Goal: Contribute content: Contribute content

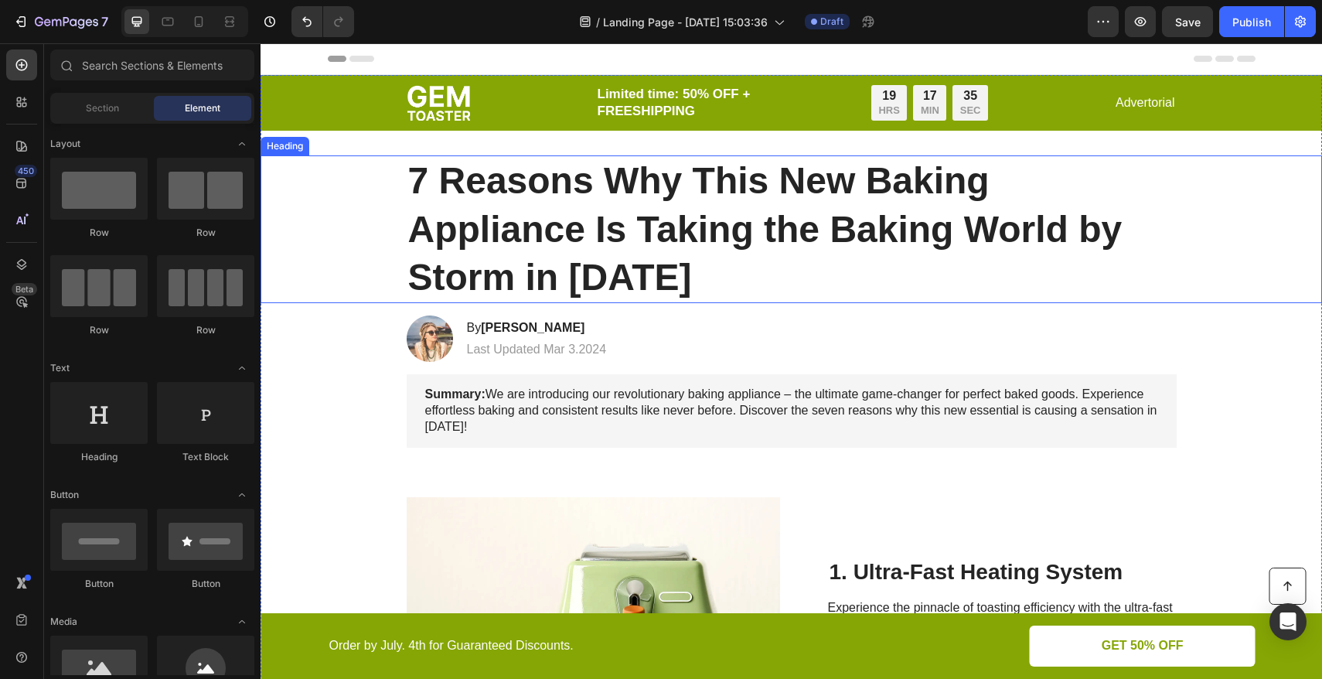
click at [638, 213] on h1 "7 Reasons Why This New Baking Appliance Is Taking the Baking World by Storm in …" at bounding box center [792, 229] width 770 height 148
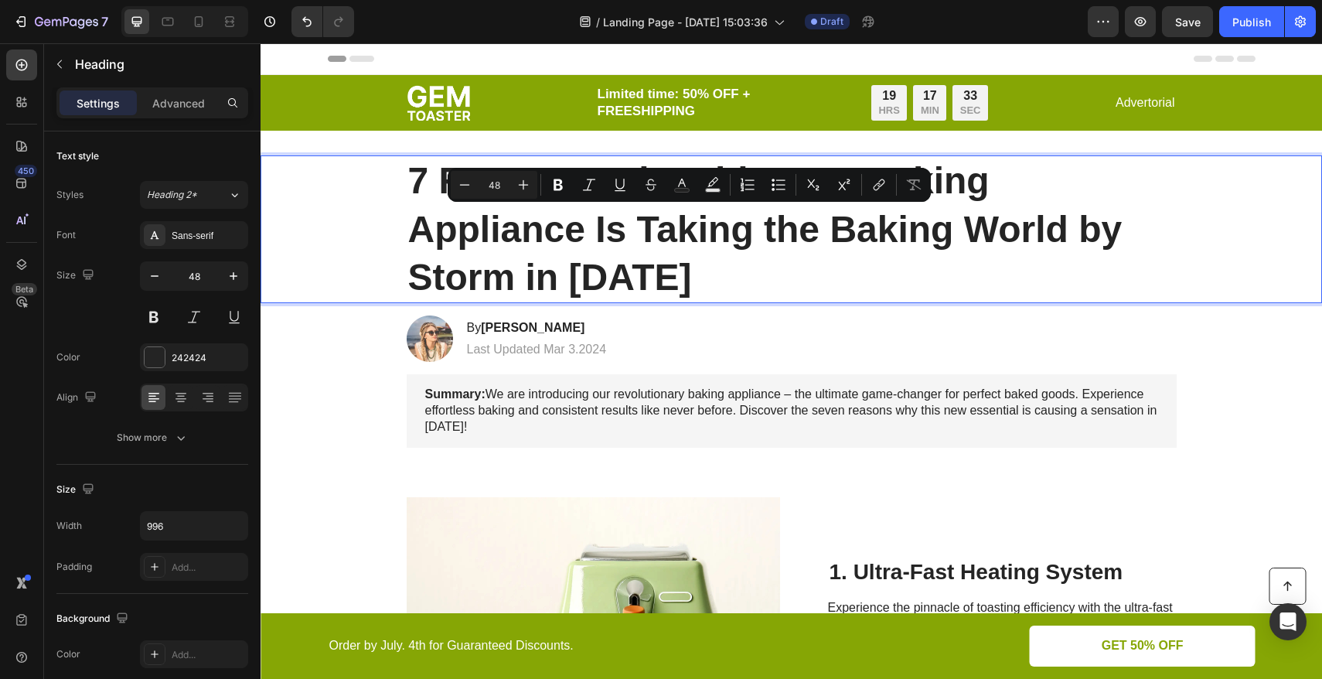
click at [645, 275] on p "7 Reasons Why This New Baking Appliance Is Taking the Baking World by Storm in …" at bounding box center [791, 229] width 767 height 145
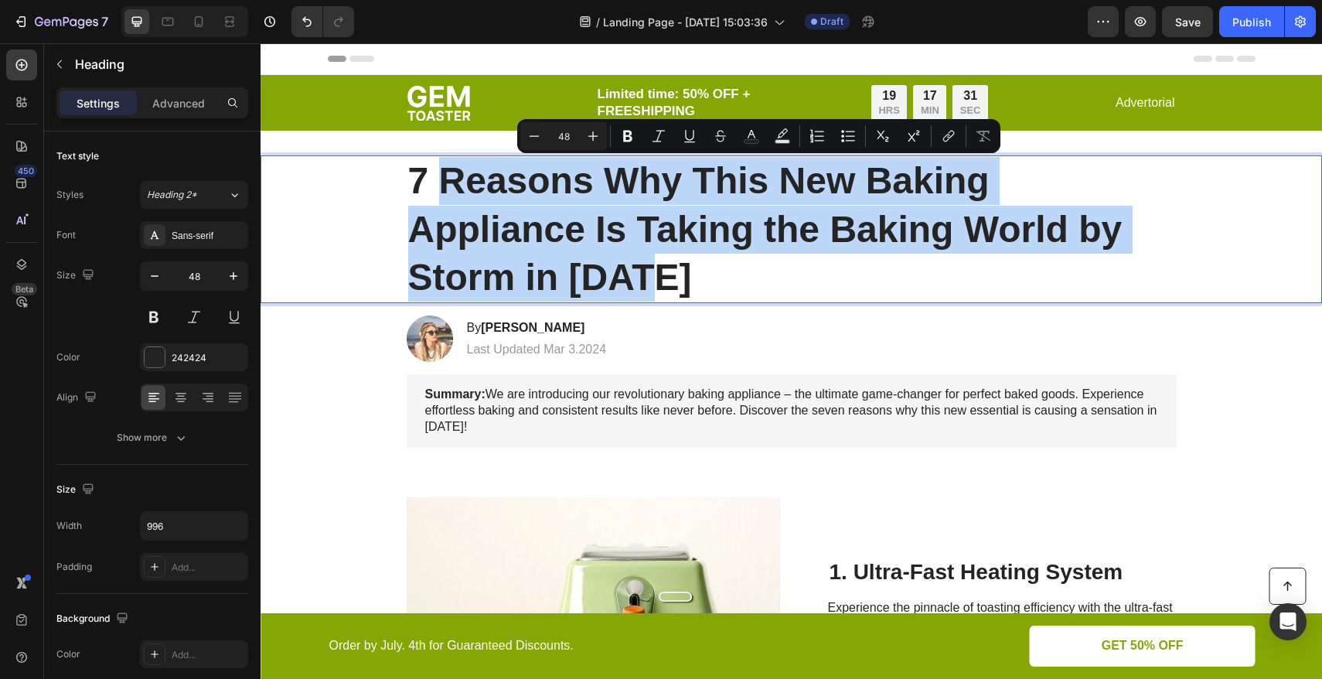
drag, startPoint x: 645, startPoint y: 275, endPoint x: 443, endPoint y: 185, distance: 221.8
click at [443, 185] on p "7 Reasons Why This New Baking Appliance Is Taking the Baking World by Storm in …" at bounding box center [791, 229] width 767 height 145
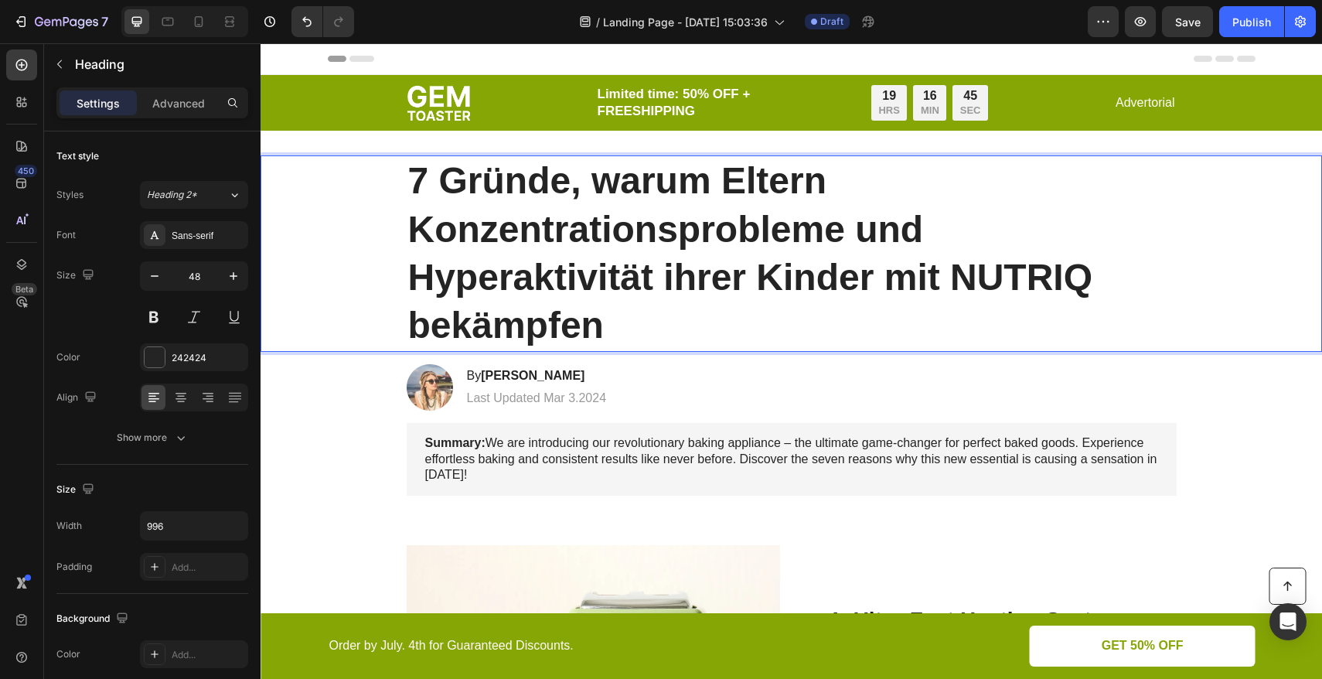
click at [721, 189] on p "7 Gründe, warum Eltern Konzentrationsprobleme und Hyperaktivität ihrer Kinder m…" at bounding box center [791, 253] width 767 height 193
click at [1000, 188] on p "7 Gründe, warum Tausende Eltern Konzentrationsprobleme und Hyperaktivität ihrer…" at bounding box center [791, 253] width 767 height 193
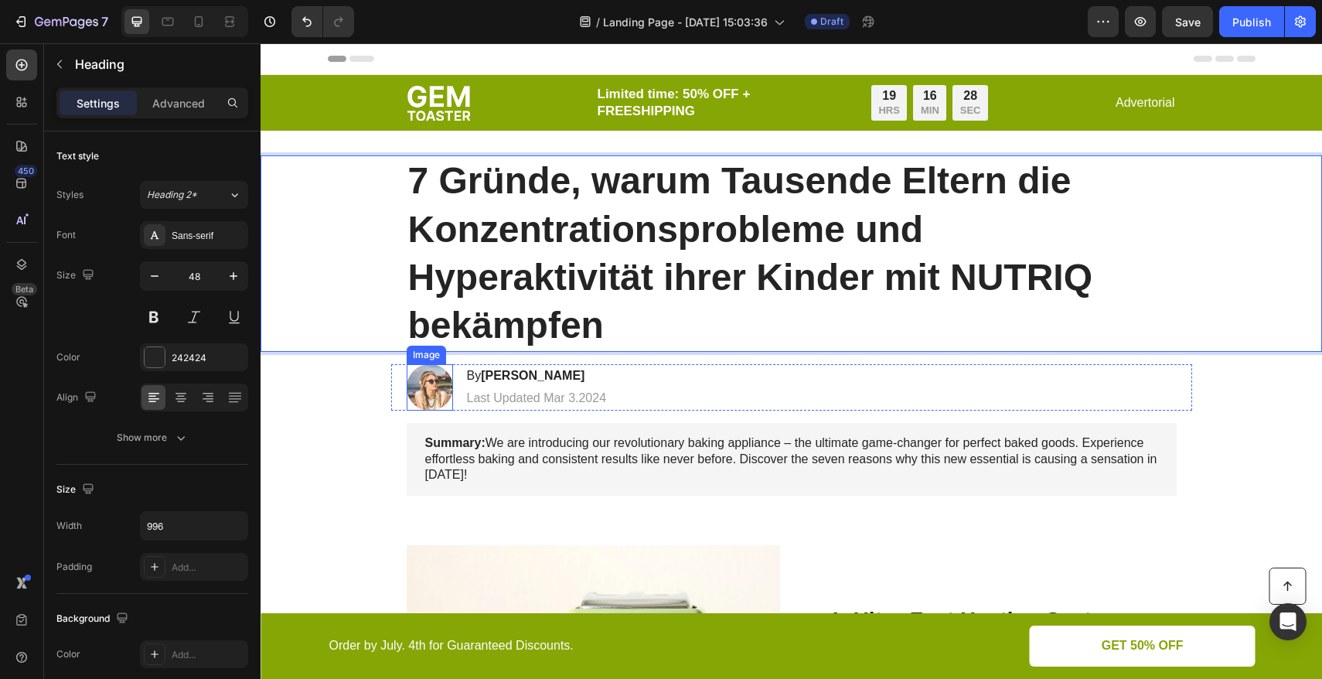
click at [418, 383] on img at bounding box center [430, 387] width 46 height 46
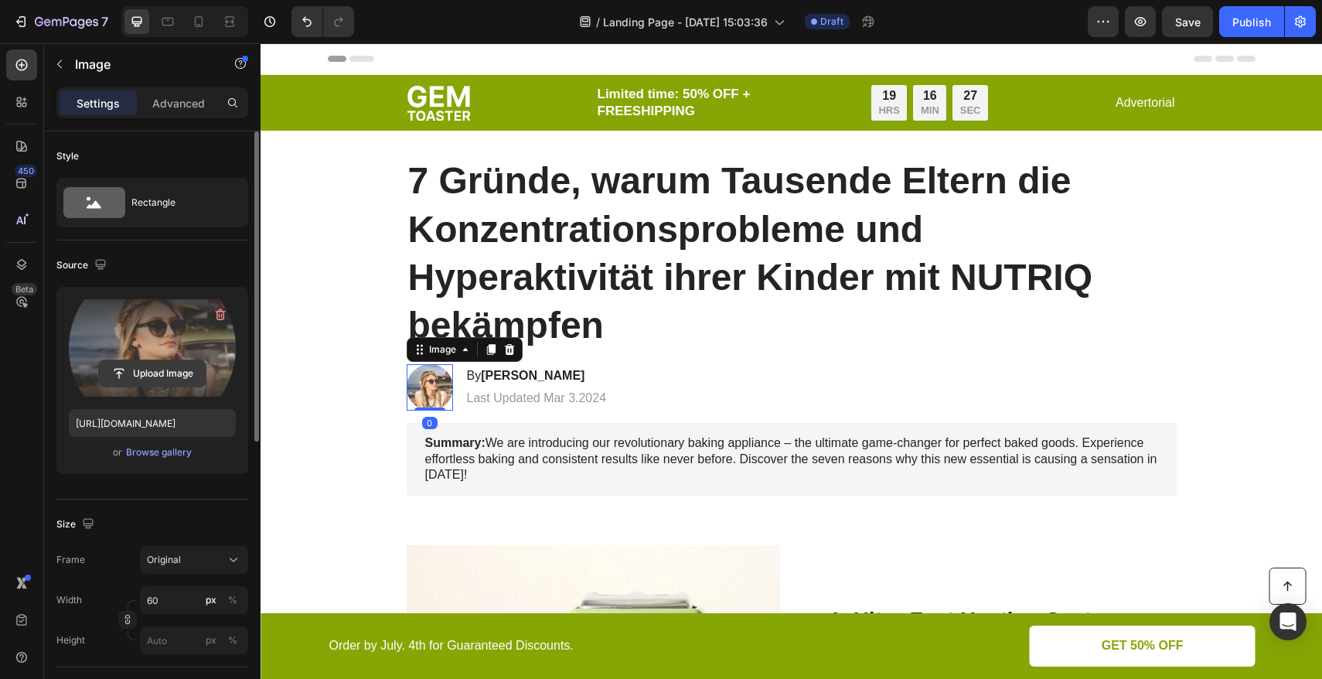
click at [152, 370] on input "file" at bounding box center [152, 373] width 107 height 26
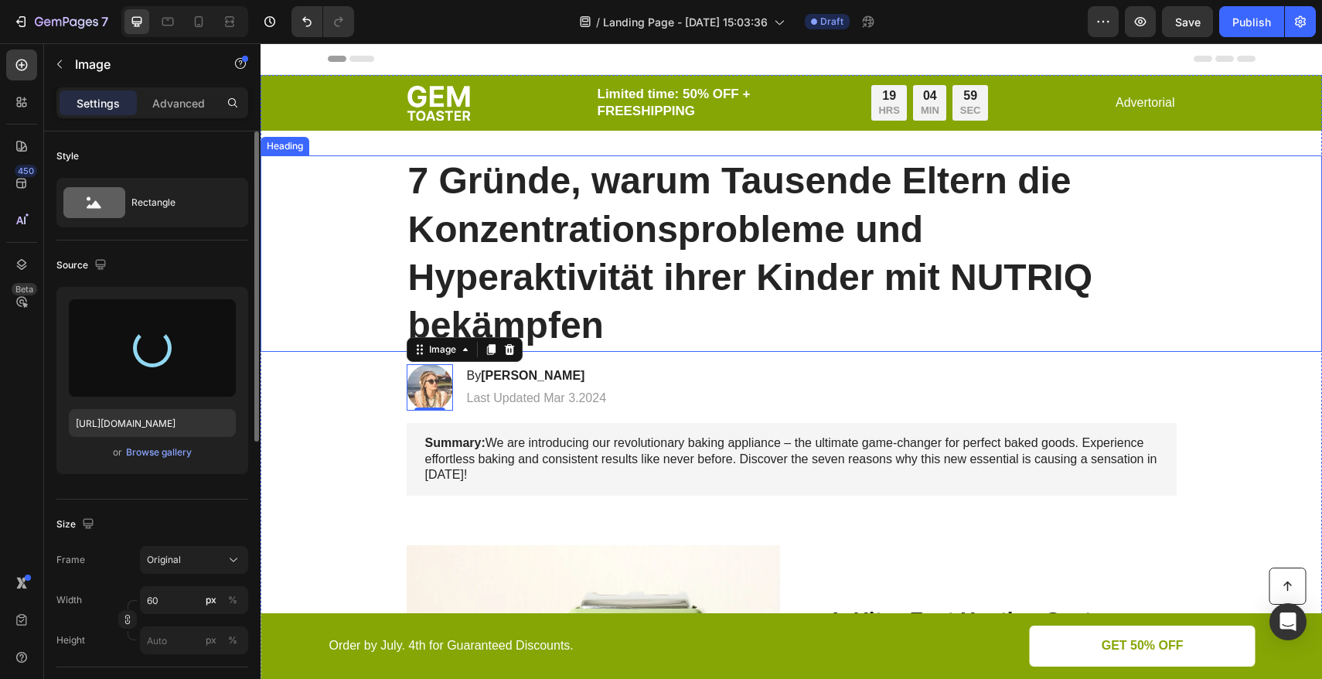
type input "https://cdn.shopify.com/s/files/1/0555/8599/7085/files/gempages_573273788456633…"
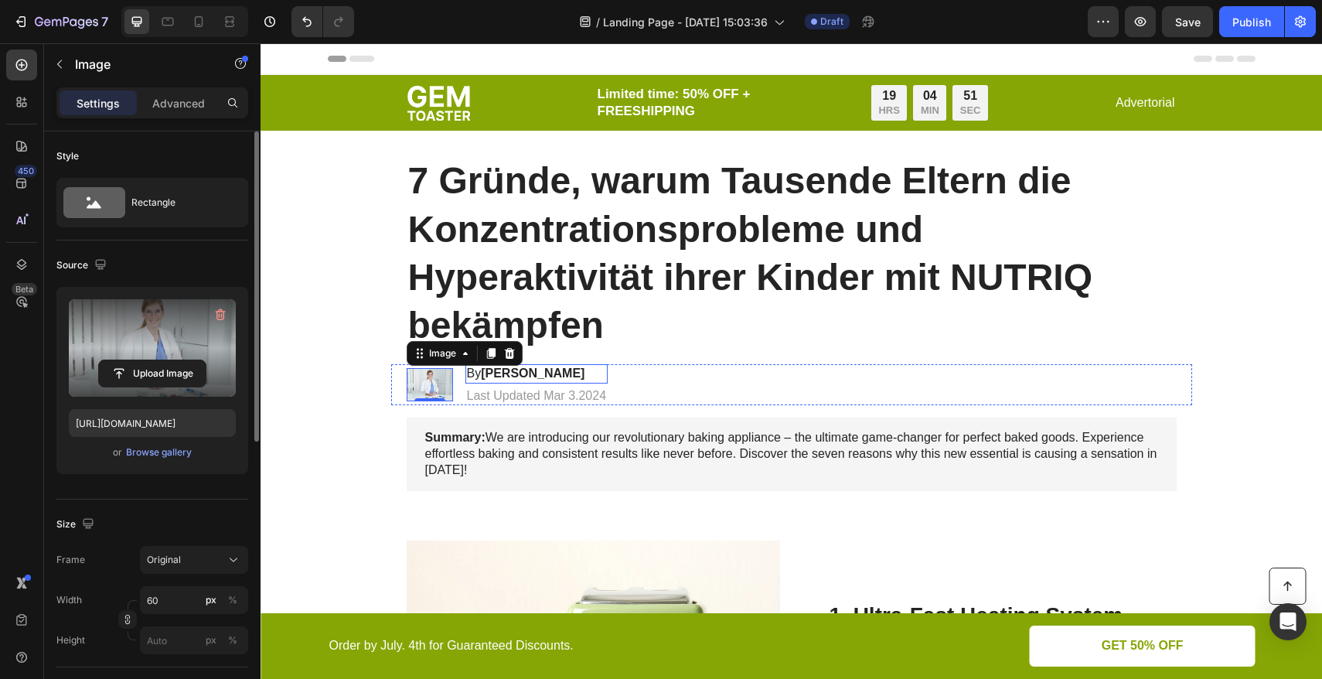
click at [481, 376] on strong "Jessica M." at bounding box center [533, 372] width 104 height 13
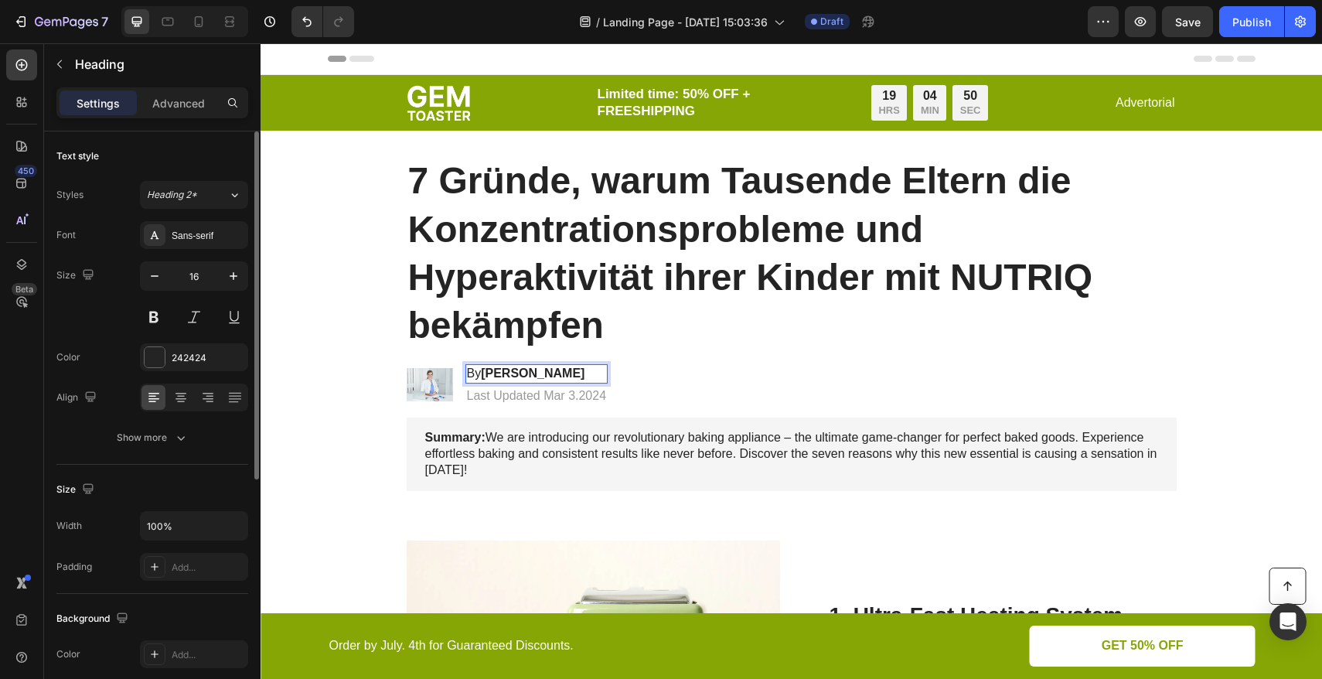
click at [481, 376] on strong "Jessica M." at bounding box center [533, 372] width 104 height 13
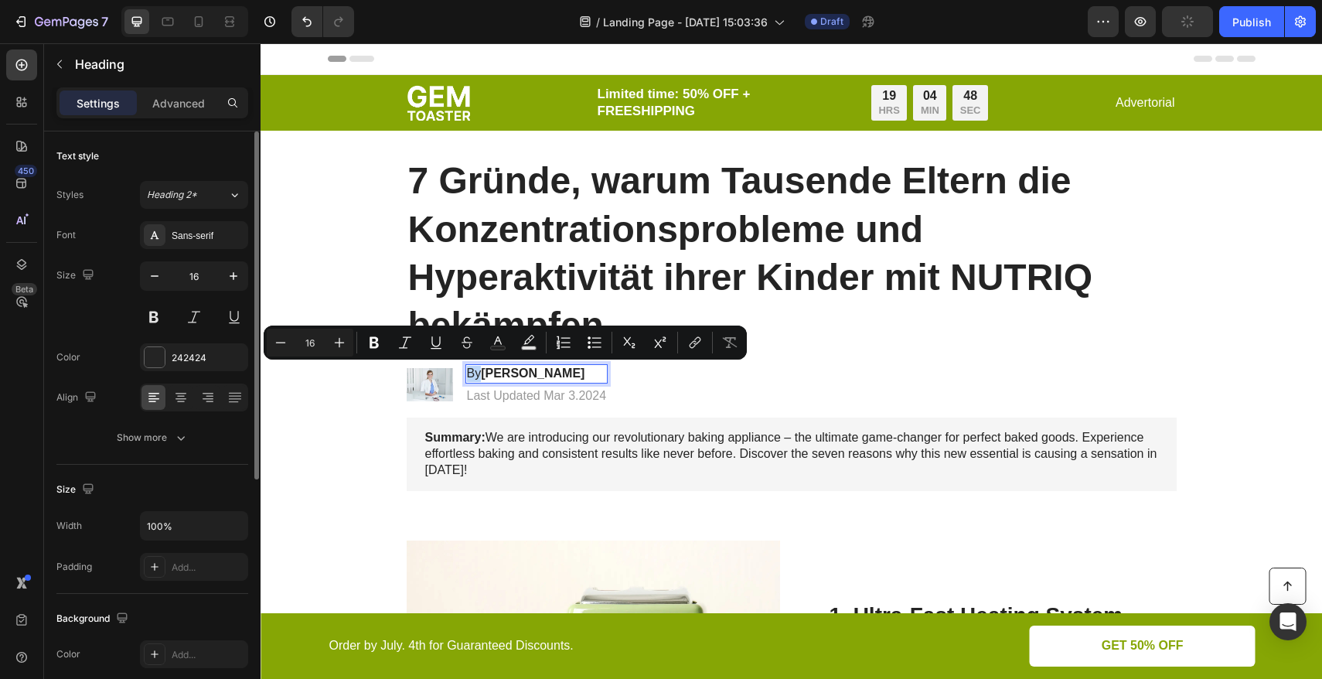
drag, startPoint x: 472, startPoint y: 377, endPoint x: 465, endPoint y: 378, distance: 7.8
click at [467, 378] on p "By Jessica M." at bounding box center [537, 374] width 140 height 16
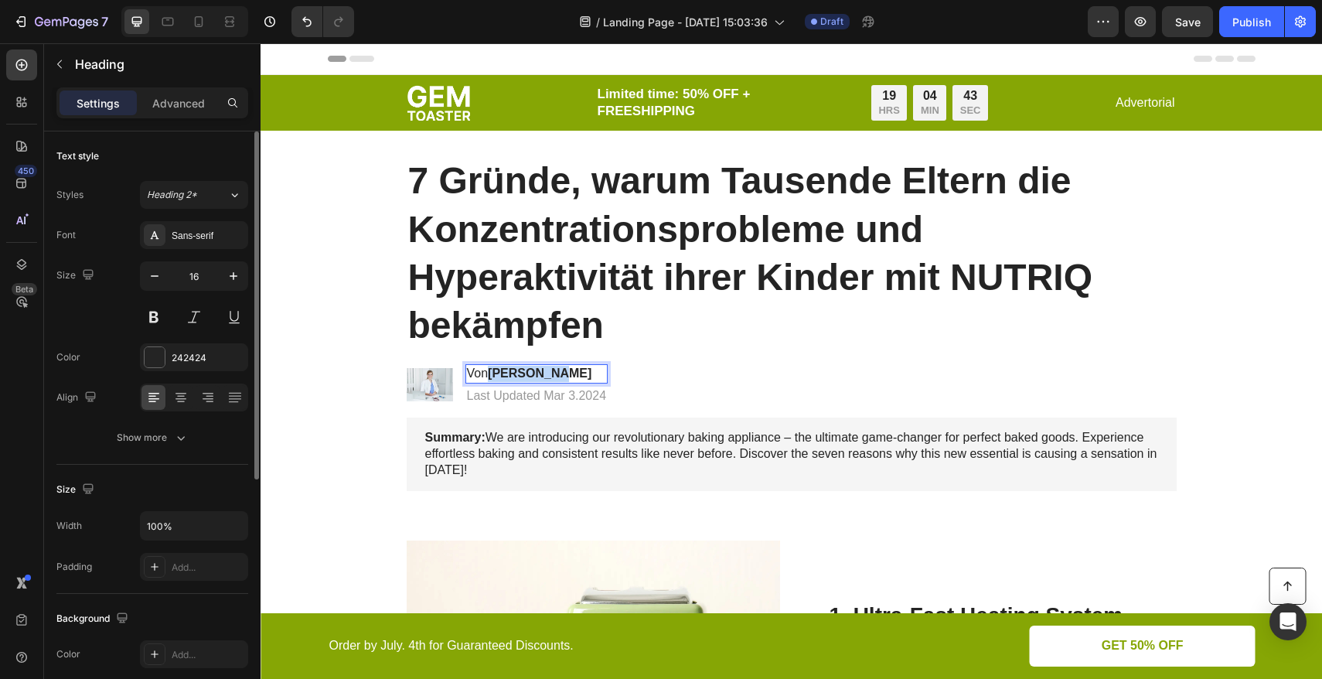
drag, startPoint x: 553, startPoint y: 375, endPoint x: 488, endPoint y: 375, distance: 64.9
click at [488, 375] on p "Von Jessica M." at bounding box center [537, 374] width 140 height 16
click at [523, 397] on p "Last Updated Mar 3.2024" at bounding box center [555, 396] width 177 height 16
click at [524, 397] on p "Last Updated Mar 3.2024" at bounding box center [555, 396] width 177 height 16
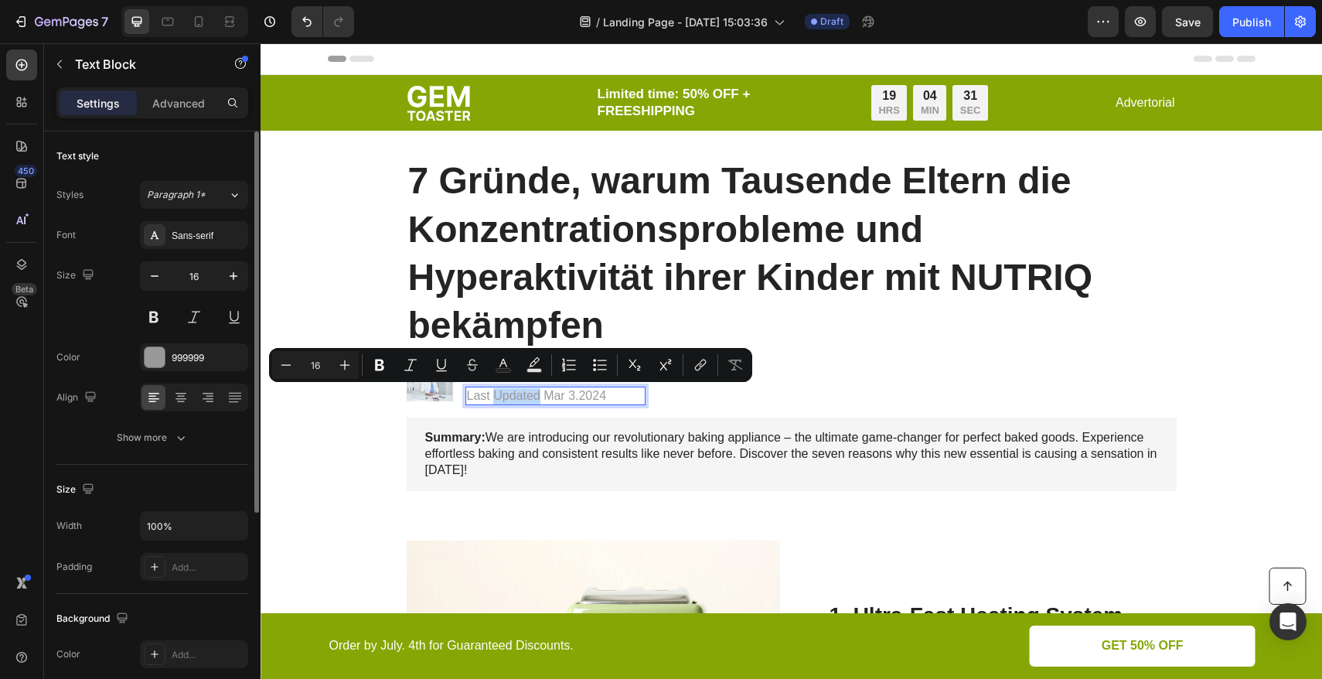
click at [525, 397] on p "Last Updated Mar 3.2024" at bounding box center [555, 396] width 177 height 16
drag, startPoint x: 533, startPoint y: 397, endPoint x: 469, endPoint y: 400, distance: 63.5
click at [469, 400] on p "Last Updated Mar 3.2024" at bounding box center [555, 396] width 177 height 16
click at [539, 398] on p "Last Updated Mar 3.2024" at bounding box center [555, 396] width 177 height 16
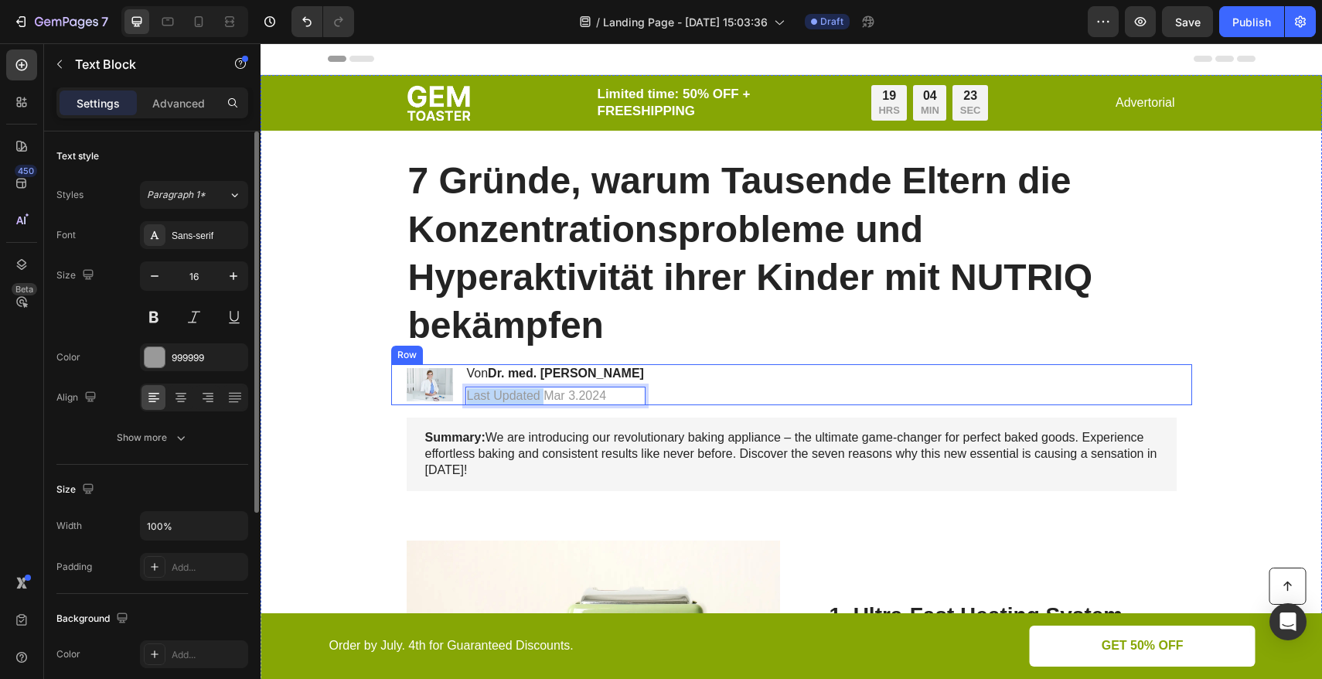
drag, startPoint x: 538, startPoint y: 396, endPoint x: 455, endPoint y: 400, distance: 82.8
click at [457, 401] on div "Image Von Dr. med. Annemarie Müller Heading Last Updated Mar 3.2024 Text Block …" at bounding box center [791, 385] width 801 height 42
click at [492, 400] on p "Mar 3.2024" at bounding box center [555, 396] width 177 height 16
drag, startPoint x: 489, startPoint y: 397, endPoint x: 464, endPoint y: 398, distance: 25.5
click at [467, 398] on p "Mar 3.2024" at bounding box center [555, 396] width 177 height 16
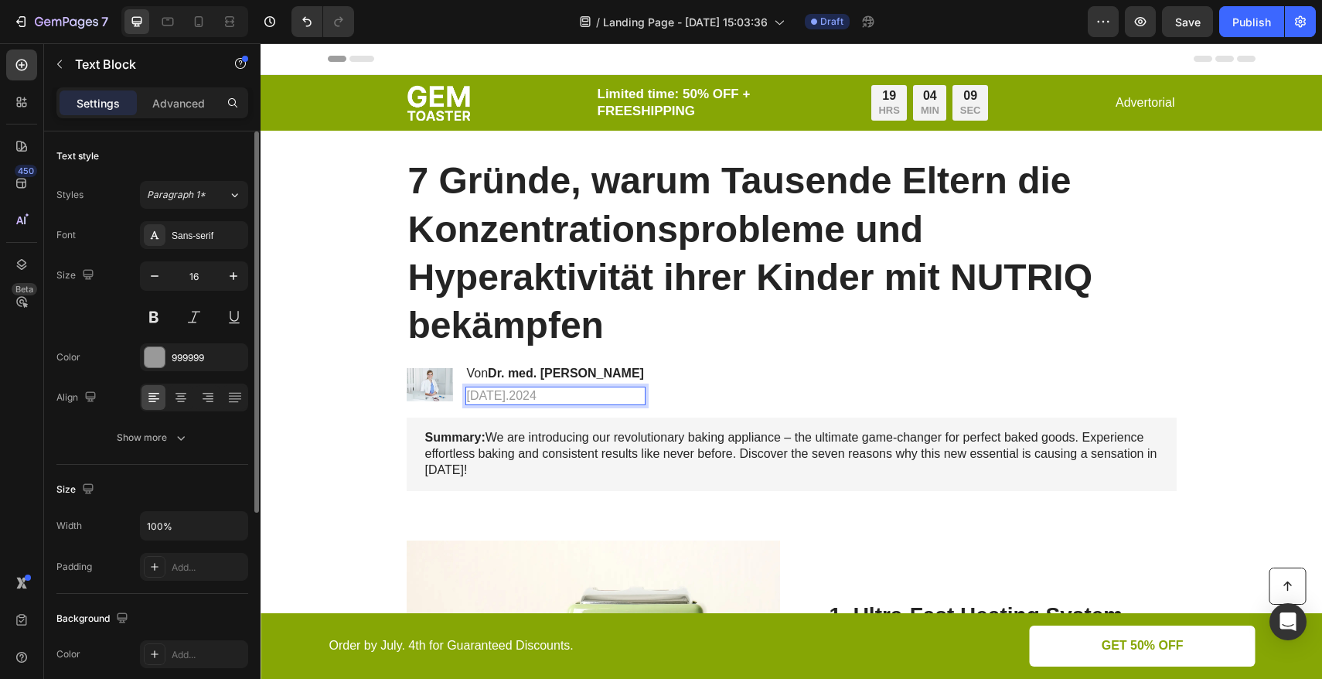
click at [505, 397] on p "14 Juni.2024" at bounding box center [555, 396] width 177 height 16
click at [539, 396] on p "14 Juni 2024" at bounding box center [555, 396] width 177 height 16
click at [497, 397] on p "14 Juni 2025" at bounding box center [555, 396] width 177 height 16
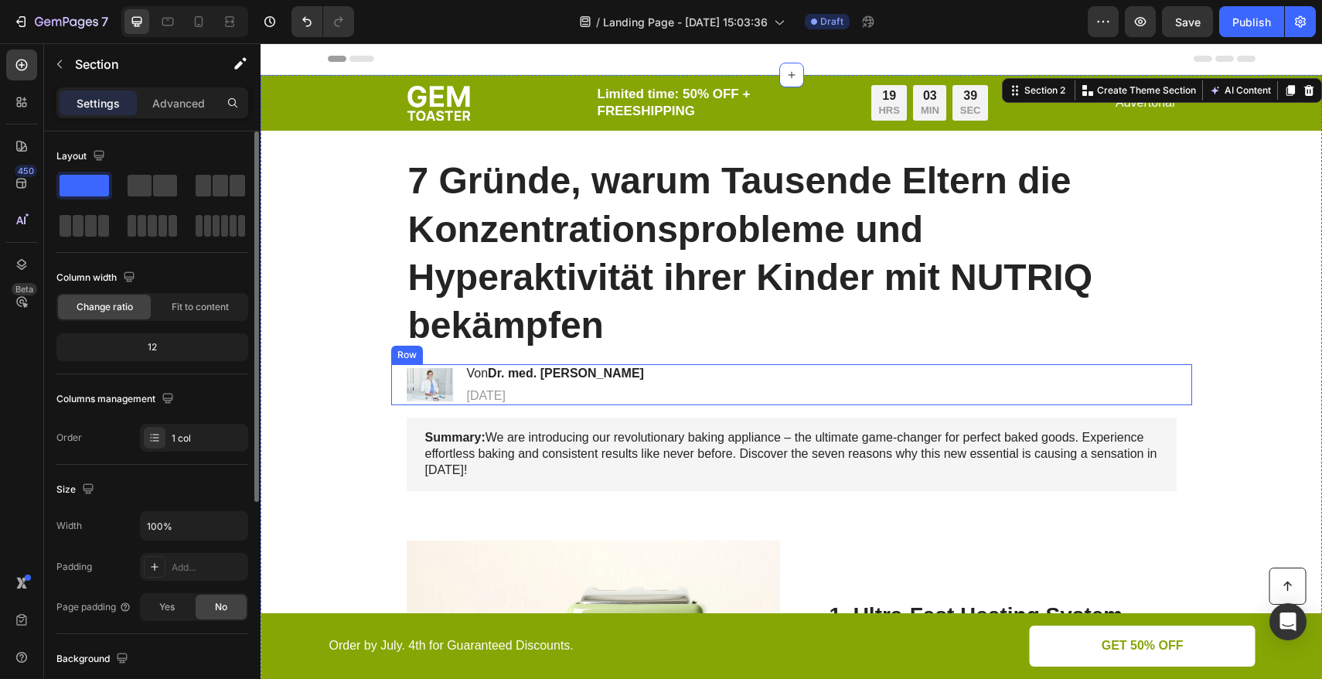
click at [643, 373] on div "Image Von Dr. med. Annemarie Müller Heading 14 Juli 2025 Text Block Row" at bounding box center [791, 385] width 801 height 42
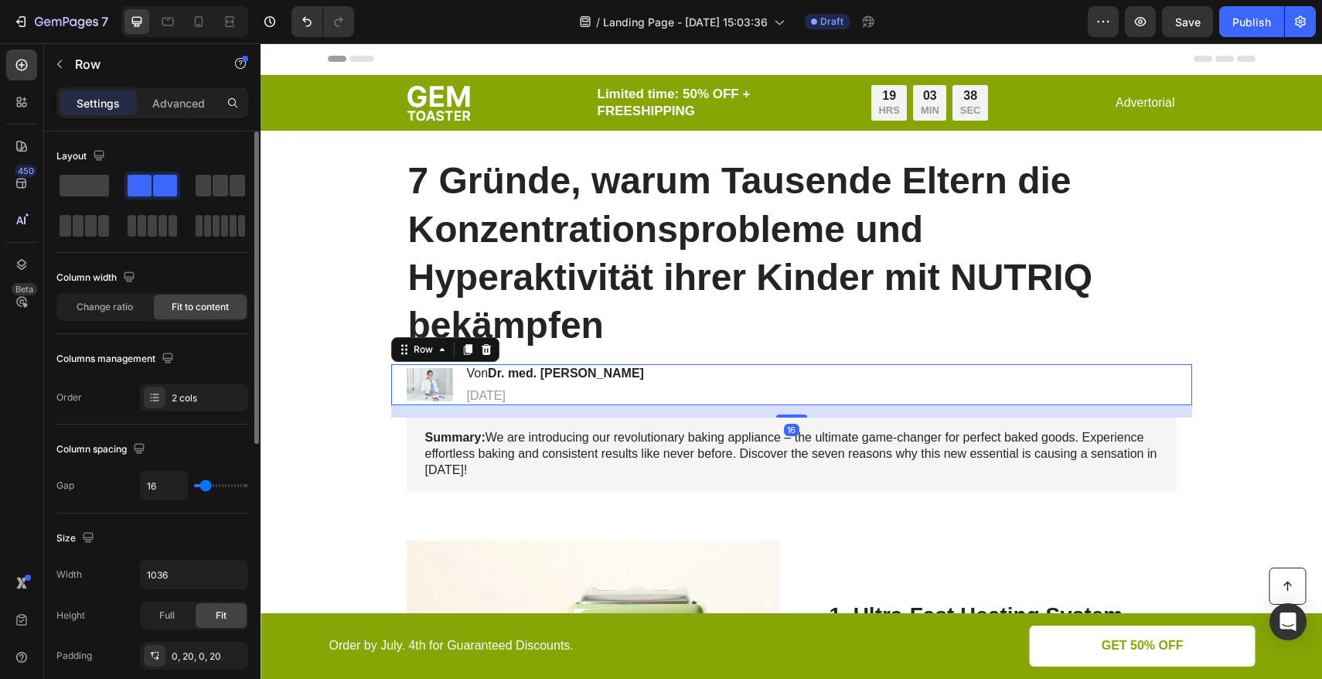
click at [650, 372] on div "Image Von Dr. med. Annemarie Müller Heading 14 Juli 2025 Text Block Row 16" at bounding box center [791, 385] width 801 height 42
click at [642, 372] on h2 "Von Dr. med. Annemarie Müller" at bounding box center [555, 373] width 180 height 19
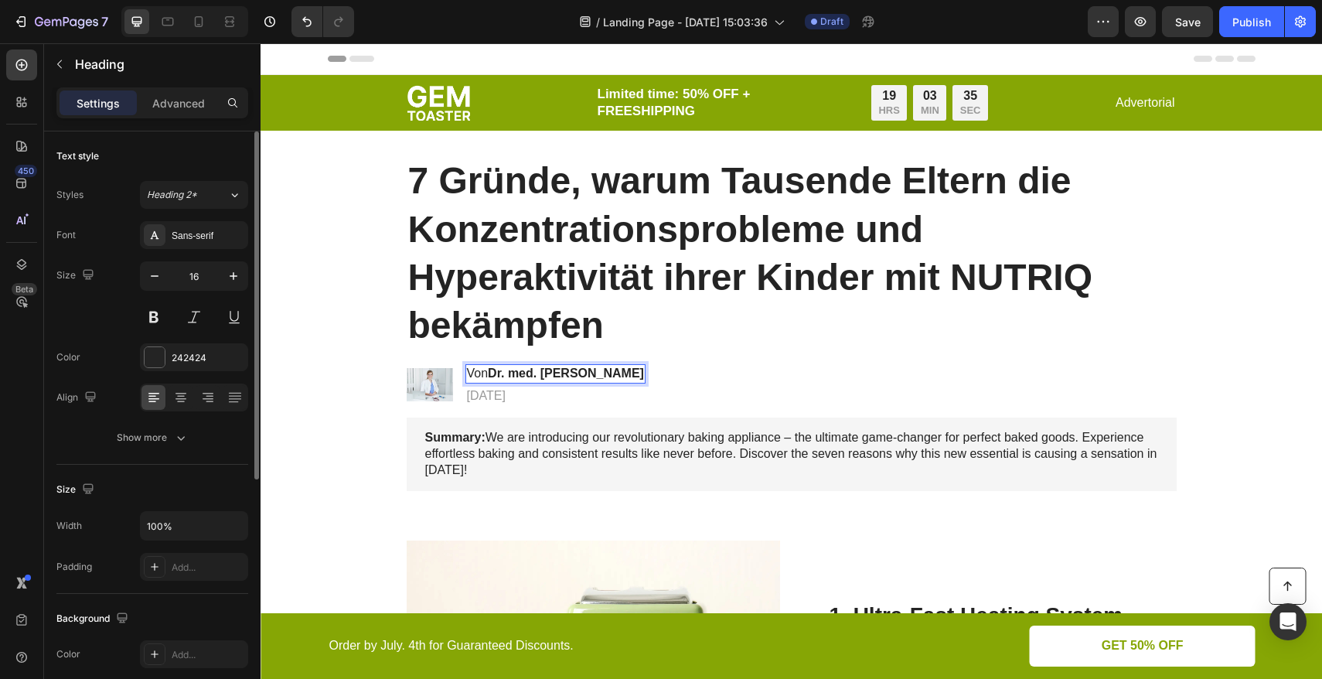
click at [594, 374] on strong "Dr. med. Annemarie Müller" at bounding box center [566, 372] width 156 height 13
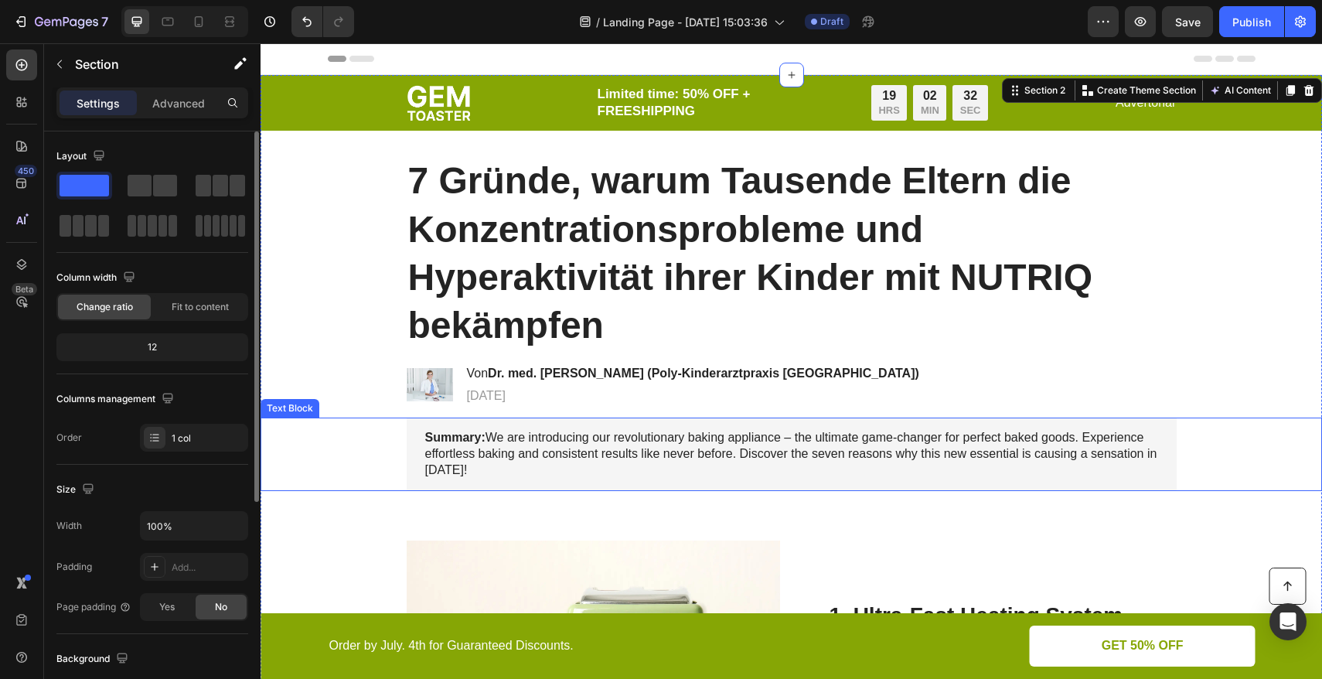
click at [467, 441] on strong "Summary:" at bounding box center [455, 437] width 60 height 13
click at [468, 441] on strong "Summary:" at bounding box center [455, 437] width 60 height 13
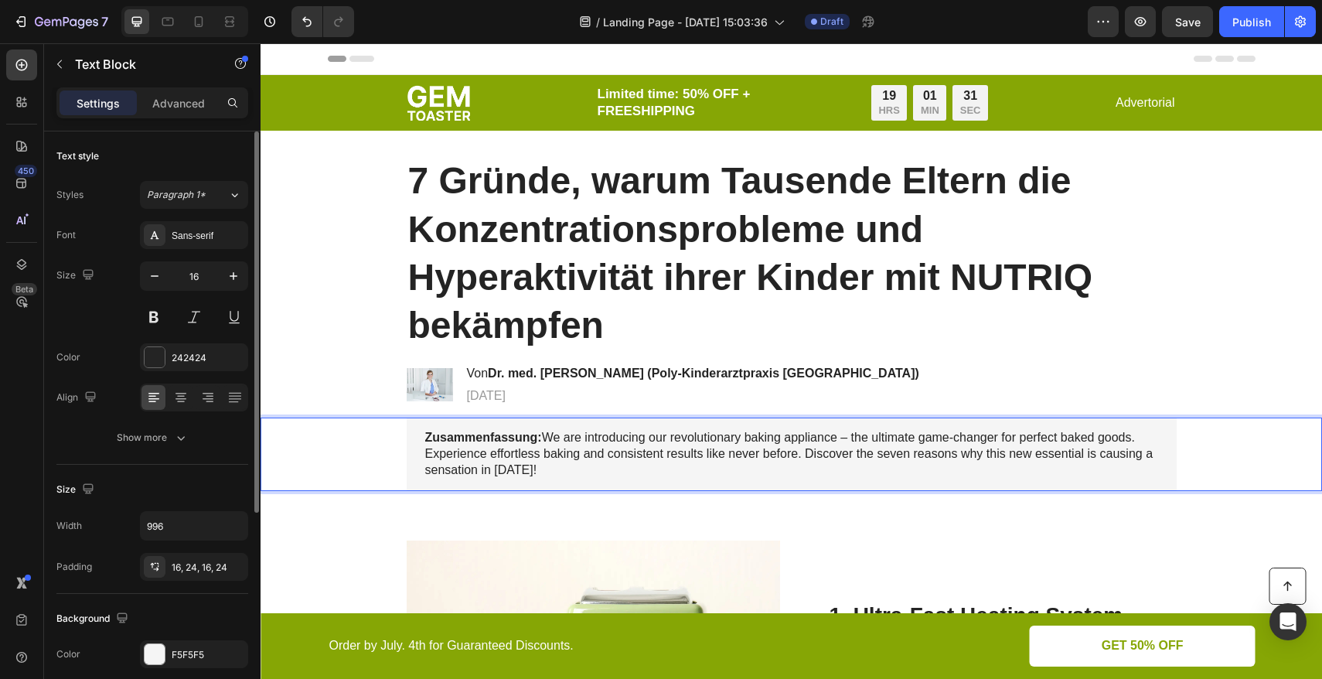
click at [550, 444] on p "Zusammenfassung: We are introducing our revolutionary baking appliance – the ul…" at bounding box center [791, 454] width 733 height 48
click at [550, 443] on p "Zusammenfassung: We are introducing our revolutionary baking appliance – the ul…" at bounding box center [791, 454] width 733 height 48
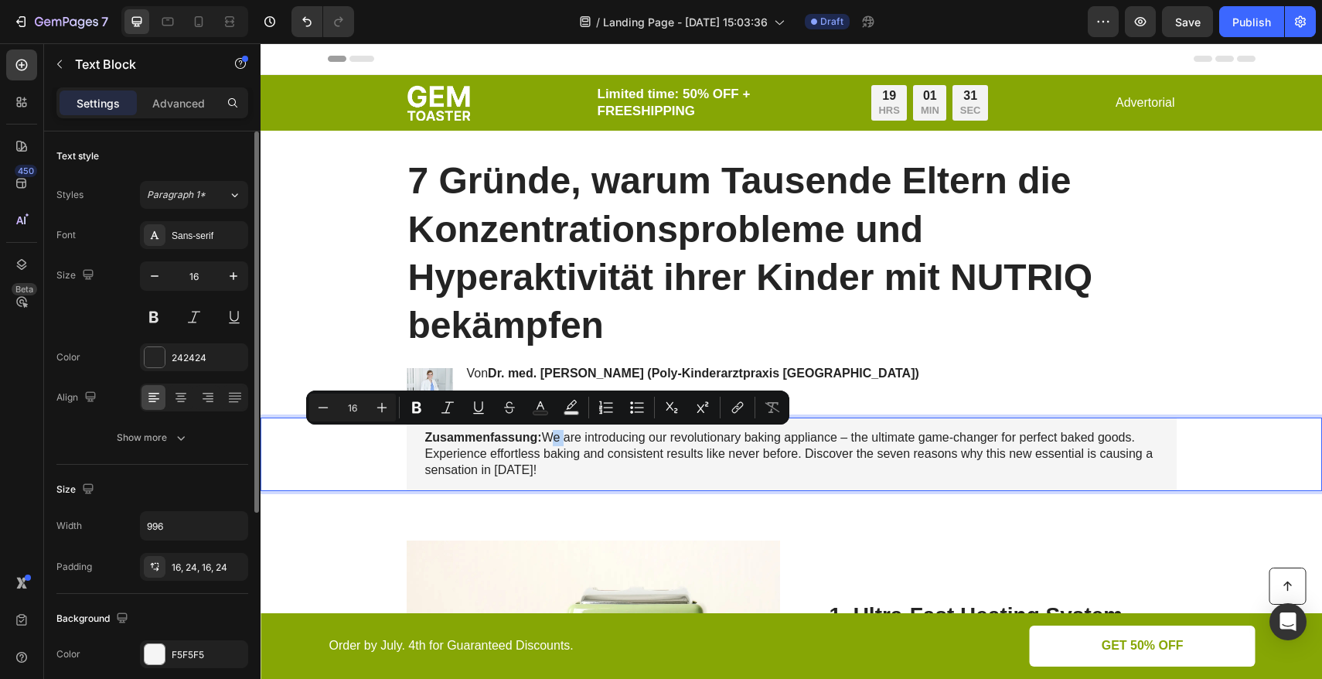
click at [542, 438] on p "Zusammenfassung: We are introducing our revolutionary baking appliance – the ul…" at bounding box center [791, 454] width 733 height 48
click at [542, 442] on p "Zusammenfassung: We are introducing our revolutionary baking appliance – the ul…" at bounding box center [791, 454] width 733 height 48
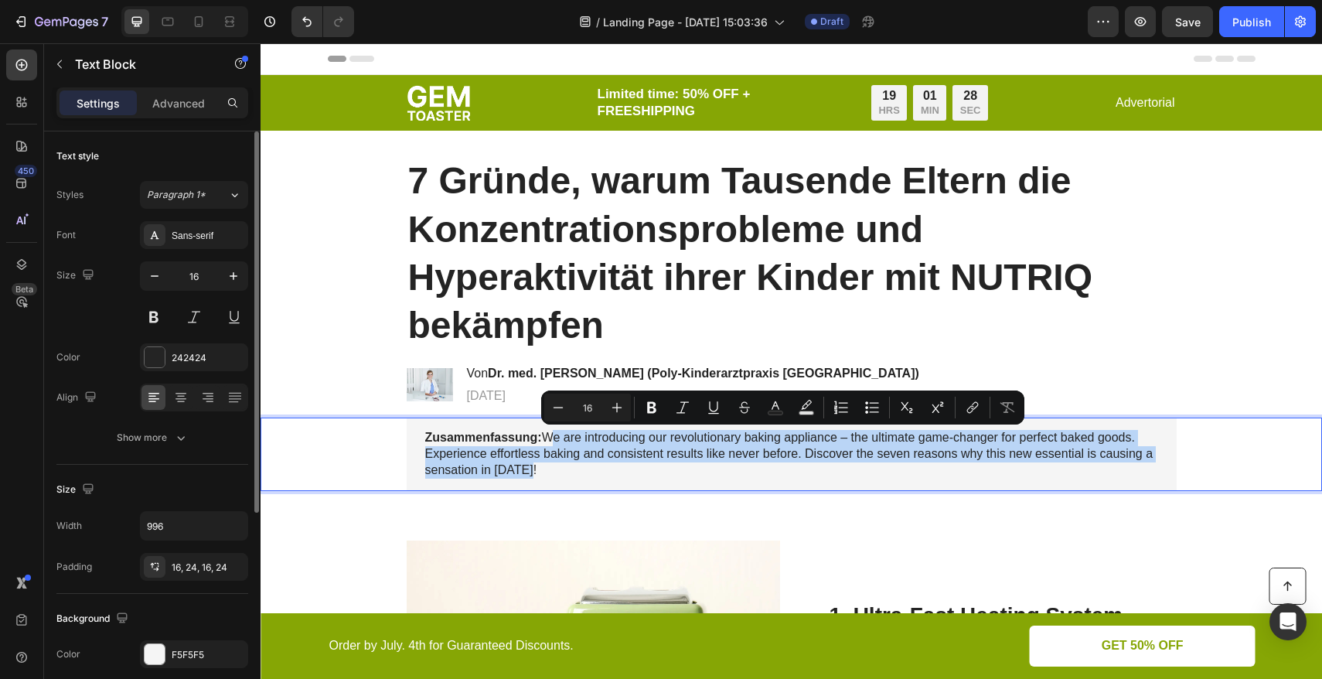
drag, startPoint x: 543, startPoint y: 437, endPoint x: 550, endPoint y: 464, distance: 28.1
click at [550, 464] on p "Zusammenfassung: We are introducing our revolutionary baking appliance – the ul…" at bounding box center [791, 454] width 733 height 48
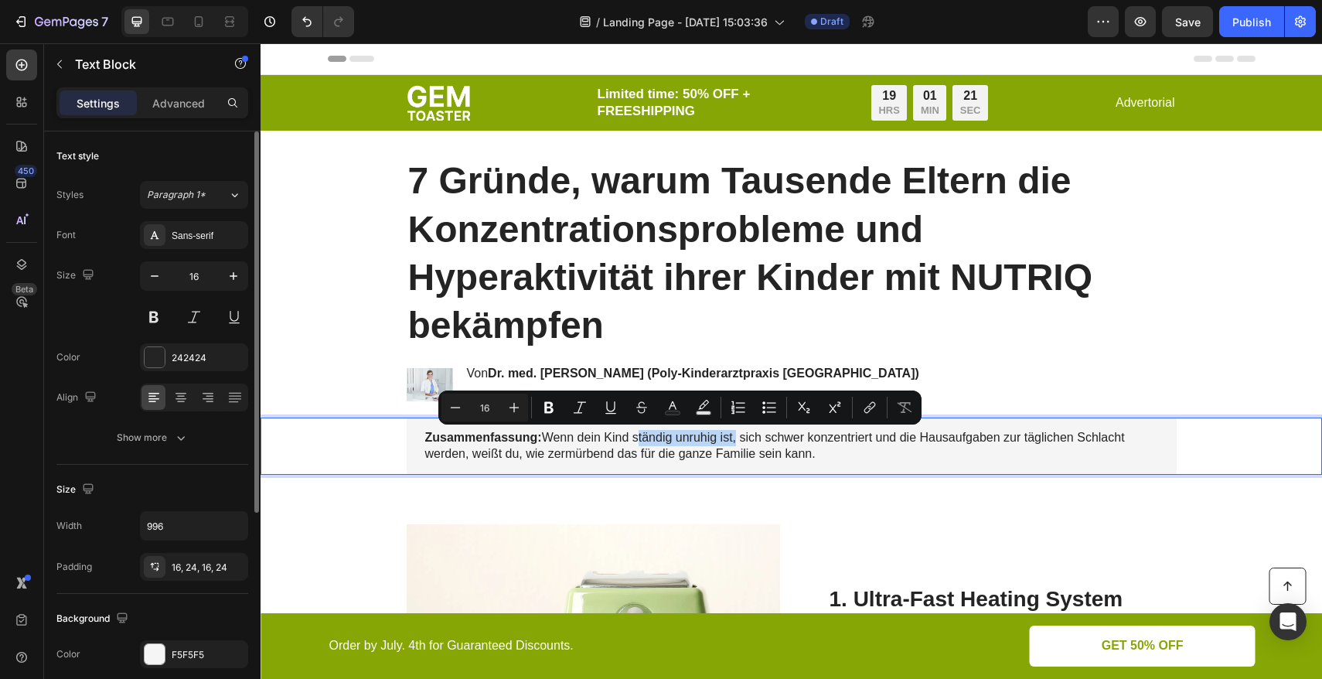
drag, startPoint x: 629, startPoint y: 440, endPoint x: 729, endPoint y: 441, distance: 99.7
click at [729, 441] on p "Zusammenfassung: Wenn dein Kind ständig unruhig ist, sich schwer konzentriert u…" at bounding box center [791, 446] width 733 height 32
click at [765, 453] on p "Zusammenfassung: Wenn dein Kind ständig unruhig ist, sich schwer konzentriert u…" at bounding box center [791, 446] width 733 height 32
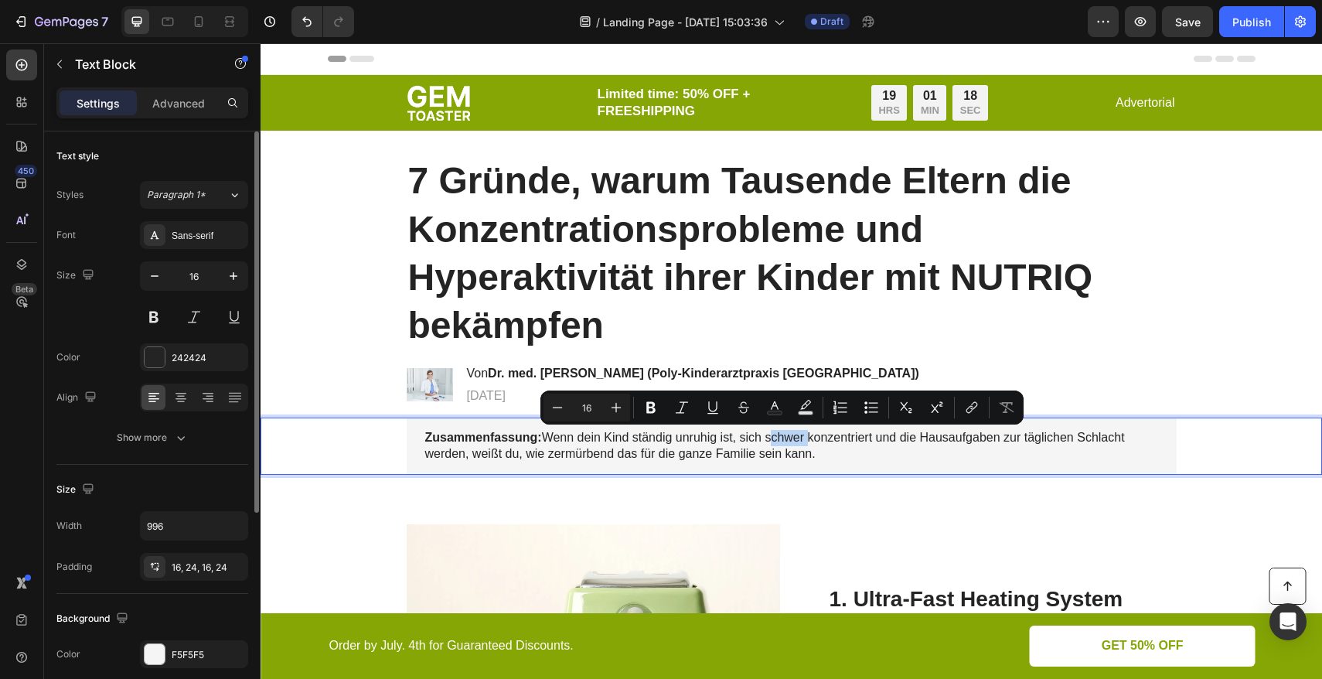
drag, startPoint x: 761, startPoint y: 438, endPoint x: 801, endPoint y: 442, distance: 40.4
click at [801, 442] on p "Zusammenfassung: Wenn dein Kind ständig unruhig ist, sich schwer konzentriert u…" at bounding box center [791, 446] width 733 height 32
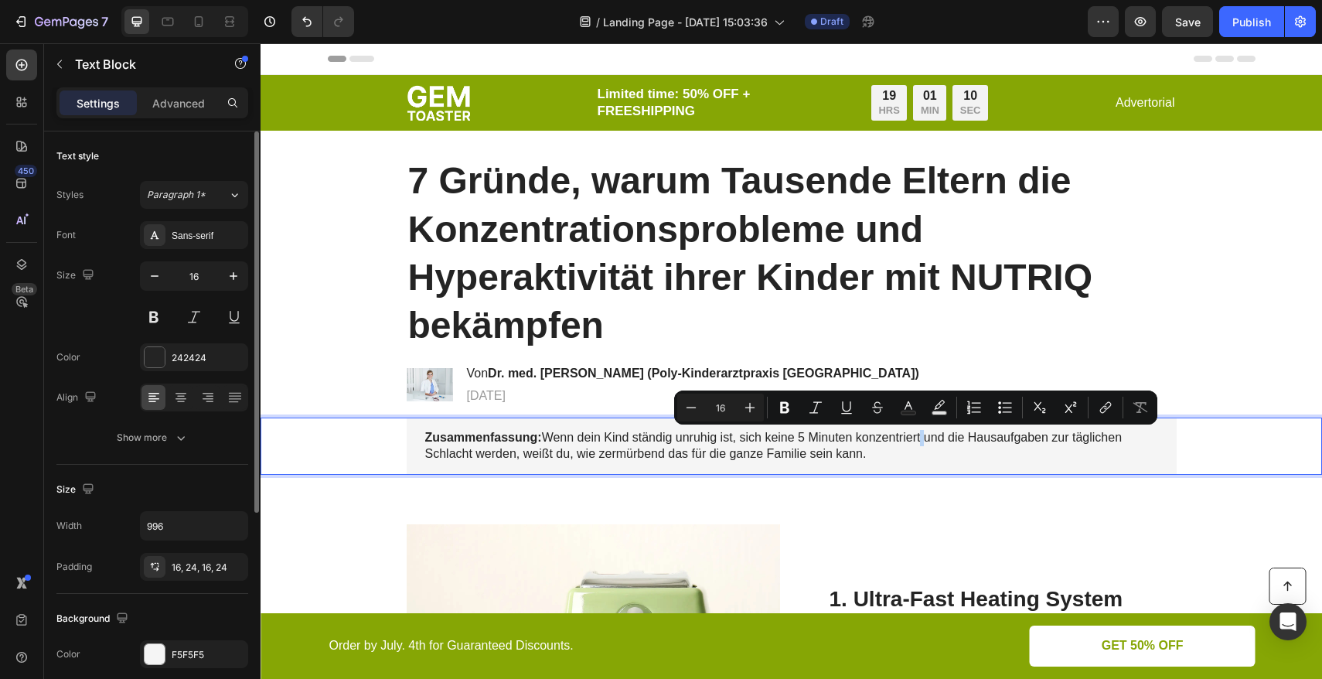
click at [916, 441] on p "Zusammenfassung: Wenn dein Kind ständig unruhig ist, sich keine 5 Minuten konze…" at bounding box center [791, 446] width 733 height 32
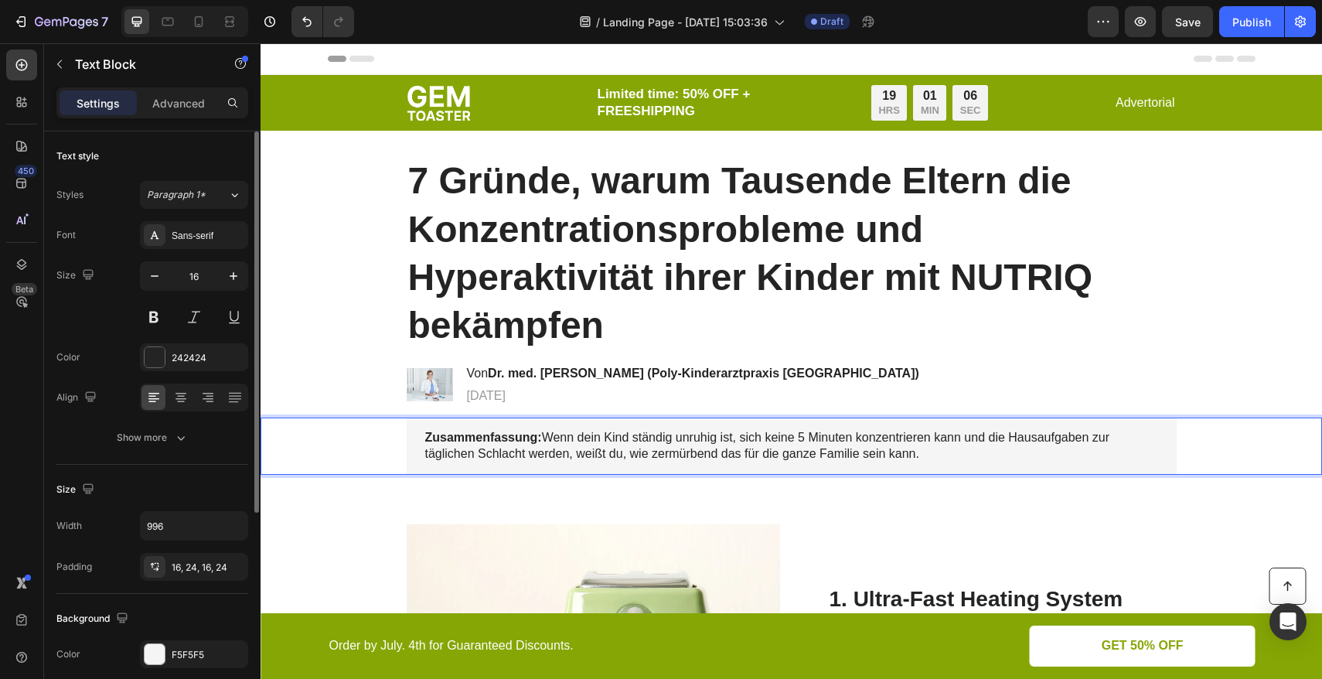
click at [1002, 438] on p "Zusammenfassung: Wenn dein Kind ständig unruhig ist, sich keine 5 Minuten konze…" at bounding box center [791, 446] width 733 height 32
click at [863, 453] on p "Zusammenfassung: Wenn dein Kind ständig unruhig ist, sich keine 5 Minuten konze…" at bounding box center [791, 446] width 733 height 32
click at [934, 457] on p "Zusammenfassung: Wenn dein Kind ständig unruhig ist, sich keine 5 Minuten konze…" at bounding box center [791, 446] width 733 height 32
click at [1125, 455] on p "Zusammenfassung: Wenn dein Kind ständig unruhig ist, sich keine 5 Minuten konze…" at bounding box center [791, 446] width 733 height 32
drag, startPoint x: 956, startPoint y: 457, endPoint x: 934, endPoint y: 455, distance: 22.5
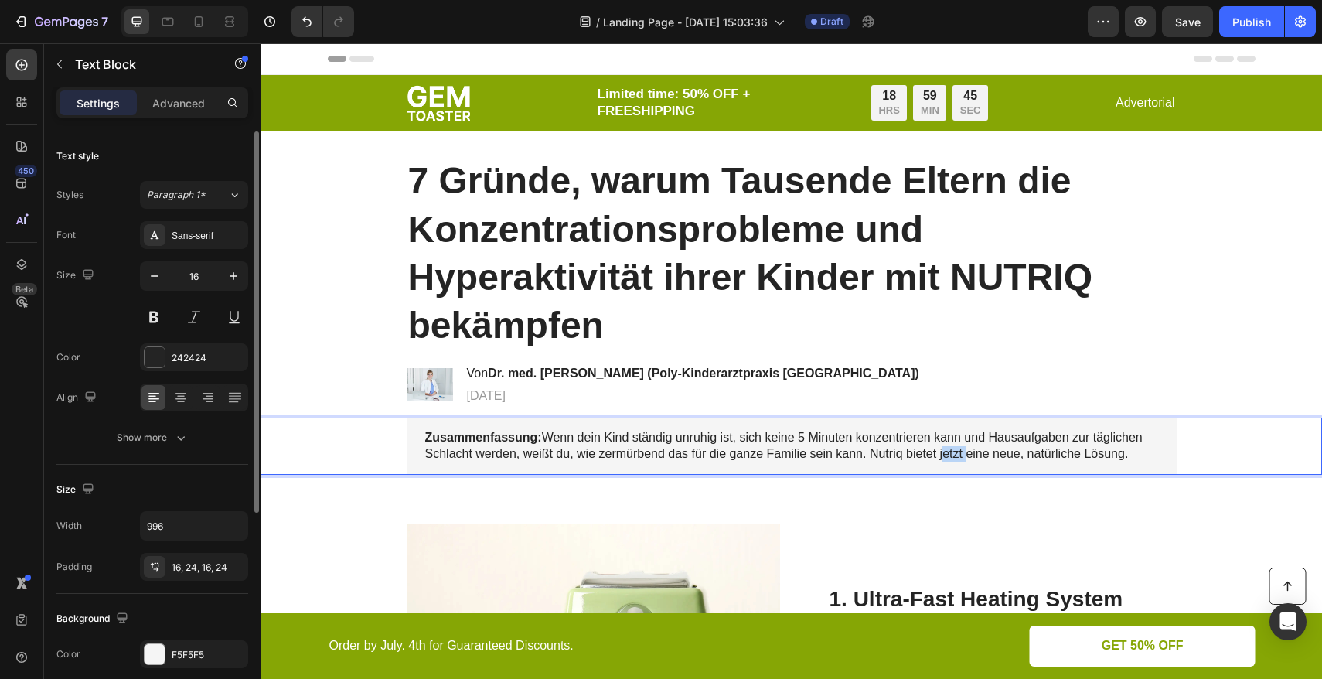
click at [934, 455] on p "Zusammenfassung: Wenn dein Kind ständig unruhig ist, sich keine 5 Minuten konze…" at bounding box center [791, 446] width 733 height 32
click at [1136, 454] on p "Zusammenfassung: Wenn dein Kind ständig unruhig ist, sich keine 5 Minuten konze…" at bounding box center [791, 446] width 733 height 32
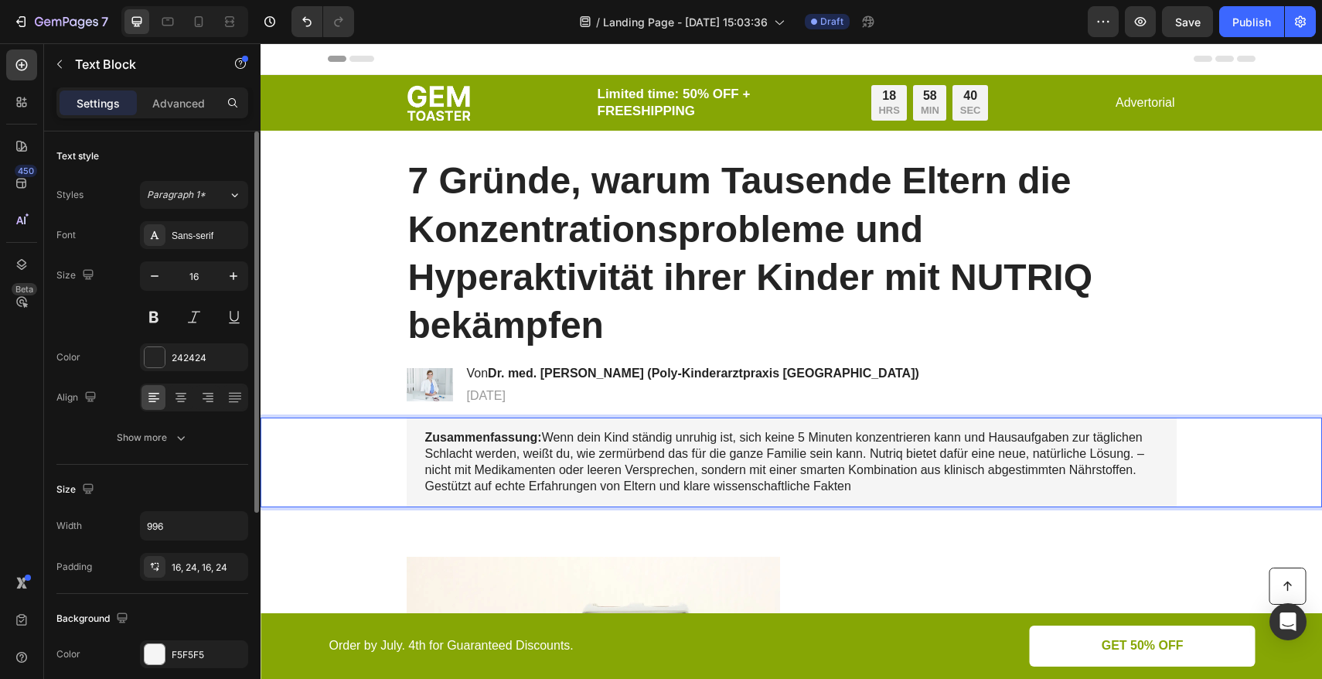
click at [1126, 458] on p "Zusammenfassung: Wenn dein Kind ständig unruhig ist, sich keine 5 Minuten konze…" at bounding box center [791, 462] width 733 height 64
click at [839, 471] on p "Zusammenfassung: Wenn dein Kind ständig unruhig ist, sich keine 5 Minuten konze…" at bounding box center [791, 462] width 733 height 64
click at [471, 488] on p "Zusammenfassung: Wenn dein Kind ständig unruhig ist, sich keine 5 Minuten konze…" at bounding box center [791, 462] width 733 height 64
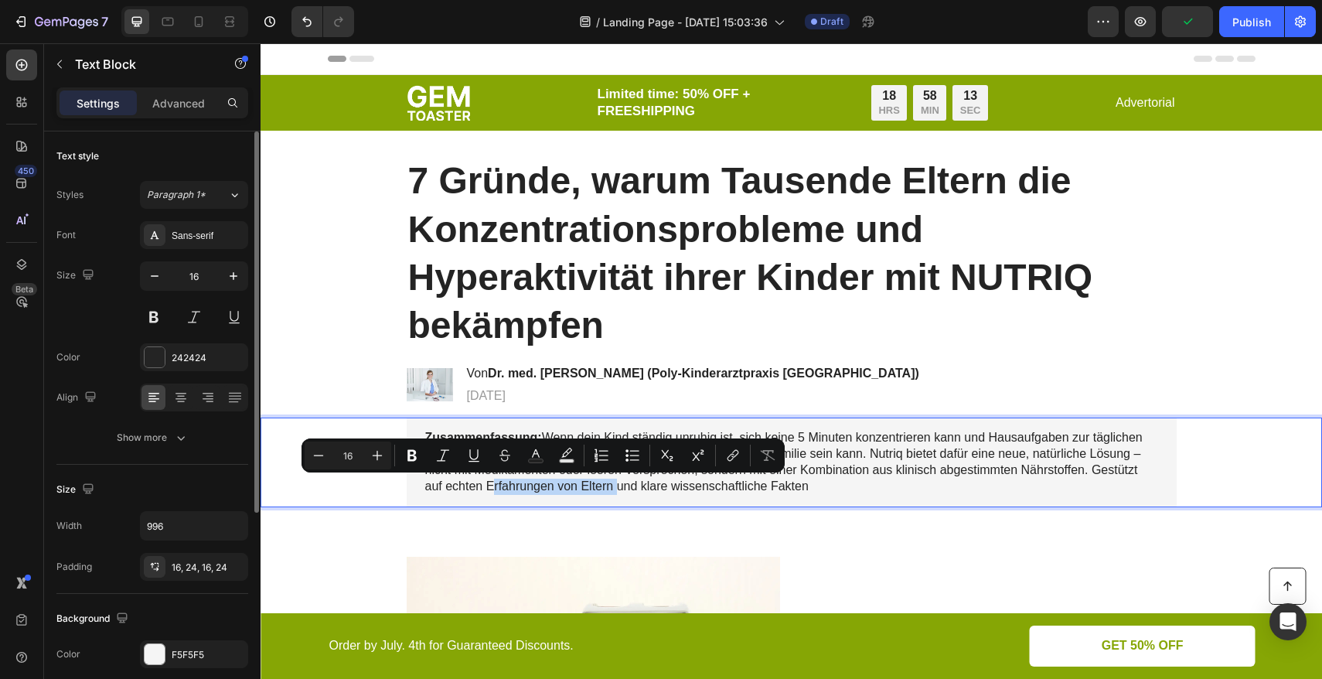
drag, startPoint x: 481, startPoint y: 485, endPoint x: 605, endPoint y: 489, distance: 124.5
click at [605, 489] on p "Zusammenfassung: Wenn dein Kind ständig unruhig ist, sich keine 5 Minuten konze…" at bounding box center [791, 462] width 733 height 64
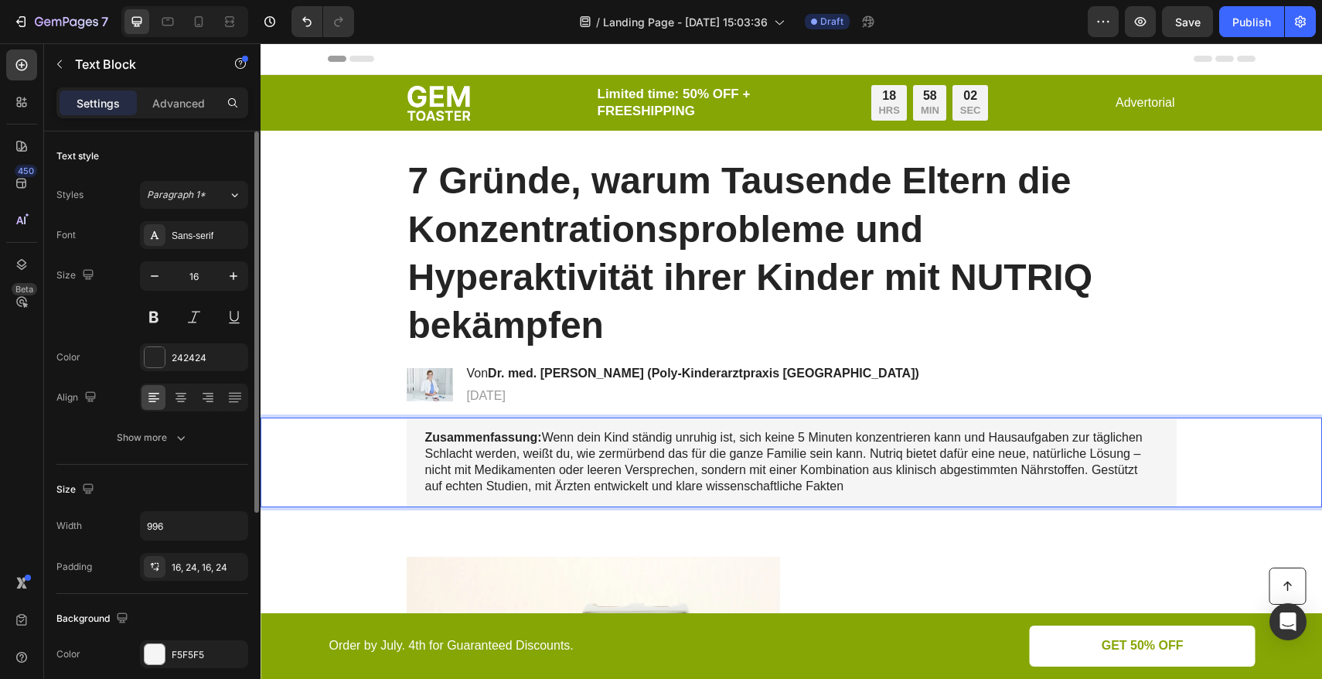
click at [671, 488] on p "Zusammenfassung: Wenn dein Kind ständig unruhig ist, sich keine 5 Minuten konze…" at bounding box center [791, 462] width 733 height 64
click at [774, 488] on p "Zusammenfassung: Wenn dein Kind ständig unruhig ist, sich keine 5 Minuten konze…" at bounding box center [791, 462] width 733 height 64
click at [930, 486] on p "Zusammenfassung: Wenn dein Kind ständig unruhig ist, sich keine 5 Minuten konze…" at bounding box center [791, 462] width 733 height 64
click at [879, 489] on p "Zusammenfassung: Wenn dein Kind ständig unruhig ist, sich keine 5 Minuten konze…" at bounding box center [791, 462] width 733 height 64
click at [941, 487] on p "Zusammenfassung: Wenn dein Kind ständig unruhig ist, sich keine 5 Minuten konze…" at bounding box center [791, 462] width 733 height 64
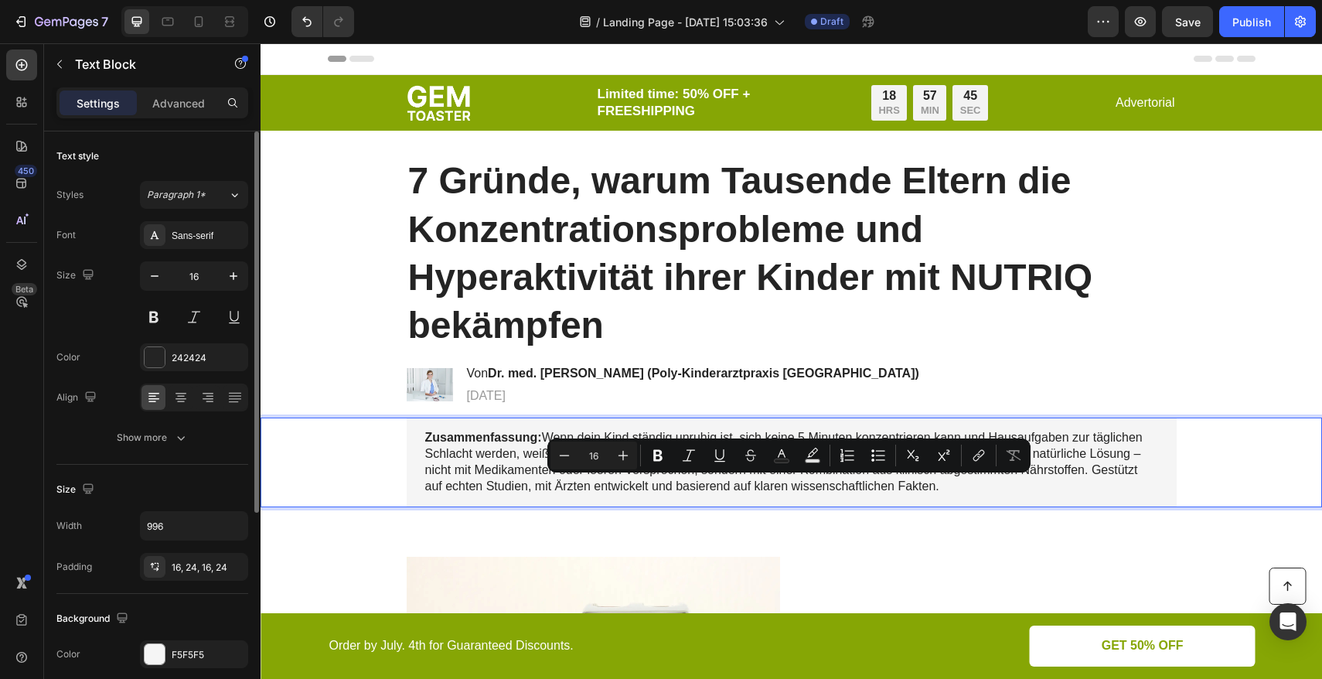
drag, startPoint x: 817, startPoint y: 486, endPoint x: 648, endPoint y: 486, distance: 169.3
click at [648, 486] on p "Zusammenfassung: Wenn dein Kind ständig unruhig ist, sich keine 5 Minuten konze…" at bounding box center [791, 462] width 733 height 64
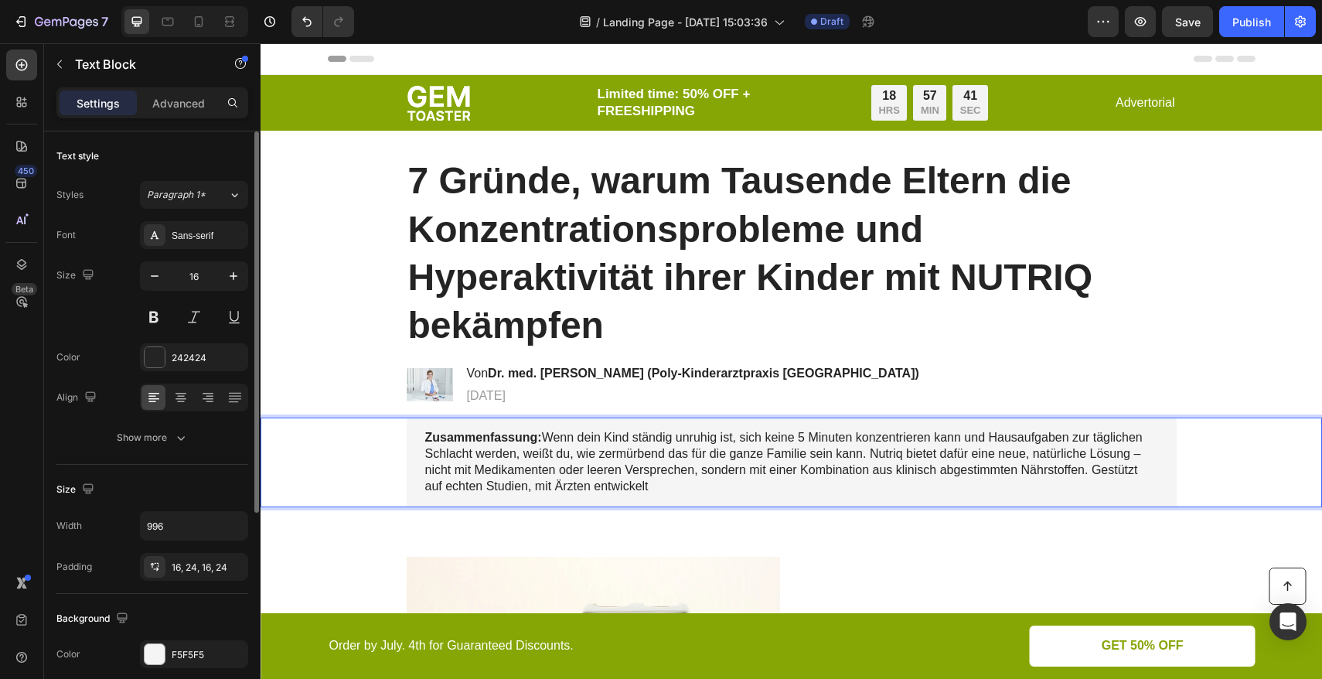
click at [480, 489] on p "Zusammenfassung: Wenn dein Kind ständig unruhig ist, sich keine 5 Minuten konze…" at bounding box center [791, 462] width 733 height 64
click at [631, 489] on p "Zusammenfassung: Wenn dein Kind ständig unruhig ist, sich keine 5 Minuten konze…" at bounding box center [791, 462] width 733 height 64
click at [771, 485] on p "Zusammenfassung: Wenn dein Kind ständig unruhig ist, sich keine 5 Minuten konze…" at bounding box center [791, 462] width 733 height 64
click at [480, 491] on p "Zusammenfassung: Wenn dein Kind ständig unruhig ist, sich keine 5 Minuten konze…" at bounding box center [791, 462] width 733 height 64
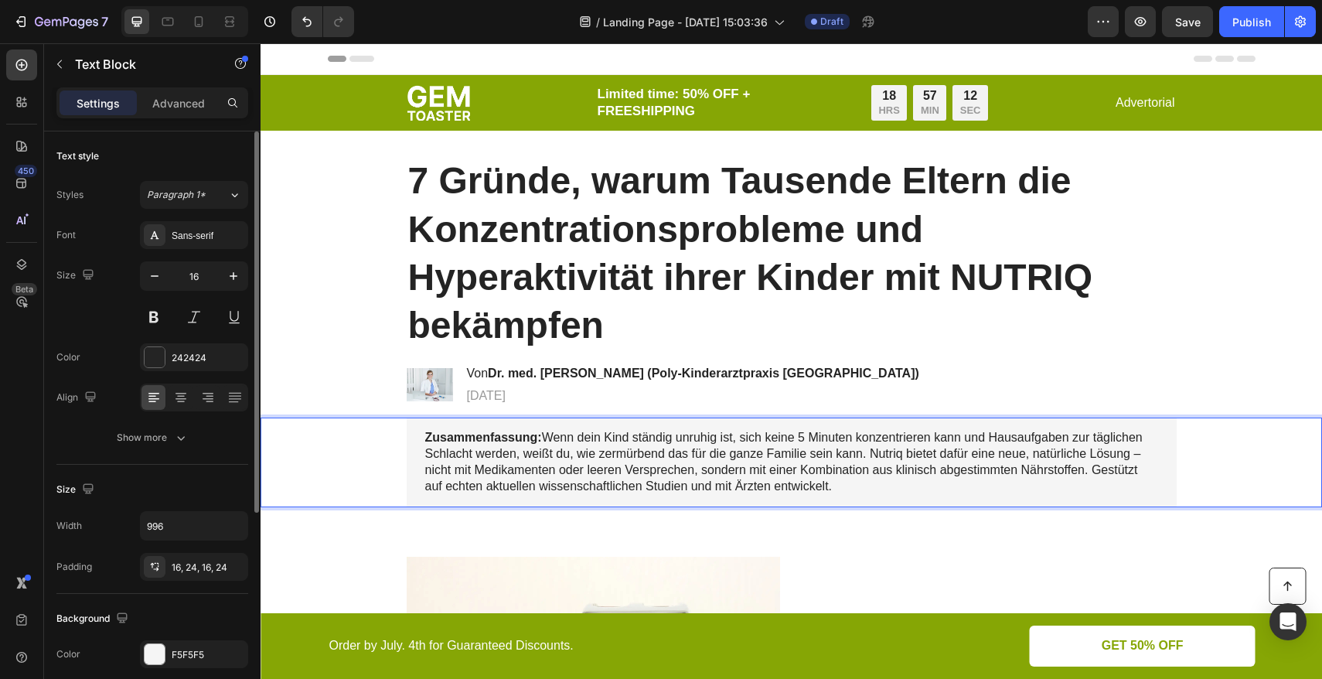
click at [604, 440] on p "Zusammenfassung: Wenn dein Kind ständig unruhig ist, sich keine 5 Minuten konze…" at bounding box center [791, 462] width 733 height 64
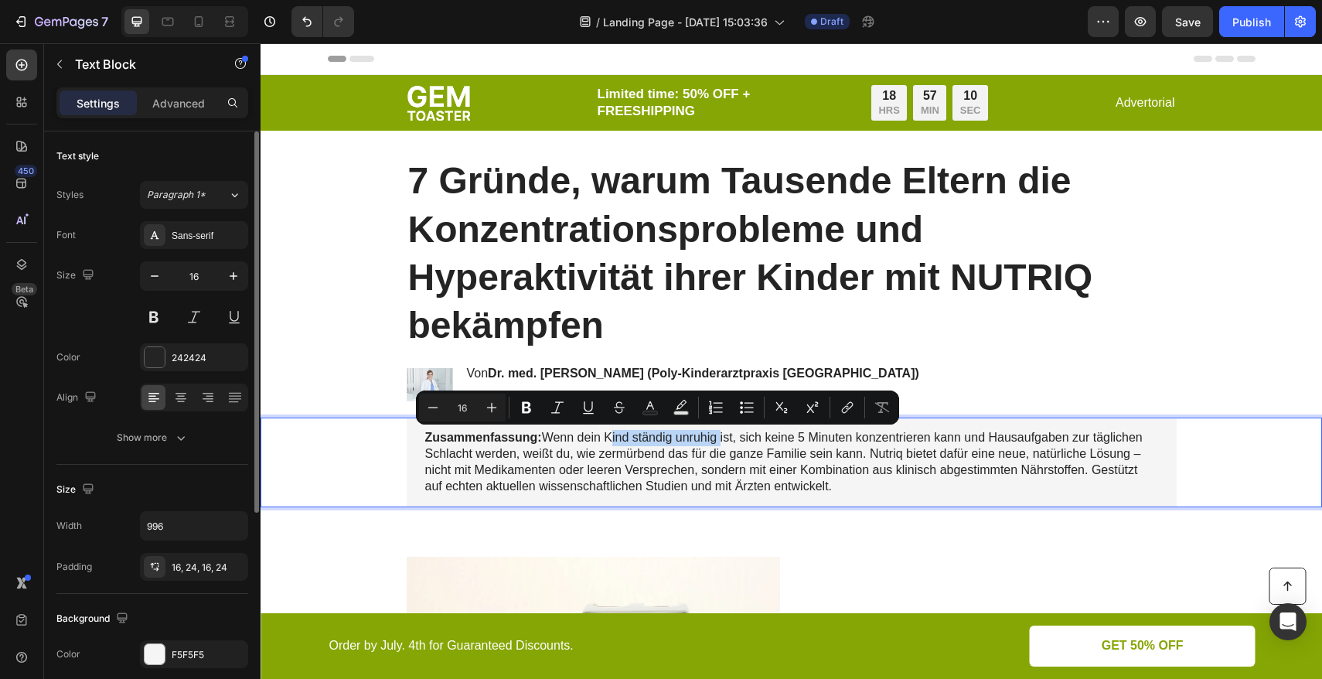
drag, startPoint x: 601, startPoint y: 441, endPoint x: 714, endPoint y: 442, distance: 112.9
click at [714, 442] on p "Zusammenfassung: Wenn dein Kind ständig unruhig ist, sich keine 5 Minuten konze…" at bounding box center [791, 462] width 733 height 64
click at [533, 413] on icon "Editor contextual toolbar" at bounding box center [526, 407] width 15 height 15
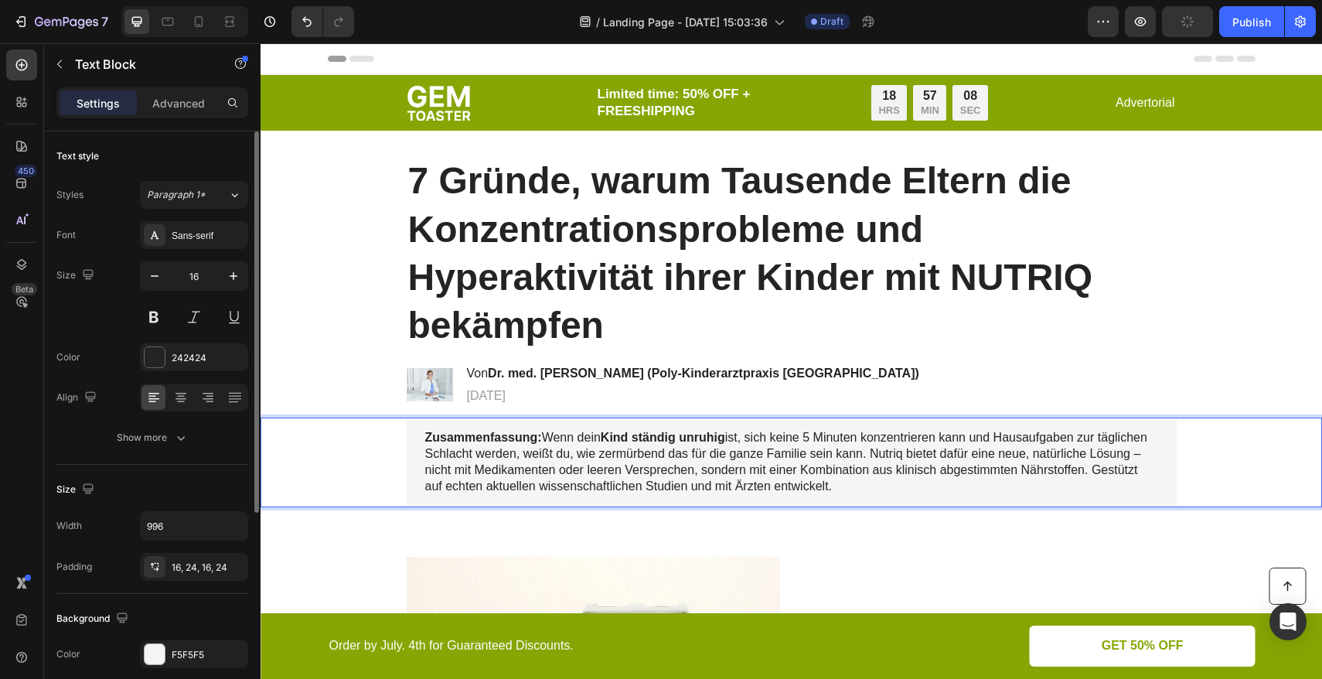
click at [816, 454] on p "Zusammenfassung: Wenn dein Kind ständig unruhig ist, sich keine 5 Minuten konze…" at bounding box center [791, 462] width 733 height 64
drag, startPoint x: 774, startPoint y: 441, endPoint x: 938, endPoint y: 441, distance: 163.9
click at [938, 441] on p "Zusammenfassung: Wenn dein Kind ständig unruhig ist, sich keine 5 Minuten konze…" at bounding box center [791, 462] width 733 height 64
drag, startPoint x: 808, startPoint y: 441, endPoint x: 808, endPoint y: 465, distance: 24.7
click at [808, 441] on p "Zusammenfassung: Wenn dein Kind ständig unruhig ist, sich keine 5 Minuten konze…" at bounding box center [791, 462] width 733 height 64
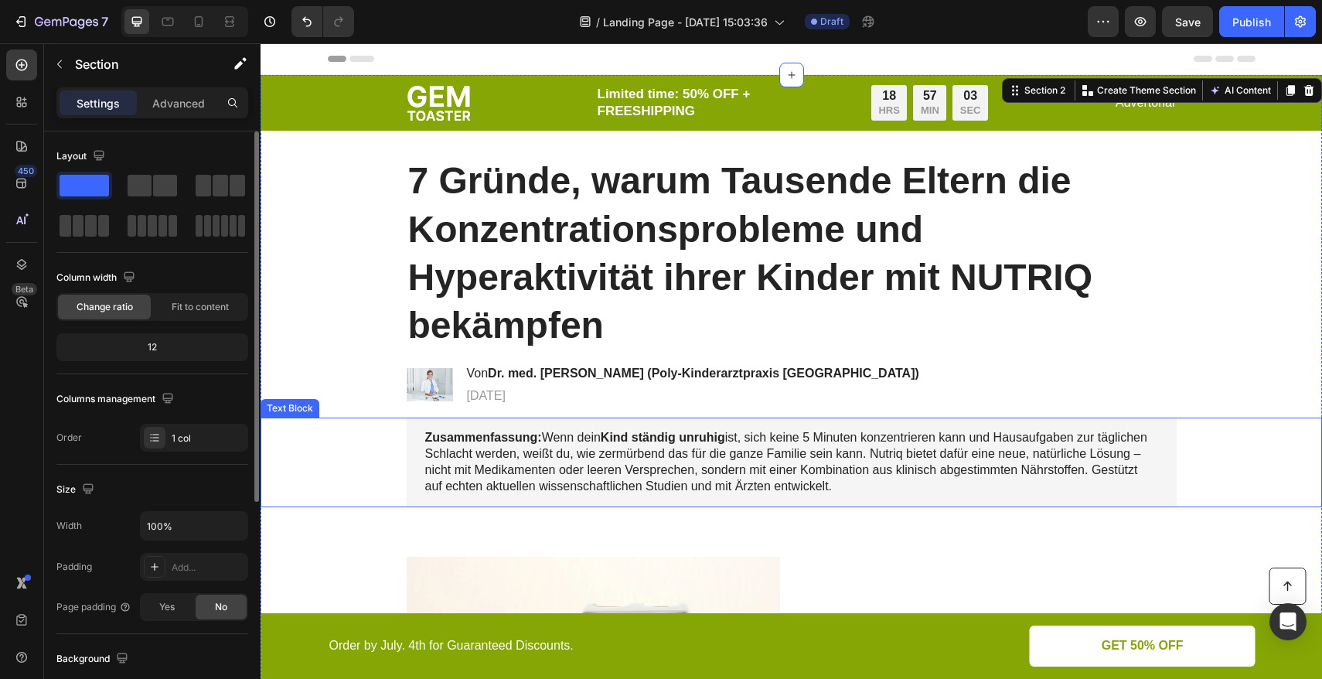
click at [815, 454] on p "Zusammenfassung: Wenn dein Kind ständig unruhig ist, sich keine 5 Minuten konze…" at bounding box center [791, 462] width 733 height 64
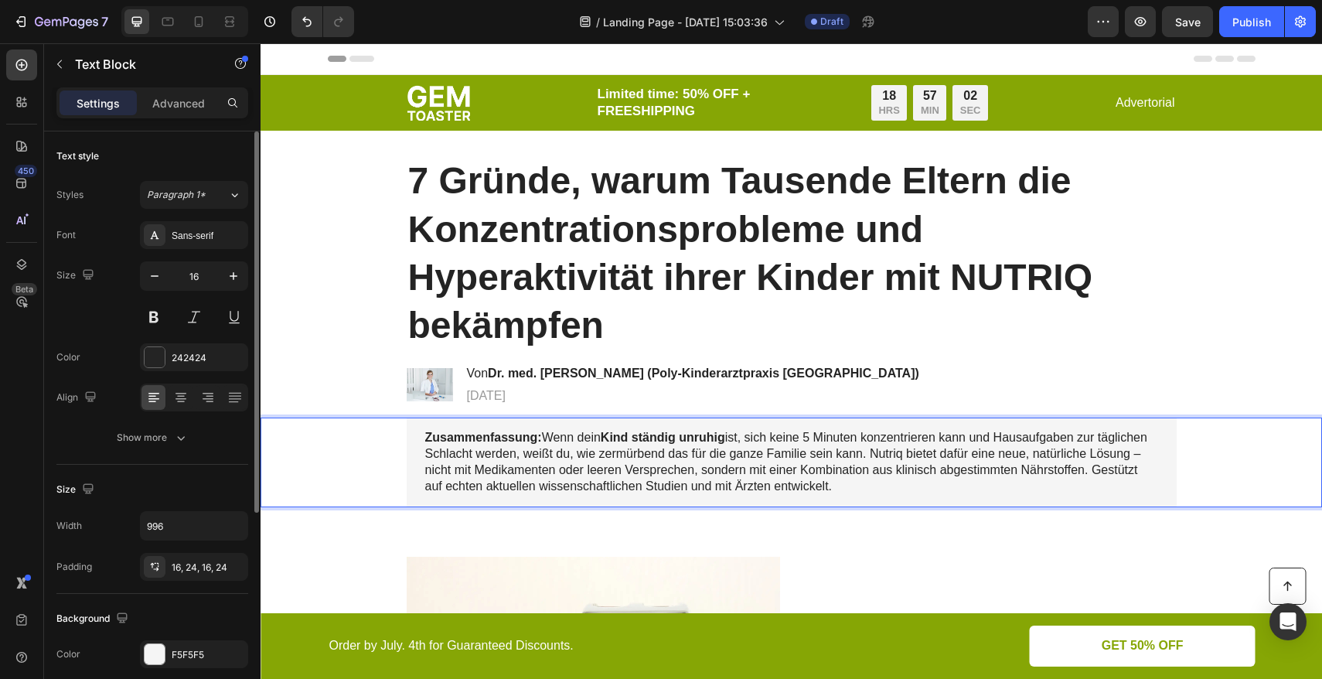
click at [776, 439] on p "Zusammenfassung: Wenn dein Kind ständig unruhig ist, sich keine 5 Minuten konze…" at bounding box center [791, 462] width 733 height 64
drag, startPoint x: 774, startPoint y: 438, endPoint x: 939, endPoint y: 444, distance: 165.5
click at [939, 444] on p "Zusammenfassung: Wenn dein Kind ständig unruhig ist, sich keine 5 Minuten konze…" at bounding box center [791, 462] width 733 height 64
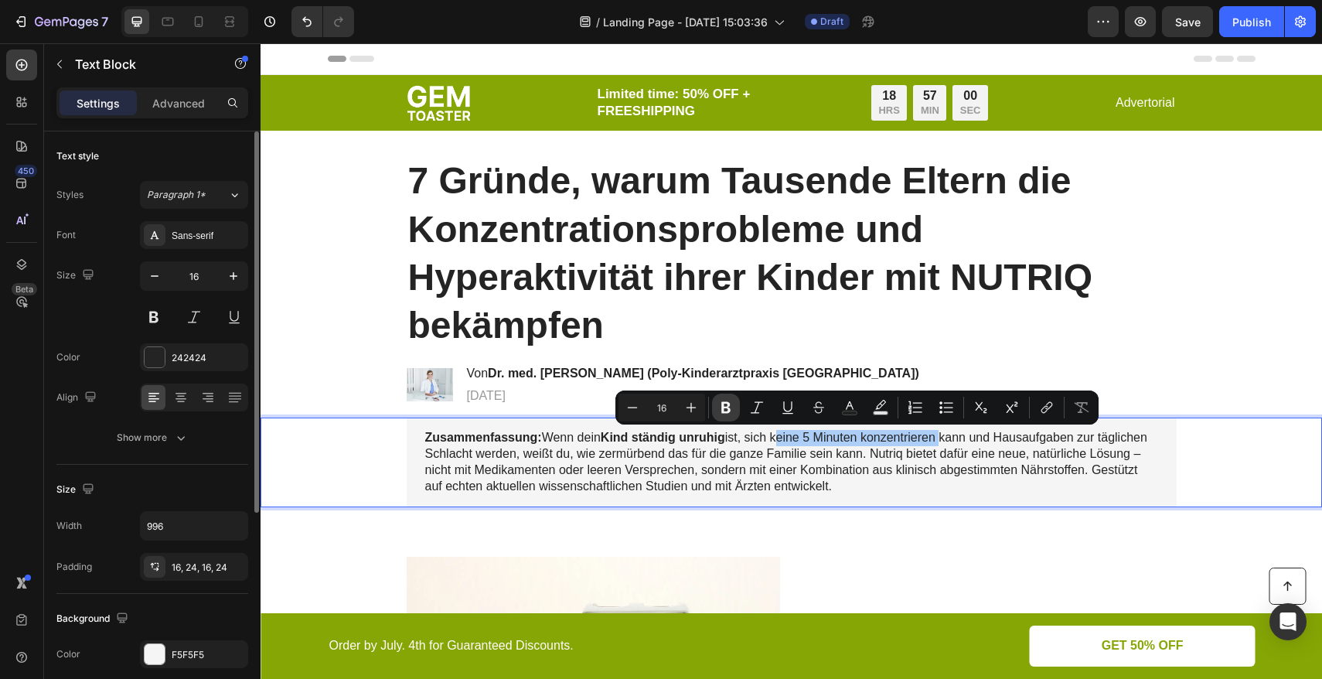
click at [723, 407] on icon "Editor contextual toolbar" at bounding box center [725, 408] width 9 height 12
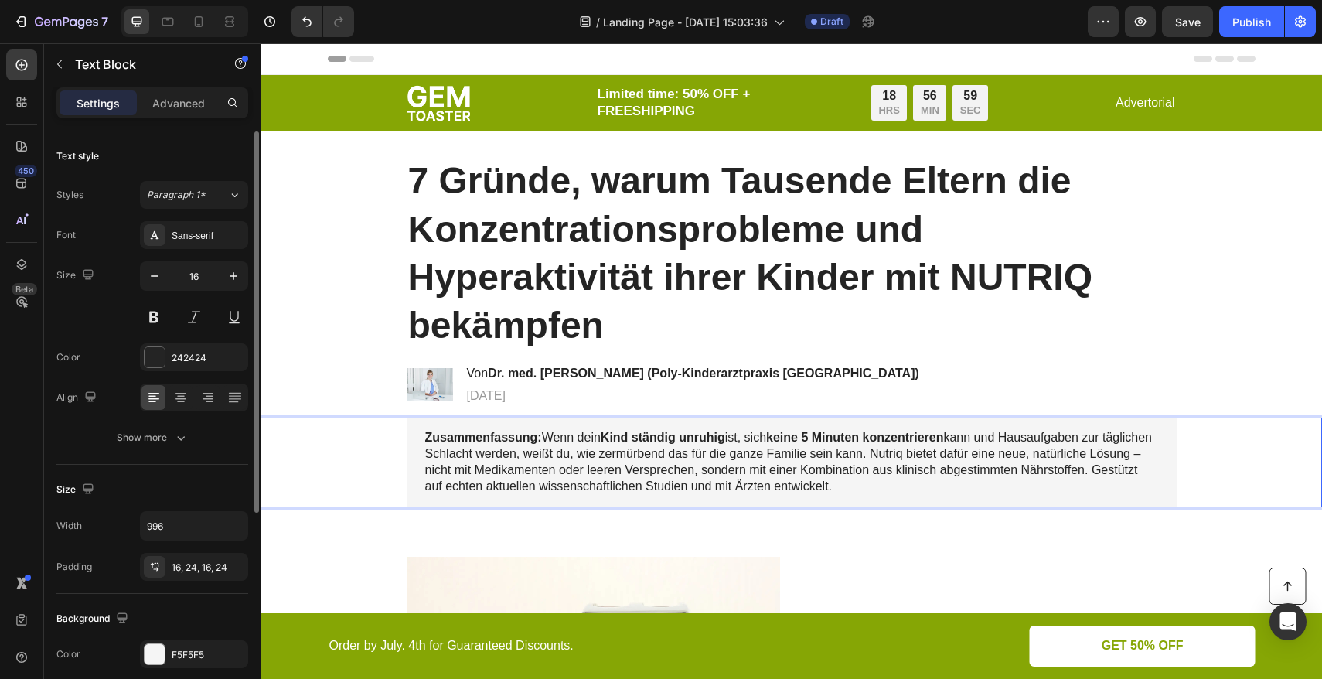
click at [747, 465] on p "Zusammenfassung: Wenn dein Kind ständig unruhig ist, sich keine 5 Minuten konze…" at bounding box center [791, 462] width 733 height 64
drag, startPoint x: 1047, startPoint y: 454, endPoint x: 1115, endPoint y: 455, distance: 68.0
click at [1115, 455] on p "Zusammenfassung: Wenn dein Kind ständig unruhig ist, sich keine 5 Minuten konze…" at bounding box center [791, 462] width 733 height 64
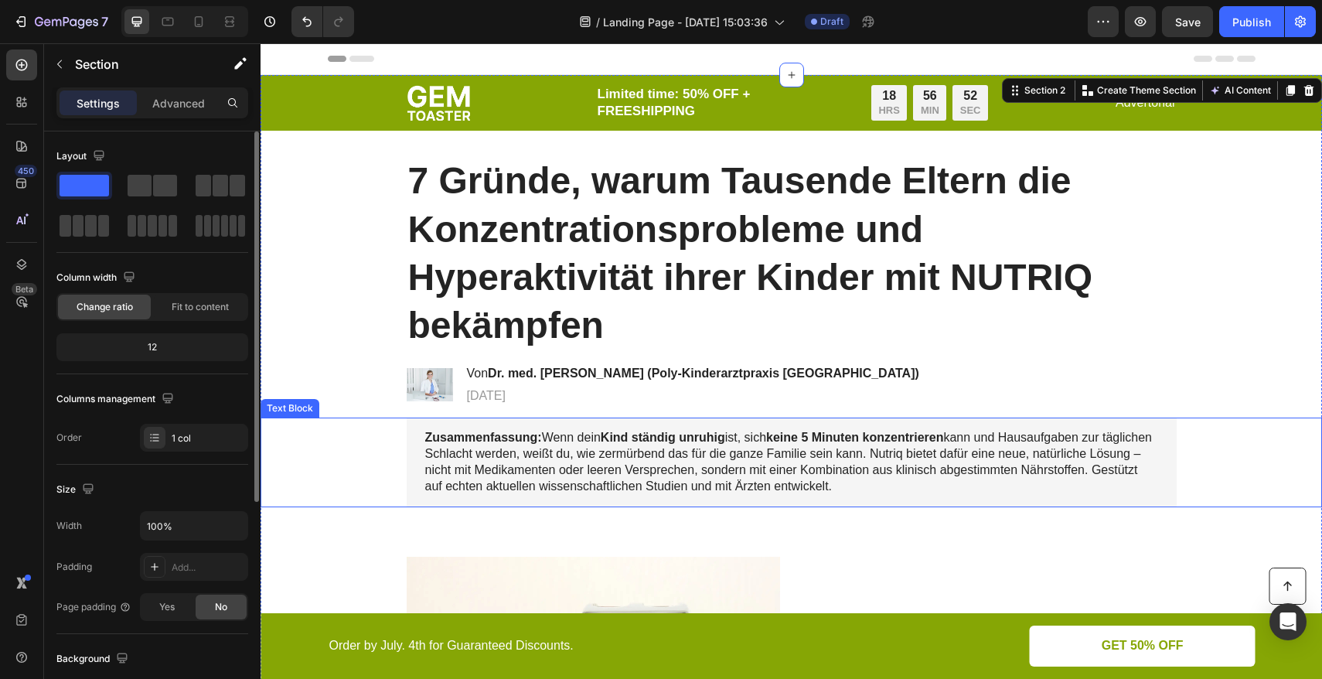
click at [1074, 464] on p "Zusammenfassung: Wenn dein Kind ständig unruhig ist, sich keine 5 Minuten konze…" at bounding box center [791, 462] width 733 height 64
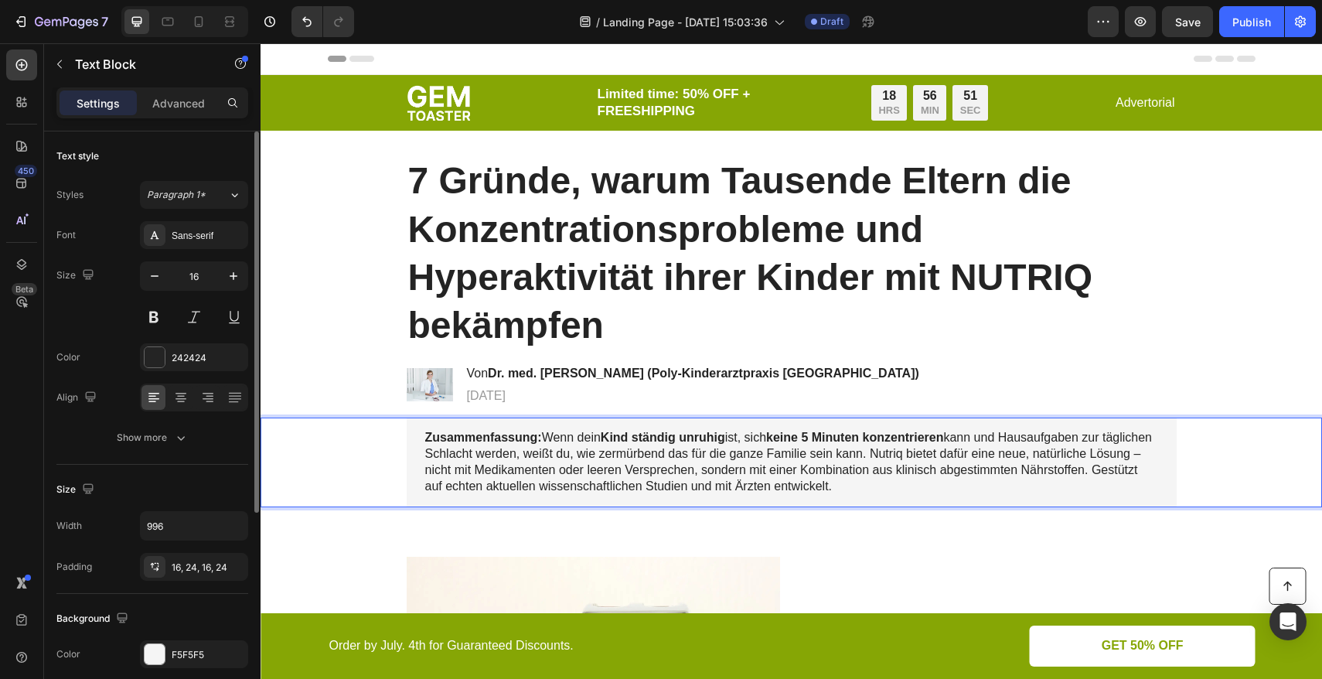
click at [1046, 455] on p "Zusammenfassung: Wenn dein Kind ständig unruhig ist, sich keine 5 Minuten konze…" at bounding box center [791, 462] width 733 height 64
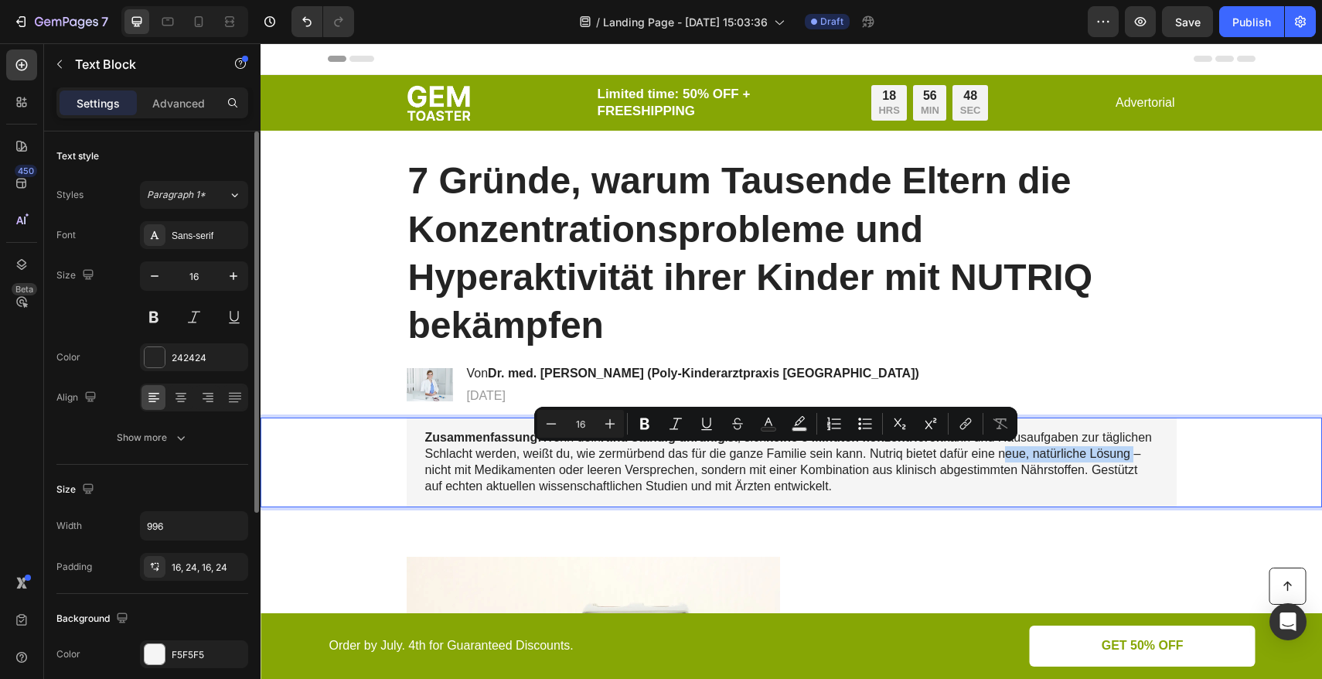
drag, startPoint x: 1046, startPoint y: 455, endPoint x: 457, endPoint y: 472, distance: 589.2
click at [457, 472] on p "Zusammenfassung: Wenn dein Kind ständig unruhig ist, sich keine 5 Minuten konze…" at bounding box center [791, 462] width 733 height 64
click at [642, 427] on icon "Editor contextual toolbar" at bounding box center [644, 424] width 9 height 12
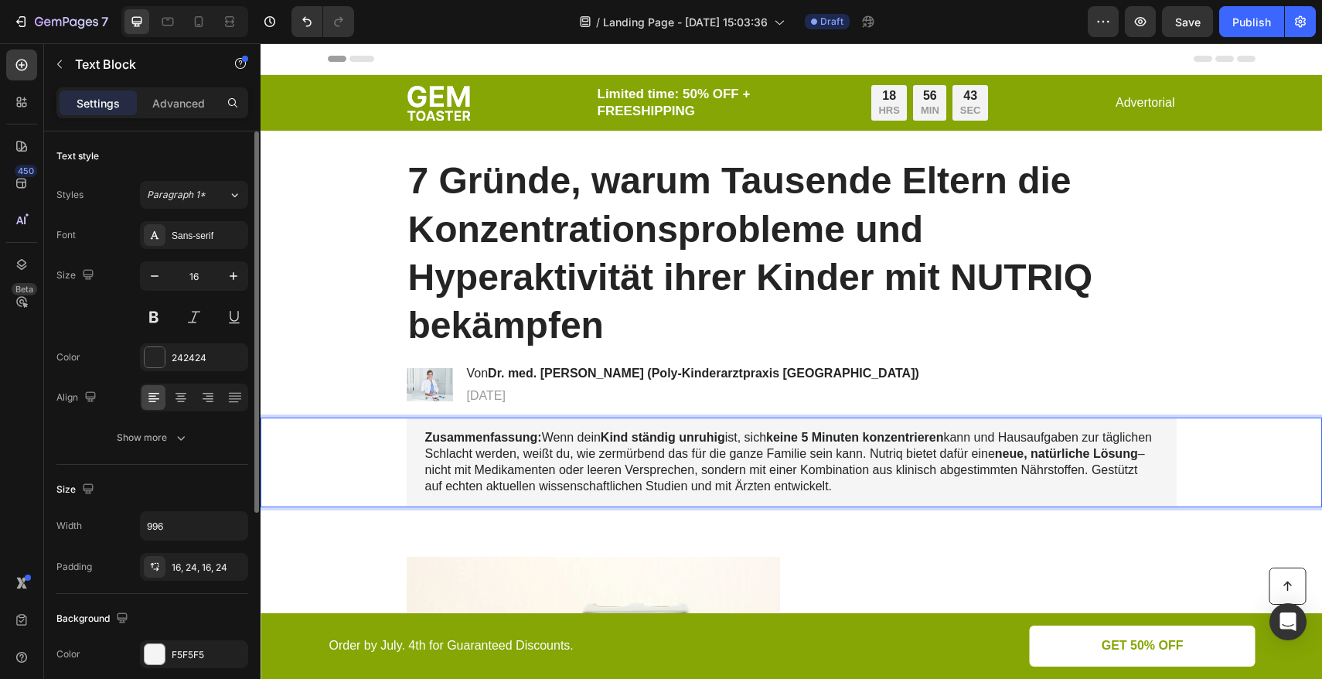
click at [919, 477] on p "Zusammenfassung: Wenn dein Kind ständig unruhig ist, sich keine 5 Minuten konze…" at bounding box center [791, 462] width 733 height 64
drag, startPoint x: 949, startPoint y: 472, endPoint x: 1137, endPoint y: 471, distance: 187.8
click at [1137, 471] on p "Zusammenfassung: Wenn dein Kind ständig unruhig ist, sich keine 5 Minuten konze…" at bounding box center [791, 462] width 733 height 64
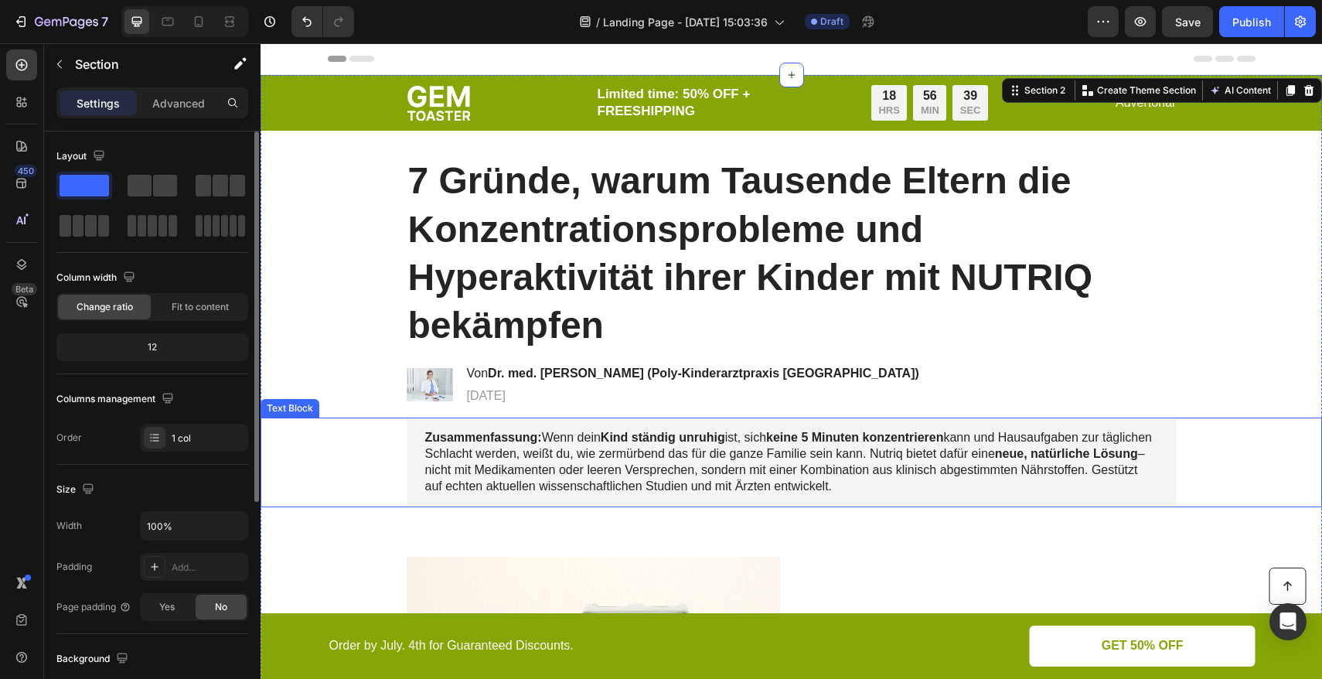
click at [984, 487] on p "Zusammenfassung: Wenn dein Kind ständig unruhig ist, sich keine 5 Minuten konze…" at bounding box center [791, 462] width 733 height 64
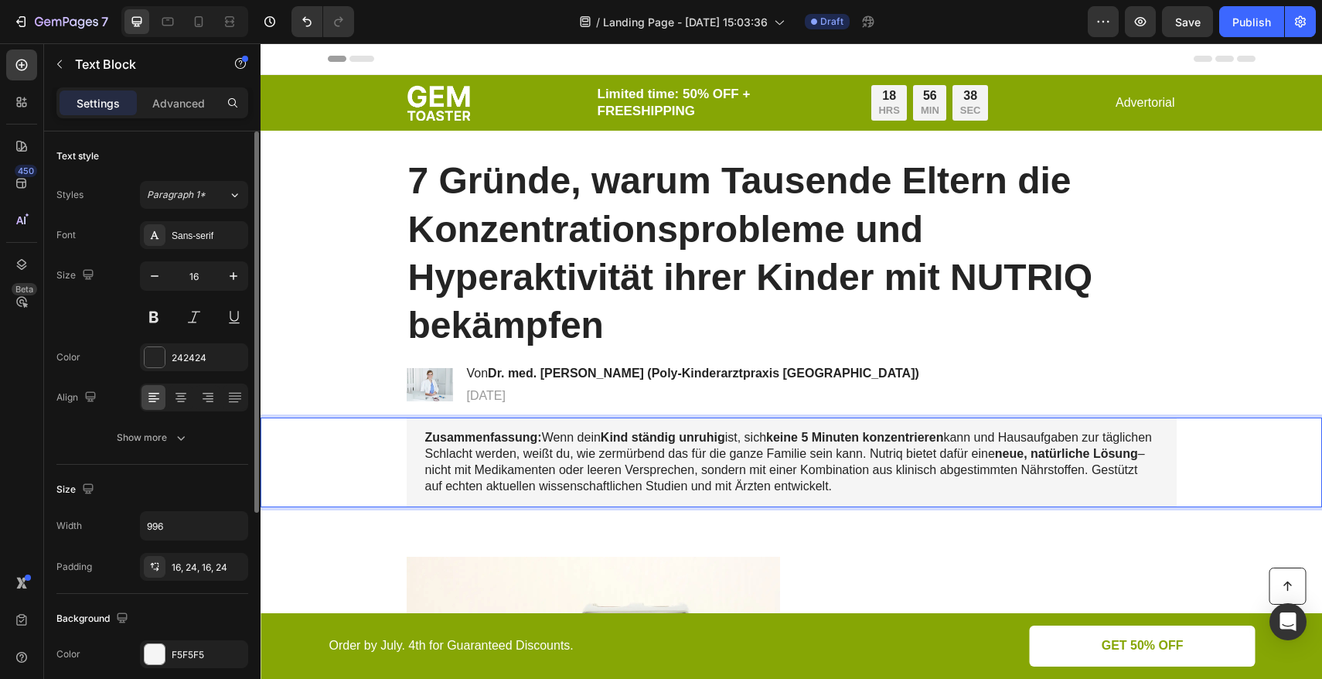
click at [952, 475] on p "Zusammenfassung: Wenn dein Kind ständig unruhig ist, sich keine 5 Minuten konze…" at bounding box center [791, 462] width 733 height 64
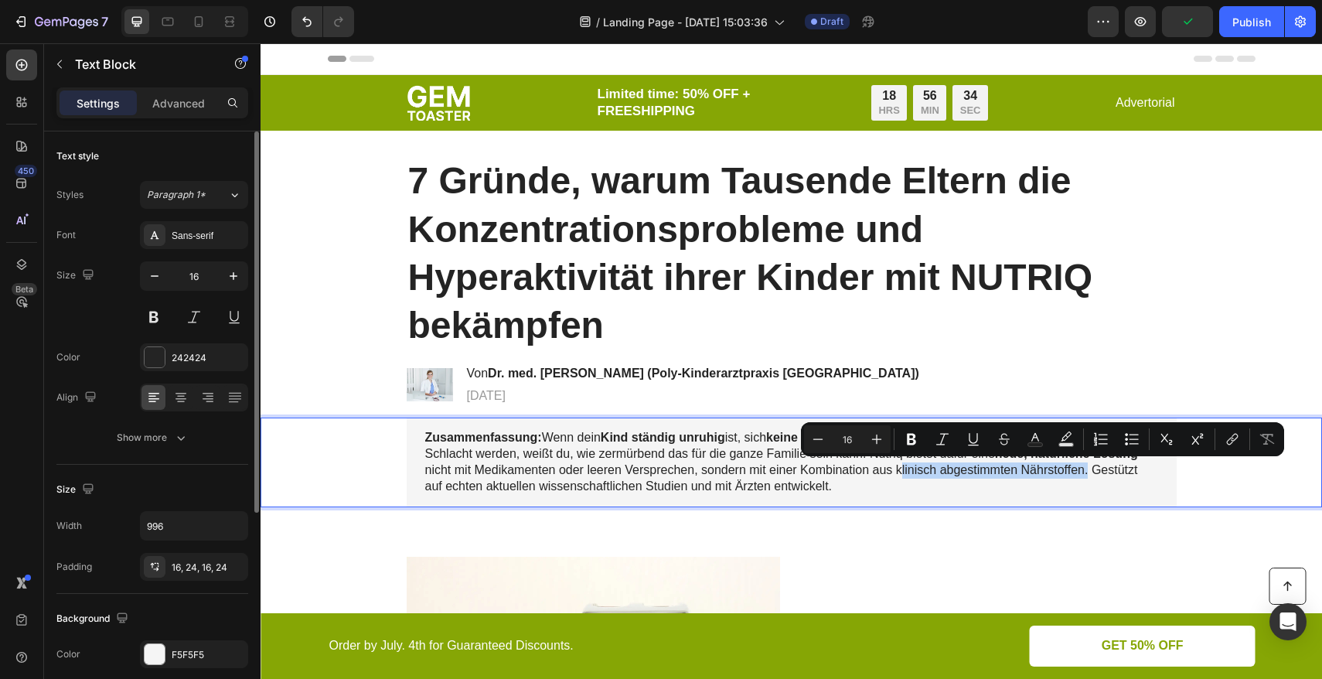
drag, startPoint x: 948, startPoint y: 471, endPoint x: 1138, endPoint y: 473, distance: 190.1
click at [1138, 473] on p "Zusammenfassung: Wenn dein Kind ständig unruhig ist, sich keine 5 Minuten konze…" at bounding box center [791, 462] width 733 height 64
click at [909, 445] on icon "Editor contextual toolbar" at bounding box center [911, 438] width 15 height 15
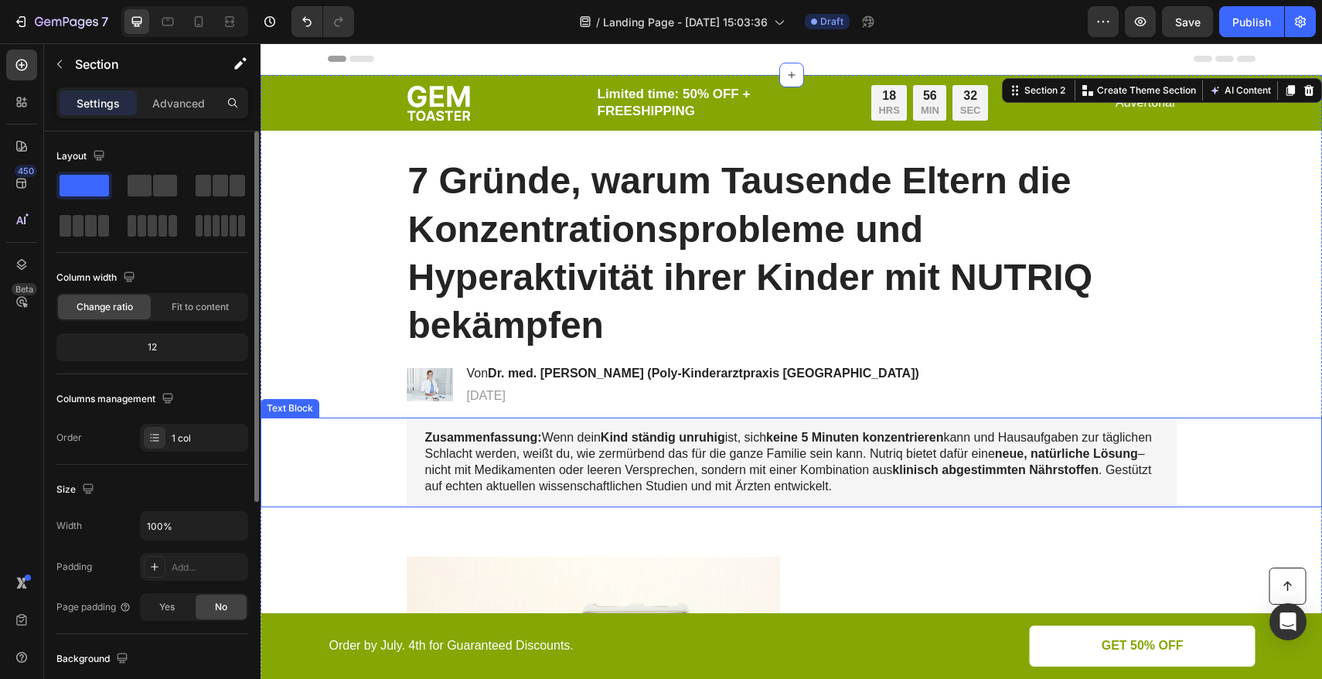
click at [677, 486] on p "Zusammenfassung: Wenn dein Kind ständig unruhig ist, sich keine 5 Minuten konze…" at bounding box center [791, 462] width 733 height 64
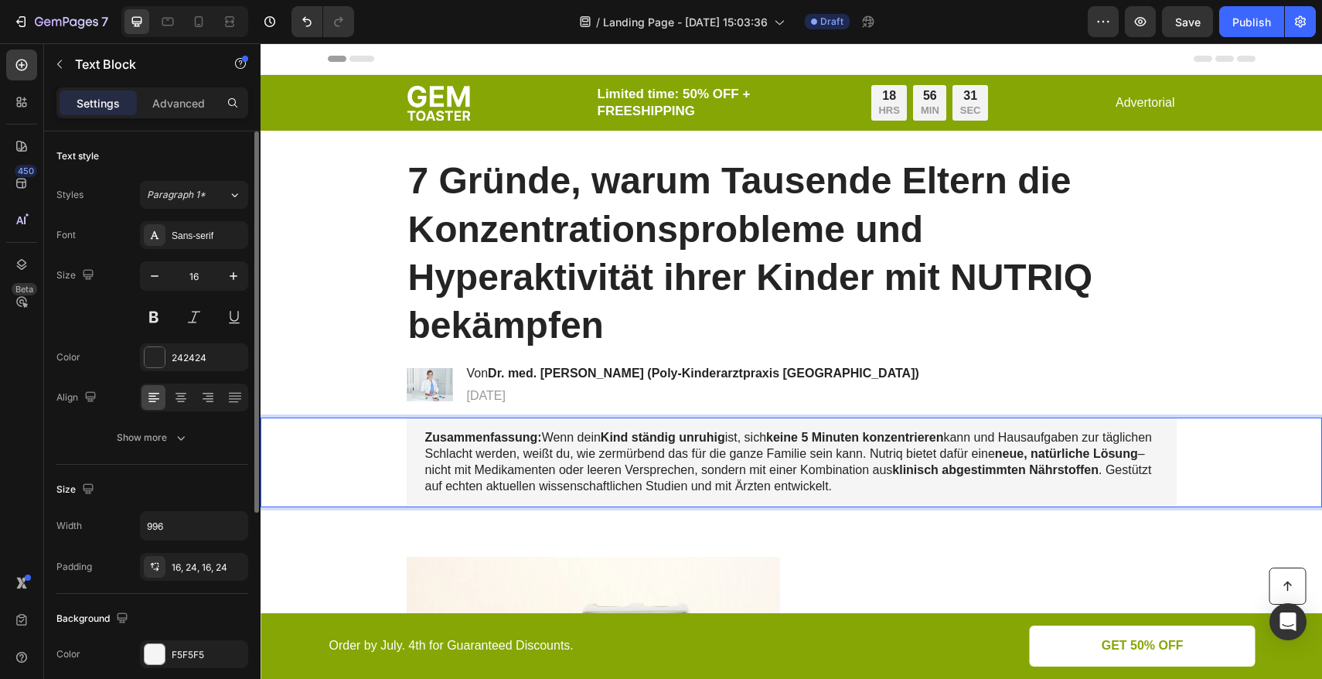
click at [659, 486] on p "Zusammenfassung: Wenn dein Kind ständig unruhig ist, sich keine 5 Minuten konze…" at bounding box center [791, 462] width 733 height 64
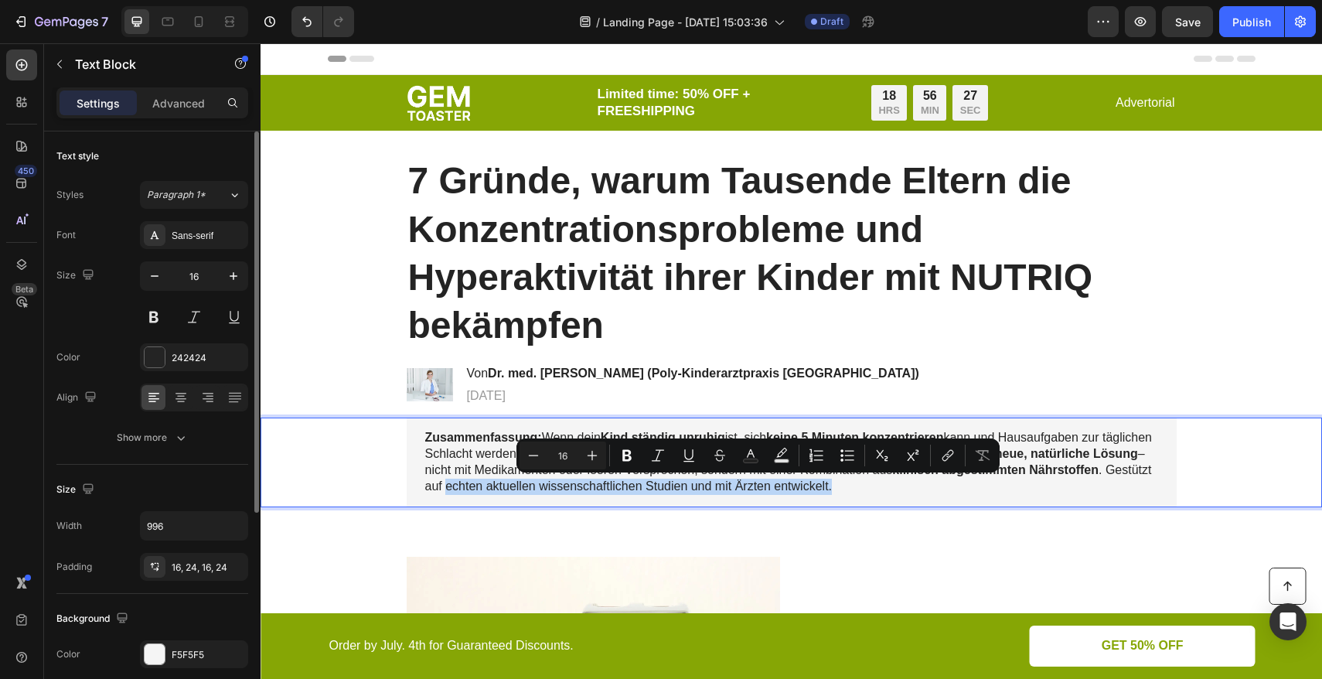
drag, startPoint x: 586, startPoint y: 492, endPoint x: 961, endPoint y: 488, distance: 375.6
click at [961, 488] on p "Zusammenfassung: Wenn dein Kind ständig unruhig ist, sich keine 5 Minuten konze…" at bounding box center [791, 462] width 733 height 64
click at [625, 455] on icon "Editor contextual toolbar" at bounding box center [626, 456] width 9 height 12
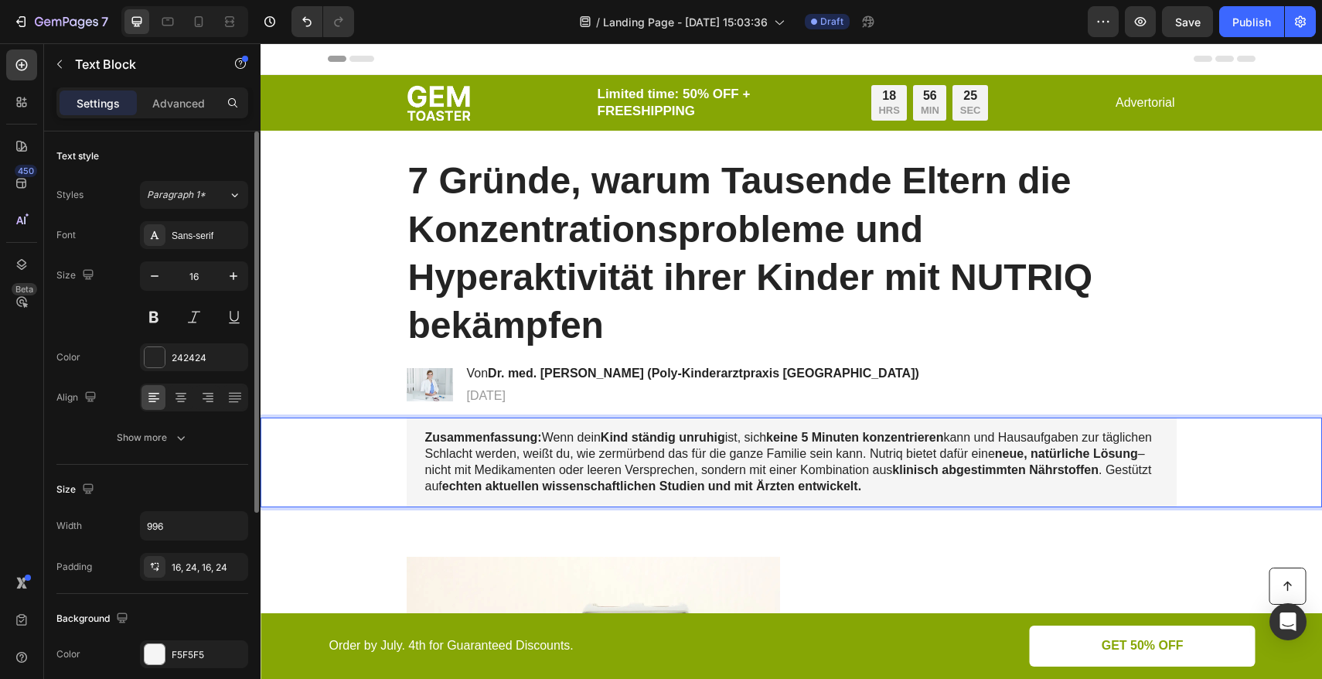
click at [525, 472] on p "Zusammenfassung: Wenn dein Kind ständig unruhig ist, sich keine 5 Minuten konze…" at bounding box center [791, 462] width 733 height 64
click at [531, 441] on strong "Zusammenfassung:" at bounding box center [483, 437] width 117 height 13
click at [516, 503] on div "Zusammenfassung: Wenn dein Kind ständig unruhig ist, sich keine 5 Minuten konze…" at bounding box center [792, 461] width 770 height 89
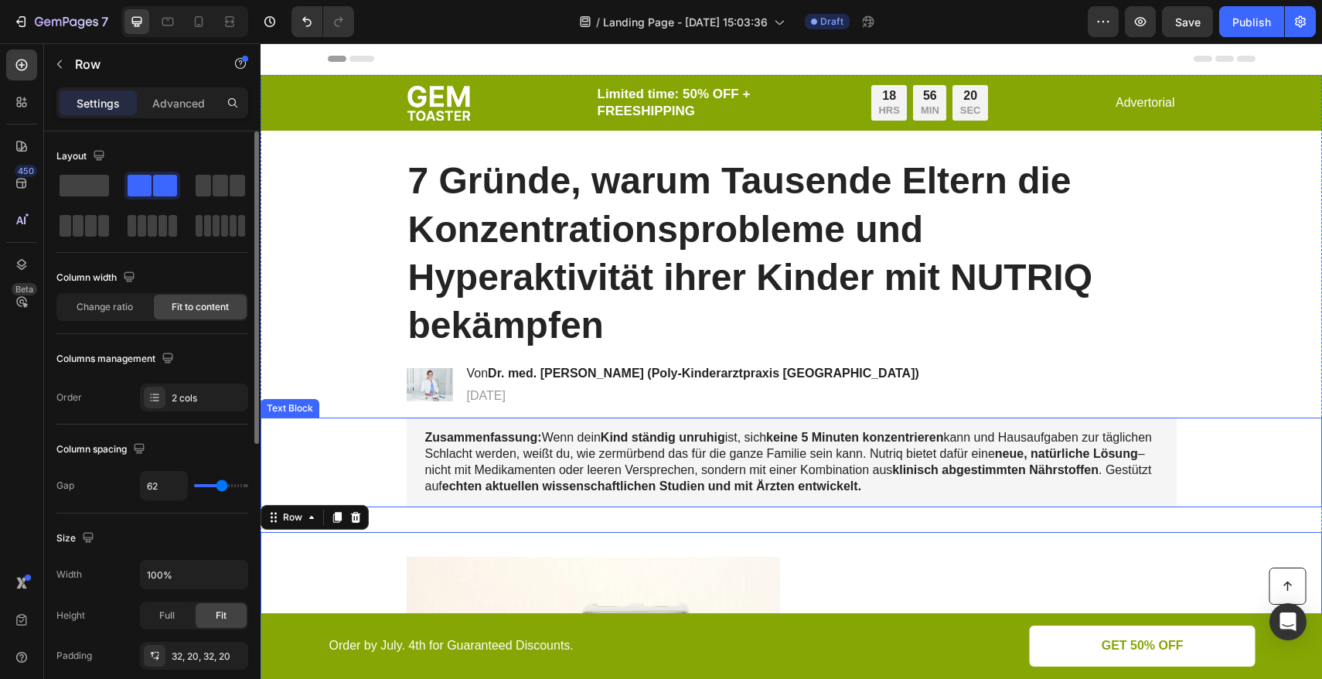
drag, startPoint x: 519, startPoint y: 465, endPoint x: 522, endPoint y: 457, distance: 9.0
click at [520, 465] on p "Zusammenfassung: Wenn dein Kind ständig unruhig ist, sich keine 5 Minuten konze…" at bounding box center [791, 462] width 733 height 64
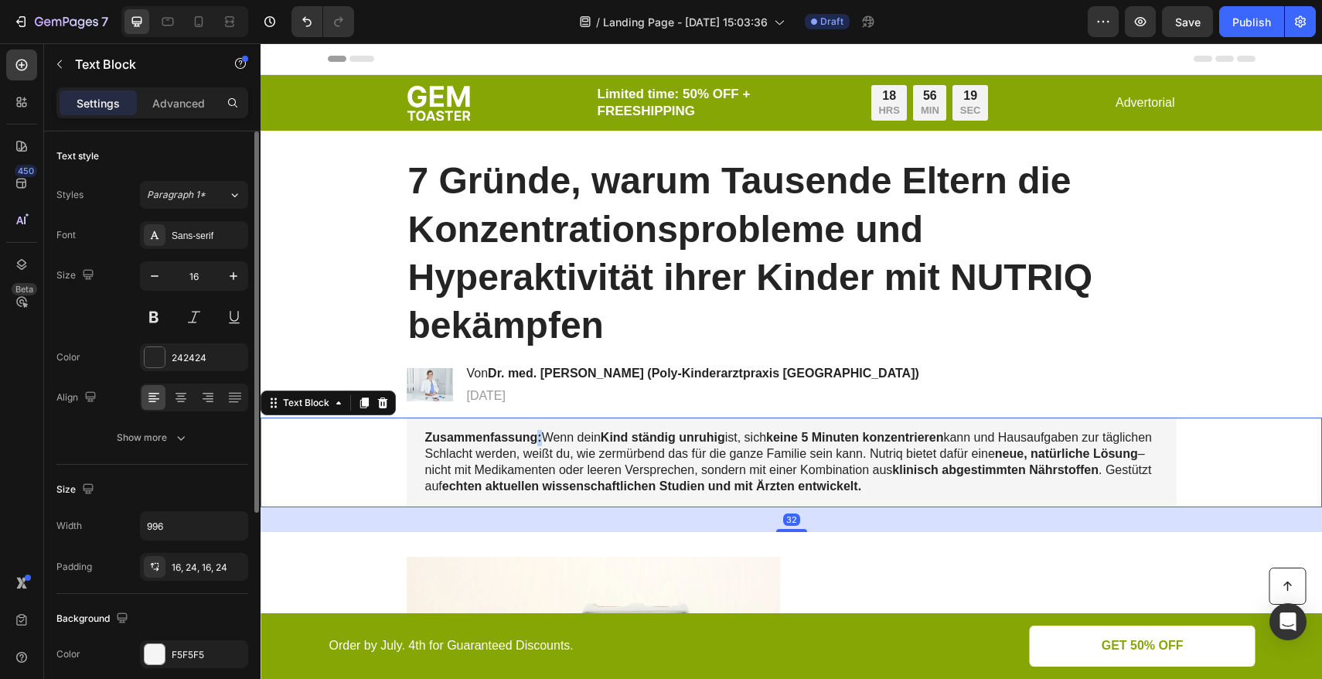
click at [531, 443] on strong "Zusammenfassung:" at bounding box center [483, 437] width 117 height 13
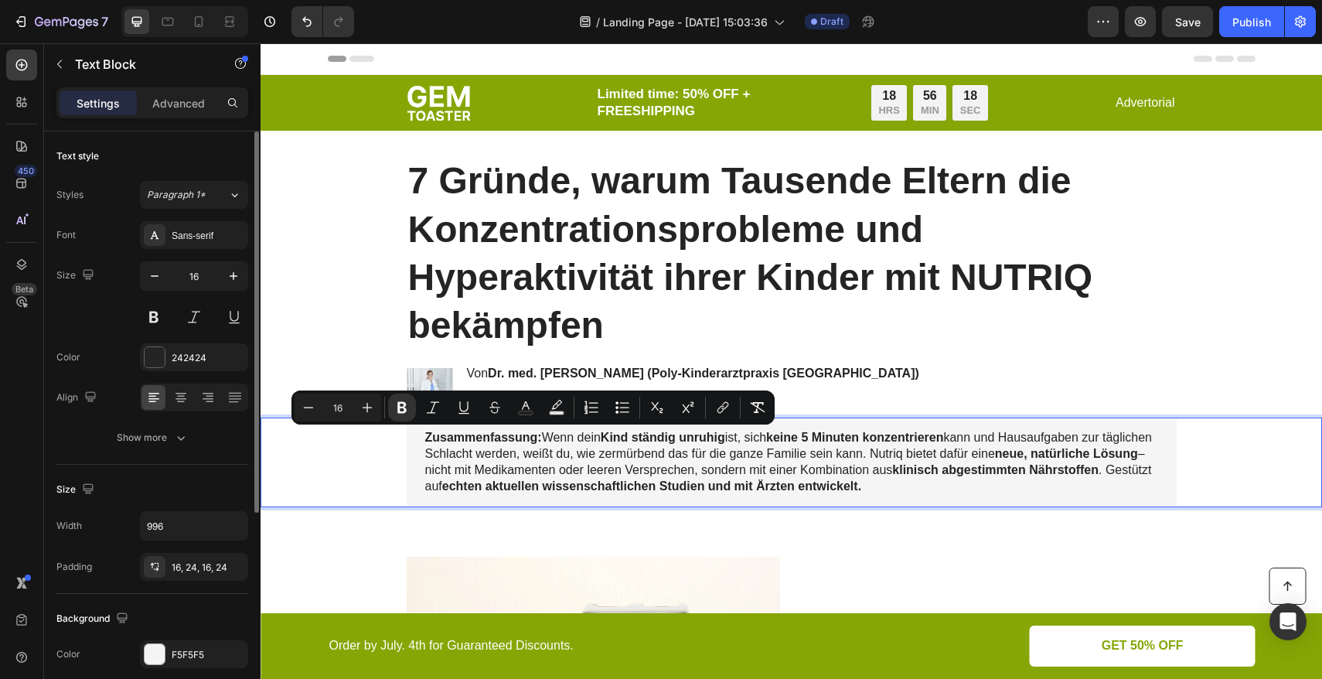
click at [537, 437] on p "Zusammenfassung: Wenn dein Kind ständig unruhig ist, sich keine 5 Minuten konze…" at bounding box center [791, 462] width 733 height 64
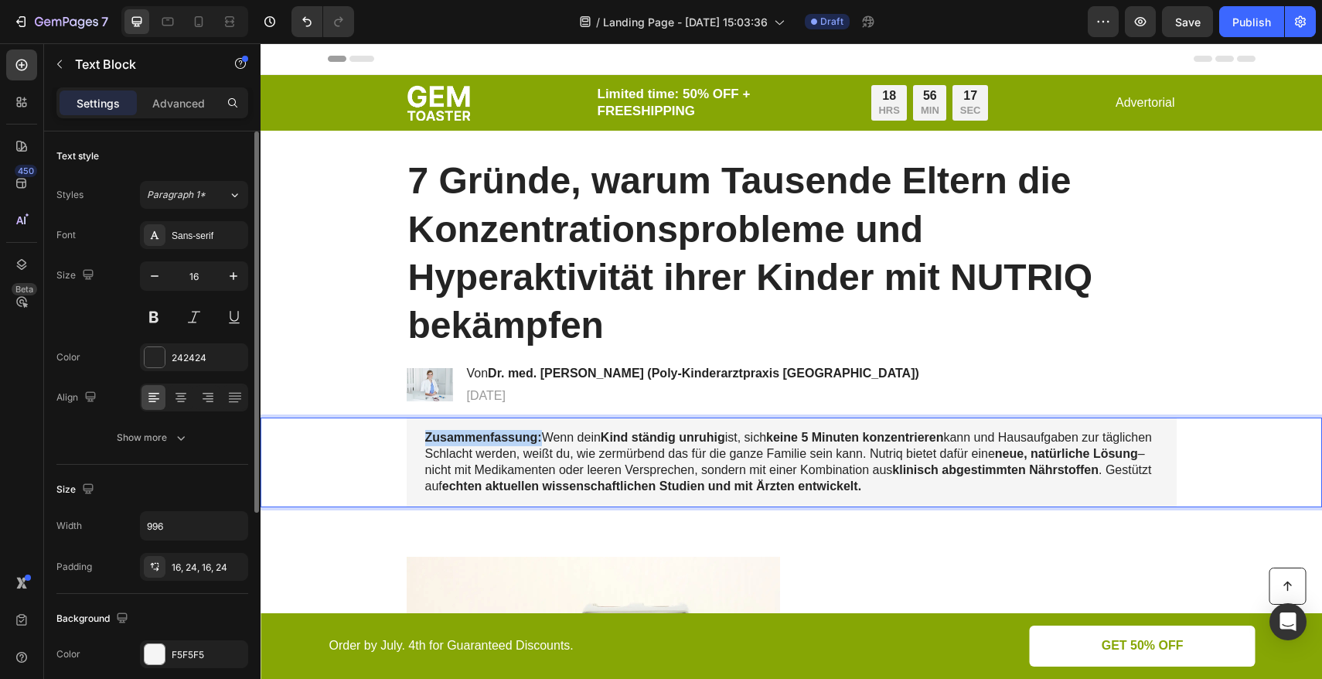
drag, startPoint x: 535, startPoint y: 439, endPoint x: 422, endPoint y: 436, distance: 112.9
click at [425, 436] on p "Zusammenfassung: Wenn dein Kind ständig unruhig ist, sich keine 5 Minuten konze…" at bounding box center [791, 462] width 733 height 64
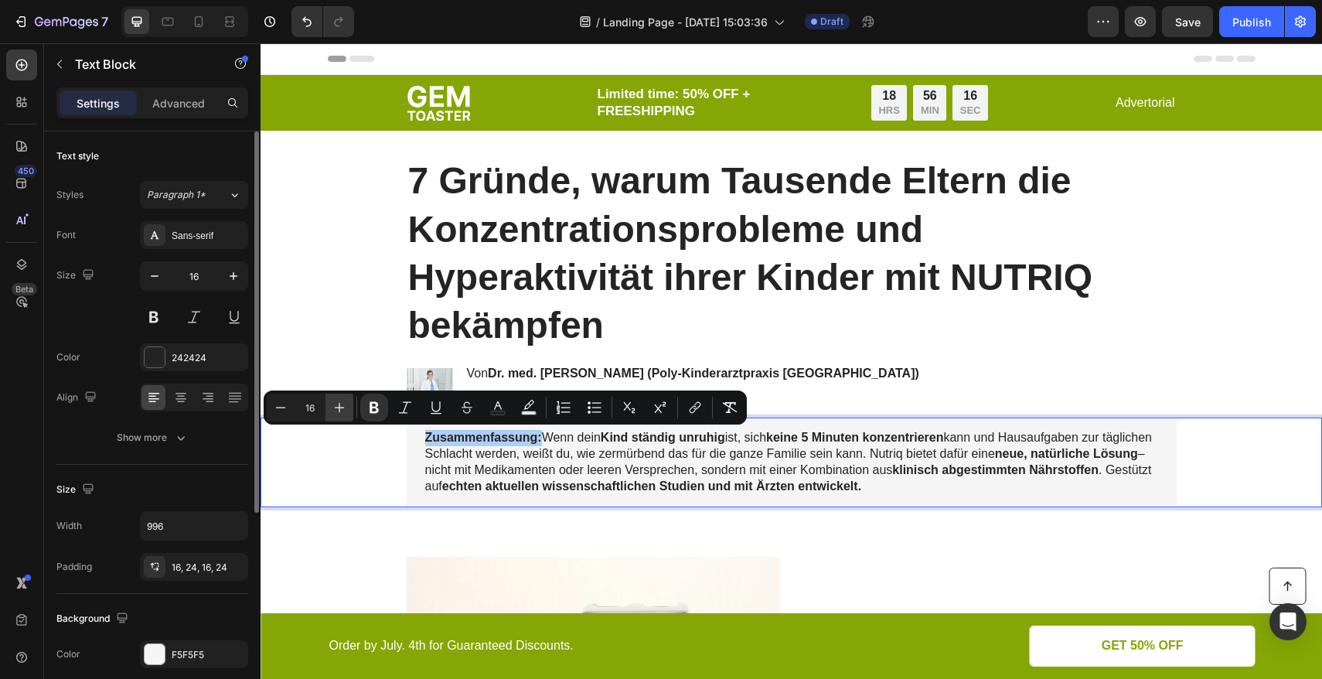
click at [342, 413] on icon "Editor contextual toolbar" at bounding box center [339, 407] width 15 height 15
type input "20"
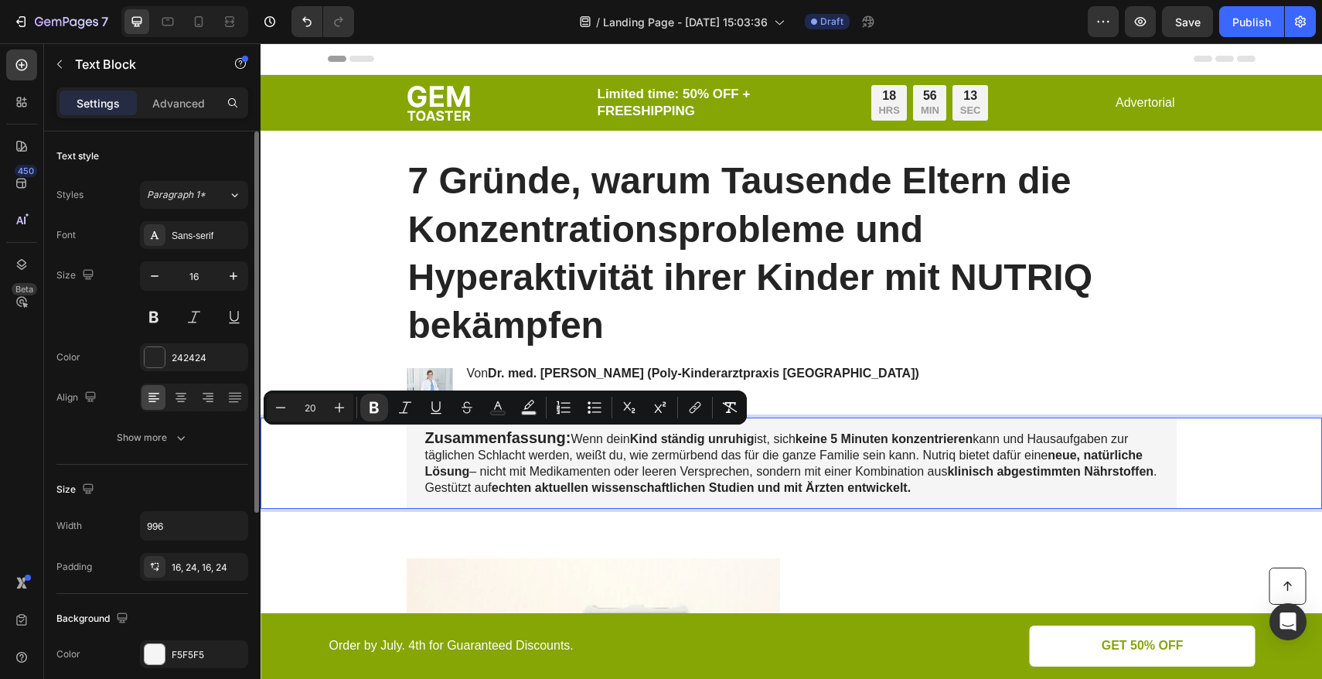
click at [349, 454] on div "Zusammenfassung: Wenn dein Kind ständig unruhig ist, sich keine 5 Minuten konze…" at bounding box center [791, 462] width 1030 height 90
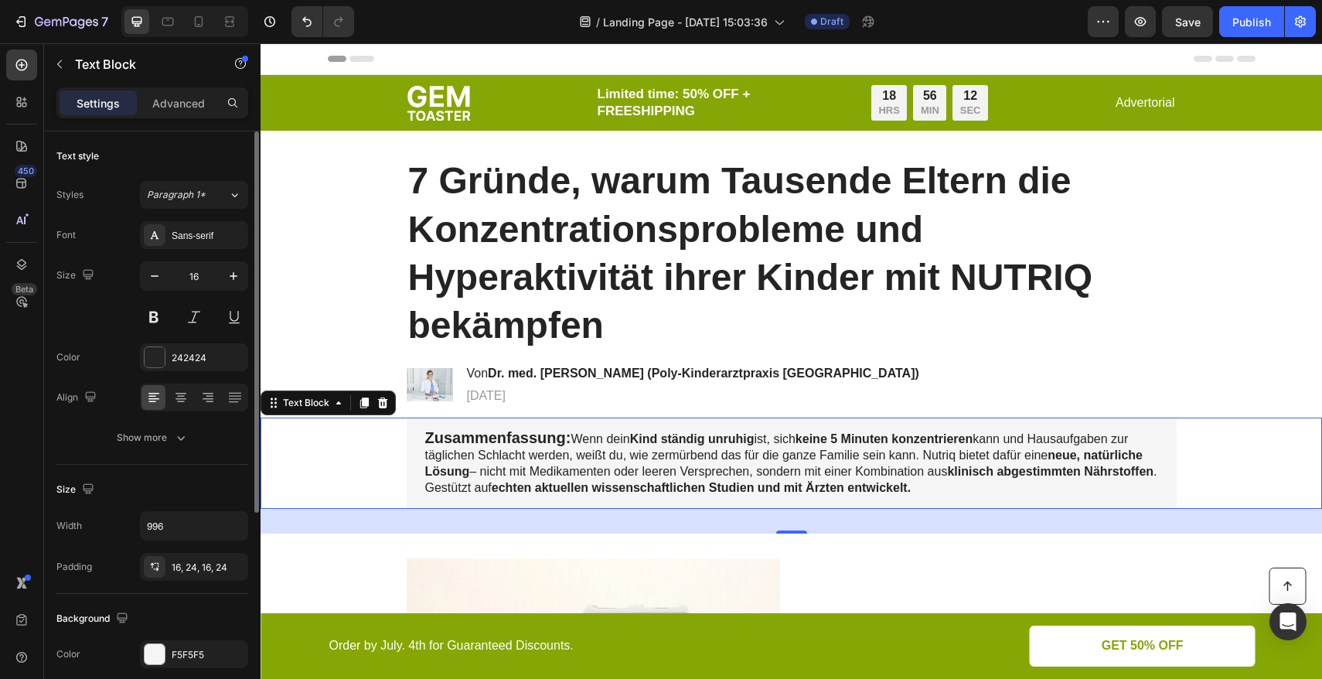
click at [358, 454] on div "Zusammenfassung: Wenn dein Kind ständig unruhig ist, sich keine 5 Minuten konze…" at bounding box center [791, 462] width 1030 height 90
click at [672, 454] on p "Zusammenfassung: Wenn dein Kind ständig unruhig ist, sich keine 5 Minuten konze…" at bounding box center [791, 463] width 733 height 66
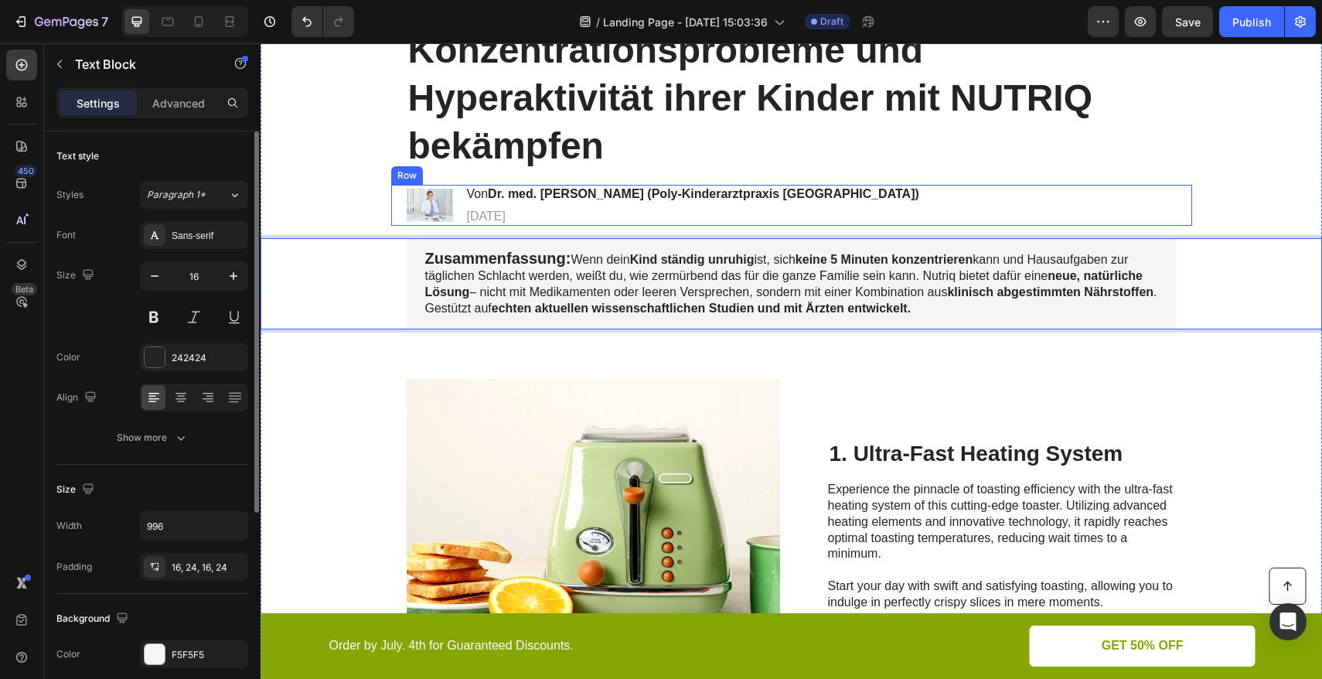
scroll to position [289, 0]
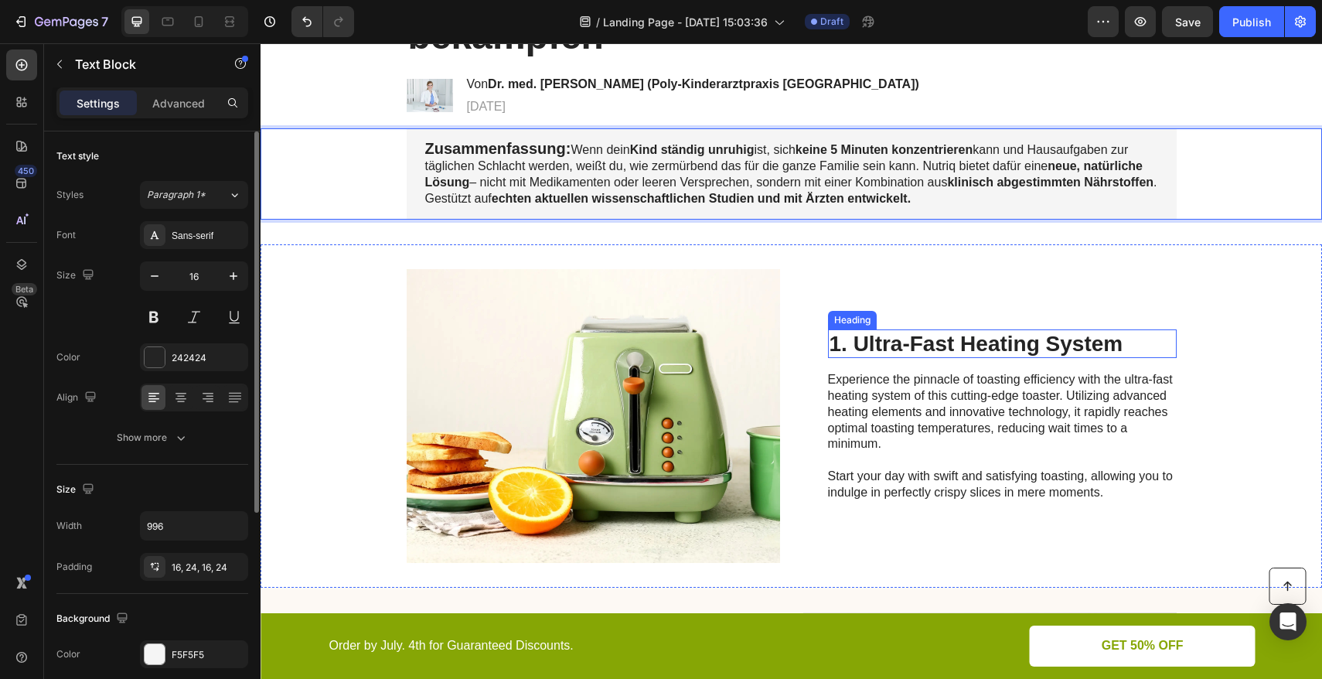
click at [928, 347] on h2 "1. Ultra-Fast Heating System" at bounding box center [1002, 343] width 349 height 29
click at [928, 346] on h2 "1. Ultra-Fast Heating System" at bounding box center [1002, 343] width 349 height 29
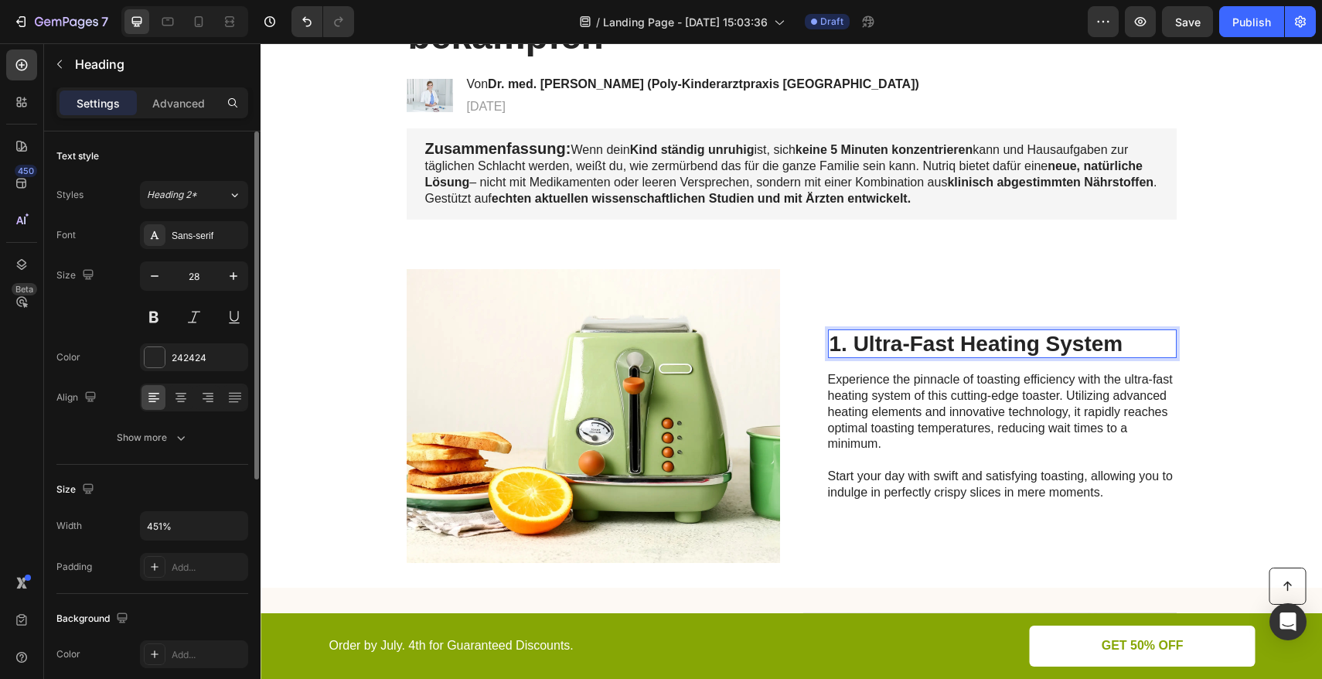
click at [1100, 341] on p "1. Ultra-Fast Heating System" at bounding box center [1001, 344] width 345 height 26
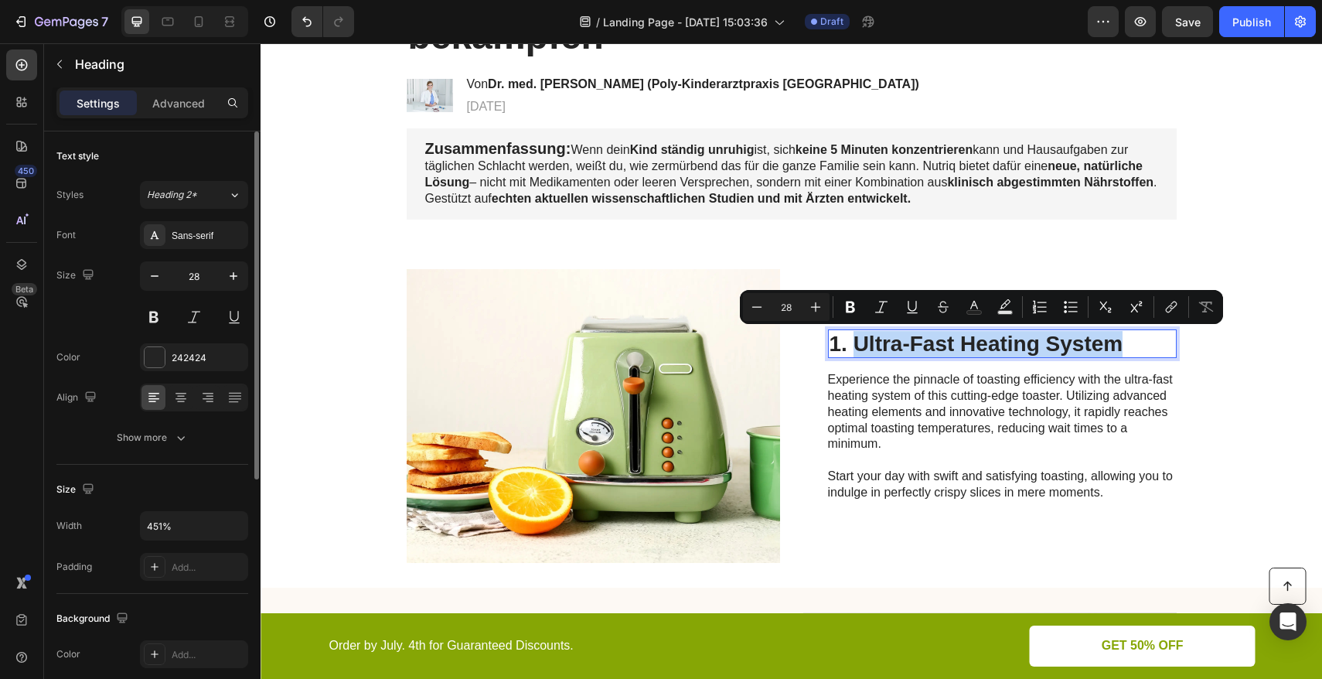
drag, startPoint x: 1105, startPoint y: 343, endPoint x: 849, endPoint y: 345, distance: 256.6
click at [849, 345] on p "1. Ultra-Fast Heating System" at bounding box center [1001, 344] width 345 height 26
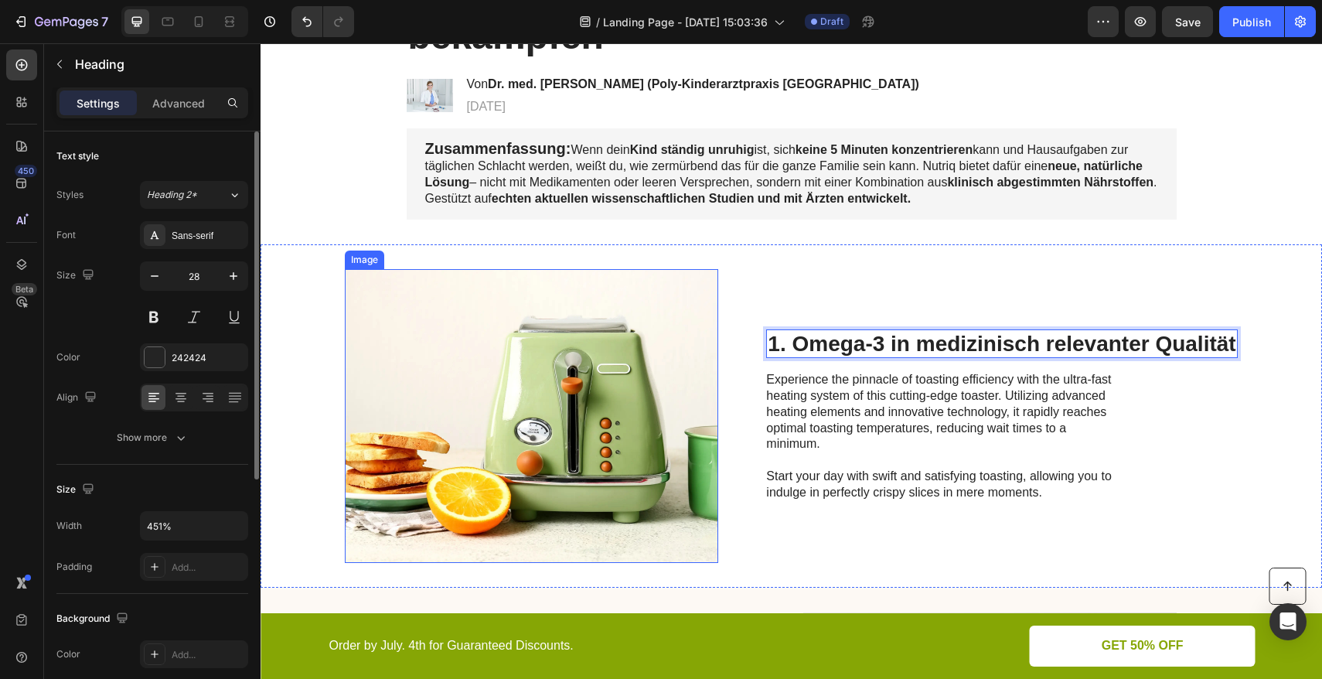
scroll to position [77, 0]
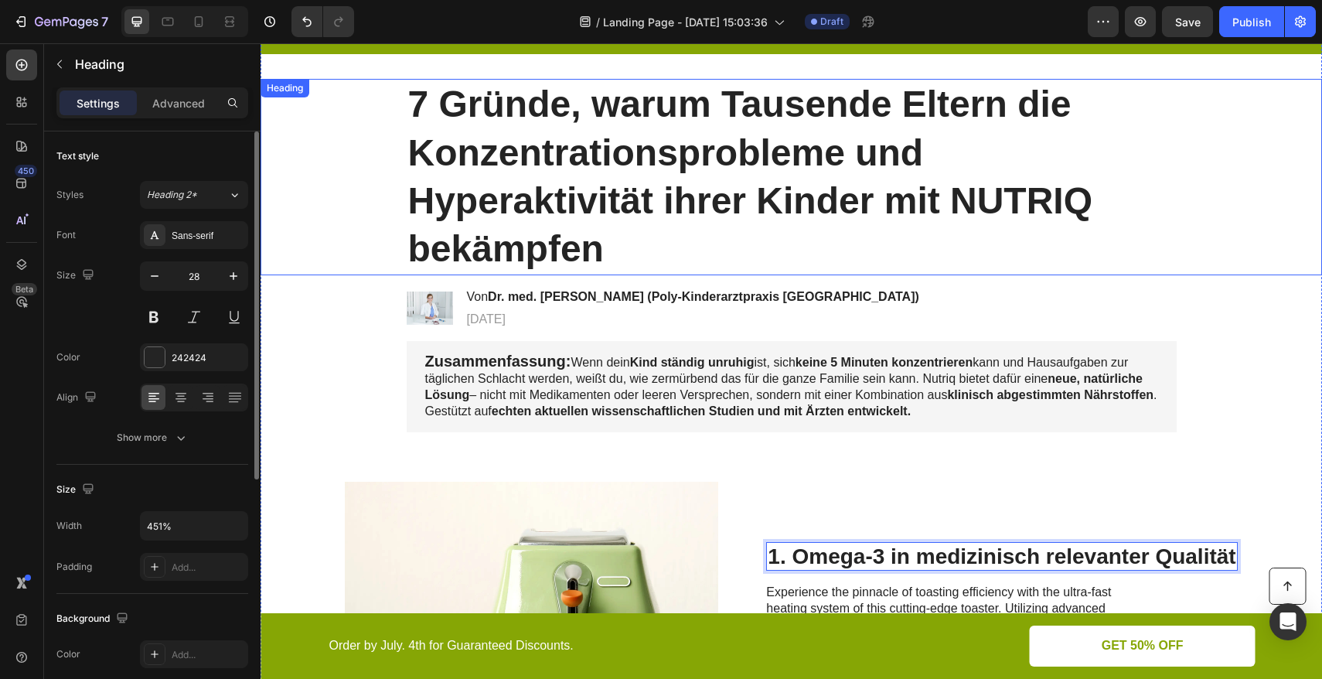
click at [365, 141] on div "7 Gründe, warum Tausende Eltern die Konzentrationsprobleme und Hyperaktivität i…" at bounding box center [791, 177] width 1030 height 196
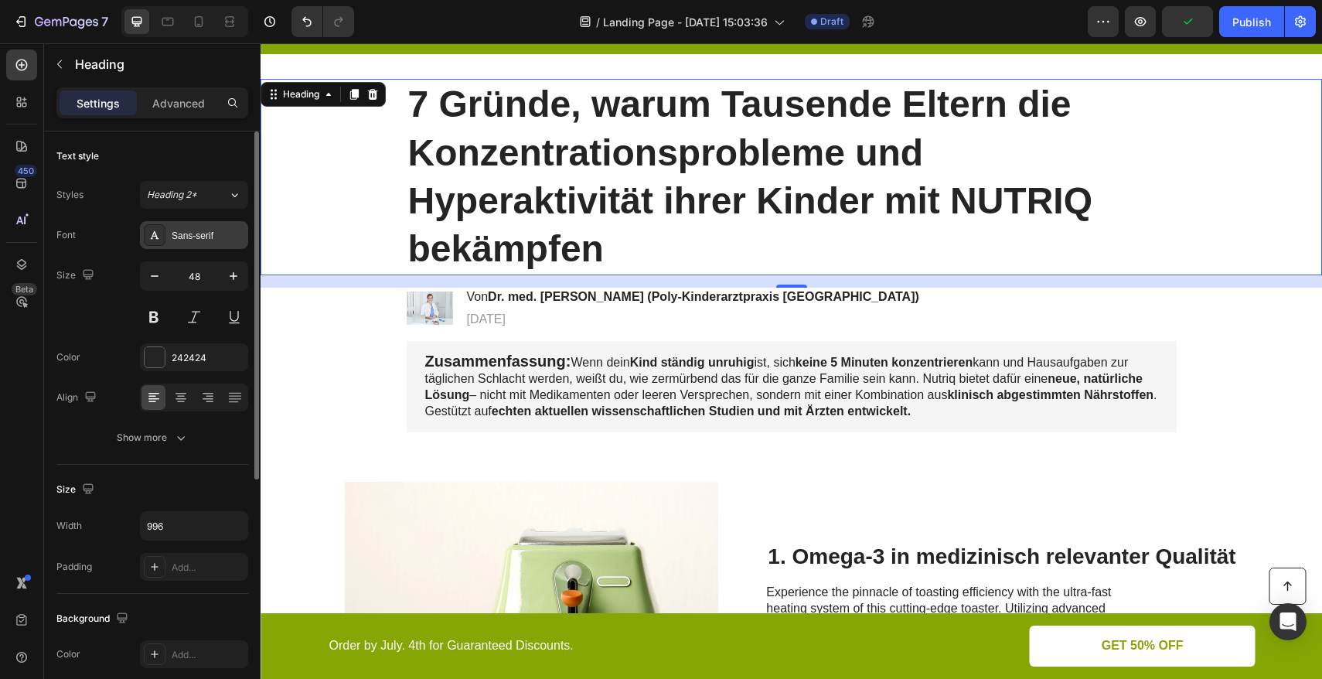
click at [199, 234] on div "Sans-serif" at bounding box center [208, 236] width 73 height 14
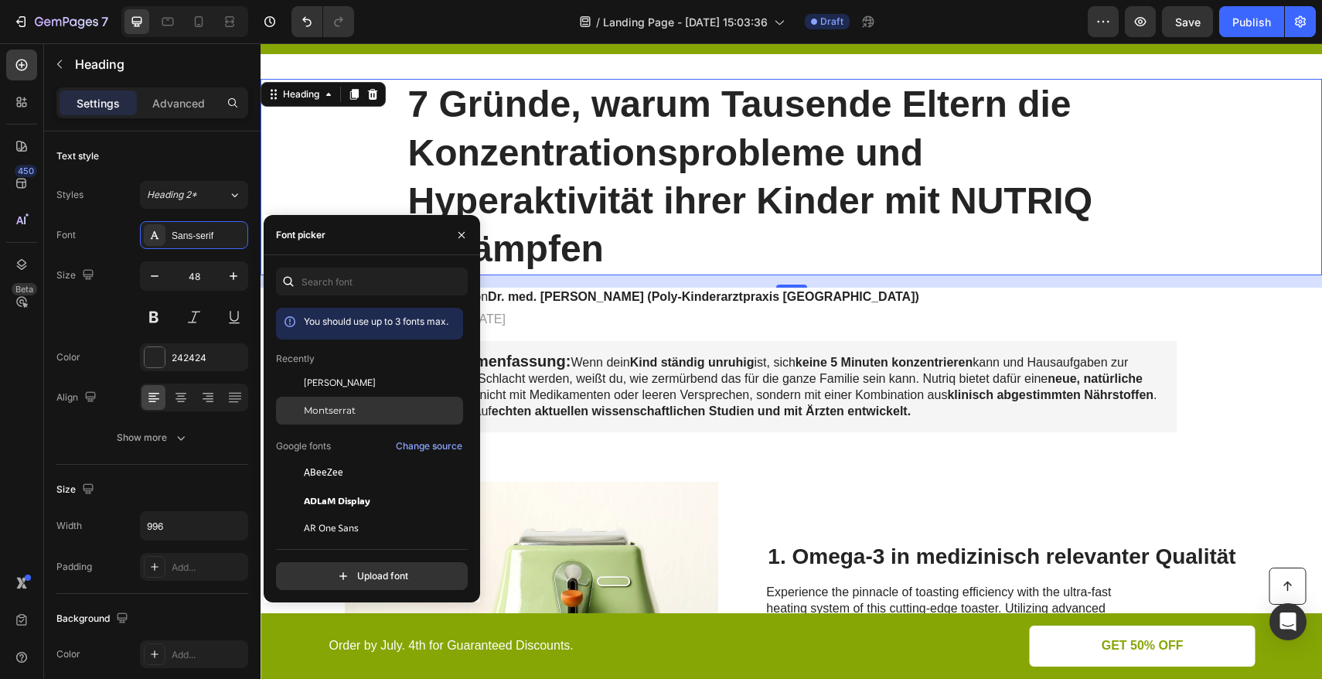
click at [352, 404] on span "Montserrat" at bounding box center [330, 410] width 52 height 14
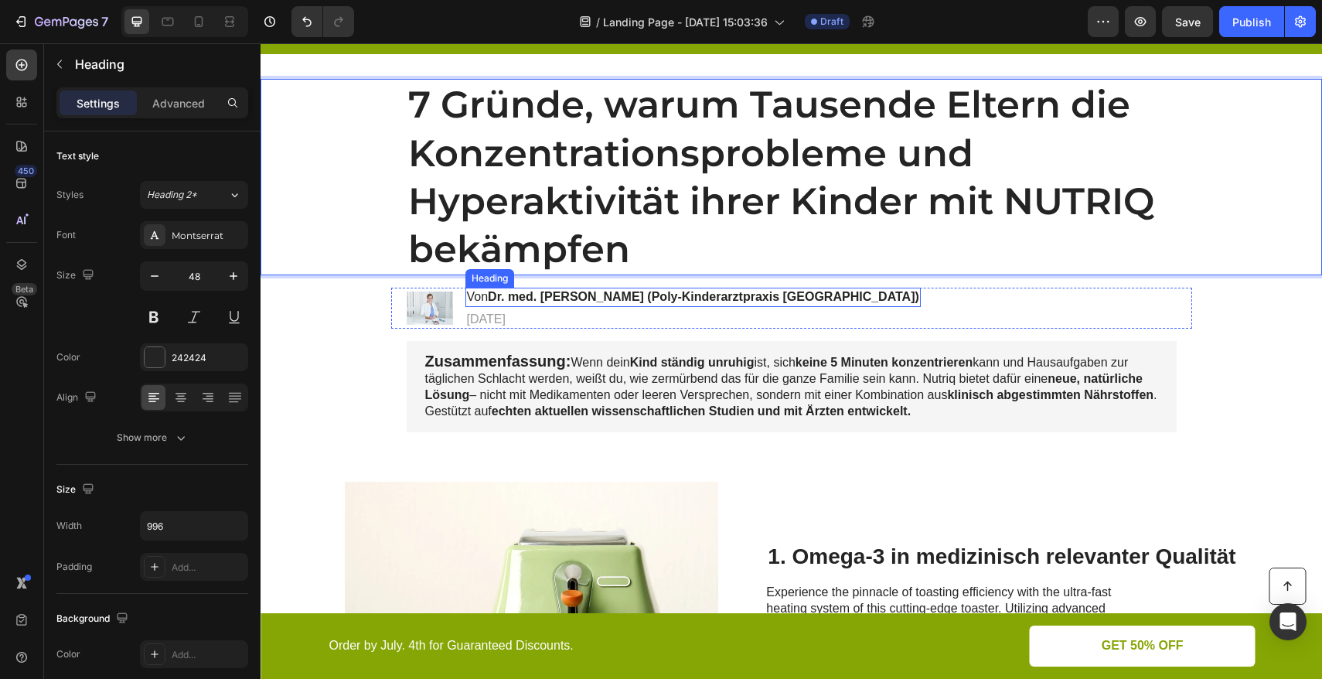
click at [598, 301] on strong "Dr. med. [PERSON_NAME] (Poly-Kinderarztpraxis [GEOGRAPHIC_DATA])" at bounding box center [703, 296] width 431 height 13
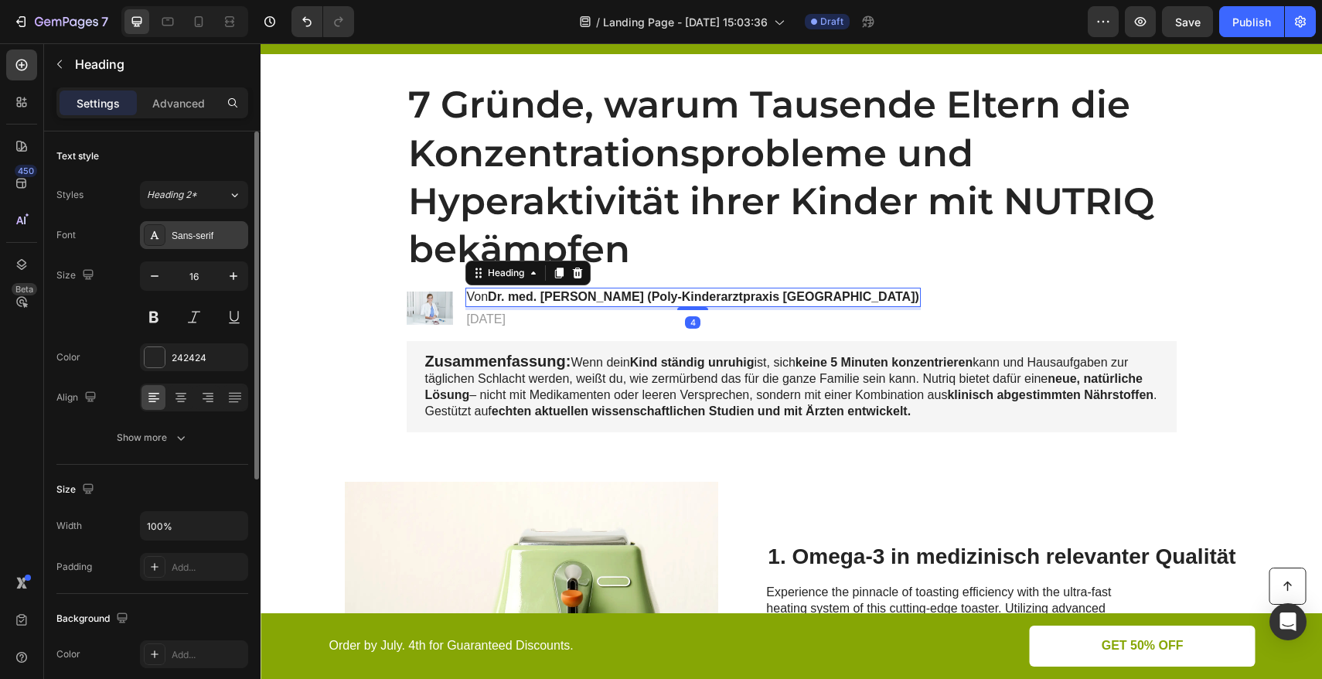
click at [206, 242] on div "Sans-serif" at bounding box center [194, 235] width 108 height 28
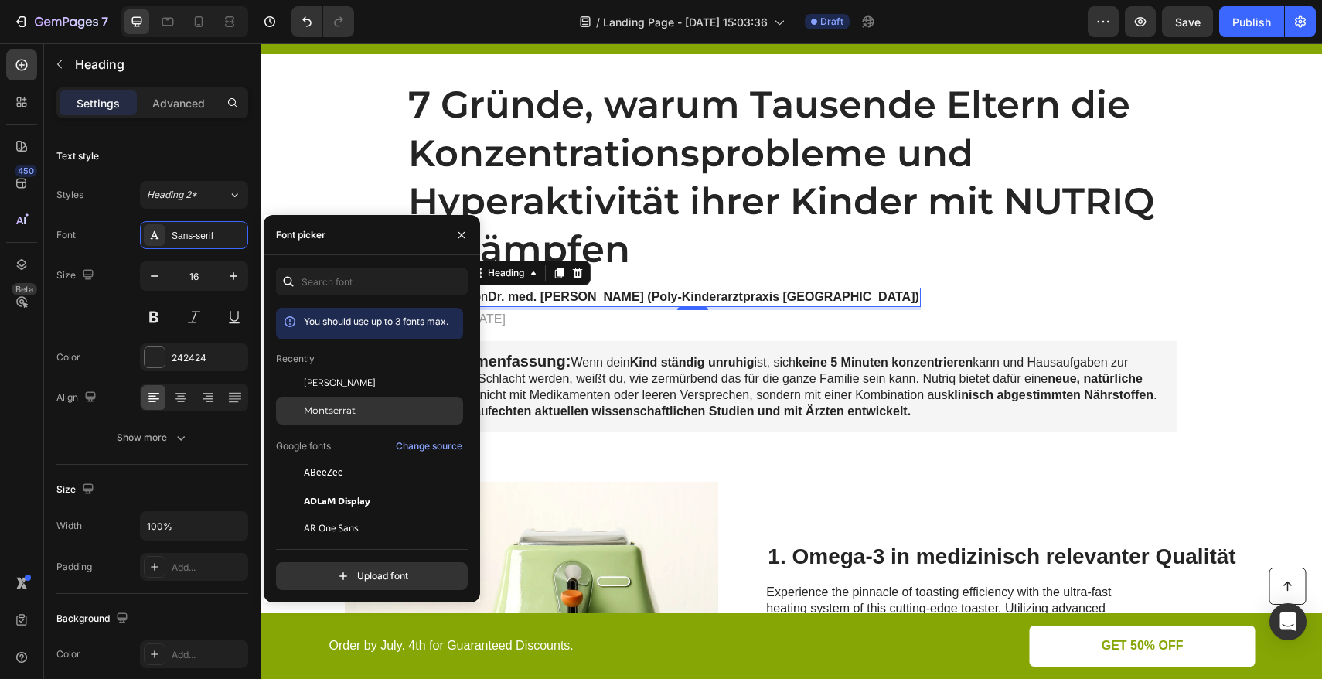
click at [348, 415] on span "Montserrat" at bounding box center [330, 410] width 52 height 14
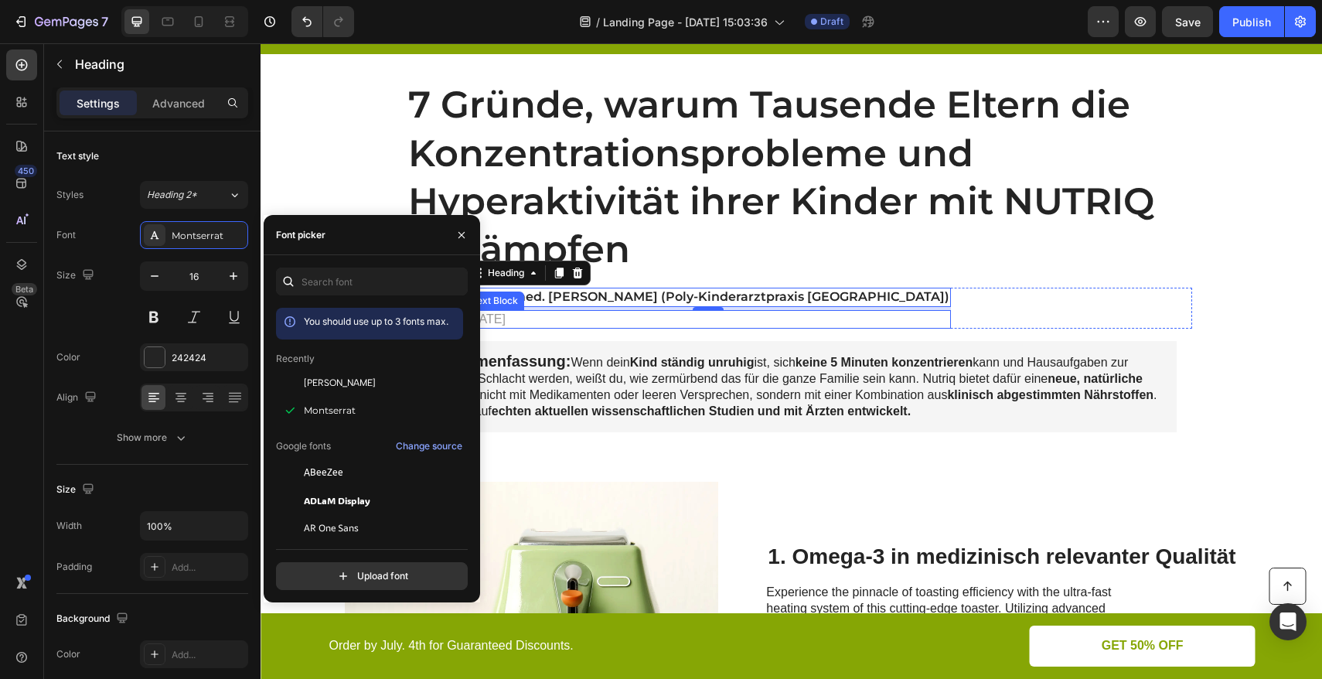
click at [532, 322] on p "[DATE]" at bounding box center [708, 319] width 482 height 16
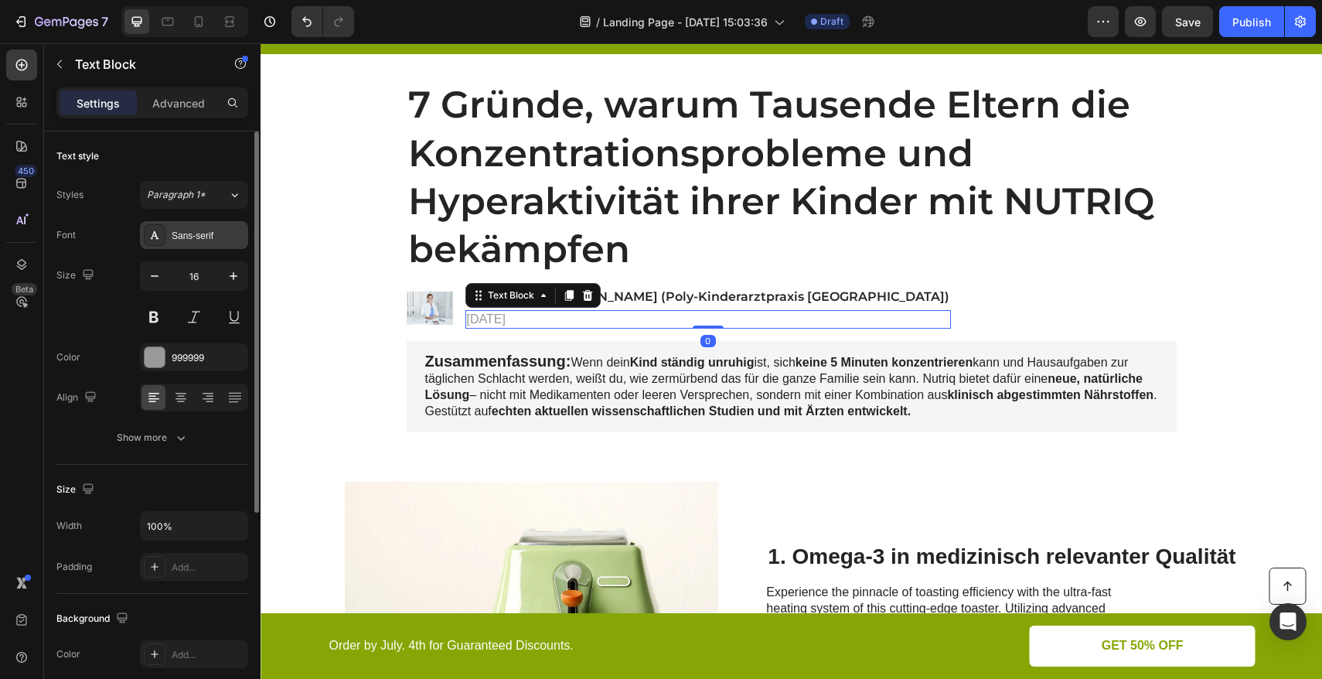
click at [216, 240] on div "Sans-serif" at bounding box center [208, 236] width 73 height 14
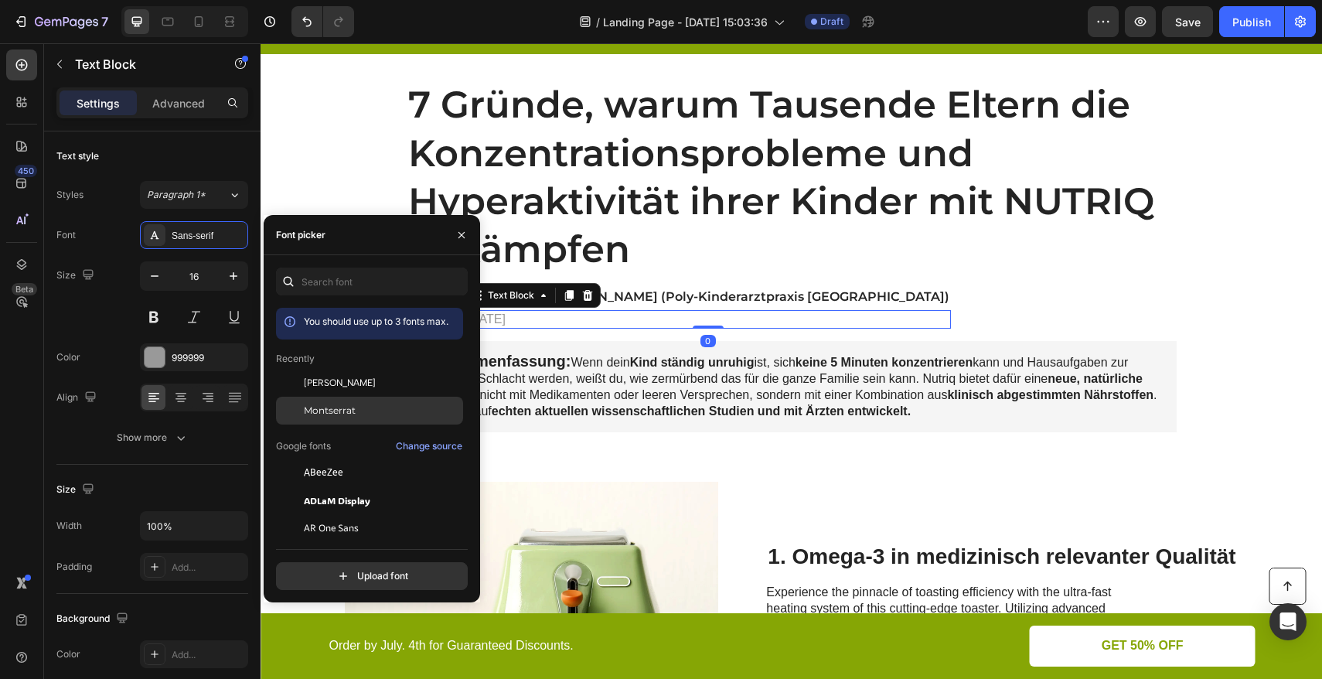
click at [322, 403] on span "Montserrat" at bounding box center [330, 410] width 52 height 14
click at [585, 368] on p "Zusammenfassung: Wenn dein Kind ständig unruhig ist, sich keine 5 Minuten konze…" at bounding box center [791, 386] width 733 height 66
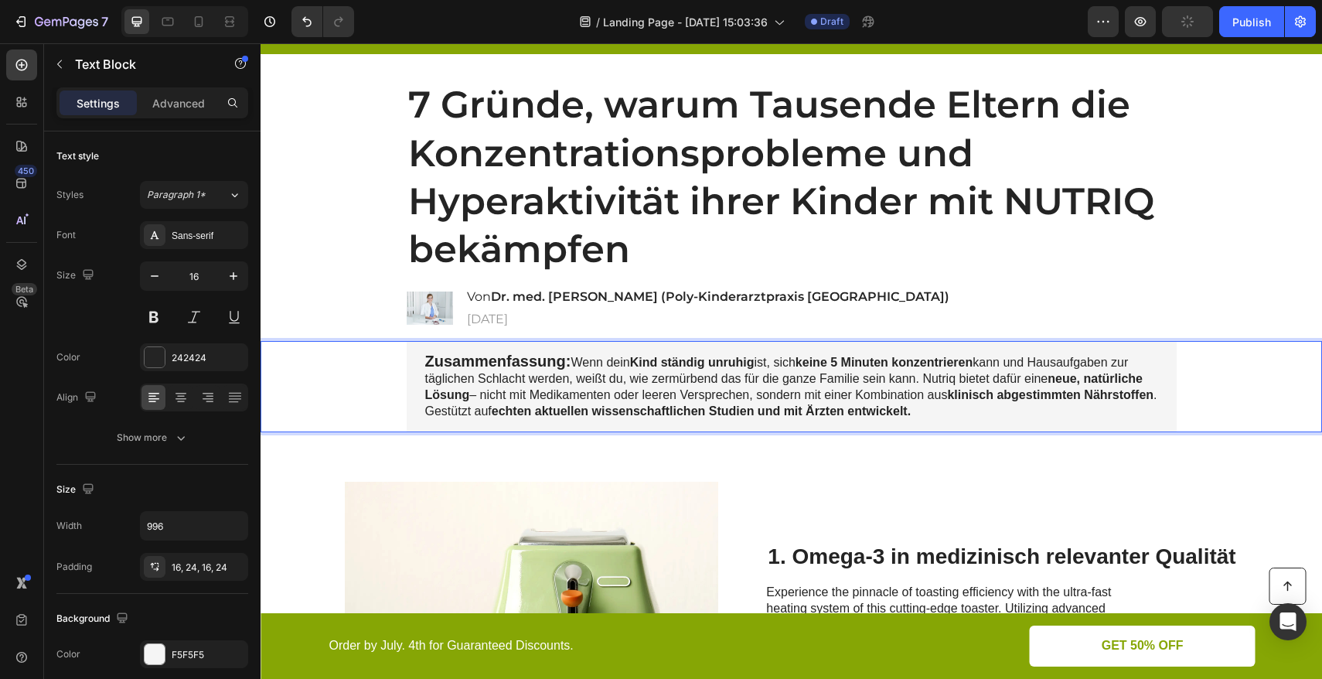
click at [585, 366] on p "Zusammenfassung: Wenn dein Kind ständig unruhig ist, sich keine 5 Minuten konze…" at bounding box center [791, 386] width 733 height 66
click at [994, 406] on p "Zusammenfassung: Wenn dein Kind ständig unruhig ist, sich keine 5 Minuten konze…" at bounding box center [791, 386] width 733 height 66
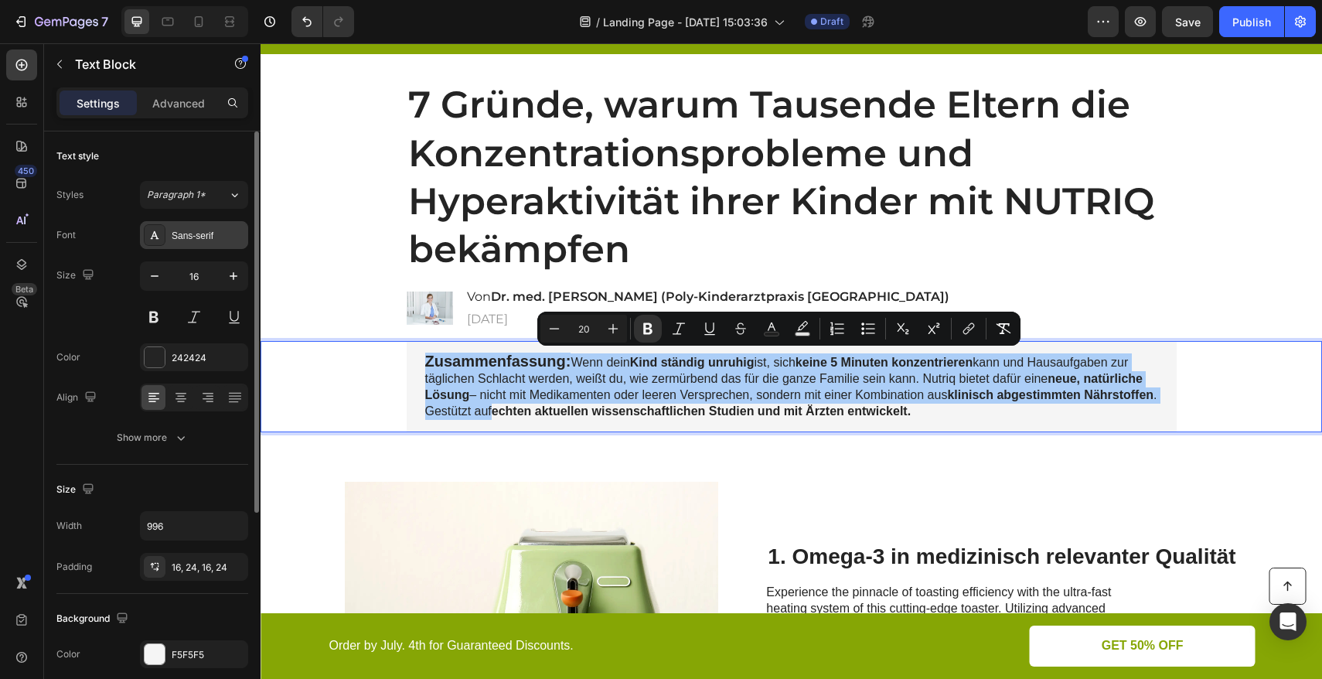
click at [219, 237] on div "Sans-serif" at bounding box center [208, 236] width 73 height 14
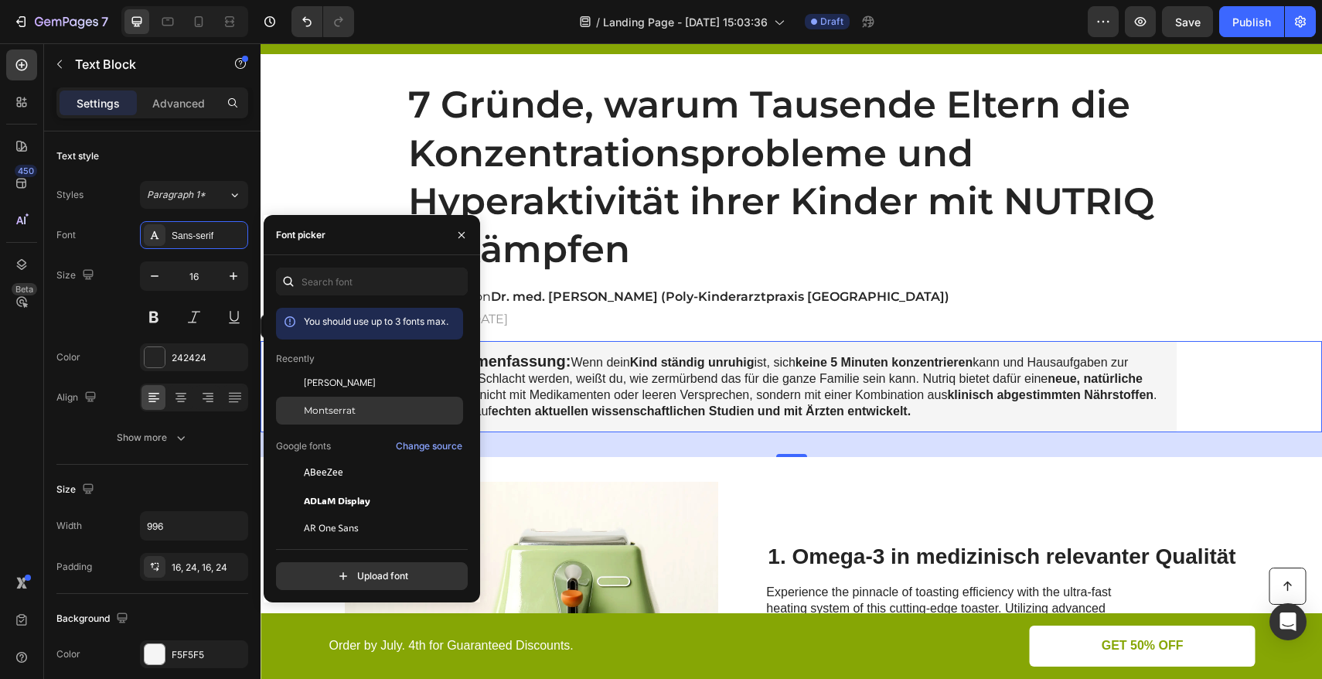
click at [342, 416] on span "Montserrat" at bounding box center [330, 410] width 52 height 14
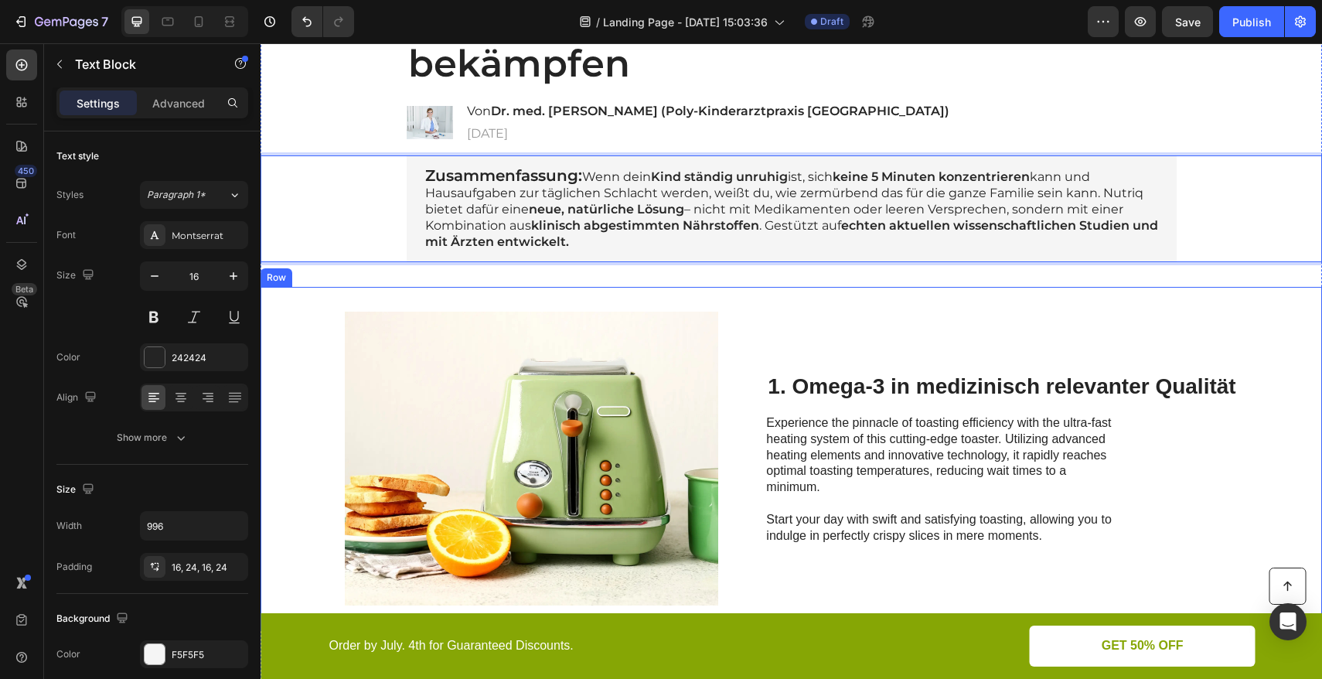
scroll to position [398, 0]
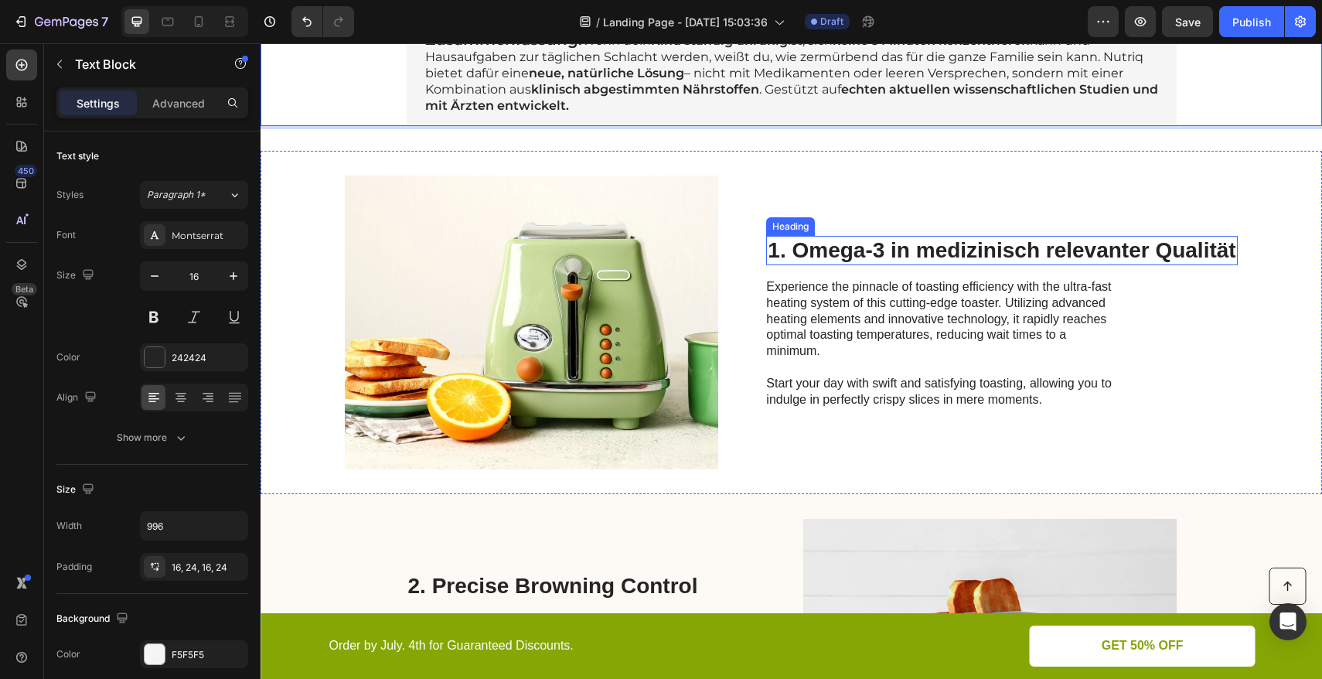
click at [861, 247] on p "1. Omega-3 in medizinisch relevanter Qualität" at bounding box center [1001, 250] width 468 height 26
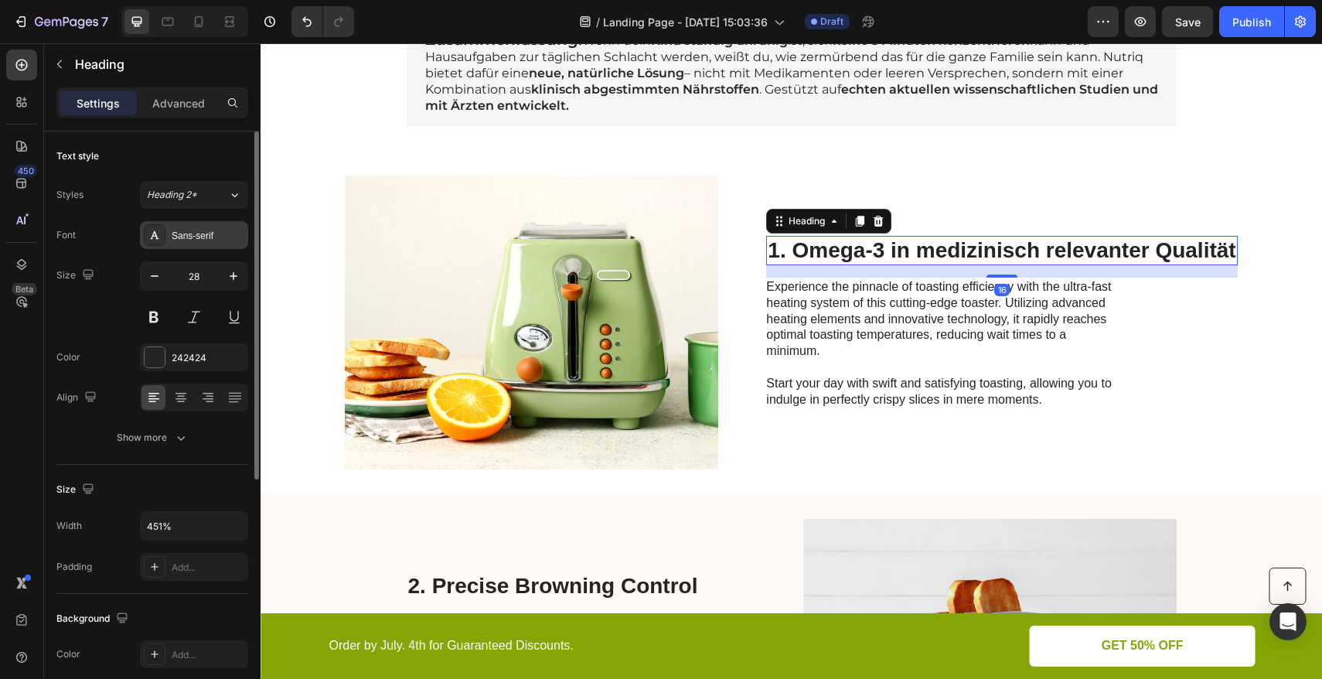
click at [190, 240] on div "Sans-serif" at bounding box center [208, 236] width 73 height 14
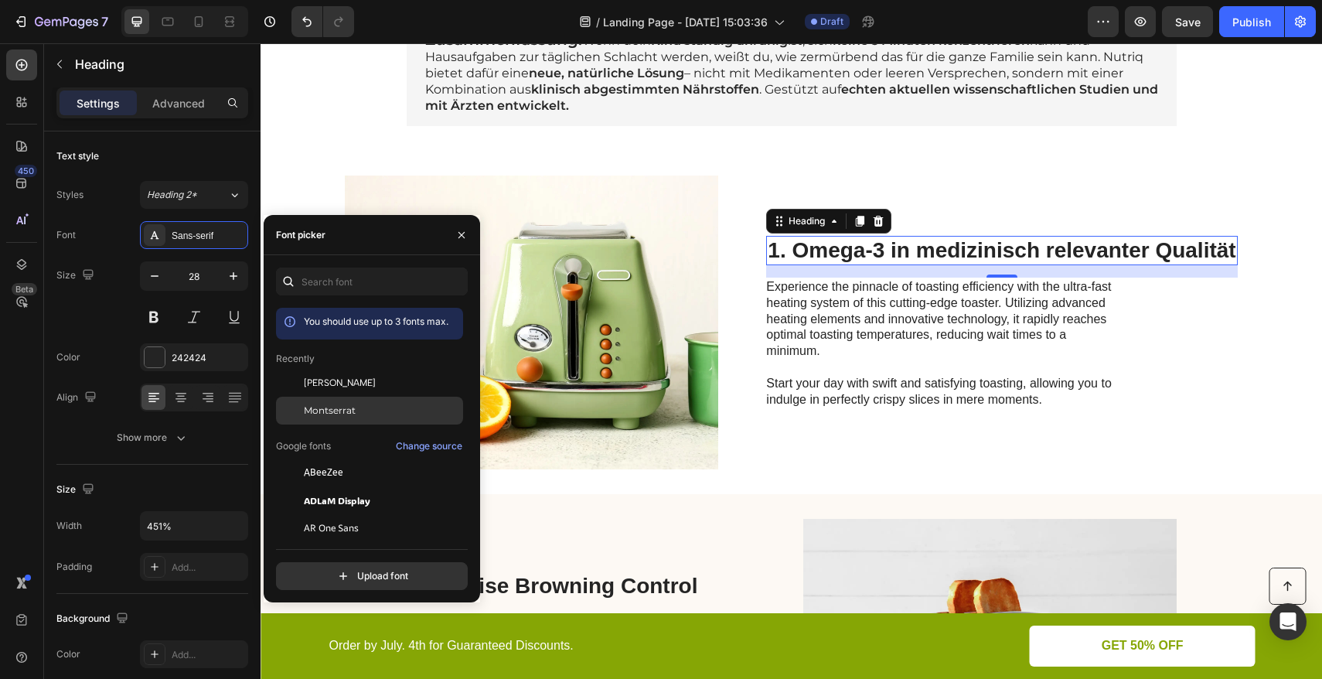
click at [343, 570] on div "Montserrat" at bounding box center [369, 584] width 187 height 28
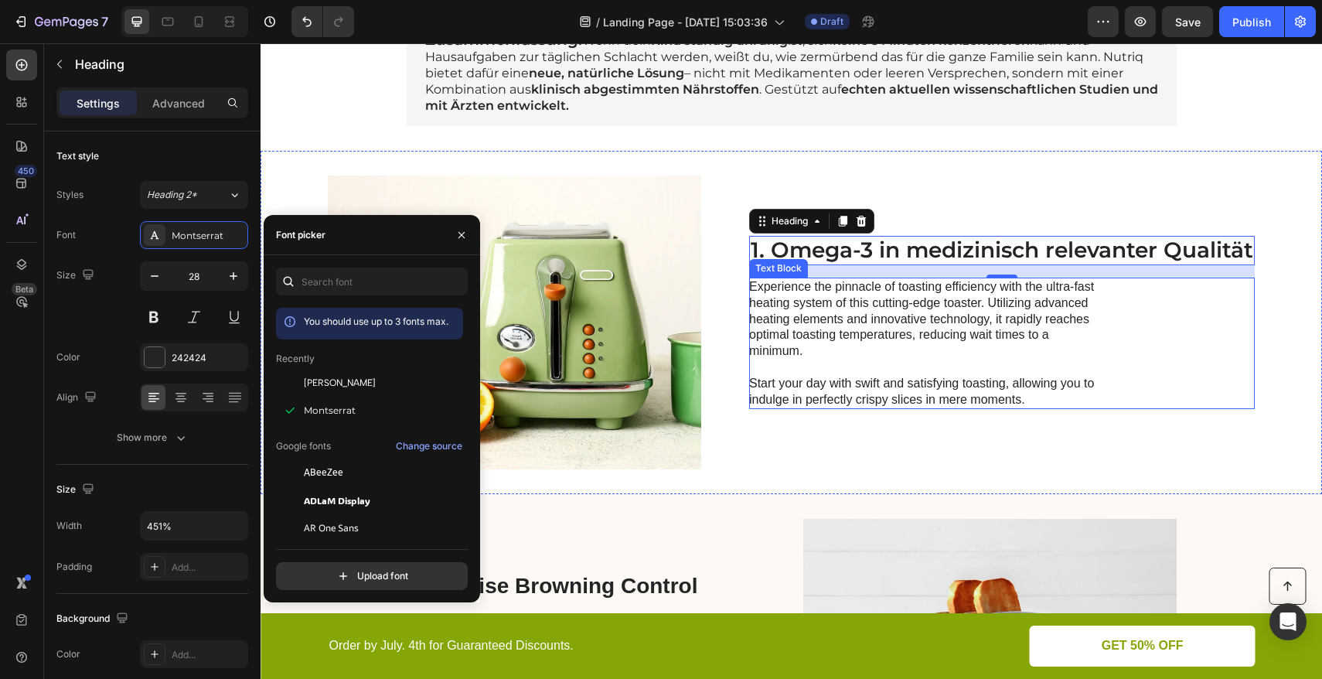
click at [891, 308] on p "Experience the pinnacle of toasting efficiency with the ultra-fast heating syst…" at bounding box center [922, 343] width 347 height 128
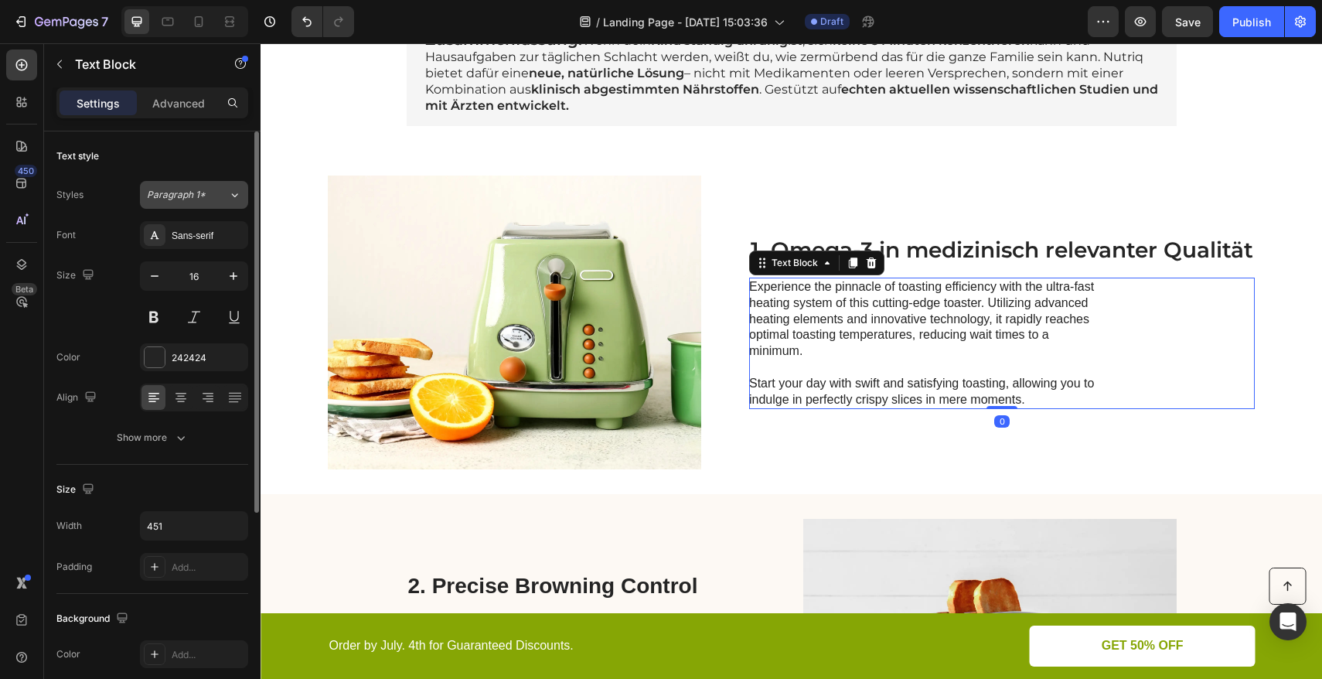
click at [213, 198] on div "Paragraph 1*" at bounding box center [187, 195] width 81 height 14
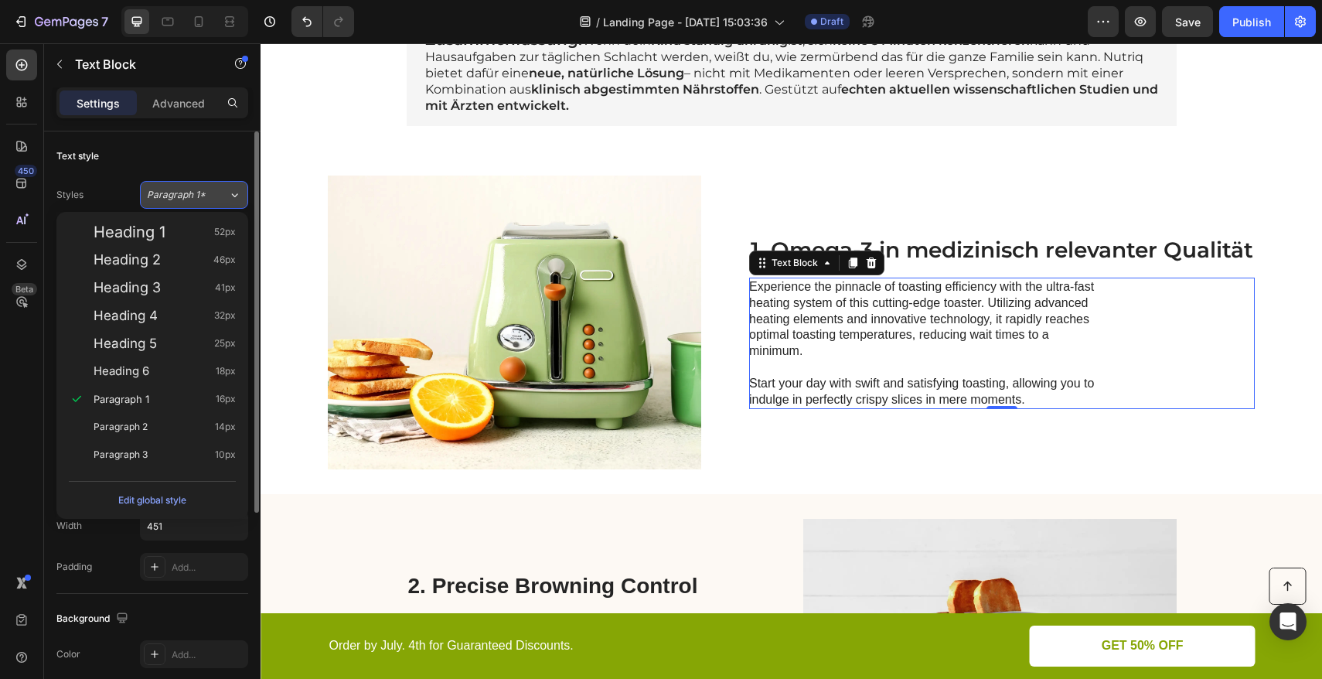
click at [209, 194] on div "Paragraph 1*" at bounding box center [187, 195] width 81 height 14
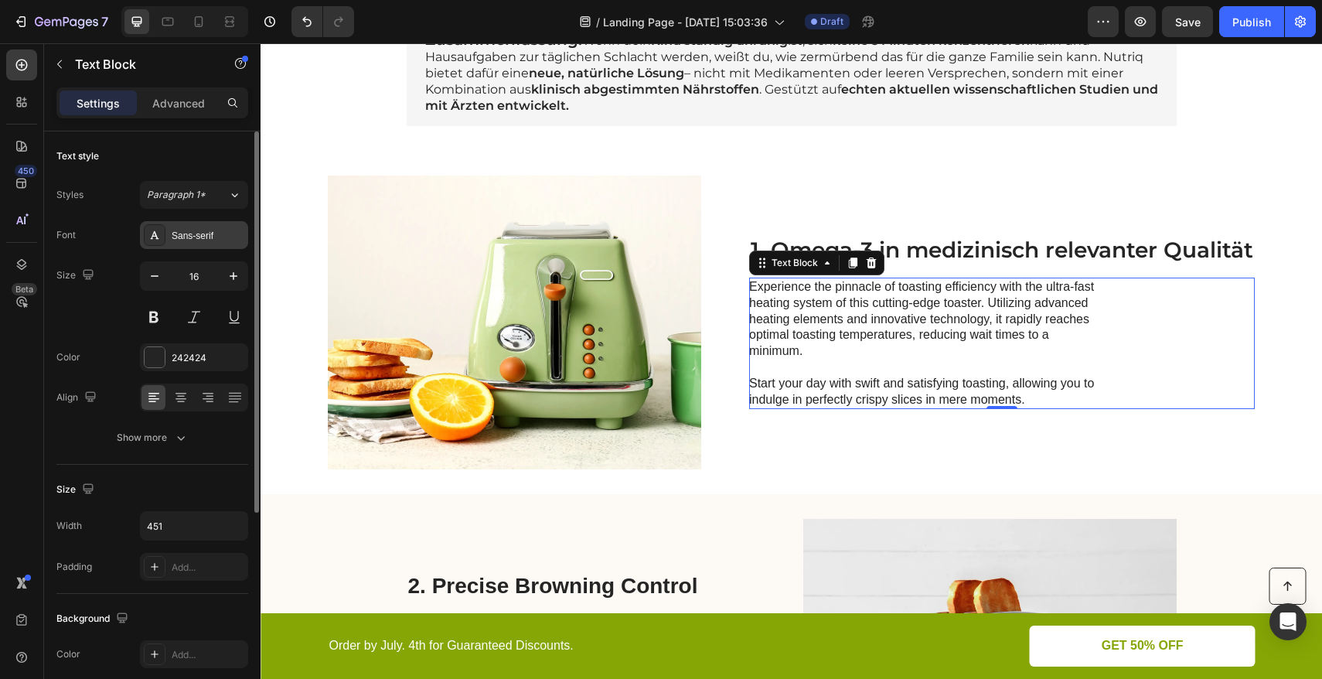
click at [208, 241] on div "Sans-serif" at bounding box center [208, 236] width 73 height 14
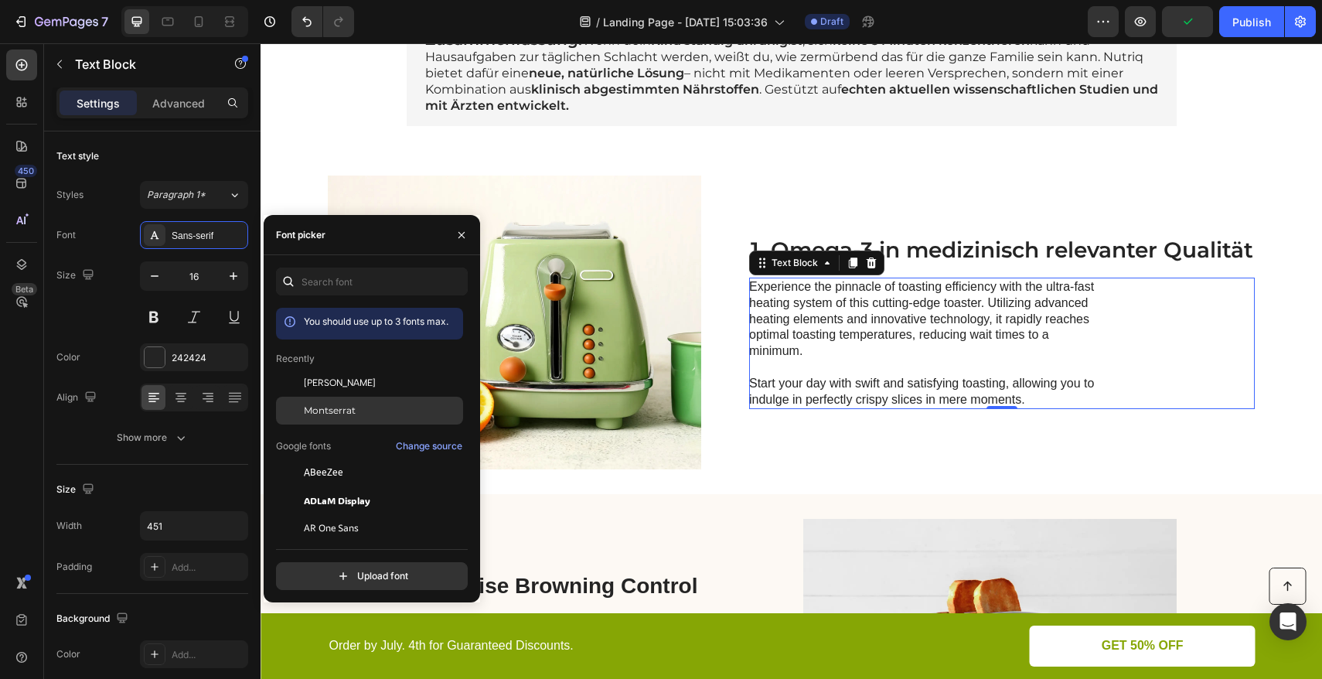
click at [352, 570] on div "Montserrat" at bounding box center [369, 584] width 187 height 28
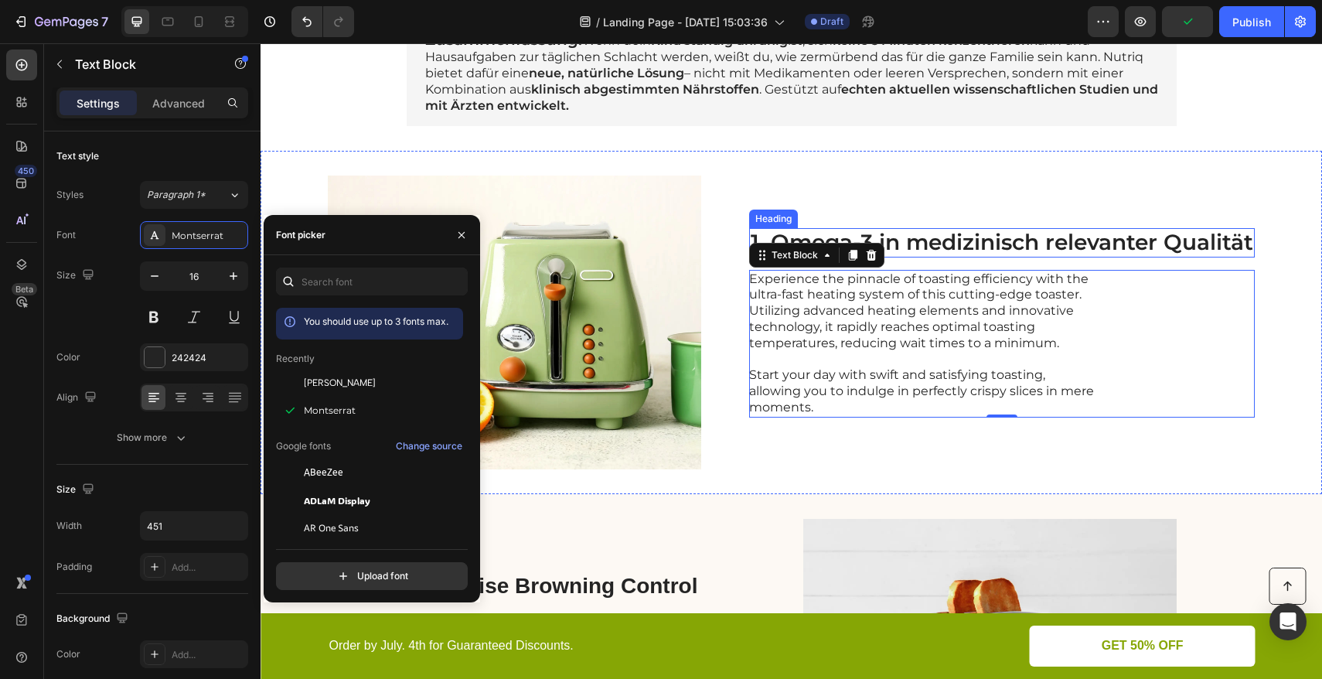
click at [1009, 247] on p "1. Omega-3 in medizinisch relevanter Qualität" at bounding box center [1001, 243] width 502 height 26
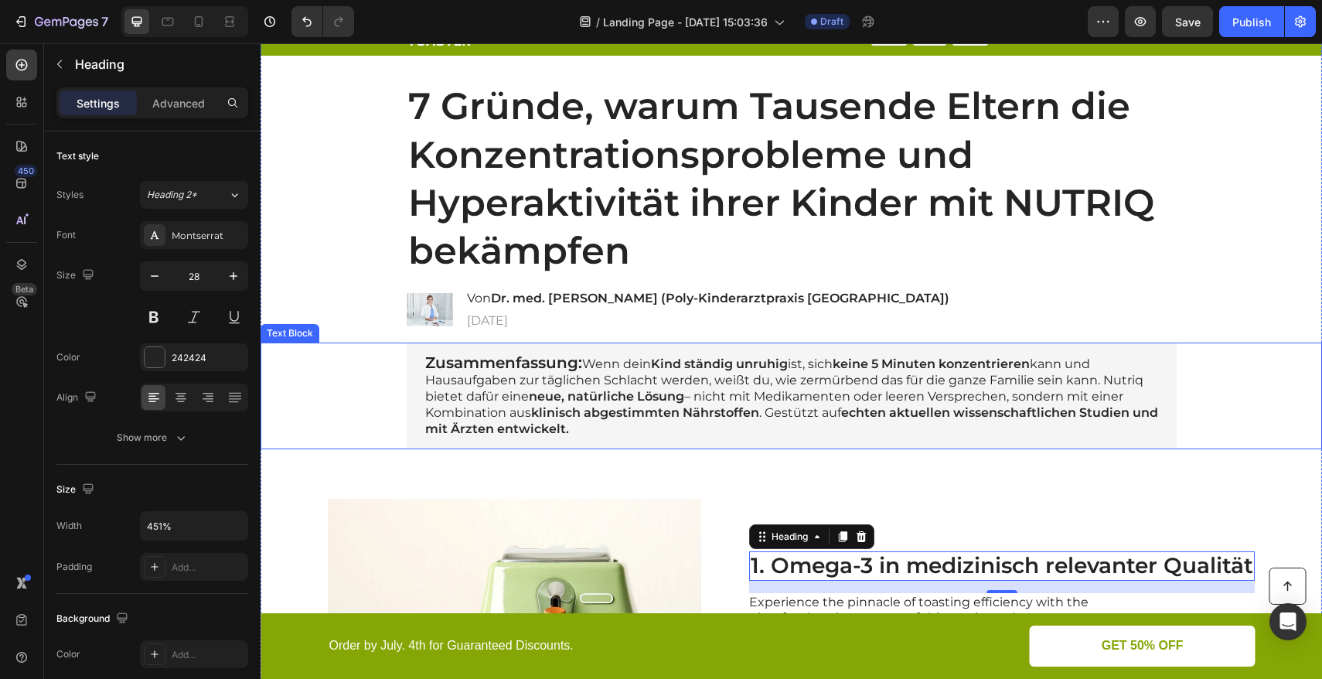
scroll to position [0, 0]
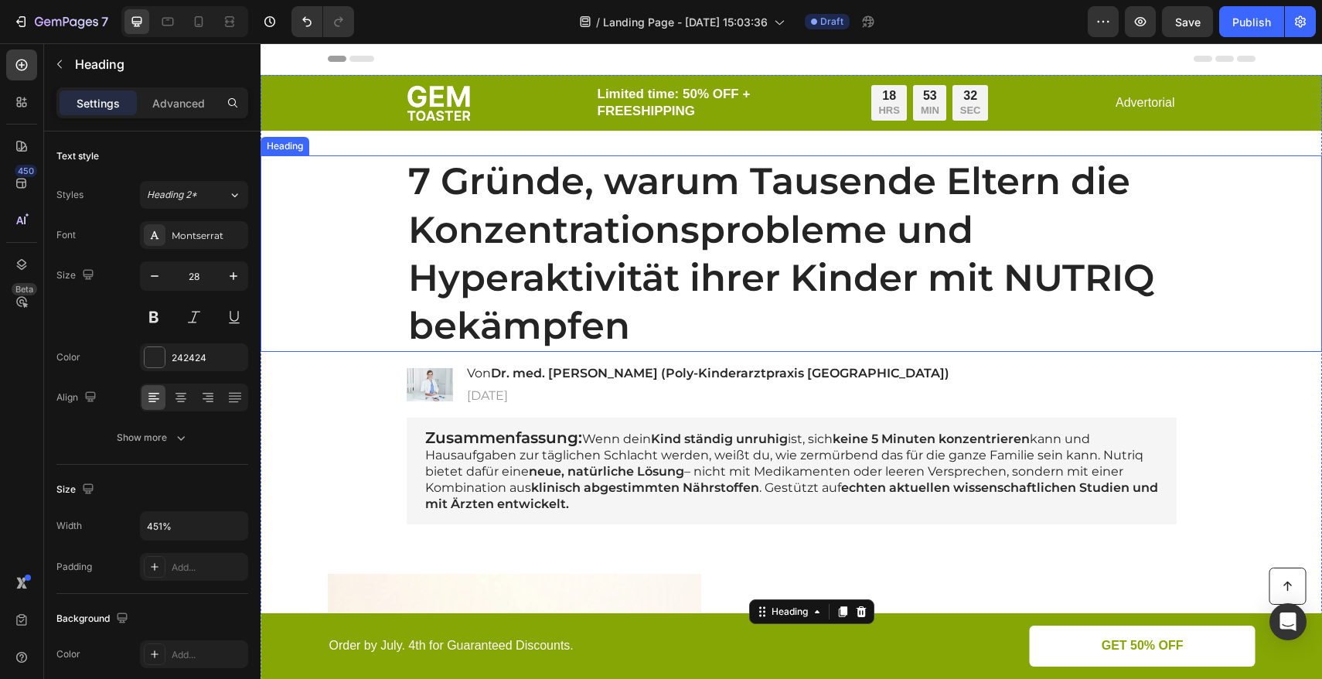
click at [750, 192] on p "7 Gründe, warum Tausende Eltern die Konzentrationsprobleme und Hyperaktivität i…" at bounding box center [791, 253] width 767 height 193
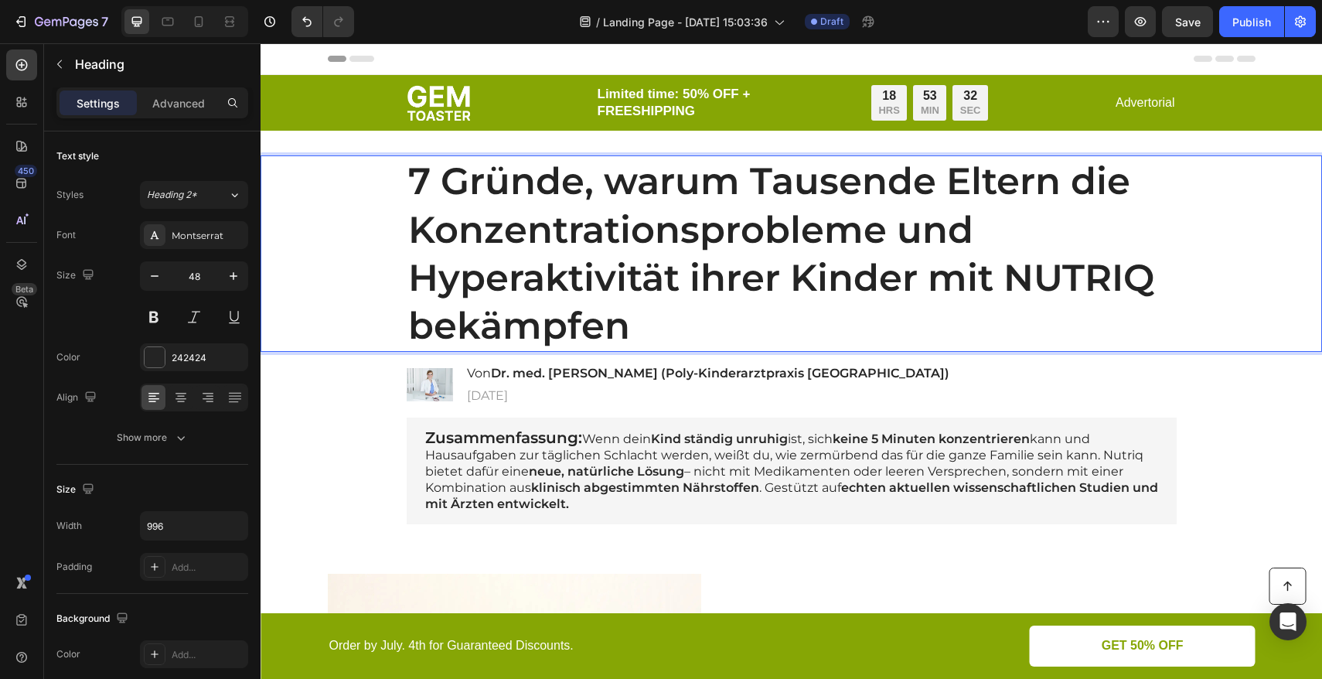
click at [748, 186] on p "7 Gründe, warum Tausende Eltern die Konzentrationsprobleme und Hyperaktivität i…" at bounding box center [791, 253] width 767 height 193
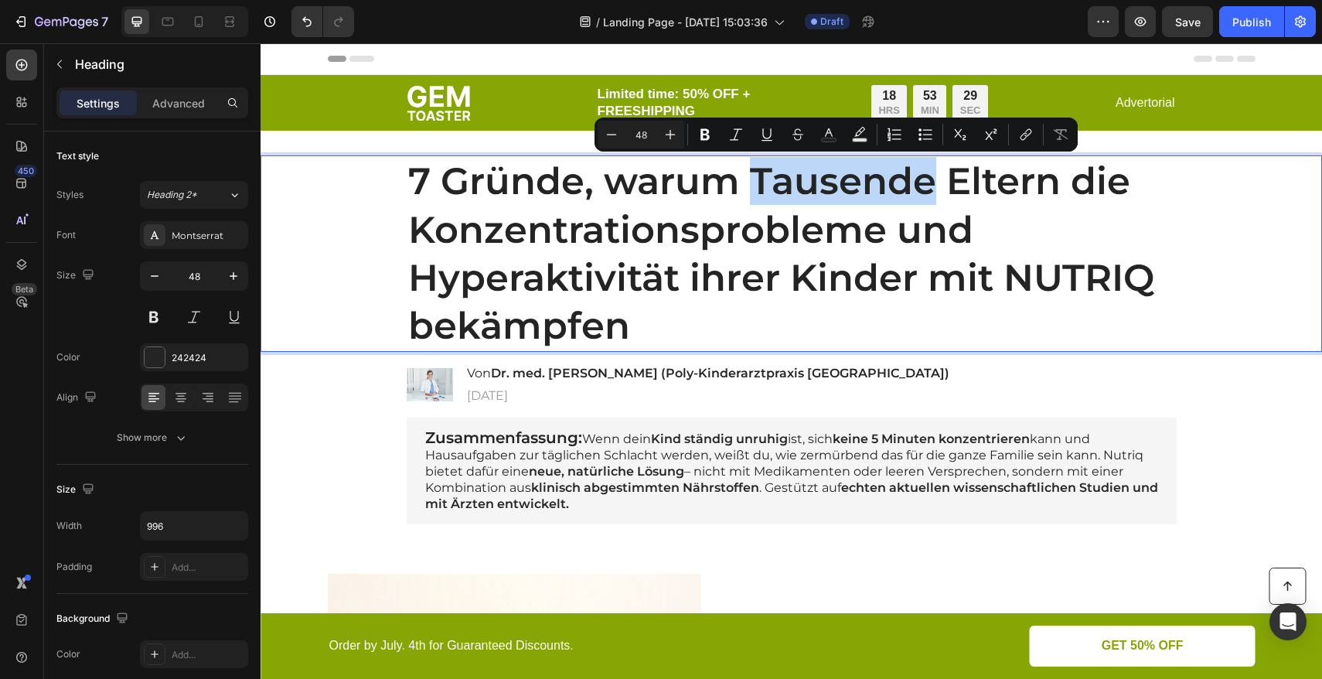
drag, startPoint x: 748, startPoint y: 182, endPoint x: 919, endPoint y: 185, distance: 170.9
click at [919, 185] on p "7 Gründe, warum Tausende Eltern die Konzentrationsprobleme und Hyperaktivität i…" at bounding box center [791, 253] width 767 height 193
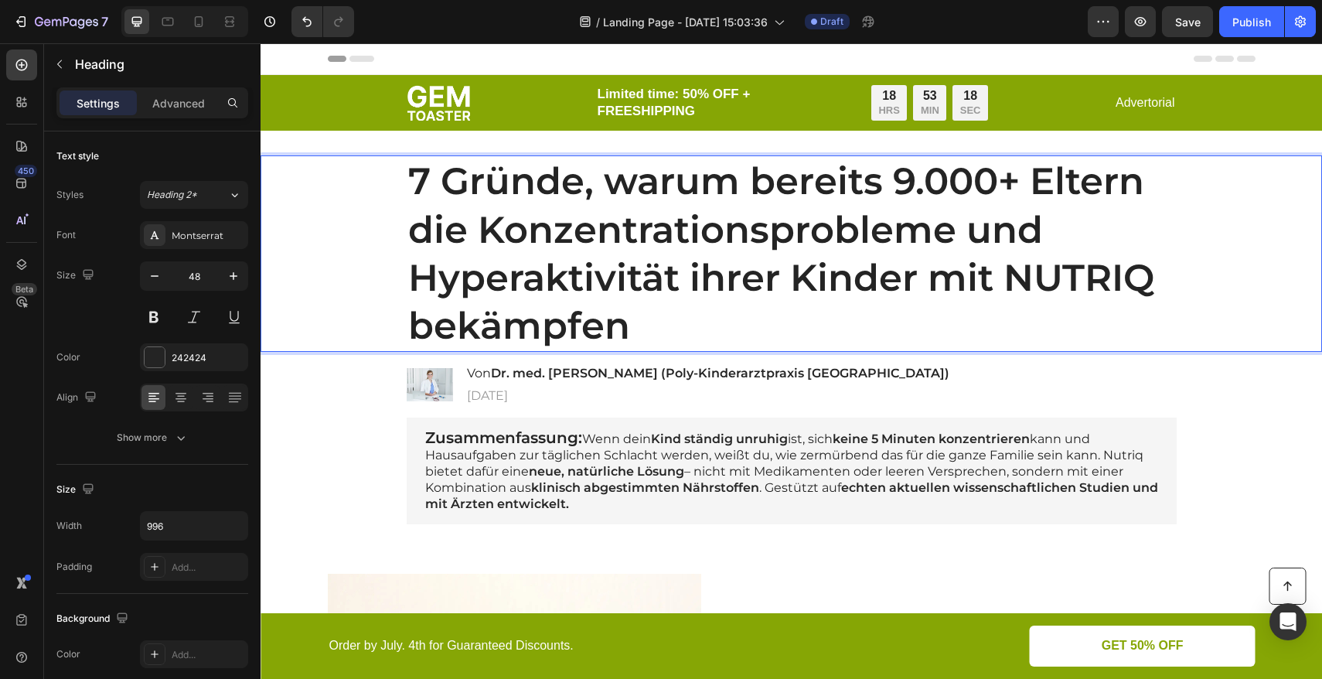
click at [390, 290] on div "7 Gründe, warum bereits 9.000+ Eltern die Konzentrationsprobleme und Hyperaktiv…" at bounding box center [791, 253] width 1030 height 196
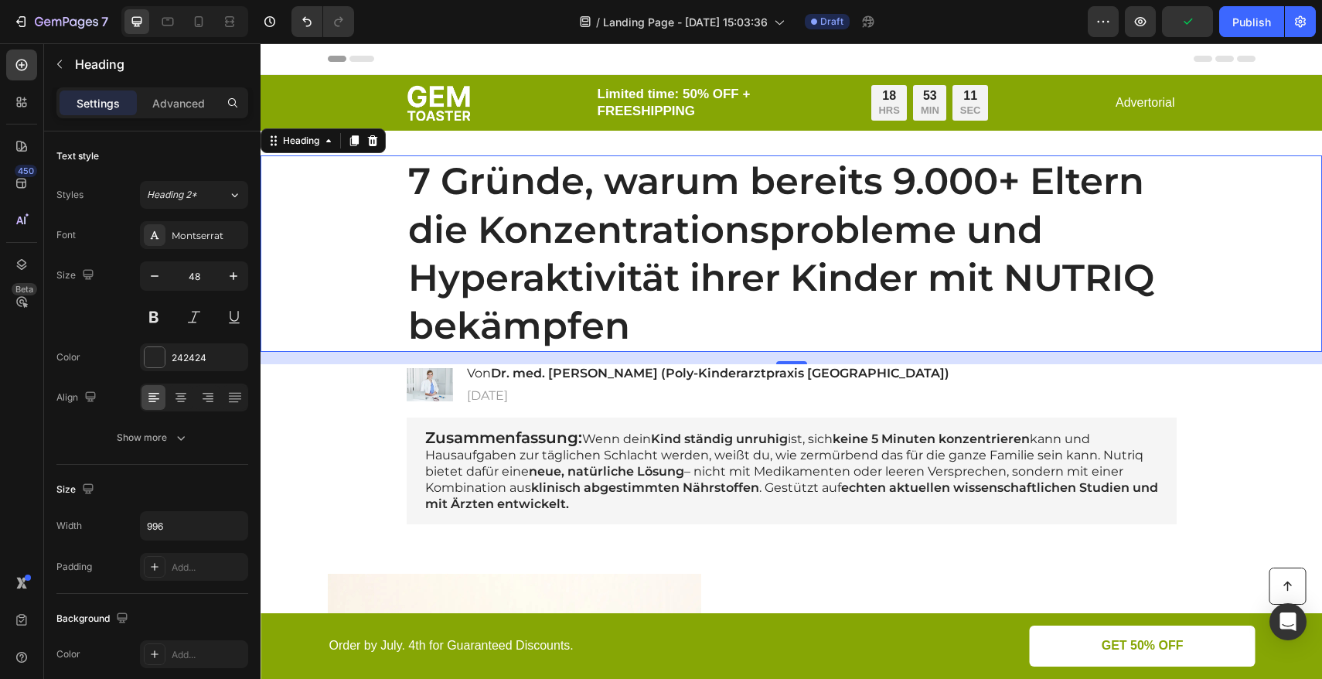
click at [1005, 226] on p "7 Gründe, warum bereits 9.000+ Eltern die Konzentrationsprobleme und Hyperaktiv…" at bounding box center [791, 253] width 767 height 193
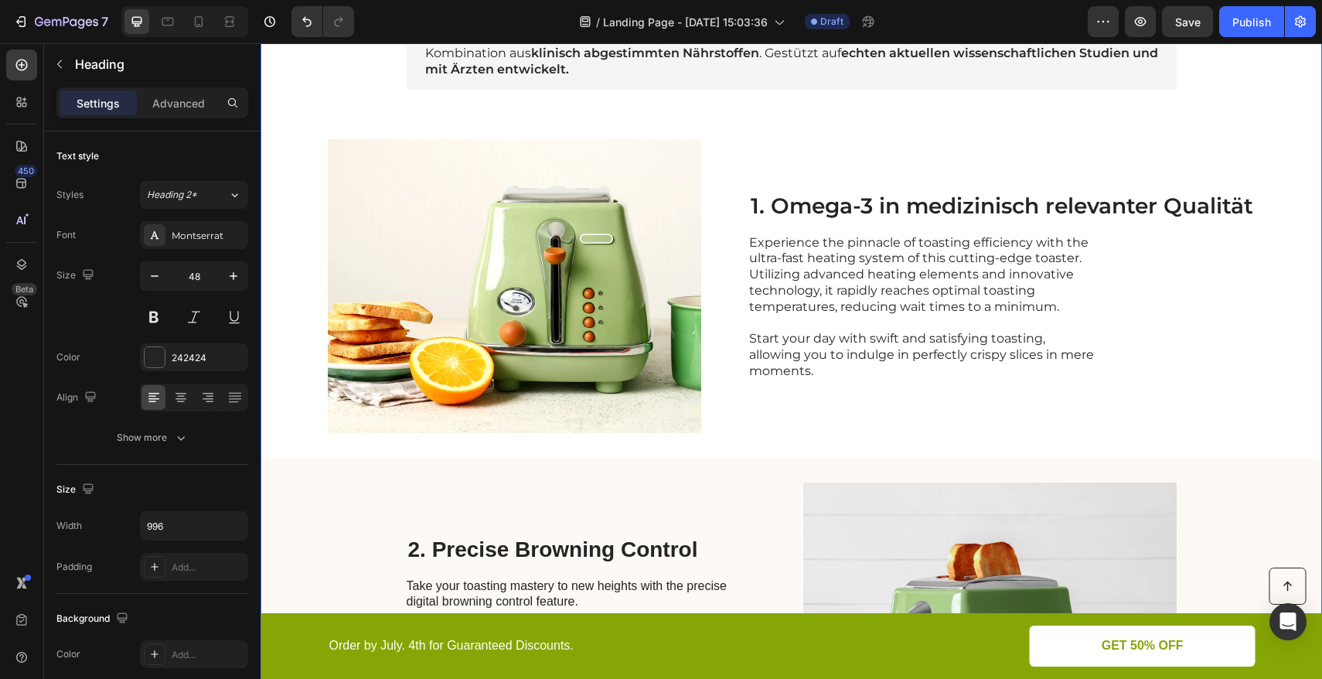
scroll to position [439, 0]
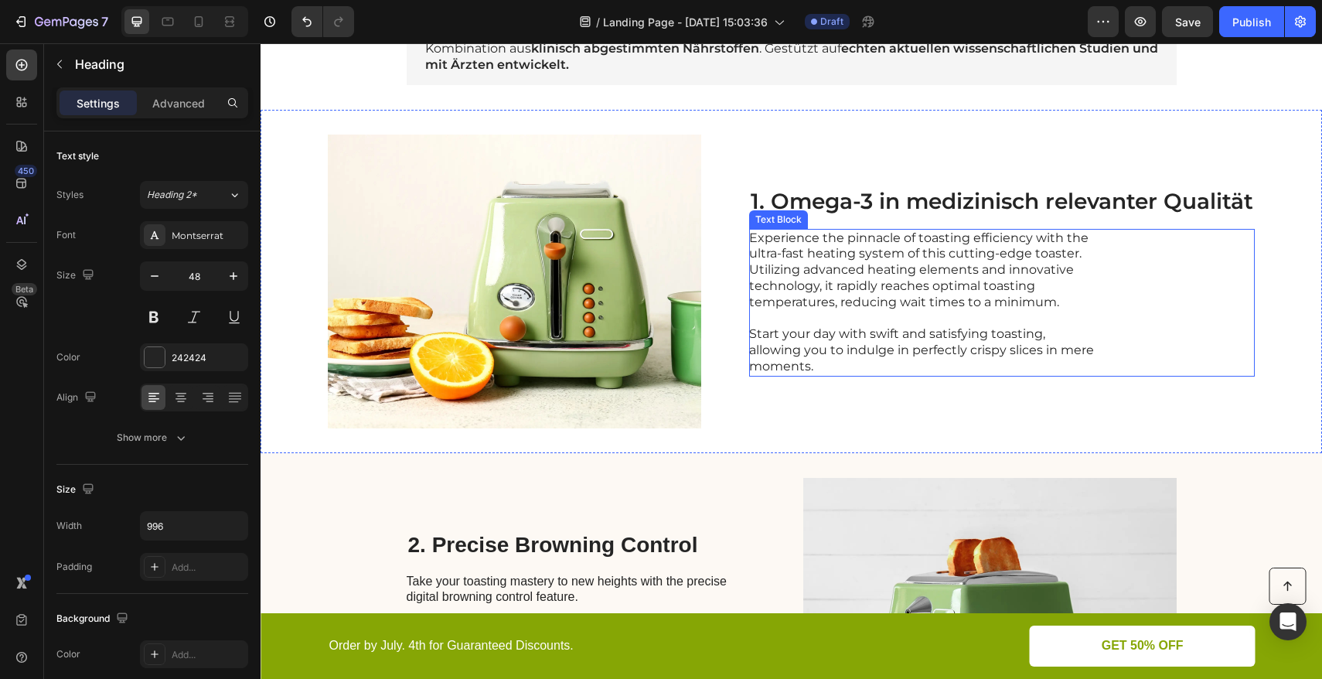
click at [843, 258] on p "Experience the pinnacle of toasting efficiency with the ultra-fast heating syst…" at bounding box center [922, 302] width 347 height 145
click at [842, 257] on p "Experience the pinnacle of toasting efficiency with the ultra-fast heating syst…" at bounding box center [922, 302] width 347 height 145
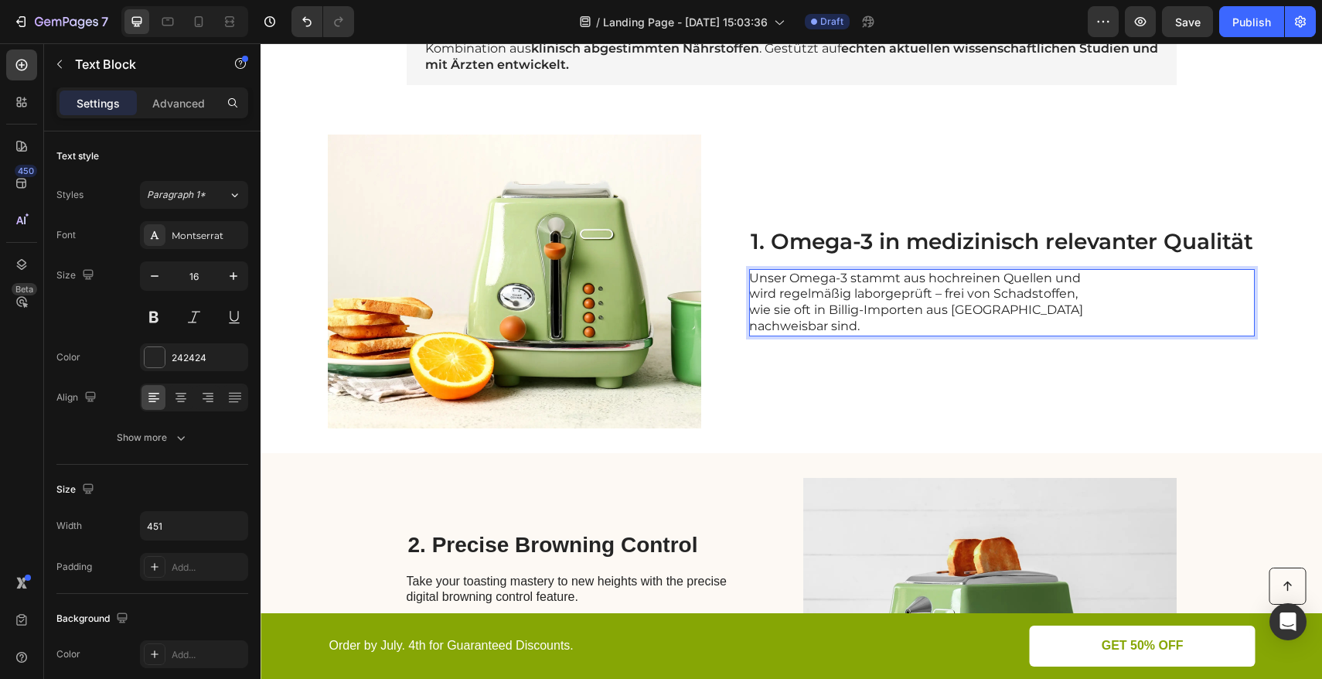
click at [1042, 281] on p "Unser Omega-3 stammt aus hochreinen Quellen und wird regelmäßig laborgeprüft – …" at bounding box center [922, 303] width 347 height 64
click at [799, 325] on p "Unser Omega-3 stammt aus hochreinen Quellen und wird regelmäßig laborgeprüft – …" at bounding box center [922, 303] width 347 height 64
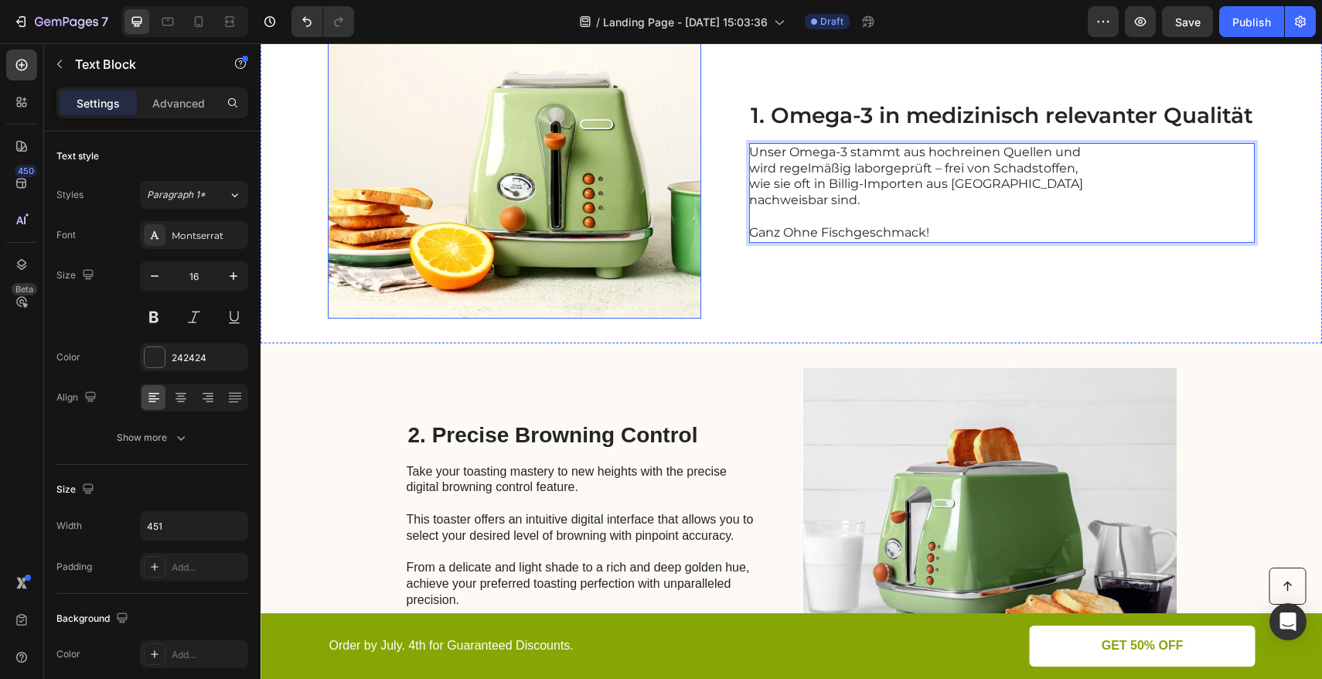
scroll to position [741, 0]
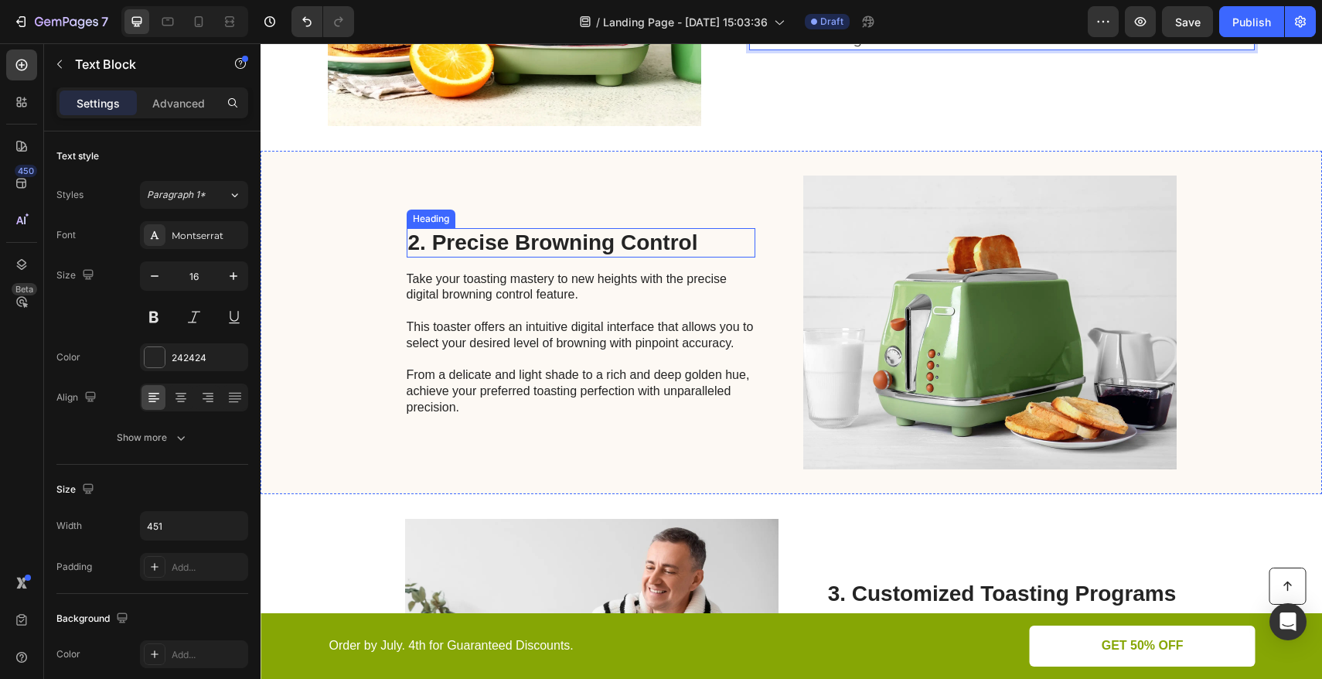
click at [505, 239] on h2 "2. Precise Browning Control" at bounding box center [581, 242] width 349 height 29
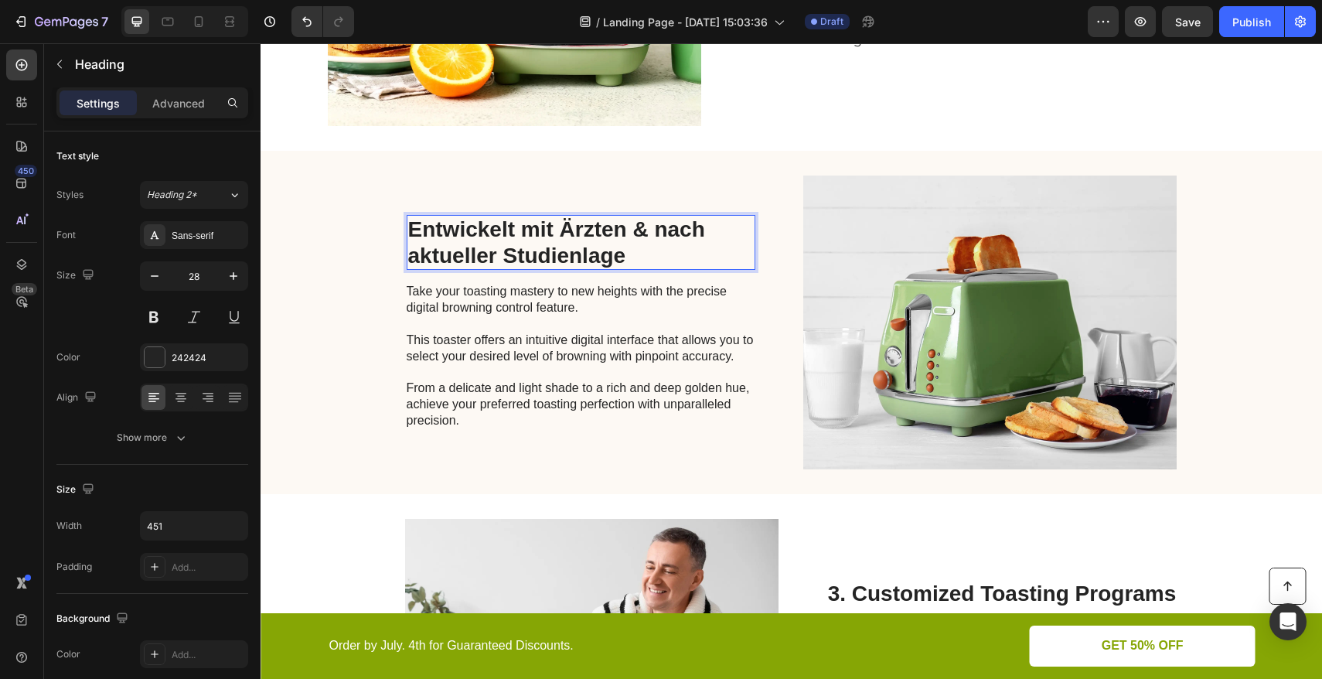
click at [455, 257] on p "Entwickelt mit Ärzten & nach aktueller Studienlage" at bounding box center [580, 242] width 345 height 52
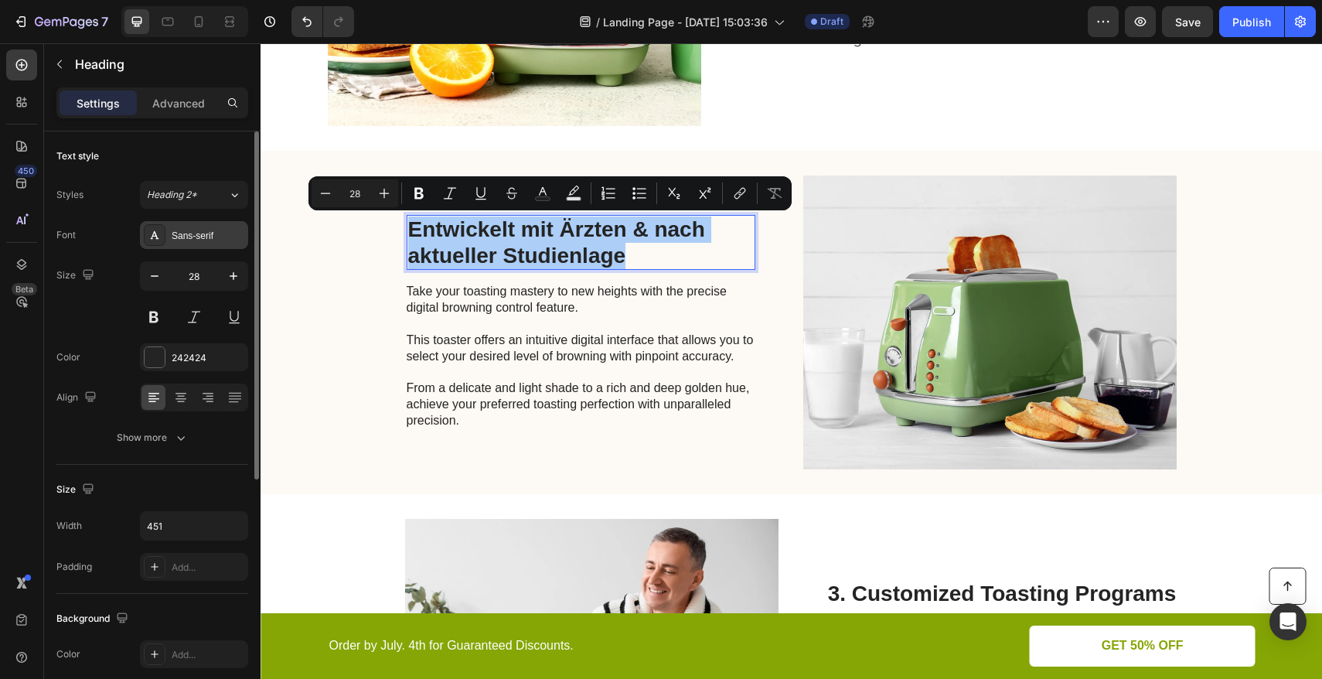
click at [225, 233] on div "Sans-serif" at bounding box center [208, 236] width 73 height 14
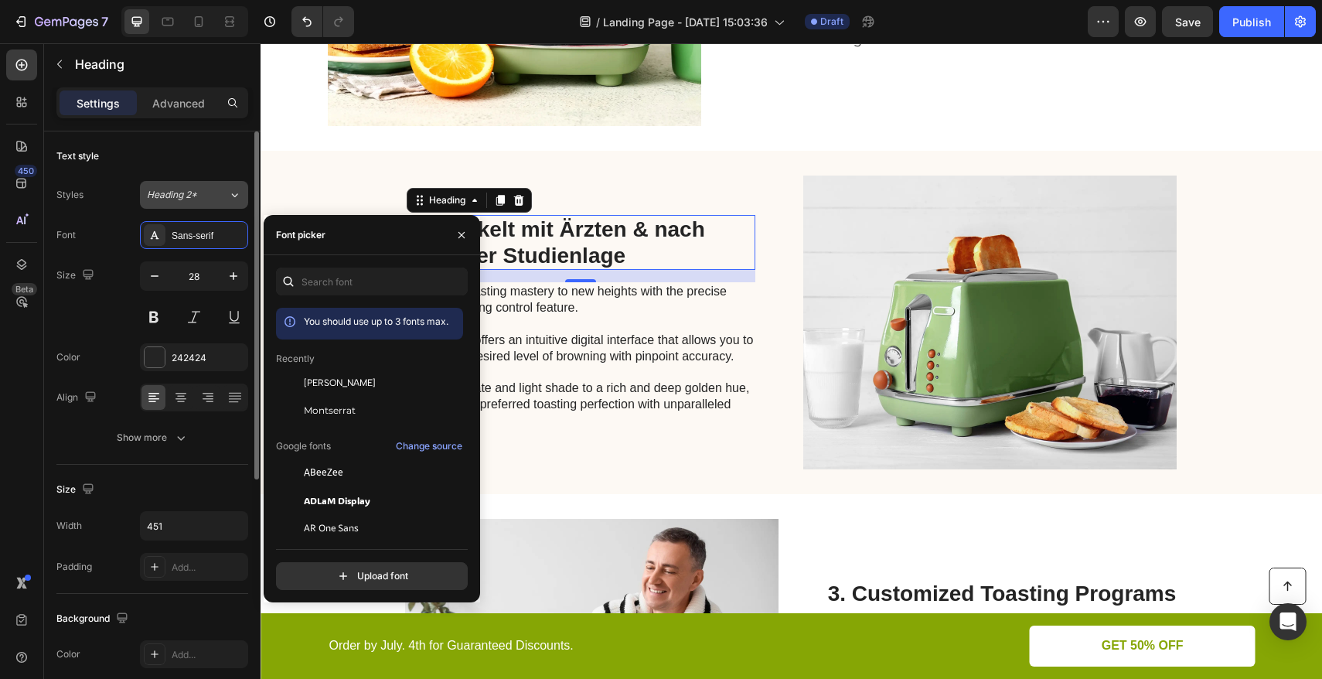
click at [213, 204] on button "Heading 2*" at bounding box center [194, 195] width 108 height 28
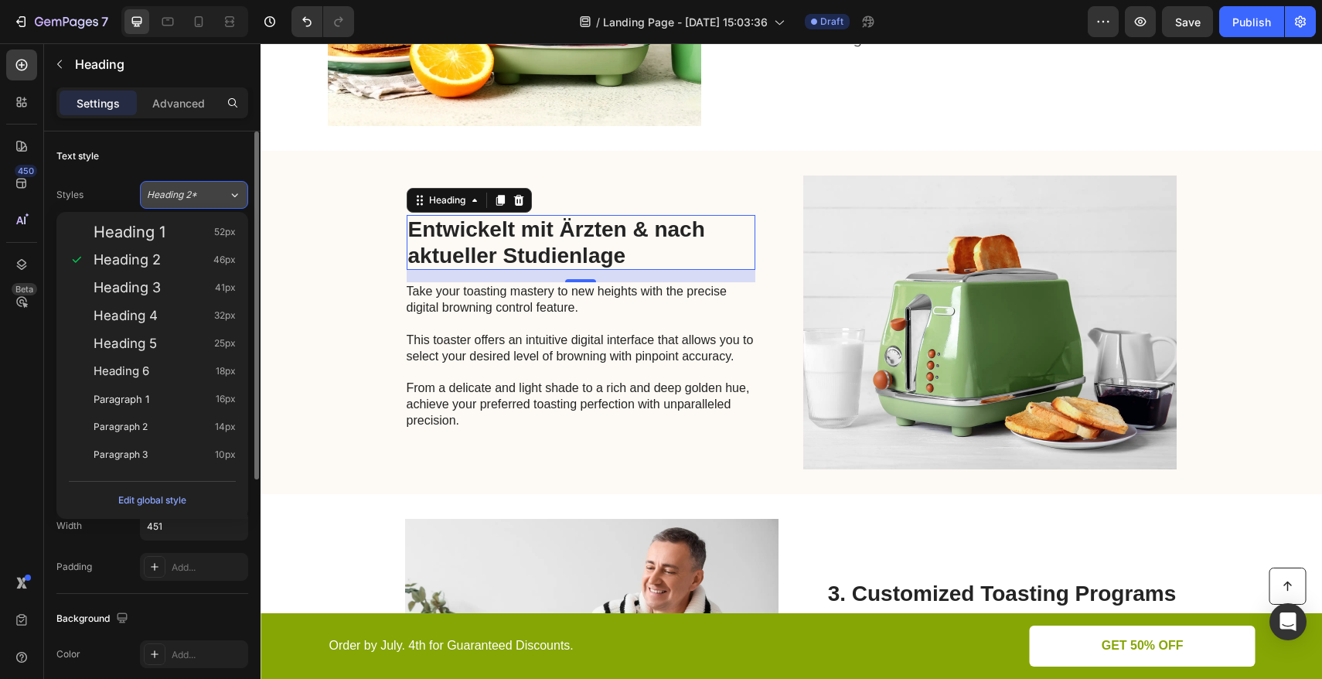
click at [213, 204] on button "Heading 2*" at bounding box center [194, 195] width 108 height 28
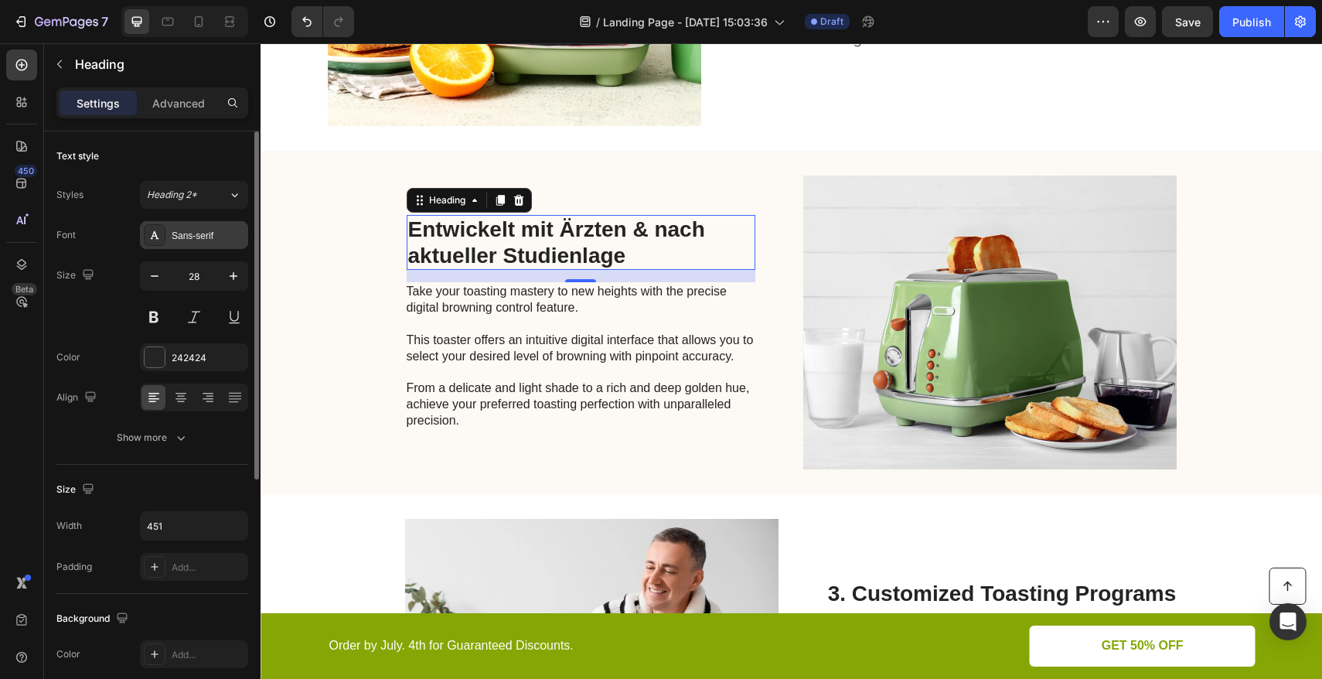
click at [212, 235] on div "Sans-serif" at bounding box center [208, 236] width 73 height 14
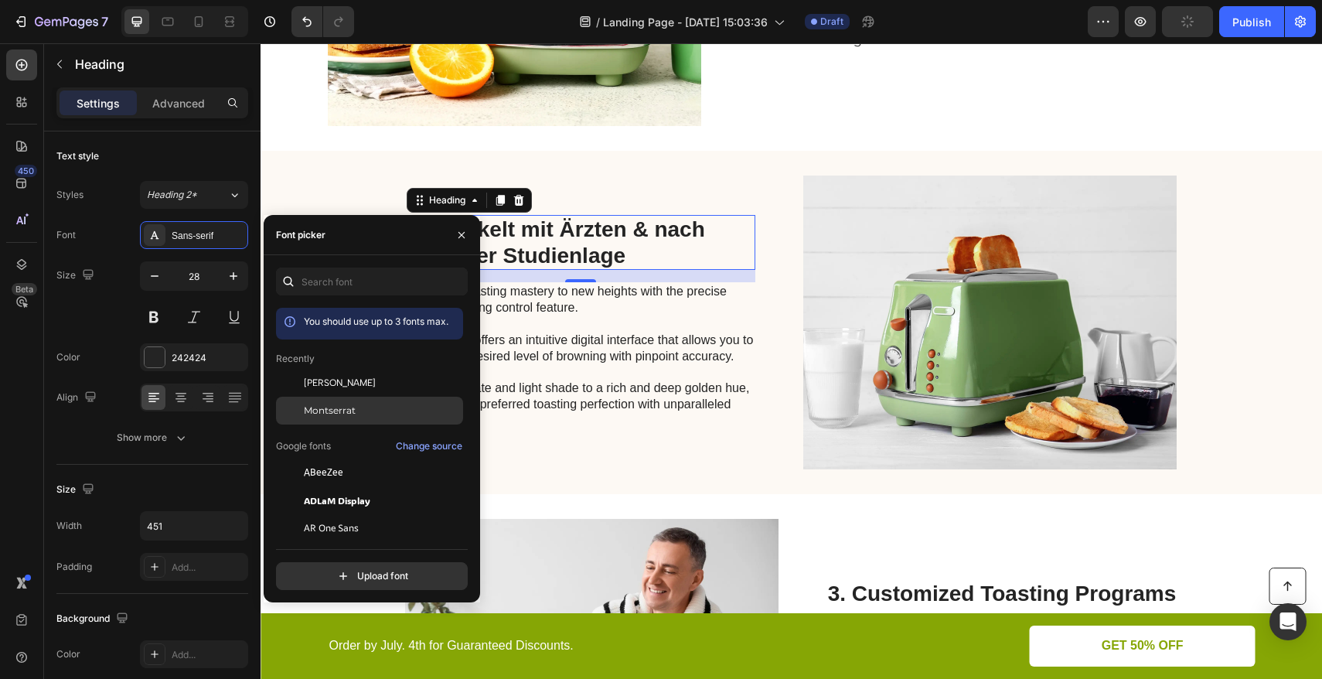
click at [355, 415] on div "Montserrat" at bounding box center [382, 410] width 156 height 14
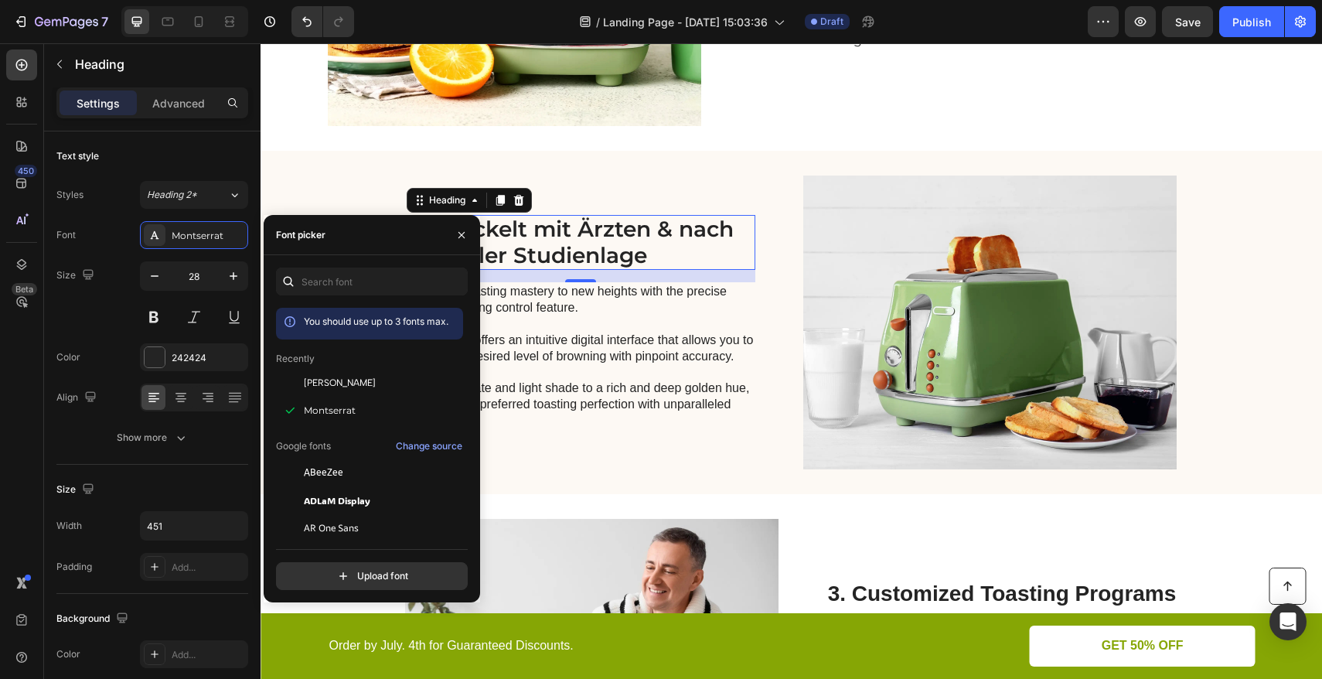
click at [607, 327] on p "Take your toasting mastery to new heights with the precise digital browning con…" at bounding box center [580, 356] width 347 height 145
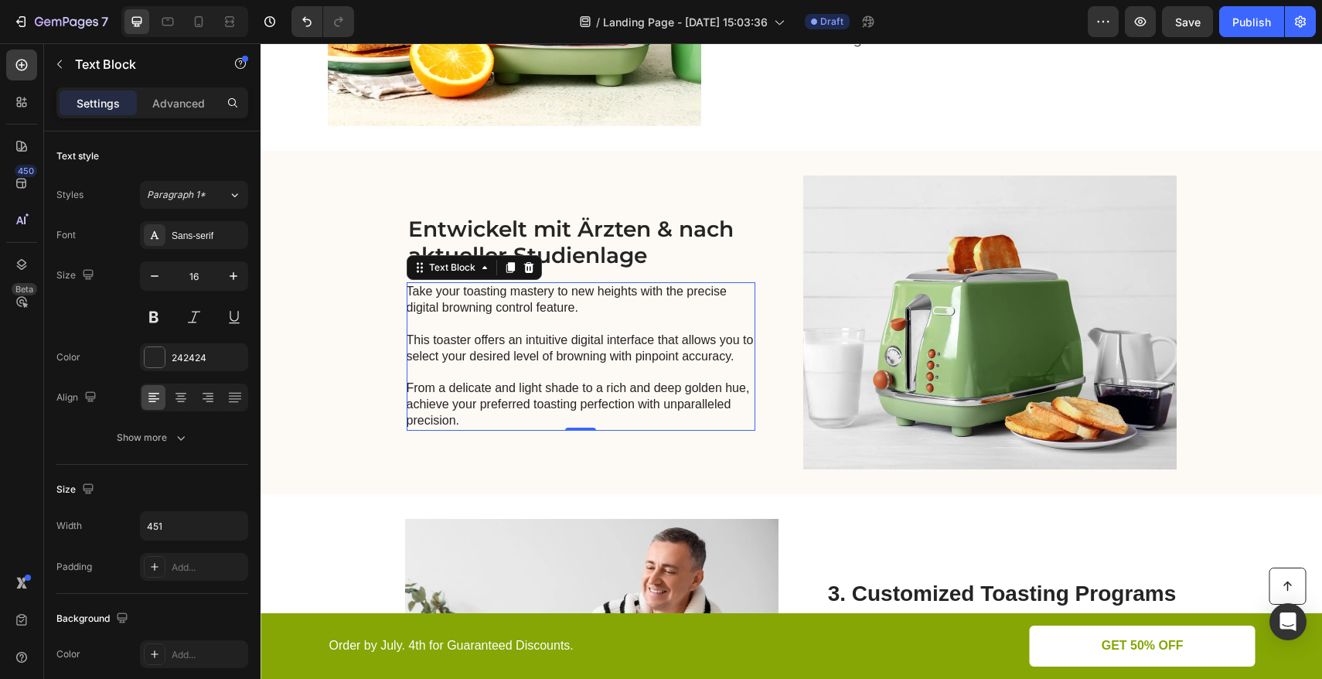
click at [490, 340] on p "Take your toasting mastery to new heights with the precise digital browning con…" at bounding box center [580, 356] width 347 height 145
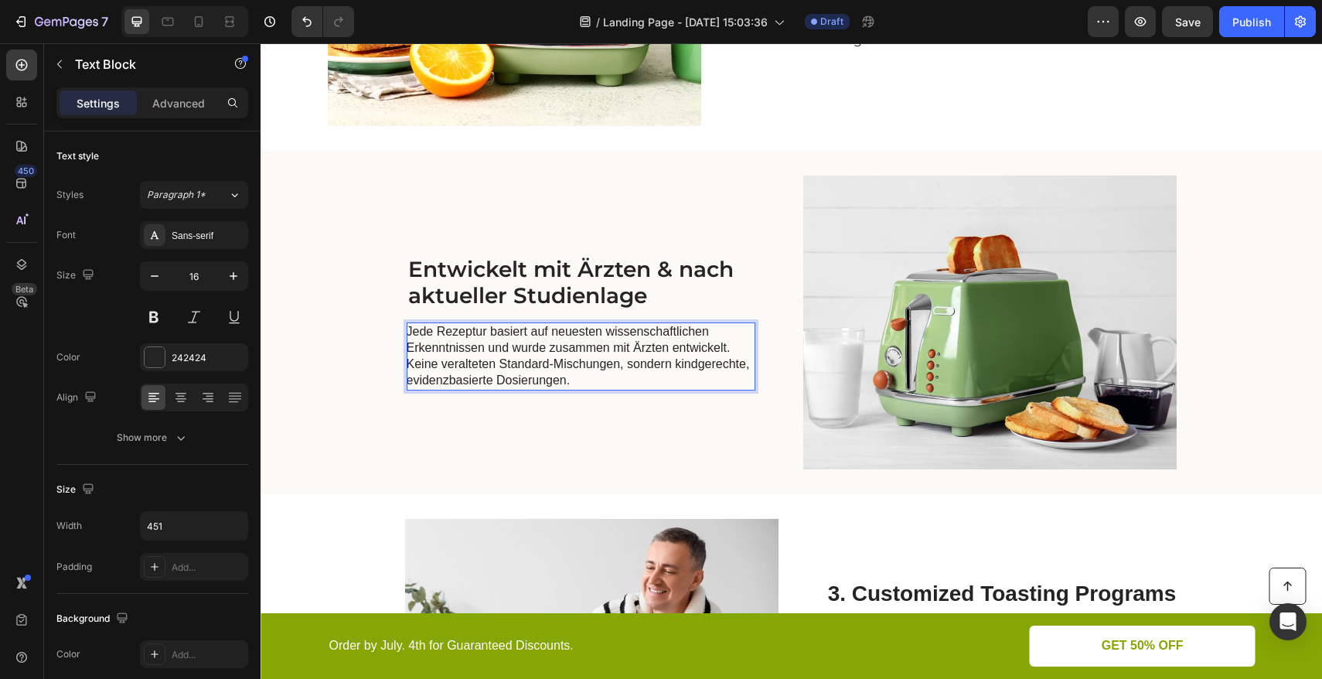
click at [725, 349] on p "Jede Rezeptur basiert auf neuesten wissenschaftlichen Erkenntnissen und wurde z…" at bounding box center [580, 356] width 347 height 64
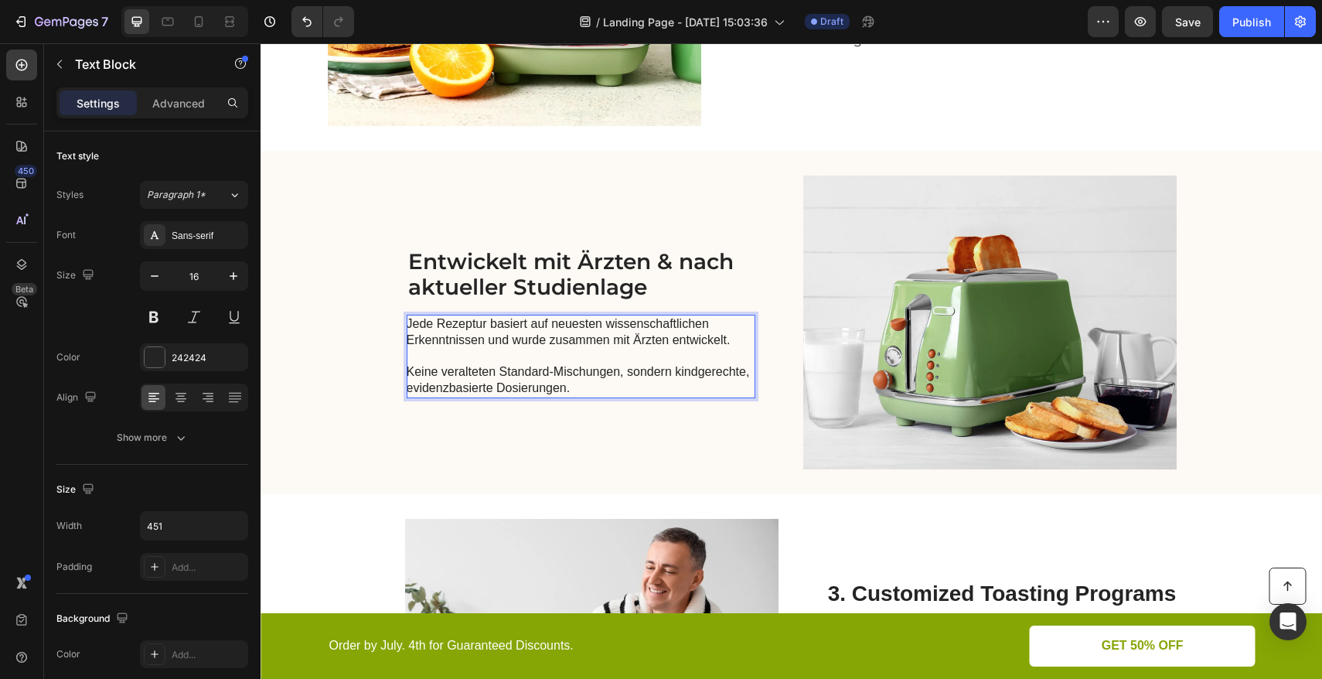
click at [578, 362] on p "Rich Text Editor. Editing area: main" at bounding box center [580, 357] width 347 height 16
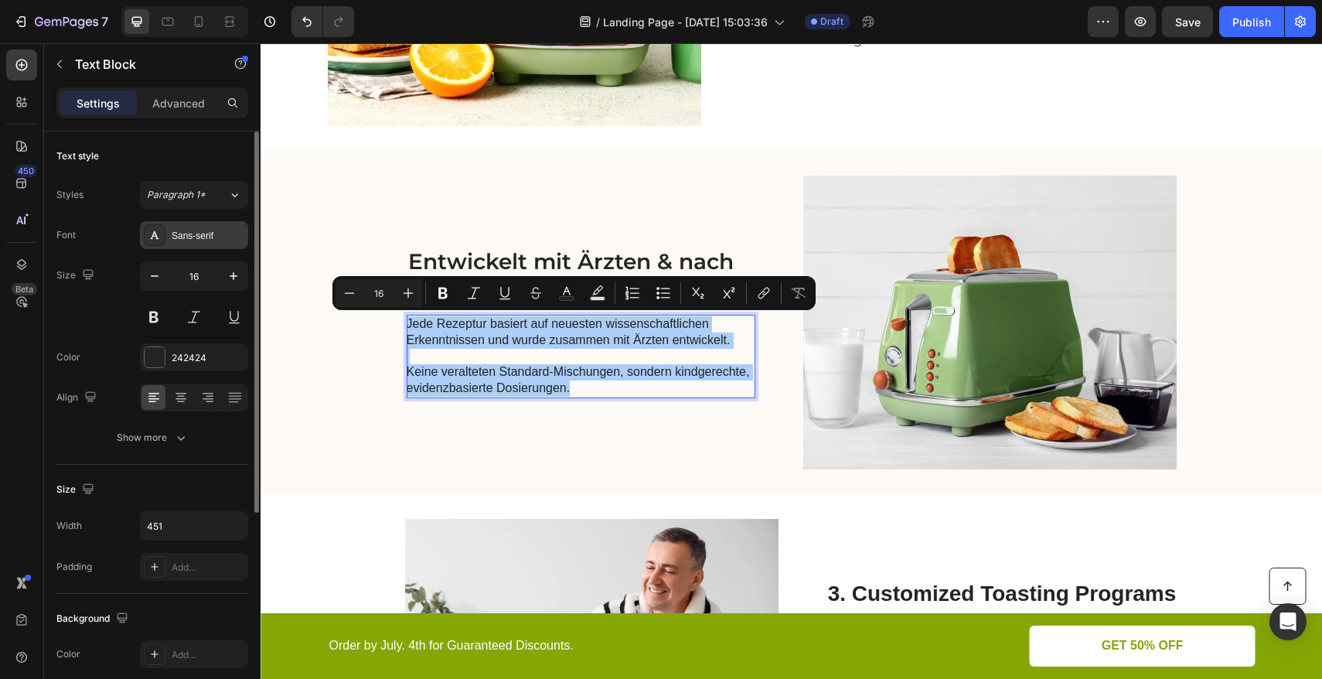
click at [222, 241] on div "Sans-serif" at bounding box center [208, 236] width 73 height 14
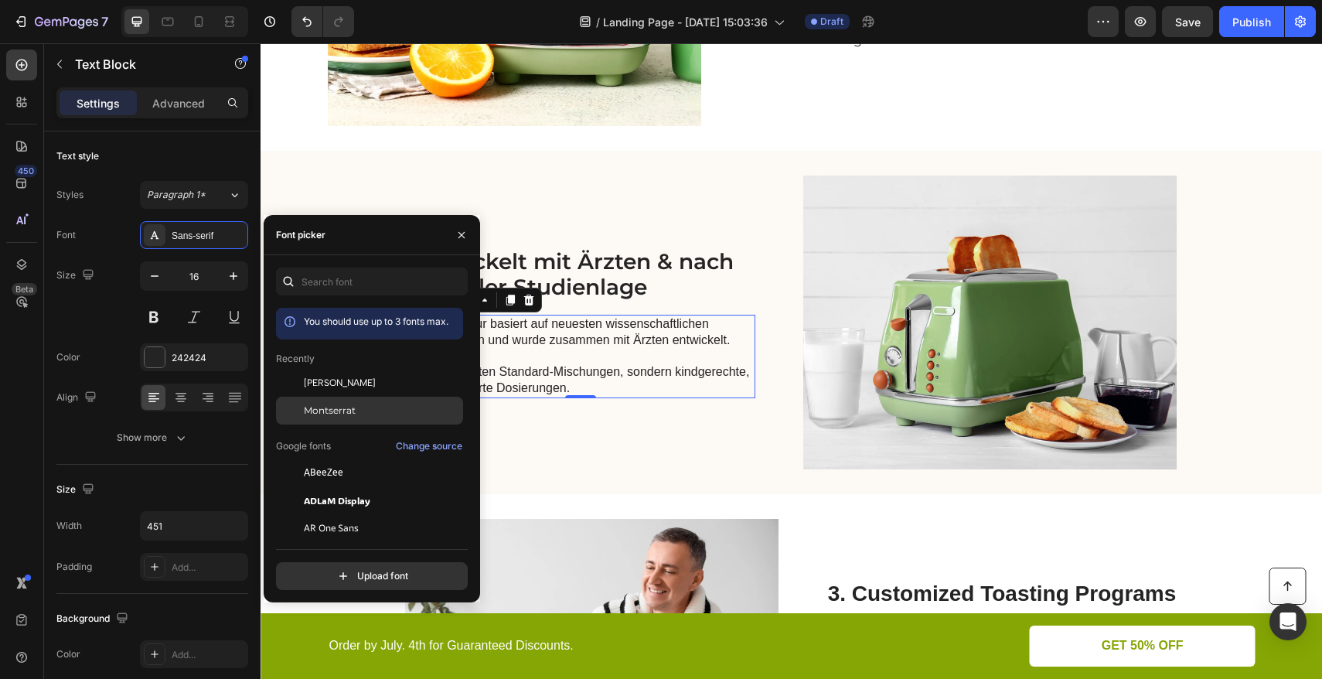
click at [334, 413] on span "Montserrat" at bounding box center [330, 410] width 52 height 14
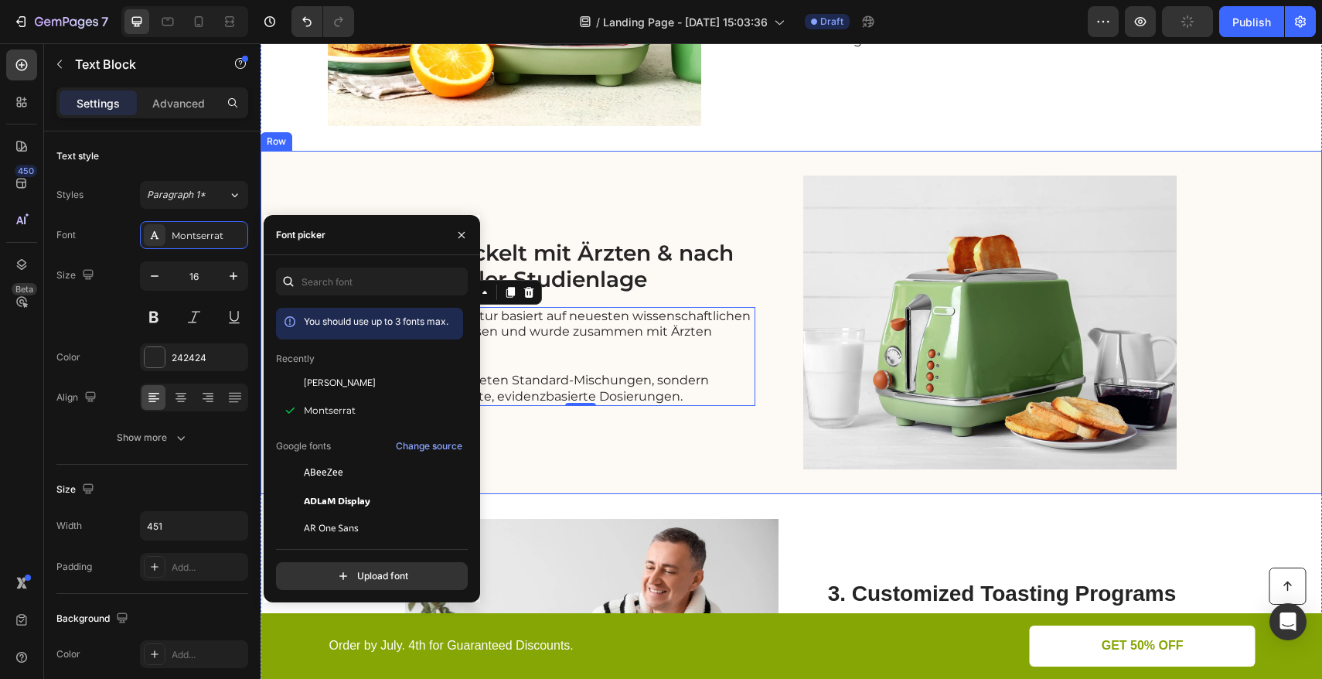
click at [669, 204] on div "Entwickelt mit Ärzten & nach aktueller Studienlage Heading Jede Rezeptur basier…" at bounding box center [581, 322] width 349 height 294
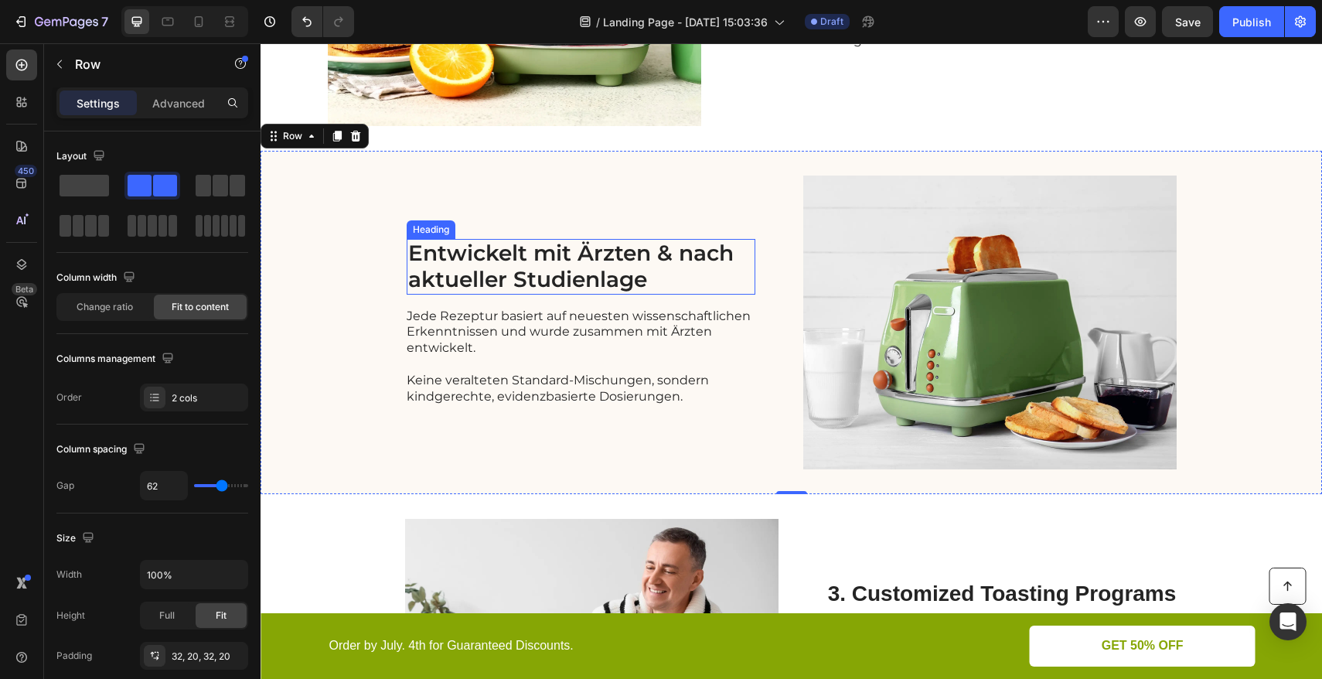
click at [665, 257] on p "Entwickelt mit Ärzten & nach aktueller Studienlage" at bounding box center [580, 266] width 345 height 52
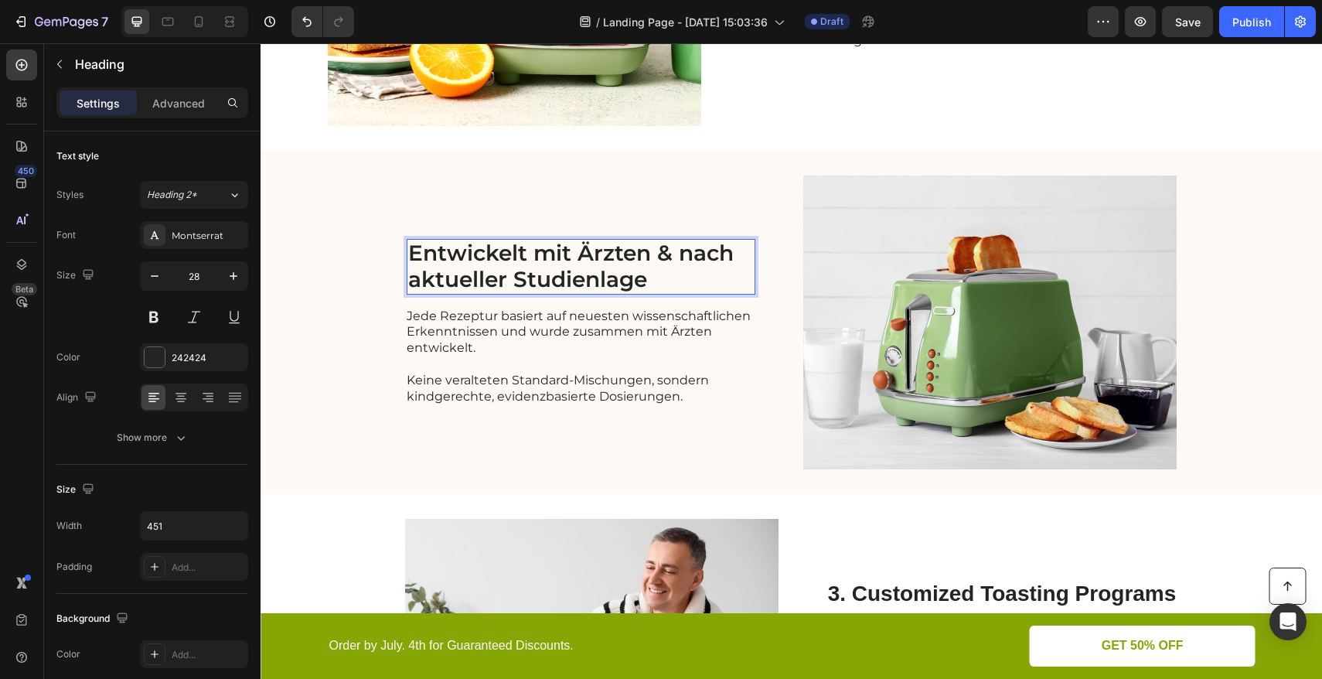
click at [663, 254] on p "Entwickelt mit Ärzten & nach aktueller Studienlage" at bounding box center [580, 266] width 345 height 52
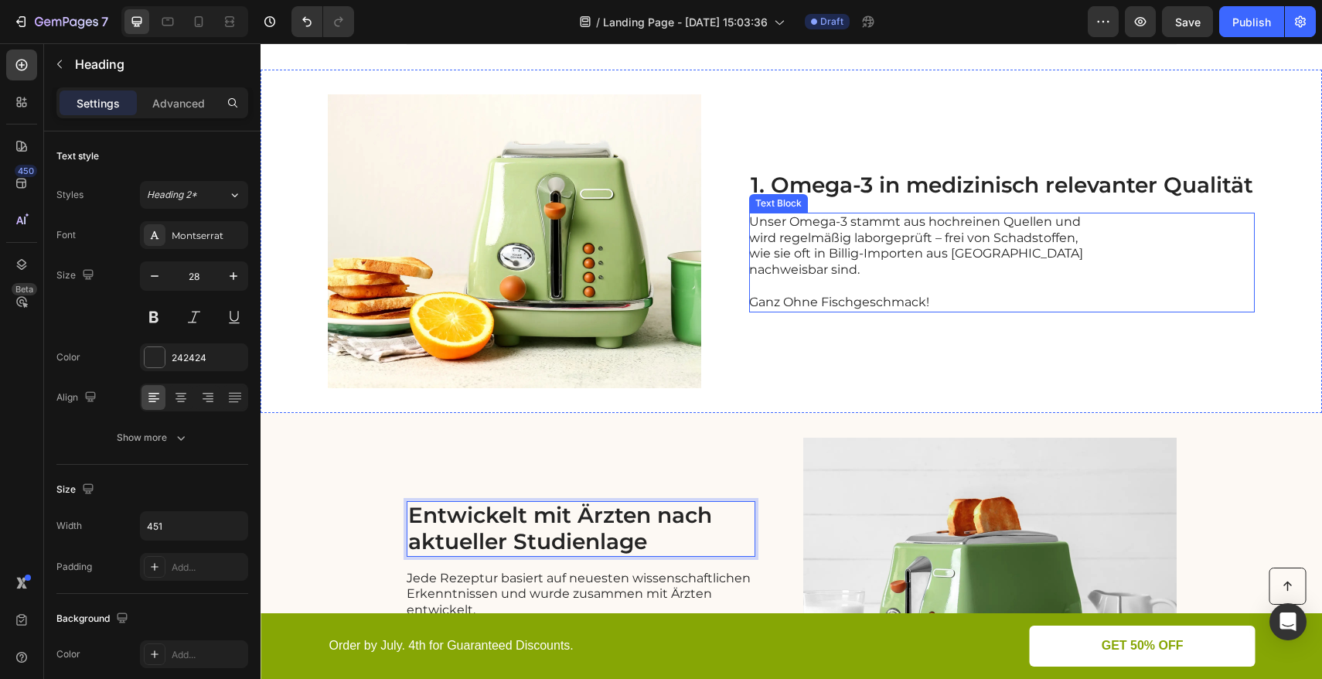
click at [904, 240] on p "Unser Omega-3 stammt aus hochreinen Quellen und wird regelmäßig laborgeprüft – …" at bounding box center [922, 246] width 347 height 64
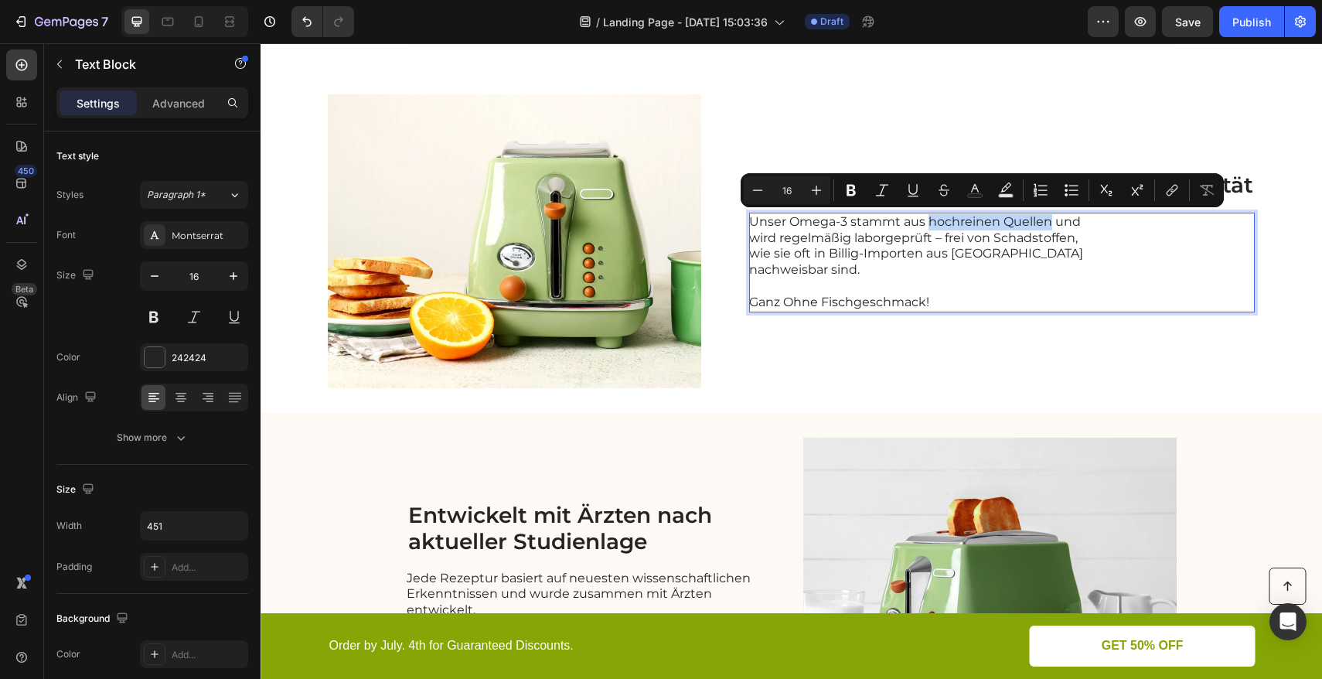
drag, startPoint x: 922, startPoint y: 223, endPoint x: 1041, endPoint y: 220, distance: 119.0
click at [1041, 220] on p "Unser Omega-3 stammt aus hochreinen Quellen und wird regelmäßig laborgeprüft – …" at bounding box center [922, 246] width 347 height 64
click at [860, 192] on button "Bold" at bounding box center [851, 190] width 28 height 28
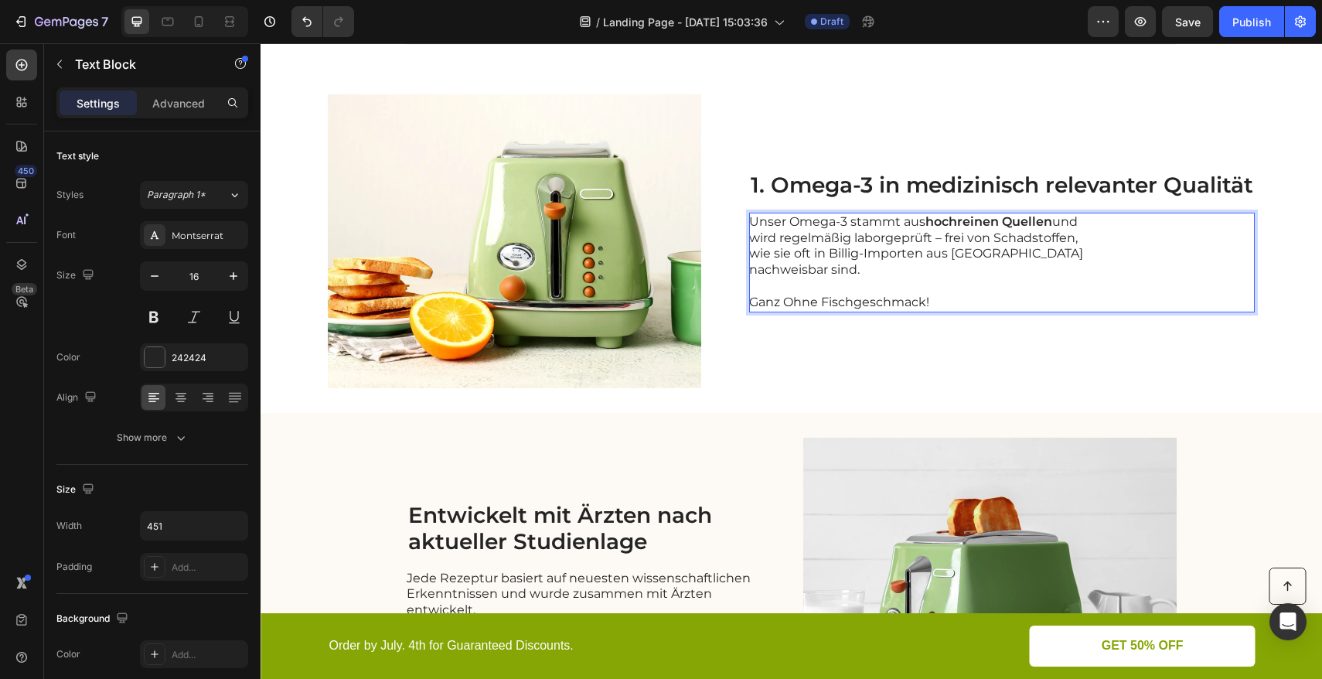
click at [832, 258] on p "Unser Omega-3 stammt aus hochreinen Quellen und wird regelmäßig laborgeprüft – …" at bounding box center [922, 246] width 347 height 64
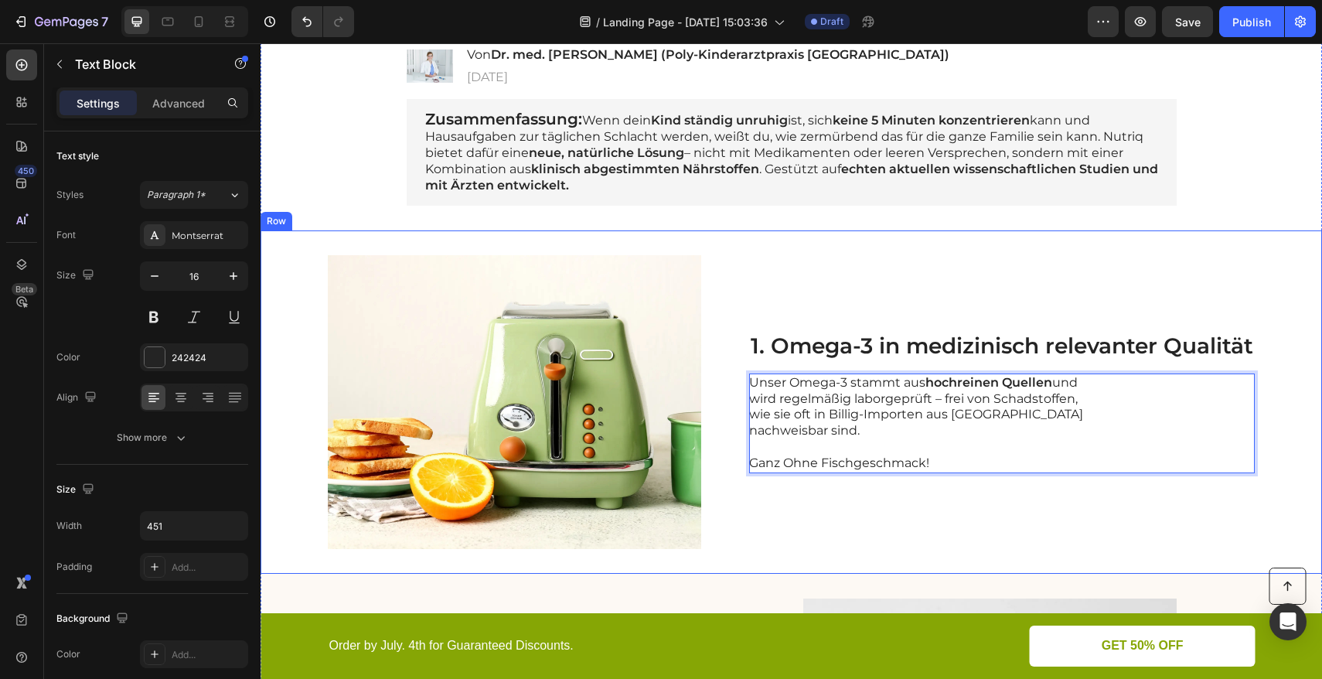
scroll to position [318, 0]
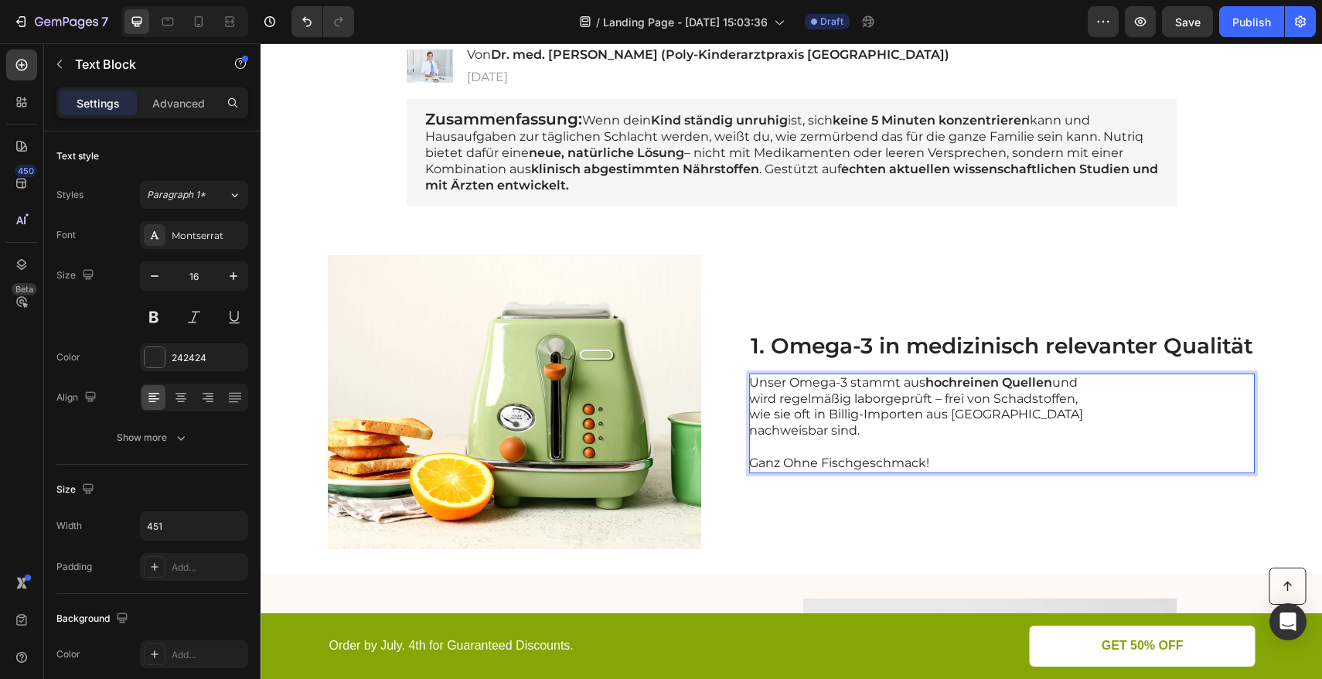
click at [749, 383] on p "Unser Omega-3 stammt aus hochreinen Quellen und wird regelmäßig laborgeprüft – …" at bounding box center [922, 407] width 347 height 64
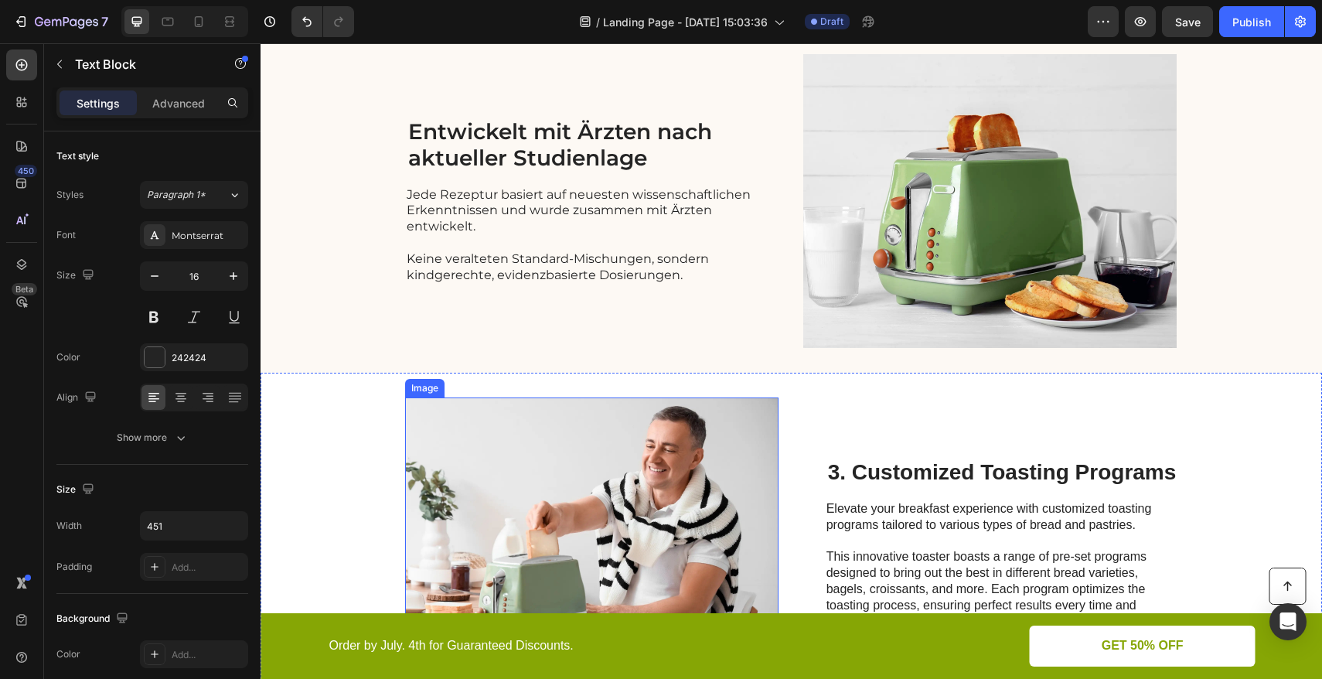
scroll to position [1034, 0]
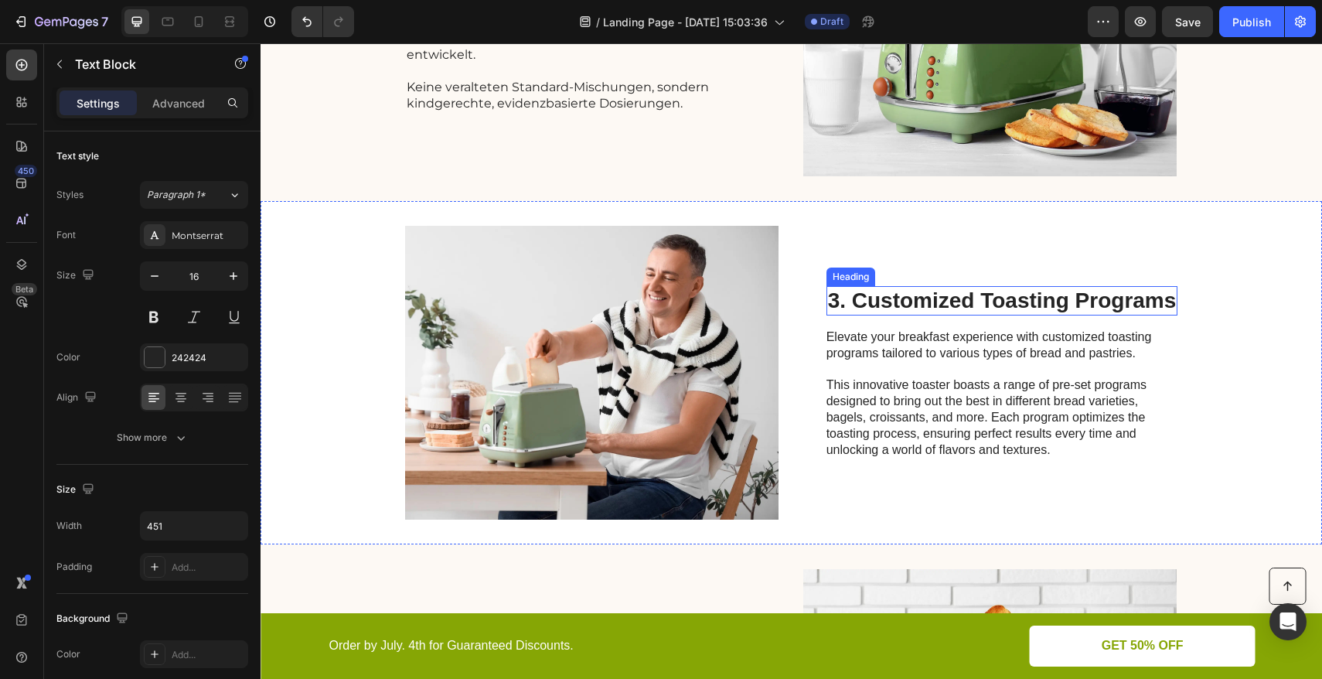
click at [921, 304] on h2 "3. Customized Toasting Programs" at bounding box center [1002, 300] width 352 height 29
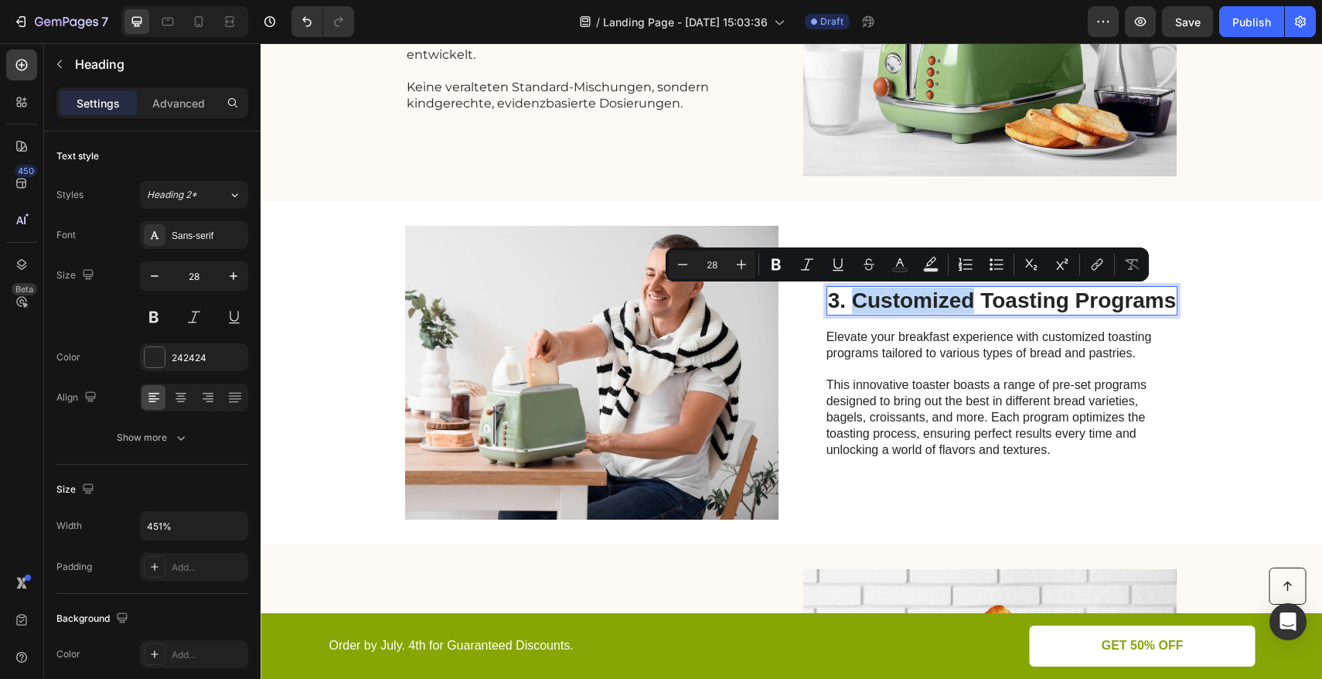
click at [863, 303] on p "3. Customized Toasting Programs" at bounding box center [1002, 301] width 349 height 26
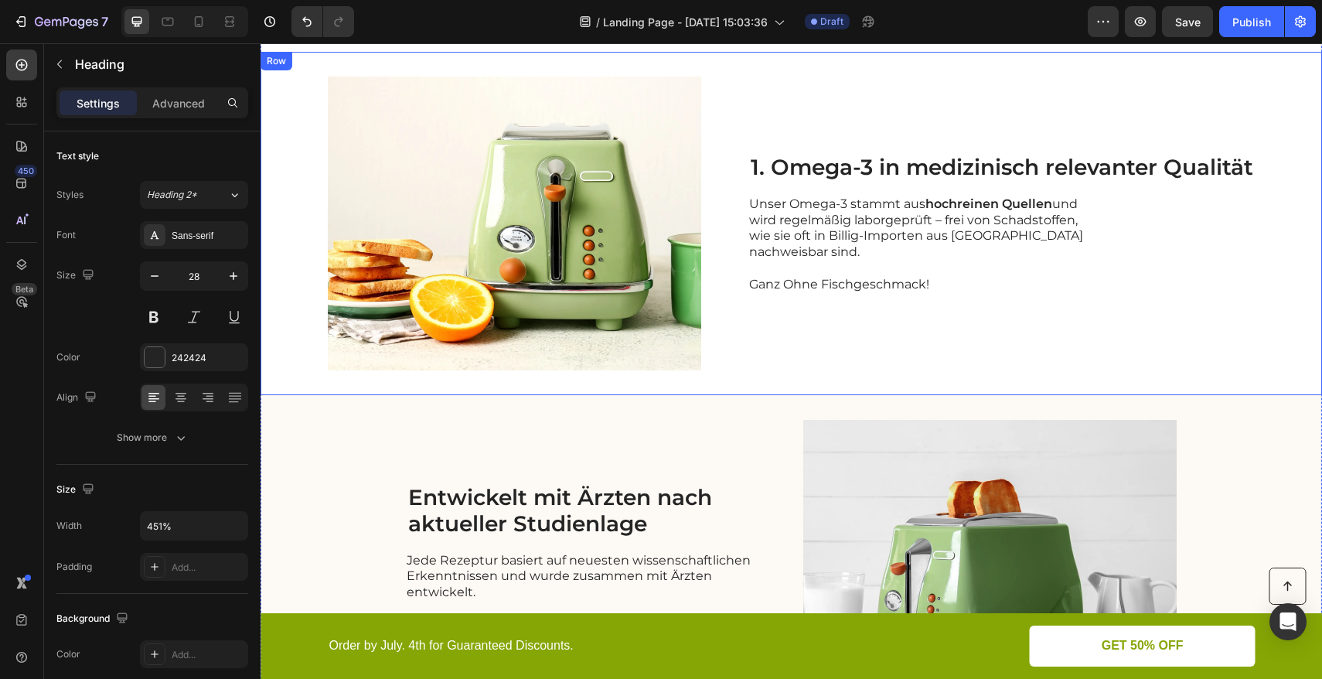
scroll to position [532, 0]
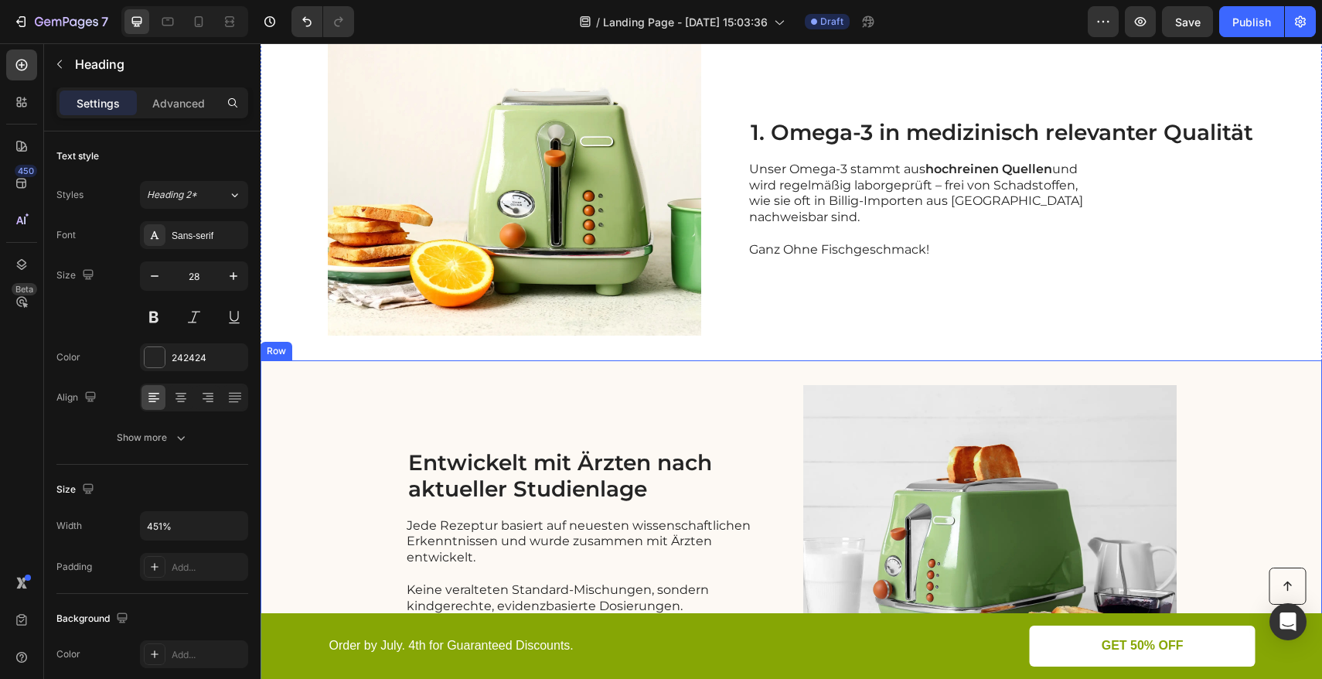
click at [399, 472] on div "Entwickelt mit Ärzten nach aktueller Studienlage Heading Jede Rezeptur basiert …" at bounding box center [790, 531] width 1061 height 343
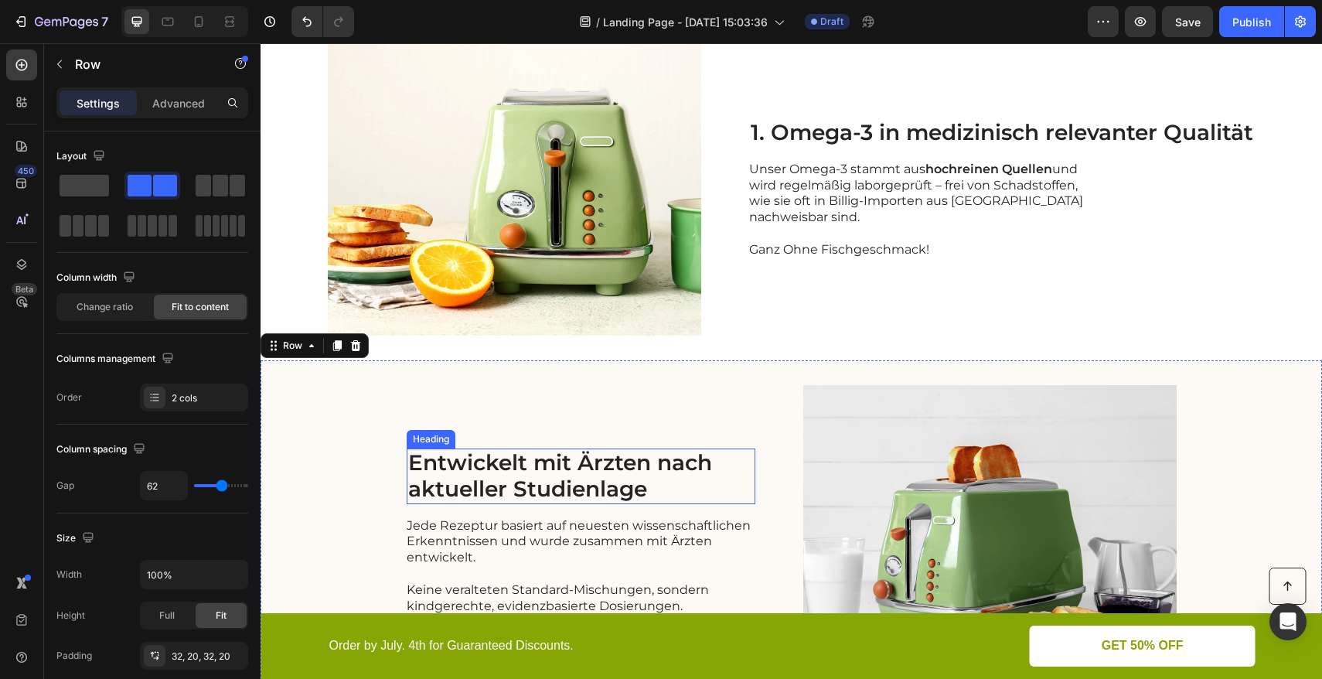
click at [408, 465] on p "Entwickelt mit Ärzten nach aktueller Studienlage" at bounding box center [580, 476] width 345 height 52
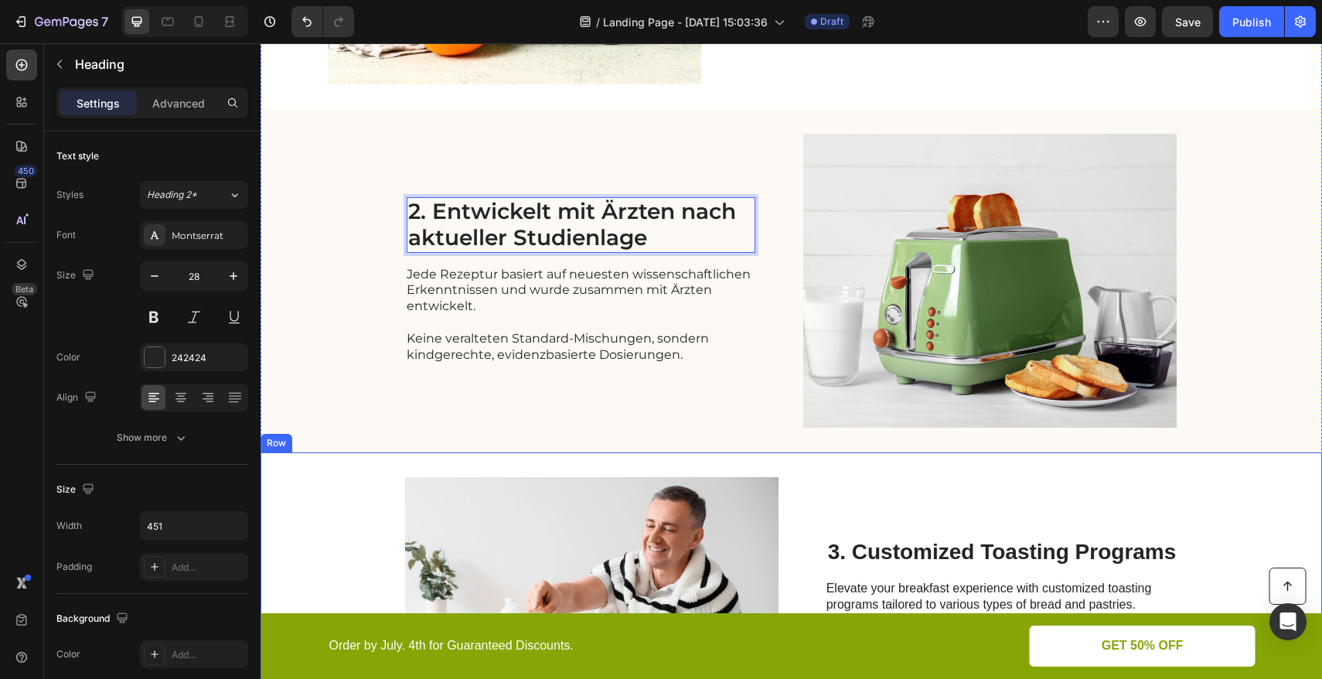
scroll to position [814, 0]
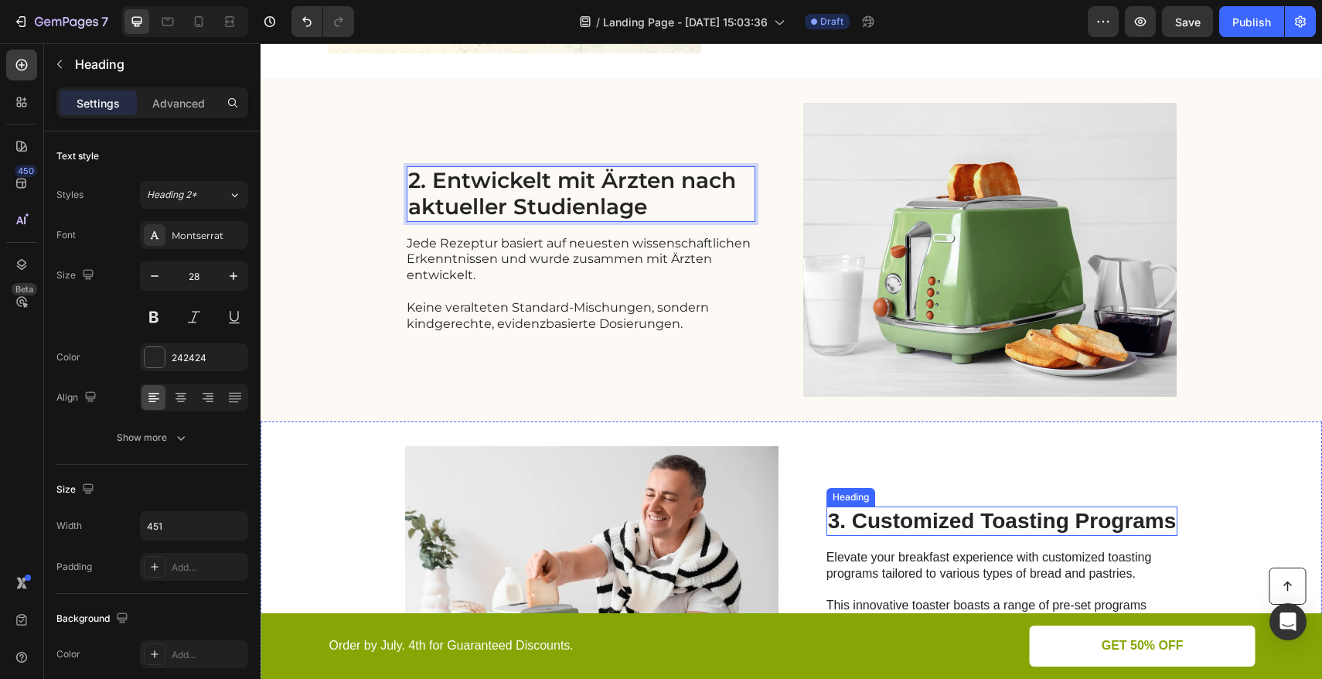
click at [891, 518] on p "3. Customized Toasting Programs" at bounding box center [1002, 521] width 349 height 26
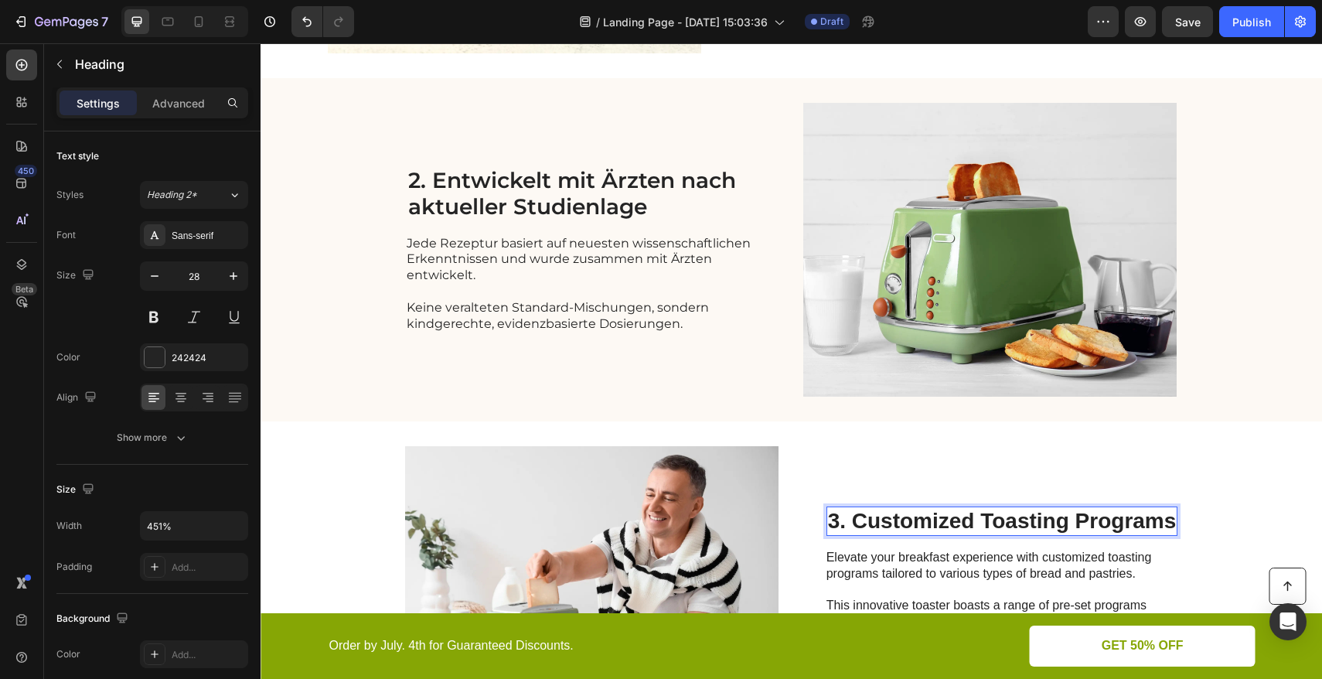
click at [854, 521] on p "3. Customized Toasting Programs" at bounding box center [1002, 521] width 349 height 26
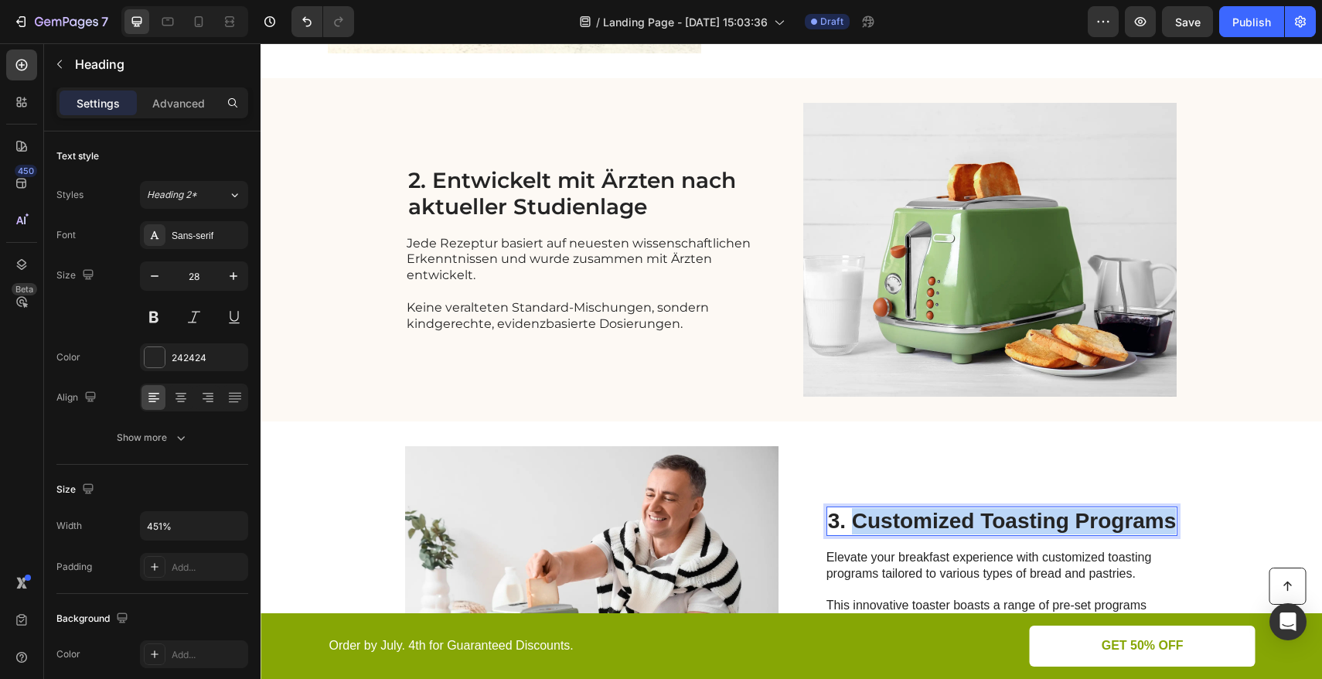
drag, startPoint x: 850, startPoint y: 519, endPoint x: 1165, endPoint y: 521, distance: 314.6
click at [1165, 521] on p "3. Customized Toasting Programs" at bounding box center [1002, 521] width 349 height 26
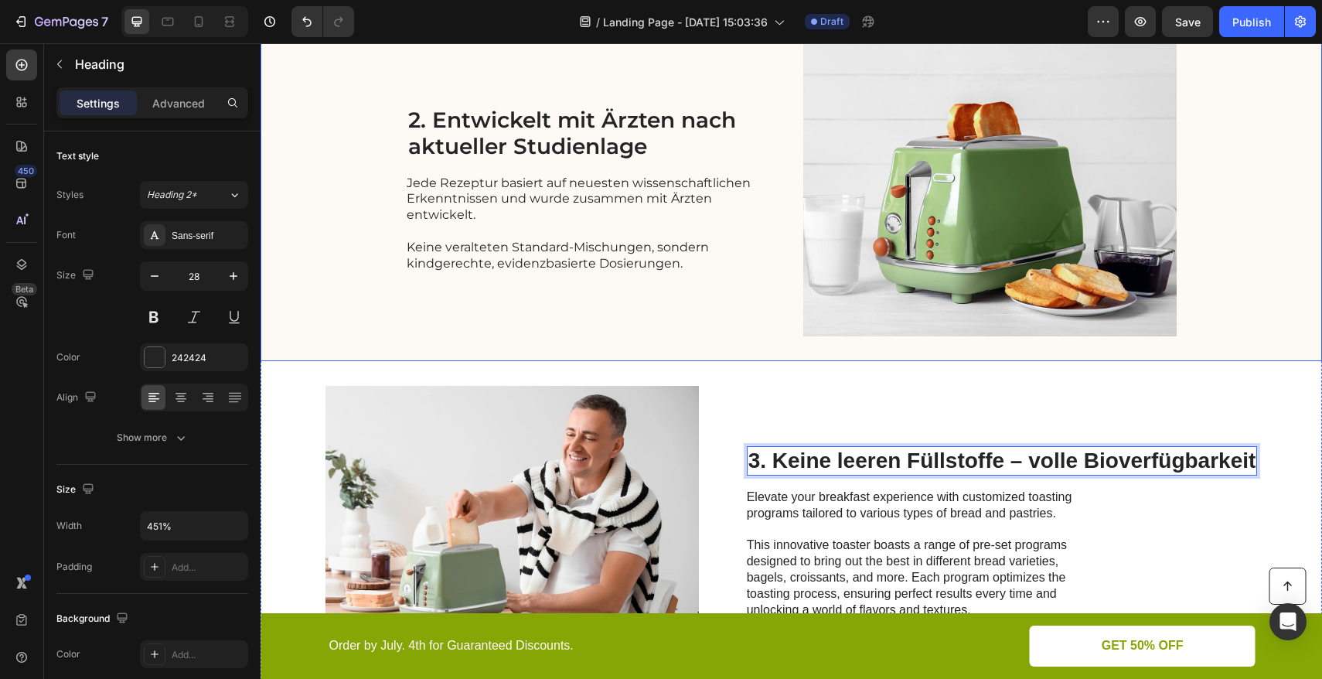
scroll to position [875, 0]
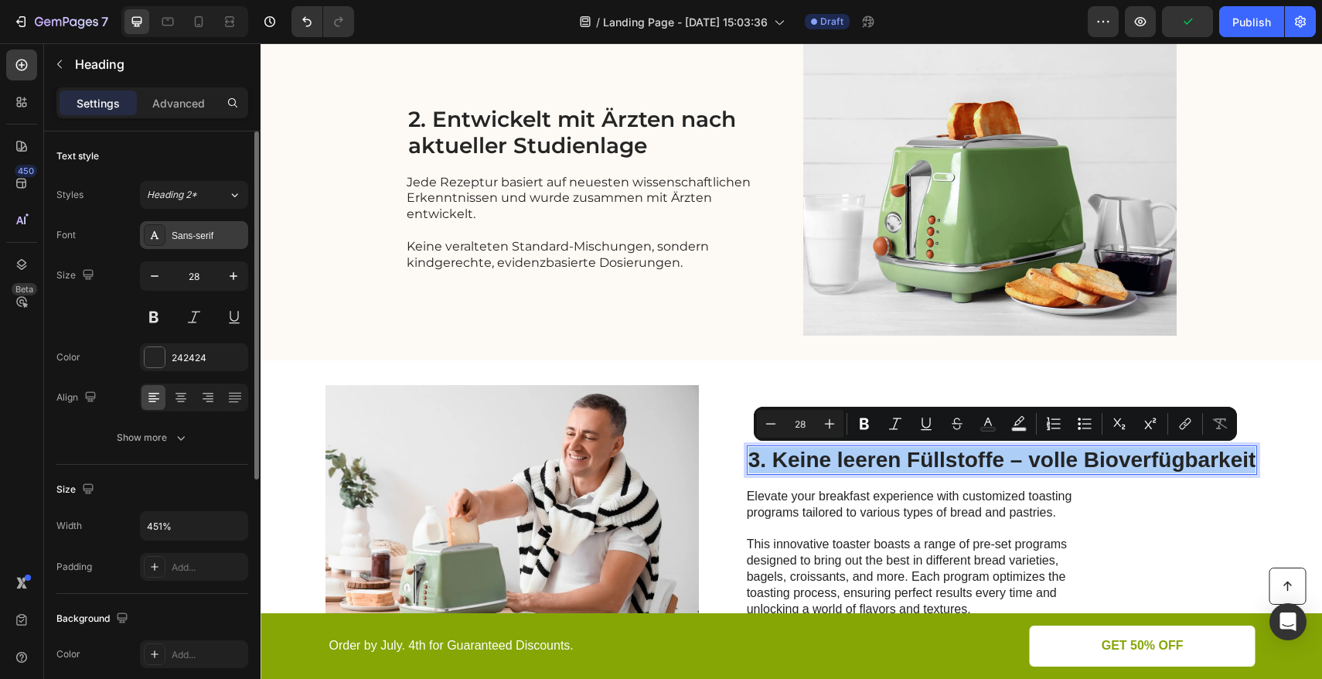
click at [220, 243] on div "Sans-serif" at bounding box center [194, 235] width 108 height 28
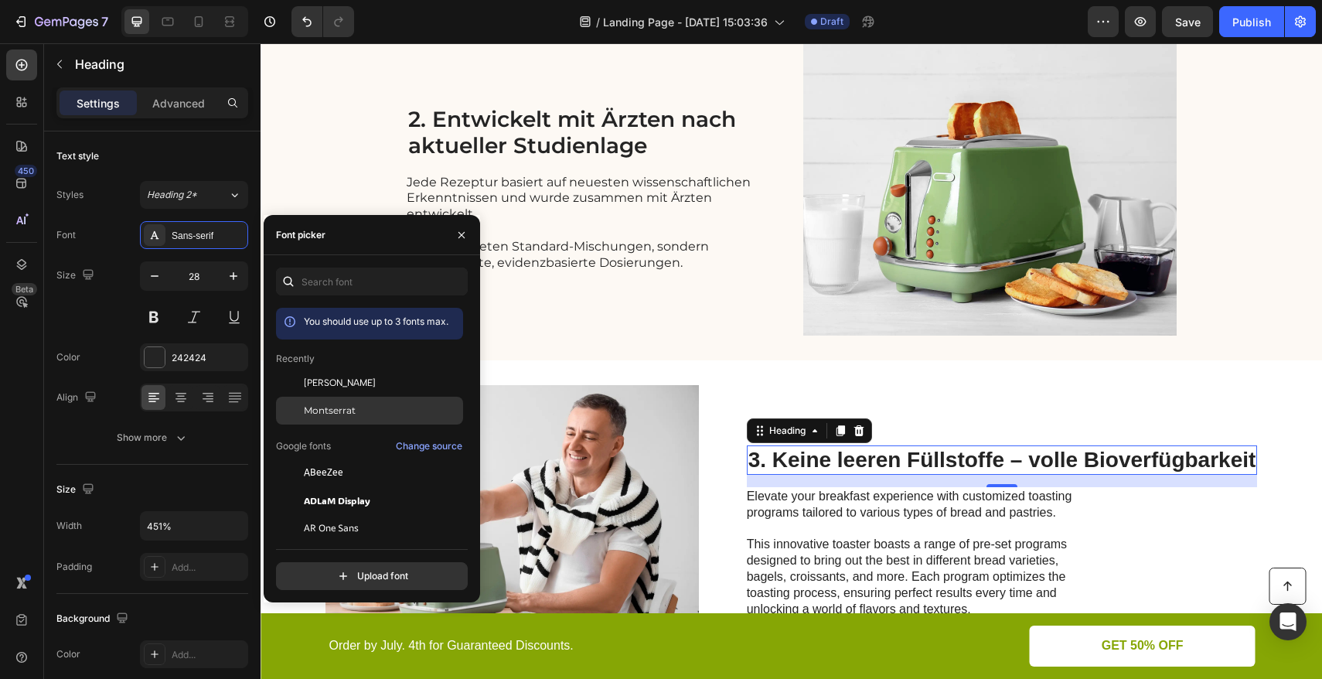
click at [333, 410] on span "Montserrat" at bounding box center [330, 410] width 52 height 14
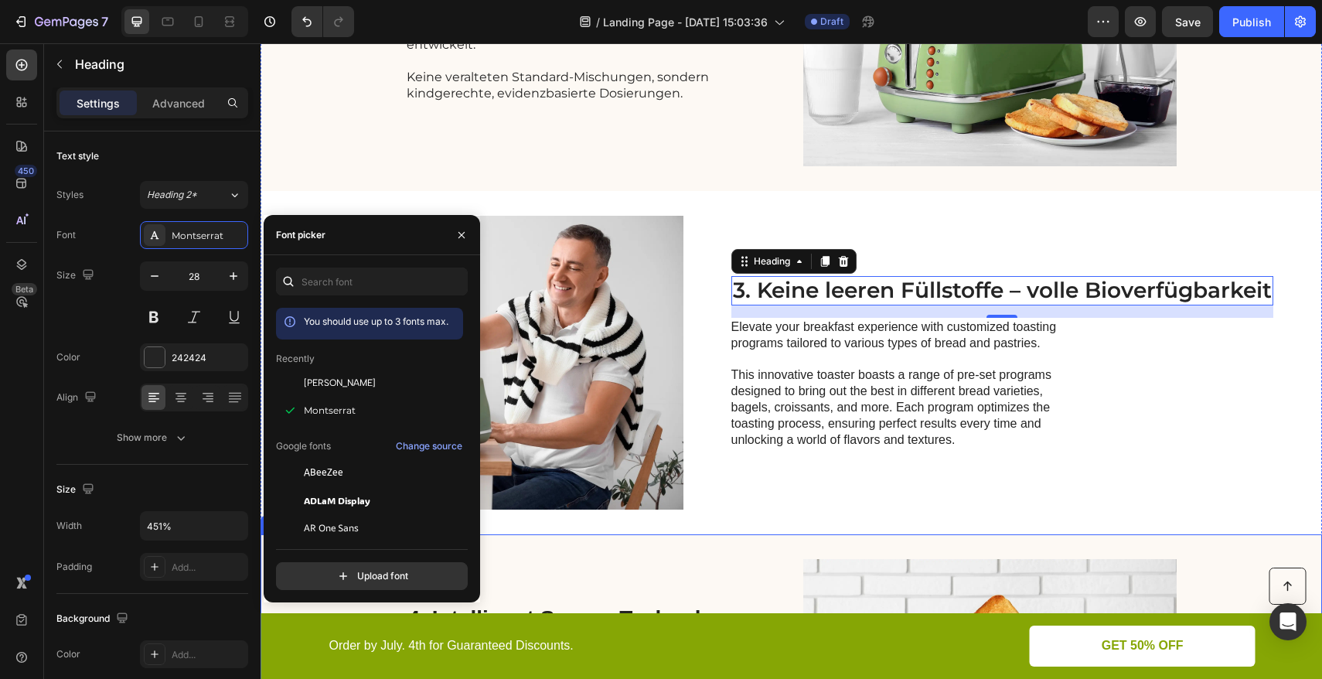
scroll to position [1125, 0]
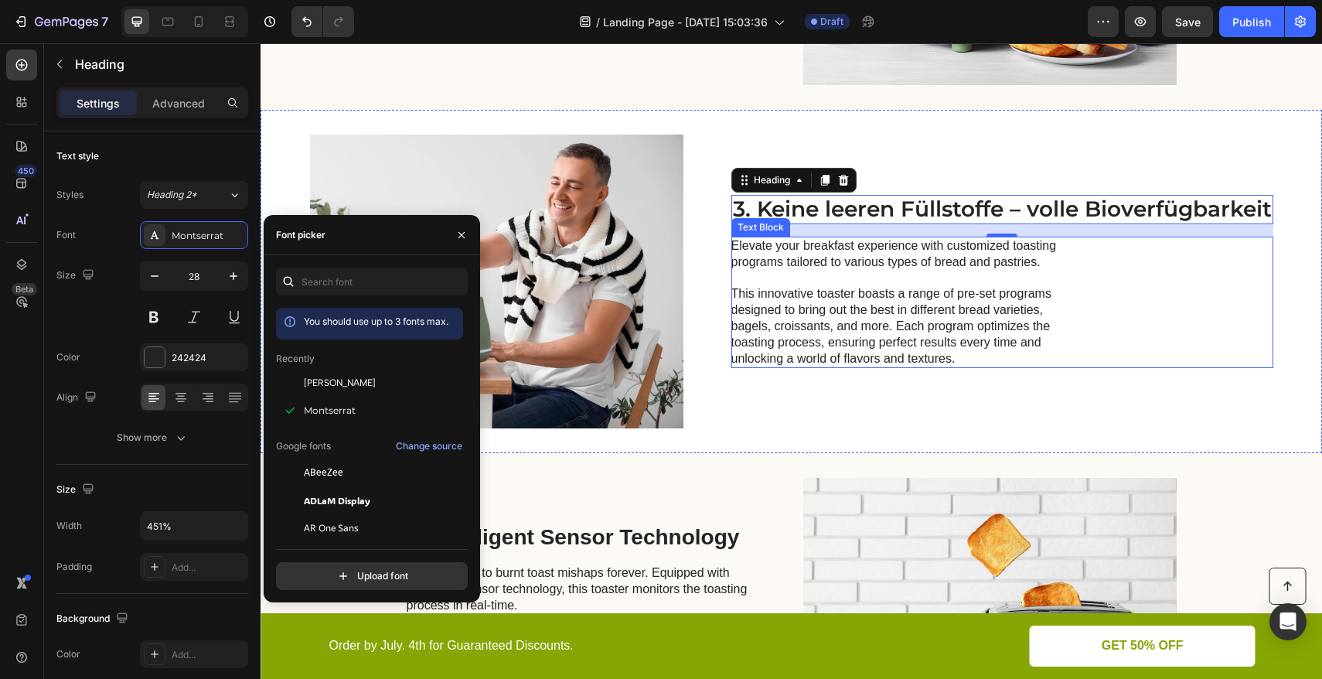
click at [846, 264] on p "Elevate your breakfast experience with customized toasting programs tailored to…" at bounding box center [904, 254] width 347 height 32
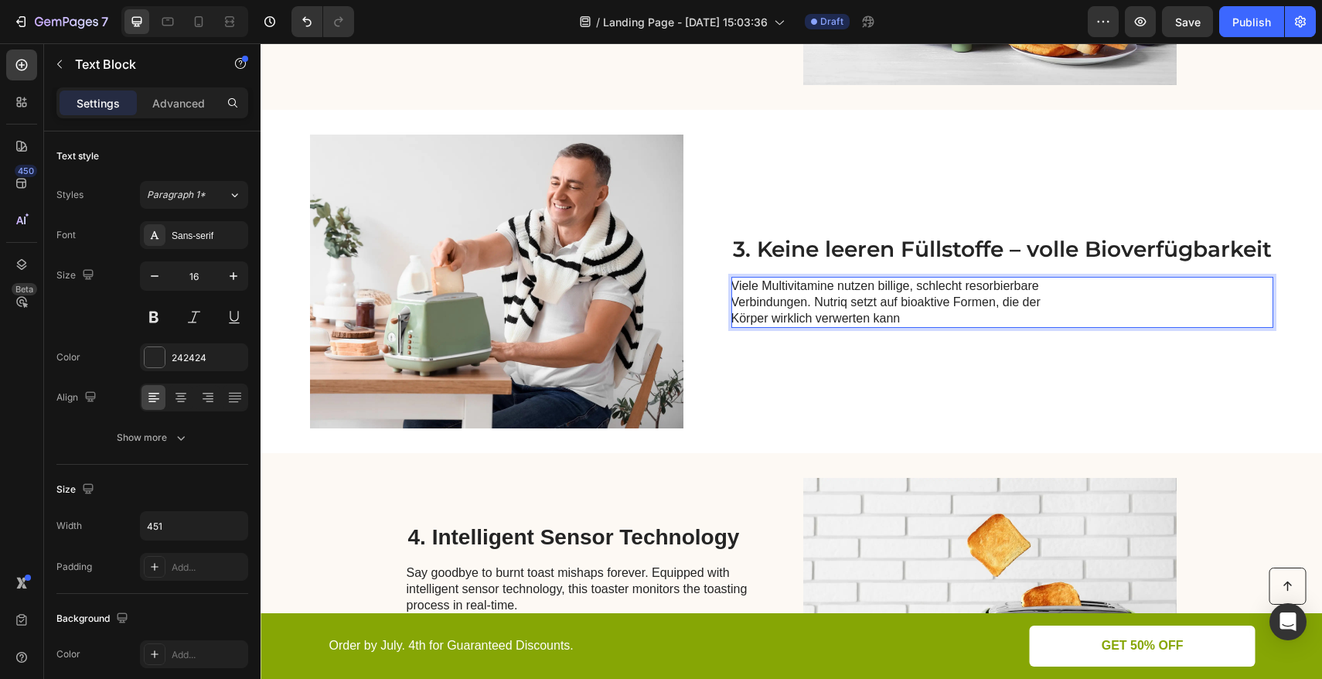
click at [731, 320] on p "Viele Multivitamine nutzen billige, schlecht resorbierbare Verbindungen. Nutriq…" at bounding box center [904, 302] width 347 height 48
click at [934, 318] on p "Viele Multivitamine nutzen billige, schlecht resorbierbare Verbindungen. Nutriq…" at bounding box center [904, 302] width 347 height 48
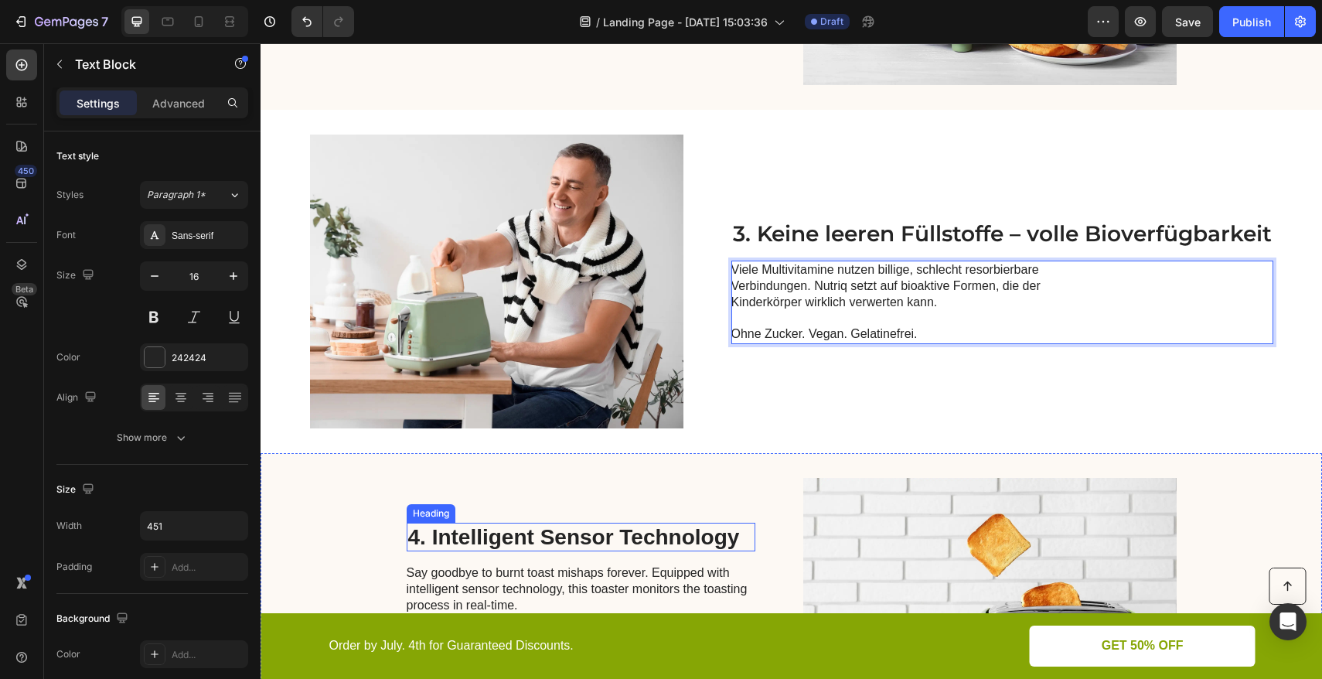
click at [488, 531] on h2 "4. Intelligent Sensor Technology" at bounding box center [581, 536] width 349 height 29
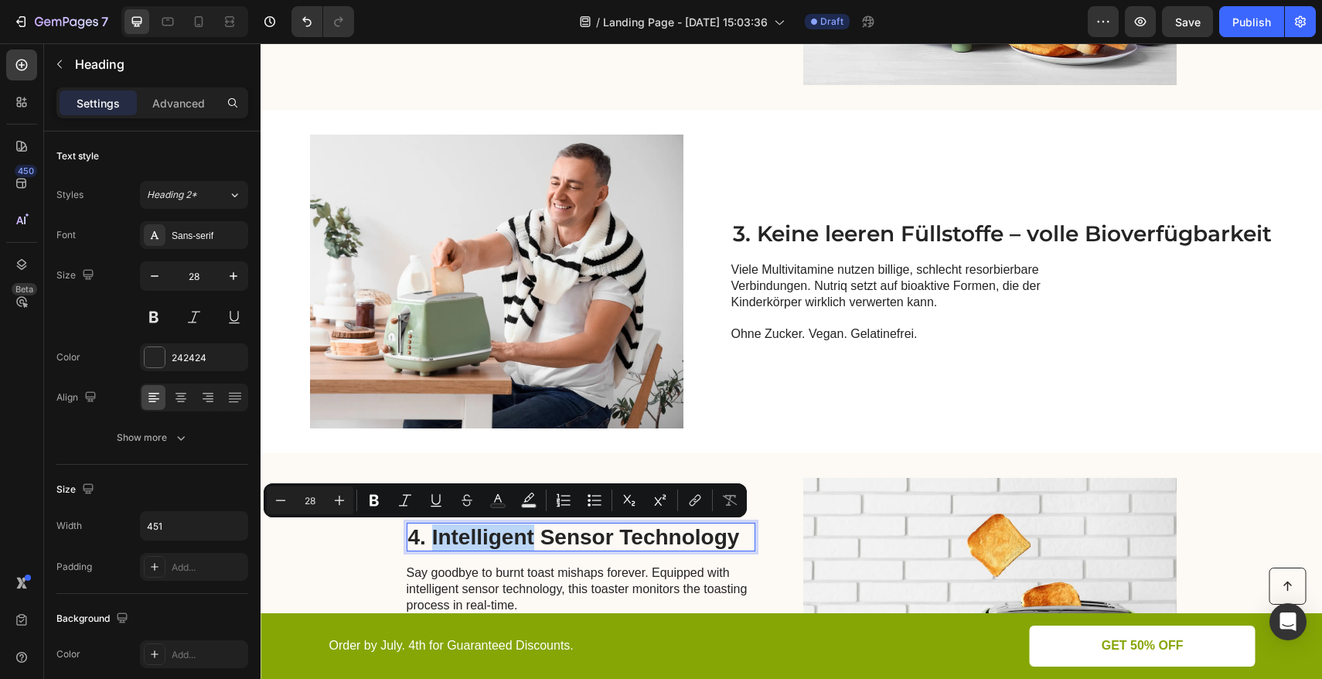
click at [488, 531] on p "4. Intelligent Sensor Technology" at bounding box center [580, 537] width 345 height 26
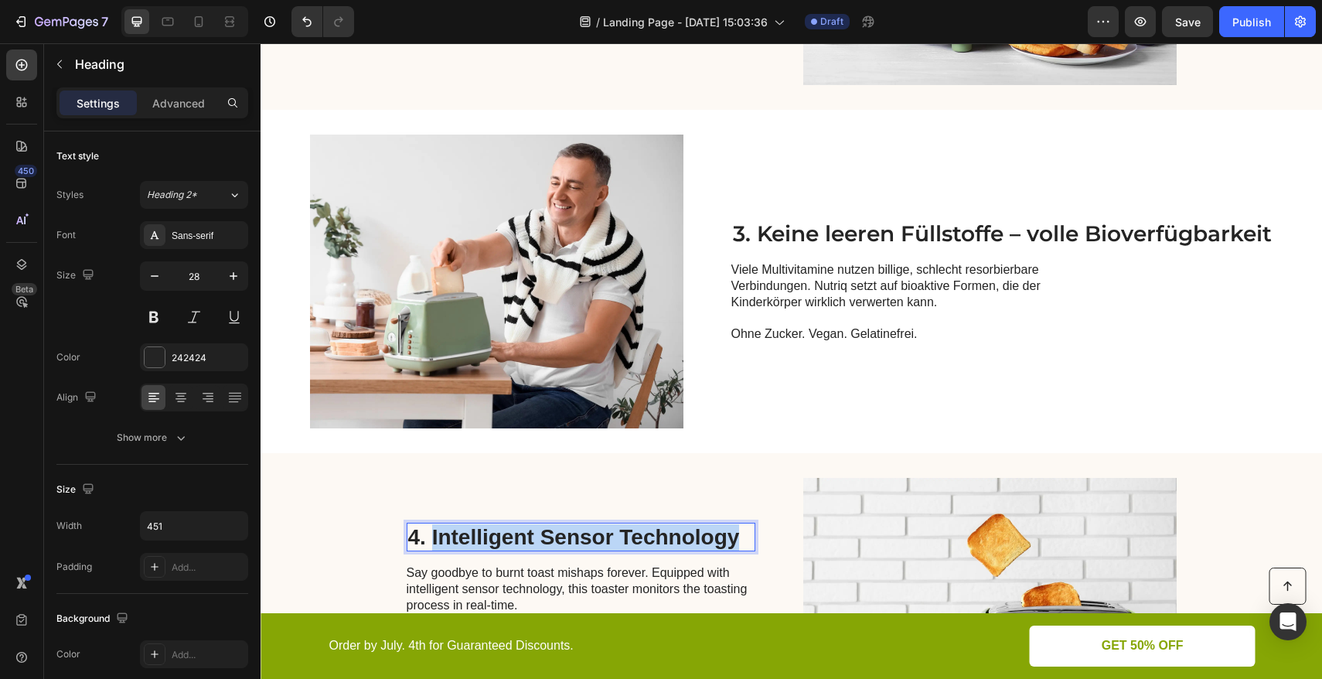
drag, startPoint x: 428, startPoint y: 535, endPoint x: 732, endPoint y: 537, distance: 303.8
click at [732, 537] on p "4. Intelligent Sensor Technology" at bounding box center [580, 537] width 345 height 26
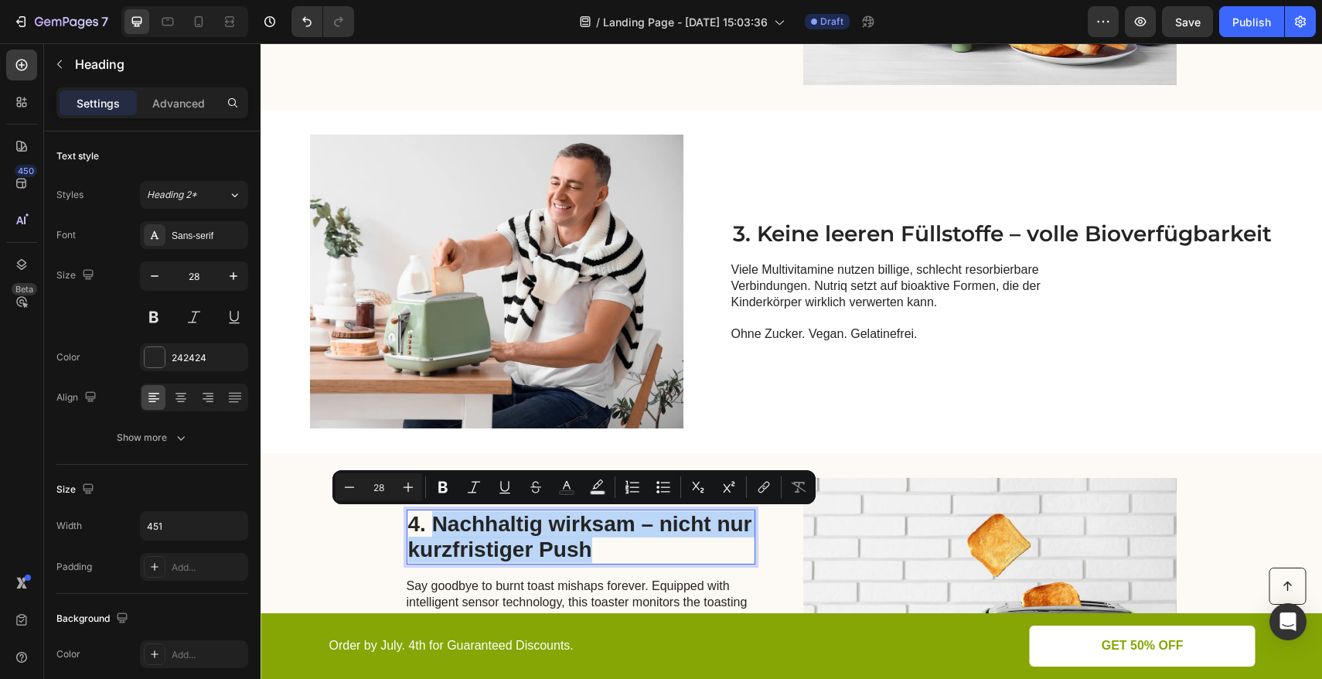
drag, startPoint x: 591, startPoint y: 548, endPoint x: 431, endPoint y: 525, distance: 162.4
click at [431, 525] on p "4. Nachhaltig wirksam – nicht nur kurzfristiger Push" at bounding box center [580, 537] width 345 height 52
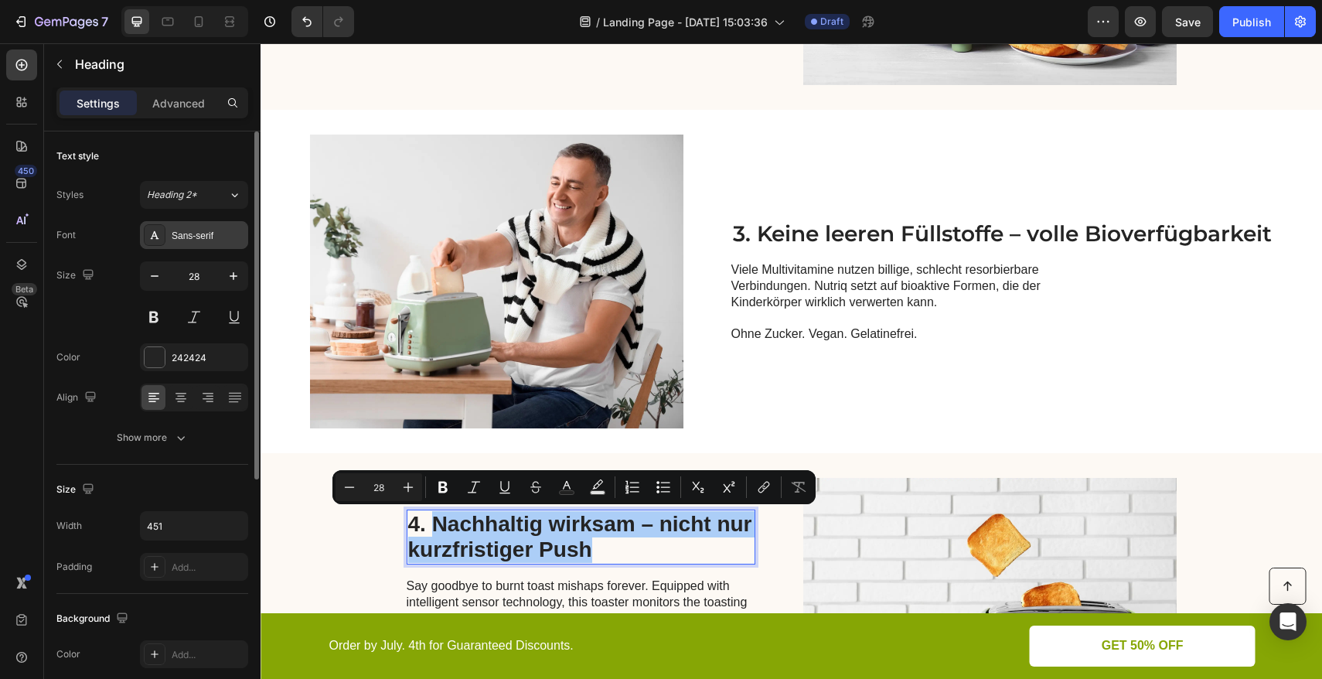
click at [216, 233] on div "Sans-serif" at bounding box center [208, 236] width 73 height 14
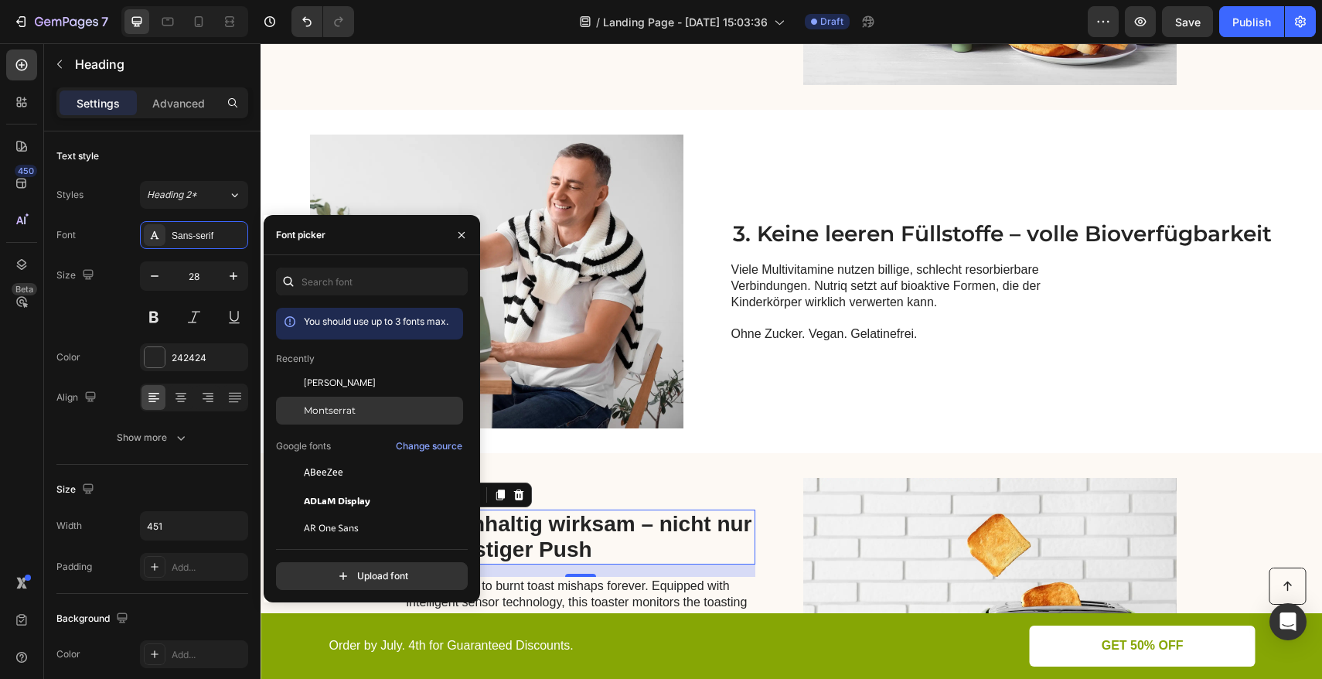
click at [337, 570] on div "Montserrat" at bounding box center [369, 584] width 187 height 28
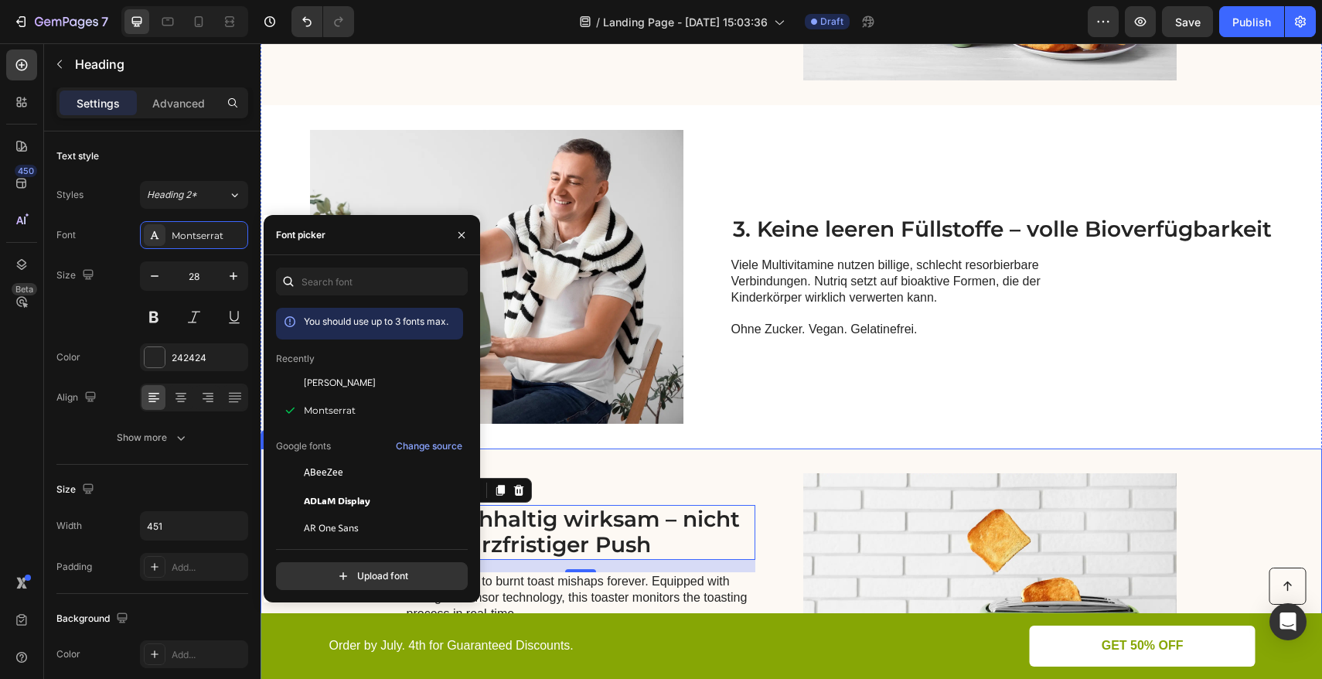
scroll to position [1197, 0]
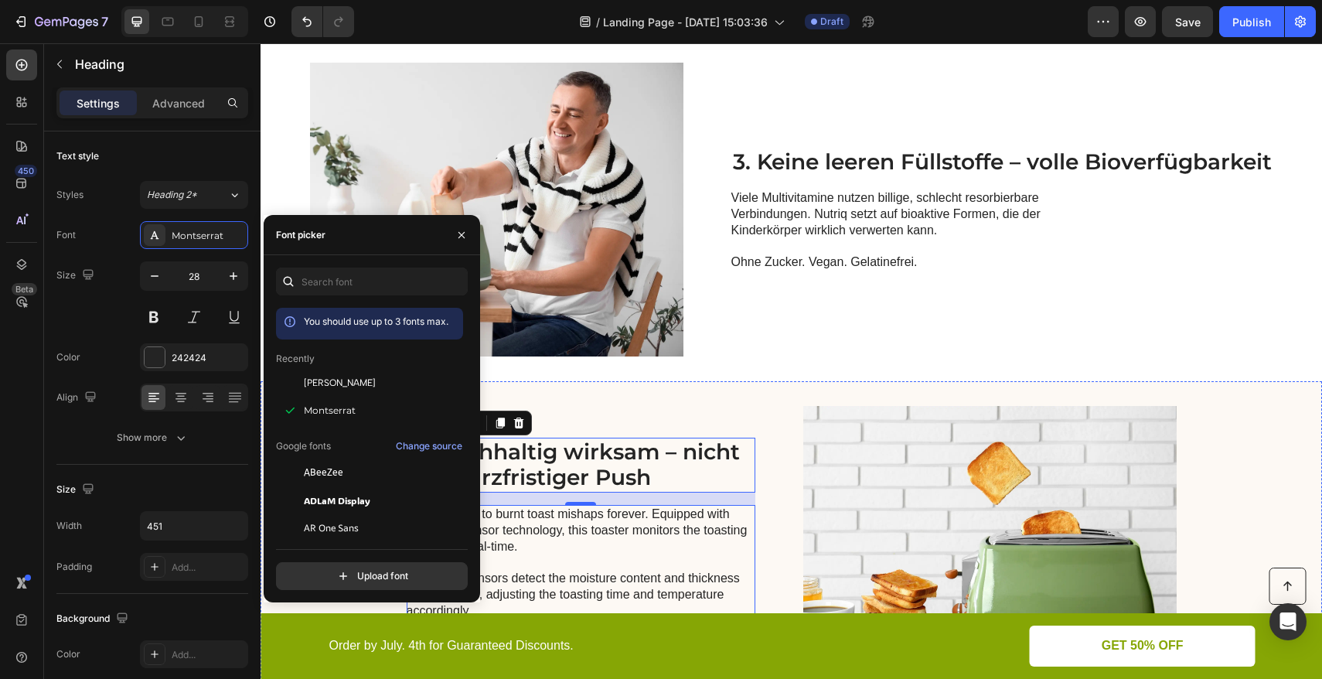
click at [597, 533] on p "Say goodbye to burnt toast mishaps forever. Equipped with intelligent sensor te…" at bounding box center [580, 586] width 347 height 161
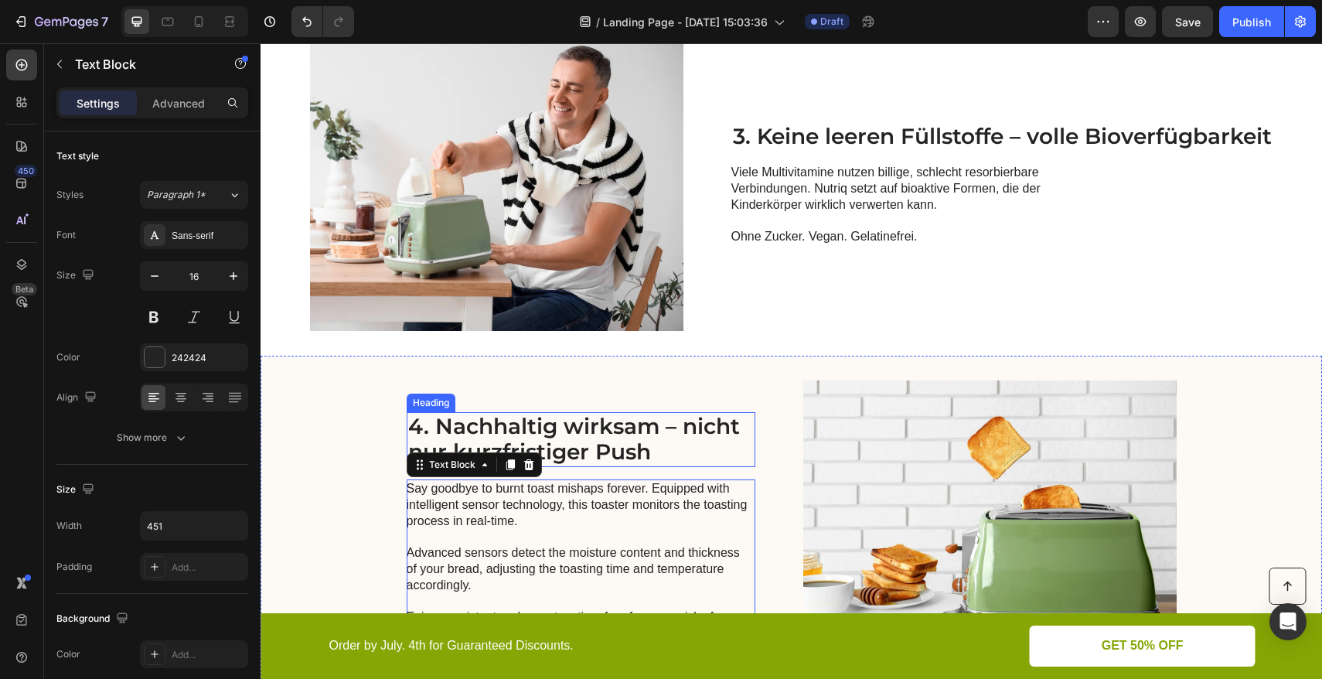
scroll to position [1245, 0]
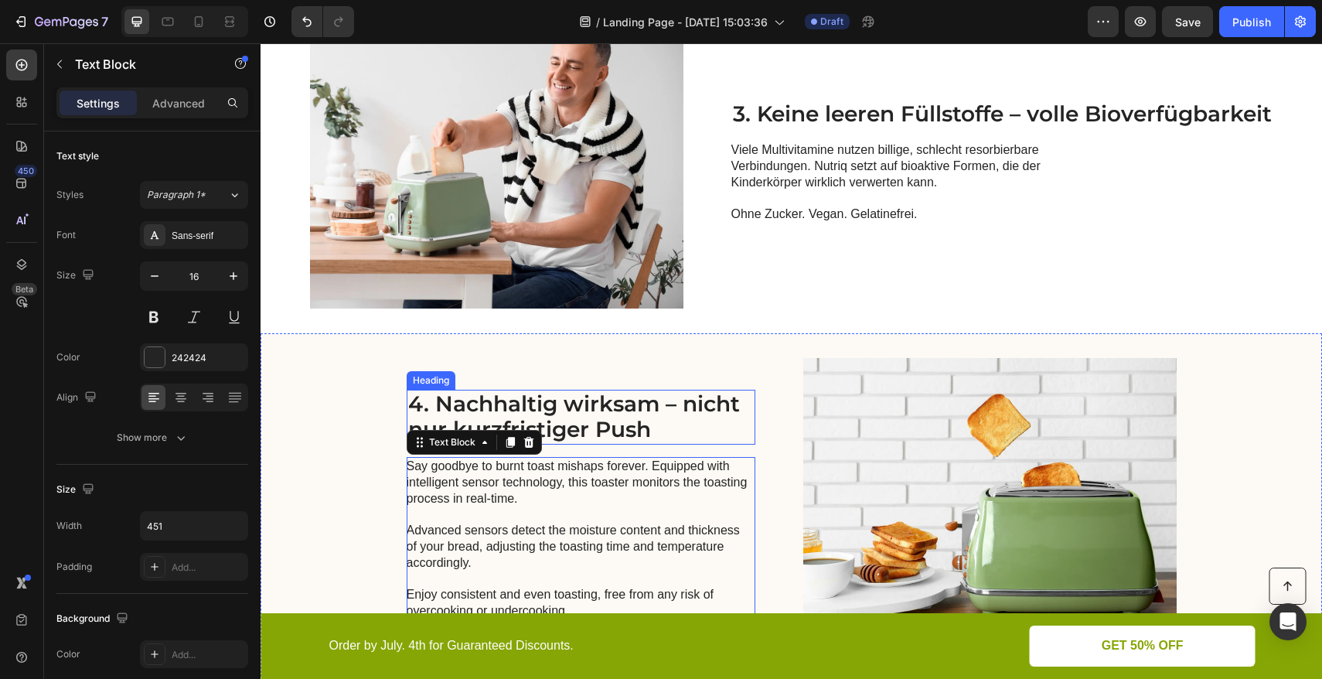
click at [603, 437] on p "4. Nachhaltig wirksam – nicht nur kurzfristiger Push" at bounding box center [580, 417] width 345 height 52
click at [645, 428] on p "4. Nachhaltig wirksam – nicht nur kurzfristiger Push" at bounding box center [580, 417] width 345 height 52
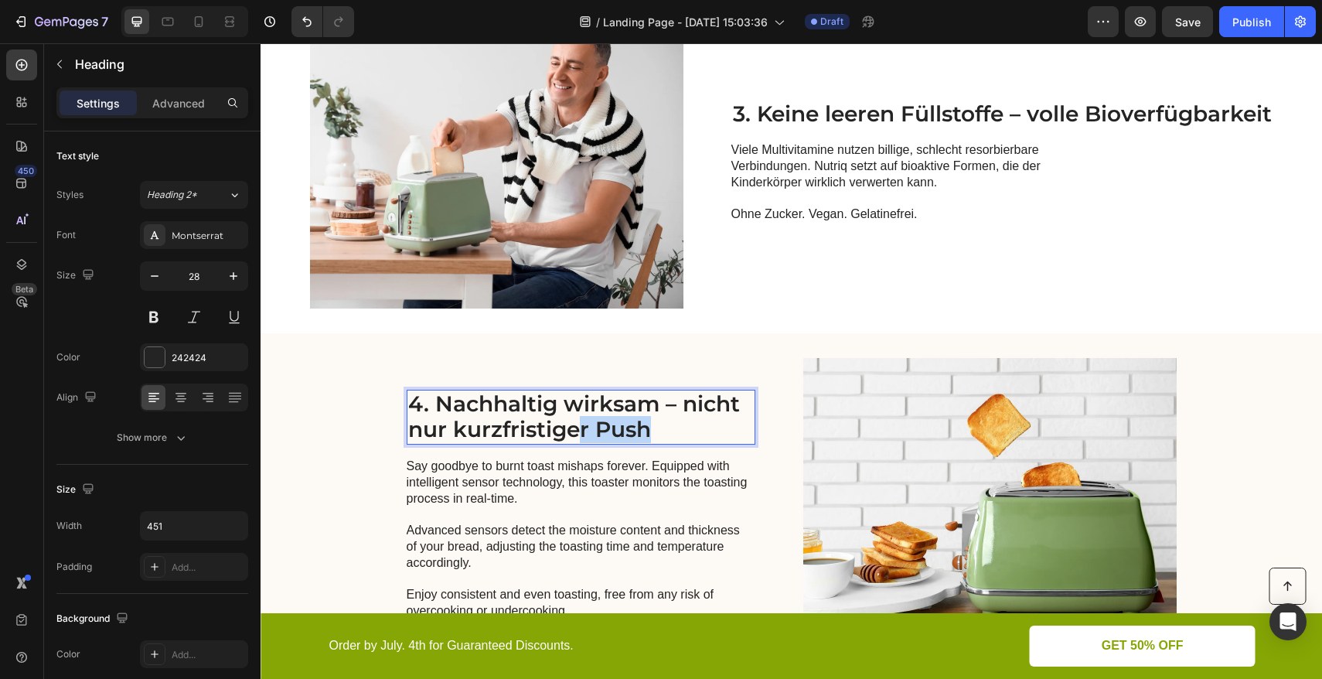
drag, startPoint x: 644, startPoint y: 428, endPoint x: 575, endPoint y: 433, distance: 68.9
click at [575, 433] on p "4. Nachhaltig wirksam – nicht nur kurzfristiger Push" at bounding box center [580, 417] width 345 height 52
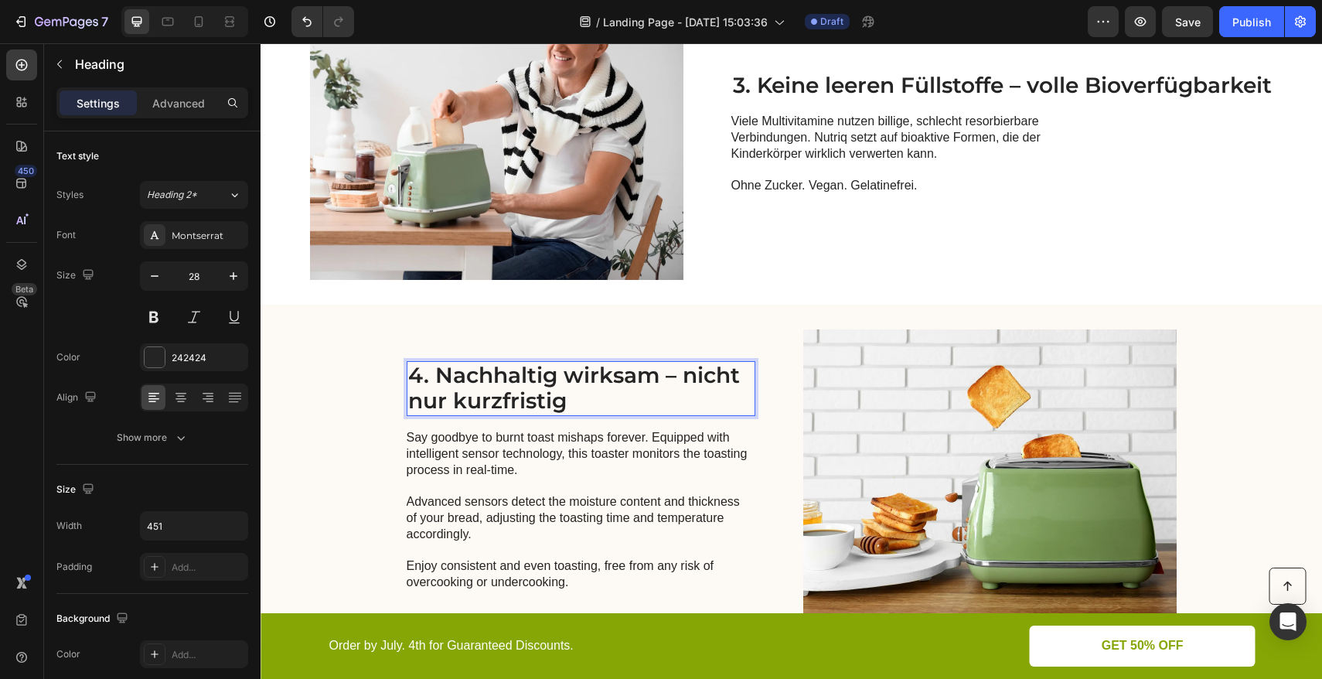
scroll to position [1288, 0]
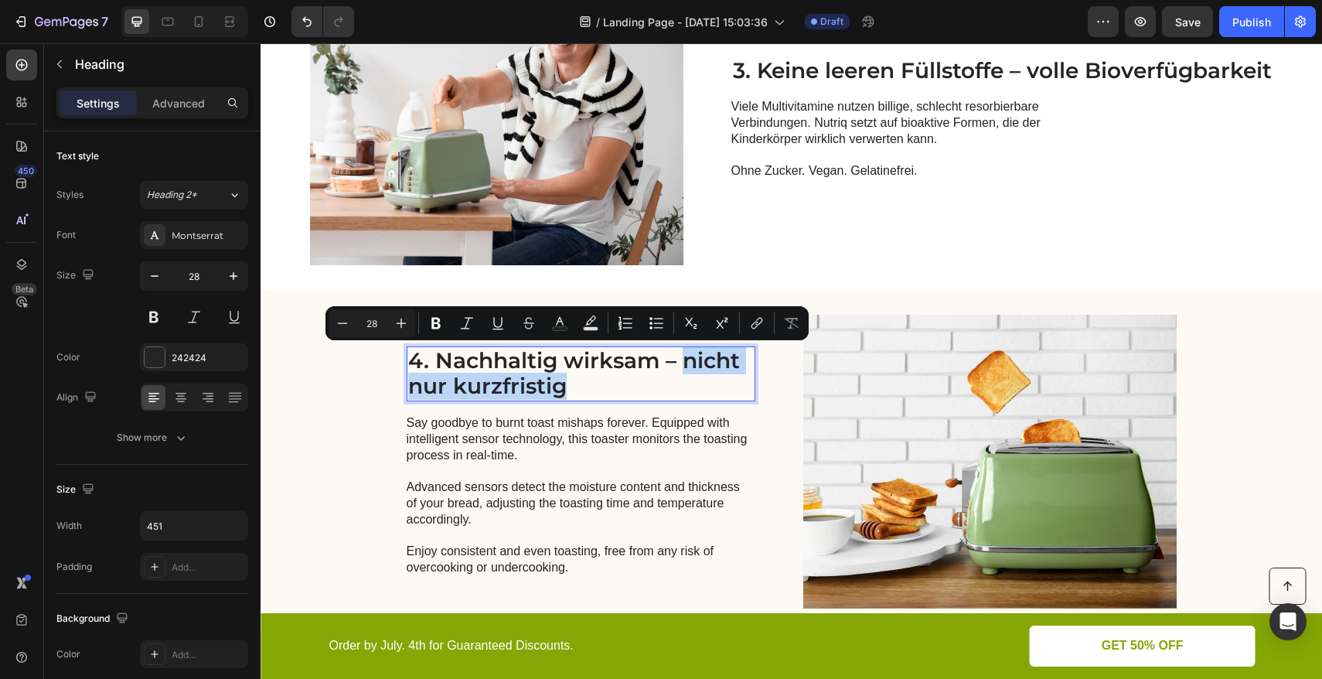
drag, startPoint x: 557, startPoint y: 386, endPoint x: 679, endPoint y: 366, distance: 123.0
click at [679, 366] on p "4. Nachhaltig wirksam – nicht nur kurzfristig" at bounding box center [580, 374] width 345 height 52
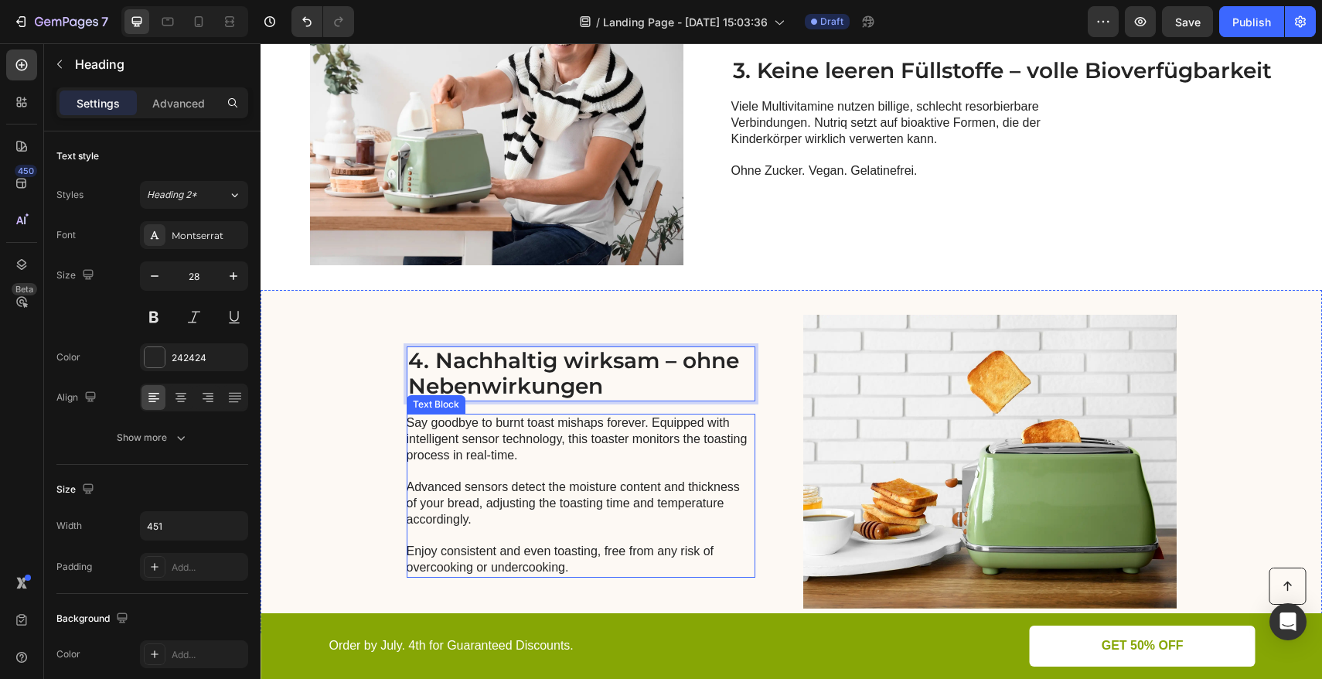
click at [495, 451] on p "Say goodbye to burnt toast mishaps forever. Equipped with intelligent sensor te…" at bounding box center [580, 495] width 347 height 161
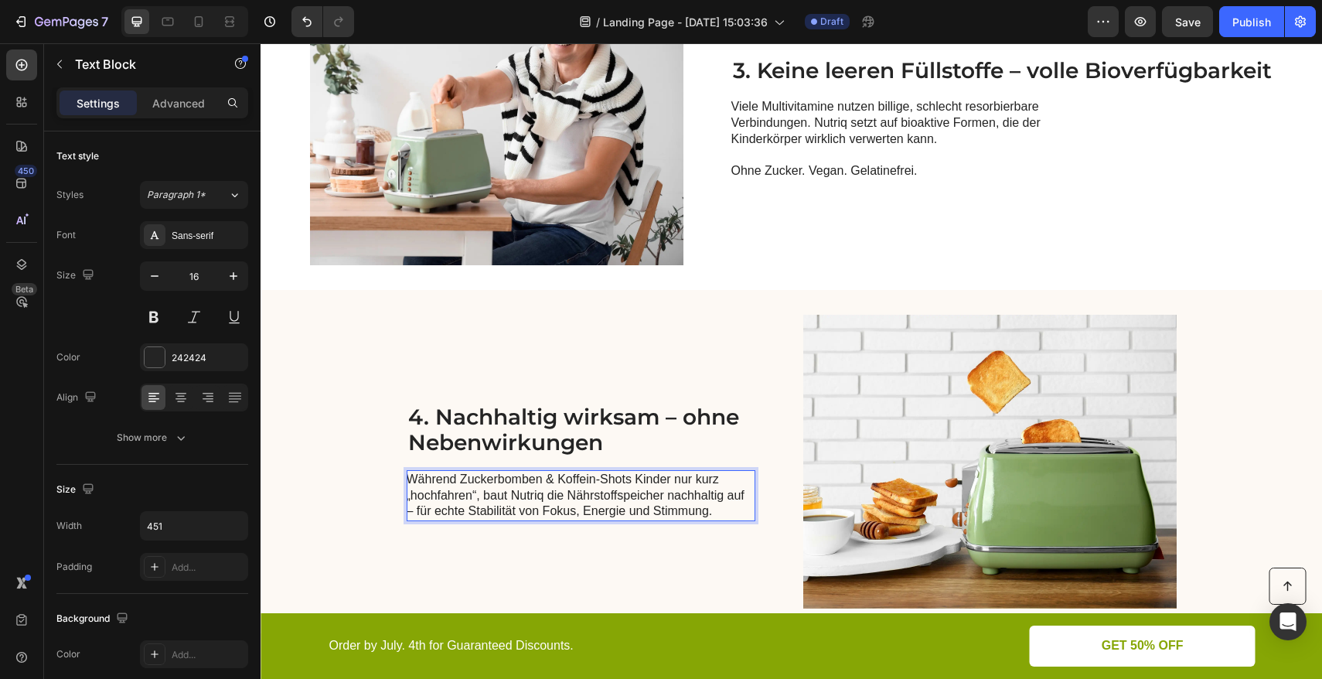
click at [407, 481] on p "Während Zuckerbomben & Koffein-Shots Kinder nur kurz „hochfahren“, baut Nutriq …" at bounding box center [580, 495] width 347 height 48
click at [407, 478] on p "Während Zuckerbomben & Koffein-Shots Kinder nur kurz „hochfahren“, baut Nutriq …" at bounding box center [580, 495] width 347 height 48
click at [445, 478] on p "Während Zuckerbomben & Koffein-Shots Kinder nur kurz „hochfahren“, baut Nutriq …" at bounding box center [580, 495] width 347 height 48
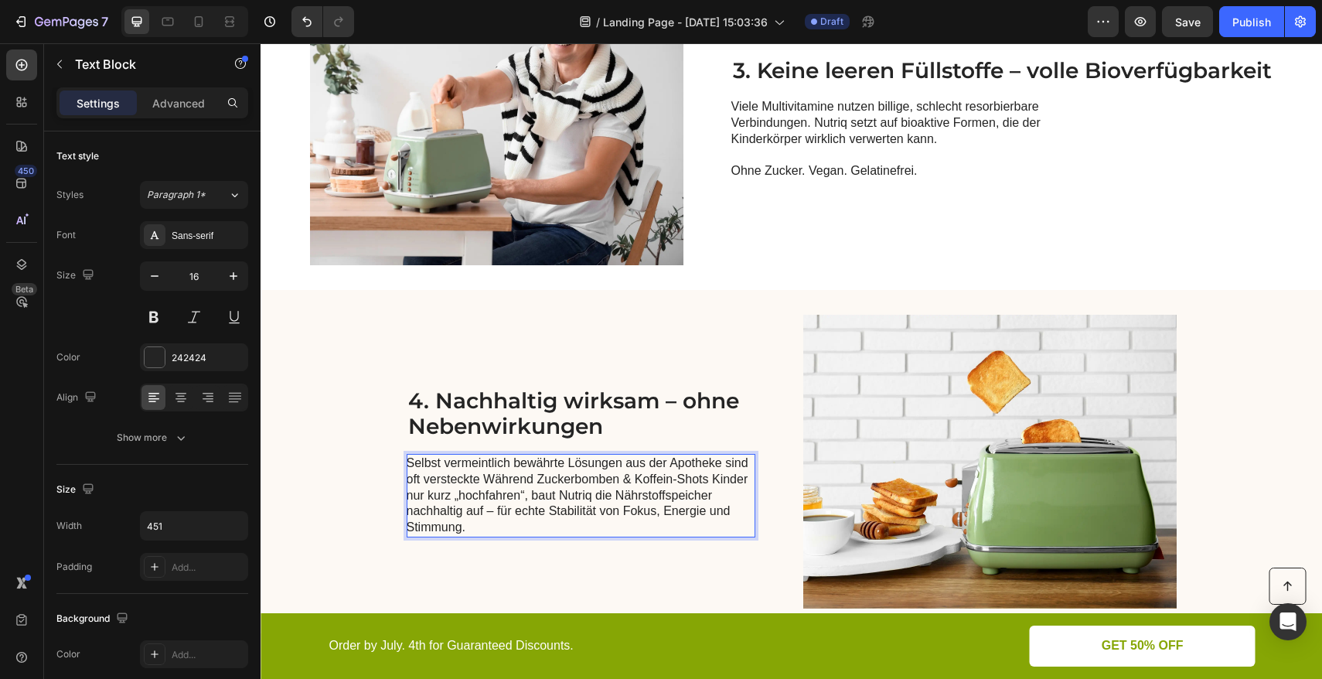
click at [529, 478] on p "Selbst vermeintlich bewährte Lösungen aus der Apotheke sind oft versteckte Währ…" at bounding box center [580, 495] width 347 height 80
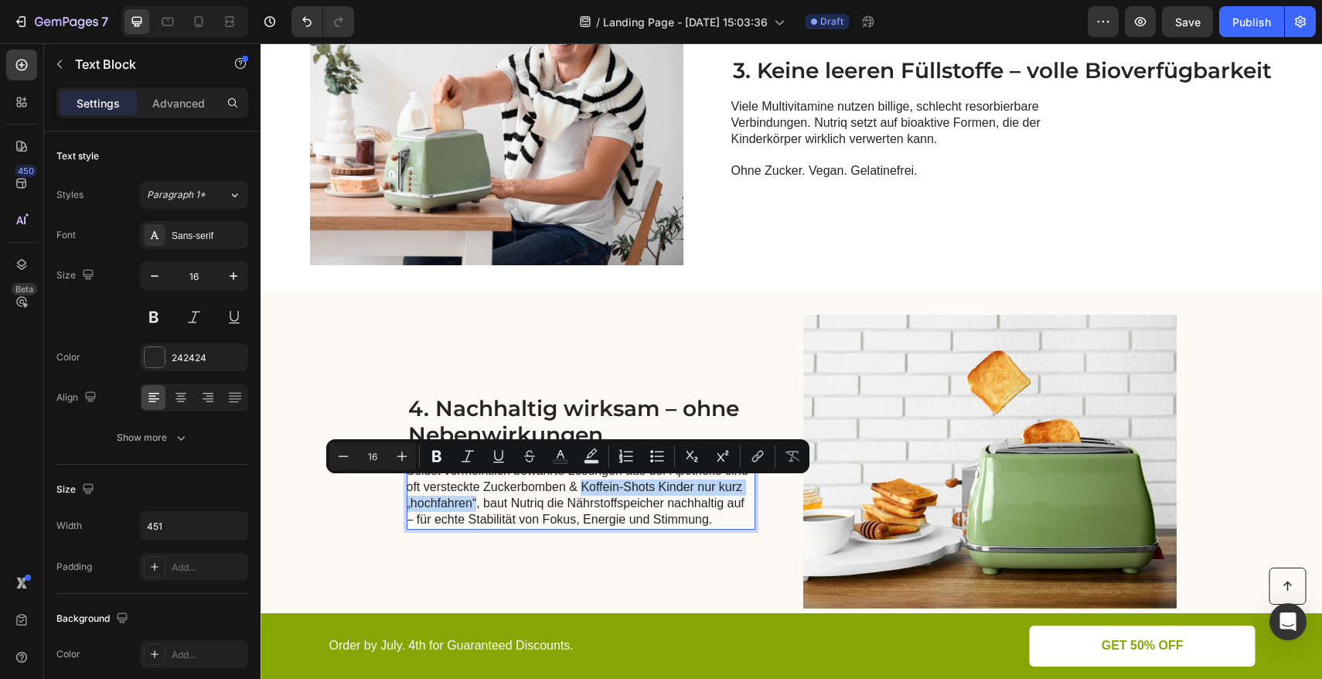
drag, startPoint x: 576, startPoint y: 487, endPoint x: 470, endPoint y: 504, distance: 107.2
click at [470, 504] on p "Selbst vermeintlich bewährte Lösungen aus der Apotheke sind oft versteckte Zuck…" at bounding box center [580, 495] width 347 height 64
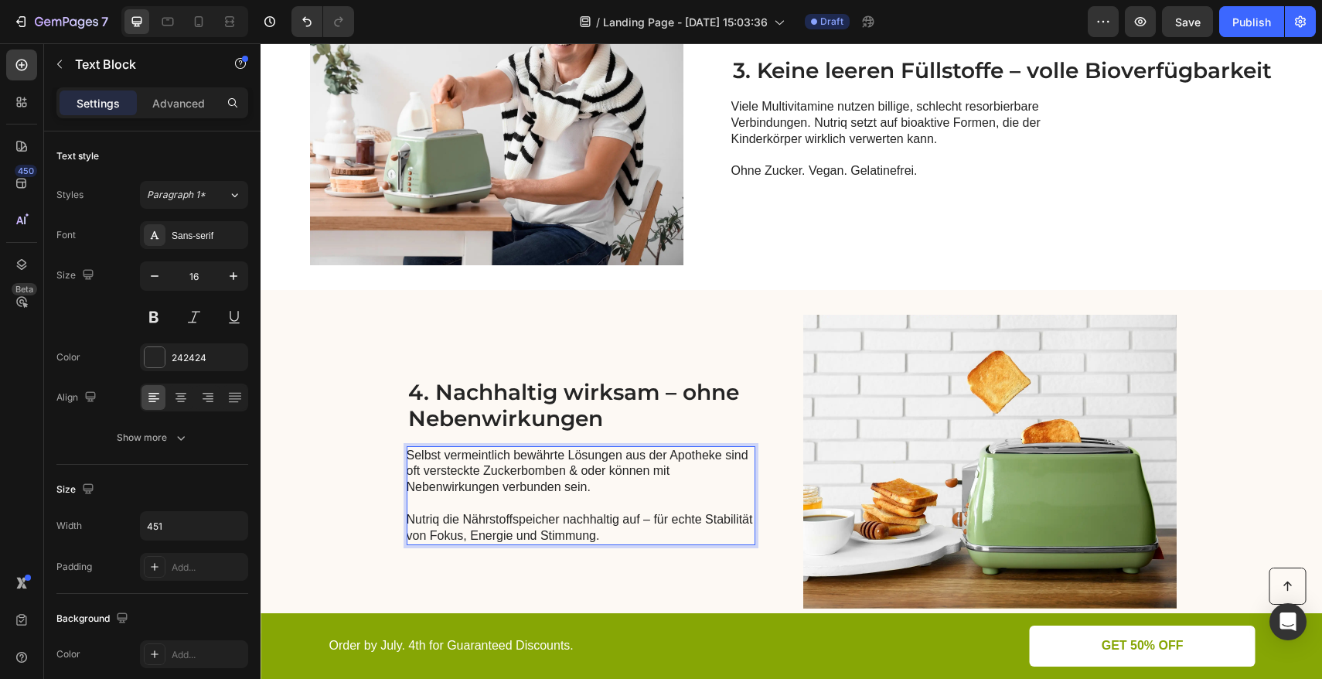
click at [439, 520] on p "Nutriq die Nährstoffspeicher nachhaltig auf – für echte Stabilität von Fokus, E…" at bounding box center [580, 528] width 347 height 32
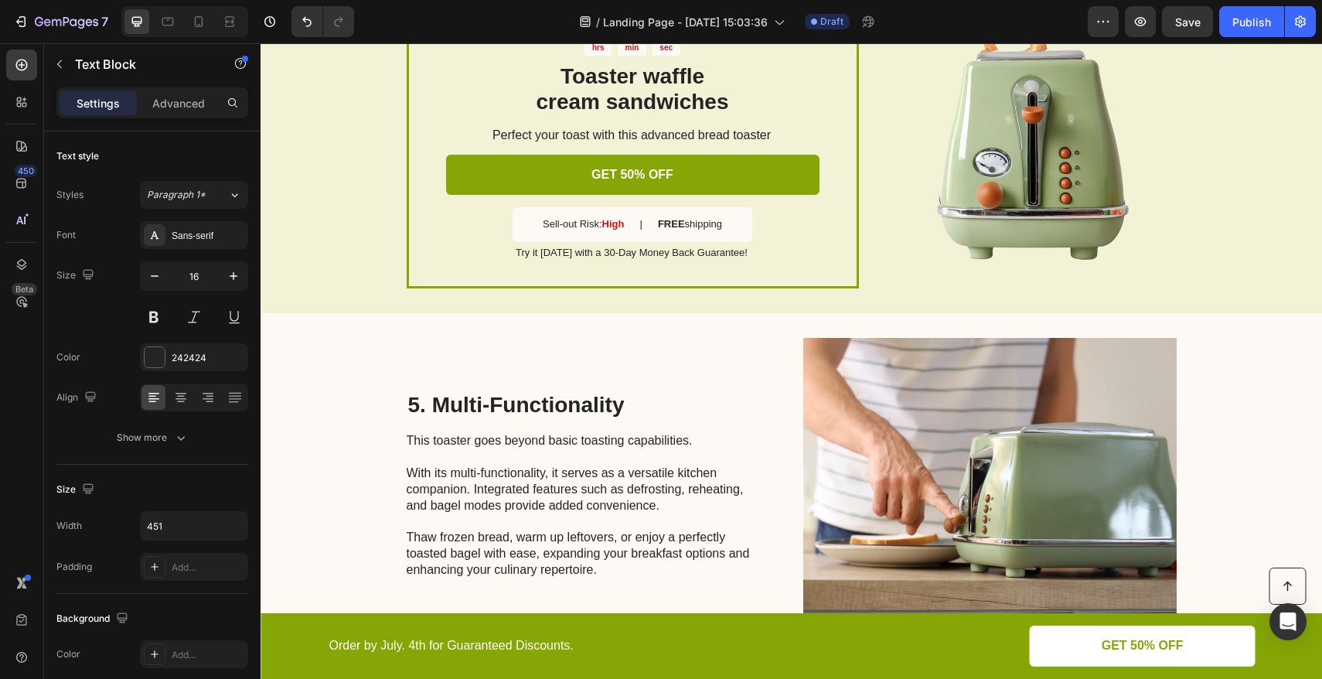
scroll to position [2055, 0]
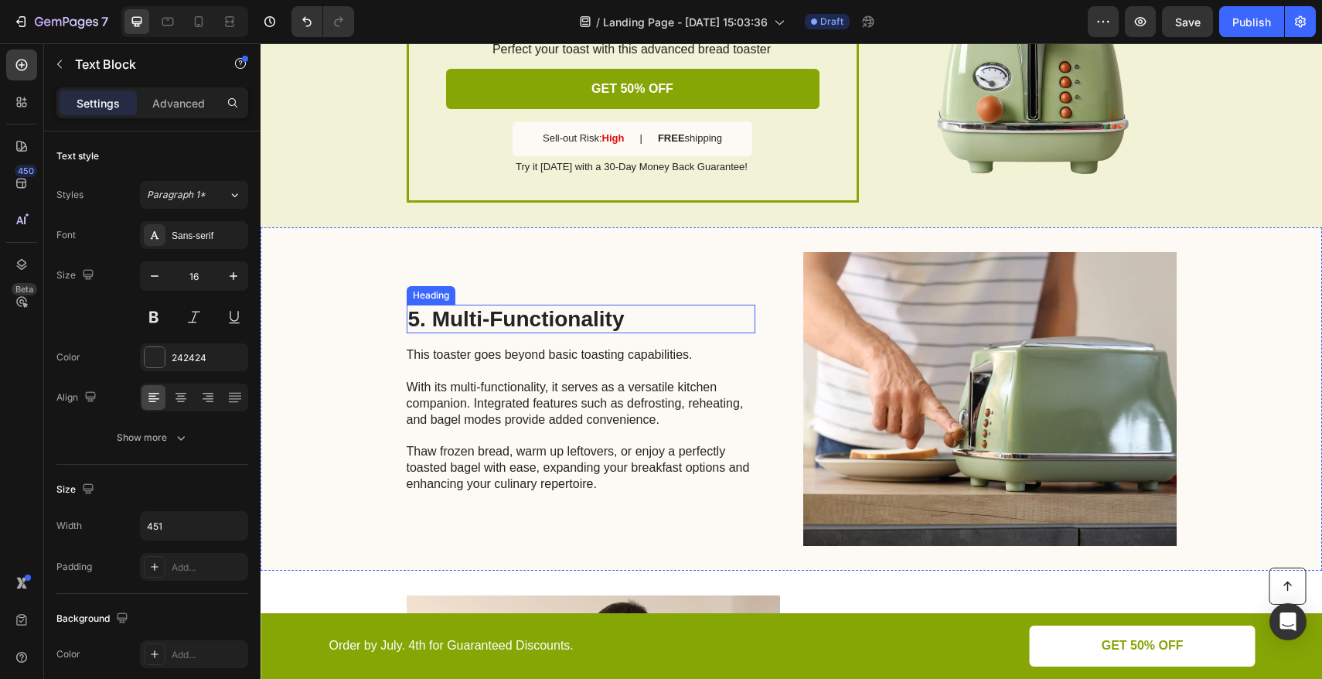
click at [478, 317] on h2 "5. Multi-Functionality" at bounding box center [581, 319] width 349 height 29
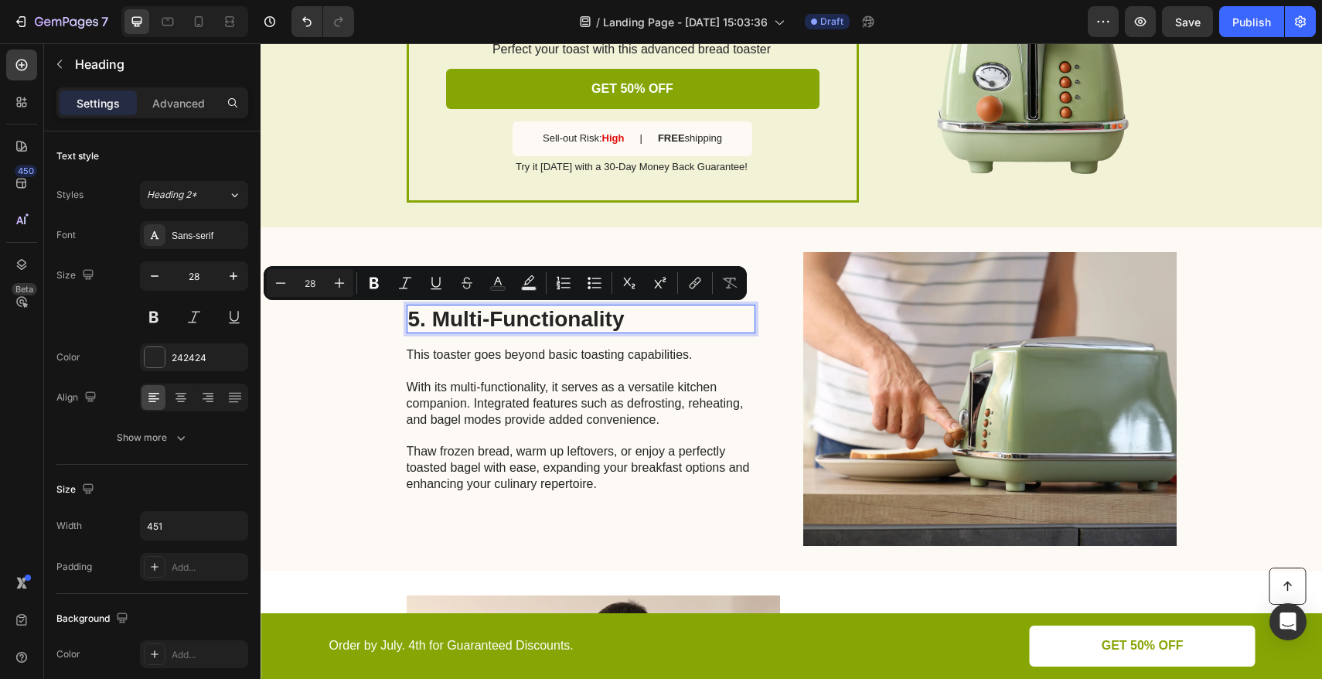
click at [614, 318] on p "5. Multi-Functionality" at bounding box center [580, 319] width 345 height 26
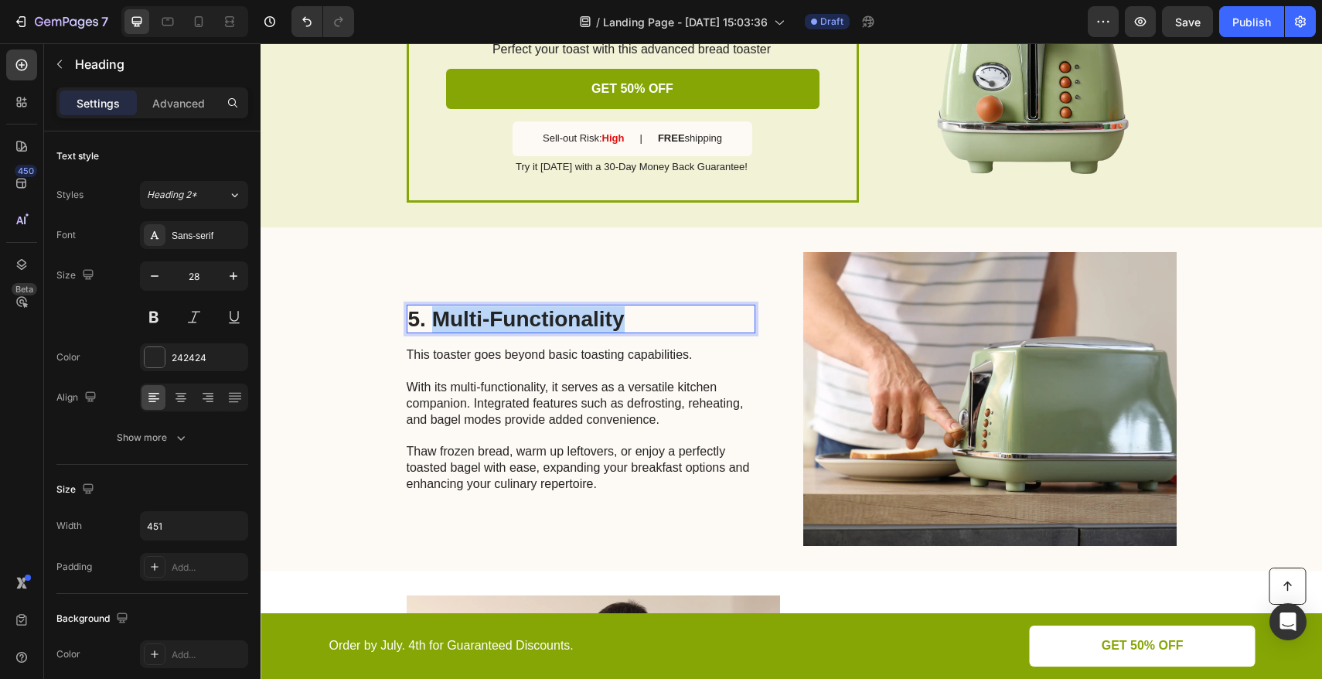
drag, startPoint x: 620, startPoint y: 320, endPoint x: 430, endPoint y: 318, distance: 190.1
click at [430, 318] on p "5. Multi-Functionality" at bounding box center [580, 319] width 345 height 26
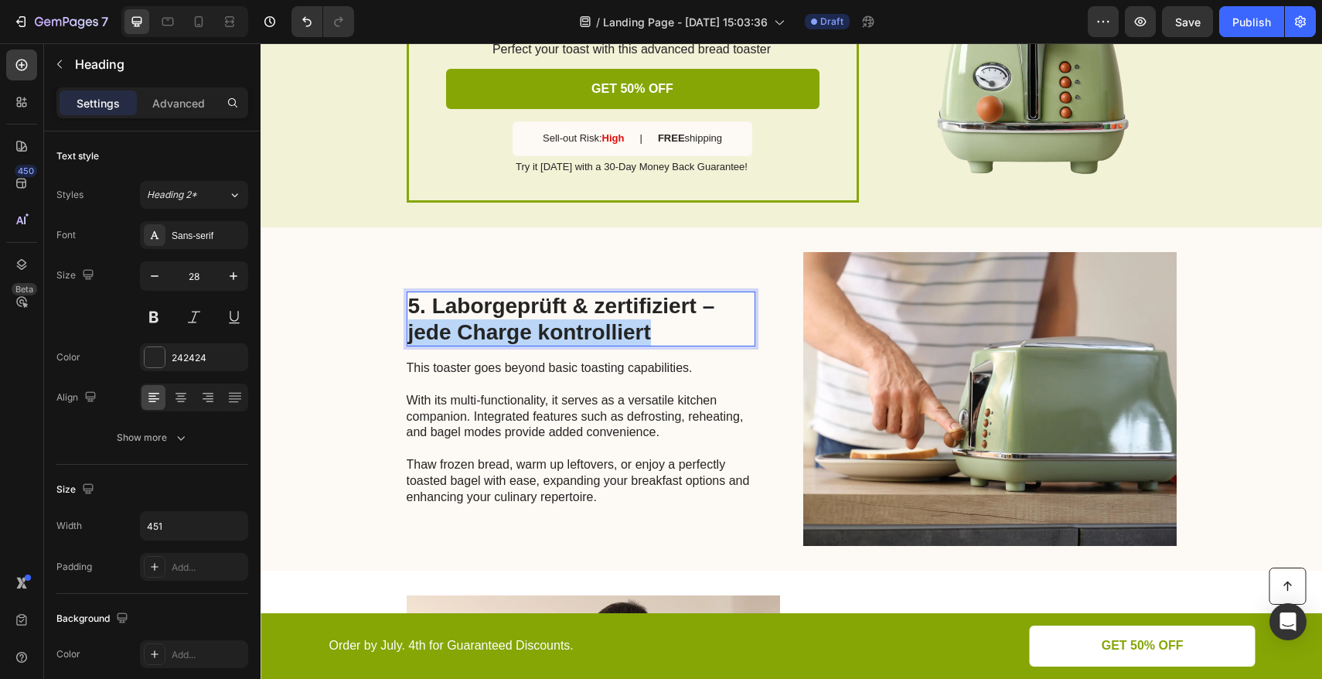
drag, startPoint x: 640, startPoint y: 328, endPoint x: 404, endPoint y: 328, distance: 235.7
click at [408, 328] on p "5. Laborgeprüft & zertifiziert – jede Charge kontrolliert" at bounding box center [580, 319] width 345 height 52
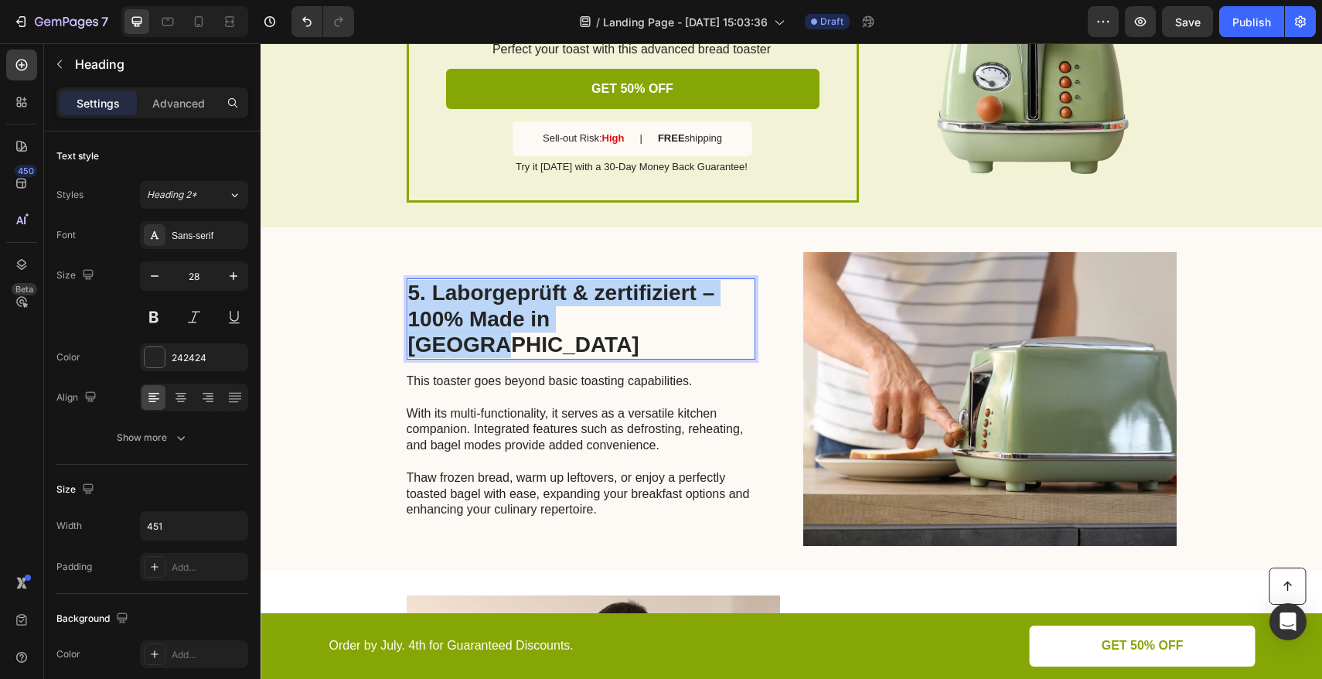
drag, startPoint x: 653, startPoint y: 328, endPoint x: 404, endPoint y: 306, distance: 249.8
click at [408, 306] on p "5. Laborgeprüft & zertifiziert – 100% Made in [GEOGRAPHIC_DATA]" at bounding box center [580, 319] width 345 height 78
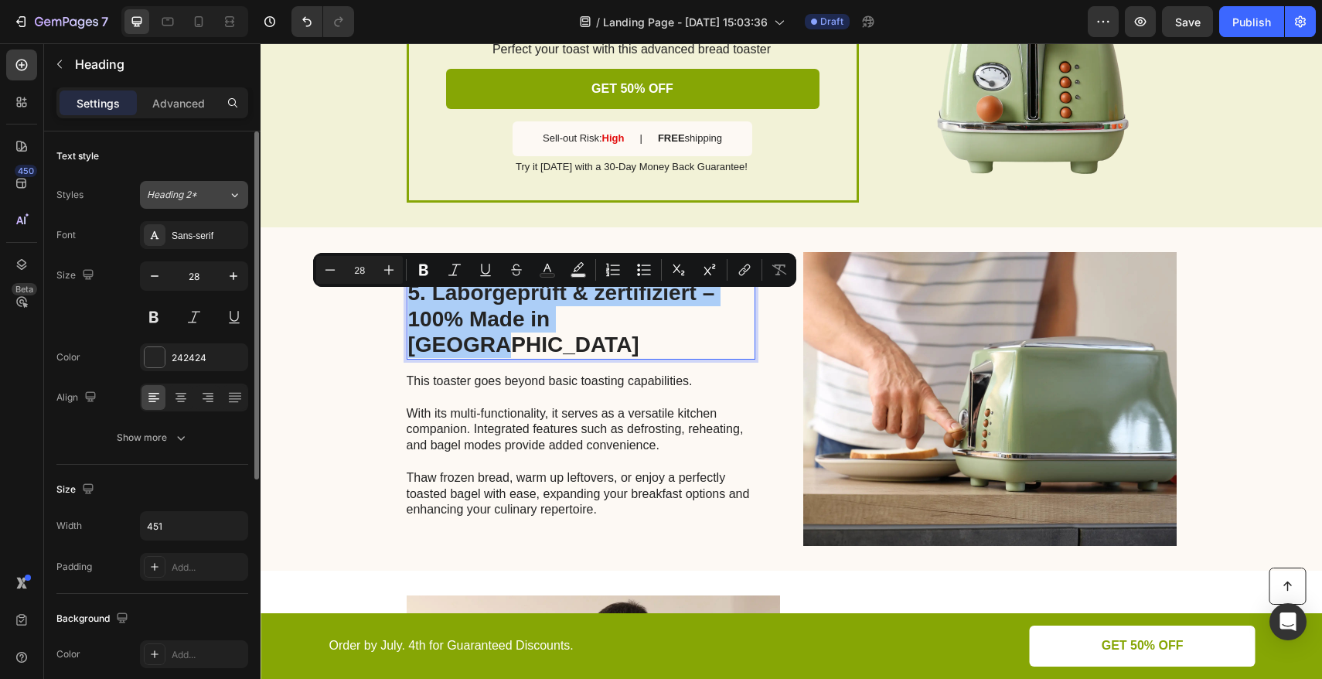
click at [184, 192] on span "Heading 2*" at bounding box center [172, 195] width 50 height 14
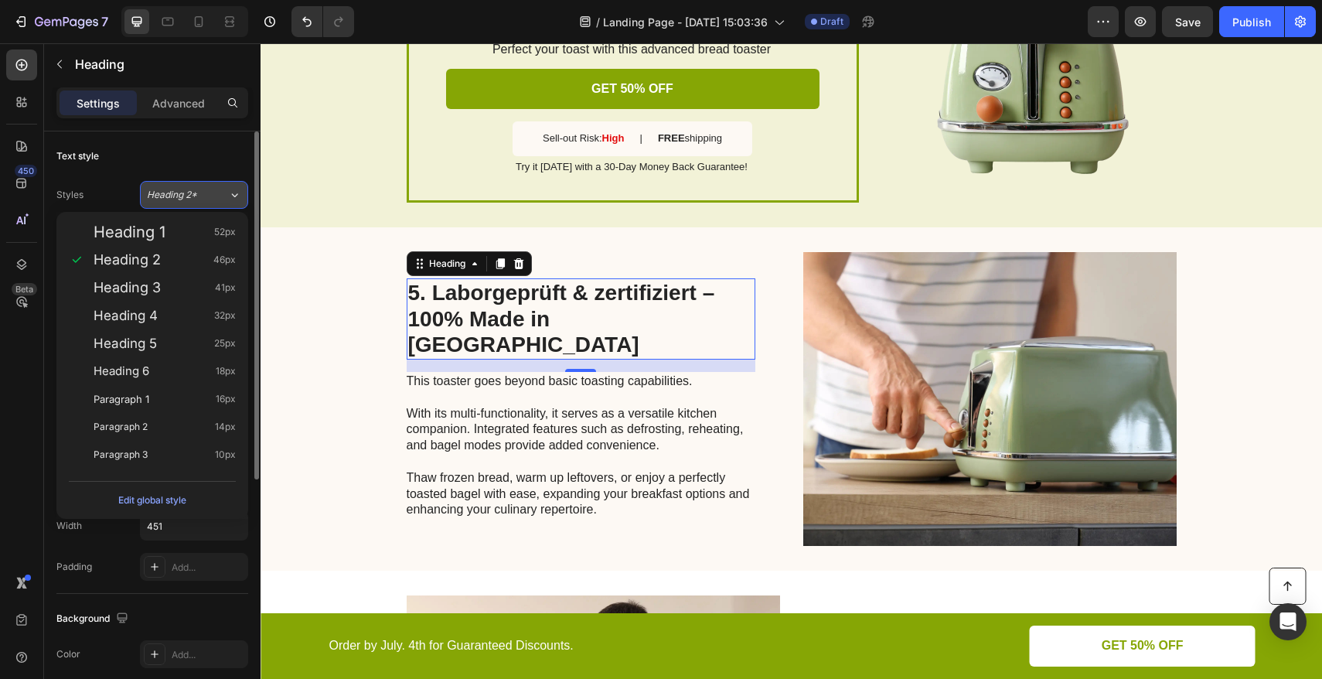
click at [215, 197] on div "Heading 2*" at bounding box center [187, 195] width 81 height 14
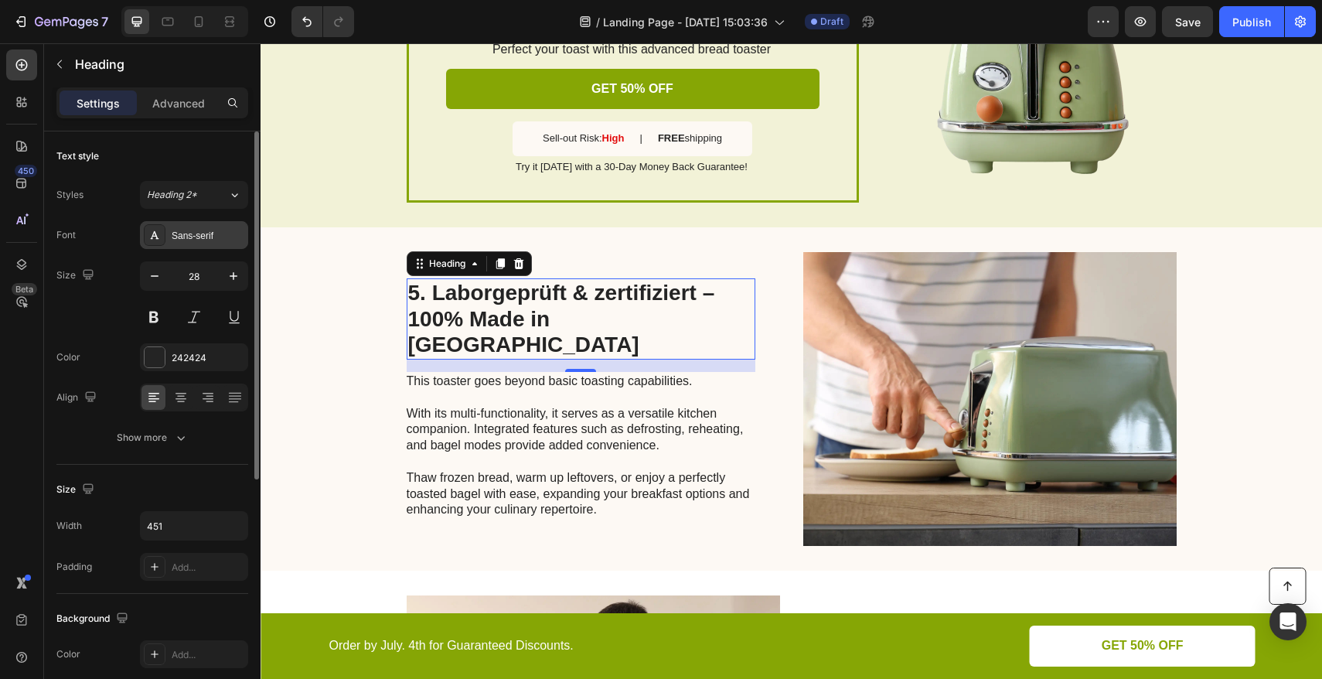
click at [202, 240] on div "Sans-serif" at bounding box center [208, 236] width 73 height 14
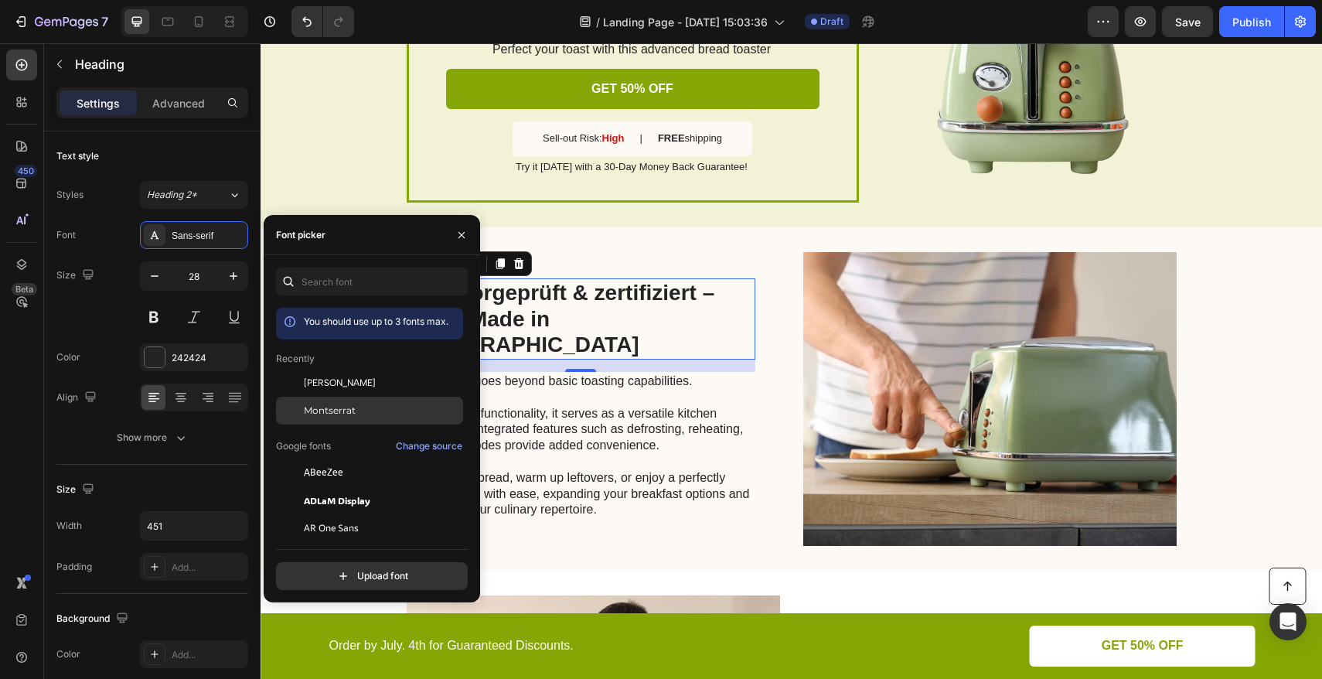
drag, startPoint x: 339, startPoint y: 413, endPoint x: 350, endPoint y: 410, distance: 11.8
click at [339, 413] on span "Montserrat" at bounding box center [330, 410] width 52 height 14
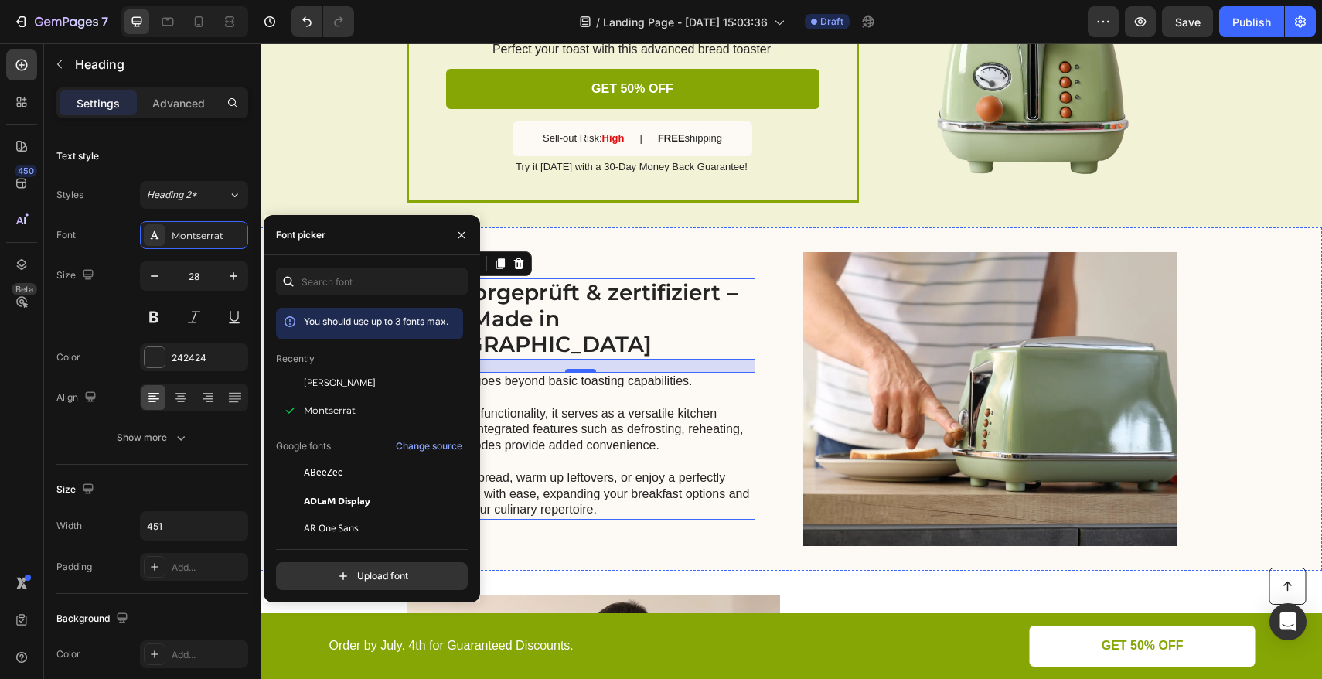
click at [602, 400] on p "This toaster goes beyond basic toasting capabilities. With its multi-functional…" at bounding box center [580, 445] width 347 height 145
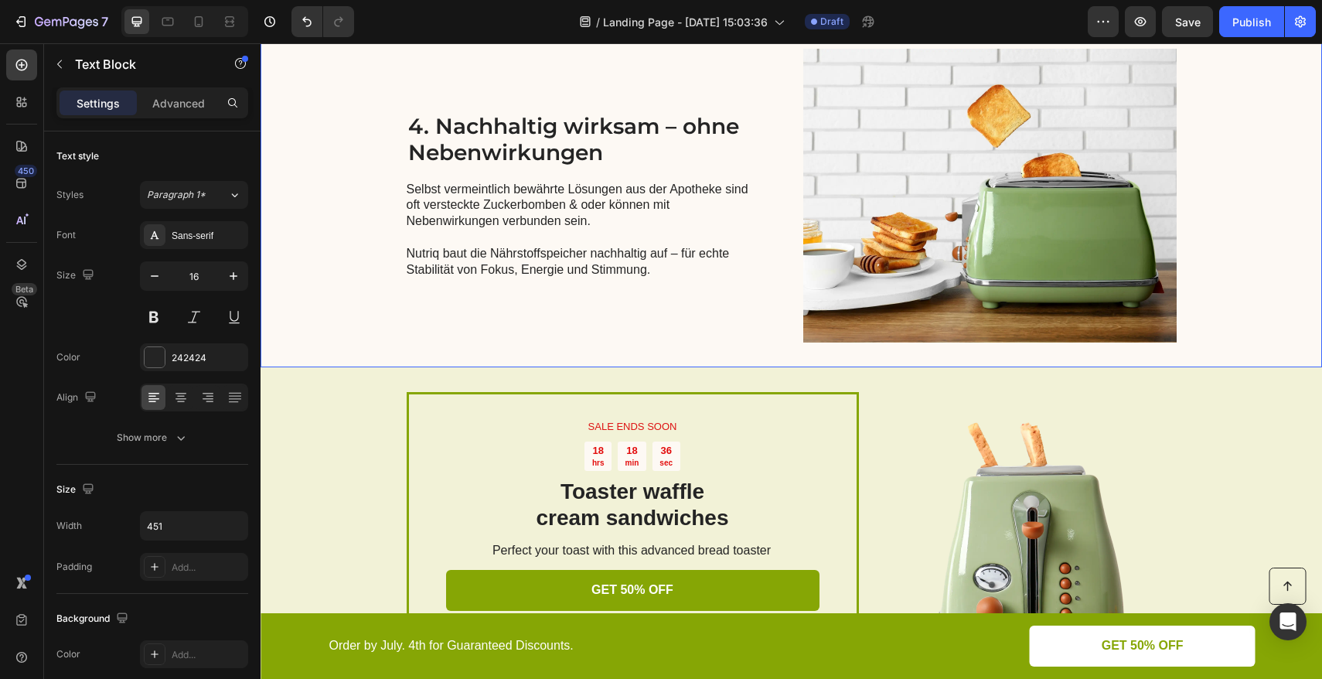
scroll to position [1527, 0]
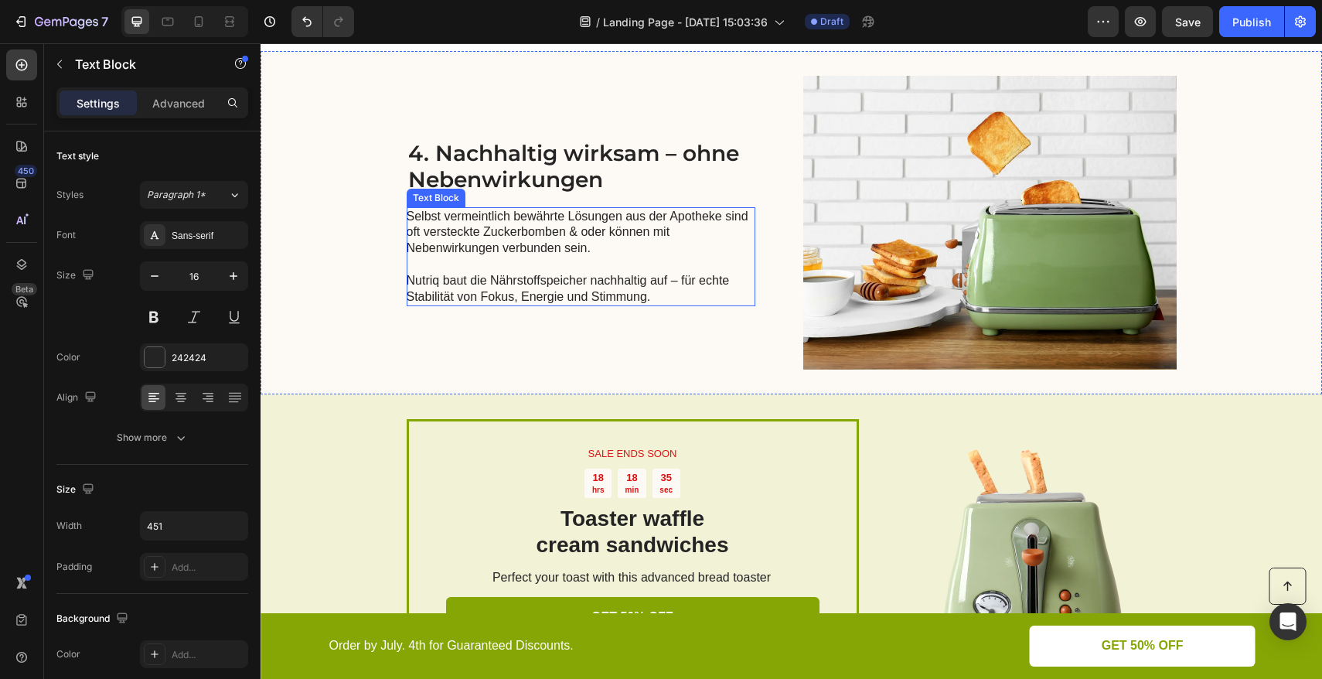
click at [499, 240] on p "Selbst vermeintlich bewährte Lösungen aus der Apotheke sind oft versteckte Zuck…" at bounding box center [580, 233] width 347 height 48
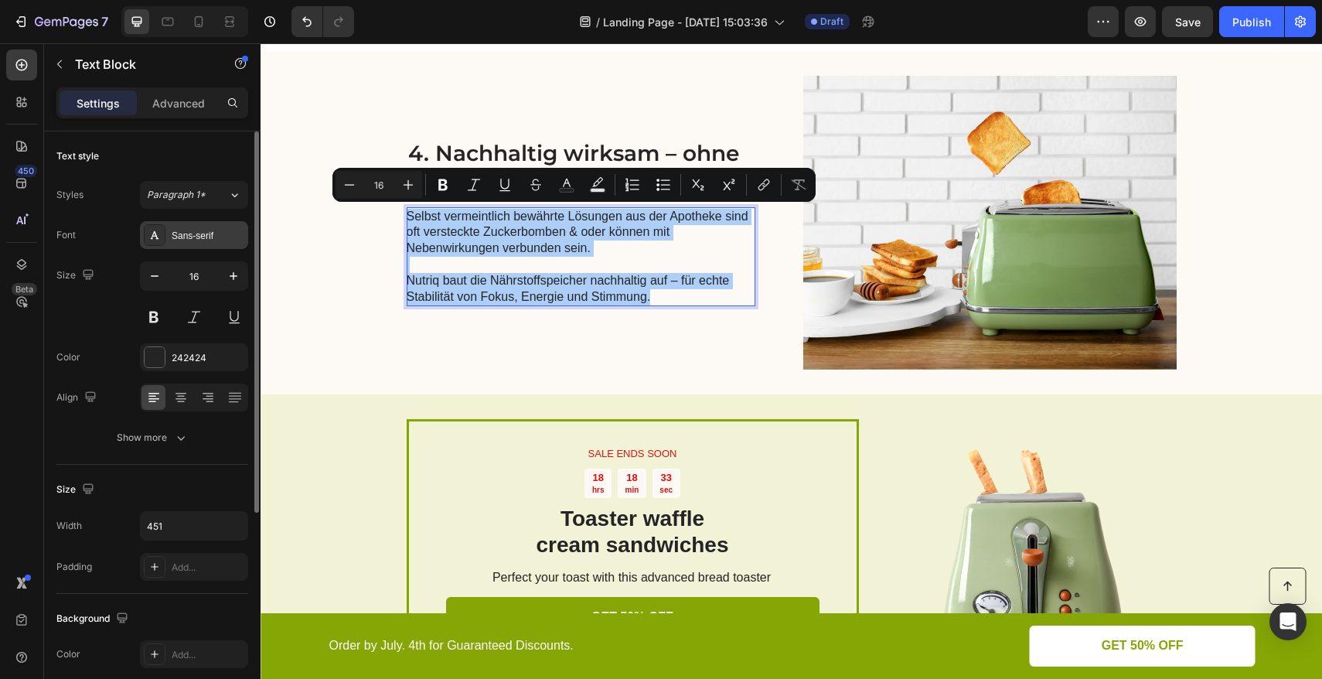
click at [205, 244] on div "Sans-serif" at bounding box center [194, 235] width 108 height 28
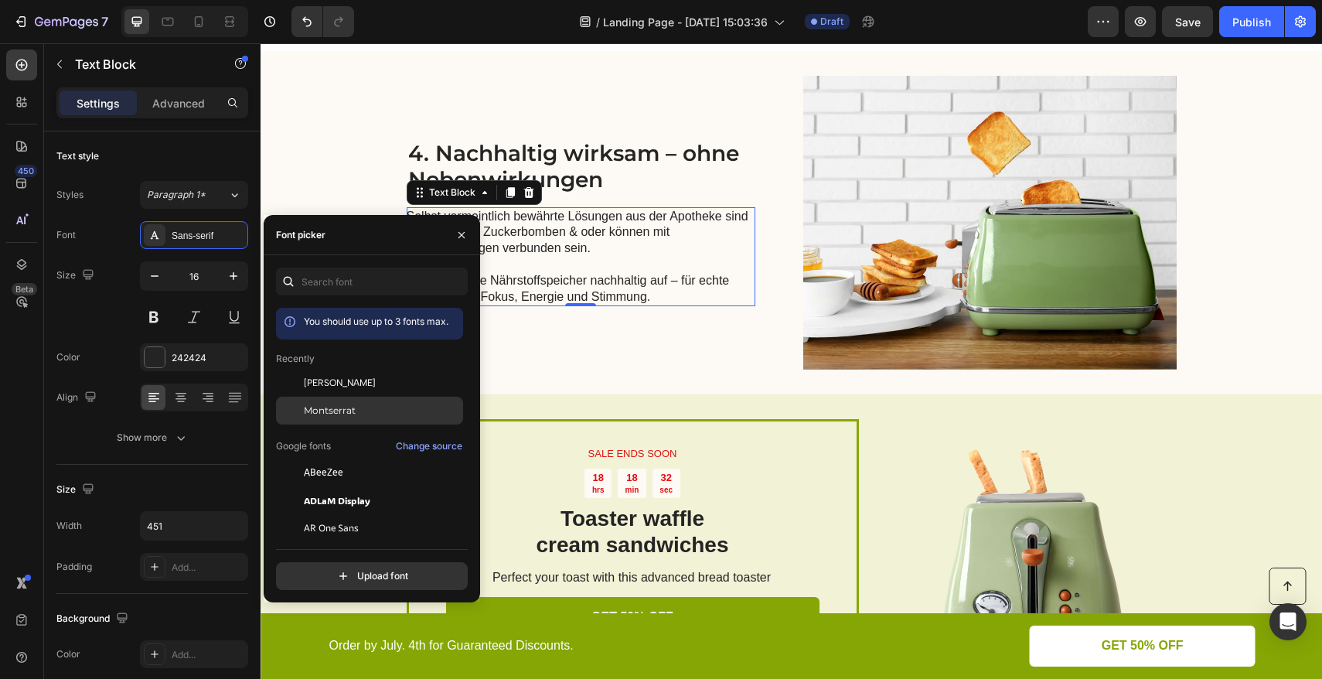
click at [332, 410] on span "Montserrat" at bounding box center [330, 410] width 52 height 14
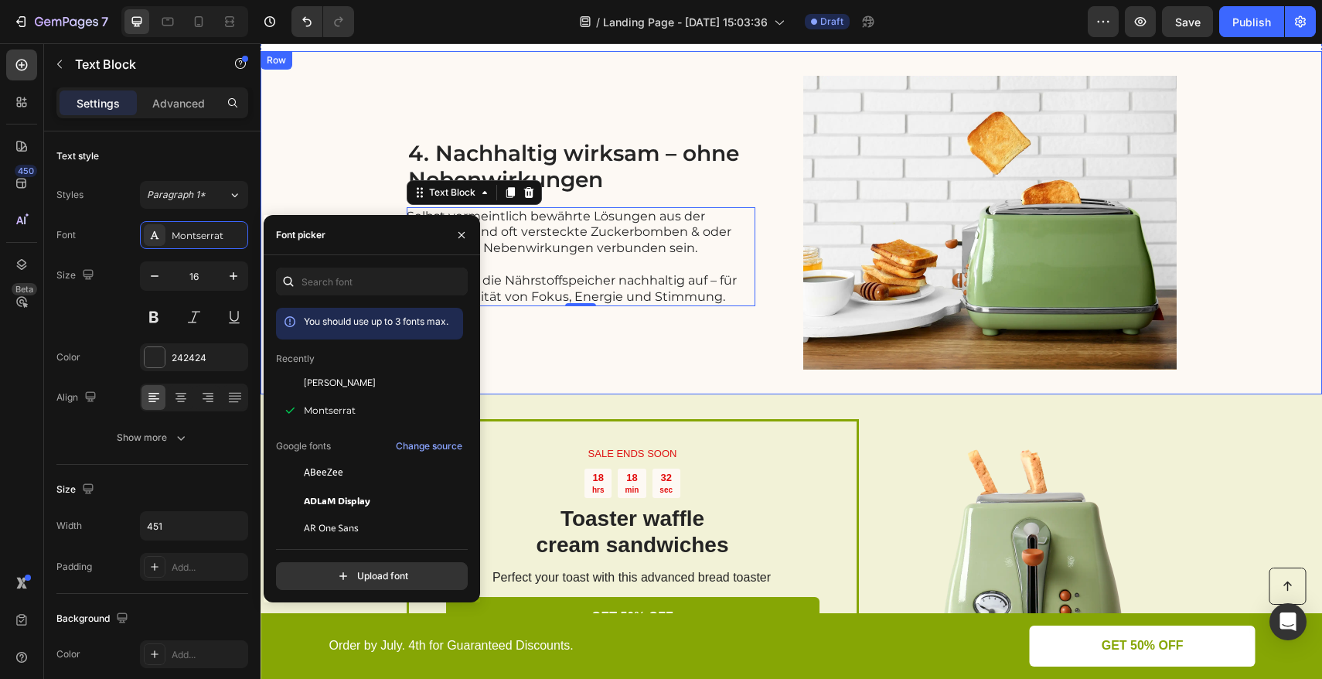
click at [353, 158] on div "4. Nachhaltig wirksam – ohne Nebenwirkungen Heading Selbst vermeintlich bewährt…" at bounding box center [790, 222] width 1061 height 343
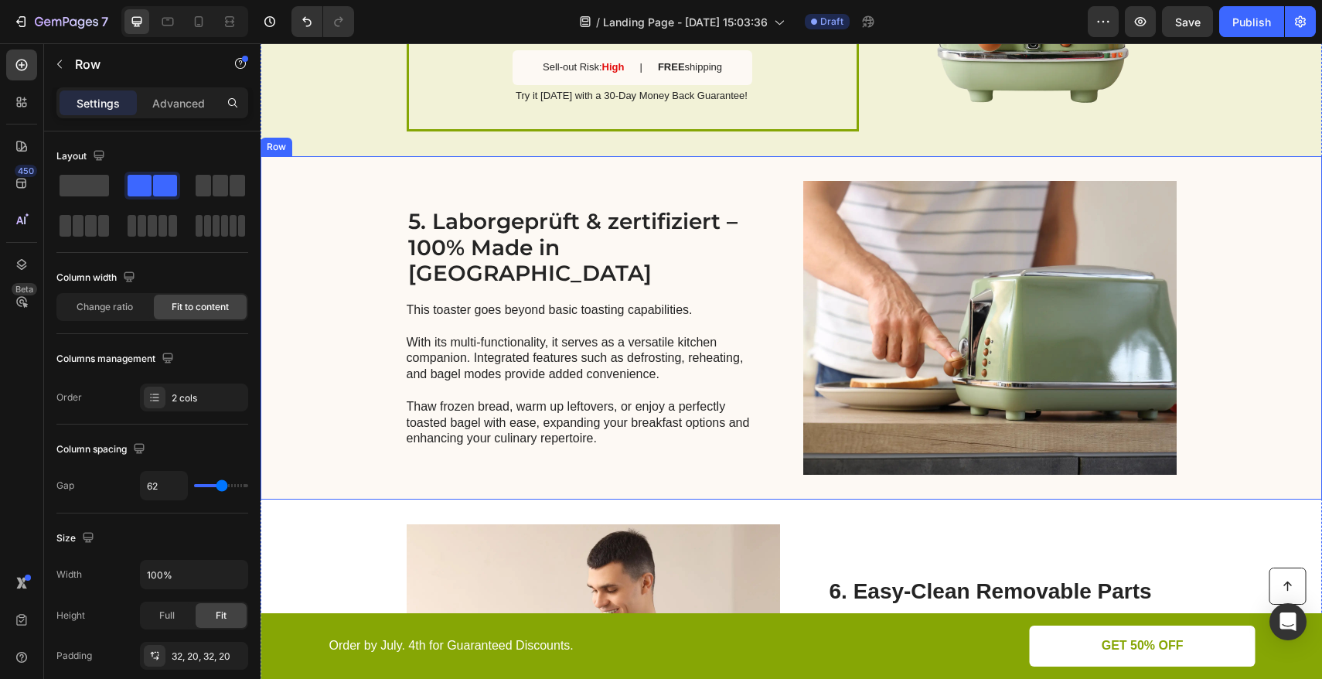
scroll to position [2108, 0]
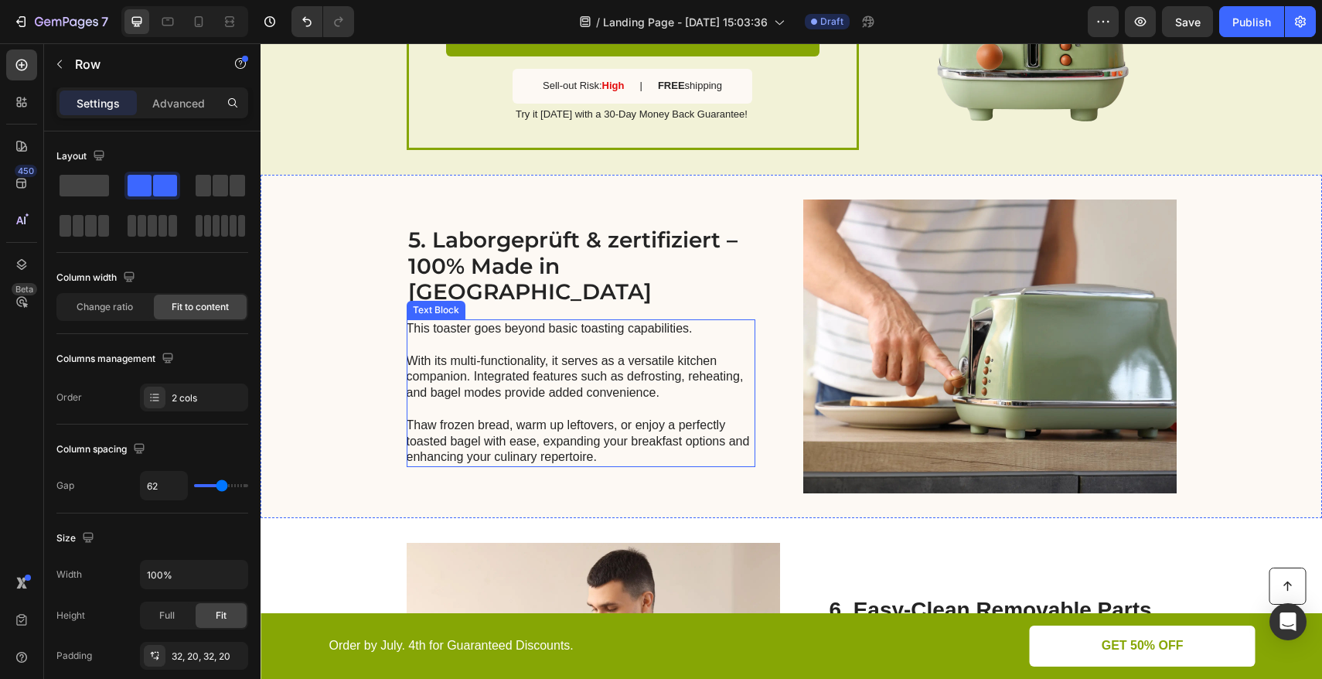
click at [503, 357] on p "This toaster goes beyond basic toasting capabilities. With its multi-functional…" at bounding box center [580, 393] width 347 height 145
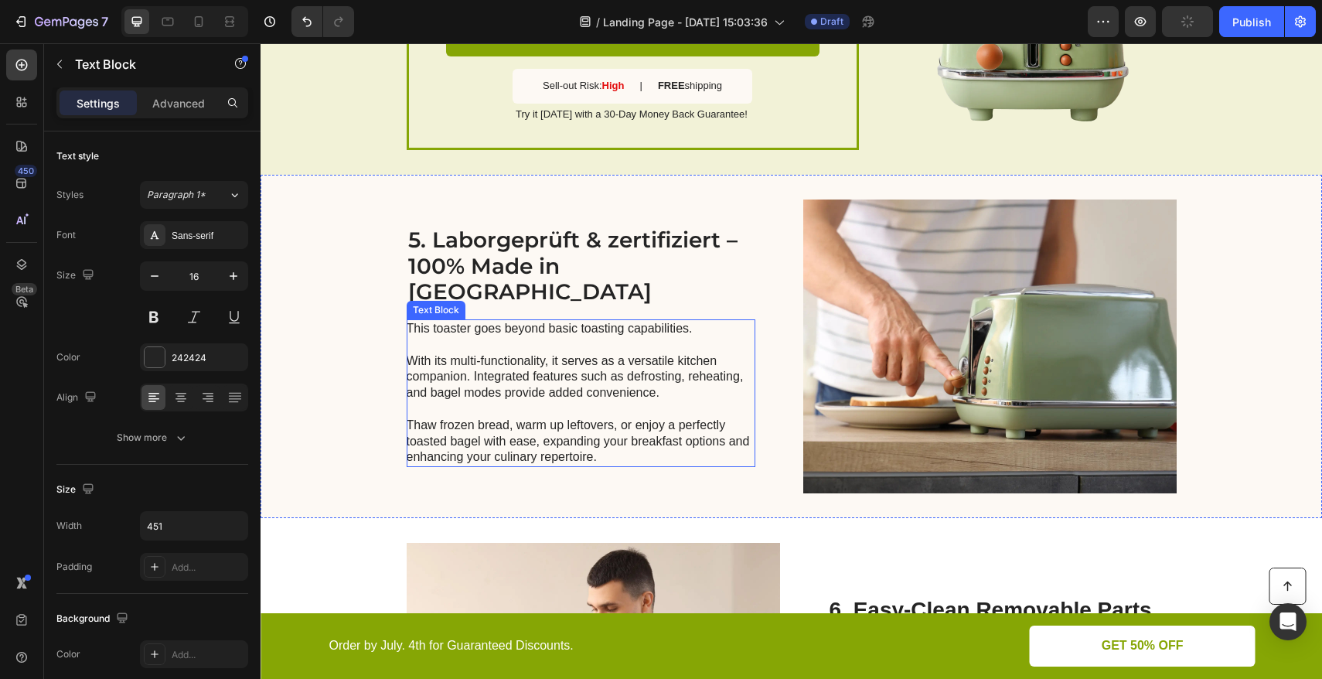
click at [503, 357] on p "This toaster goes beyond basic toasting capabilities. With its multi-functional…" at bounding box center [580, 393] width 347 height 145
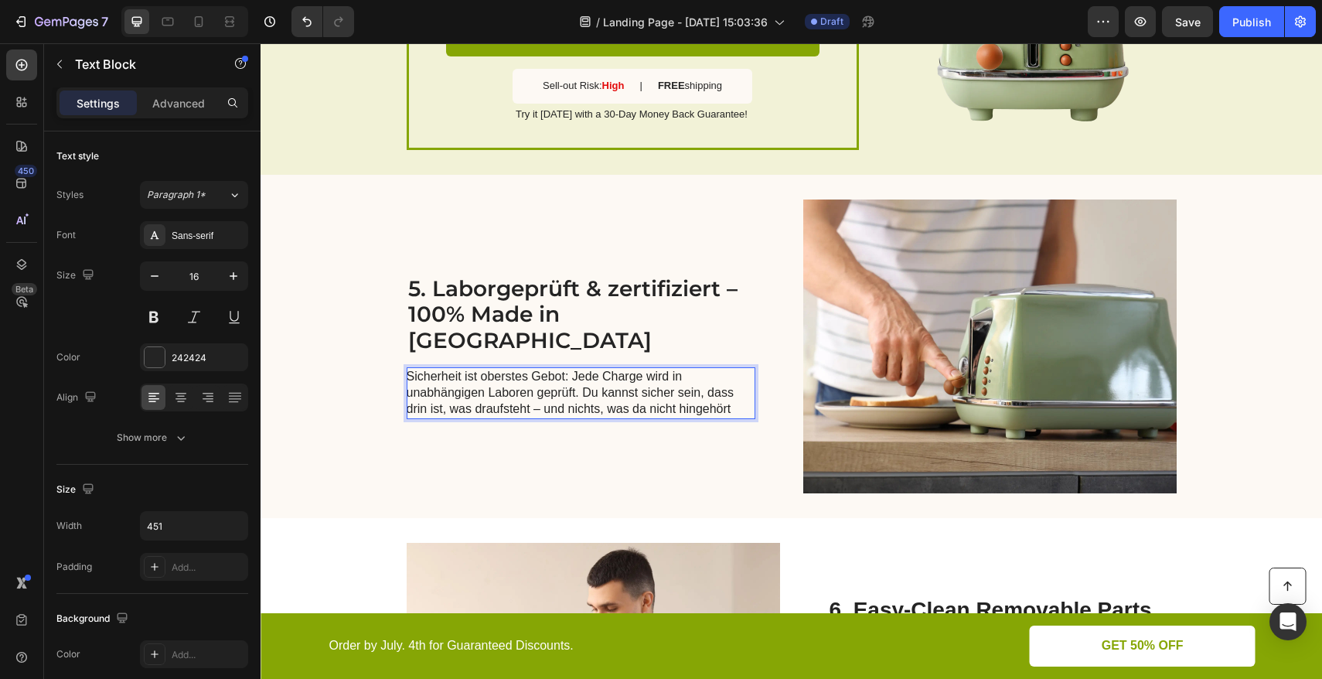
click at [580, 381] on p "Sicherheit ist oberstes Gebot: Jede Charge wird in unabhängigen Laboren geprüft…" at bounding box center [580, 393] width 347 height 48
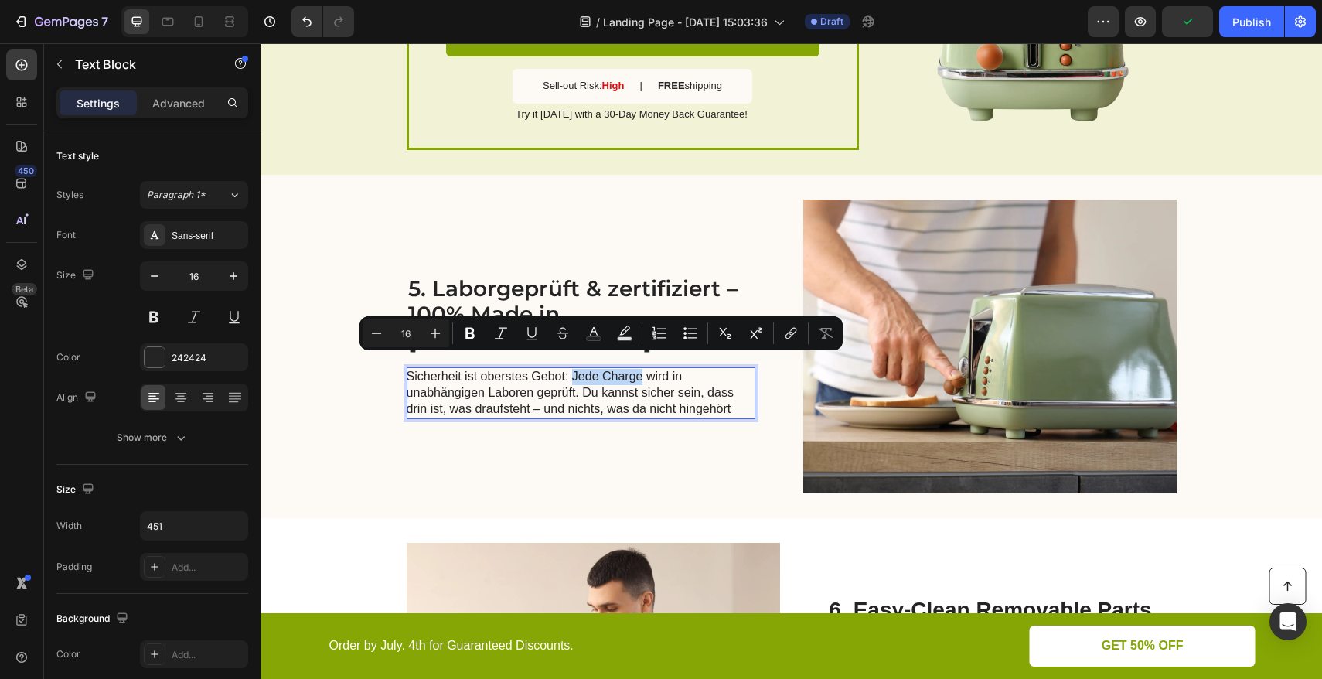
drag, startPoint x: 567, startPoint y: 364, endPoint x: 636, endPoint y: 370, distance: 69.1
click at [636, 370] on p "Sicherheit ist oberstes Gebot: Jede Charge wird in unabhängigen Laboren geprüft…" at bounding box center [580, 393] width 347 height 48
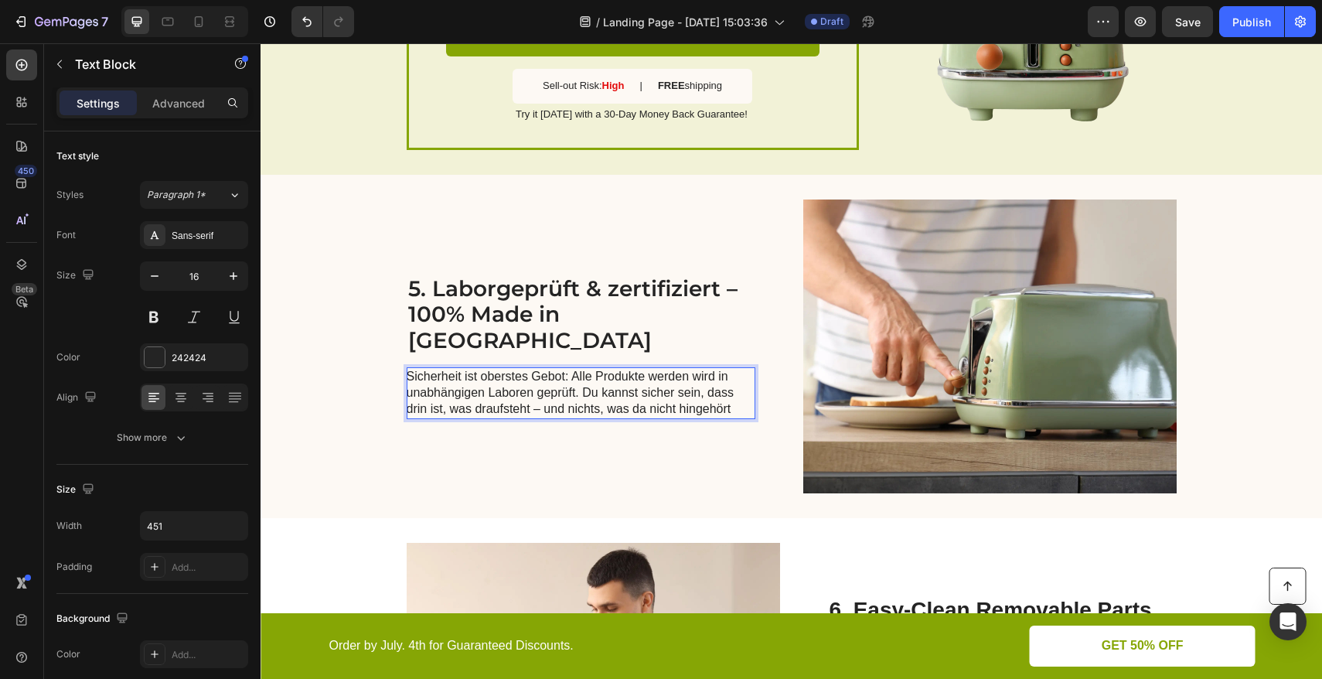
click at [710, 369] on p "Sicherheit ist oberstes Gebot: Alle Produkte werden wird in unabhängigen Labore…" at bounding box center [580, 393] width 347 height 48
click at [480, 383] on p "Sicherheit ist oberstes Gebot: Alle Produkte werden in unabhängigen Laboren gep…" at bounding box center [580, 393] width 347 height 48
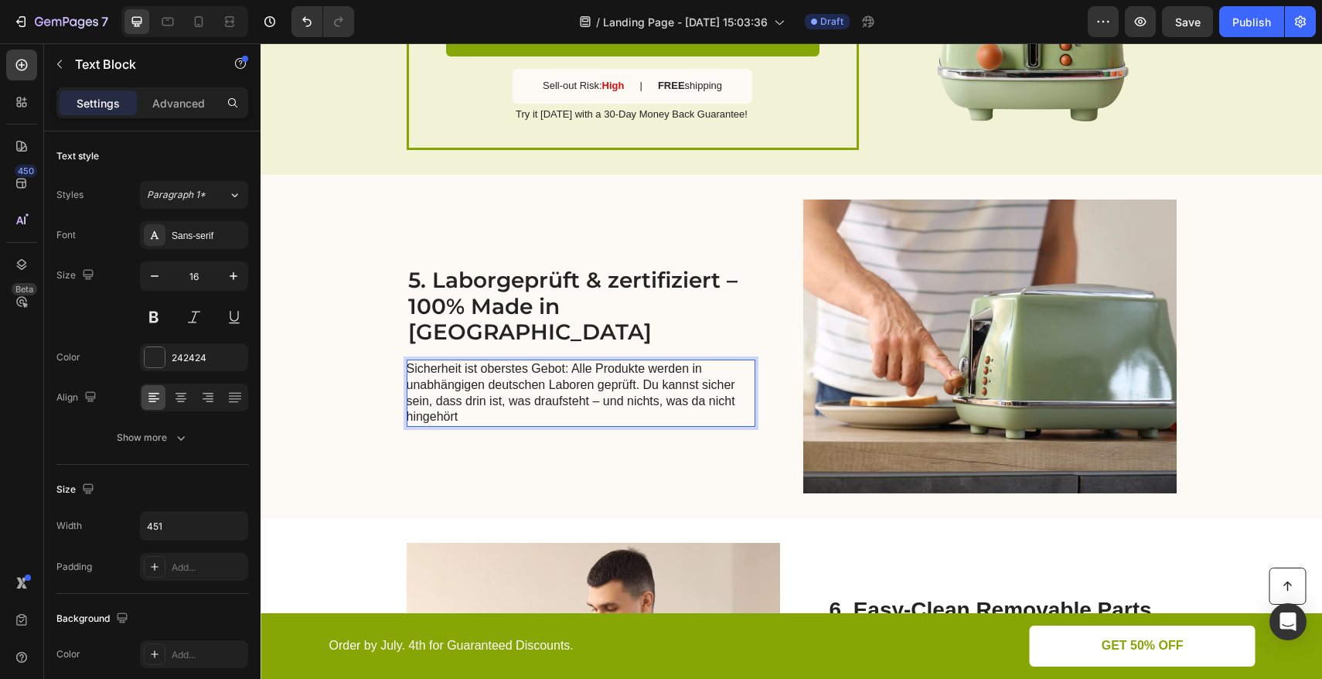
click at [703, 361] on p "Sicherheit ist oberstes Gebot: Alle Produkte werden in unabhängigen deutschen L…" at bounding box center [580, 393] width 347 height 64
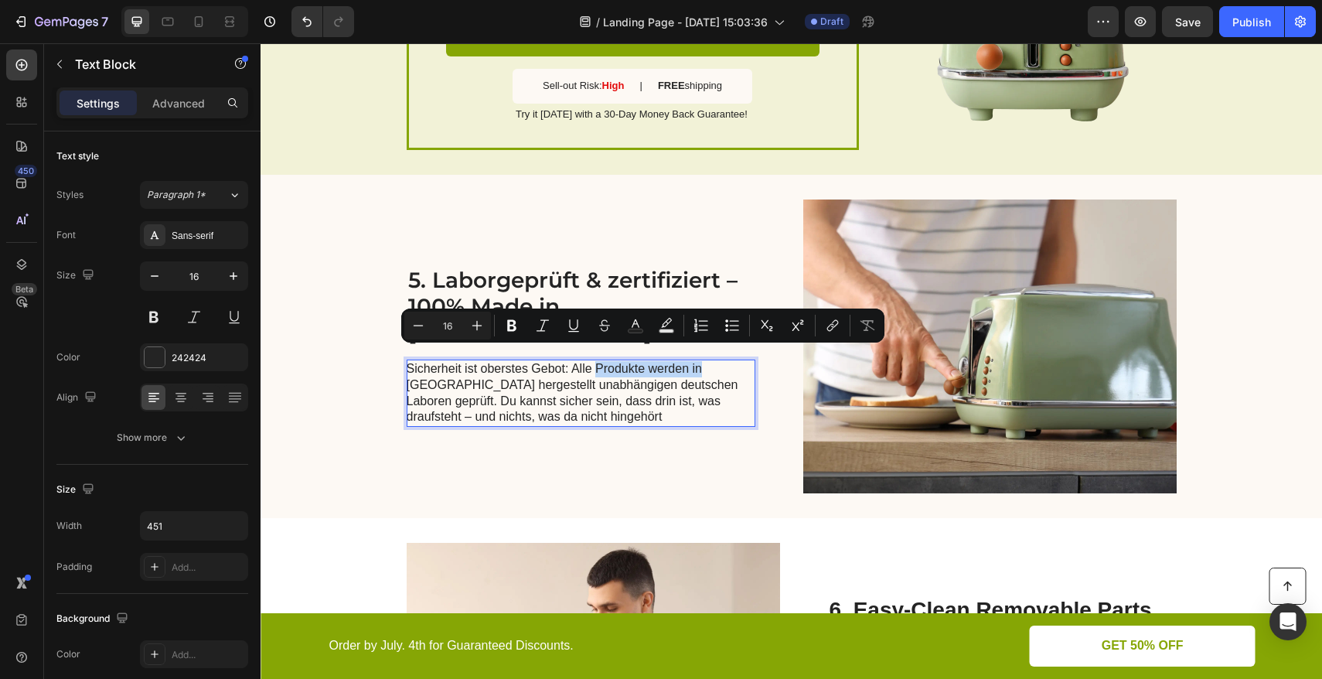
drag, startPoint x: 591, startPoint y: 358, endPoint x: 697, endPoint y: 358, distance: 105.9
click at [697, 361] on p "Sicherheit ist oberstes Gebot: Alle Produkte werden in [GEOGRAPHIC_DATA] herges…" at bounding box center [580, 393] width 347 height 64
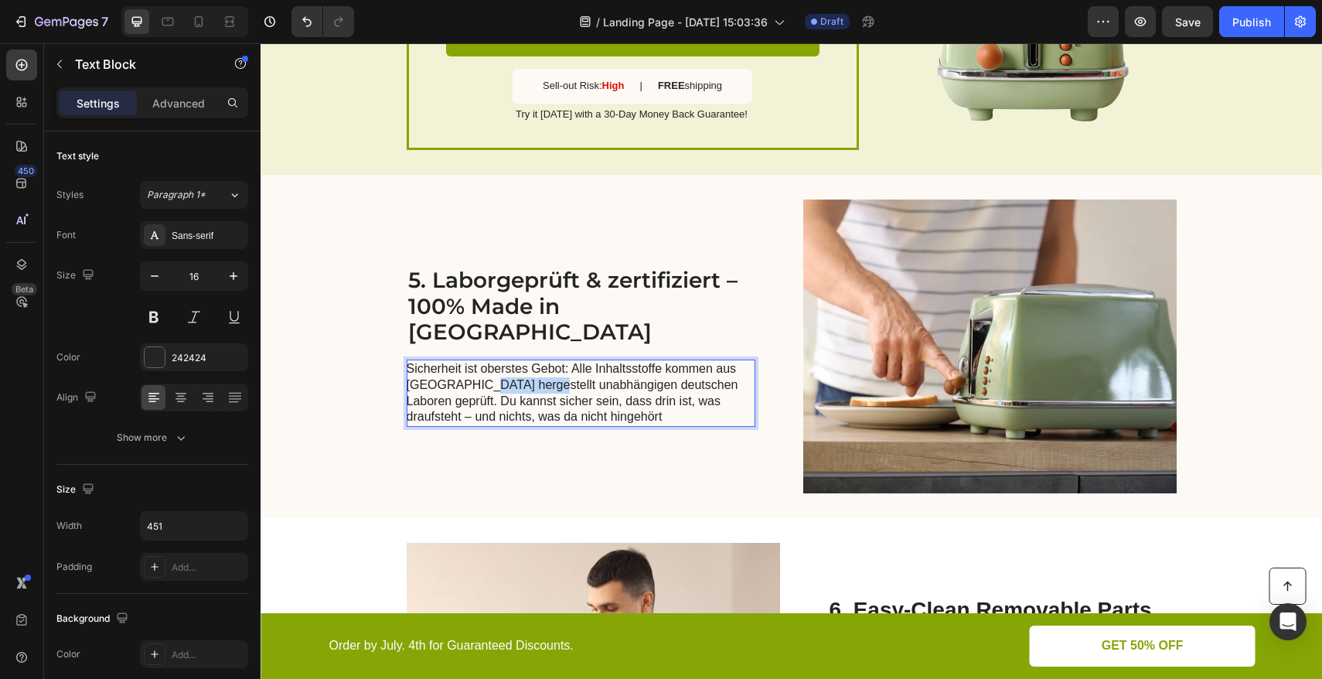
drag, startPoint x: 472, startPoint y: 369, endPoint x: 529, endPoint y: 371, distance: 56.4
click at [529, 371] on p "Sicherheit ist oberstes Gebot: Alle Inhaltsstoffe kommen aus [GEOGRAPHIC_DATA] …" at bounding box center [580, 393] width 347 height 64
click at [495, 390] on p "Sicherheit ist oberstes Gebot: Alle Inhaltsstoffe kommen aus [GEOGRAPHIC_DATA] …" at bounding box center [580, 393] width 347 height 64
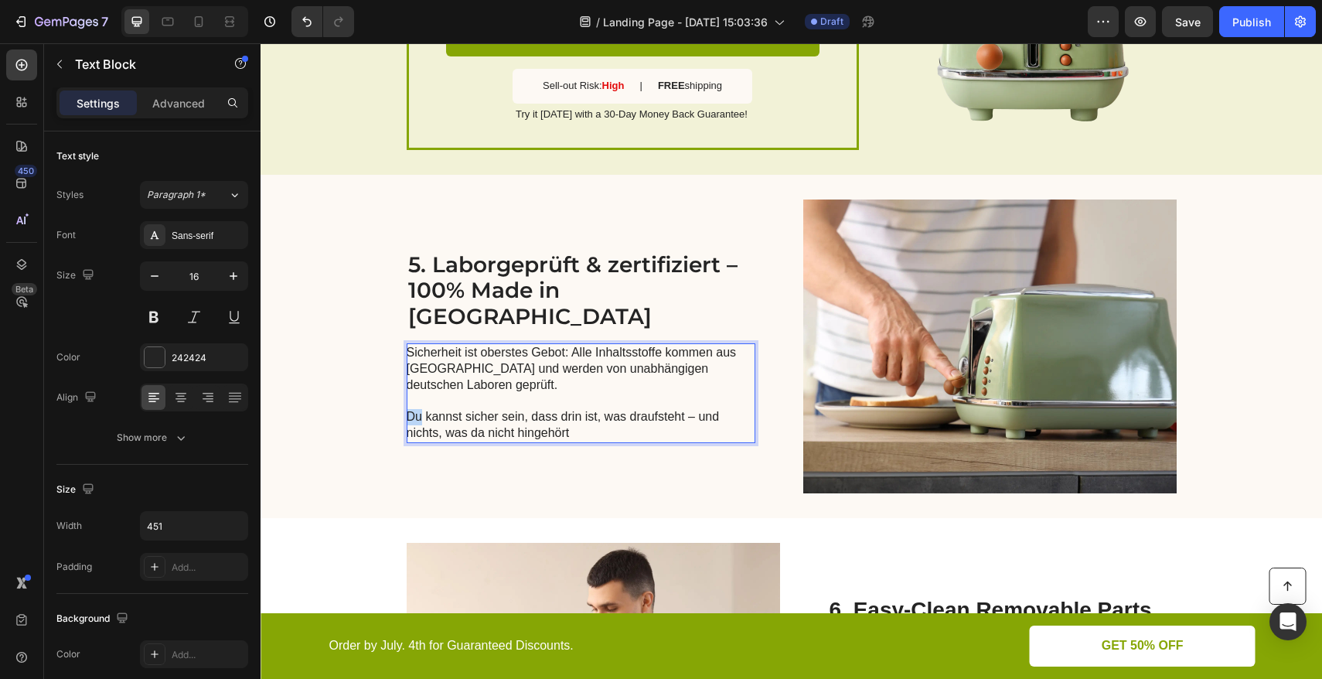
drag, startPoint x: 416, startPoint y: 403, endPoint x: 403, endPoint y: 403, distance: 12.4
click at [407, 409] on p "Du kannst sicher sein, dass drin ist, was draufsteht – und nichts, was da nicht…" at bounding box center [580, 425] width 347 height 32
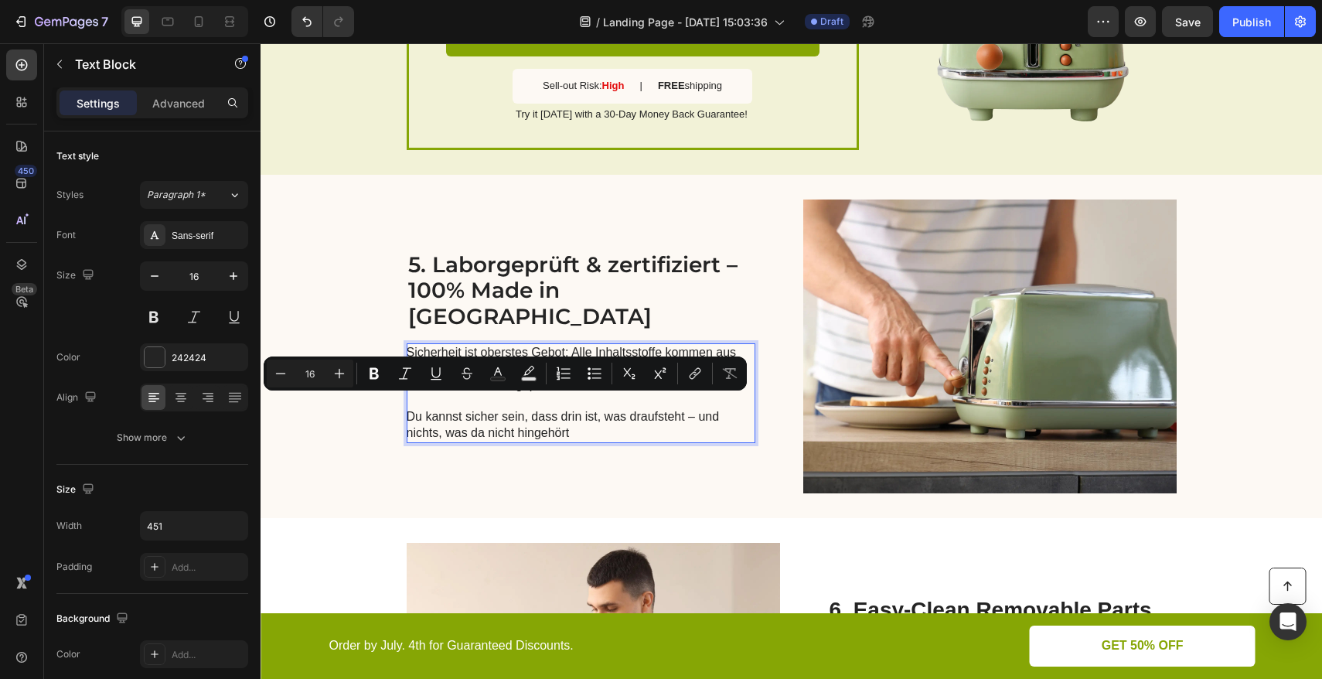
click at [428, 409] on p "Du kannst sicher sein, dass drin ist, was draufsteht – und nichts, was da nicht…" at bounding box center [580, 425] width 347 height 32
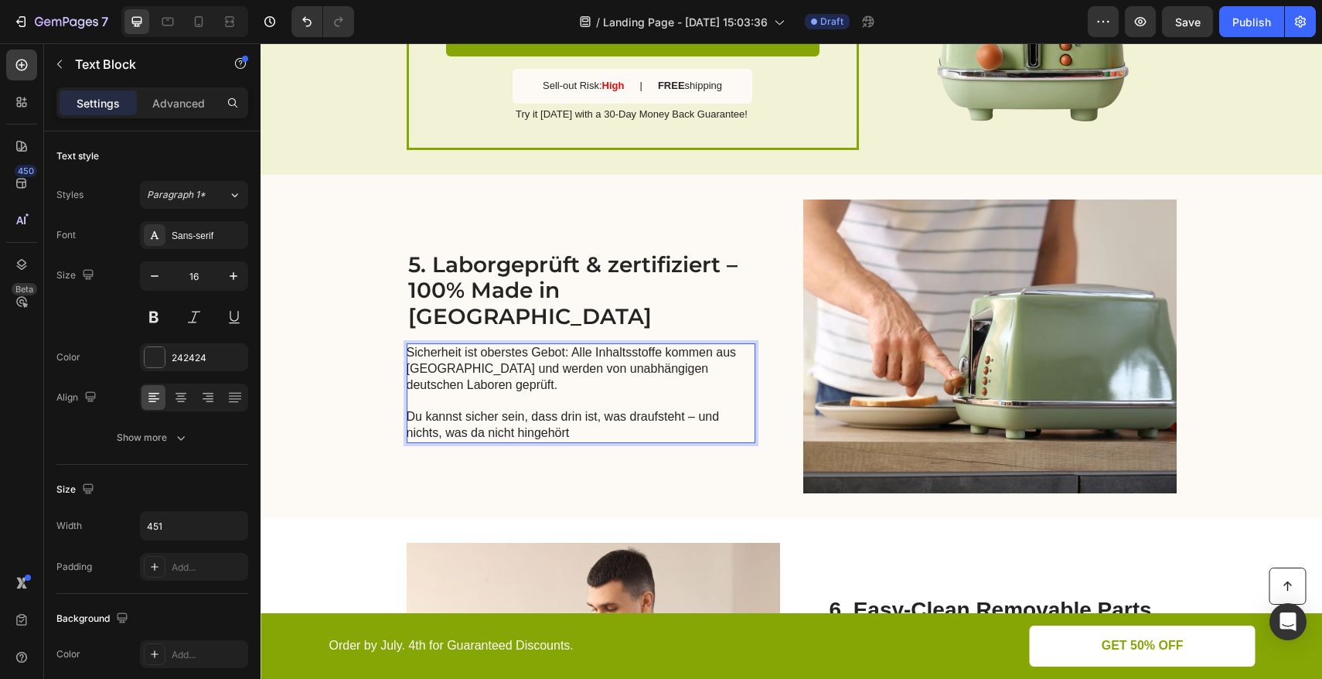
click at [458, 409] on p "Du kannst sicher sein, dass drin ist, was draufsteht – und nichts, was da nicht…" at bounding box center [580, 425] width 347 height 32
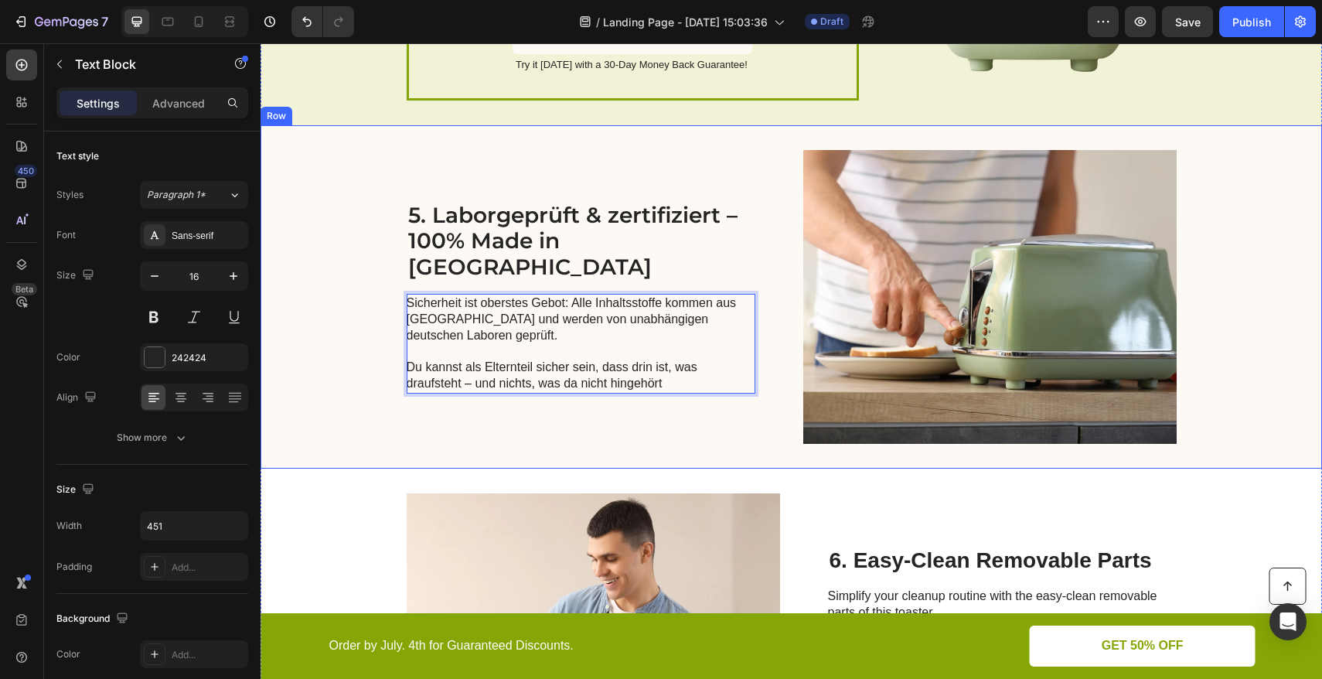
scroll to position [2182, 0]
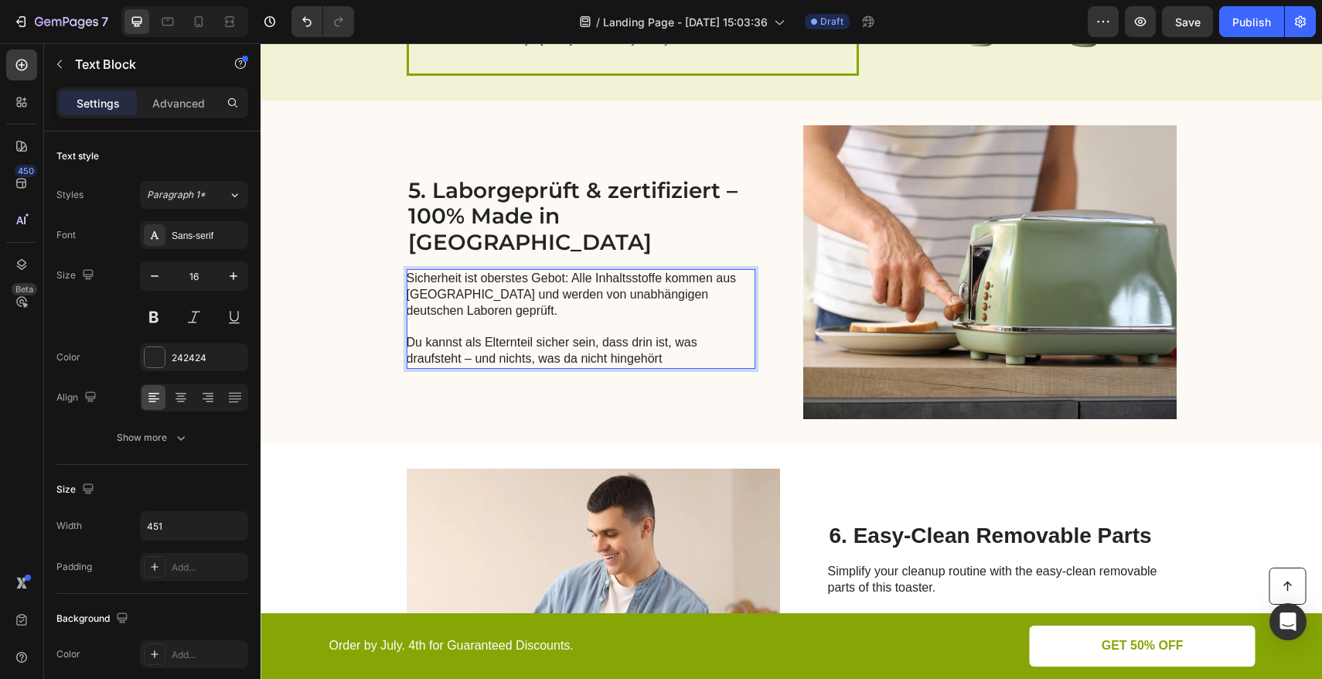
click at [667, 347] on p "Du kannst als Elternteil sicher sein, dass drin ist, was draufsteht – und nicht…" at bounding box center [580, 351] width 347 height 32
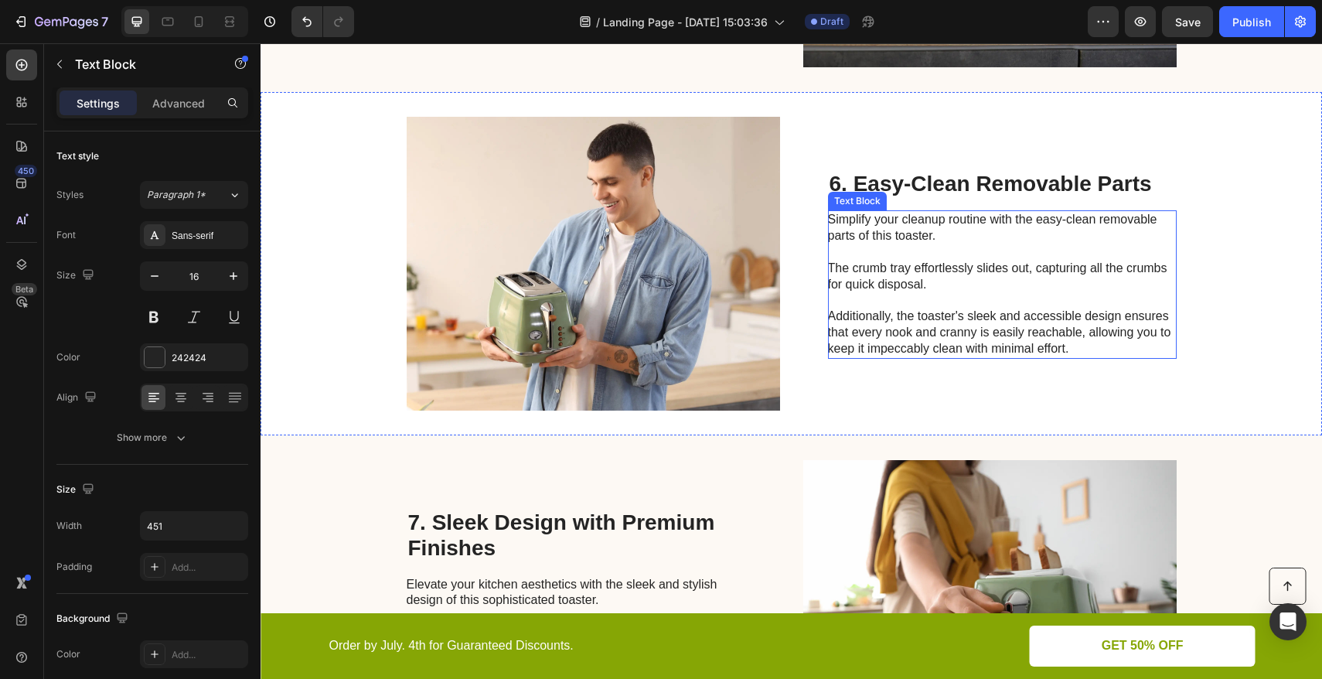
scroll to position [2532, 0]
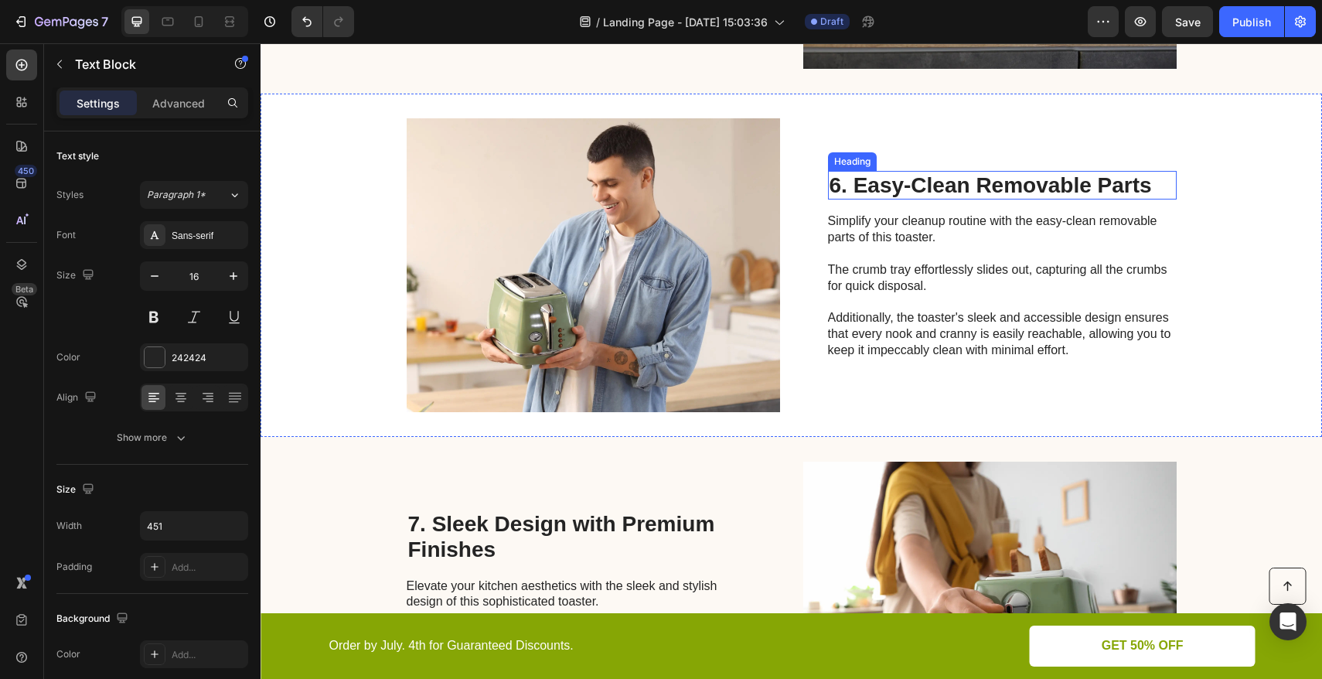
click at [917, 185] on h2 "6. Easy-Clean Removable Parts" at bounding box center [1002, 185] width 349 height 29
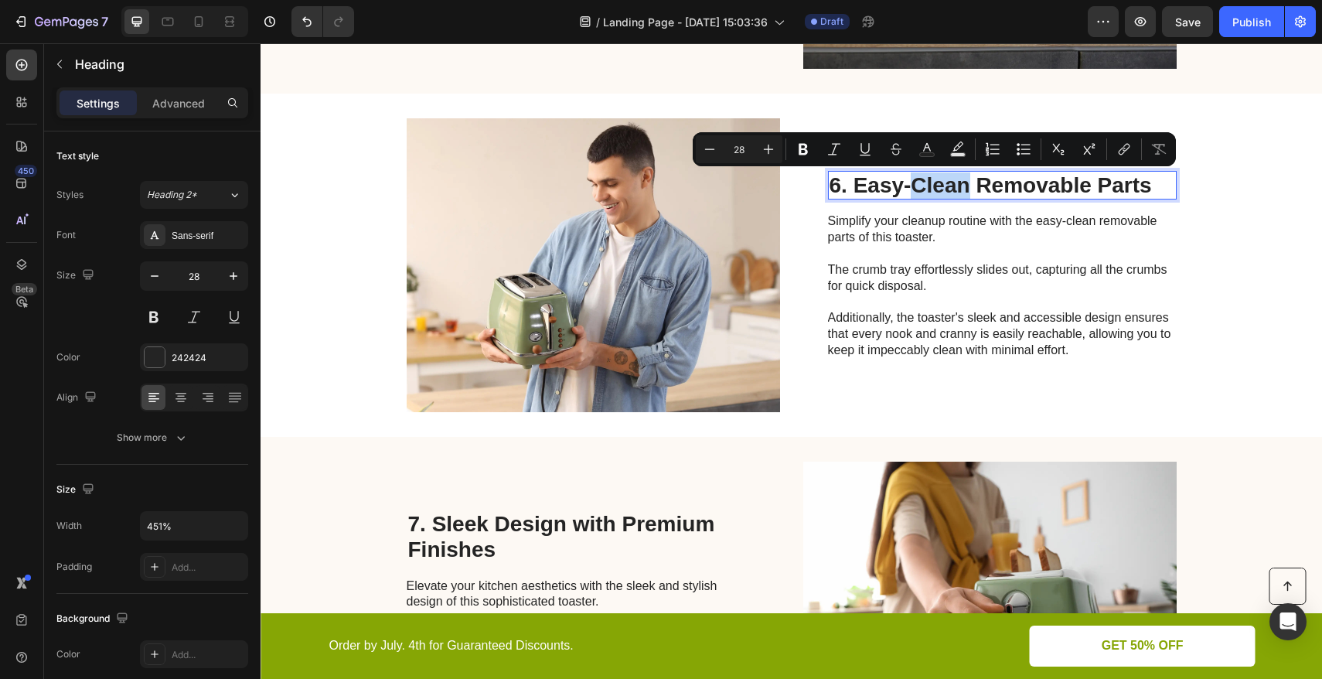
click at [904, 187] on p "6. Easy-Clean Removable Parts" at bounding box center [1001, 185] width 345 height 26
click at [849, 185] on p "6. Easy-Clean Removable Parts" at bounding box center [1001, 185] width 345 height 26
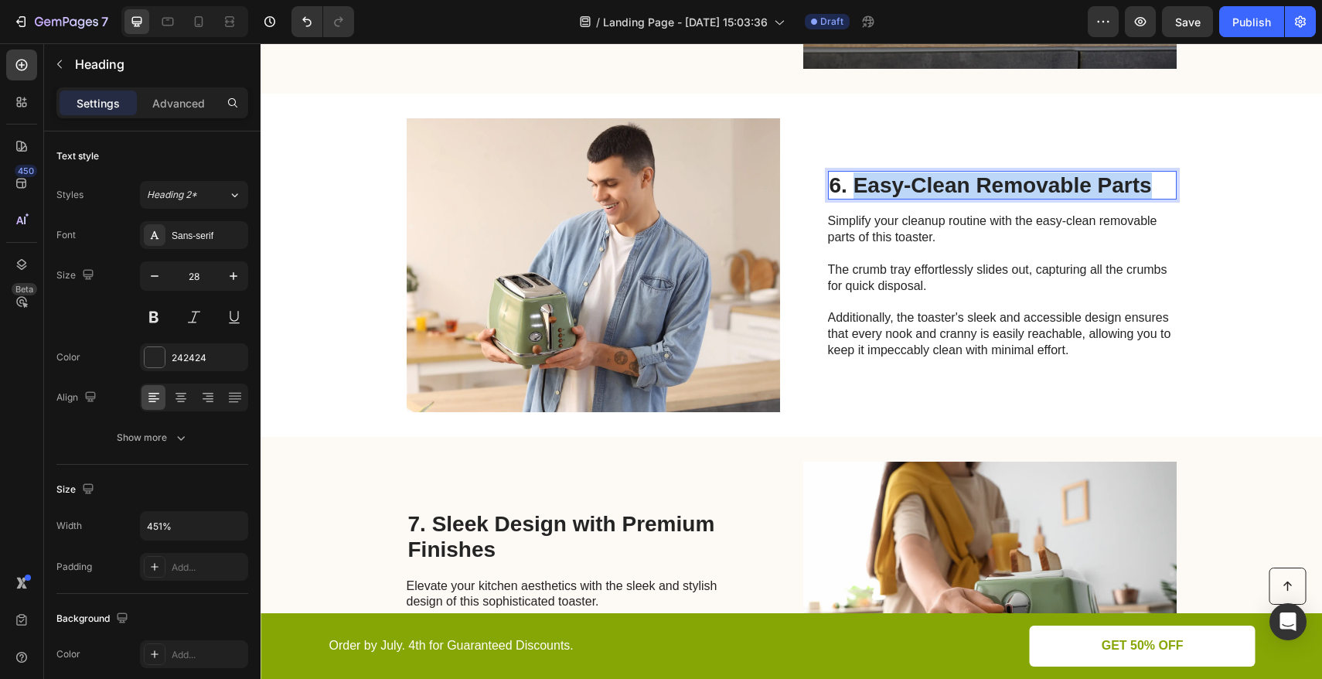
drag, startPoint x: 848, startPoint y: 184, endPoint x: 1143, endPoint y: 185, distance: 295.3
click at [1143, 185] on p "6. Easy-Clean Removable Parts" at bounding box center [1001, 185] width 345 height 26
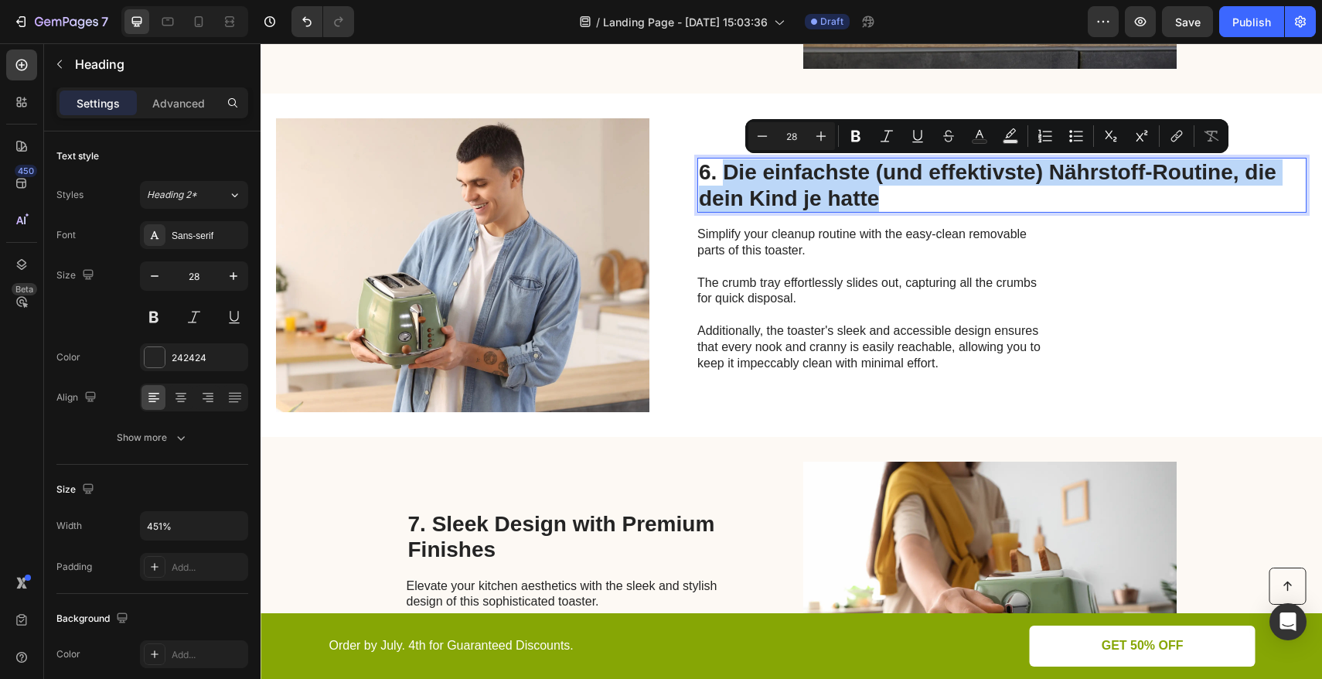
drag, startPoint x: 753, startPoint y: 195, endPoint x: 723, endPoint y: 175, distance: 35.6
click at [723, 175] on p "6. Die einfachste (und effektivste) Nährstoff-Routine, die dein Kind je hatte" at bounding box center [1002, 185] width 606 height 52
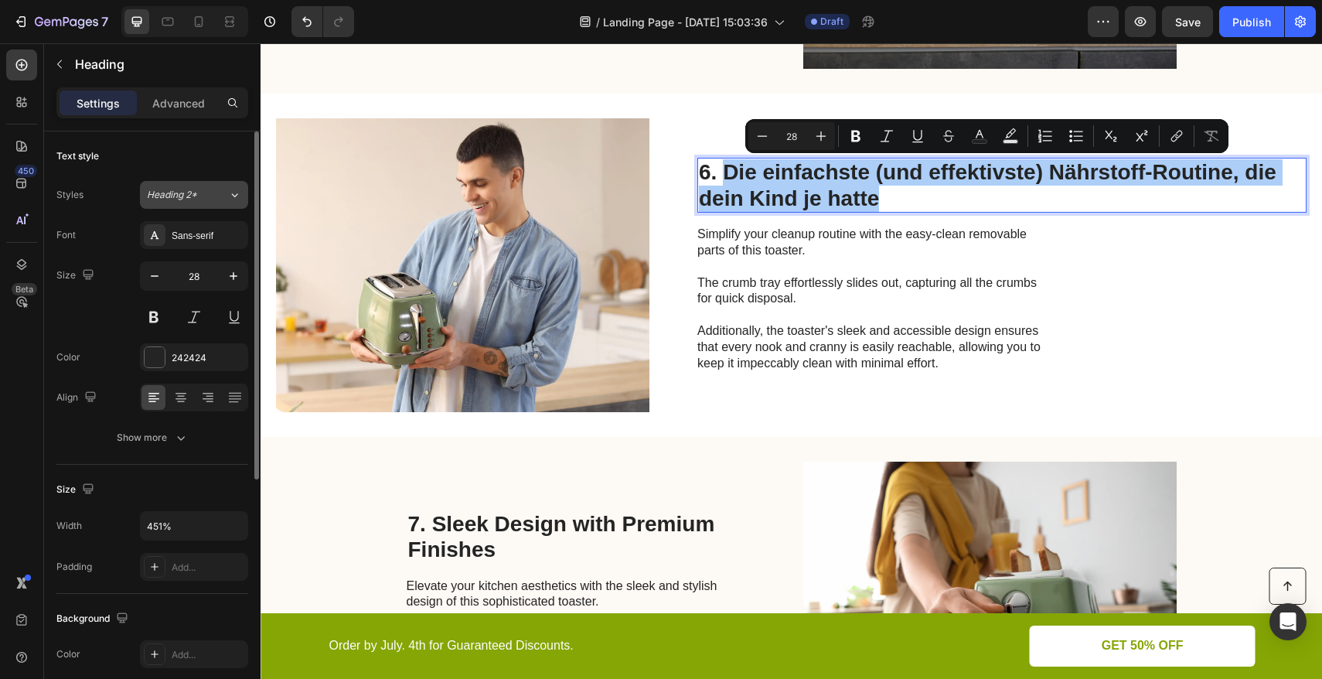
click at [211, 194] on div "Heading 2*" at bounding box center [187, 195] width 81 height 14
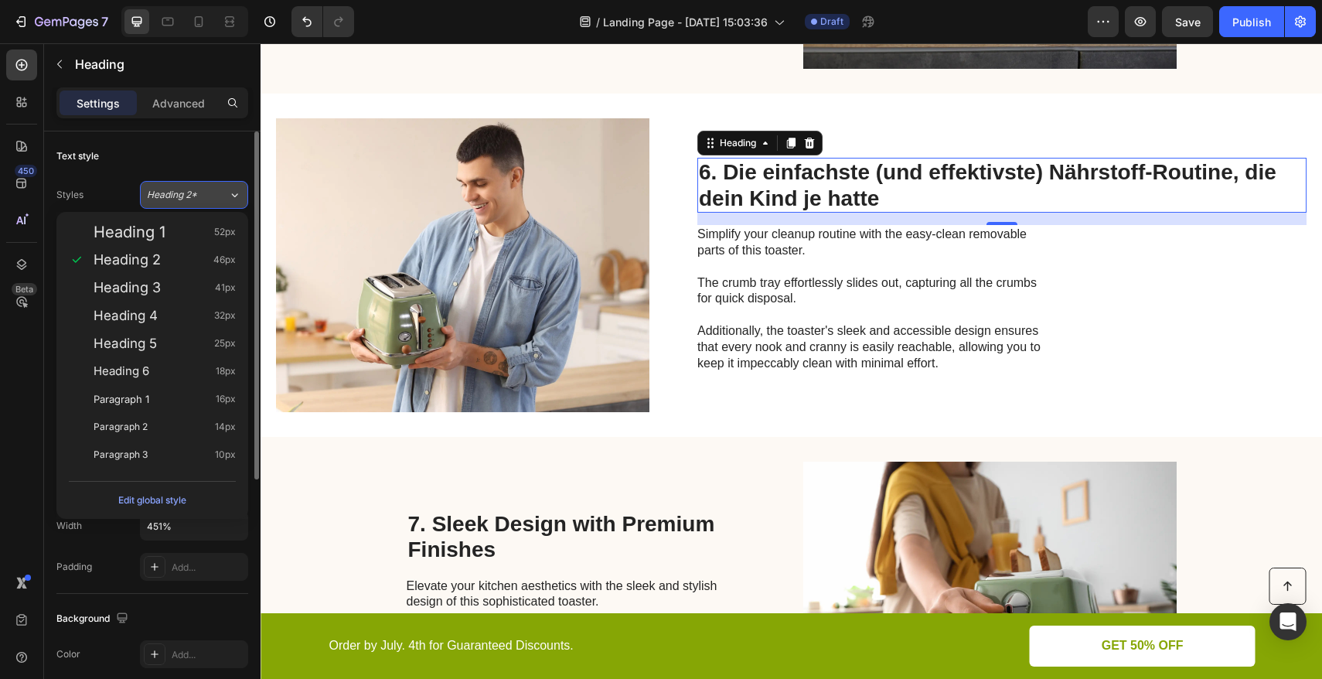
click at [213, 195] on div "Heading 2*" at bounding box center [187, 195] width 81 height 14
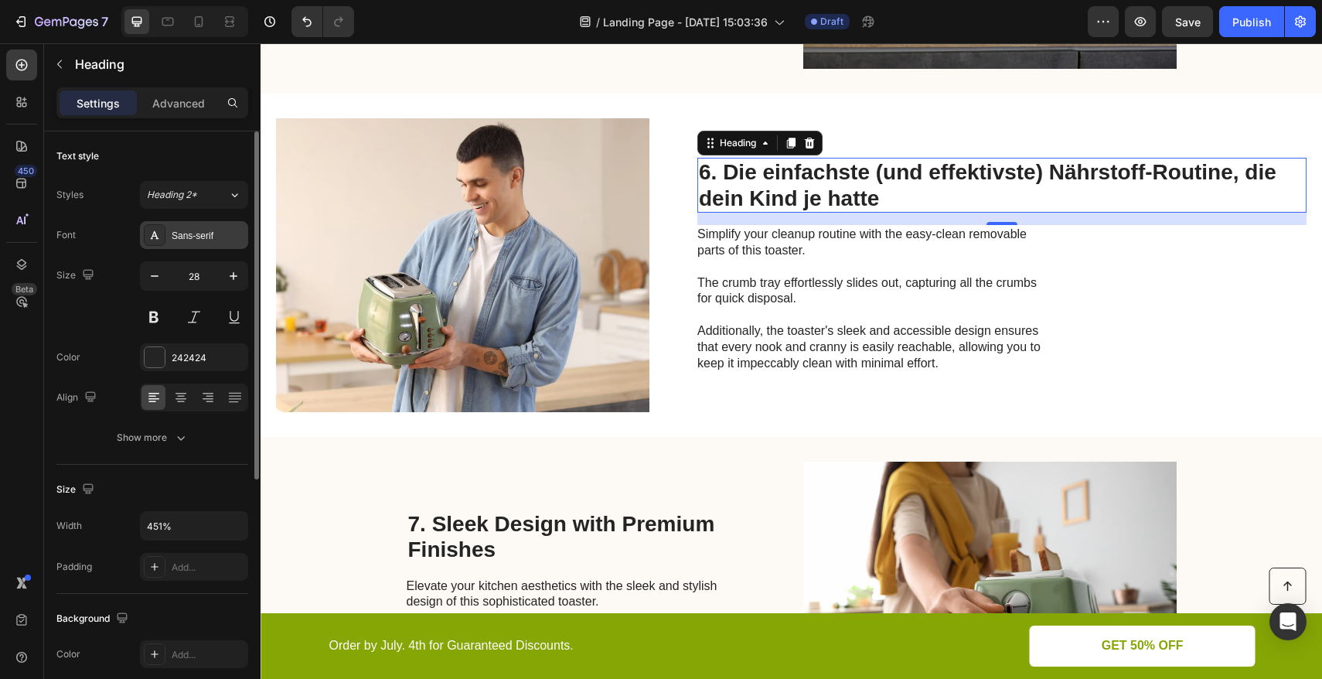
click at [214, 238] on div "Sans-serif" at bounding box center [208, 236] width 73 height 14
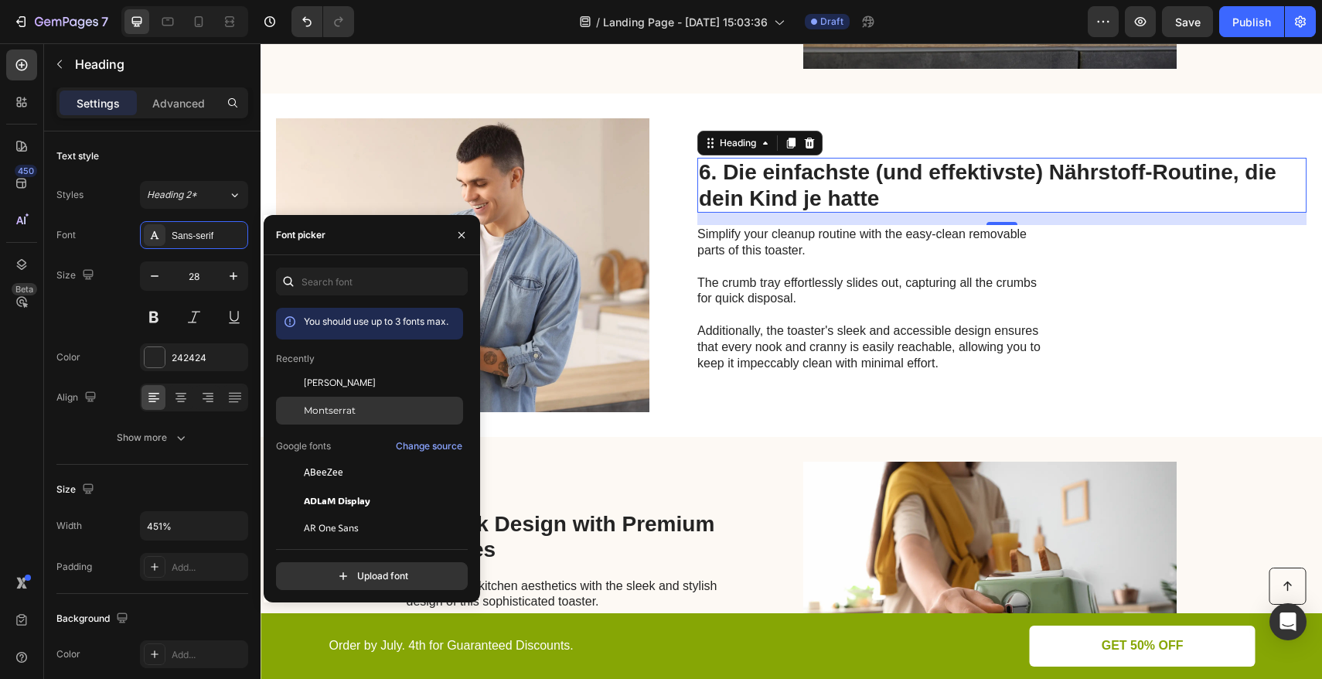
click at [335, 407] on span "Montserrat" at bounding box center [330, 410] width 52 height 14
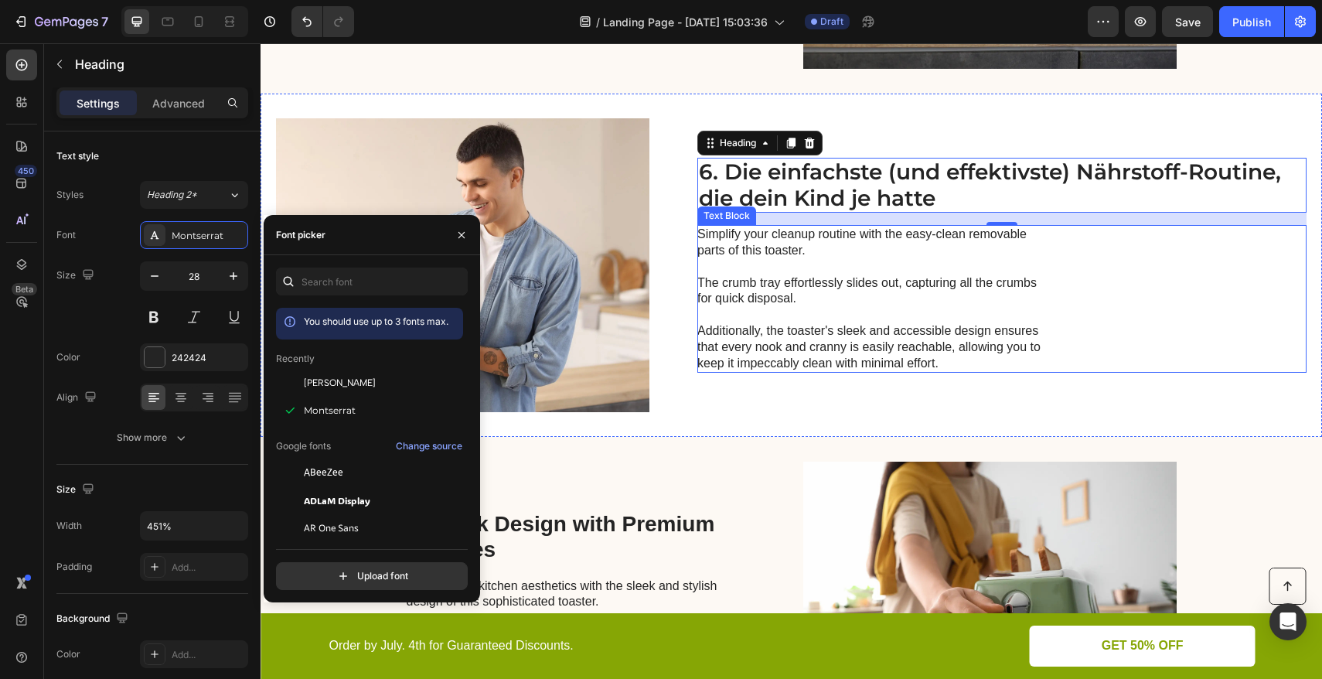
click at [957, 274] on p "Simplify your cleanup routine with the easy-clean removable parts of this toast…" at bounding box center [870, 298] width 347 height 145
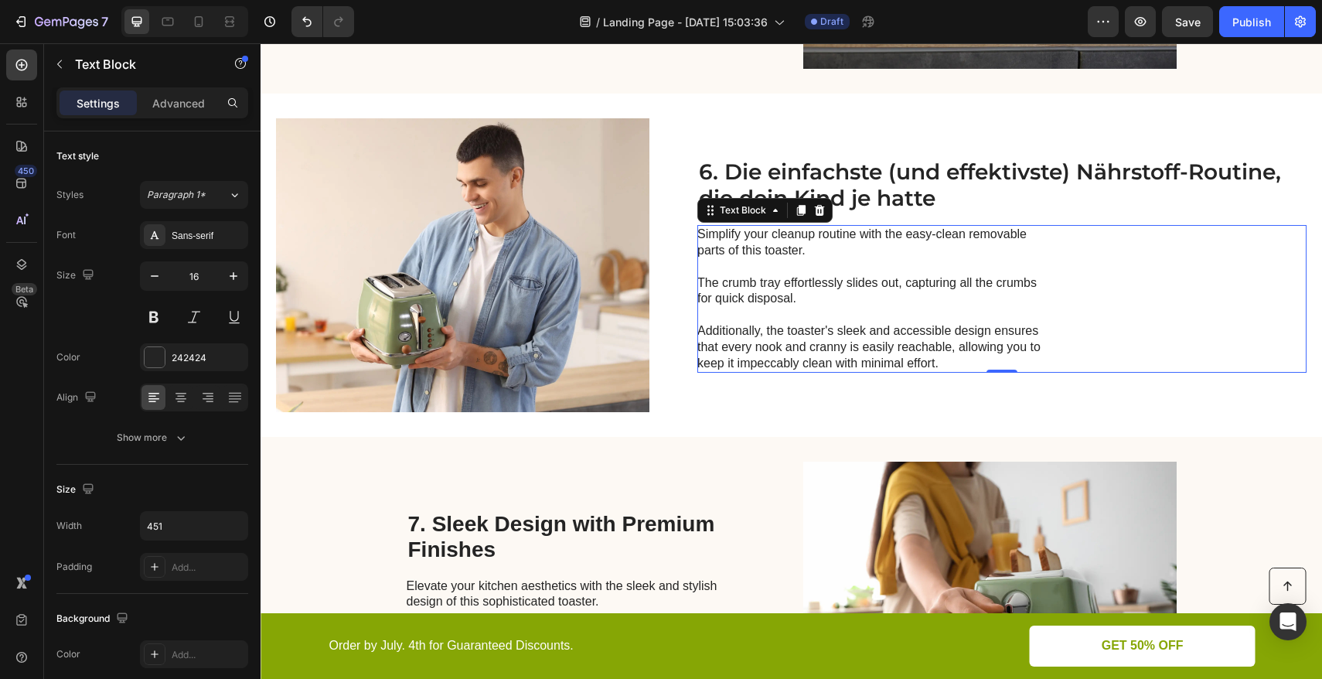
click at [836, 298] on p "Simplify your cleanup routine with the easy-clean removable parts of this toast…" at bounding box center [870, 298] width 347 height 145
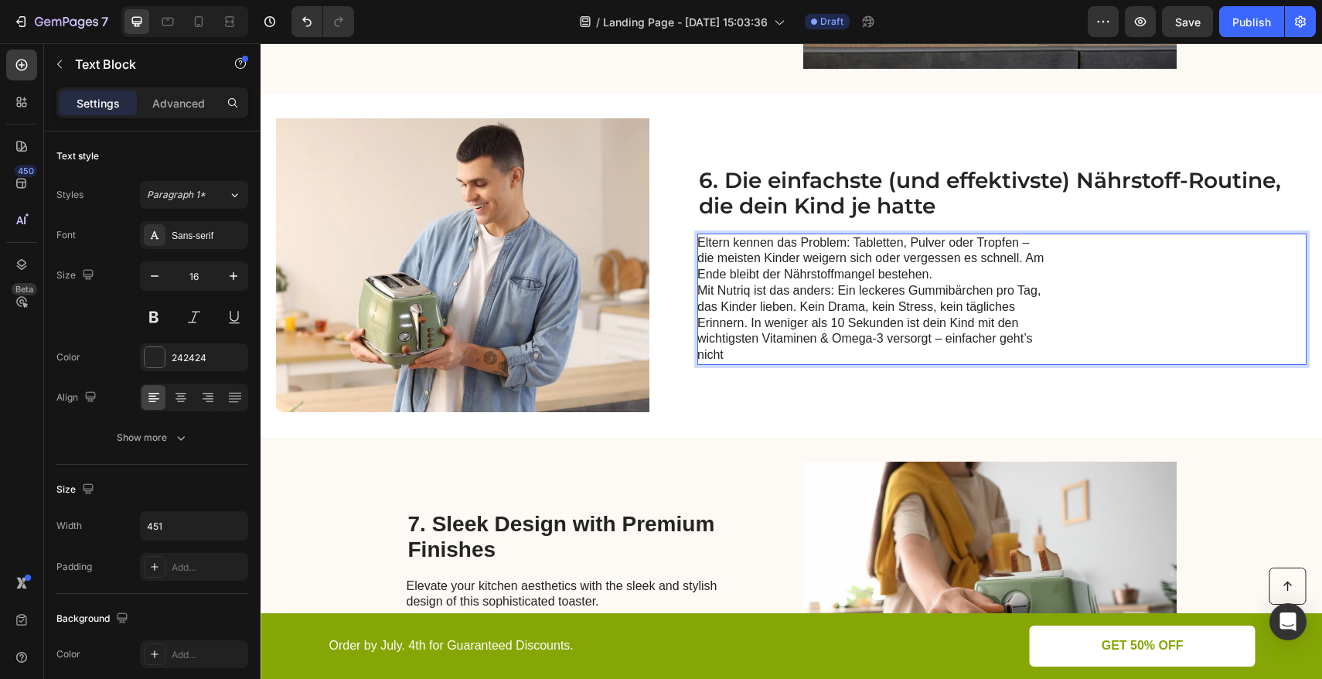
click at [963, 276] on p "Eltern kennen das Problem: Tabletten, Pulver oder Tropfen – die meisten Kinder …" at bounding box center [870, 299] width 347 height 128
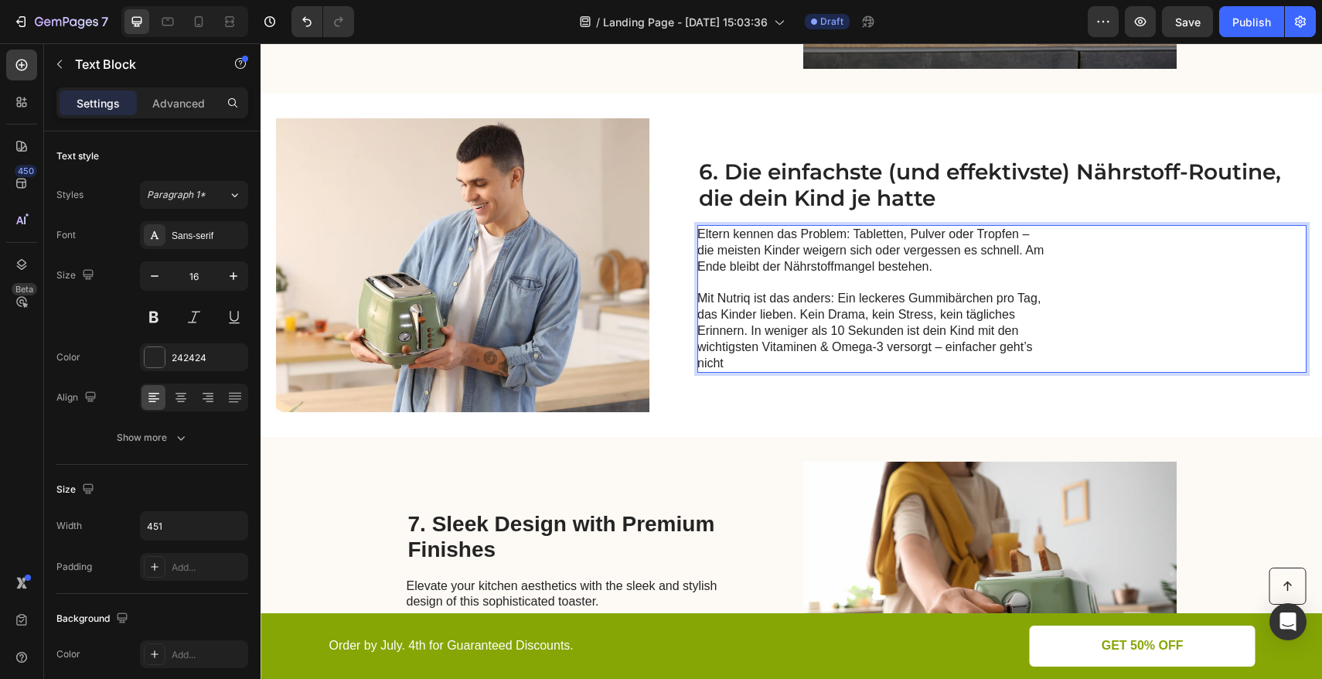
click at [803, 317] on p "⁠⁠⁠⁠⁠⁠⁠ Mit Nutriq ist das anders: Ein leckeres Gummibärchen pro Tag, das Kinde…" at bounding box center [870, 323] width 347 height 97
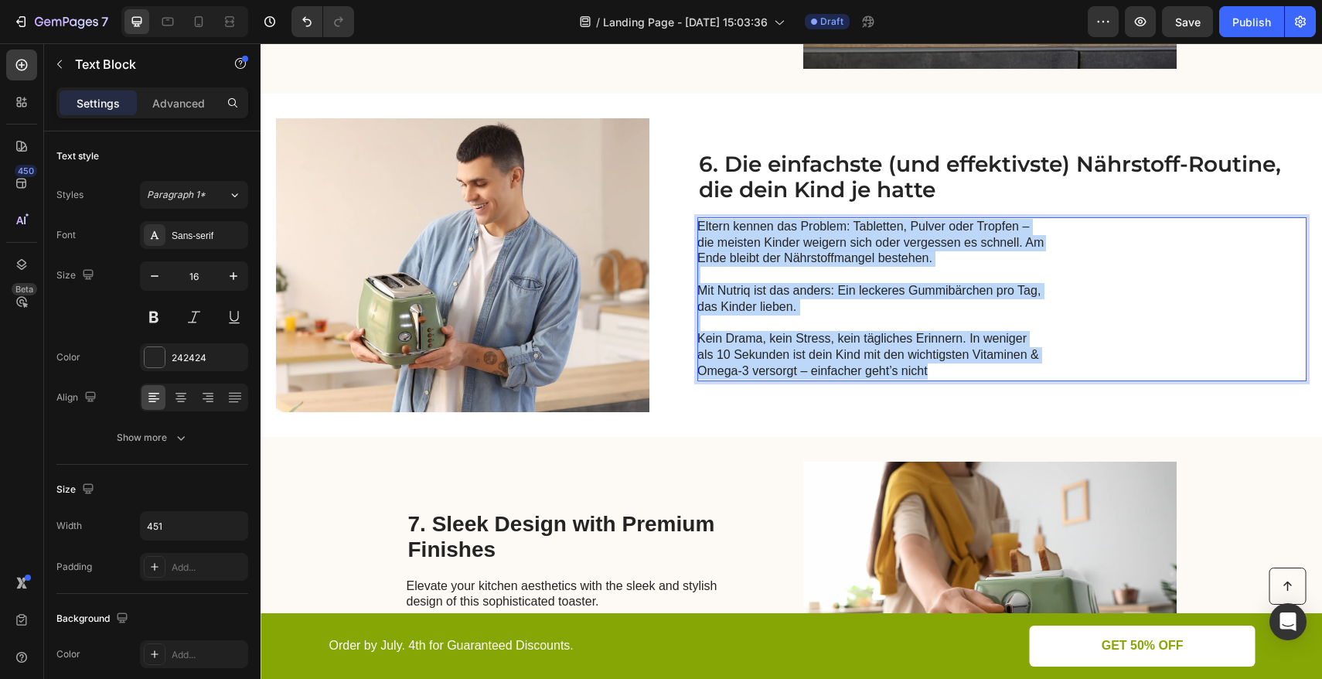
drag, startPoint x: 955, startPoint y: 371, endPoint x: 700, endPoint y: 228, distance: 292.4
click at [700, 228] on div "Eltern kennen das Problem: Tabletten, Pulver oder Tropfen – die meisten Kinder …" at bounding box center [871, 299] width 349 height 164
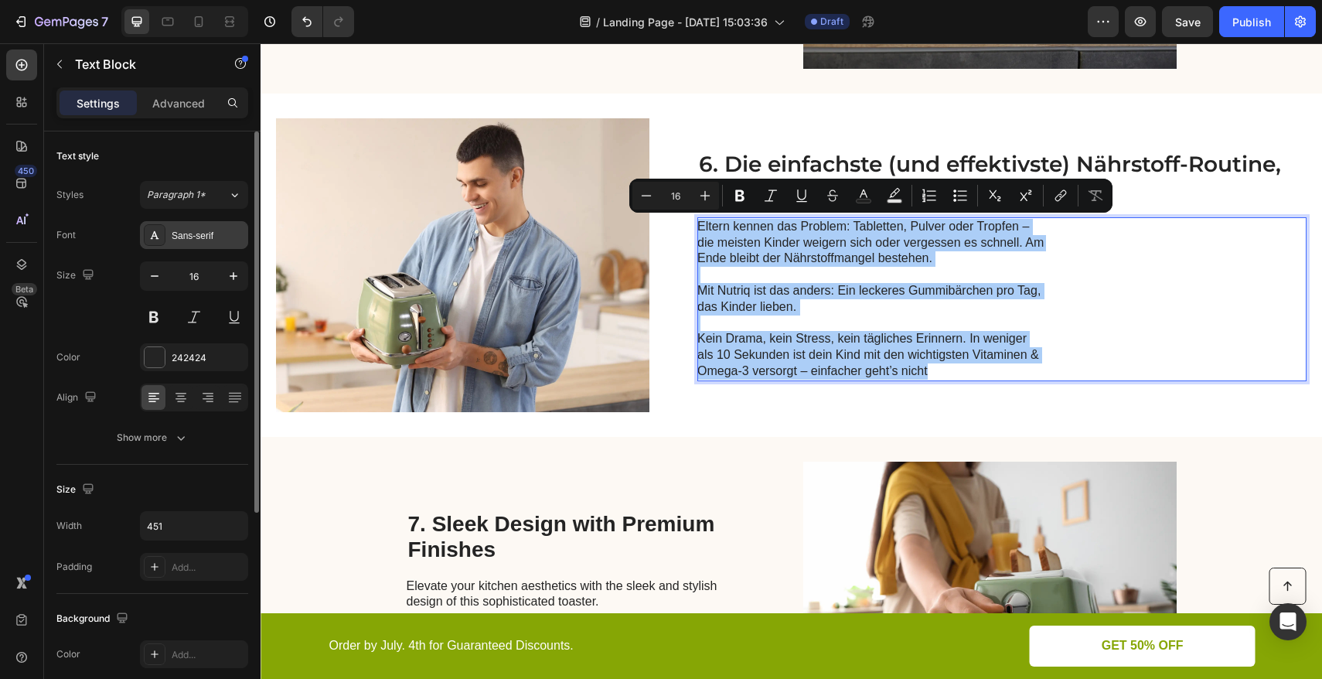
click at [184, 241] on div "Sans-serif" at bounding box center [208, 236] width 73 height 14
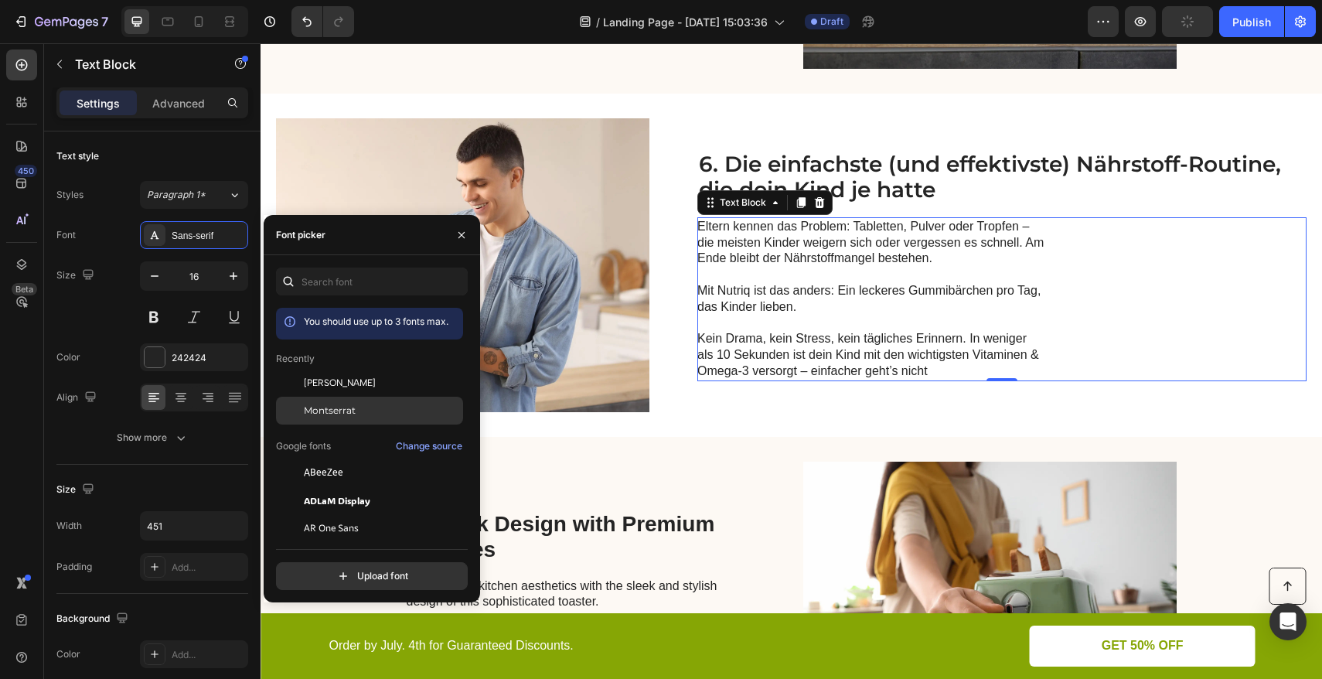
click at [321, 410] on span "Montserrat" at bounding box center [330, 410] width 52 height 14
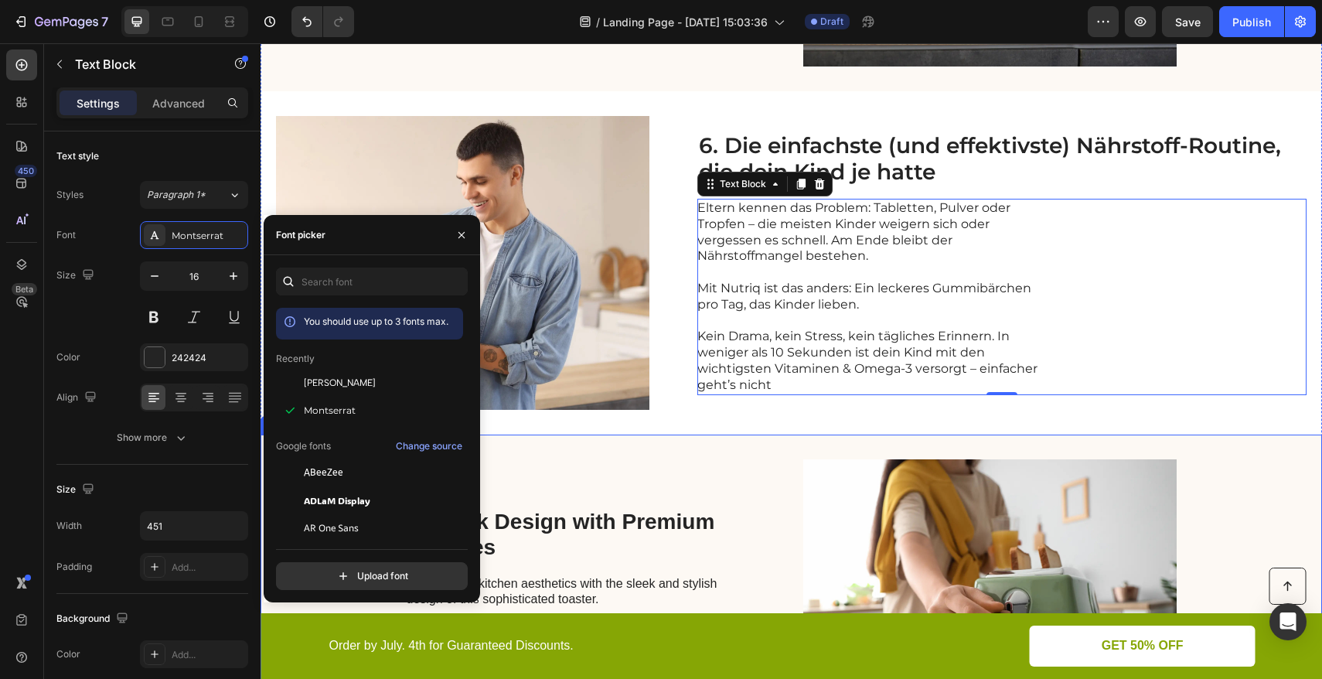
scroll to position [2535, 0]
click at [648, 490] on div "7. Sleek Design with Premium Finishes Heading Elevate your kitchen aesthetics w…" at bounding box center [581, 605] width 349 height 294
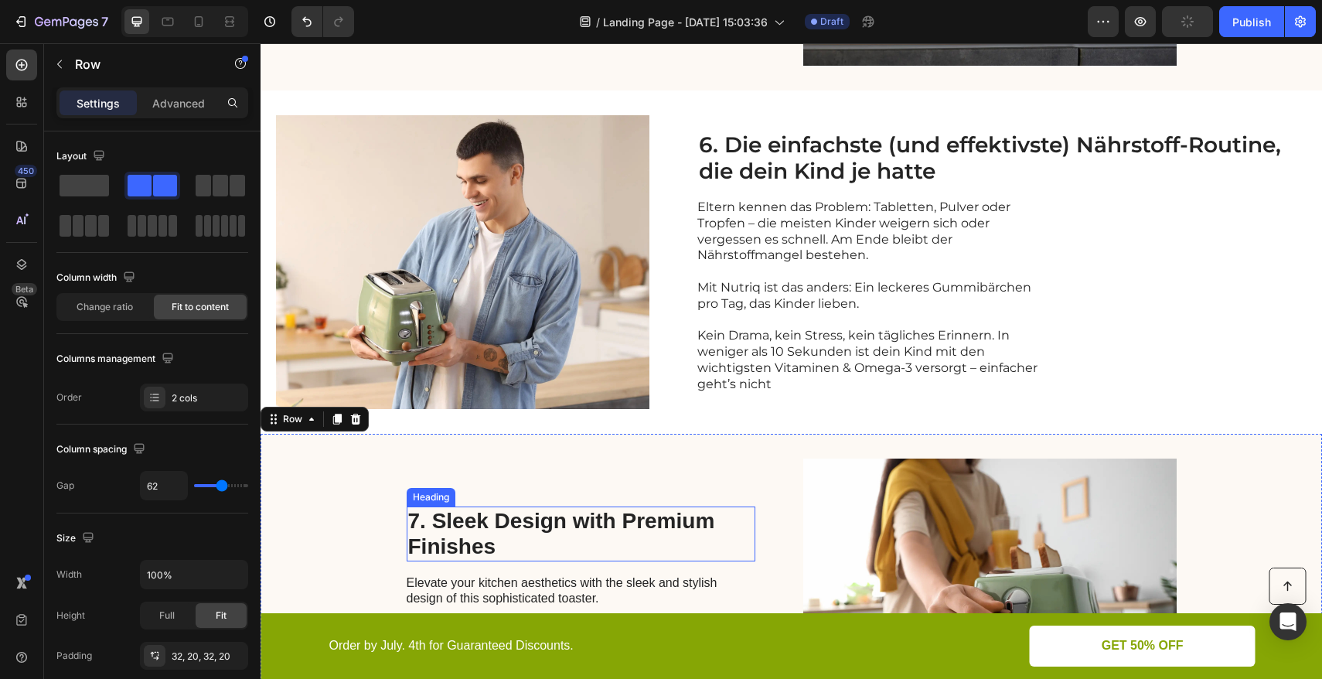
click at [526, 522] on h2 "7. Sleek Design with Premium Finishes" at bounding box center [581, 533] width 349 height 55
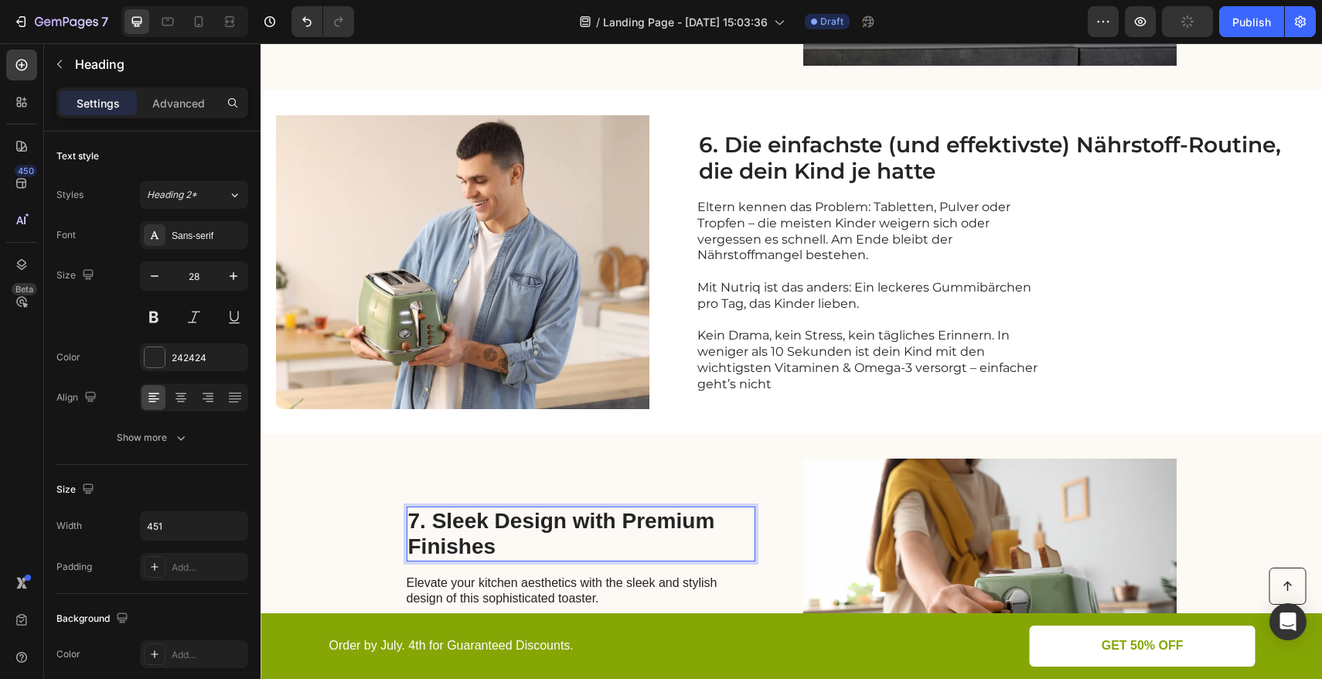
click at [502, 535] on p "7. Sleek Design with Premium Finishes" at bounding box center [580, 534] width 345 height 52
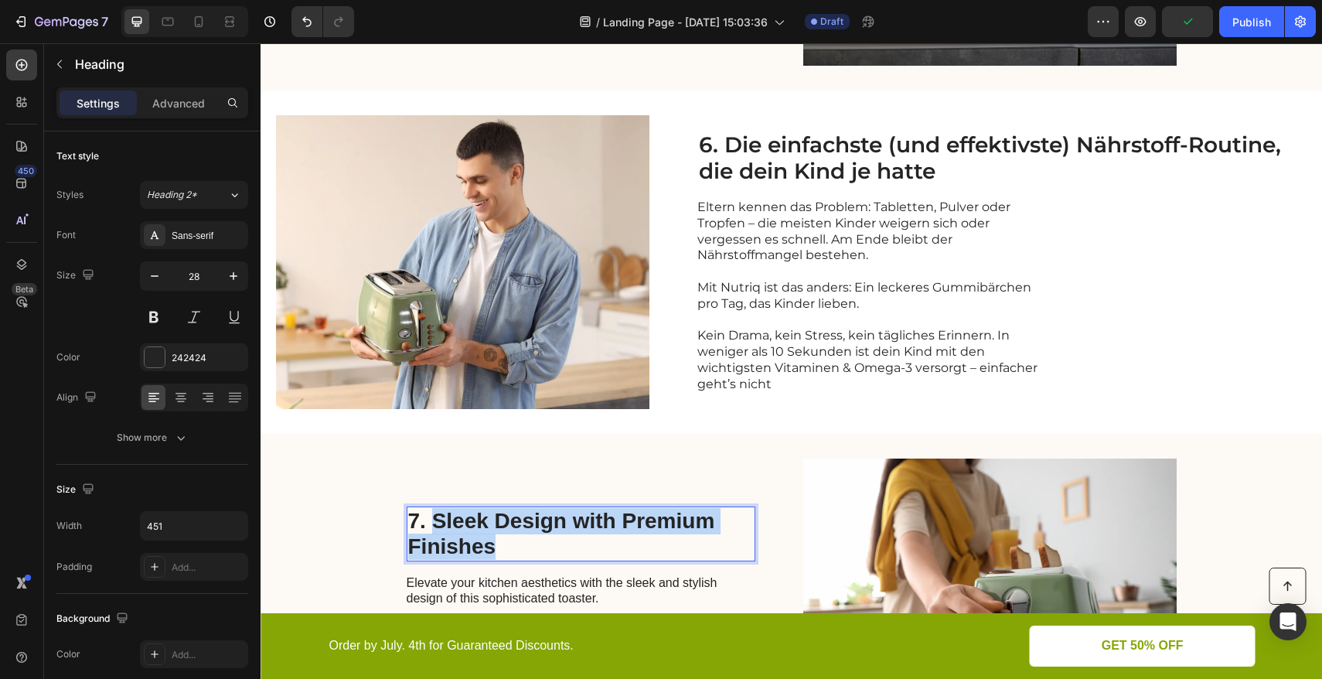
drag, startPoint x: 500, startPoint y: 544, endPoint x: 427, endPoint y: 524, distance: 75.4
click at [427, 524] on p "7. Sleek Design with Premium Finishes" at bounding box center [580, 534] width 345 height 52
drag, startPoint x: 512, startPoint y: 549, endPoint x: 429, endPoint y: 518, distance: 88.3
click at [429, 518] on p "7. Perfekte Synergie und Dosierung" at bounding box center [580, 534] width 345 height 52
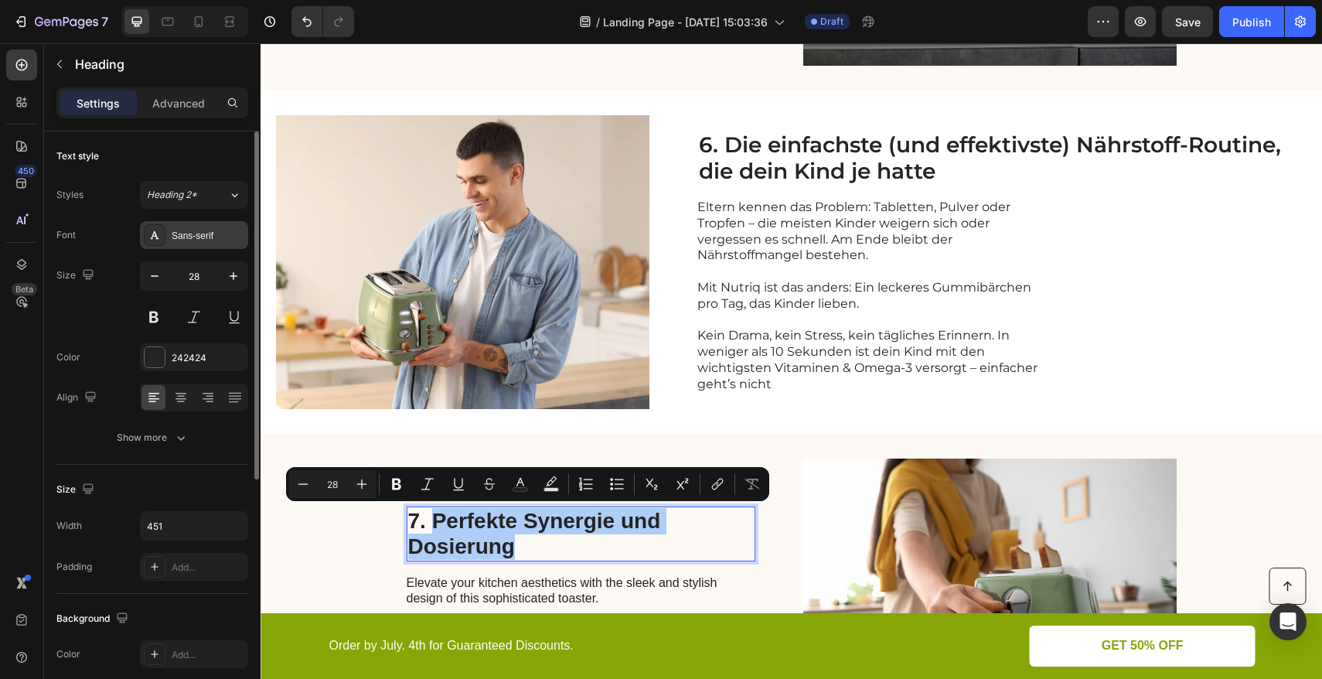
click at [224, 241] on div "Sans-serif" at bounding box center [208, 236] width 73 height 14
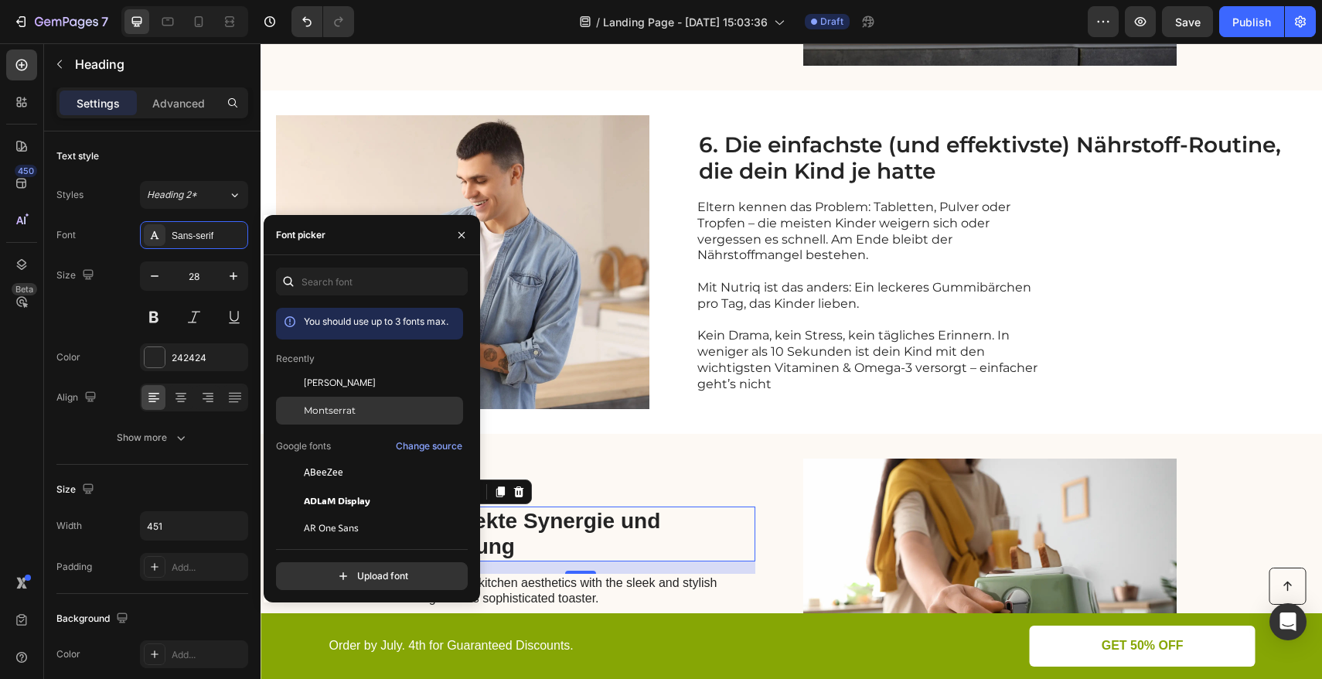
click at [340, 411] on span "Montserrat" at bounding box center [330, 410] width 52 height 14
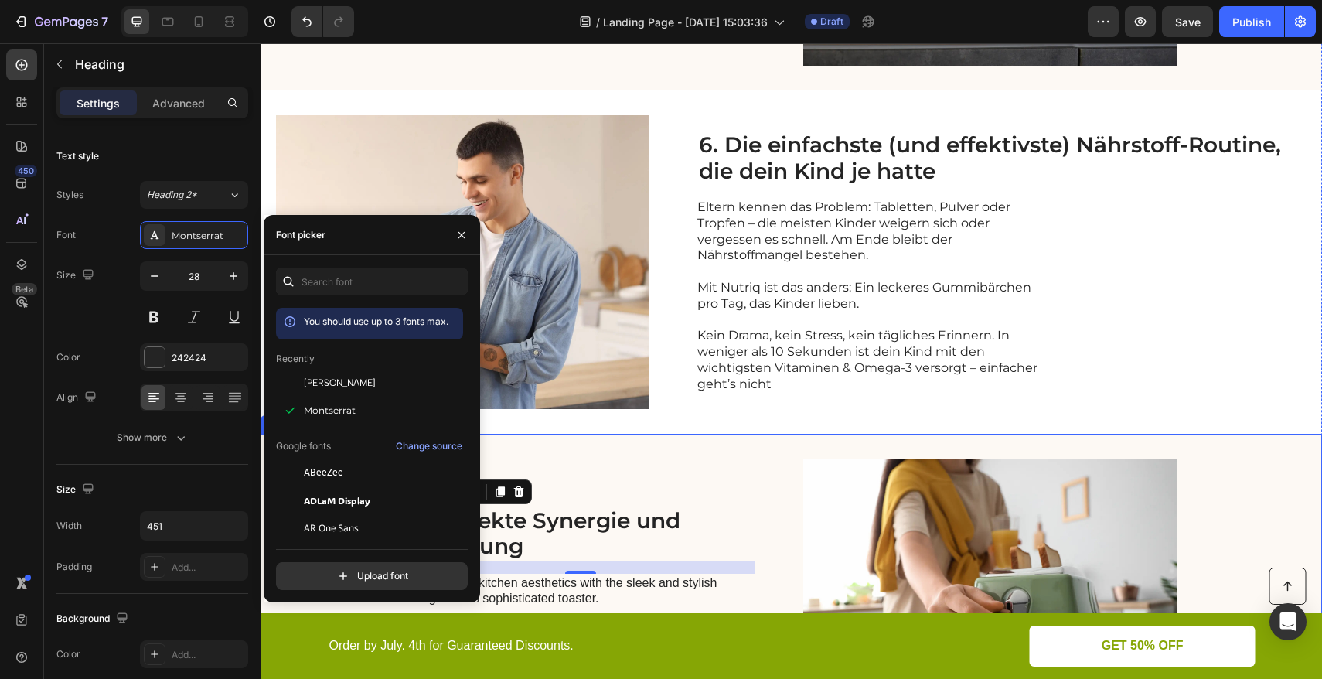
click at [587, 465] on div "7. Perfekte Synergie und Dosierung Heading 16 Elevate your kitchen aesthetics w…" at bounding box center [581, 605] width 349 height 294
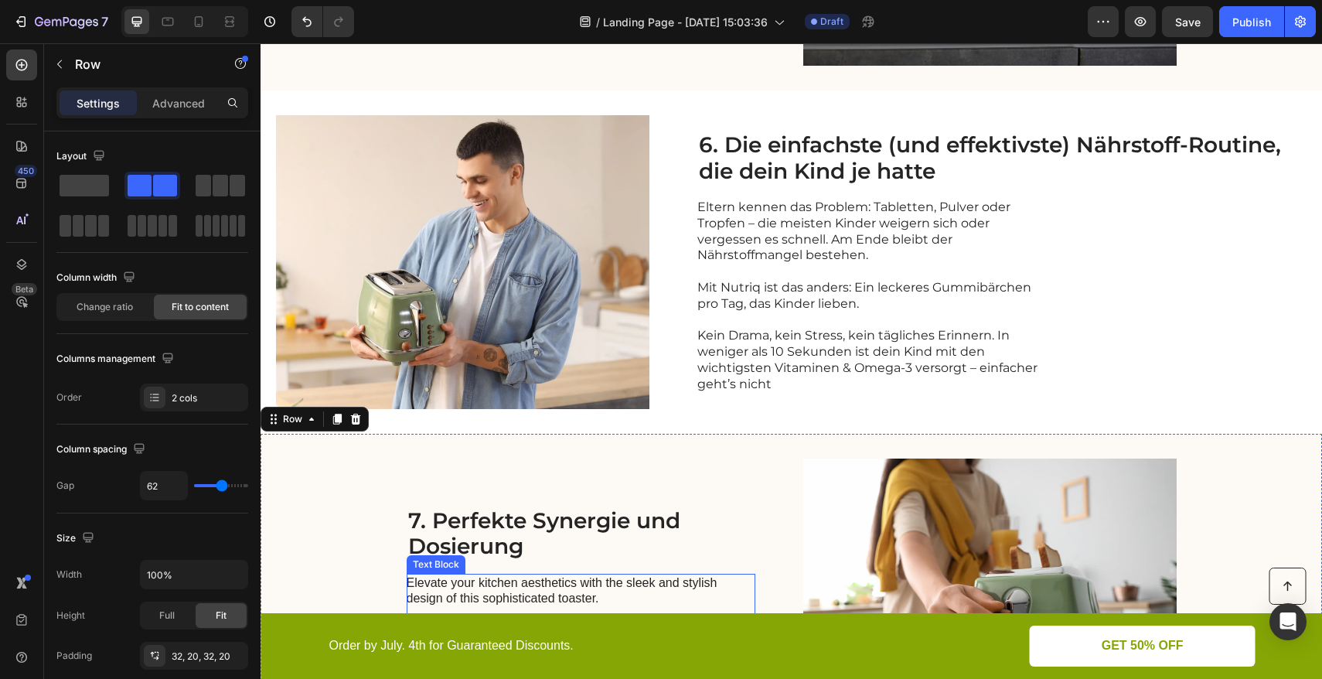
scroll to position [2765, 0]
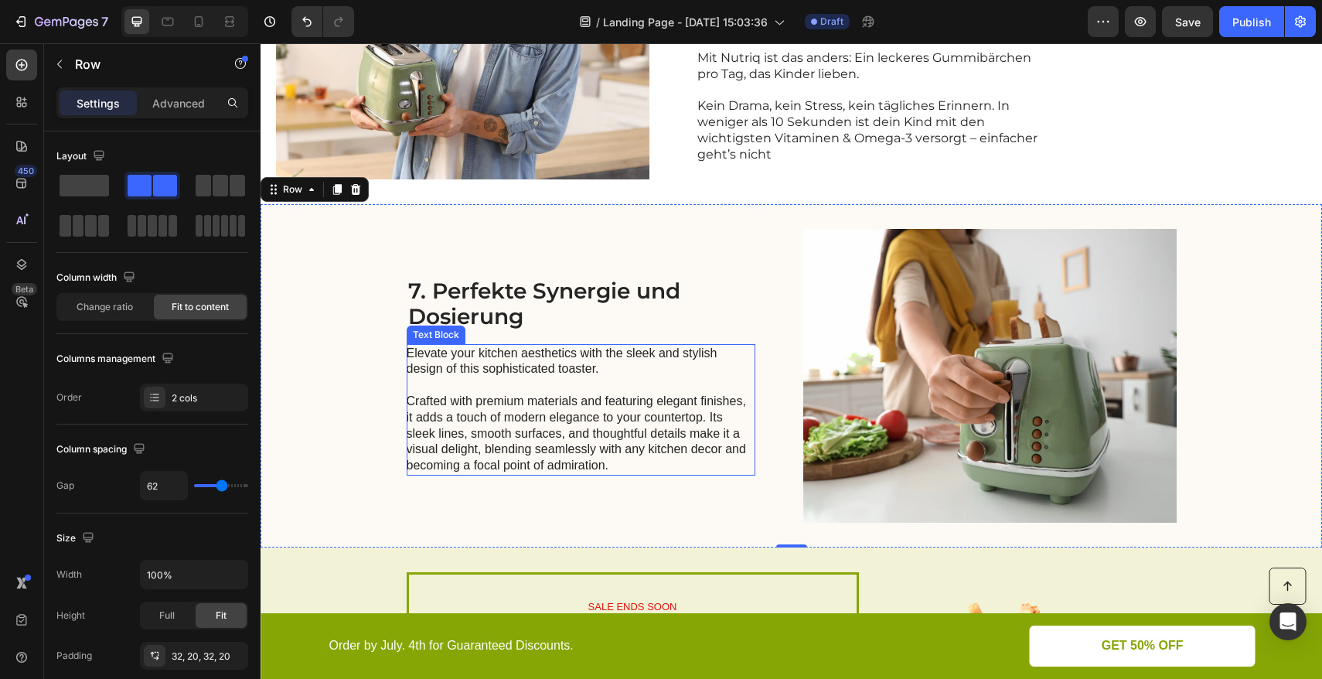
click at [469, 396] on p "Elevate your kitchen aesthetics with the sleek and stylish design of this sophi…" at bounding box center [580, 409] width 347 height 128
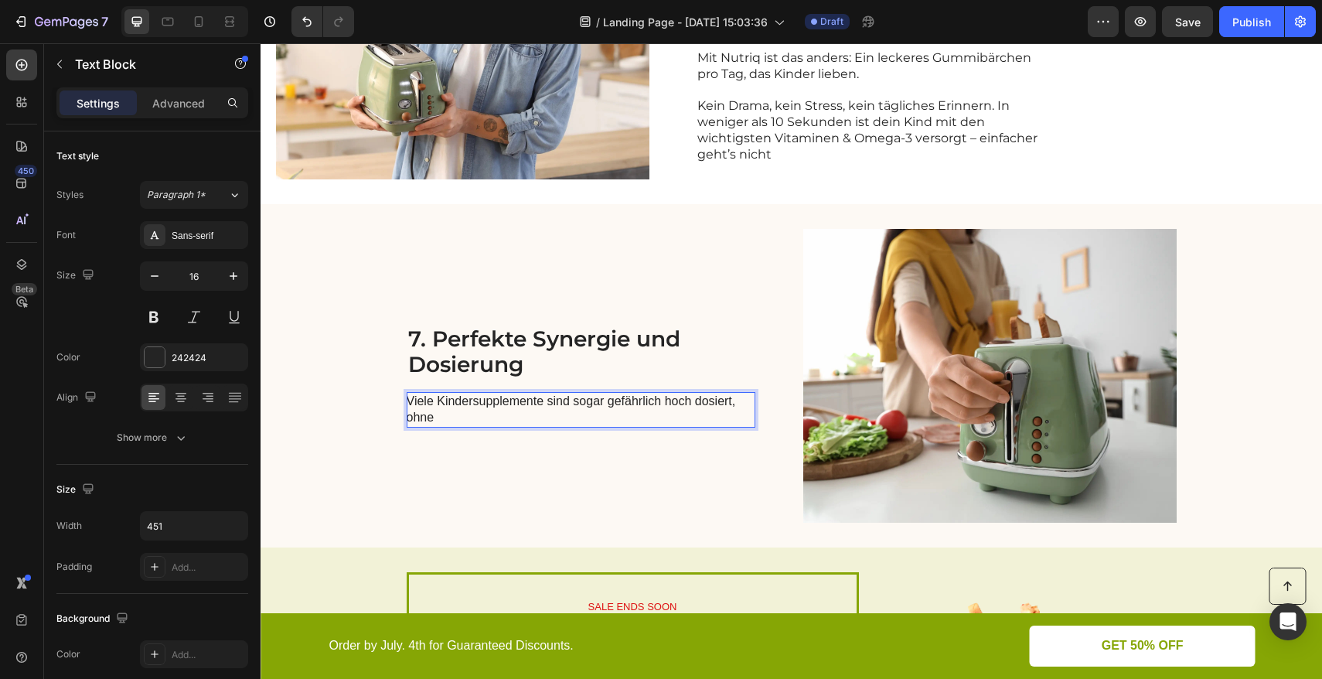
click at [565, 403] on p "Viele Kindersupplemente sind sogar gefährlich hoch dosiert, ohne" at bounding box center [580, 409] width 347 height 32
click at [568, 403] on p "Viele Kindersupplemente sind sogar gefährlich hoch dosiert, ohne" at bounding box center [580, 409] width 347 height 32
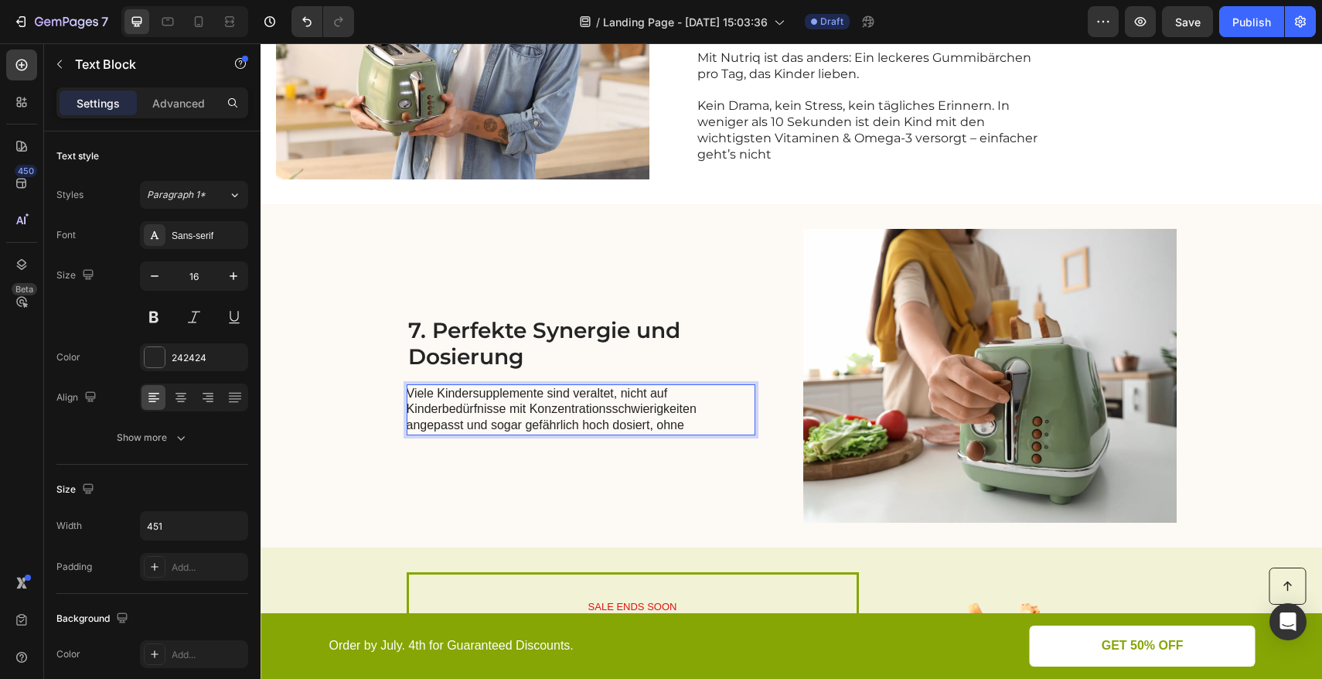
drag, startPoint x: 692, startPoint y: 427, endPoint x: 648, endPoint y: 427, distance: 44.1
click at [645, 429] on p "Viele Kindersupplemente sind veraltet, nicht auf Kinderbedürfnisse mit Konzentr…" at bounding box center [580, 410] width 347 height 48
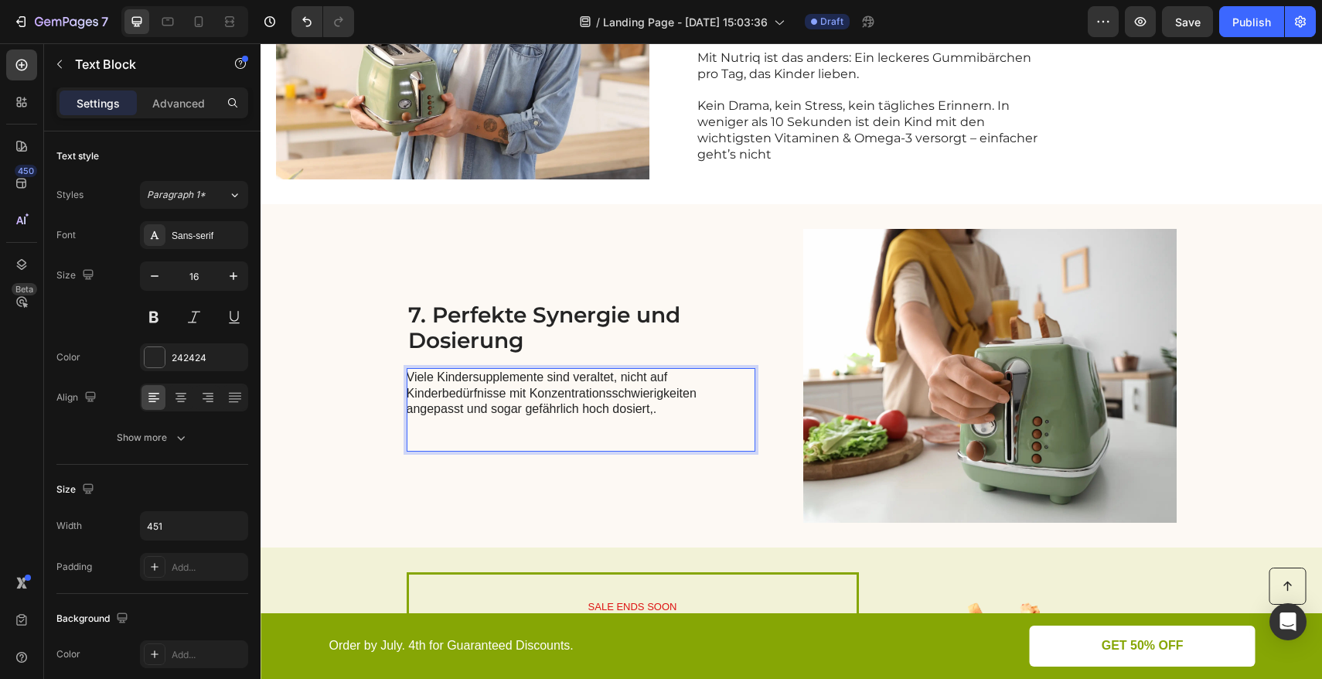
click at [655, 411] on p "Viele Kindersupplemente sind veraltet, nicht auf Kinderbedürfnisse mit Konzentr…" at bounding box center [580, 393] width 347 height 48
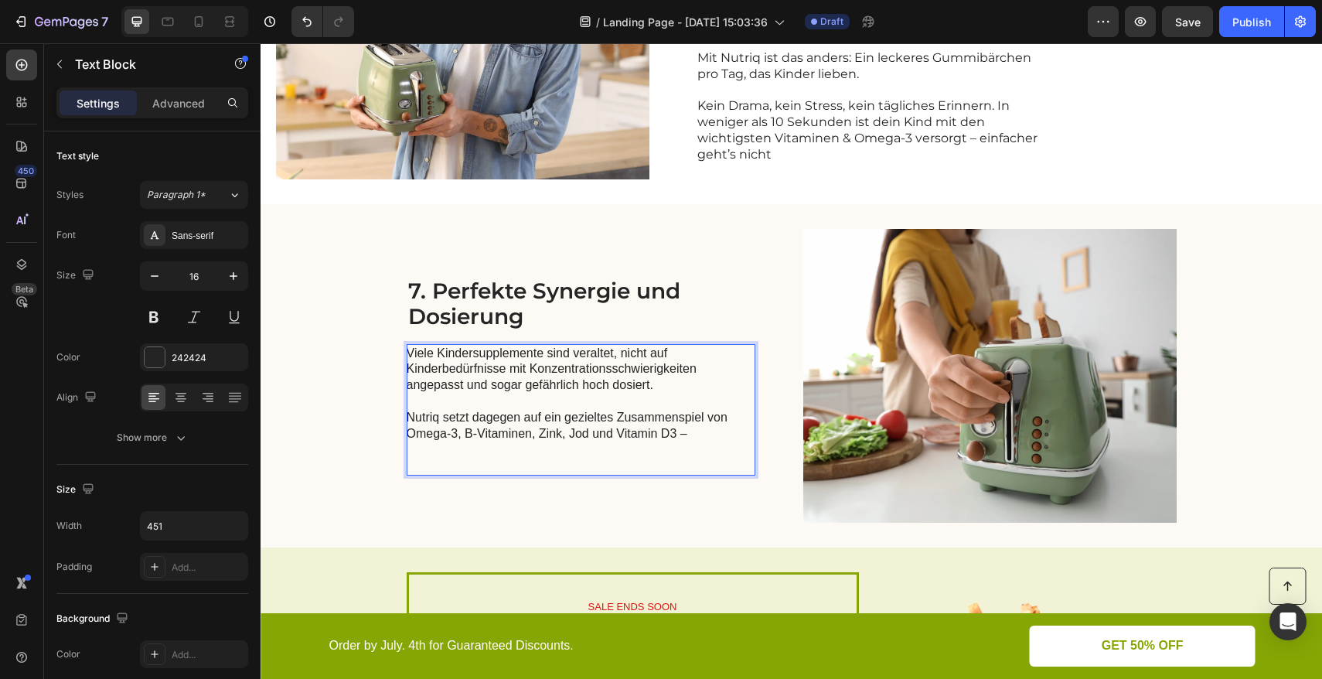
click at [686, 434] on p "Nutriq setzt dagegen auf ein gezieltes Zusammenspiel von Omega-3, B-Vitaminen, …" at bounding box center [580, 426] width 347 height 32
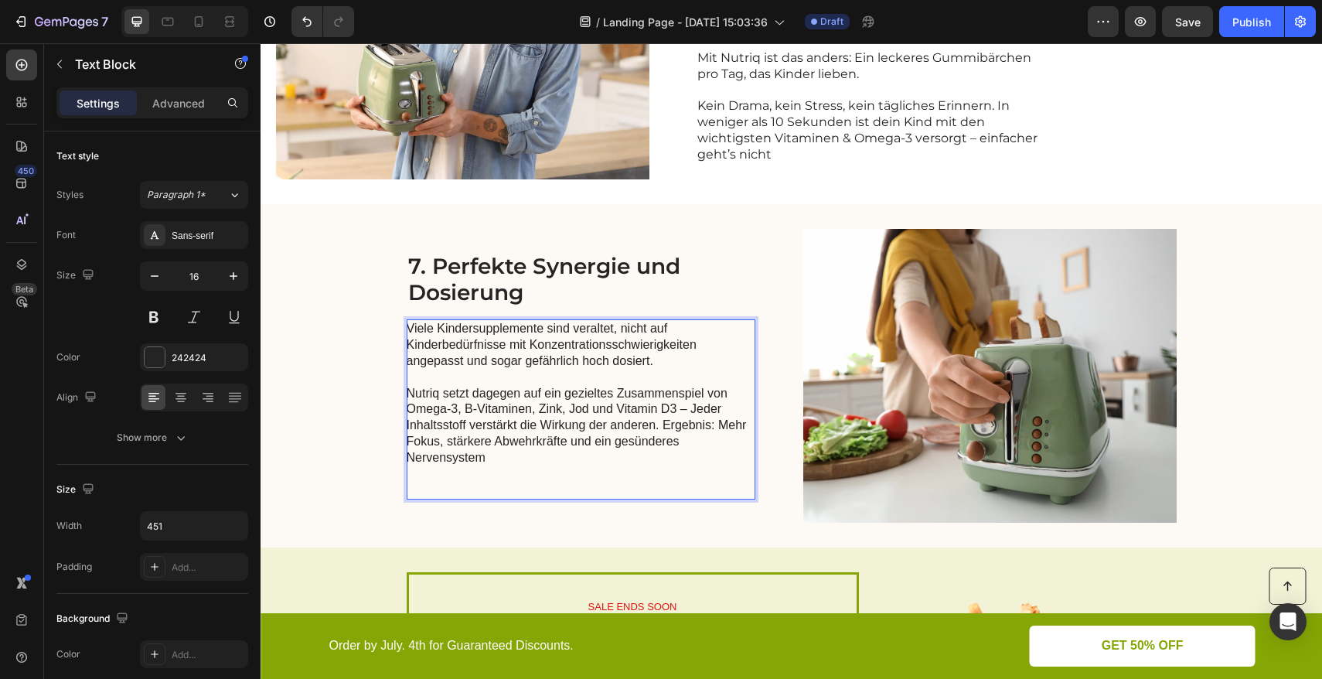
click at [659, 428] on p "Nutriq setzt dagegen auf ein gezieltes Zusammenspiel von Omega-3, B-Vitaminen, …" at bounding box center [580, 426] width 347 height 80
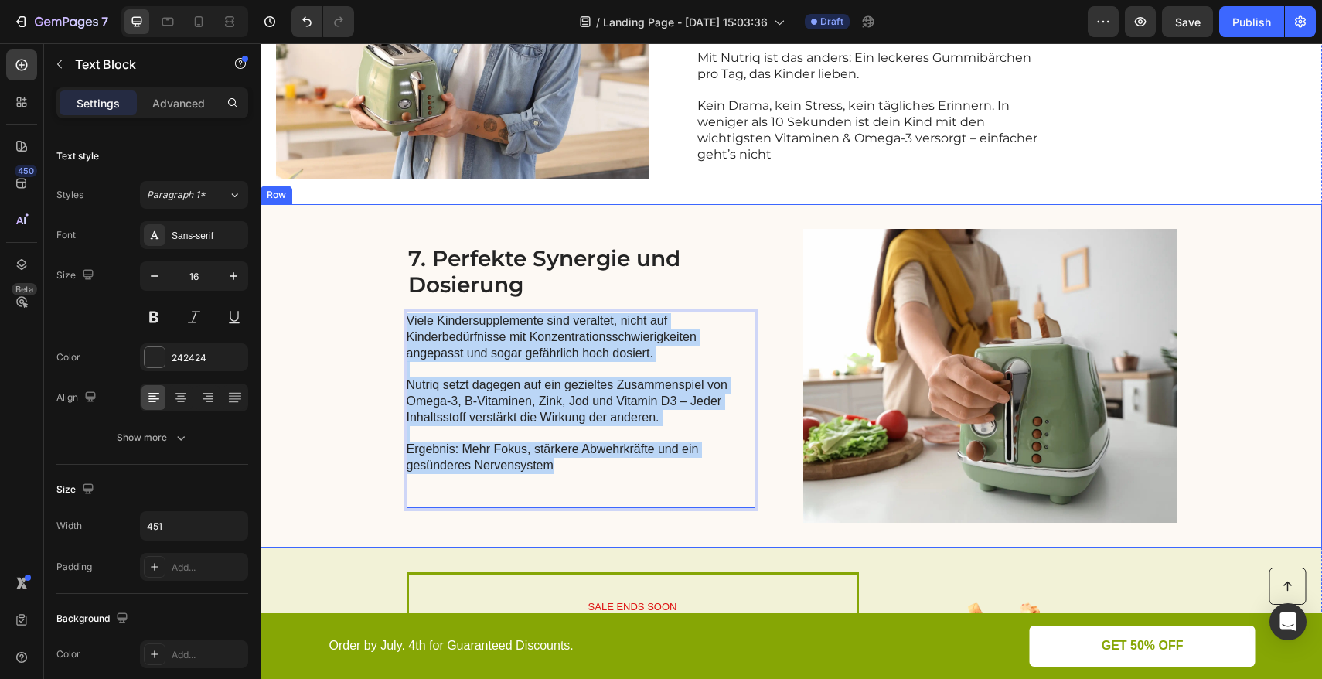
drag, startPoint x: 548, startPoint y: 462, endPoint x: 396, endPoint y: 320, distance: 208.3
click at [396, 320] on div "7. Perfekte Synergie und Dosierung Heading Viele Kindersupplemente sind veralte…" at bounding box center [790, 375] width 1061 height 343
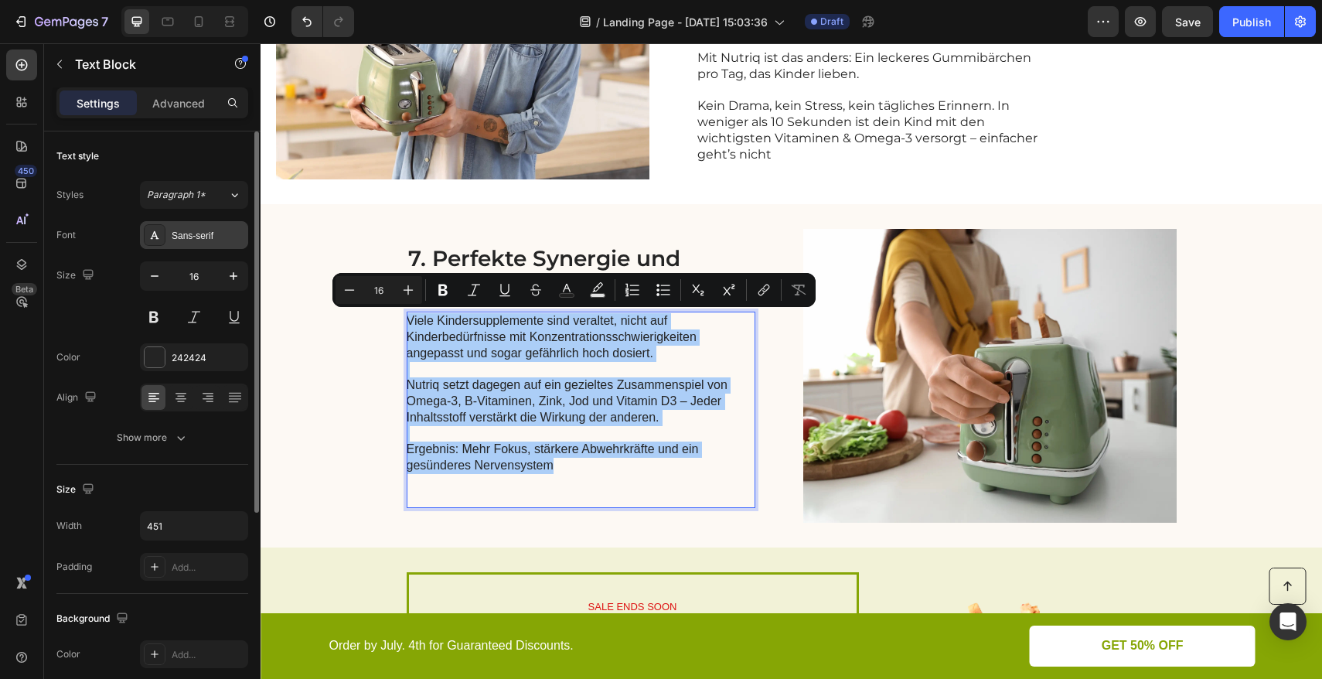
click at [205, 230] on div "Sans-serif" at bounding box center [208, 236] width 73 height 14
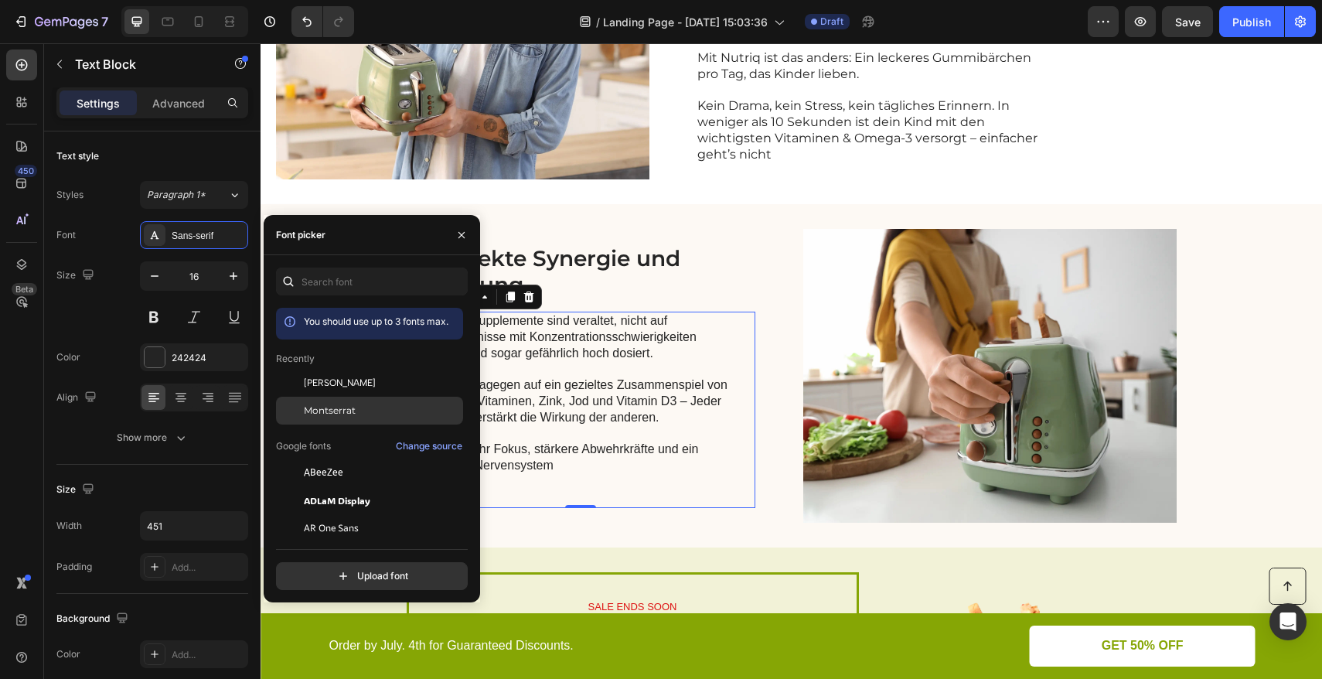
click at [343, 410] on span "Montserrat" at bounding box center [330, 410] width 52 height 14
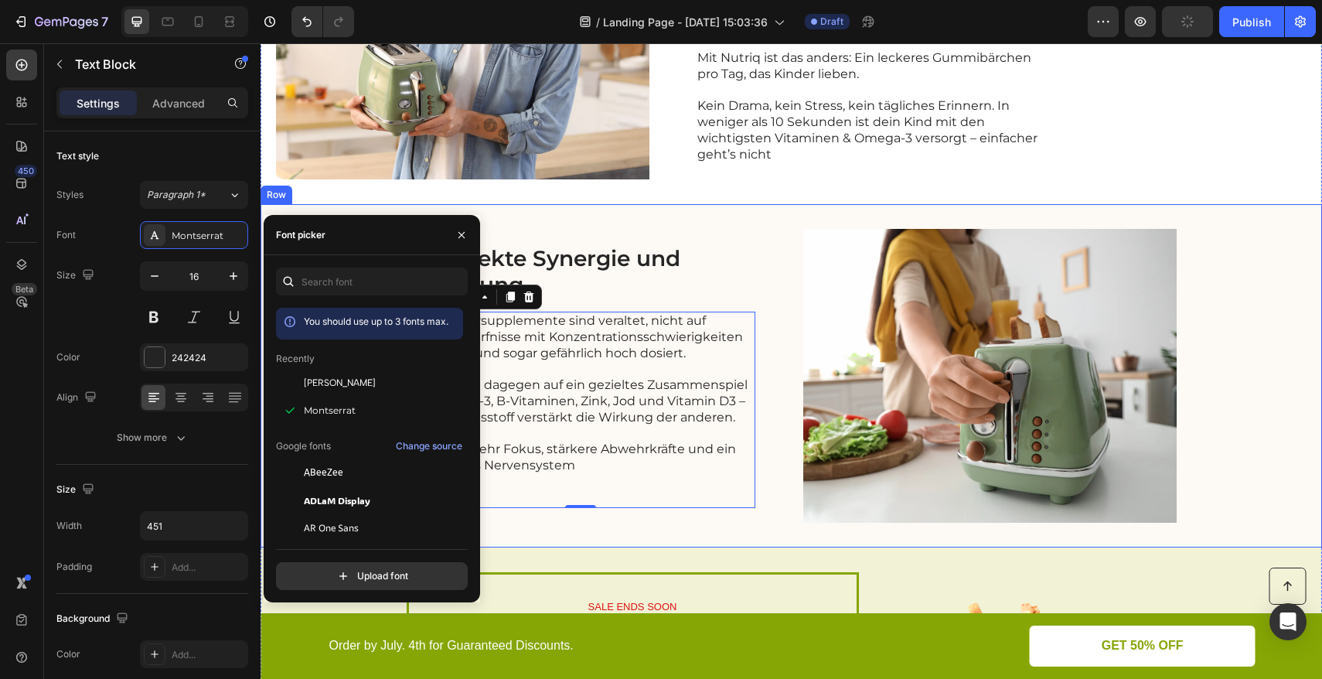
click at [767, 363] on div "7. Perfekte Synergie und Dosierung Heading Viele Kindersupplemente sind veralte…" at bounding box center [790, 375] width 1061 height 343
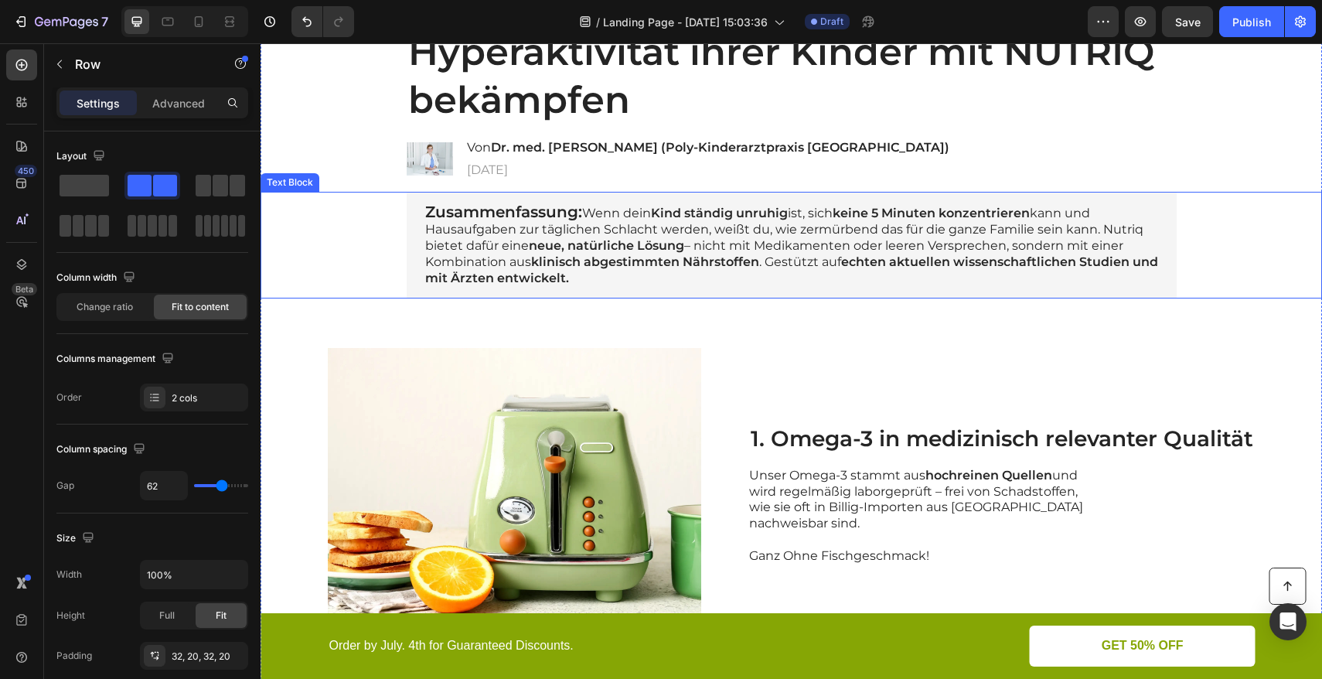
scroll to position [227, 0]
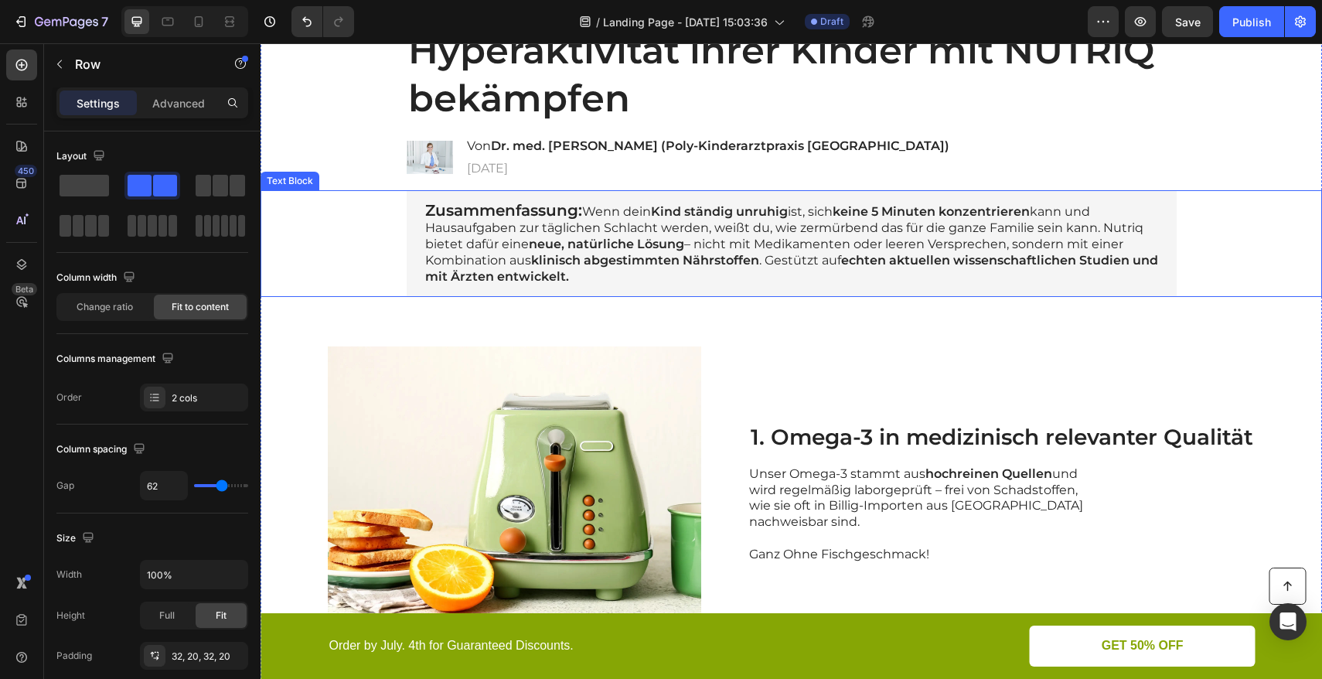
click at [766, 262] on p "Zusammenfassung: Wenn dein Kind ständig unruhig ist, sich keine 5 Minuten konze…" at bounding box center [791, 243] width 733 height 82
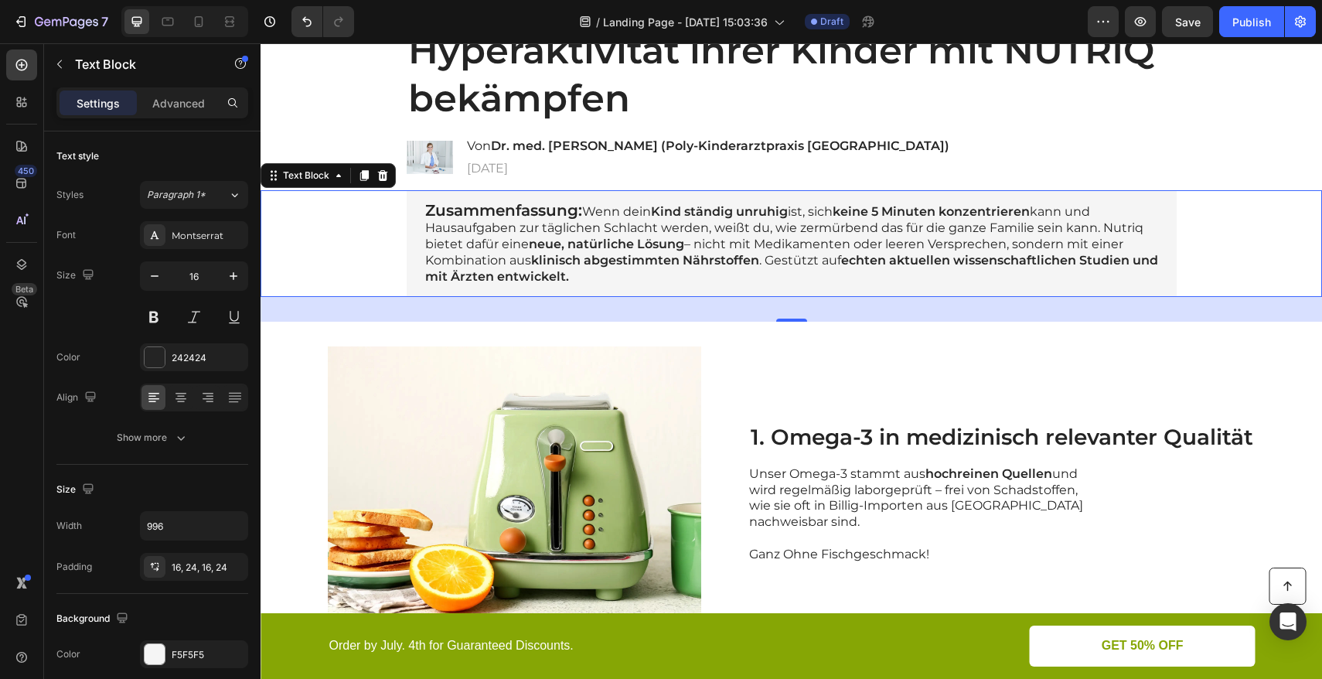
click at [593, 277] on p "Zusammenfassung: Wenn dein Kind ständig unruhig ist, sich keine 5 Minuten konze…" at bounding box center [791, 243] width 733 height 82
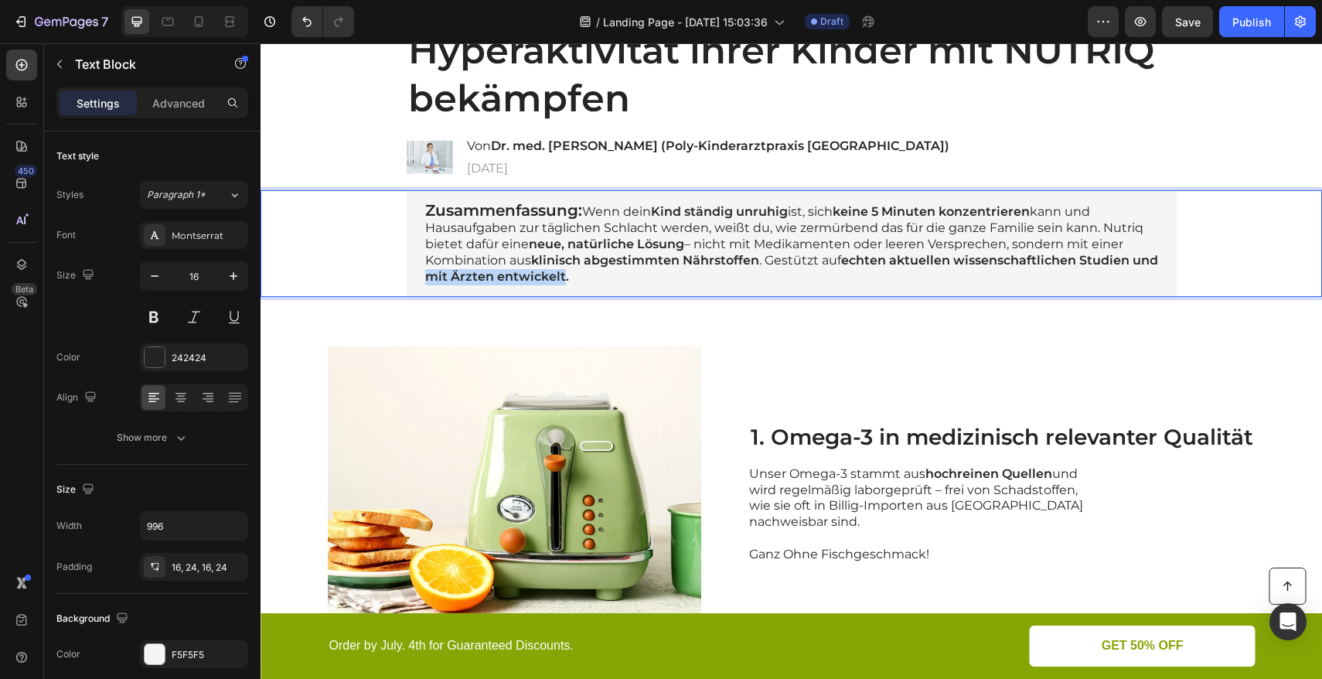
drag, startPoint x: 586, startPoint y: 276, endPoint x: 451, endPoint y: 271, distance: 134.6
click at [451, 271] on strong "echten aktuellen wissenschaftlichen Studien und mit Ärzten entwickelt." at bounding box center [791, 268] width 733 height 31
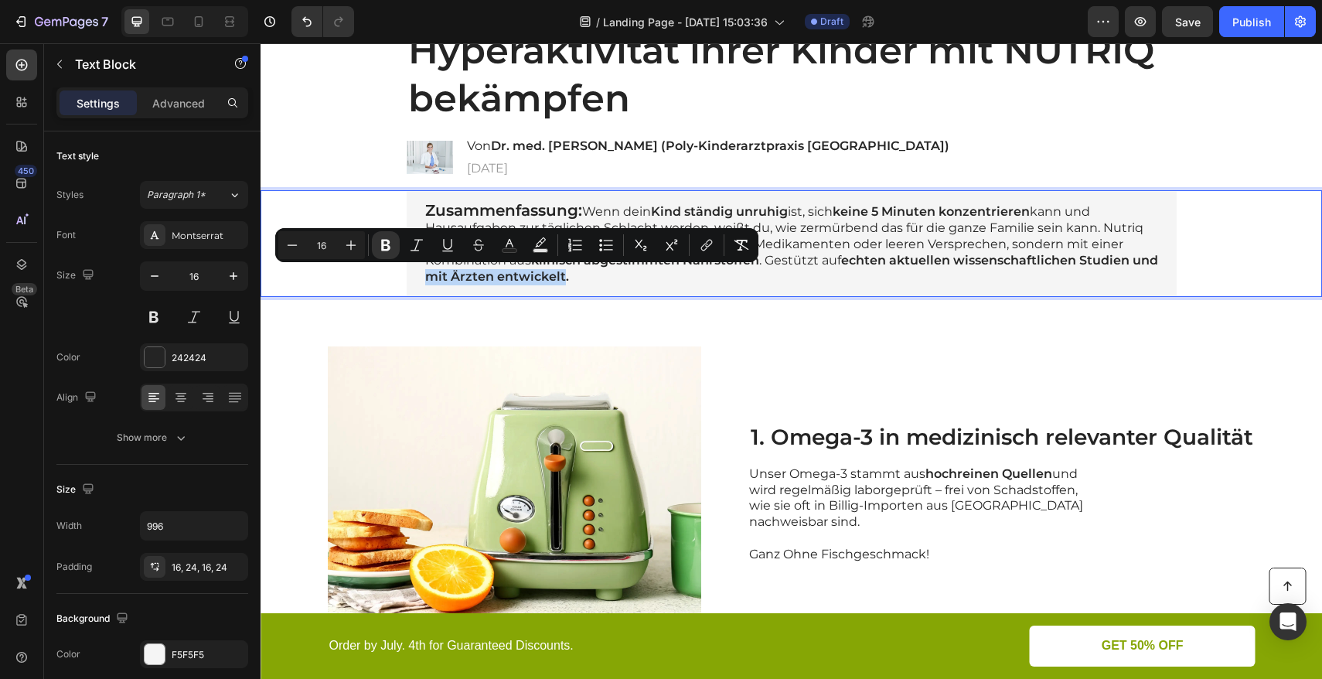
copy strong "mit Ärzten entwickelt"
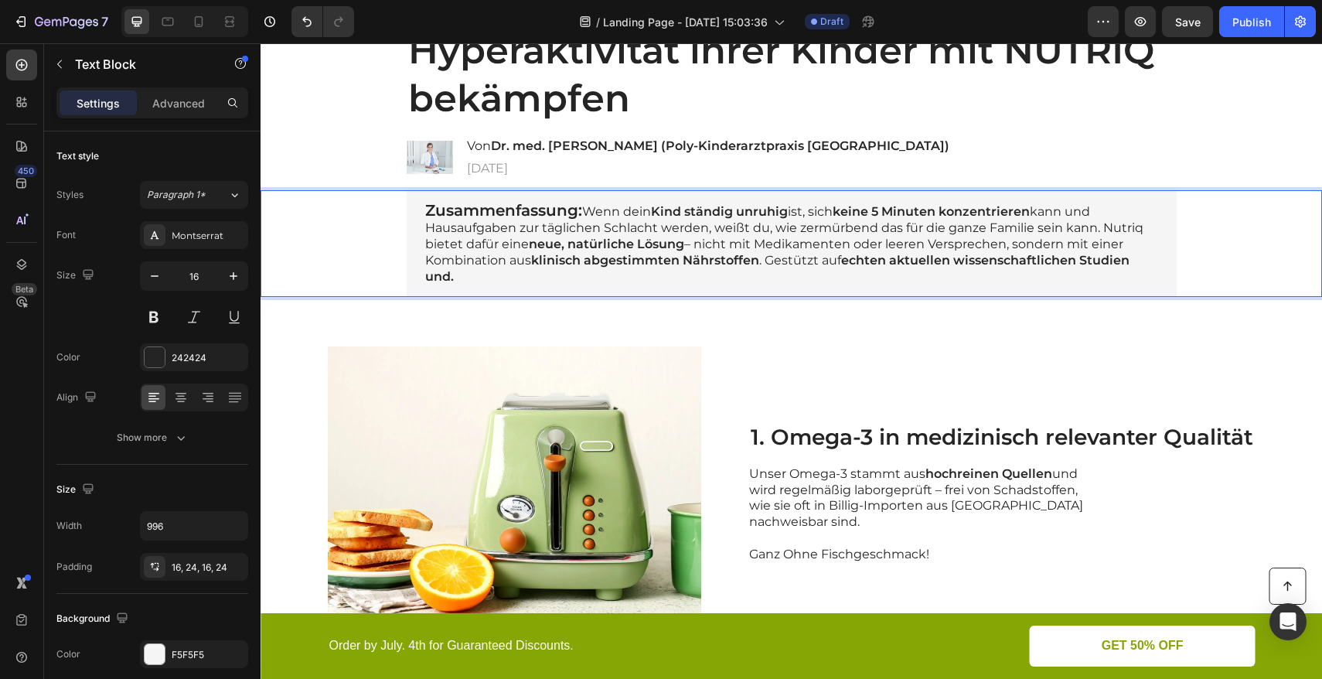
click at [764, 261] on p "Zusammenfassung: Wenn dein Kind ständig unruhig ist, sich keine 5 Minuten konze…" at bounding box center [791, 243] width 733 height 82
click at [767, 262] on strong "mit Ärzten entwickelt" at bounding box center [831, 260] width 141 height 15
click at [763, 259] on p "Zusammenfassung: Wenn dein Kind ständig unruhig ist, sich keine 5 Minuten konze…" at bounding box center [791, 243] width 733 height 82
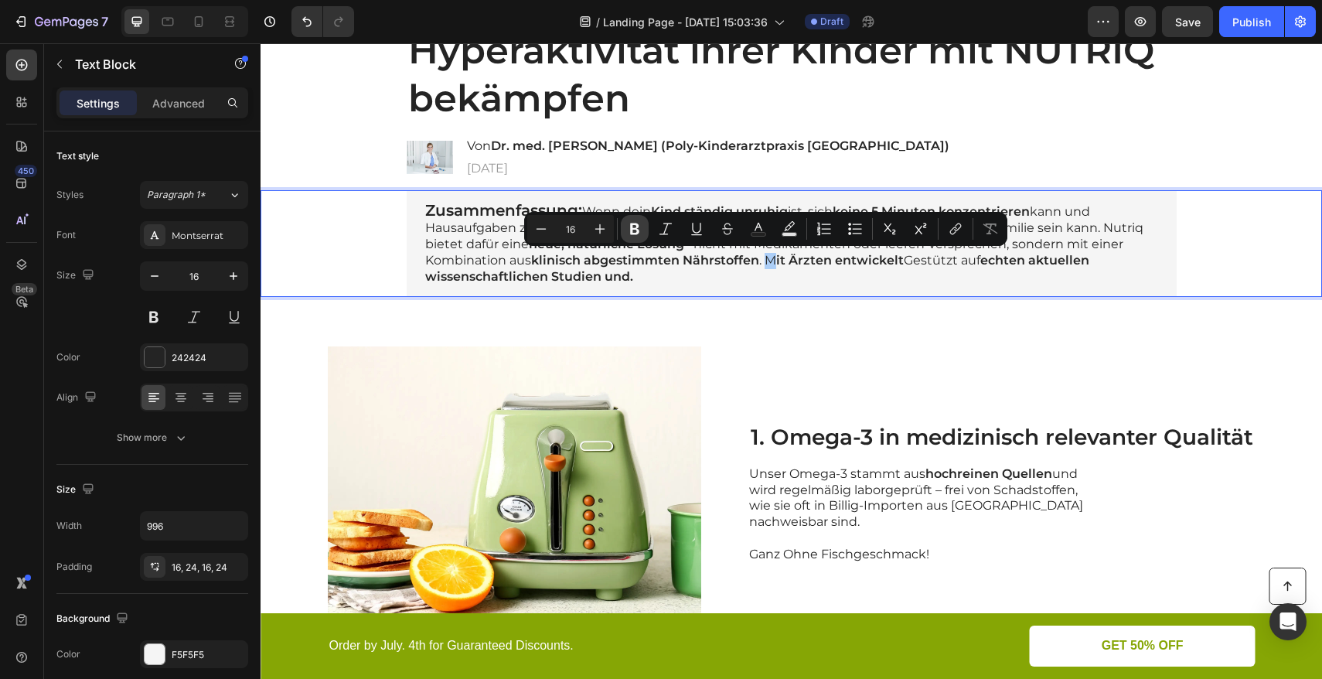
click at [641, 233] on icon "Editor contextual toolbar" at bounding box center [634, 228] width 15 height 15
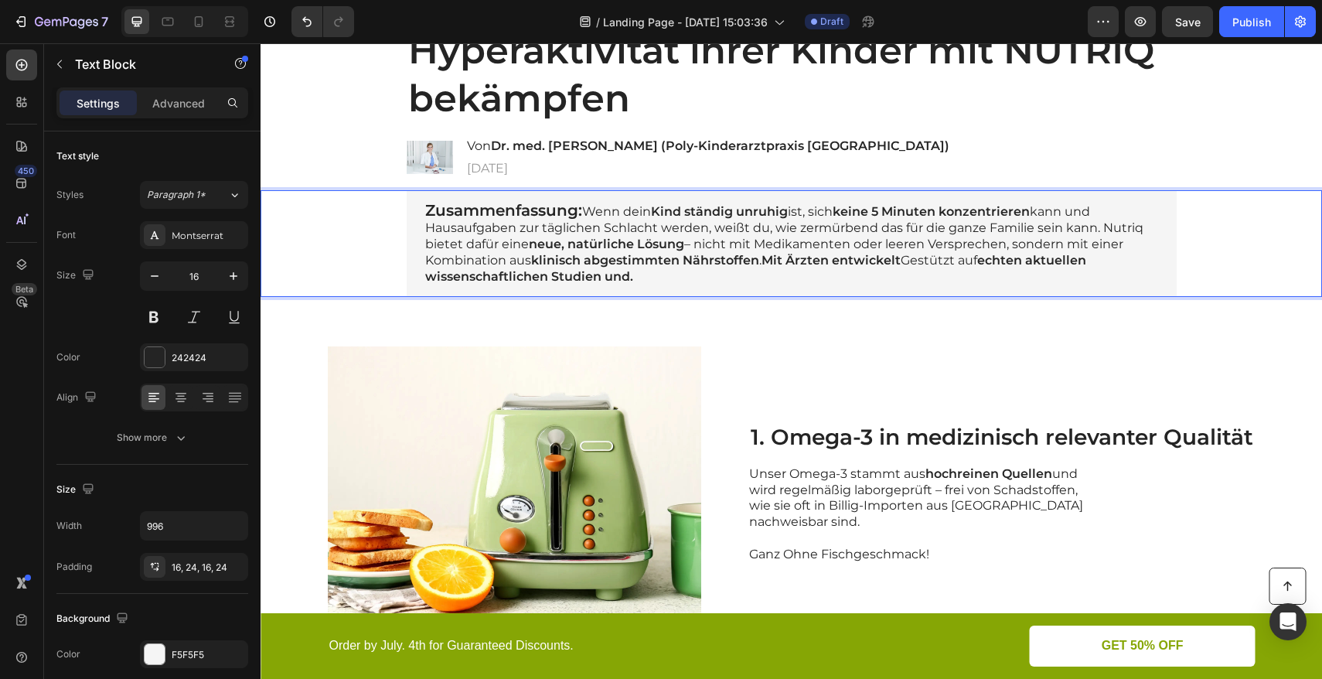
click at [910, 262] on p "Zusammenfassung: Wenn dein Kind ständig unruhig ist, sich keine 5 Minuten konze…" at bounding box center [791, 243] width 733 height 82
click at [898, 261] on p "Zusammenfassung: Wenn dein Kind ständig unruhig ist, sich keine 5 Minuten konze…" at bounding box center [791, 243] width 733 height 82
click at [904, 261] on p "Zusammenfassung: Wenn dein Kind ständig unruhig ist, sich keine 5 Minuten konze…" at bounding box center [791, 243] width 733 height 82
click at [780, 262] on strong "dnMit Ärzten entwickelt u" at bounding box center [845, 260] width 168 height 15
click at [910, 263] on p "Zusammenfassung: Wenn dein Kind ständig unruhig ist, sich keine 5 Minuten konze…" at bounding box center [791, 243] width 733 height 82
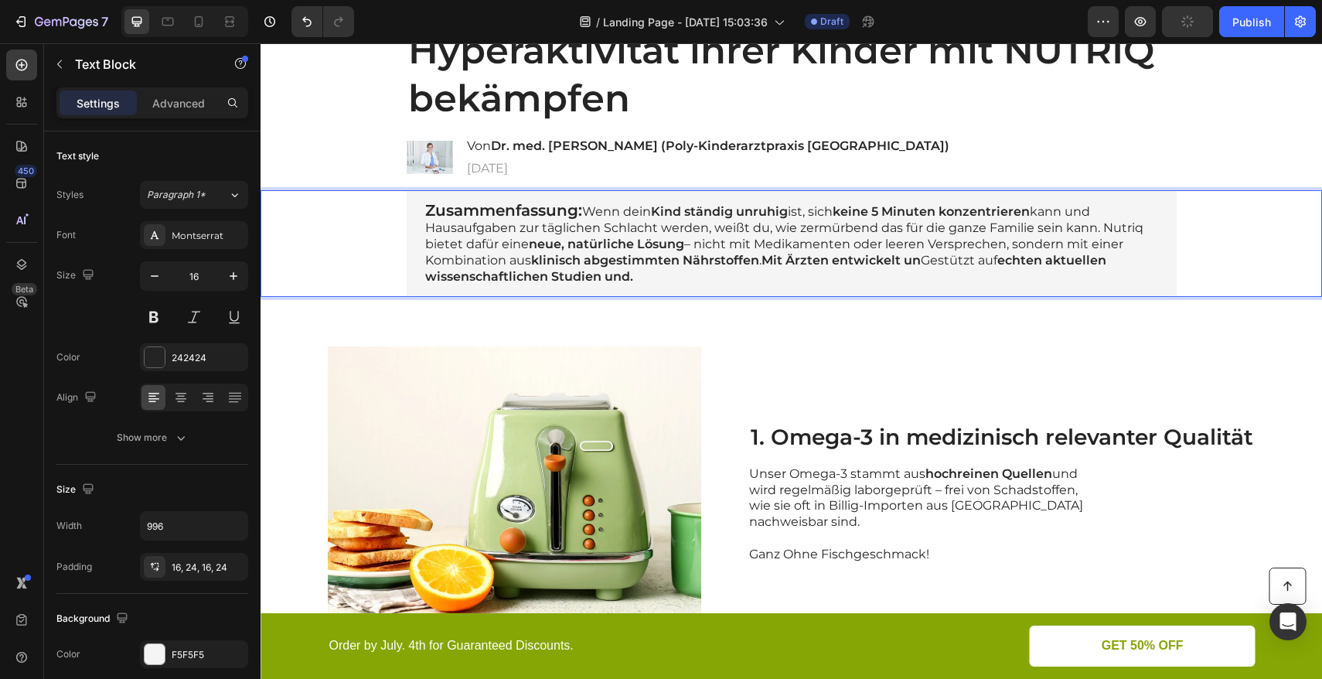
click at [916, 263] on strong "Mit Ärzten entwickelt un" at bounding box center [840, 260] width 159 height 15
click at [927, 264] on p "Zusammenfassung: Wenn dein Kind ständig unruhig ist, sich keine 5 Minuten konze…" at bounding box center [791, 243] width 733 height 82
click at [939, 263] on p "Zusammenfassung: Wenn dein Kind ständig unruhig ist, sich keine 5 Minuten konze…" at bounding box center [791, 243] width 733 height 82
click at [930, 265] on p "Zusammenfassung: Wenn dein Kind ständig unruhig ist, sich keine 5 Minuten konze…" at bounding box center [791, 243] width 733 height 82
drag, startPoint x: 941, startPoint y: 264, endPoint x: 1004, endPoint y: 264, distance: 63.4
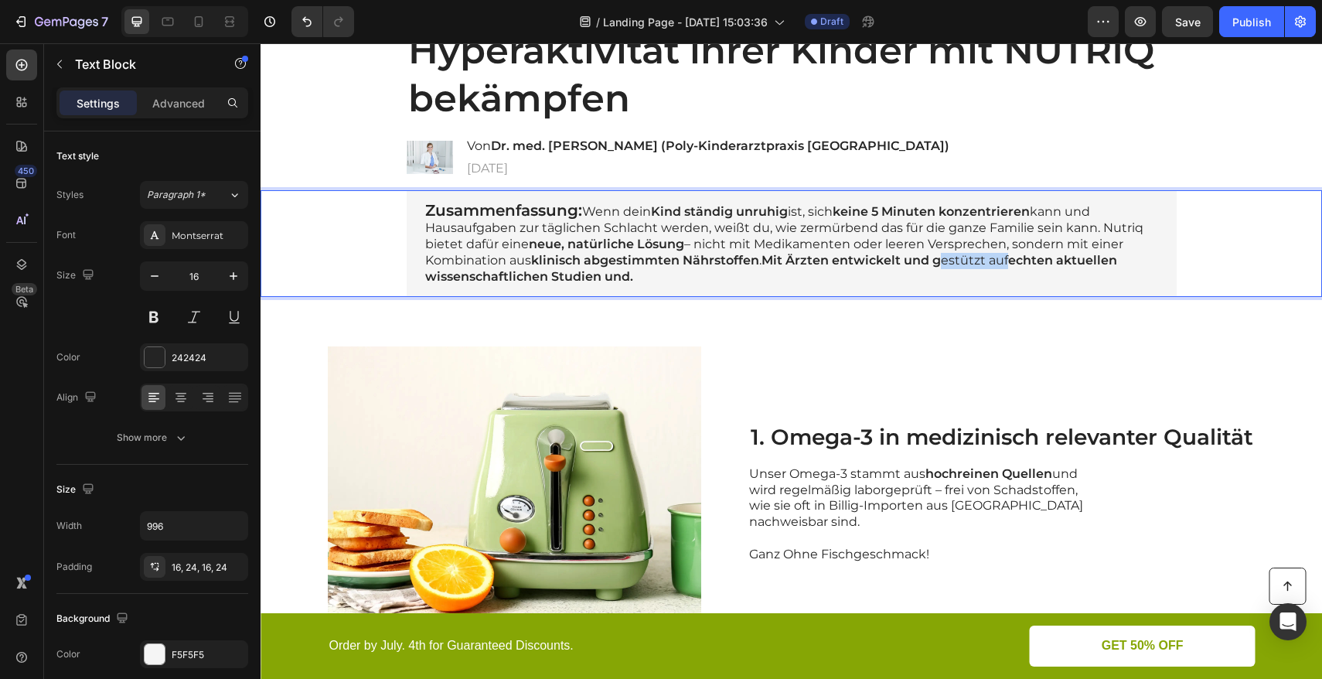
click at [1004, 264] on p "Zusammenfassung: Wenn dein Kind ständig unruhig ist, sich keine 5 Minuten konze…" at bounding box center [791, 243] width 733 height 82
click at [953, 264] on p "Zusammenfassung: Wenn dein Kind ständig unruhig ist, sich keine 5 Minuten konze…" at bounding box center [791, 243] width 733 height 82
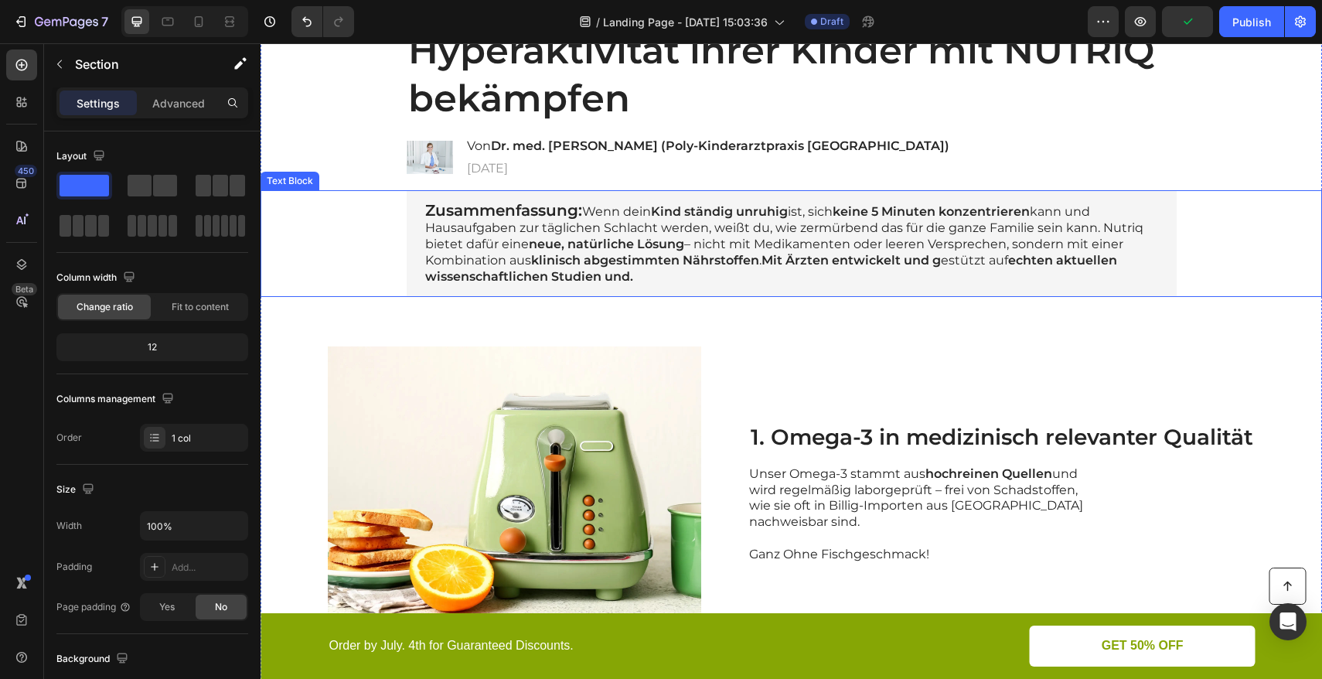
click at [950, 272] on p "Zusammenfassung: Wenn dein Kind ständig unruhig ist, sich keine 5 Minuten konze…" at bounding box center [791, 243] width 733 height 82
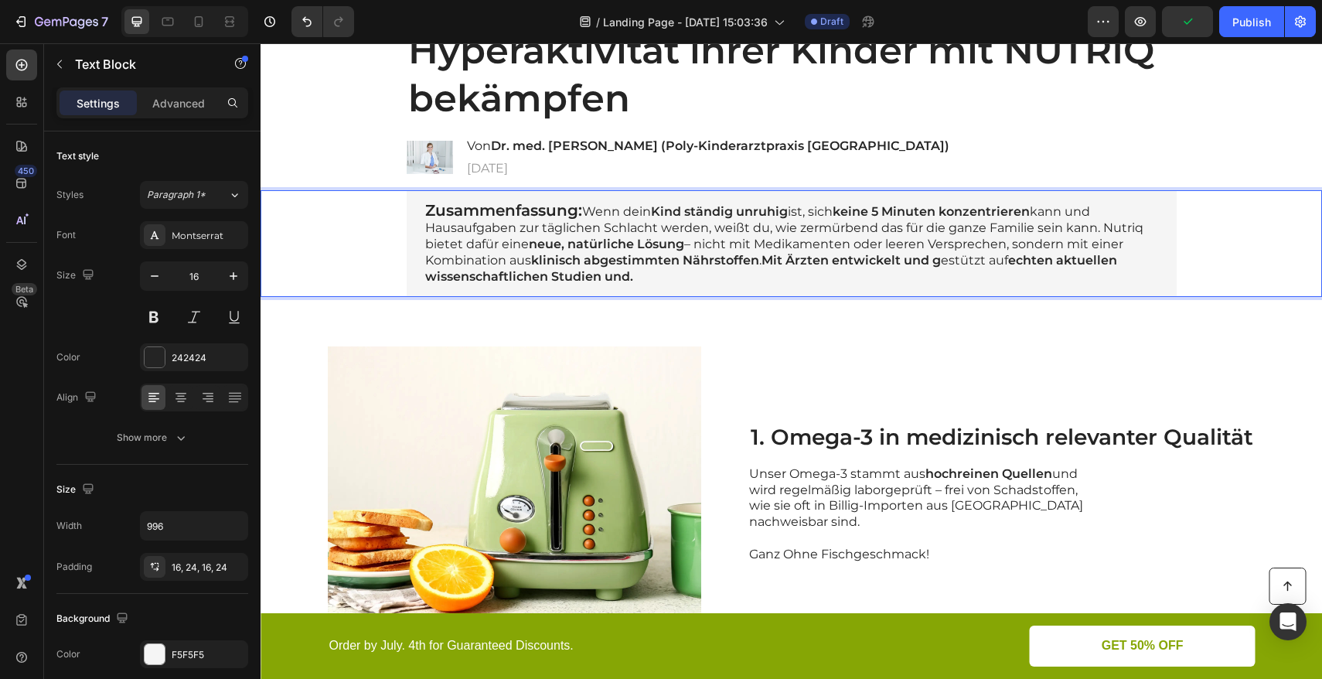
click at [941, 264] on p "Zusammenfassung: Wenn dein Kind ständig unruhig ist, sich keine 5 Minuten konze…" at bounding box center [791, 243] width 733 height 82
drag, startPoint x: 941, startPoint y: 263, endPoint x: 1003, endPoint y: 260, distance: 62.7
click at [1003, 260] on p "Zusammenfassung: Wenn dein Kind ständig unruhig ist, sich keine 5 Minuten konze…" at bounding box center [791, 243] width 733 height 82
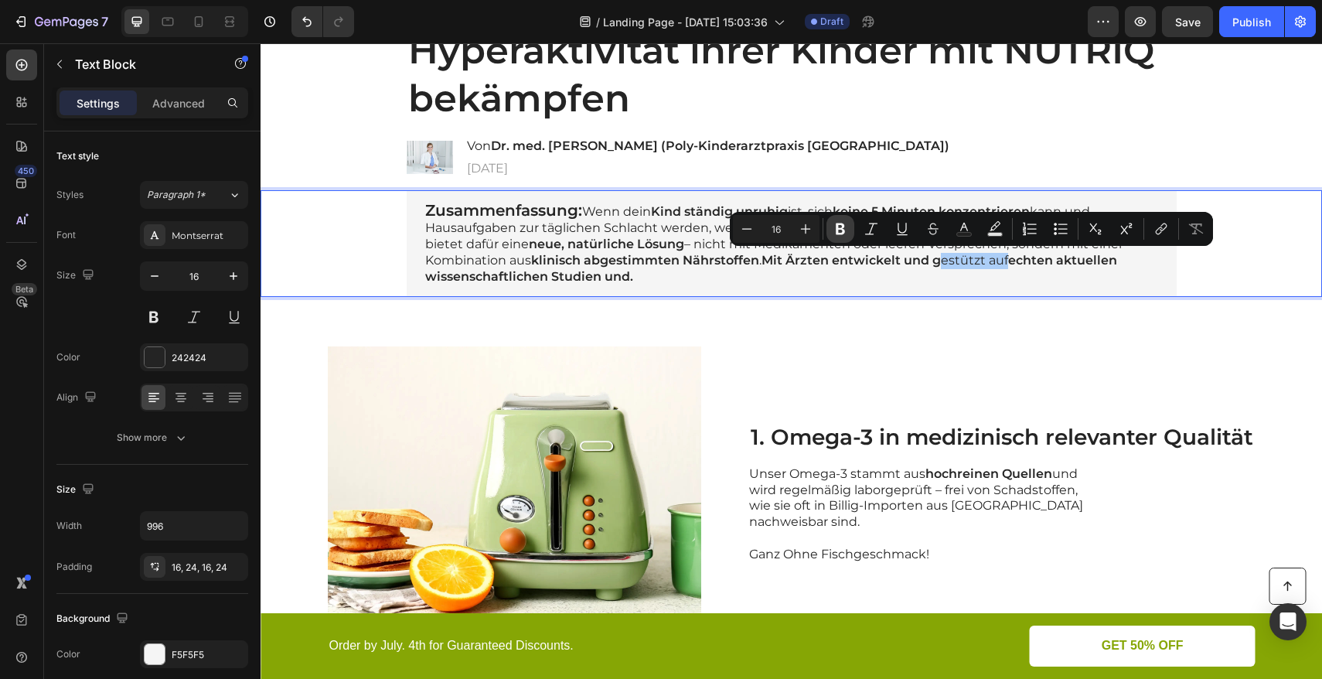
click at [846, 233] on icon "Editor contextual toolbar" at bounding box center [839, 228] width 15 height 15
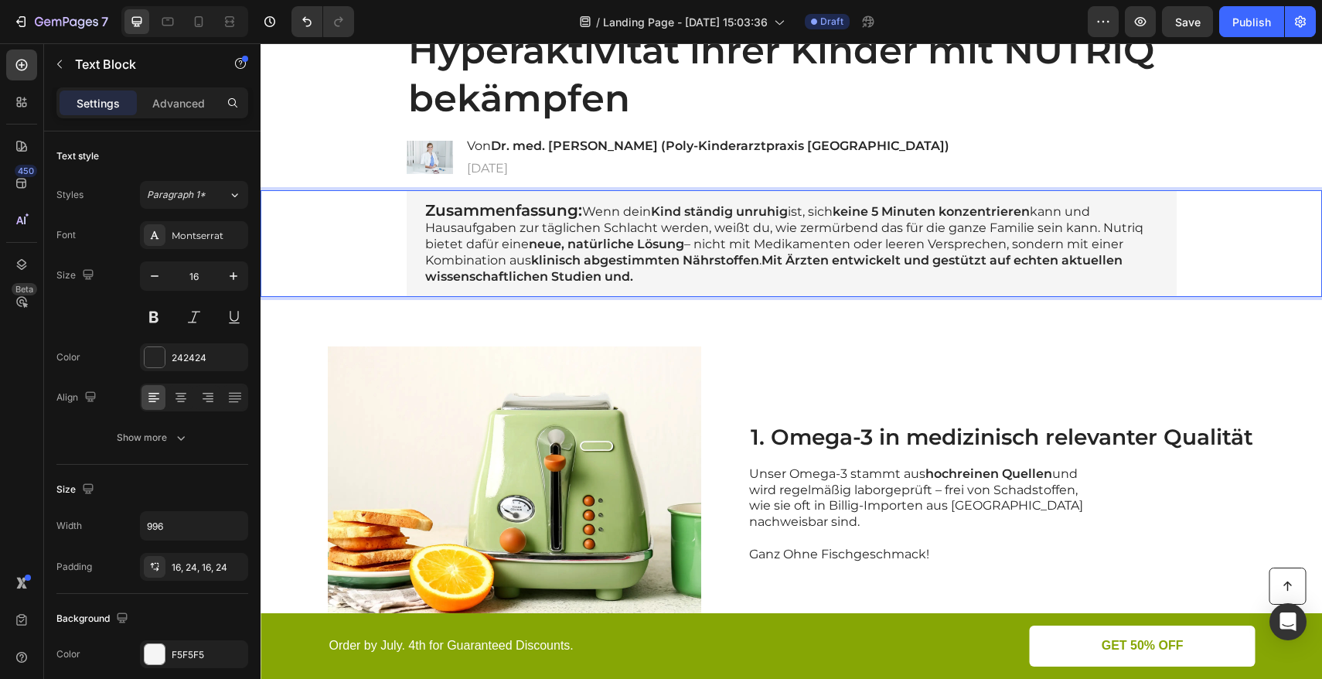
click at [630, 276] on p "Zusammenfassung: Wenn dein Kind ständig unruhig ist, sich keine 5 Minuten konze…" at bounding box center [791, 243] width 733 height 82
click at [428, 213] on strong "Zusammenfassung:" at bounding box center [506, 210] width 157 height 19
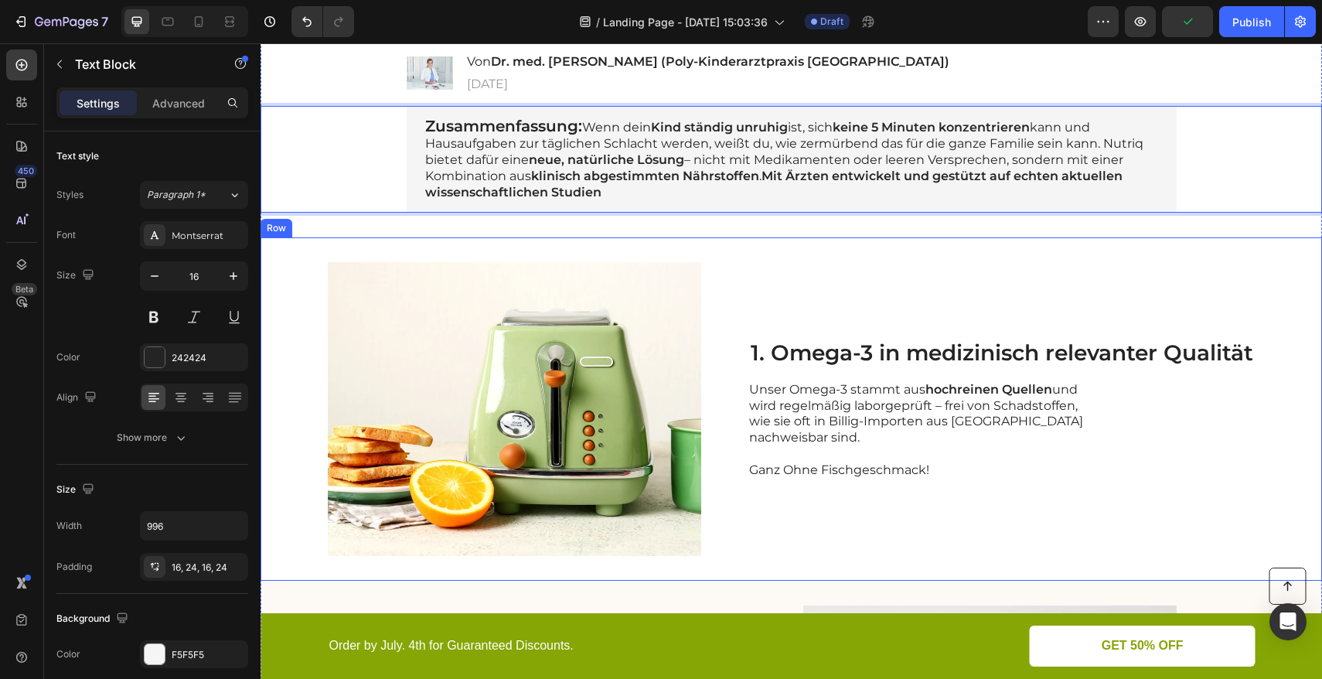
scroll to position [313, 0]
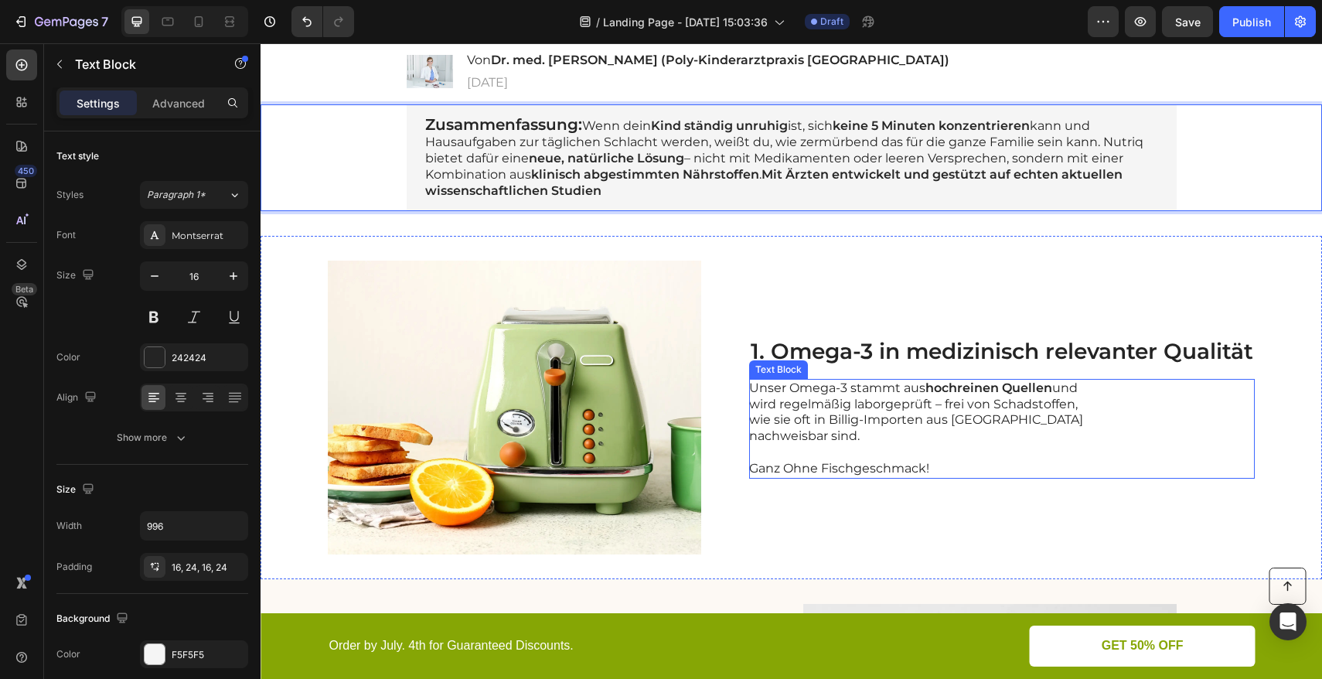
click at [884, 417] on p "Unser Omega-3 stammt aus hochreinen Quellen und wird regelmäßig laborgeprüft – …" at bounding box center [922, 412] width 347 height 64
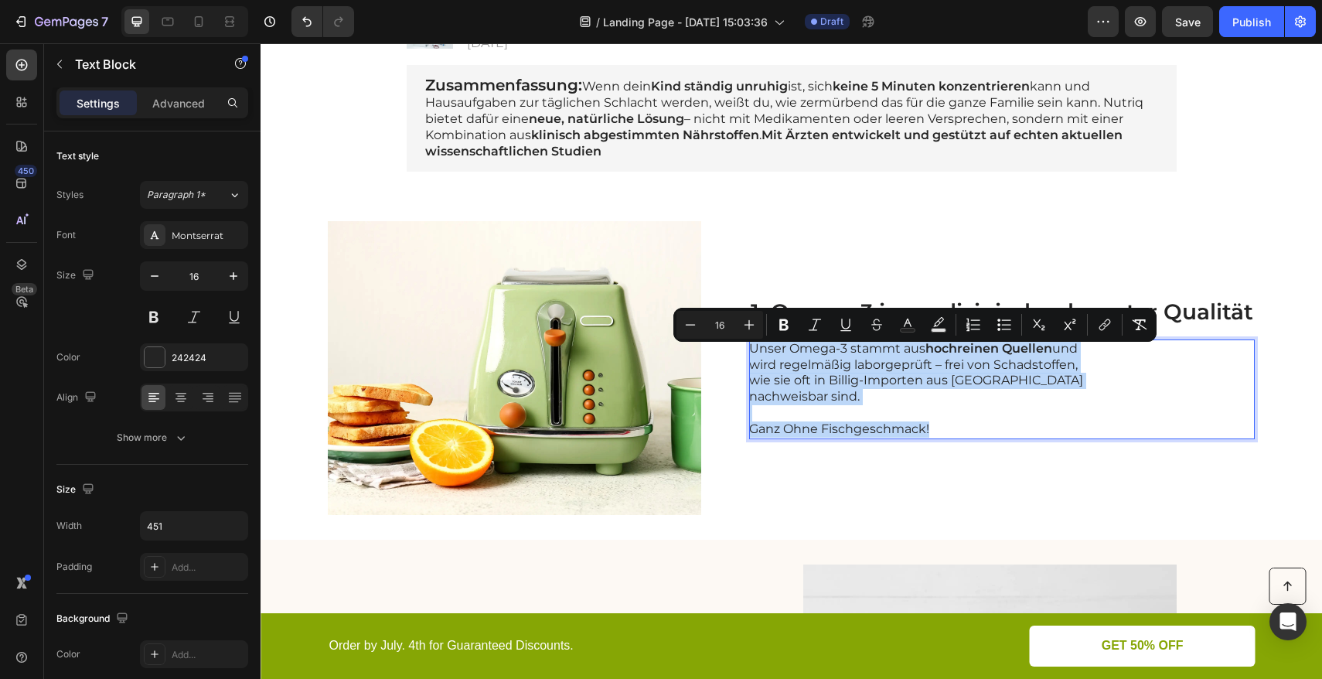
scroll to position [370, 0]
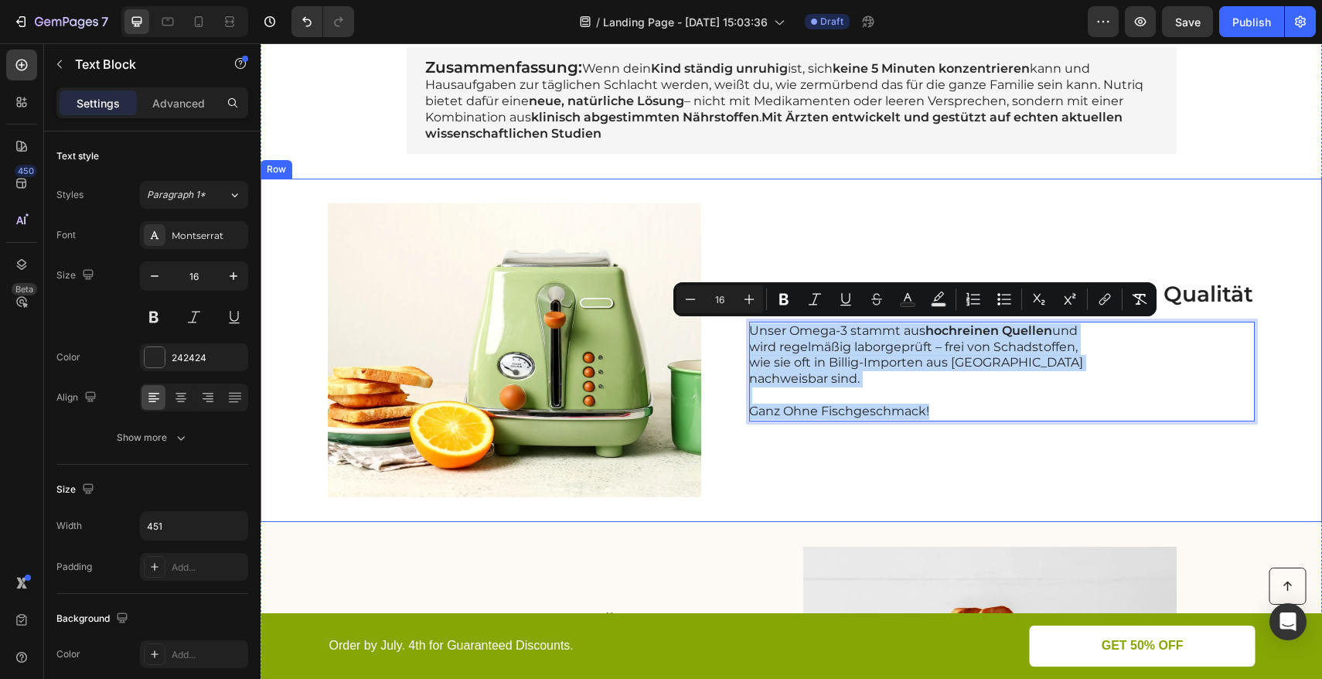
click at [1298, 241] on div "Image 1. Omega-3 in medizinisch relevanter Qualität Heading Unser Omega-3 stamm…" at bounding box center [790, 350] width 1061 height 343
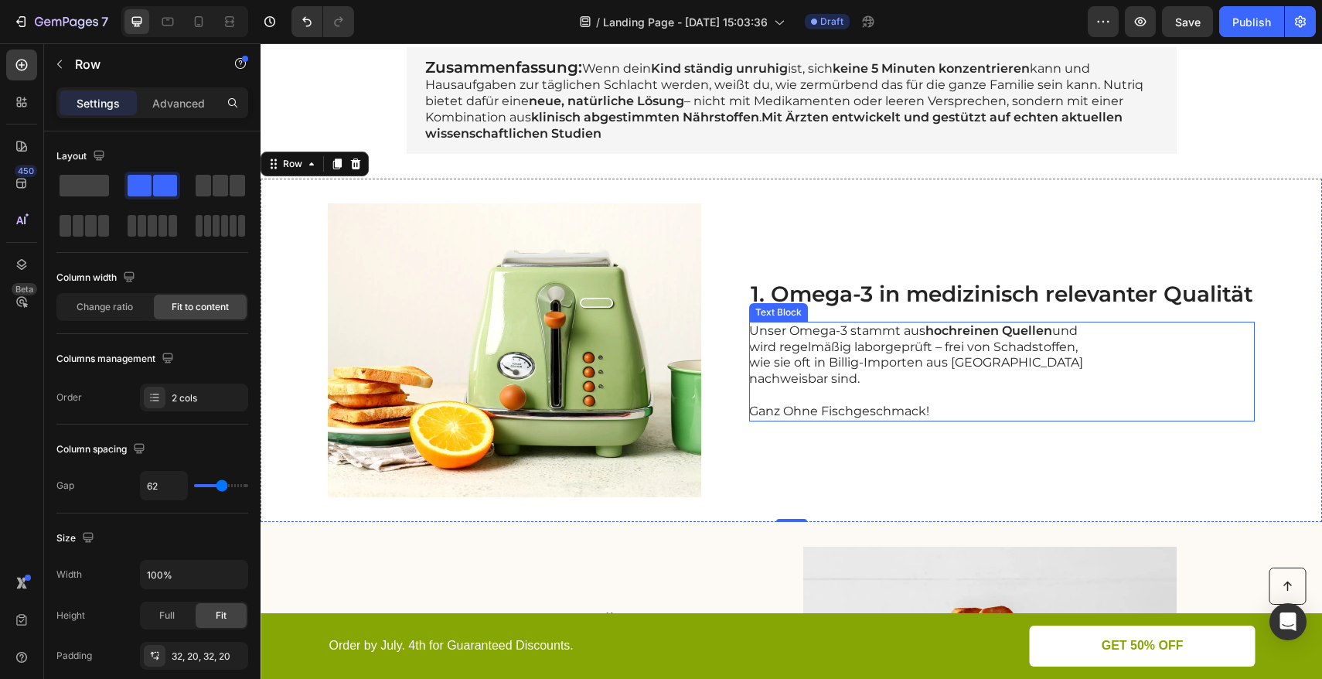
click at [755, 335] on p "Unser Omega-3 stammt aus hochreinen Quellen und wird regelmäßig laborgeprüft – …" at bounding box center [922, 355] width 347 height 64
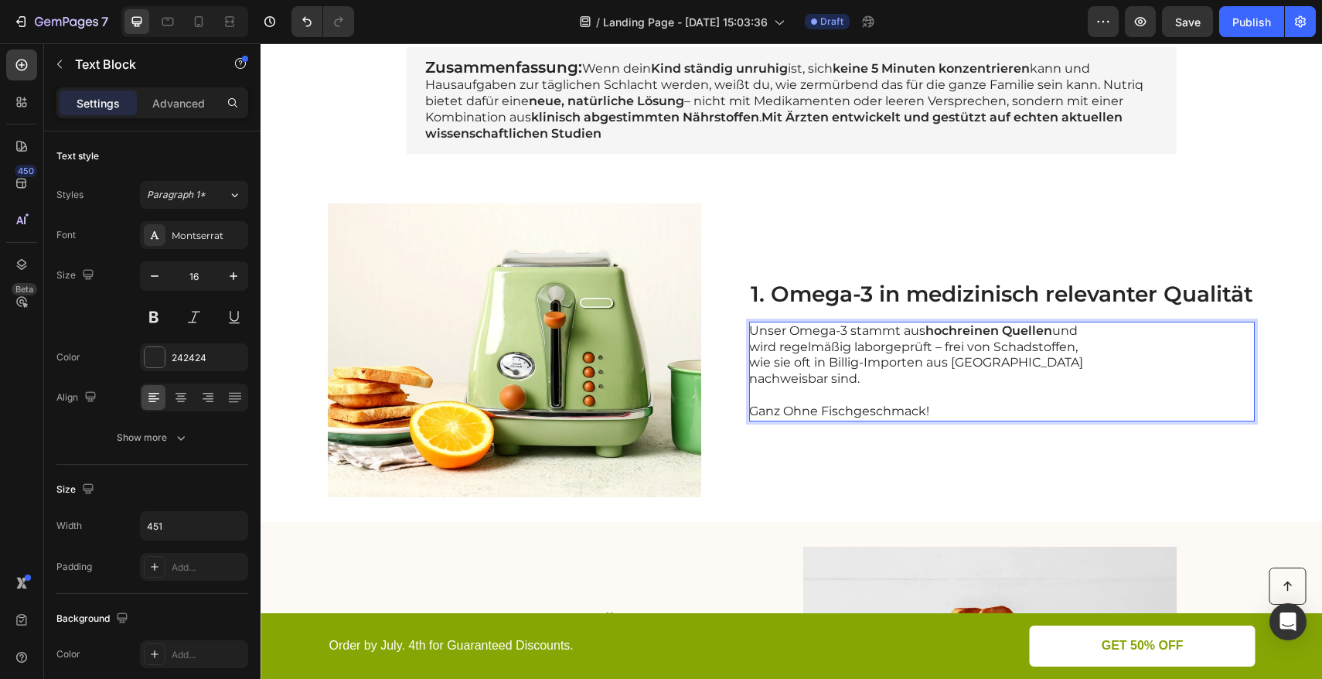
click at [749, 332] on p "Unser Omega-3 stammt aus hochreinen Quellen und wird regelmäßig laborgeprüft – …" at bounding box center [922, 355] width 347 height 64
click at [749, 329] on p "Unser Omega-3 stammt aus hochreinen Quellen und wird regelmäßig laborgeprüft – …" at bounding box center [922, 355] width 347 height 64
click at [749, 327] on p "Unser Omega-3 stammt aus hochreinen Quellen und wird regelmäßig laborgeprüft – …" at bounding box center [922, 355] width 347 height 64
click at [754, 328] on p "Unser Omega-3 stammt aus hochreinen Quellen und wird regelmäßig laborgeprüft – …" at bounding box center [922, 355] width 347 height 64
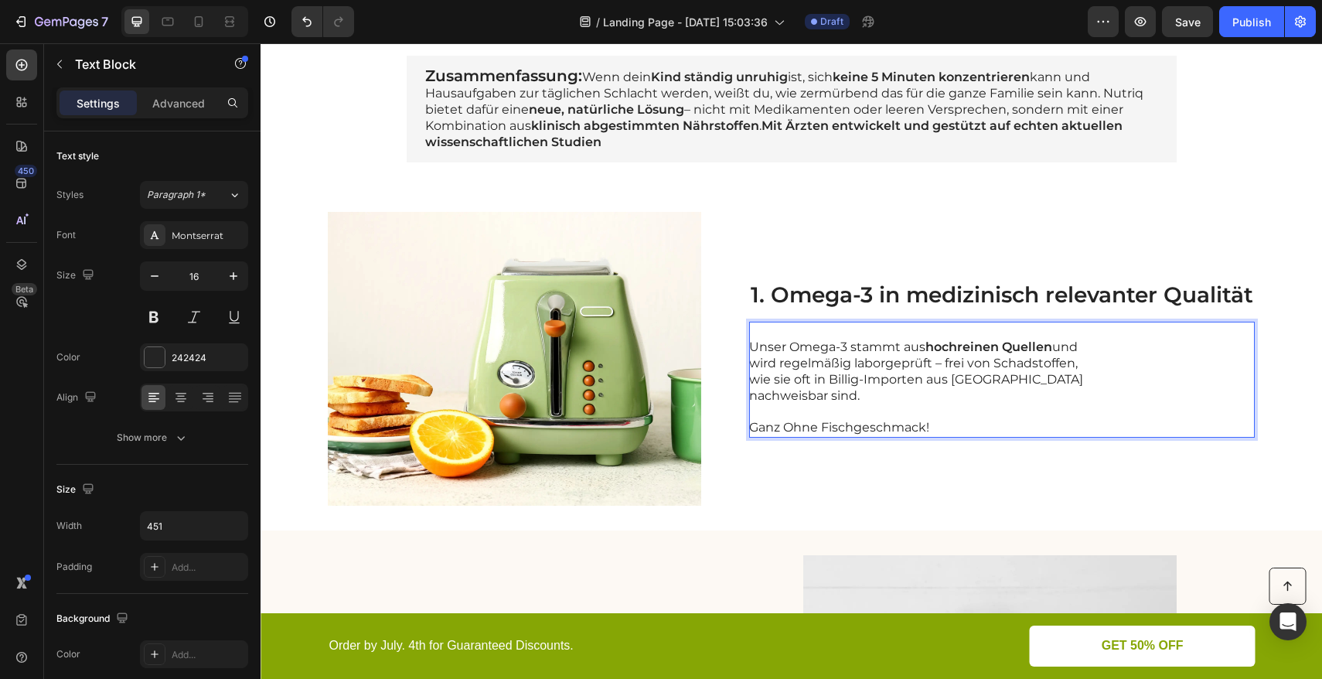
scroll to position [354, 0]
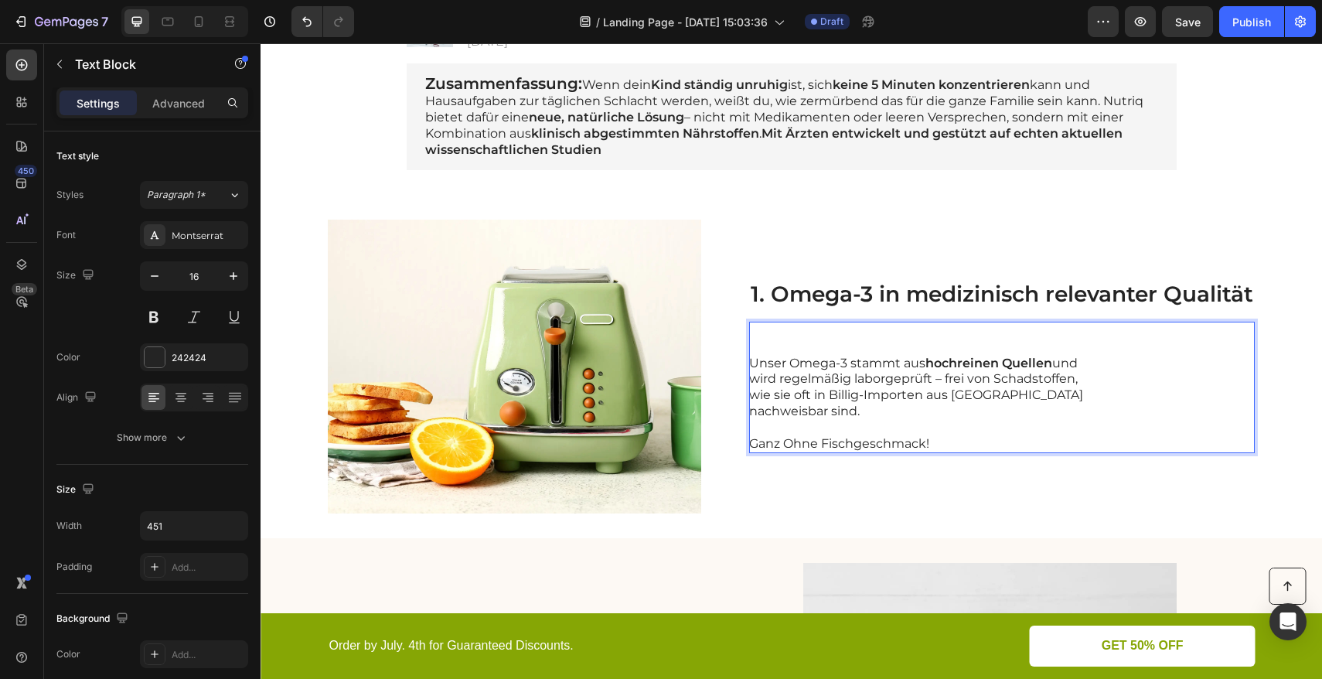
click at [759, 330] on p "Rich Text Editor. Editing area: main" at bounding box center [922, 331] width 347 height 16
click at [757, 332] on p "Rich Text Editor. Editing area: main" at bounding box center [922, 331] width 347 height 16
click at [753, 356] on p "Unser Omega-3 stammt aus hochreinen Quellen und wird regelmäßig laborgeprüft – …" at bounding box center [922, 388] width 347 height 64
click at [754, 335] on p "Rich Text Editor. Editing area: main" at bounding box center [922, 331] width 347 height 16
click at [749, 356] on p "Unser Omega-3 stammt aus hochreinen Quellen und wird regelmäßig laborgeprüft – …" at bounding box center [922, 388] width 347 height 64
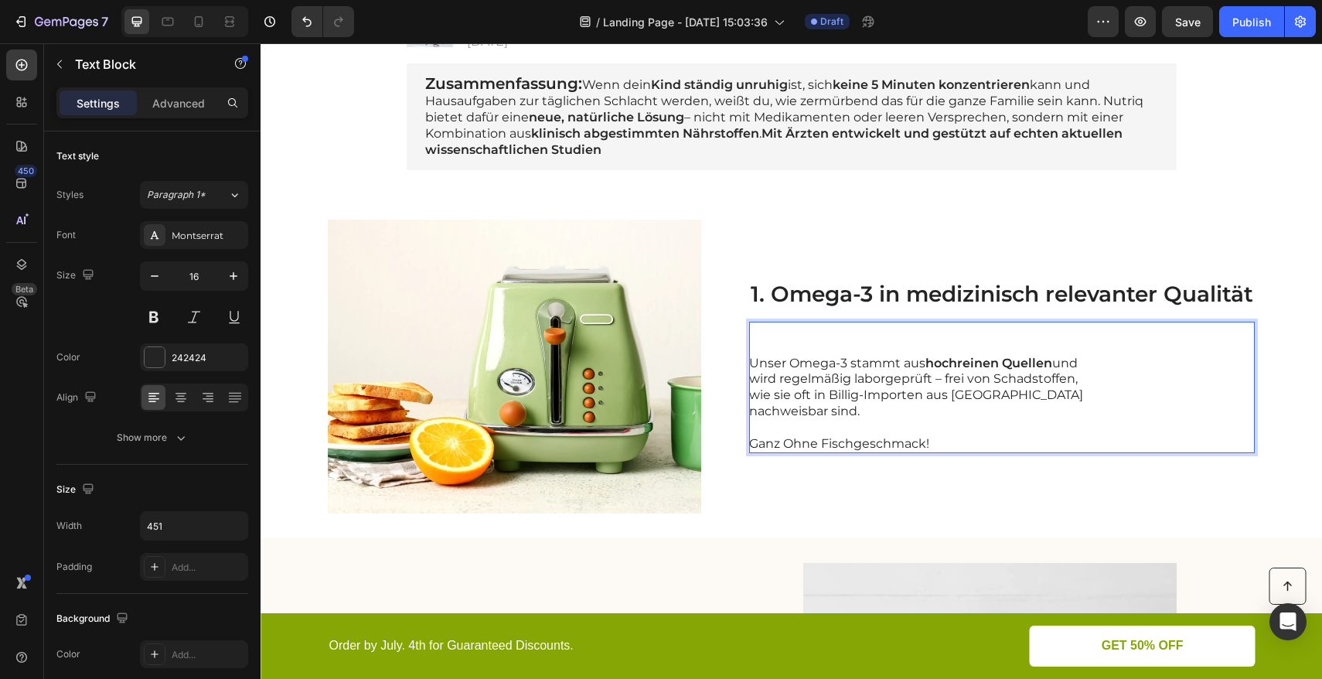
click at [749, 361] on p "Unser Omega-3 stammt aus hochreinen Quellen und wird regelmäßig laborgeprüft – …" at bounding box center [922, 388] width 347 height 64
click at [777, 356] on p "Unser Omega-3 stammt aus hochreinen Quellen und wird regelmäßig laborgeprüft – …" at bounding box center [922, 388] width 347 height 64
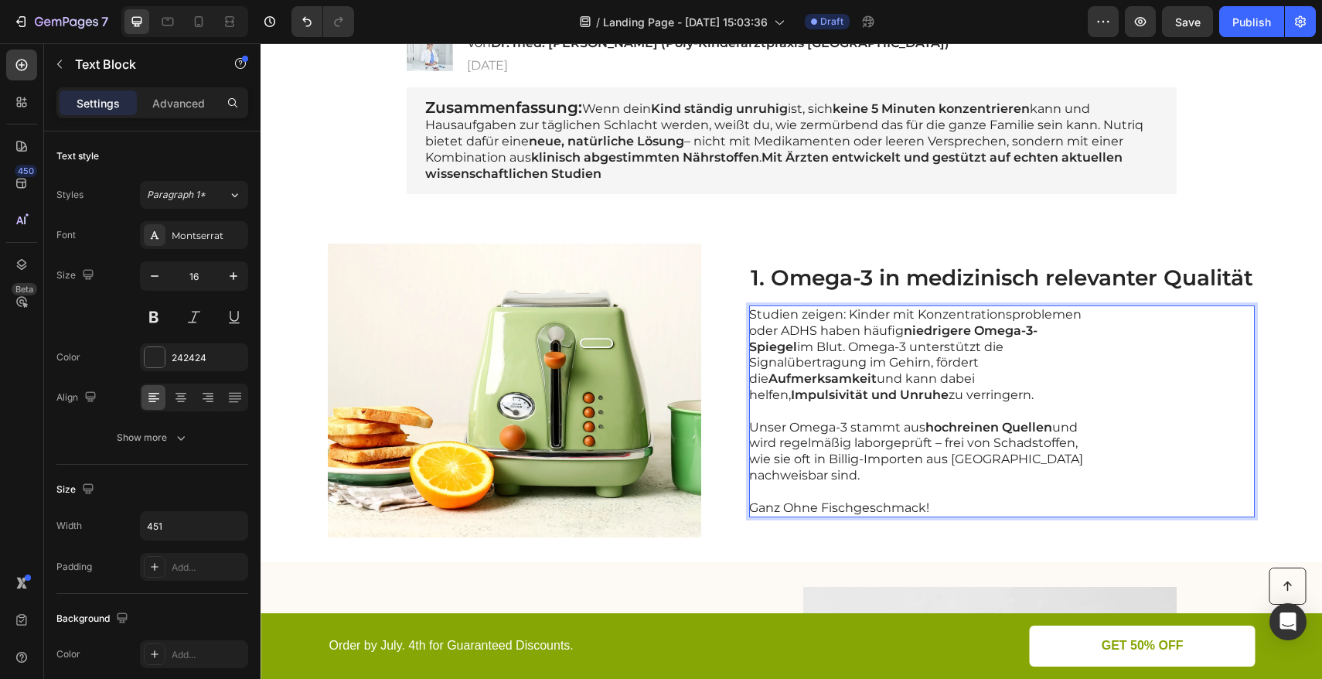
scroll to position [322, 0]
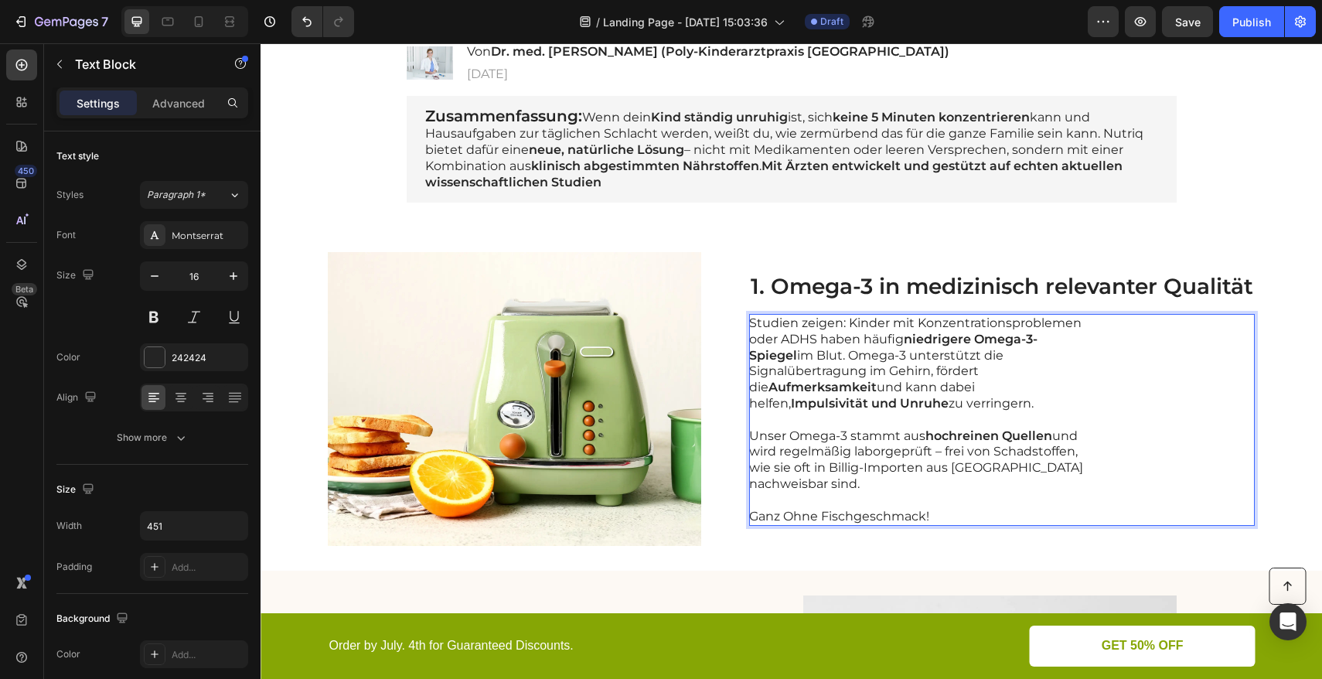
click at [832, 333] on p "Studien zeigen: Kinder mit Konzentrationsproblemen oder ADHS haben häufig niedr…" at bounding box center [922, 363] width 347 height 97
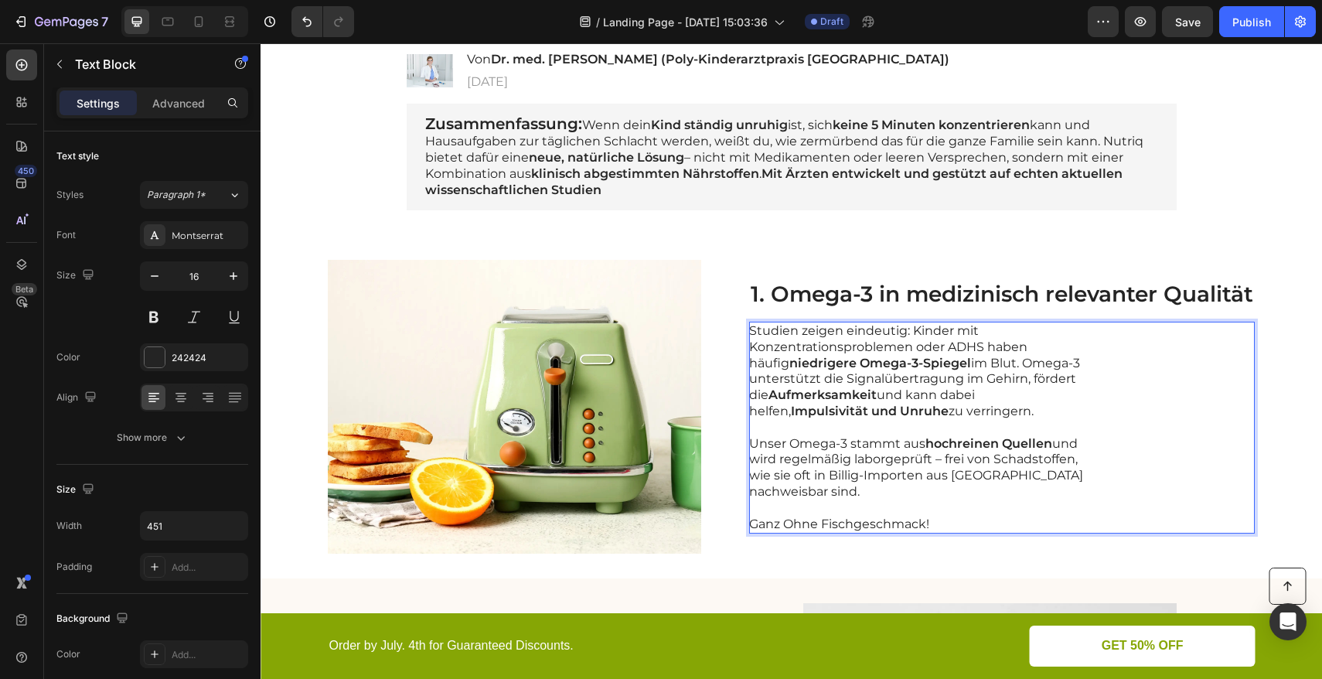
click at [978, 363] on p "Studien zeigen eindeutig: Kinder mit Konzentrationsproblemen oder ADHS haben hä…" at bounding box center [922, 371] width 347 height 97
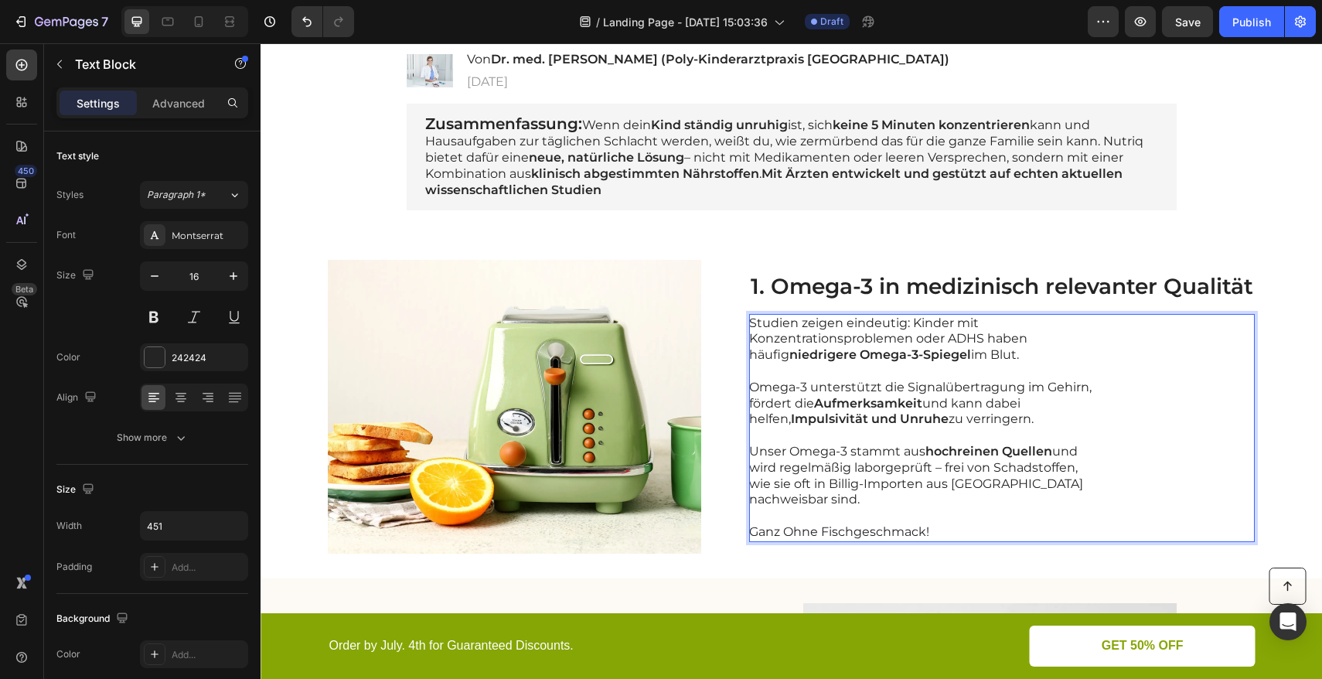
scroll to position [305, 0]
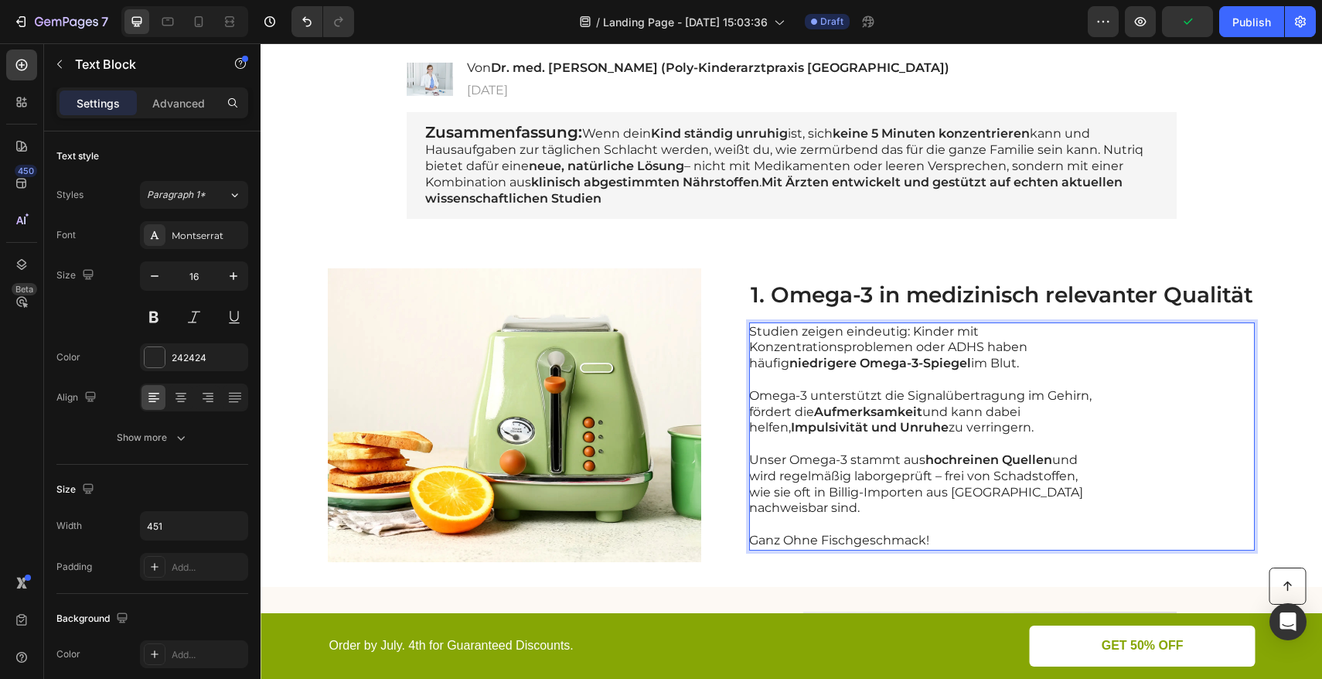
click at [971, 479] on p "Unser Omega-3 stammt aus hochreinen Quellen und wird regelmäßig laborgeprüft – …" at bounding box center [922, 484] width 347 height 64
click at [927, 540] on p "Ganz Ohne Fischgeschmack!" at bounding box center [922, 541] width 347 height 16
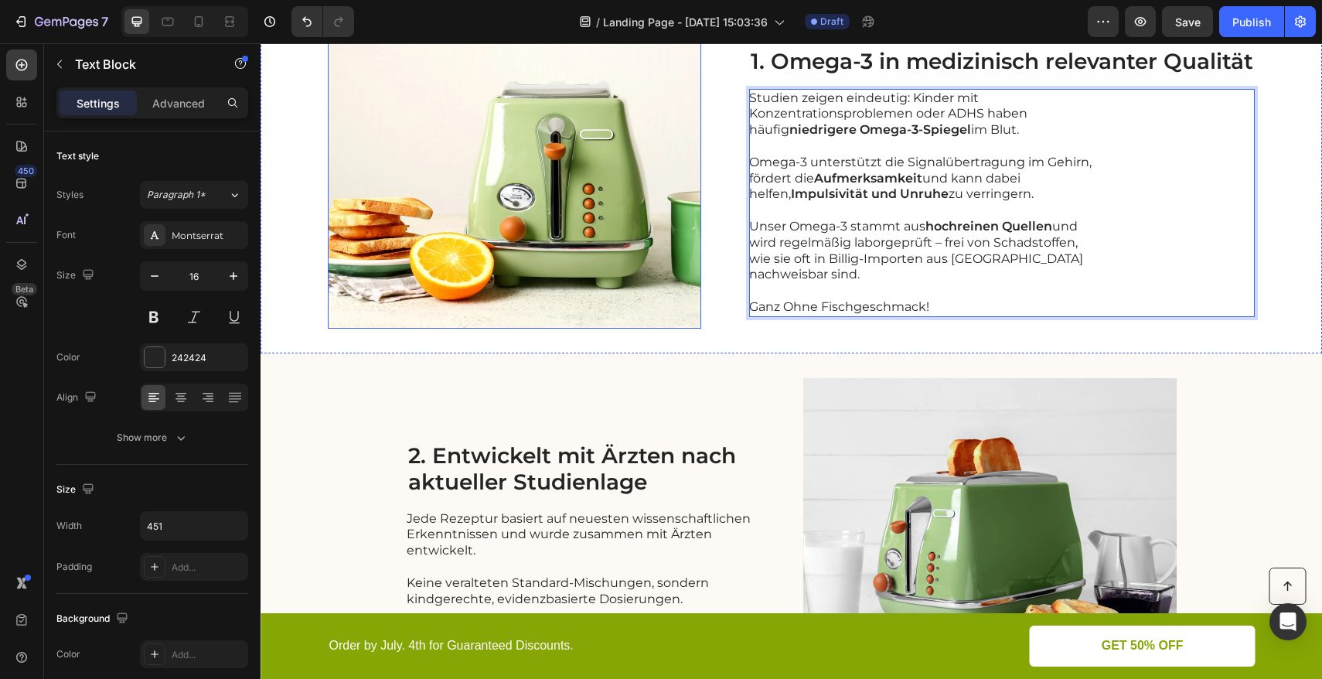
scroll to position [645, 0]
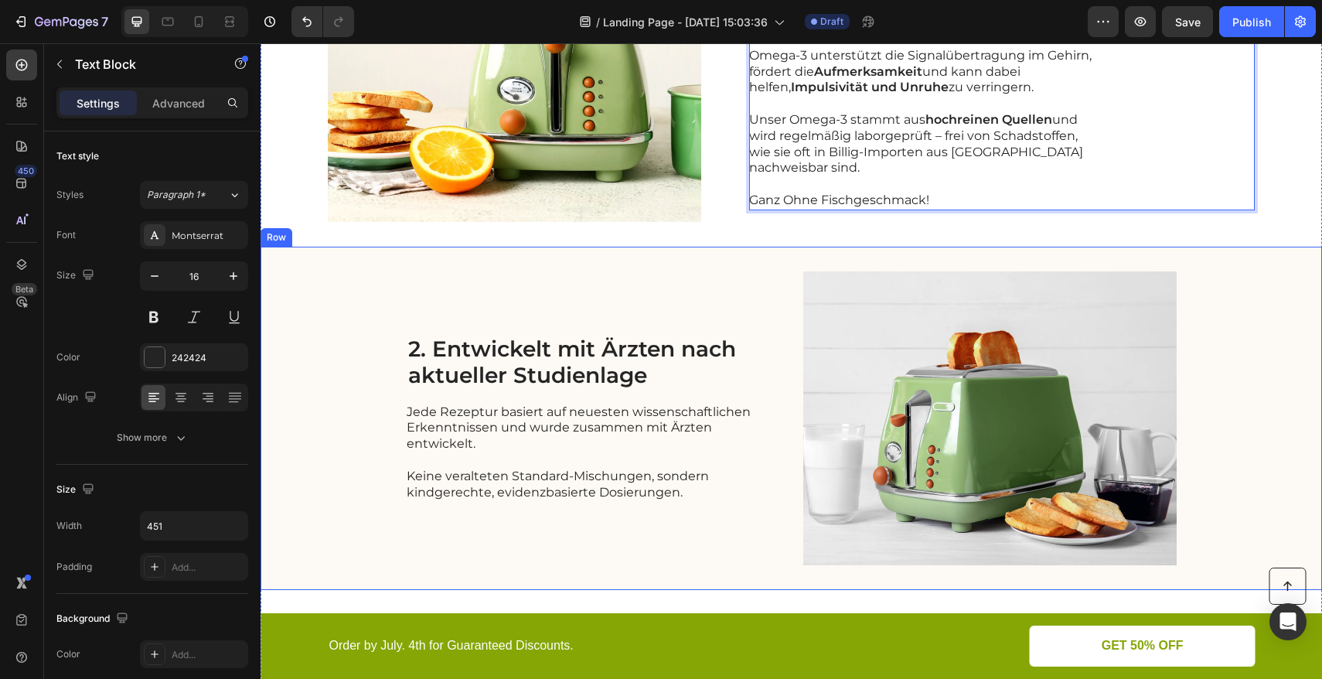
click at [356, 350] on div "2. Entwickelt mit Ärzten nach aktueller Studienlage Heading Jede Rezeptur basie…" at bounding box center [790, 418] width 1061 height 343
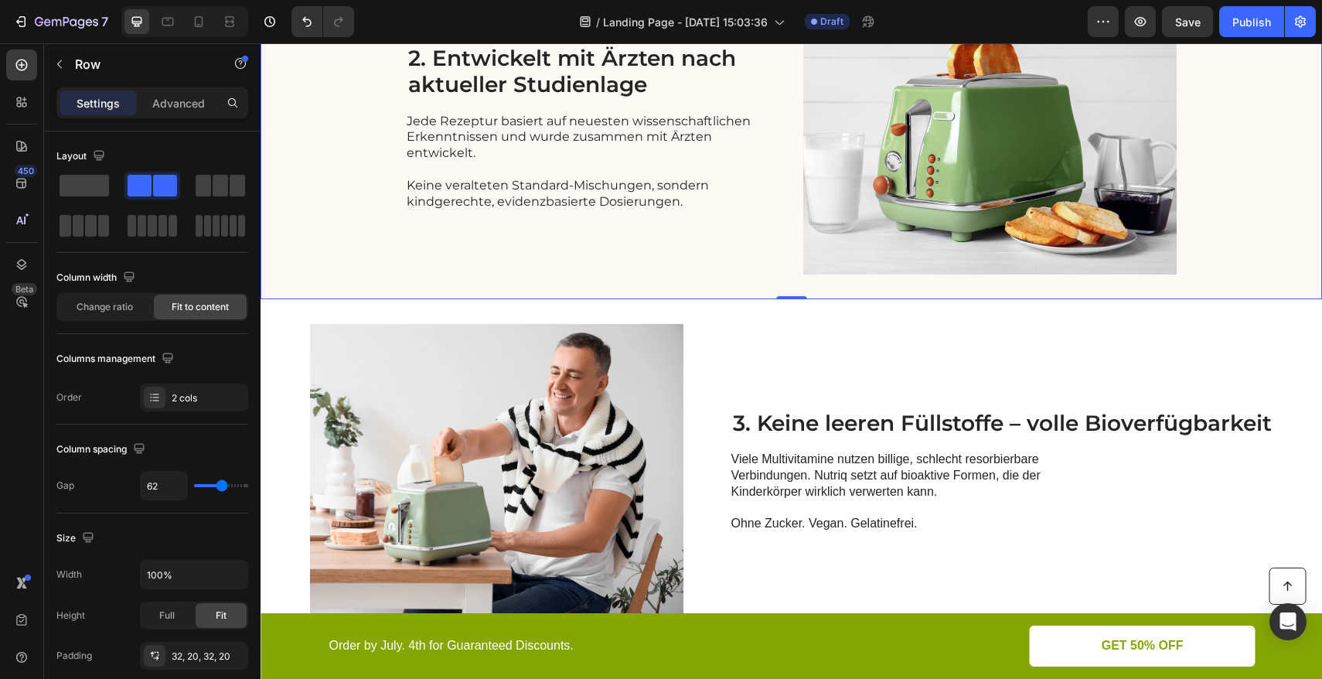
scroll to position [952, 0]
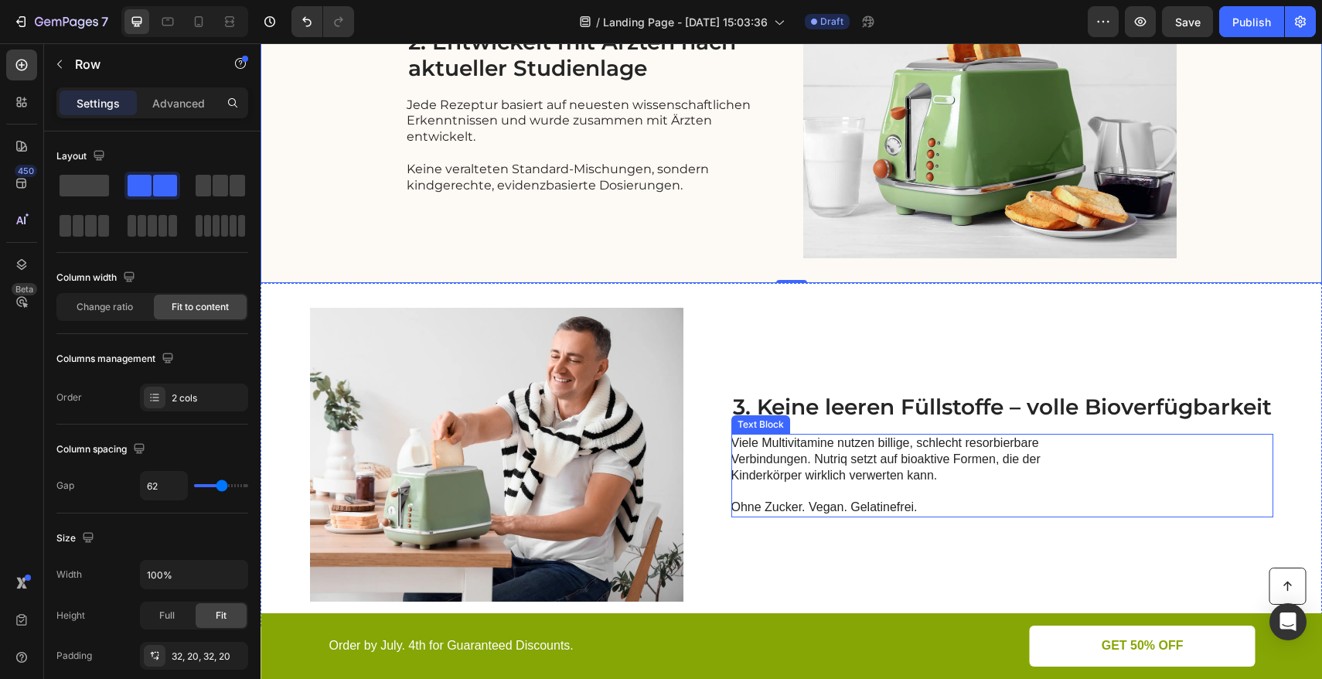
click at [949, 460] on p "Viele Multivitamine nutzen billige, schlecht resorbierbare Verbindungen. Nutriq…" at bounding box center [904, 459] width 347 height 48
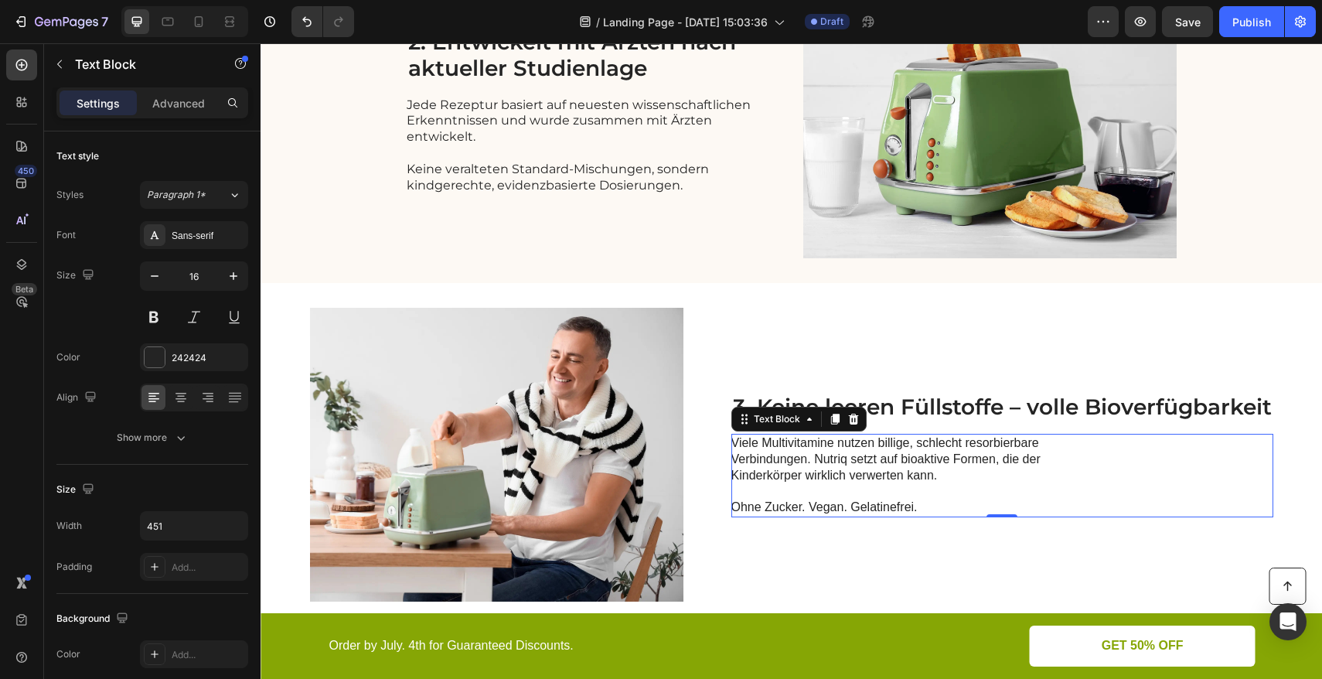
click at [930, 462] on p "Viele Multivitamine nutzen billige, schlecht resorbierbare Verbindungen. Nutriq…" at bounding box center [904, 459] width 347 height 48
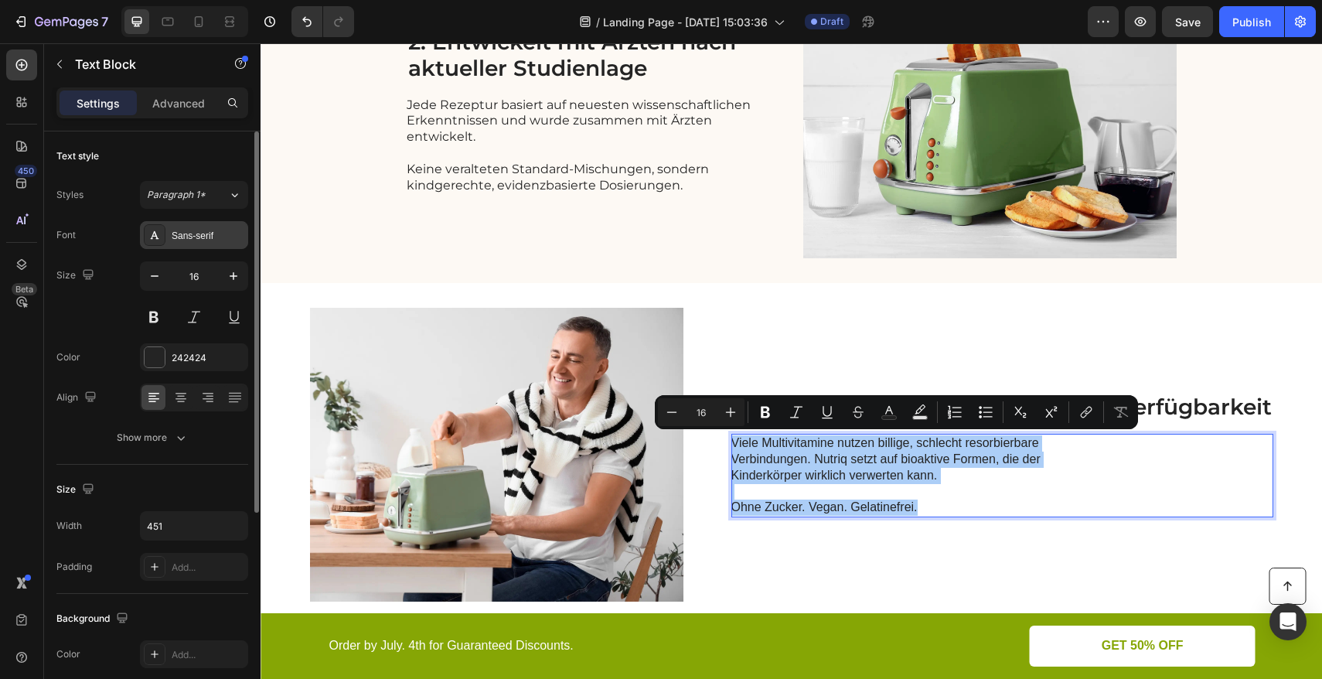
click at [209, 233] on div "Sans-serif" at bounding box center [208, 236] width 73 height 14
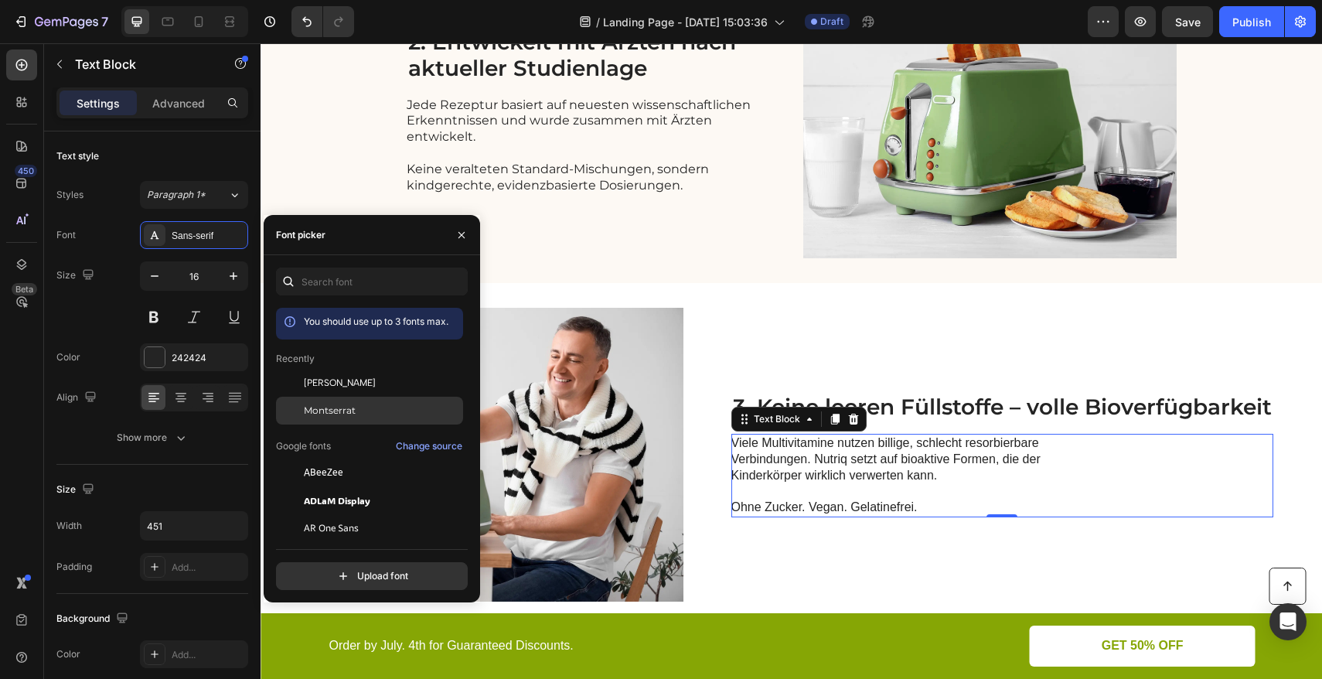
click at [342, 570] on div "Montserrat" at bounding box center [369, 584] width 187 height 28
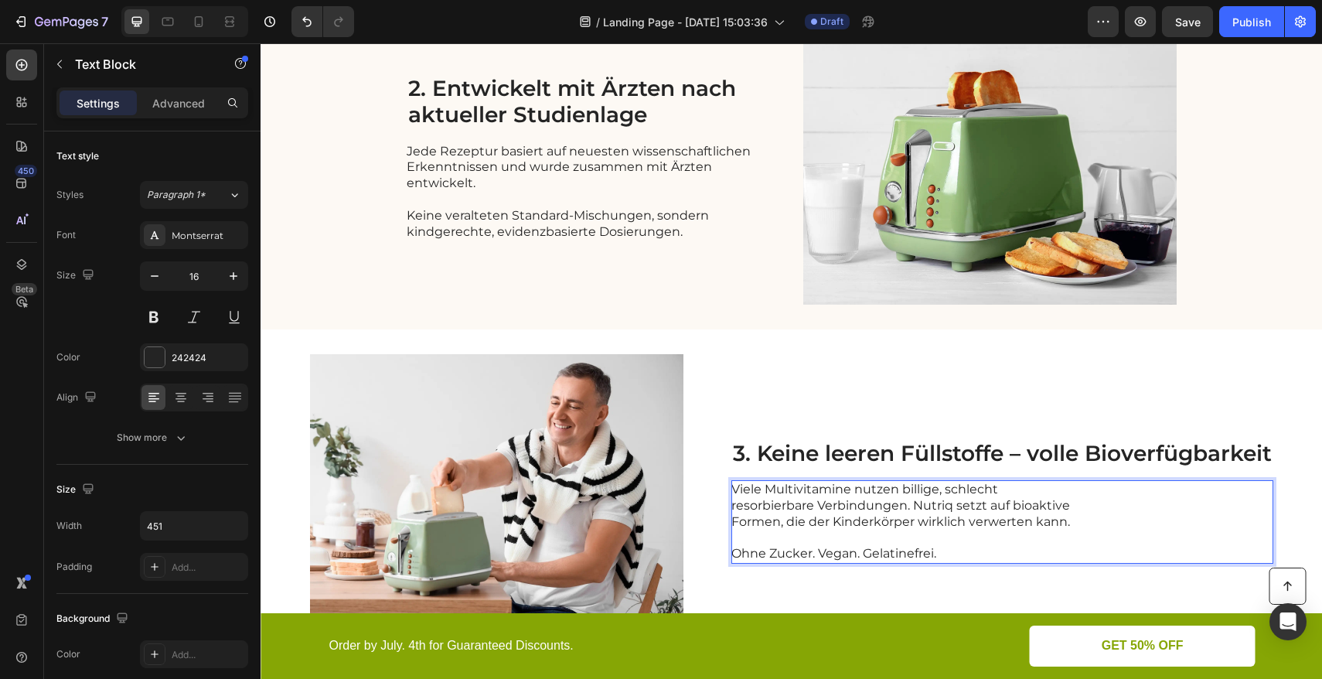
scroll to position [900, 0]
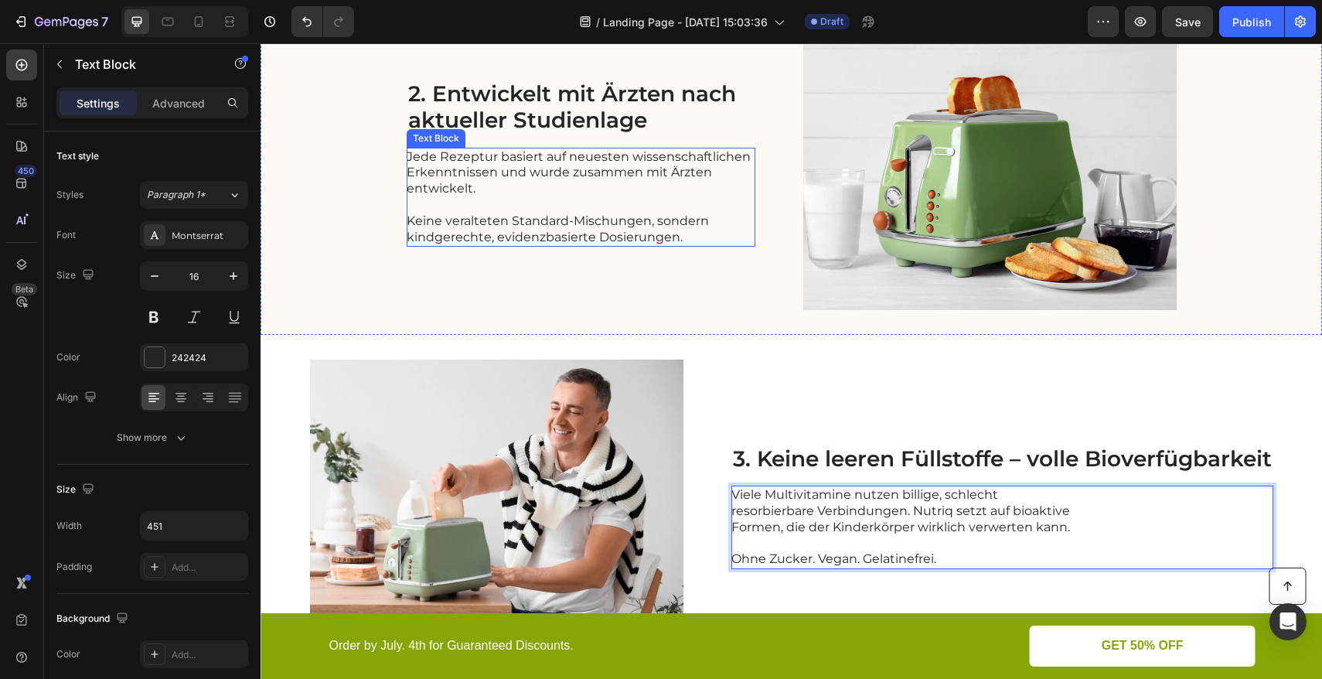
click at [598, 158] on p "Jede Rezeptur basiert auf neuesten wissenschaftlichen Erkenntnissen und wurde z…" at bounding box center [580, 173] width 347 height 48
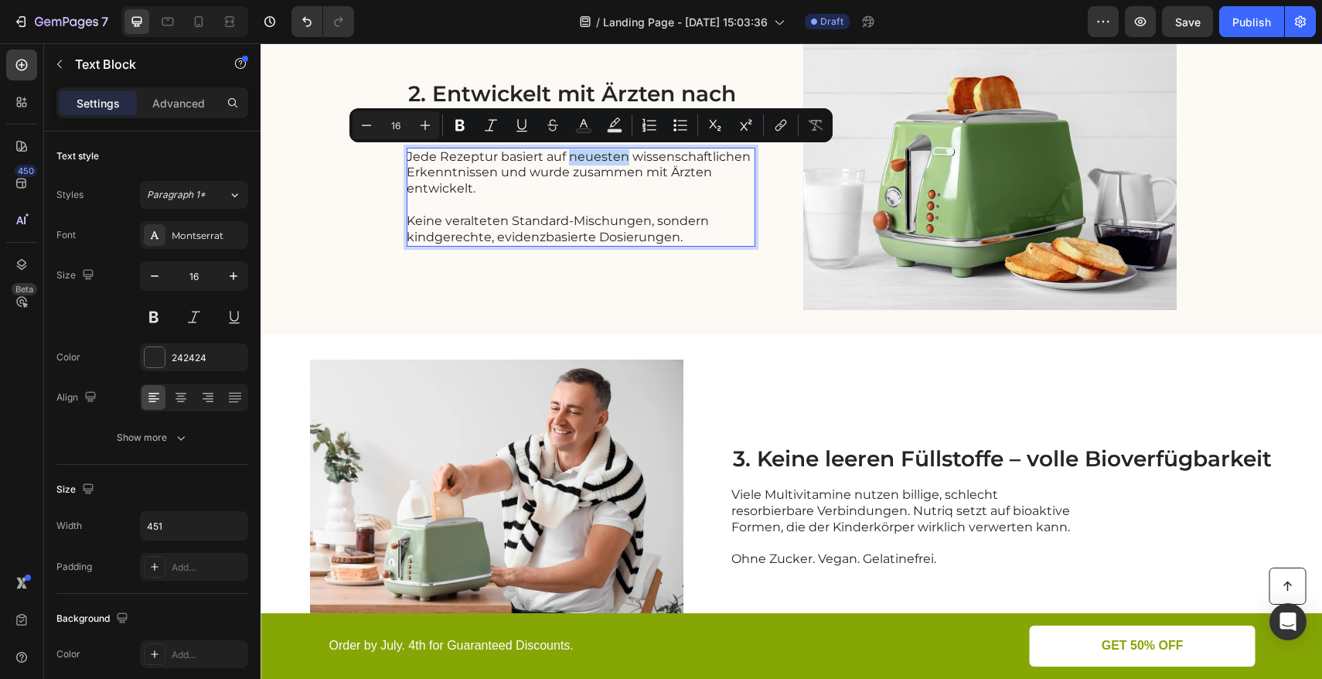
click at [563, 158] on p "Jede Rezeptur basiert auf neuesten wissenschaftlichen Erkenntnissen und wurde z…" at bounding box center [580, 173] width 347 height 48
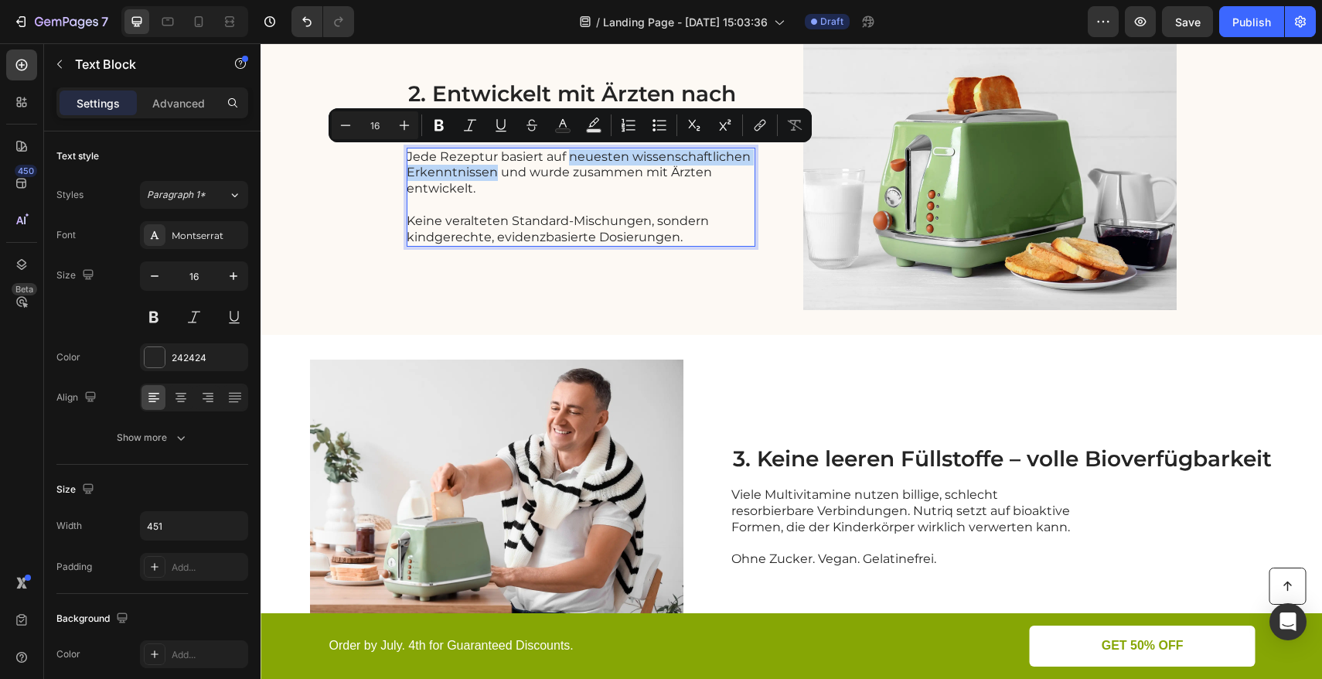
drag, startPoint x: 563, startPoint y: 158, endPoint x: 486, endPoint y: 176, distance: 79.3
click at [486, 176] on p "Jede Rezeptur basiert auf neuesten wissenschaftlichen Erkenntnissen und wurde z…" at bounding box center [580, 173] width 347 height 48
click at [439, 131] on icon "Editor contextual toolbar" at bounding box center [438, 124] width 15 height 15
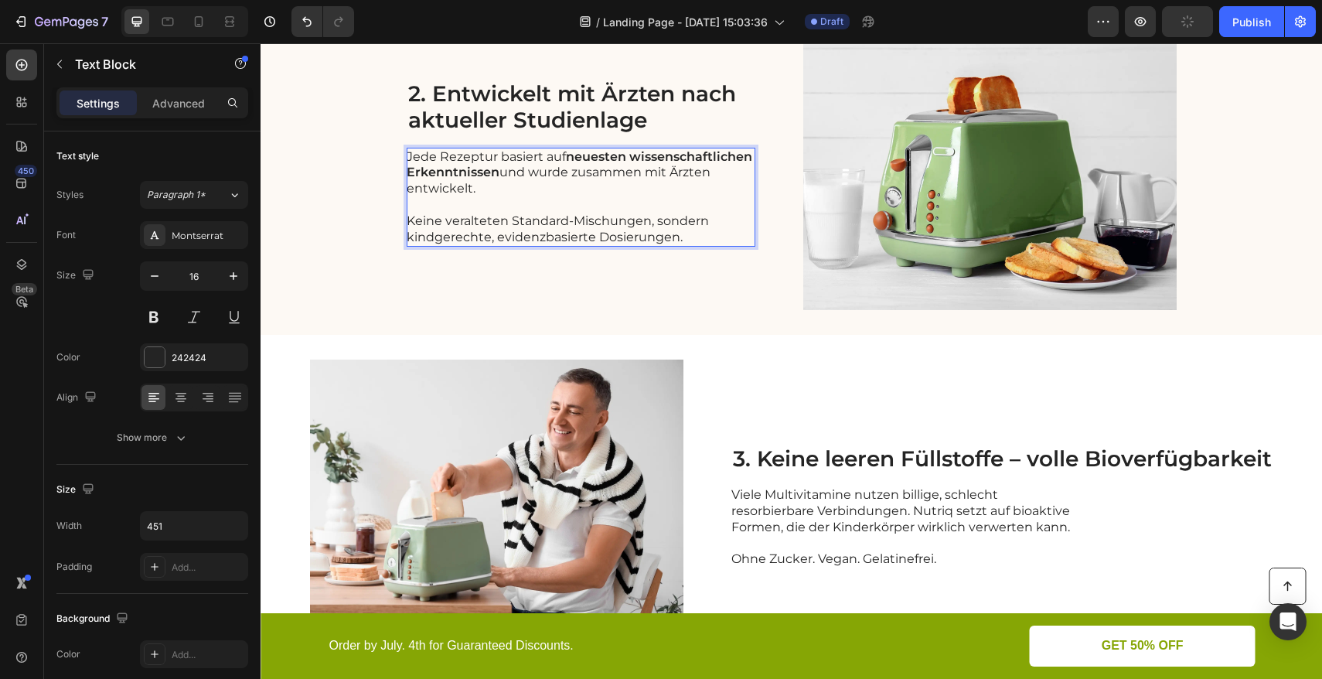
click at [438, 162] on p "Jede Rezeptur basiert auf neuesten wissenschaftlichen Erkenntnissen und wurde z…" at bounding box center [580, 173] width 347 height 48
drag, startPoint x: 428, startPoint y: 158, endPoint x: 403, endPoint y: 154, distance: 25.0
click at [407, 154] on p "Jede Rezeptur basiert auf neuesten wissenschaftlichen Erkenntnissen und wurde z…" at bounding box center [580, 173] width 347 height 48
click at [407, 155] on p "J Rezeptur basiert auf neuesten wissenschaftlichen Erkenntnissen und wurde zusa…" at bounding box center [580, 173] width 347 height 48
click at [413, 158] on p "Je Rezeptur basiert auf neuesten wissenschaftlichen Erkenntnissen und wurde zus…" at bounding box center [580, 173] width 347 height 48
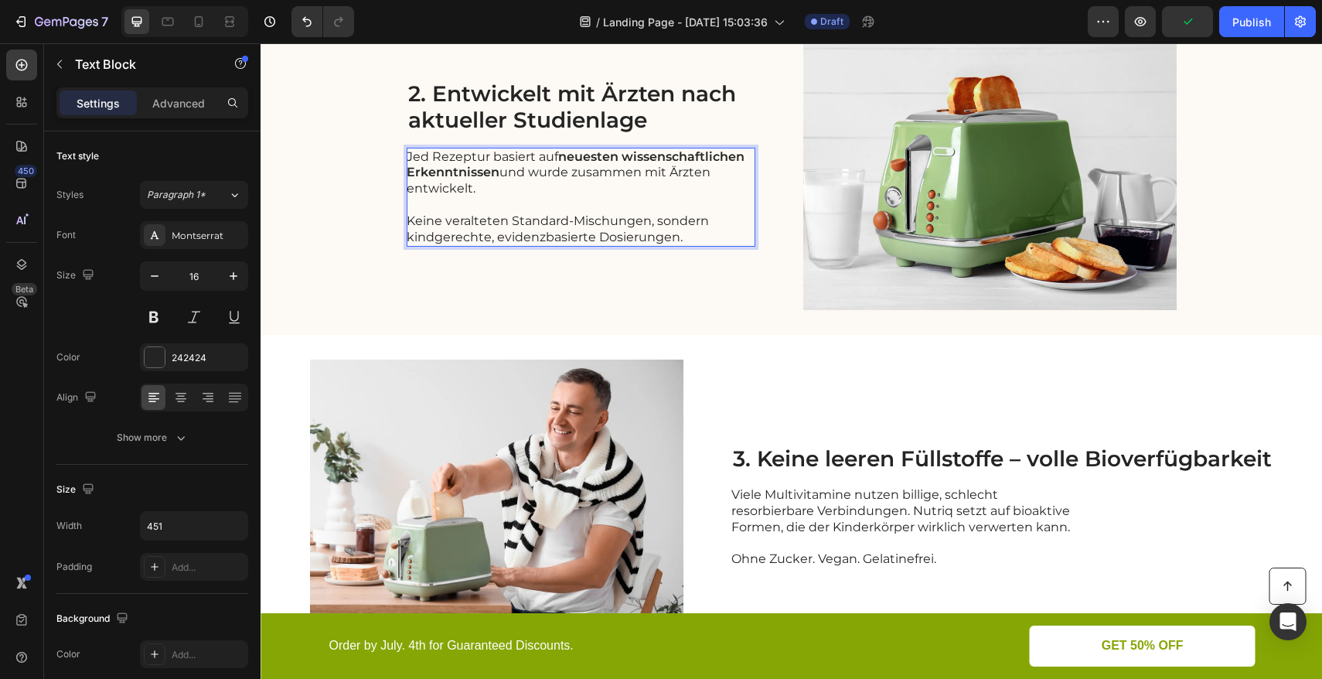
click at [423, 157] on p "Jed Rezeptur basiert auf neuesten wissenschaftlichen Erkenntnissen und wurde zu…" at bounding box center [580, 173] width 347 height 48
click at [632, 190] on p "Jede Rezeptur basiert auf neuesten wissenschaftlichen Erkenntnissen und wurde z…" at bounding box center [580, 173] width 347 height 48
drag, startPoint x: 641, startPoint y: 177, endPoint x: 658, endPoint y: 189, distance: 21.0
click at [658, 189] on p "Jede Rezeptur basiert auf neuesten wissenschaftlichen Erkenntnissen und wurde z…" at bounding box center [580, 173] width 347 height 48
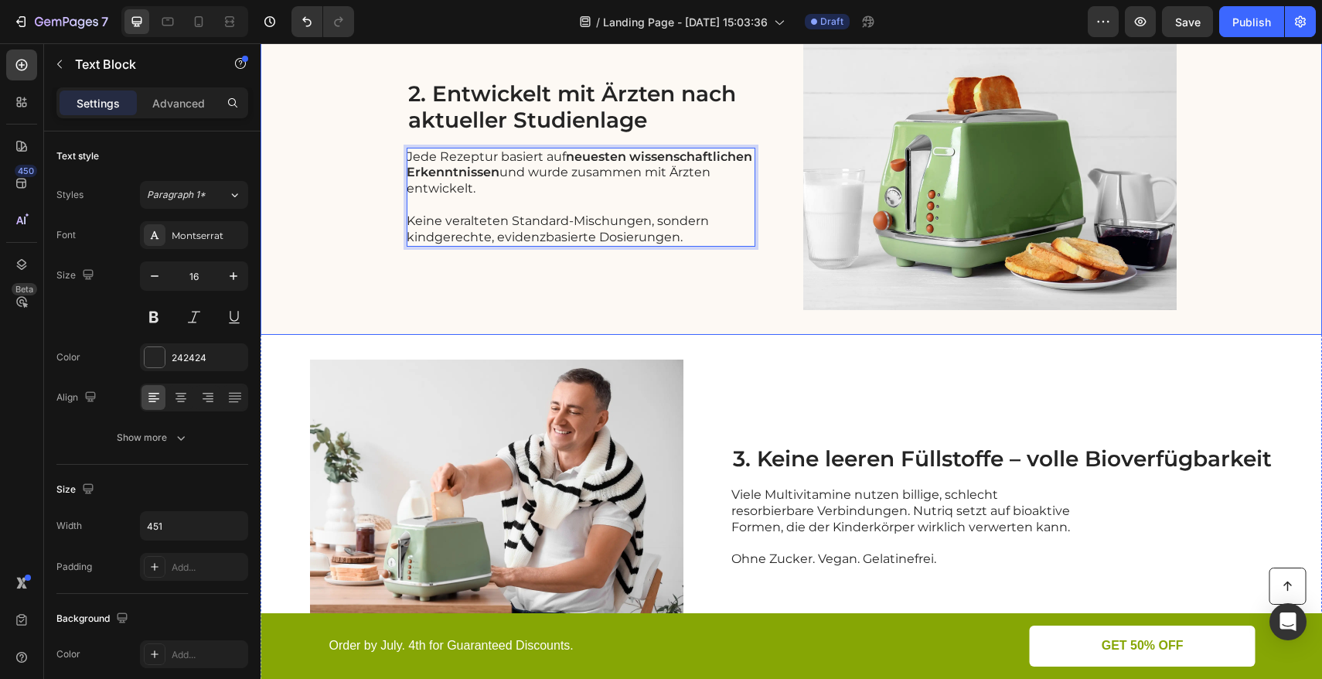
drag, startPoint x: 454, startPoint y: 287, endPoint x: 511, endPoint y: 174, distance: 126.2
click at [454, 287] on div "2. Entwickelt mit Ärzten nach aktueller Studienlage Heading Jede Rezeptur basie…" at bounding box center [581, 163] width 349 height 294
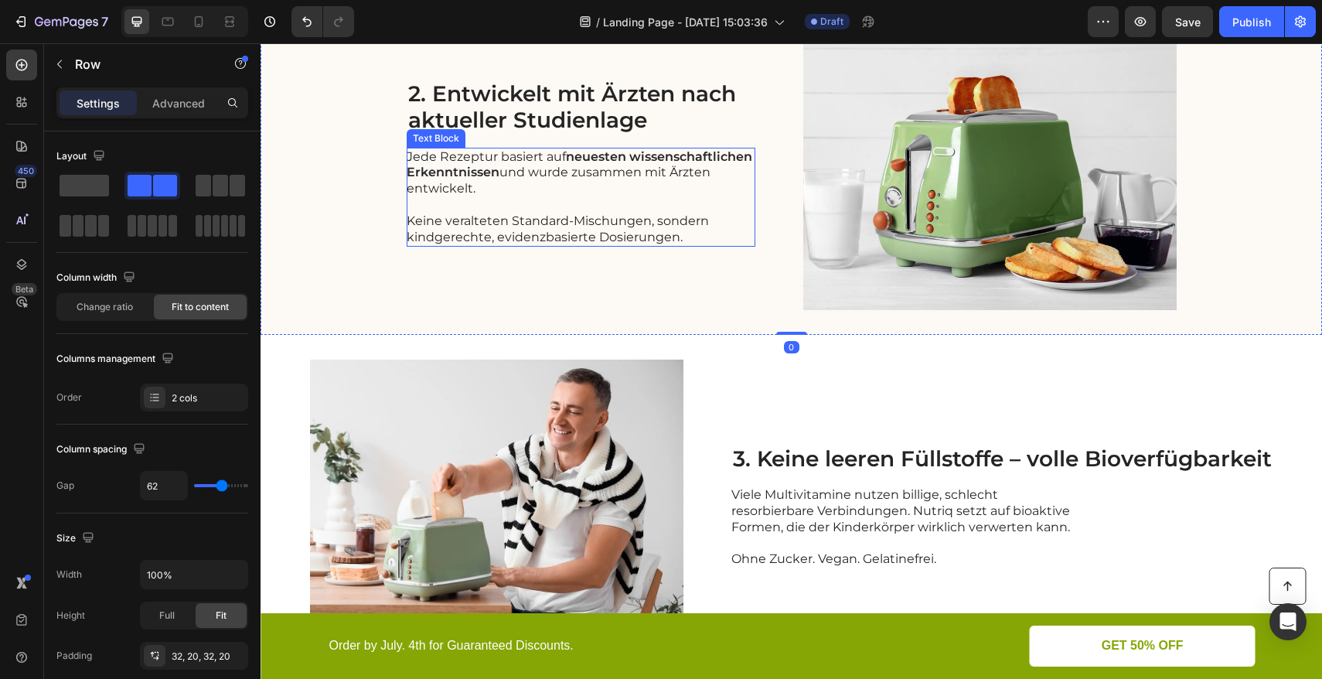
click at [526, 169] on p "Jede Rezeptur basiert auf neuesten wissenschaftlichen Erkenntnissen und wurde z…" at bounding box center [580, 173] width 347 height 48
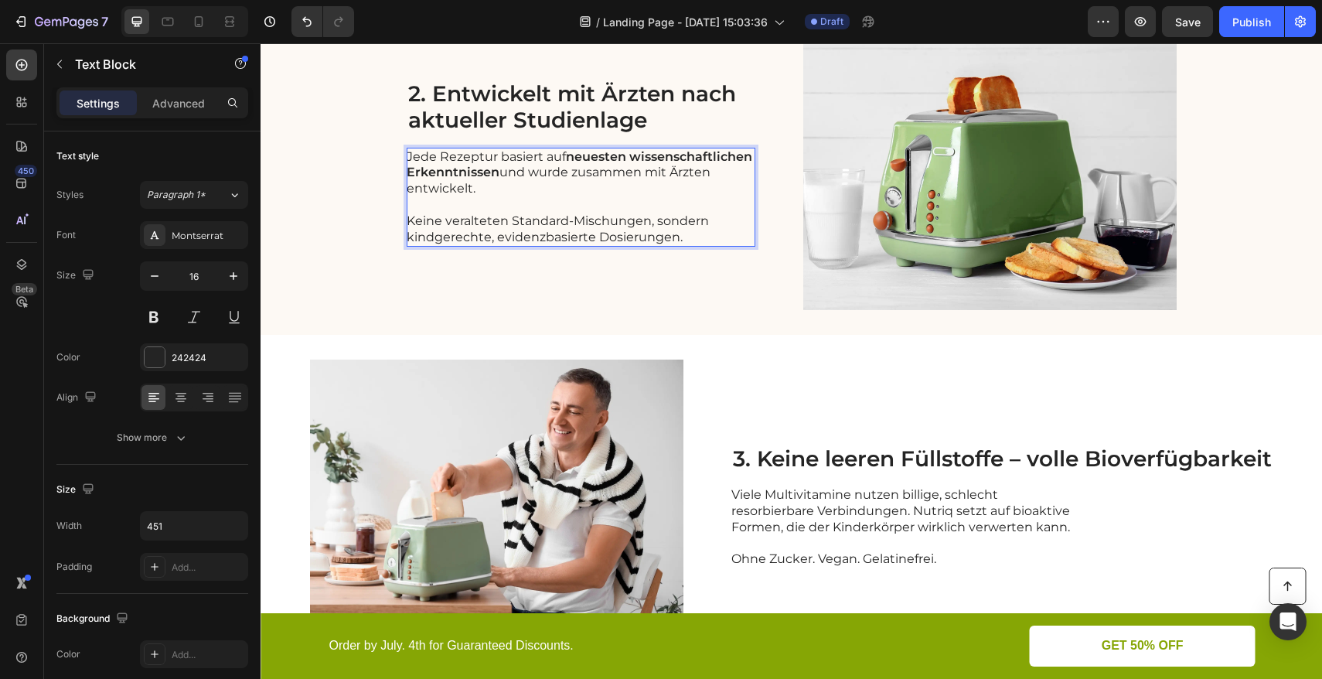
drag, startPoint x: 642, startPoint y: 177, endPoint x: 652, endPoint y: 185, distance: 13.3
click at [652, 185] on p "Jede Rezeptur basiert auf neuesten wissenschaftlichen Erkenntnissen und wurde z…" at bounding box center [580, 173] width 347 height 48
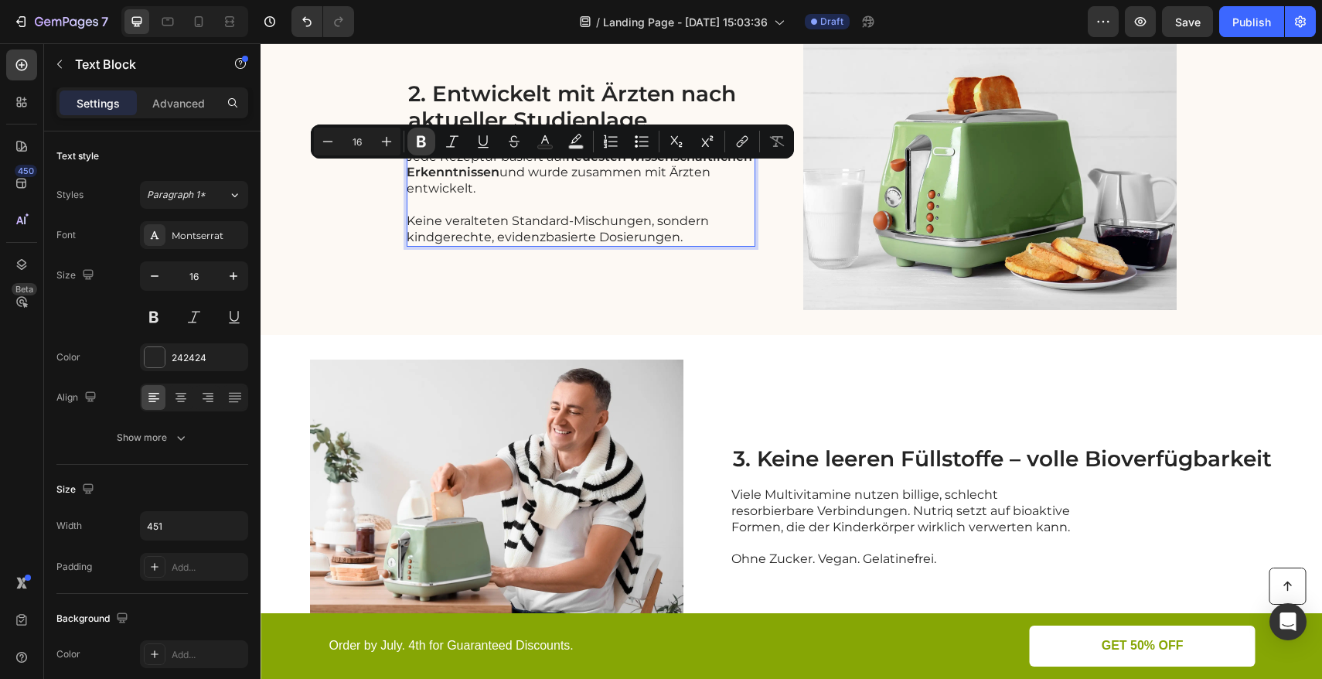
click at [419, 148] on icon "Editor contextual toolbar" at bounding box center [420, 141] width 15 height 15
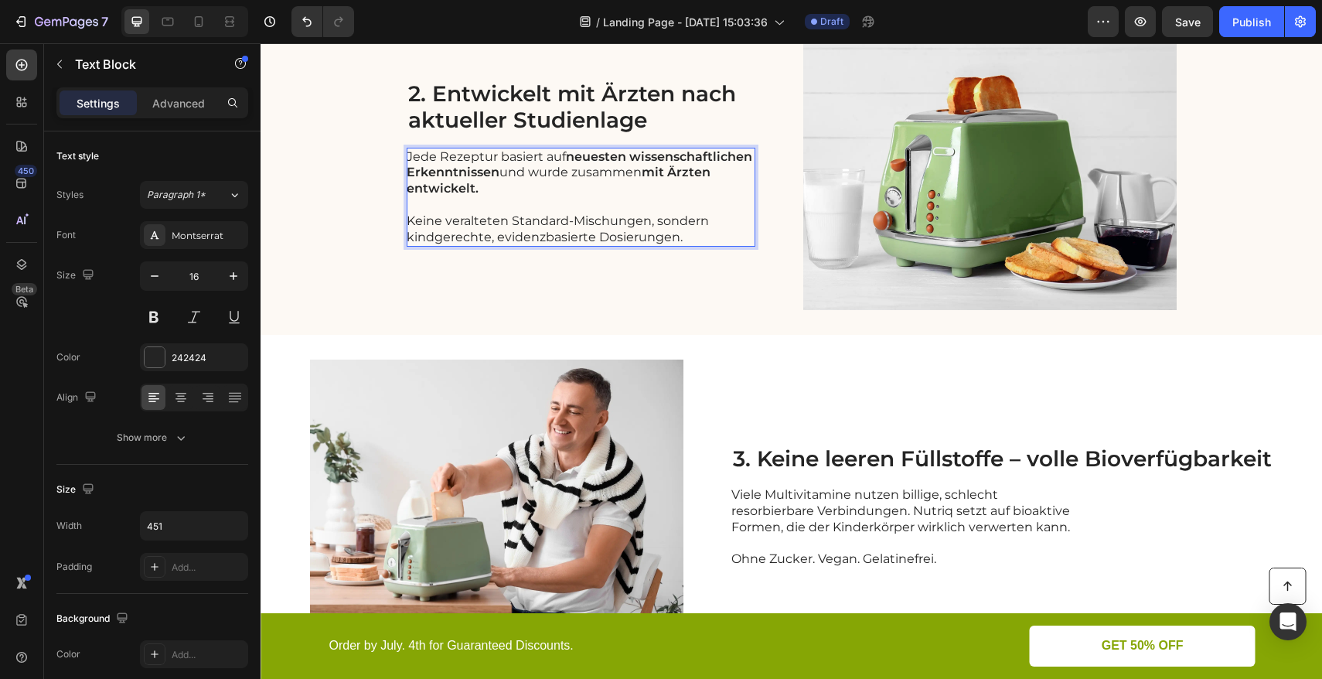
click at [601, 207] on p "Rich Text Editor. Editing area: main" at bounding box center [580, 205] width 347 height 16
click at [508, 241] on p "Keine veralteten Standard-Mischungen, sondern kindgerechte, evidenzbasierte Dos…" at bounding box center [580, 229] width 347 height 32
drag, startPoint x: 489, startPoint y: 237, endPoint x: 663, endPoint y: 275, distance: 178.0
click at [676, 240] on p "Keine veralteten Standard-Mischungen, sondern kindgerechte, evidenzbasierte Dos…" at bounding box center [580, 229] width 347 height 32
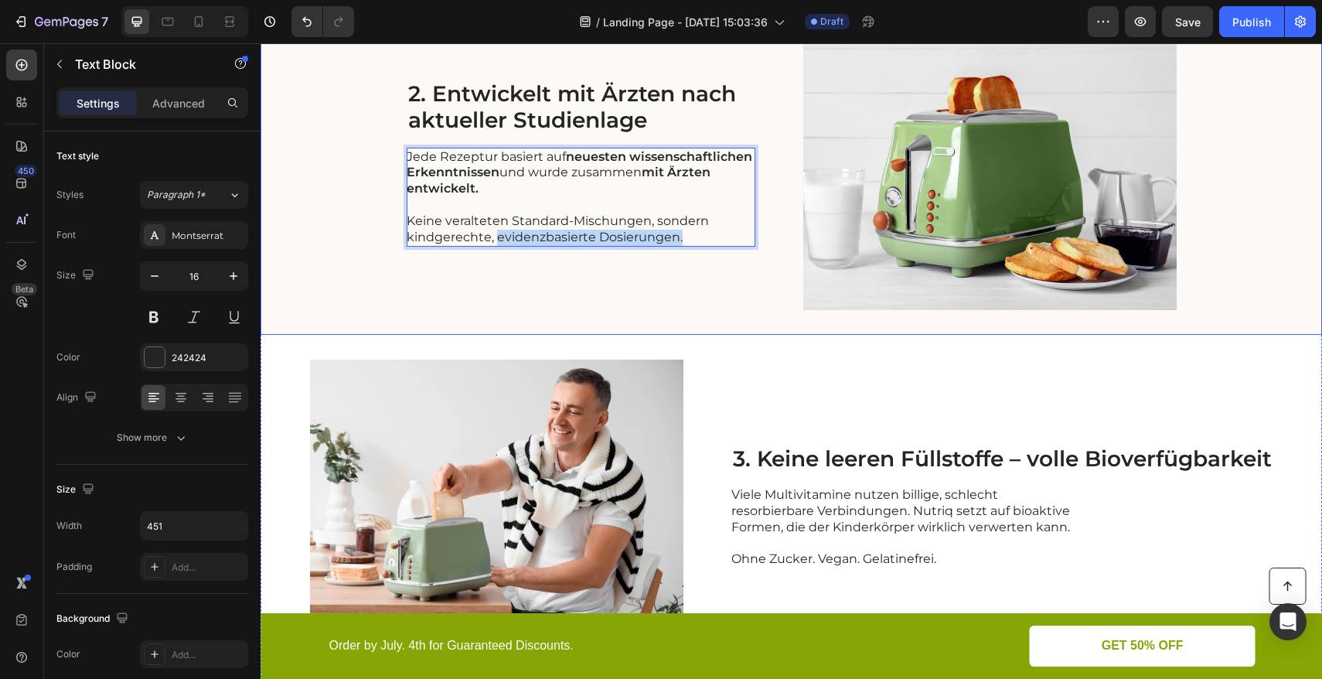
click at [647, 313] on div "2. Entwickelt mit Ärzten nach aktueller Studienlage Heading Jede Rezeptur basie…" at bounding box center [790, 162] width 1061 height 343
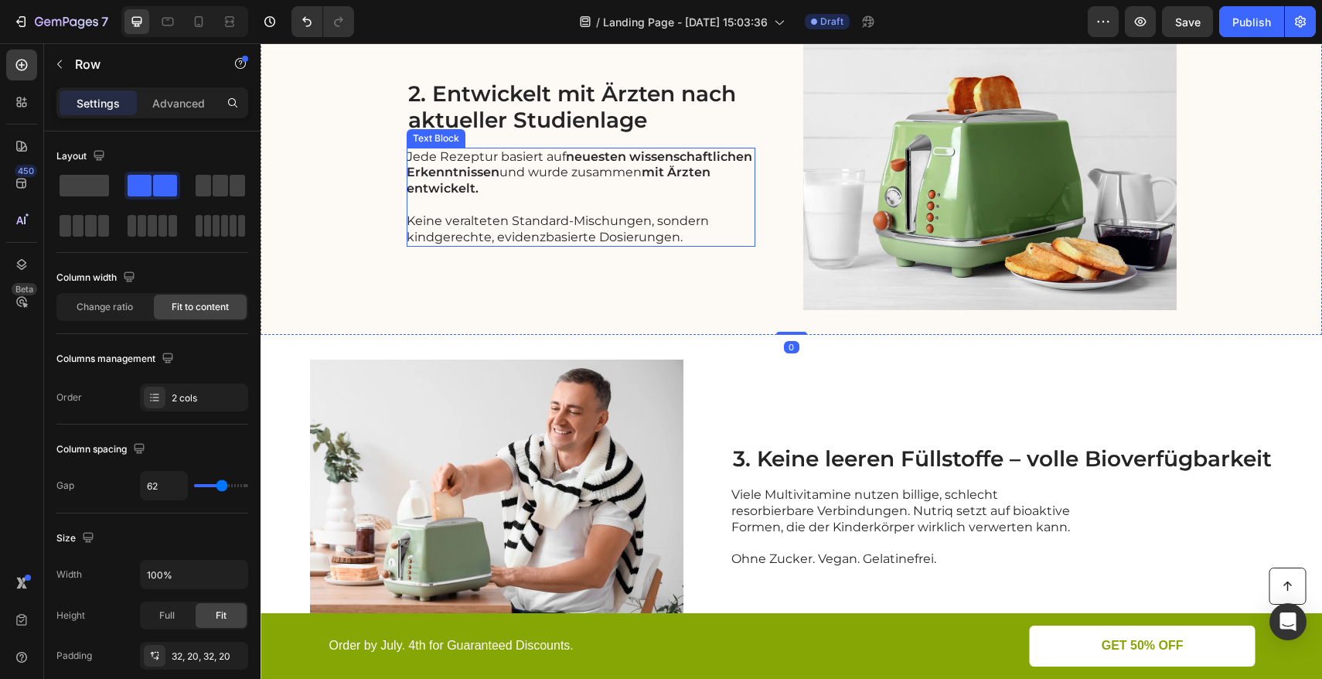
click at [616, 214] on p "Keine veralteten Standard-Mischungen, sondern kindgerechte, evidenzbasierte Dos…" at bounding box center [580, 229] width 347 height 32
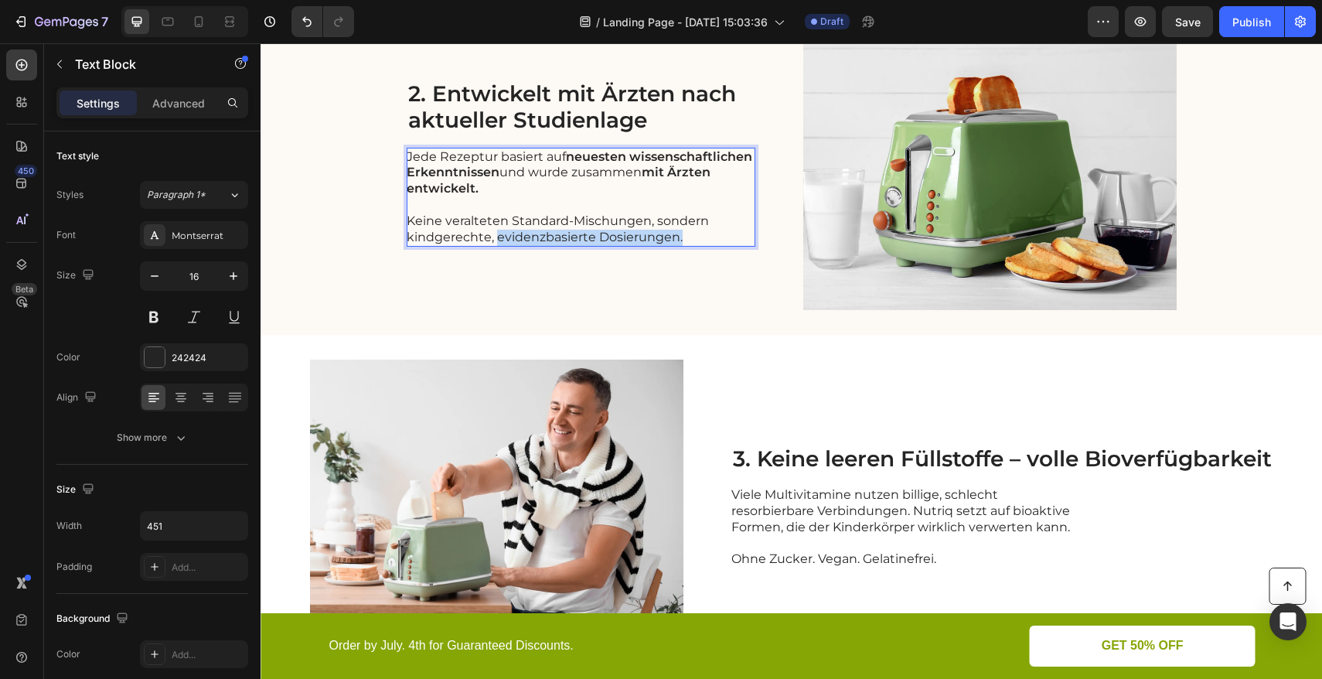
drag, startPoint x: 489, startPoint y: 237, endPoint x: 687, endPoint y: 239, distance: 197.9
click at [687, 239] on p "Keine veralteten Standard-Mischungen, sondern kindgerechte, evidenzbasierte Dos…" at bounding box center [580, 229] width 347 height 32
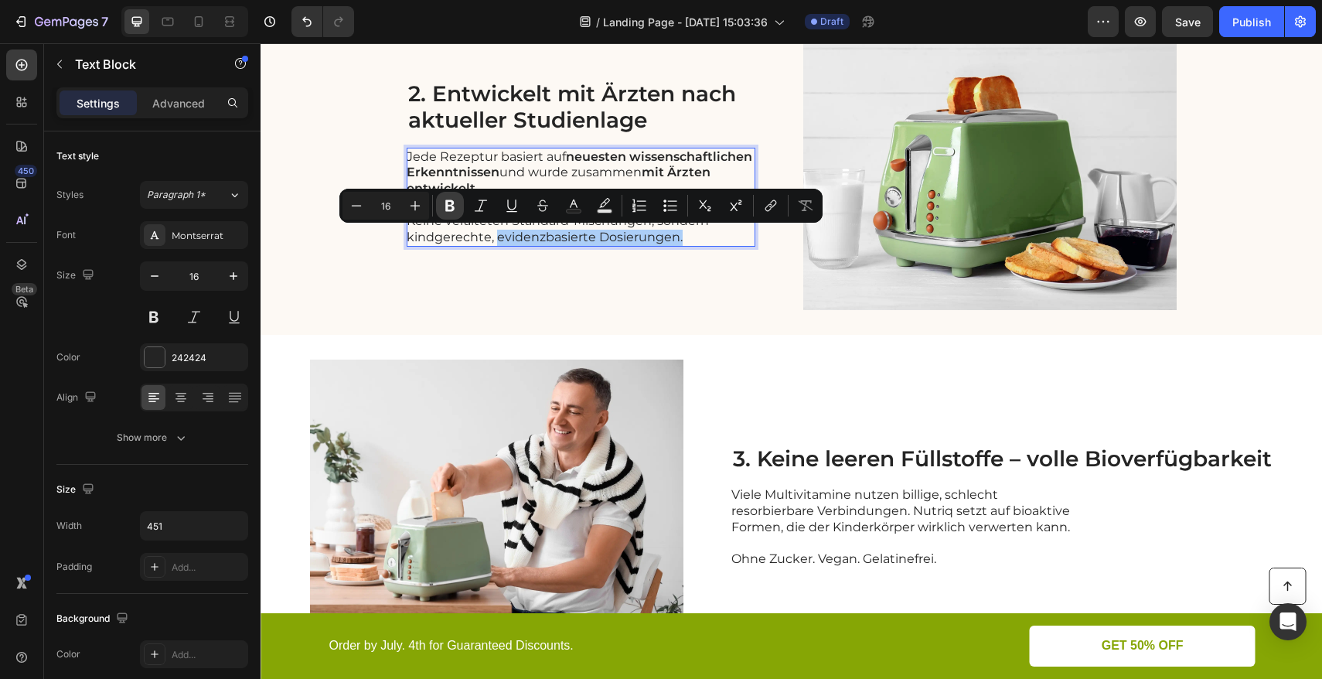
click at [457, 207] on icon "Editor contextual toolbar" at bounding box center [449, 205] width 15 height 15
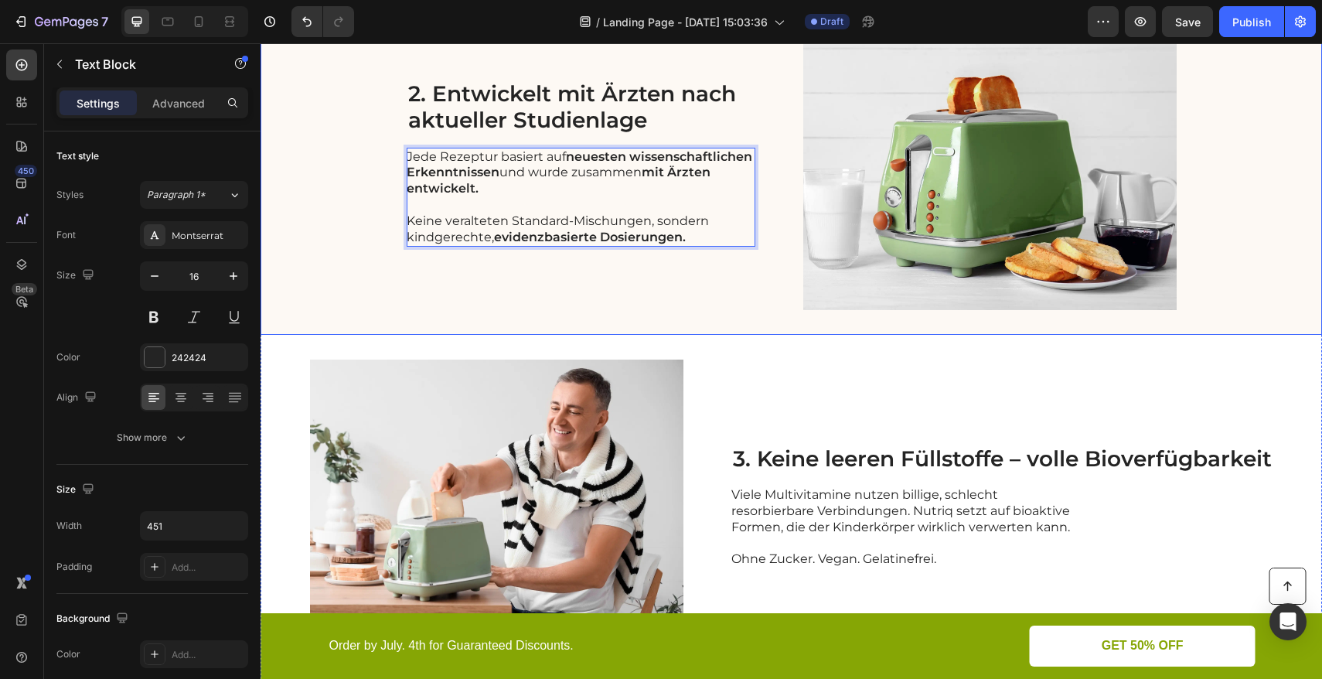
click at [625, 286] on div "2. Entwickelt mit Ärzten nach aktueller Studienlage Heading Jede Rezeptur basie…" at bounding box center [581, 163] width 349 height 294
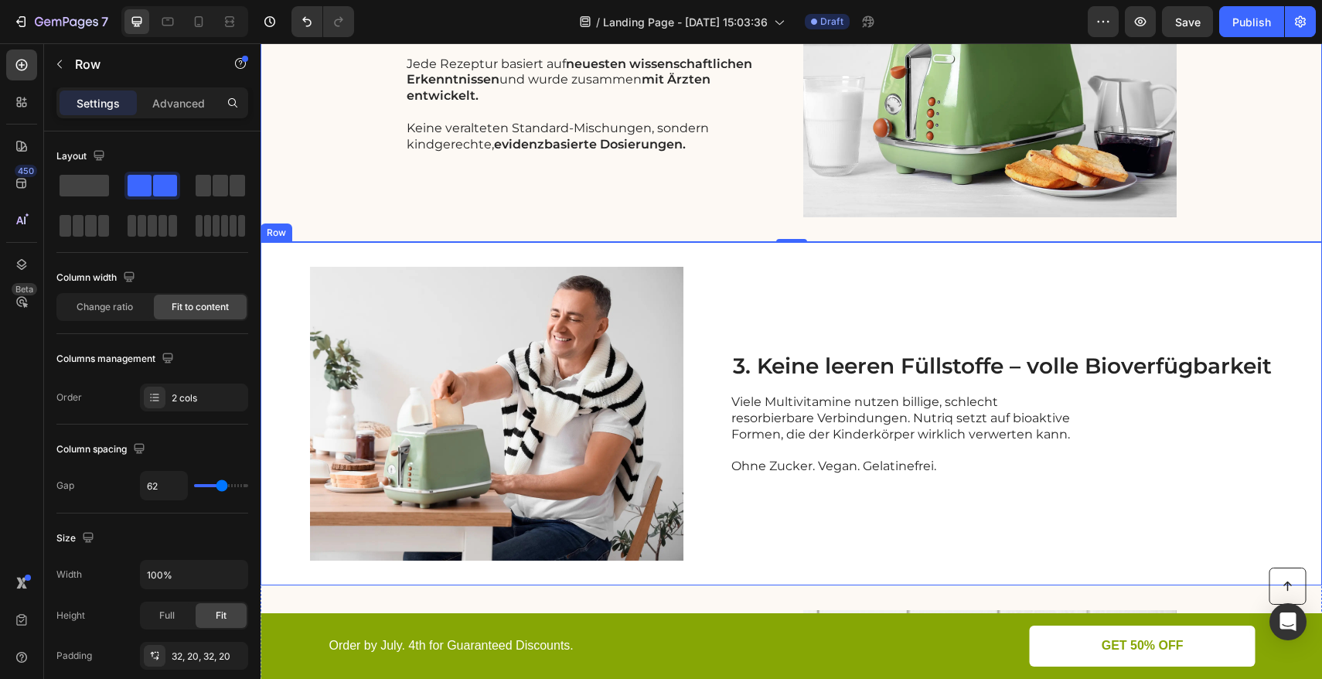
scroll to position [995, 0]
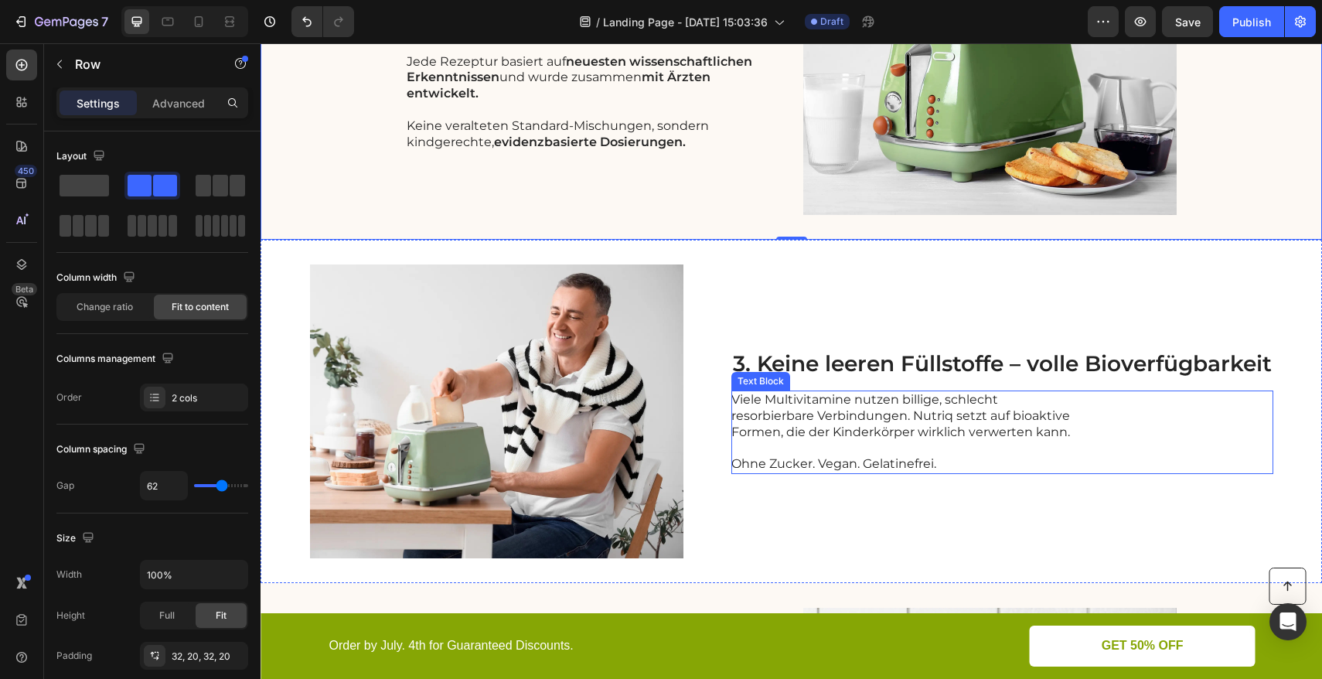
click at [811, 406] on p "Viele Multivitamine nutzen billige, schlecht resorbierbare Verbindungen. Nutriq…" at bounding box center [904, 416] width 347 height 48
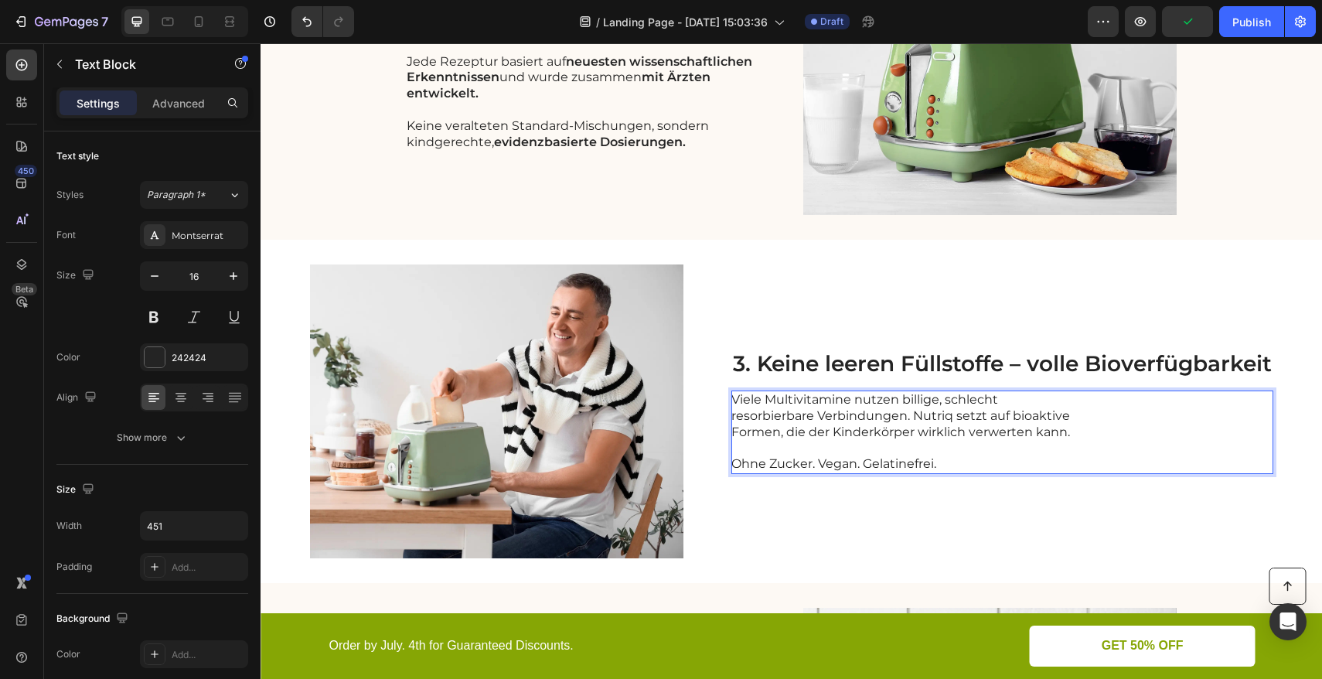
click at [842, 402] on p "Viele Multivitamine nutzen billige, schlecht resorbierbare Verbindungen. Nutriq…" at bounding box center [904, 416] width 347 height 48
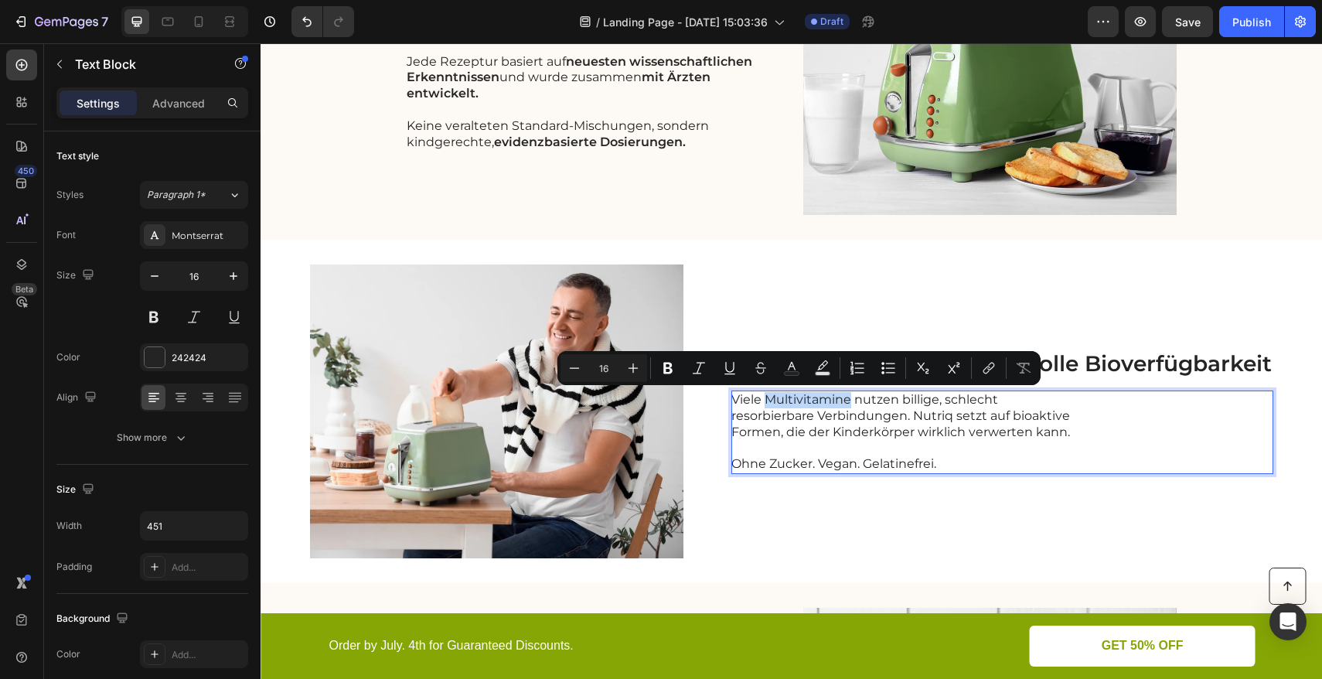
drag, startPoint x: 843, startPoint y: 400, endPoint x: 761, endPoint y: 400, distance: 82.7
click at [761, 400] on p "Viele Multivitamine nutzen billige, schlecht resorbierbare Verbindungen. Nutriq…" at bounding box center [904, 416] width 347 height 48
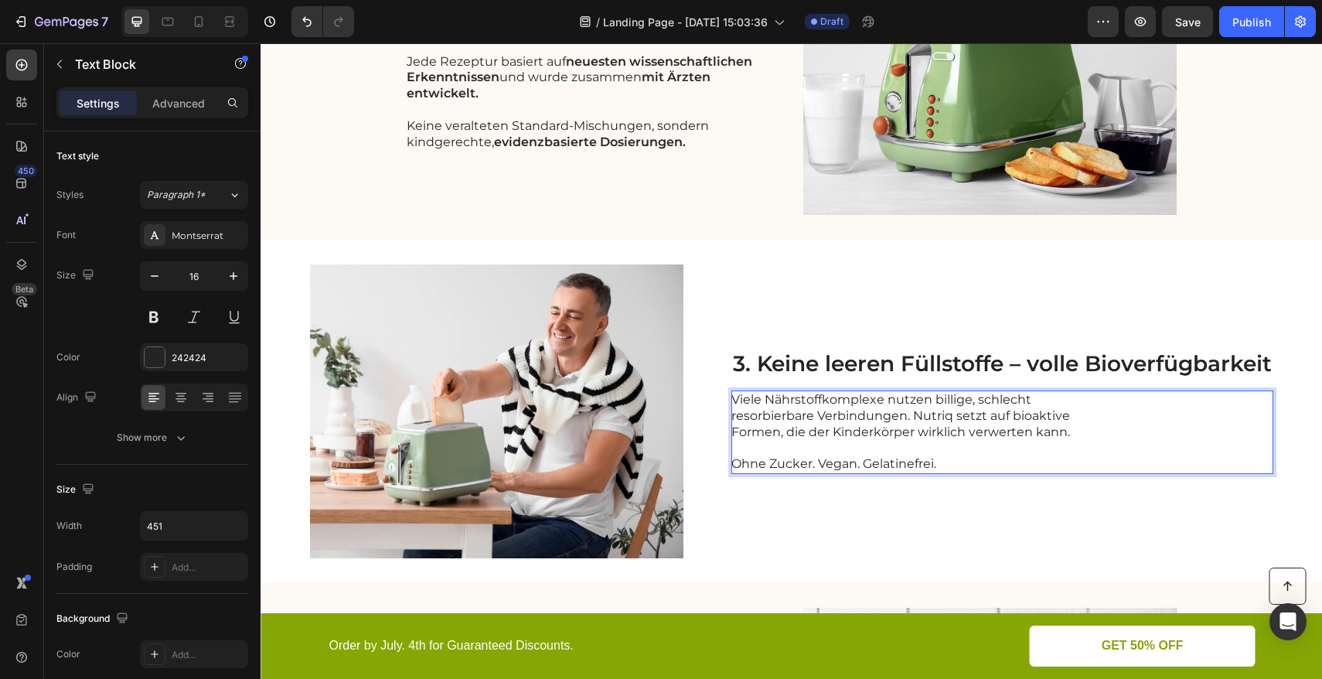
click at [889, 437] on p "Viele Nährstoffkomplexe nutzen billige, schlecht resorbierbare Verbindungen. Nu…" at bounding box center [904, 416] width 347 height 48
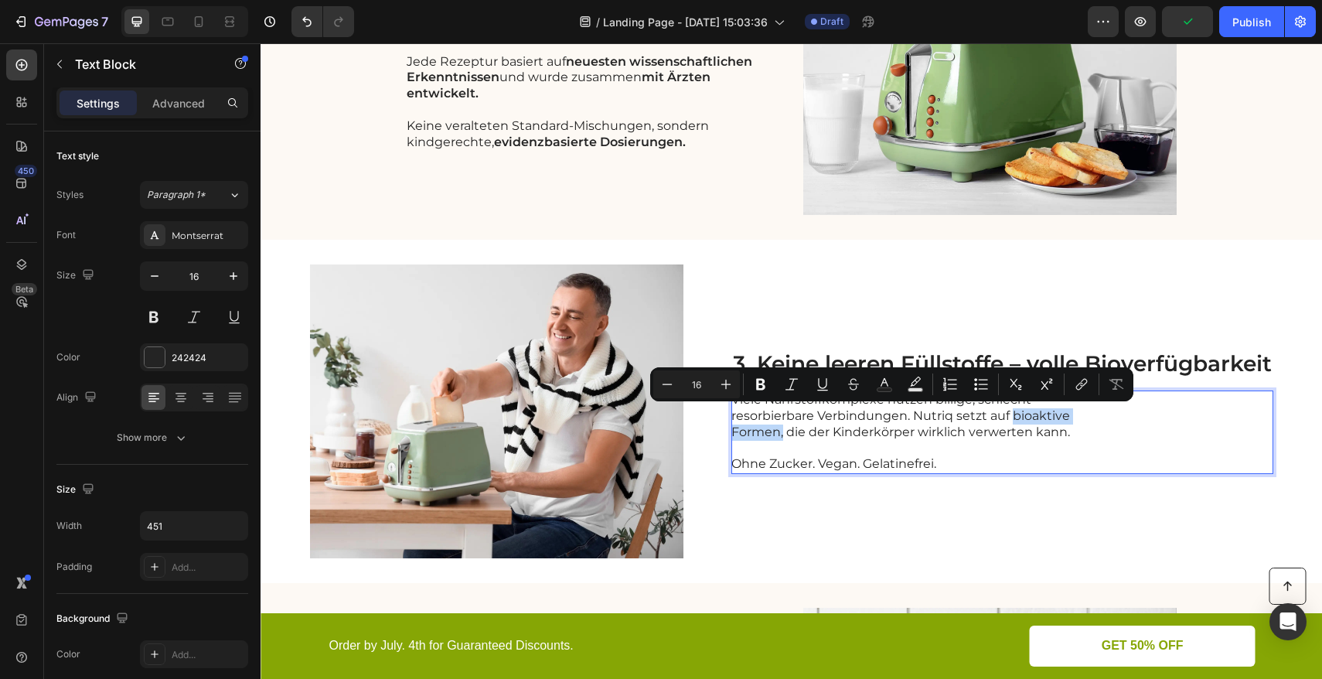
drag, startPoint x: 1006, startPoint y: 416, endPoint x: 775, endPoint y: 431, distance: 230.8
click at [775, 431] on p "Viele Nährstoffkomplexe nutzen billige, schlecht resorbierbare Verbindungen. Nu…" at bounding box center [904, 416] width 347 height 48
click at [764, 389] on icon "Editor contextual toolbar" at bounding box center [760, 383] width 15 height 15
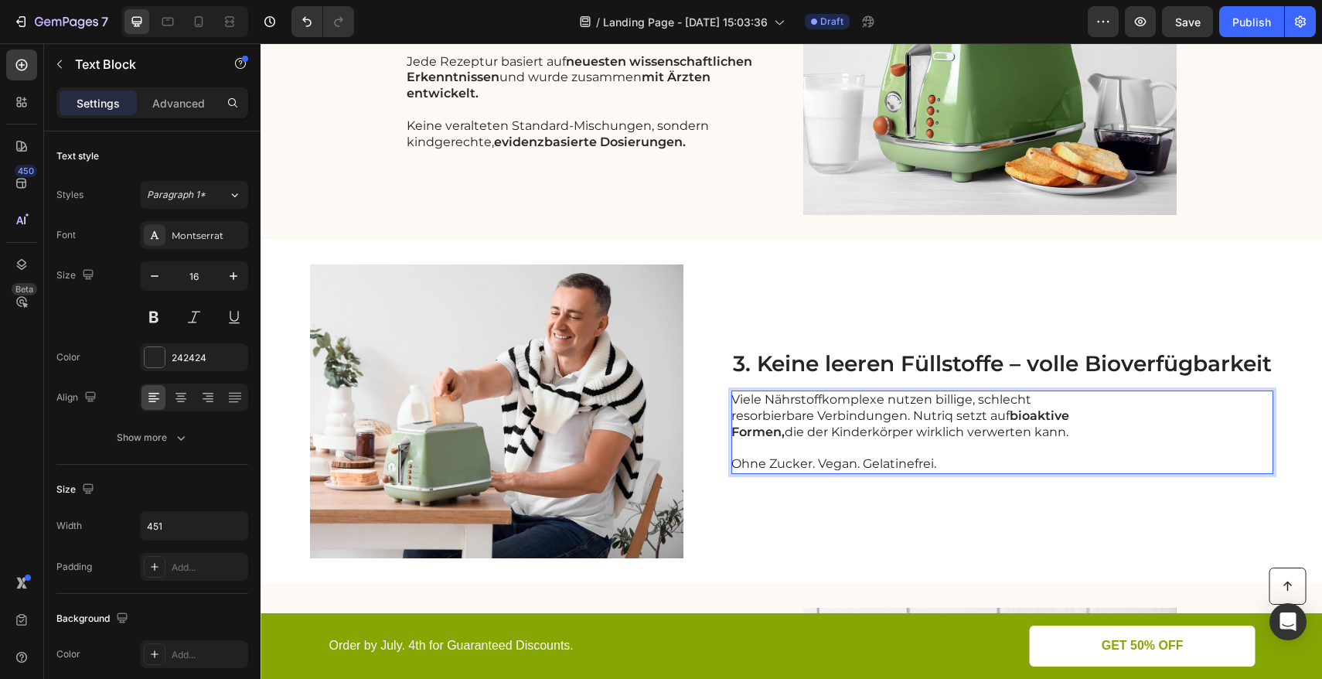
drag, startPoint x: 923, startPoint y: 434, endPoint x: 1067, endPoint y: 433, distance: 144.5
click at [1067, 433] on p "Viele Nährstoffkomplexe nutzen billige, schlecht resorbierbare Verbindungen. Nu…" at bounding box center [904, 416] width 347 height 48
click at [997, 526] on div "3. Keine leeren Füllstoffe – volle Bioverfügbarkeit Heading Viele Nährstoffkomp…" at bounding box center [1002, 411] width 542 height 294
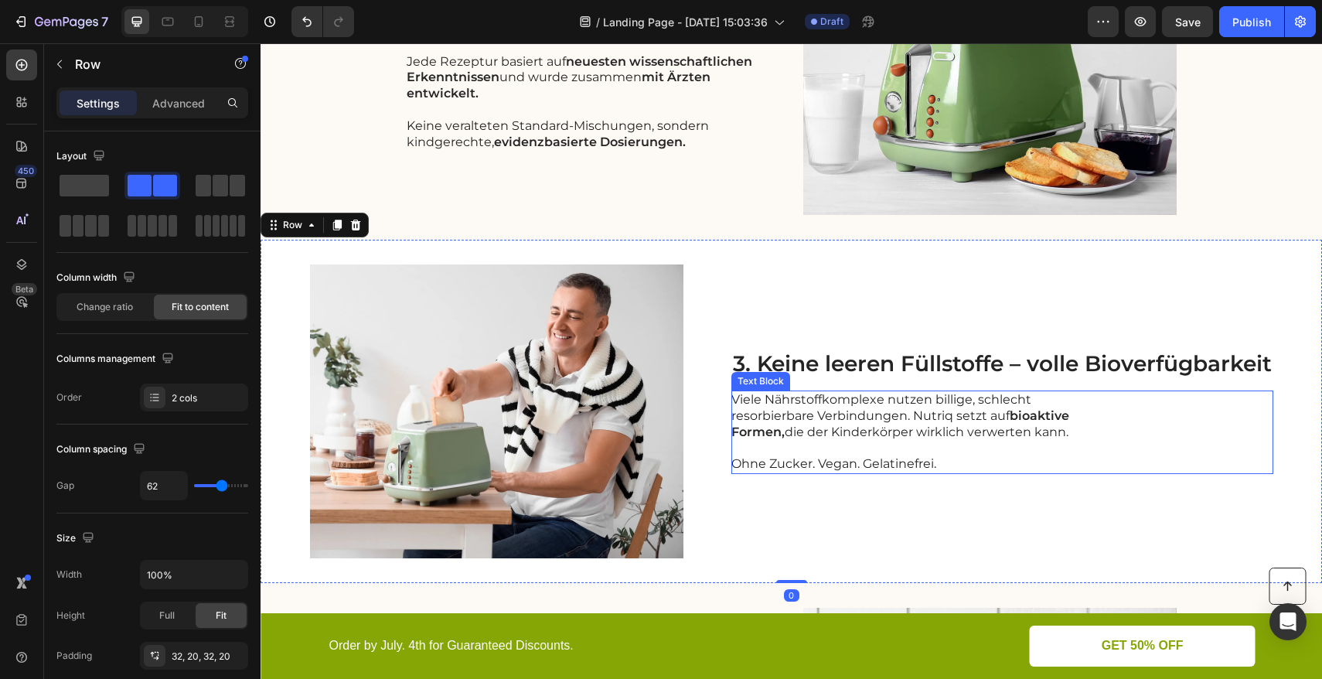
click at [944, 434] on p "Viele Nährstoffkomplexe nutzen billige, schlecht resorbierbare Verbindungen. Nu…" at bounding box center [904, 416] width 347 height 48
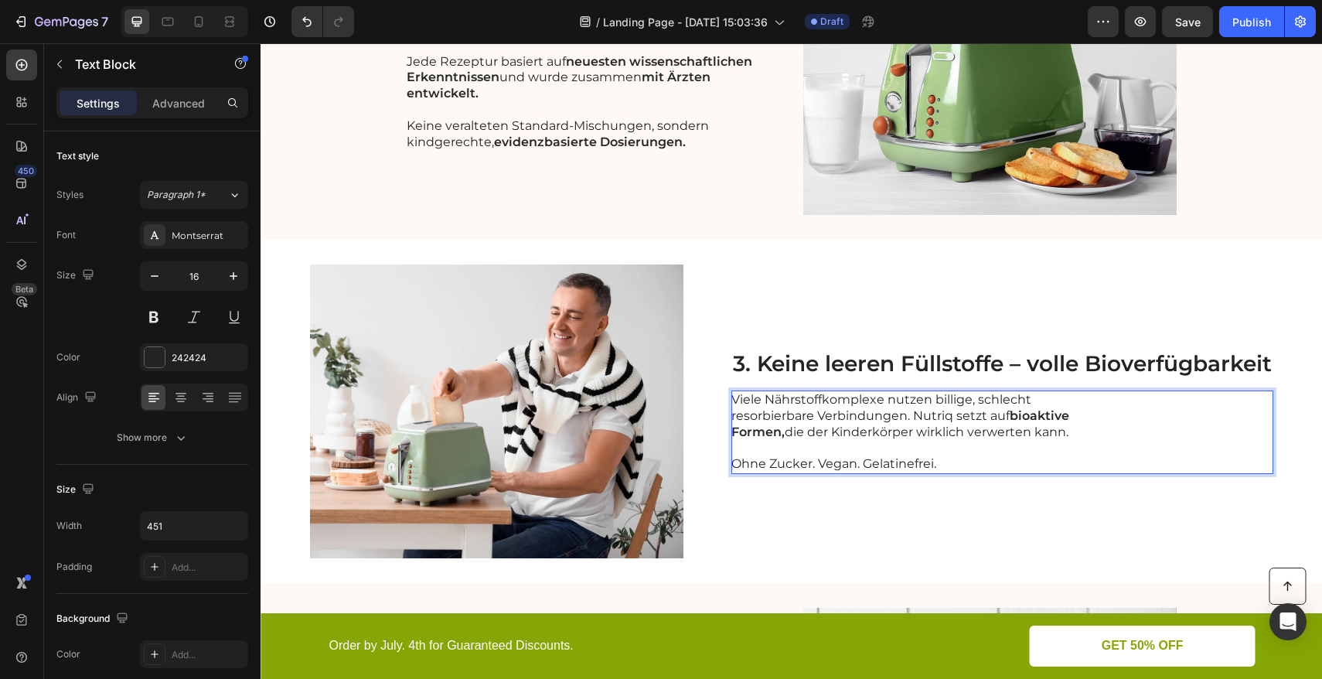
click at [927, 434] on p "Viele Nährstoffkomplexe nutzen billige, schlecht resorbierbare Verbindungen. Nu…" at bounding box center [904, 416] width 347 height 48
drag, startPoint x: 911, startPoint y: 433, endPoint x: 1081, endPoint y: 433, distance: 169.3
click at [1081, 433] on div "Viele Nährstoffkomplexe nutzen billige, schlecht resorbierbare Verbindungen. Nu…" at bounding box center [1002, 431] width 542 height 83
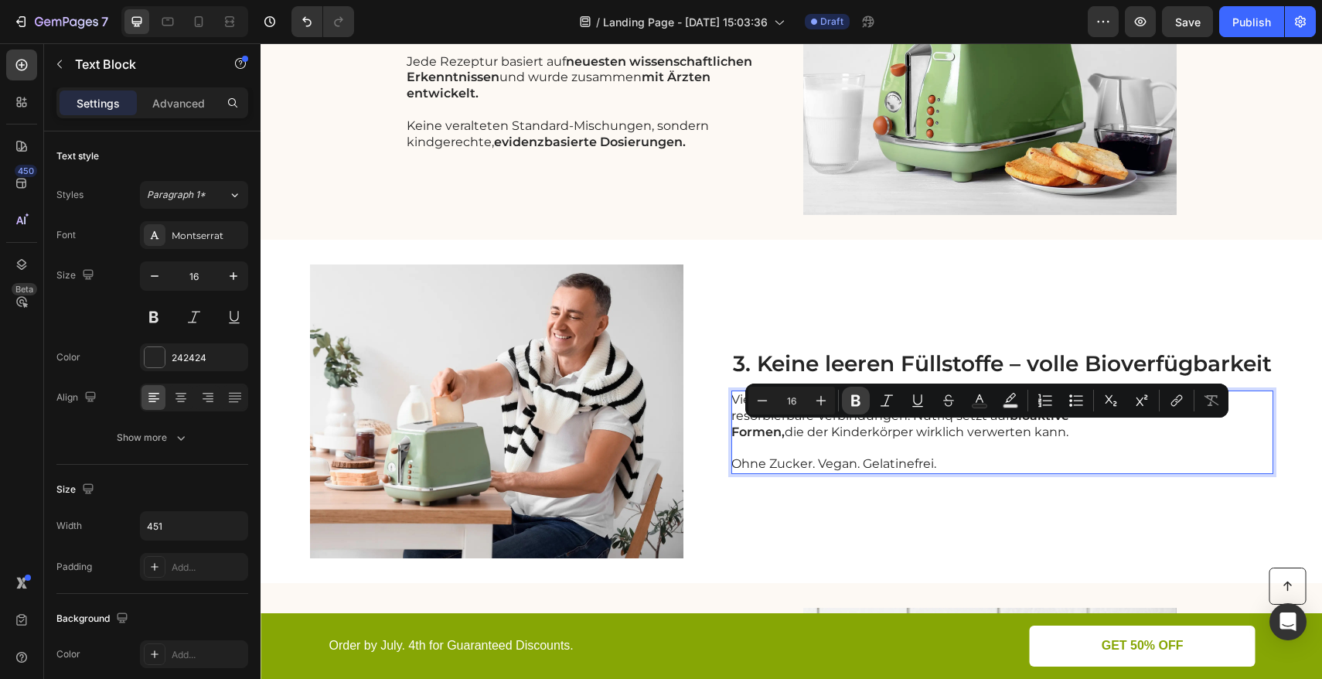
click at [858, 407] on icon "Editor contextual toolbar" at bounding box center [855, 400] width 15 height 15
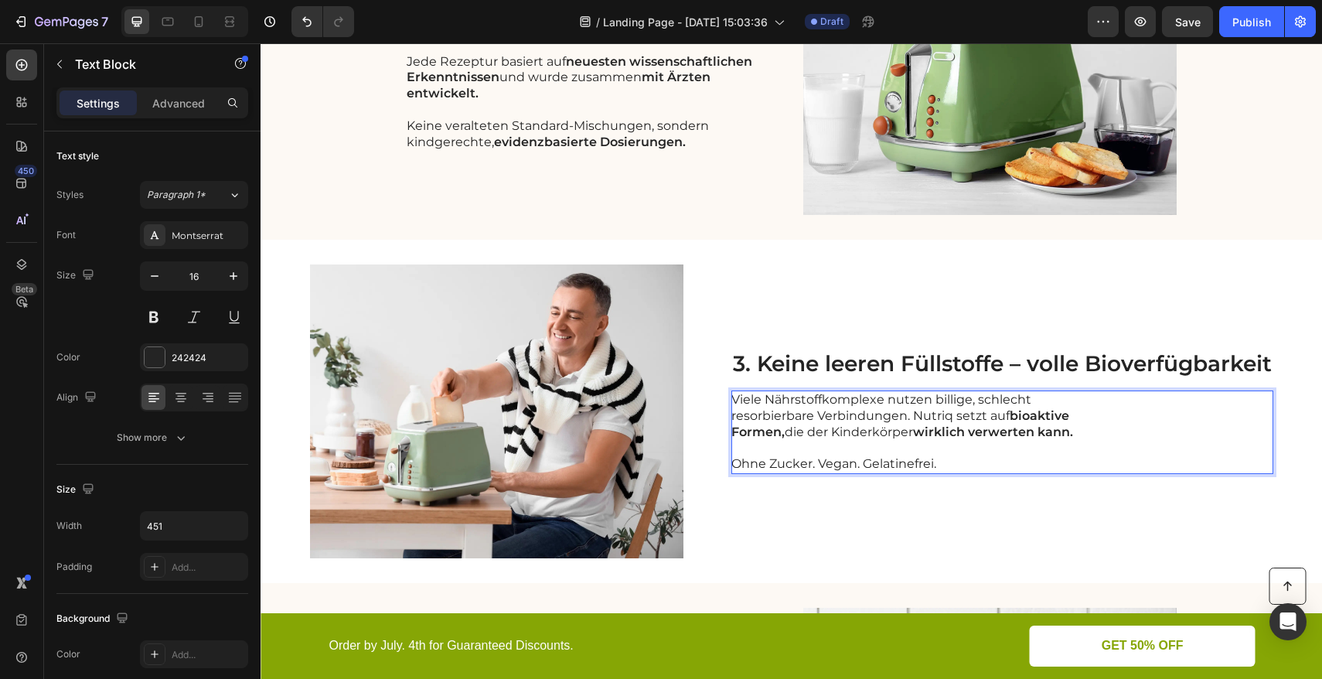
click at [883, 444] on p "Rich Text Editor. Editing area: main" at bounding box center [904, 449] width 347 height 16
drag, startPoint x: 934, startPoint y: 465, endPoint x: 725, endPoint y: 464, distance: 208.7
click at [731, 464] on p "Ohne Zucker. Vegan. Gelatinefrei." at bounding box center [904, 464] width 347 height 16
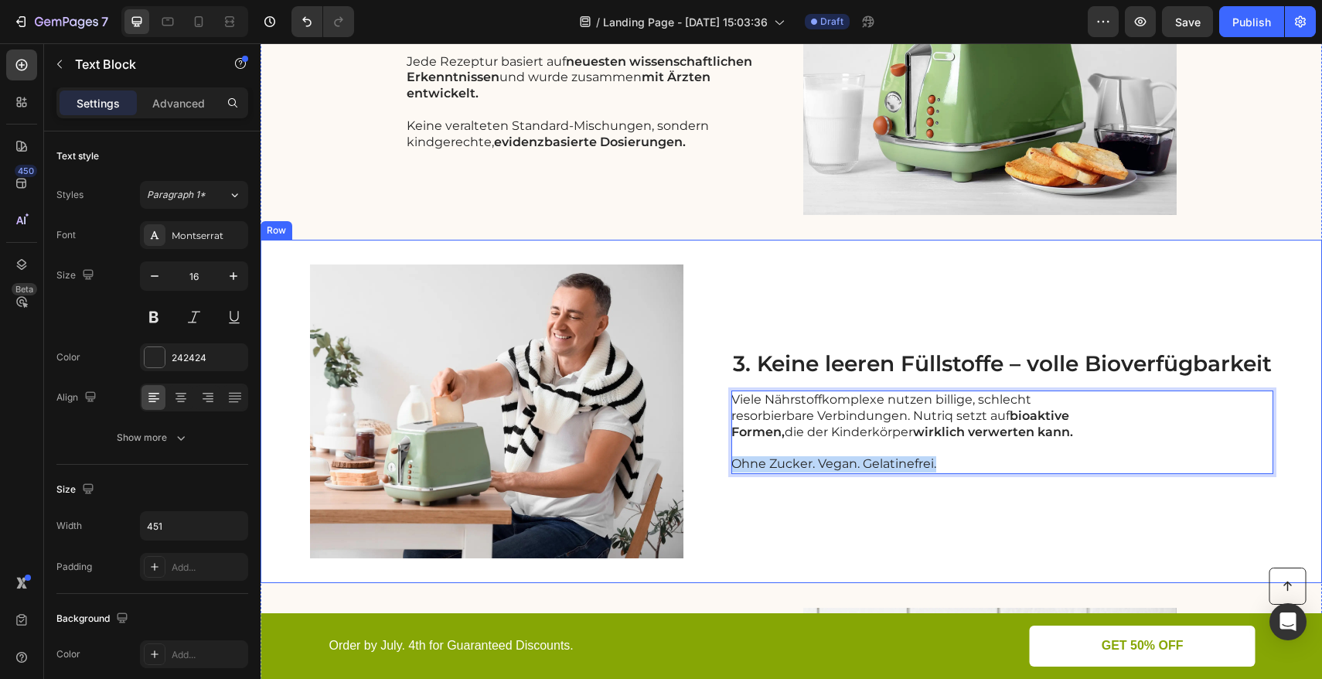
click at [749, 511] on div "3. Keine leeren Füllstoffe – volle Bioverfügbarkeit Heading Viele Nährstoffkomp…" at bounding box center [1002, 411] width 542 height 294
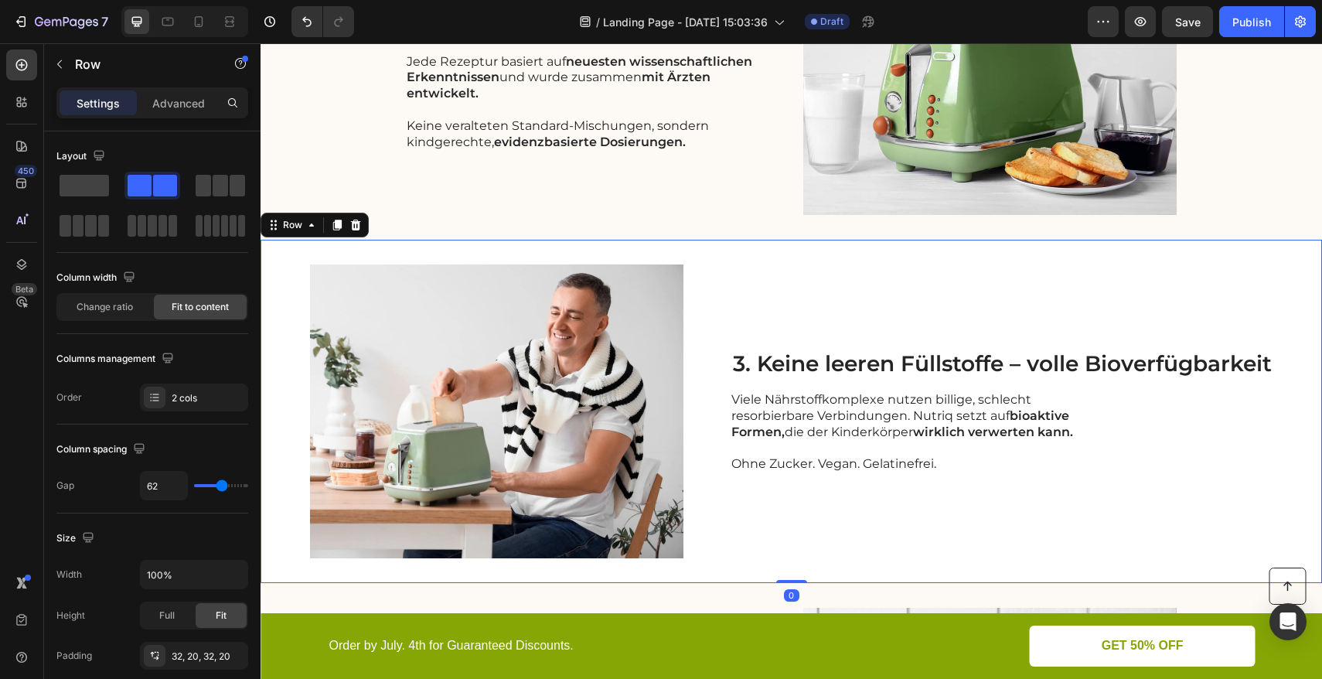
click at [758, 504] on div "3. Keine leeren Füllstoffe – volle Bioverfügbarkeit Heading Viele Nährstoffkomp…" at bounding box center [1002, 411] width 542 height 294
click at [850, 459] on p "Ohne Zucker. Vegan. Gelatinefrei." at bounding box center [904, 464] width 347 height 16
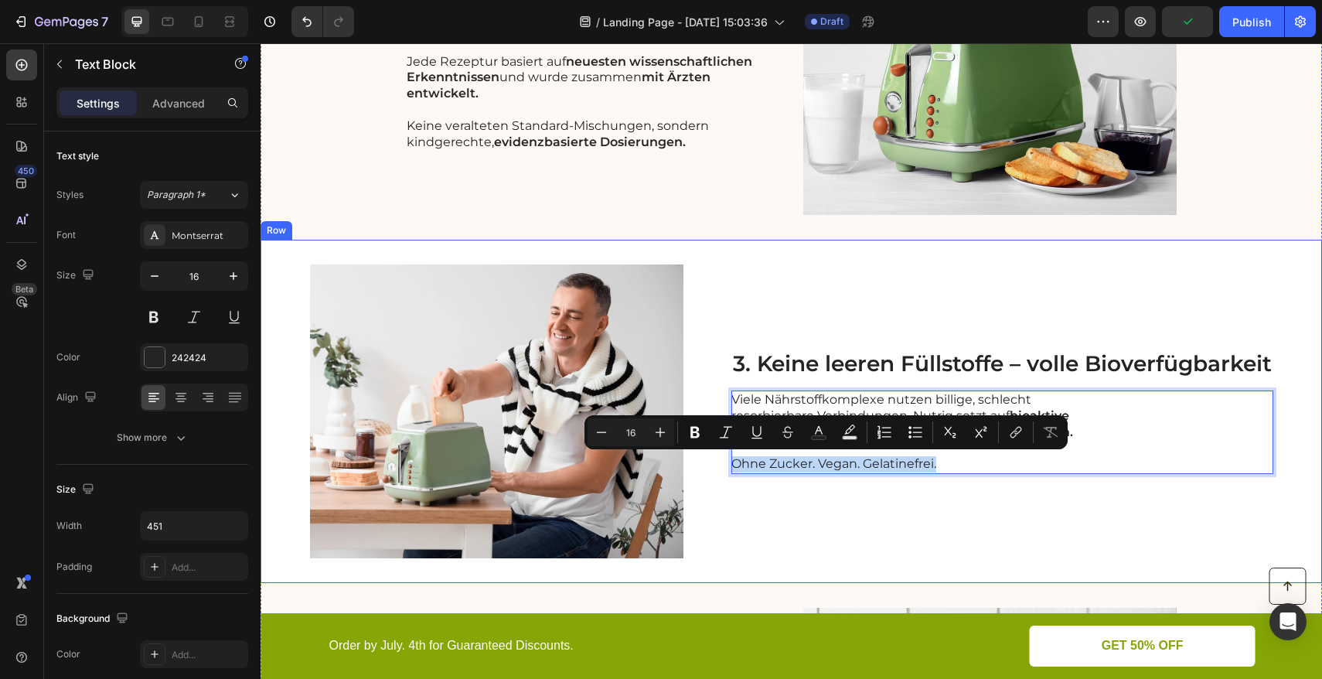
drag, startPoint x: 933, startPoint y: 464, endPoint x: 720, endPoint y: 465, distance: 213.3
click at [720, 465] on div "Image 3. Keine leeren Füllstoffe – volle Bioverfügbarkeit Heading Viele Nährsto…" at bounding box center [790, 411] width 1061 height 343
click at [699, 434] on icon "Editor contextual toolbar" at bounding box center [694, 431] width 15 height 15
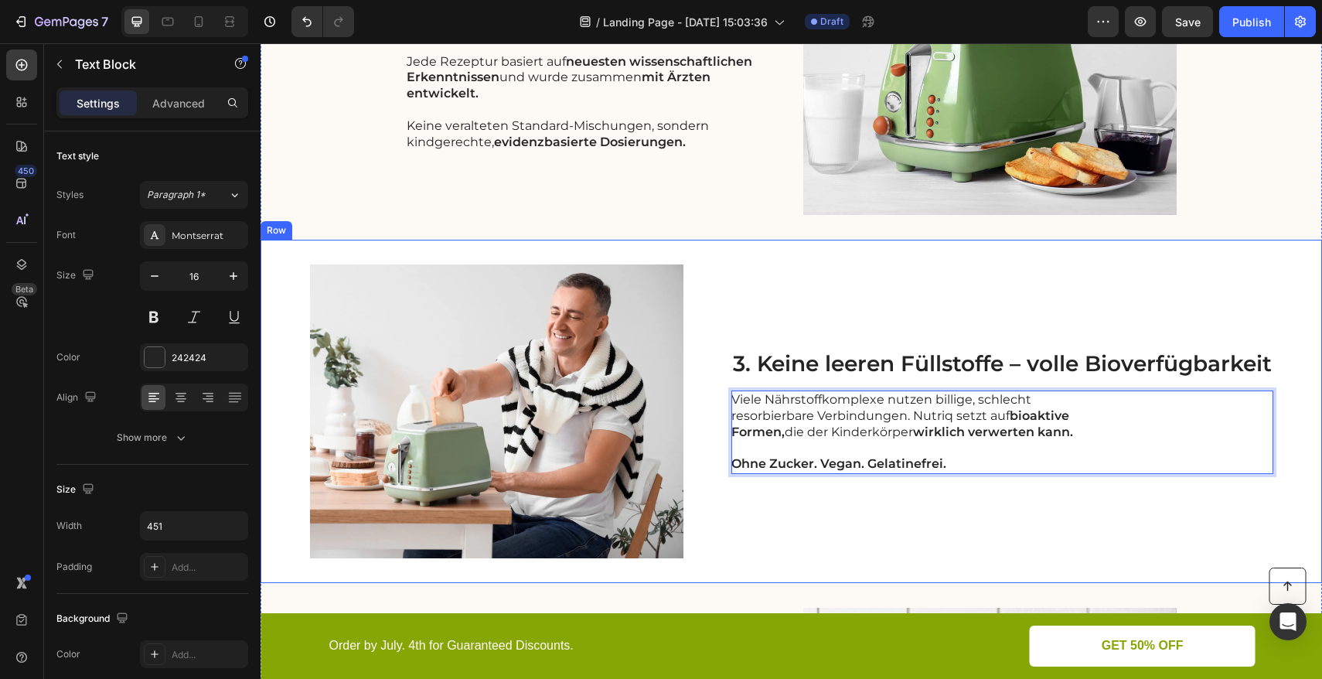
click at [717, 482] on div "Image 3. Keine leeren Füllstoffe – volle Bioverfügbarkeit Heading Viele Nährsto…" at bounding box center [790, 411] width 1061 height 343
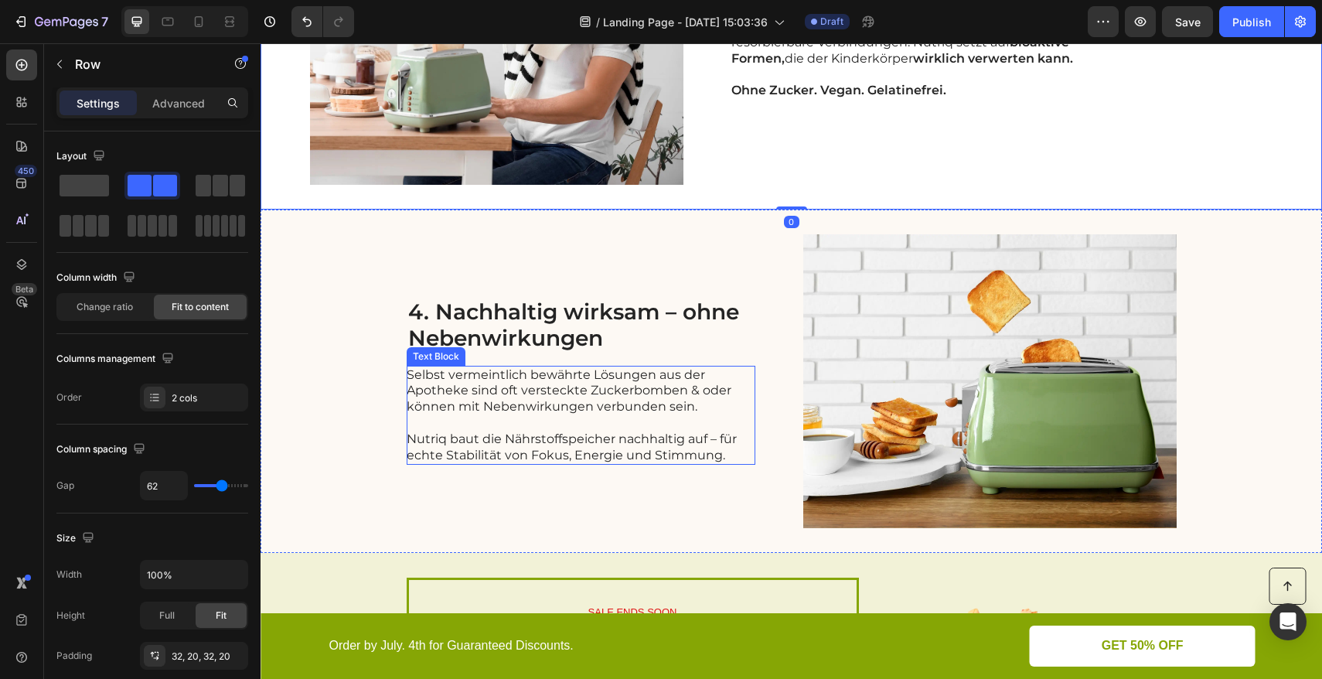
scroll to position [1383, 0]
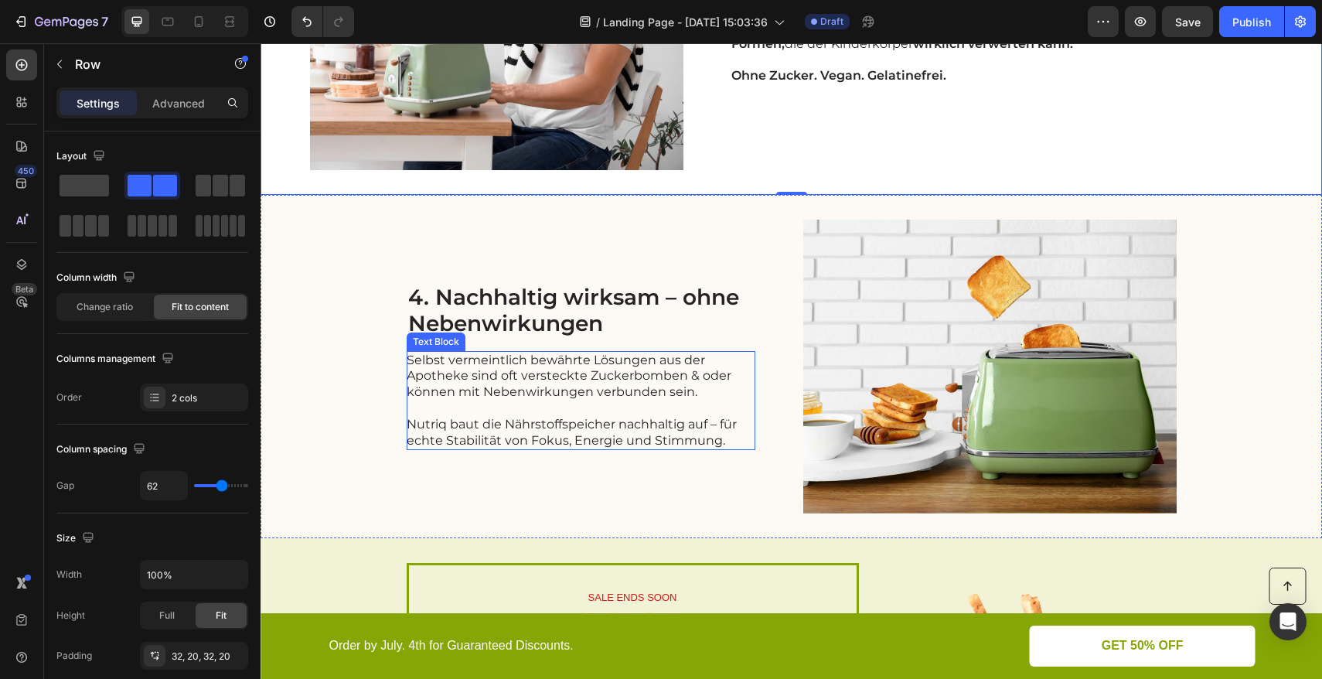
click at [514, 375] on p "Selbst vermeintlich bewährte Lösungen aus der Apotheke sind oft versteckte Zuck…" at bounding box center [580, 376] width 347 height 48
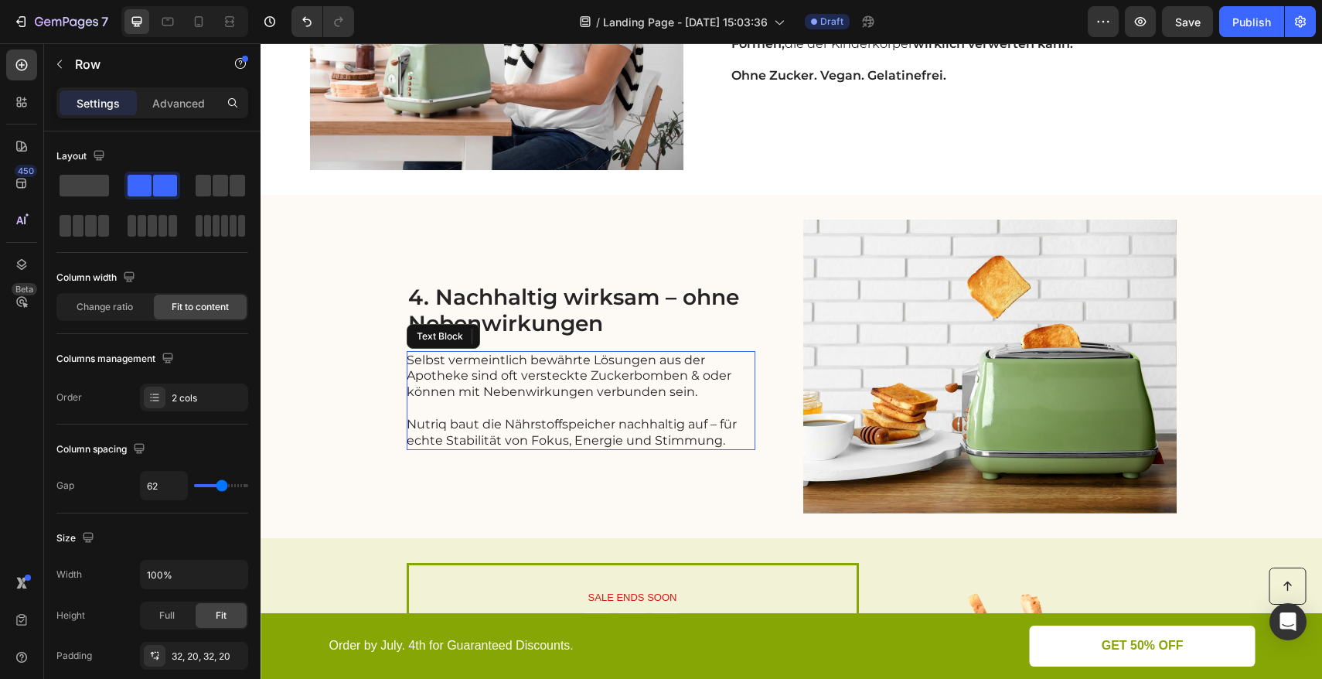
click at [514, 375] on p "Selbst vermeintlich bewährte Lösungen aus der Apotheke sind oft versteckte Zuck…" at bounding box center [580, 376] width 347 height 48
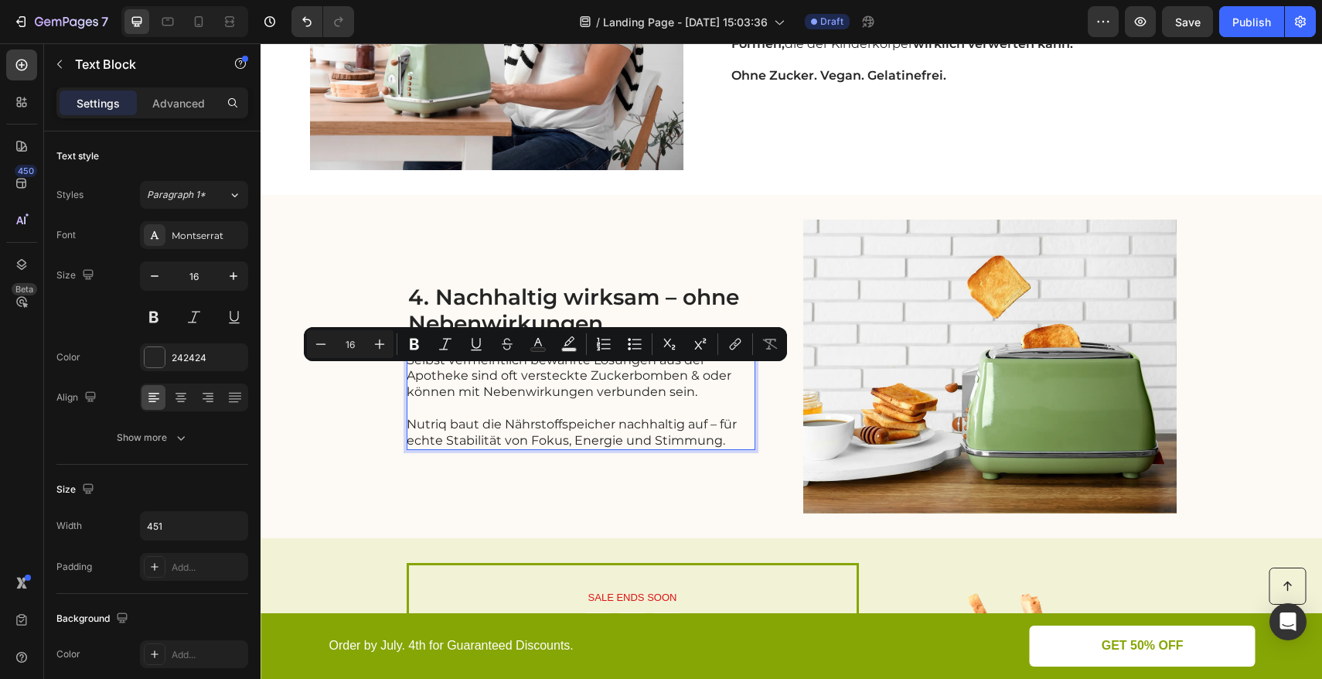
click at [484, 393] on p "Selbst vermeintlich bewährte Lösungen aus der Apotheke sind oft versteckte Zuck…" at bounding box center [580, 376] width 347 height 48
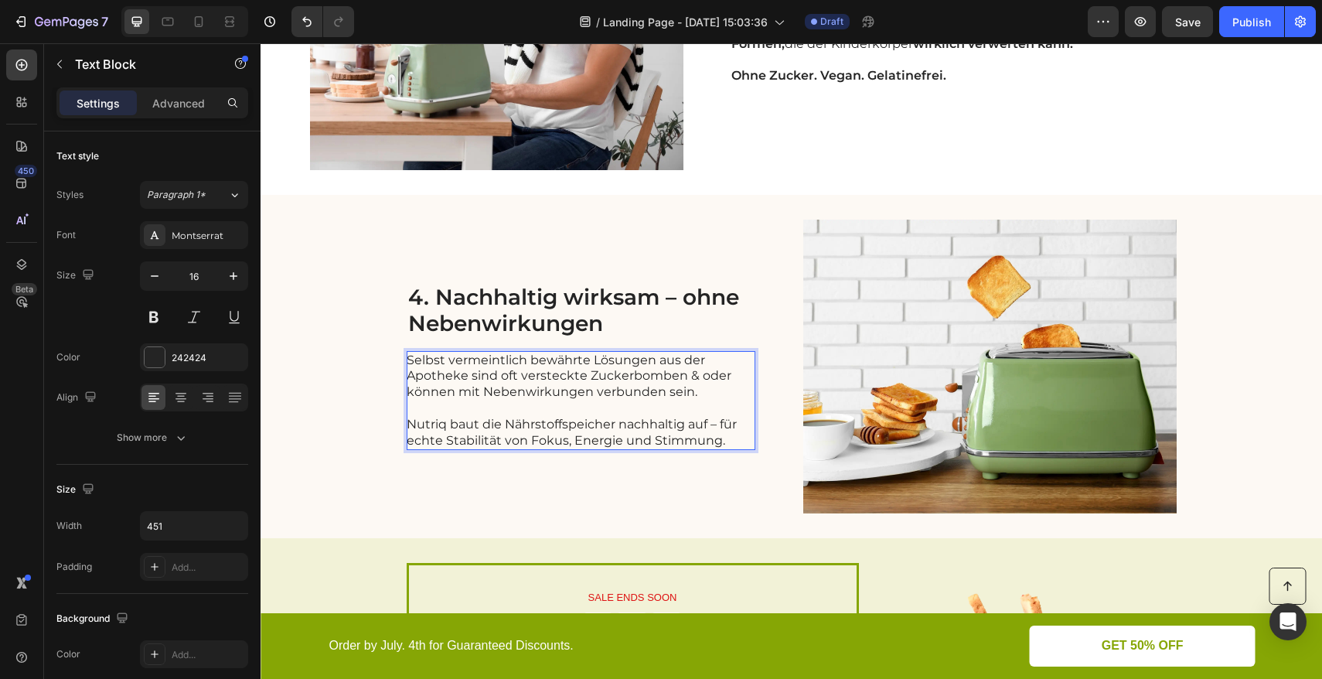
click at [551, 385] on p "Selbst vermeintlich bewährte Lösungen aus der Apotheke sind oft versteckte Zuck…" at bounding box center [580, 376] width 347 height 48
click at [539, 372] on p "Selbst vermeintlich bewährte Lösungen aus der Apotheke sind oft versteckte Zuck…" at bounding box center [580, 376] width 347 height 48
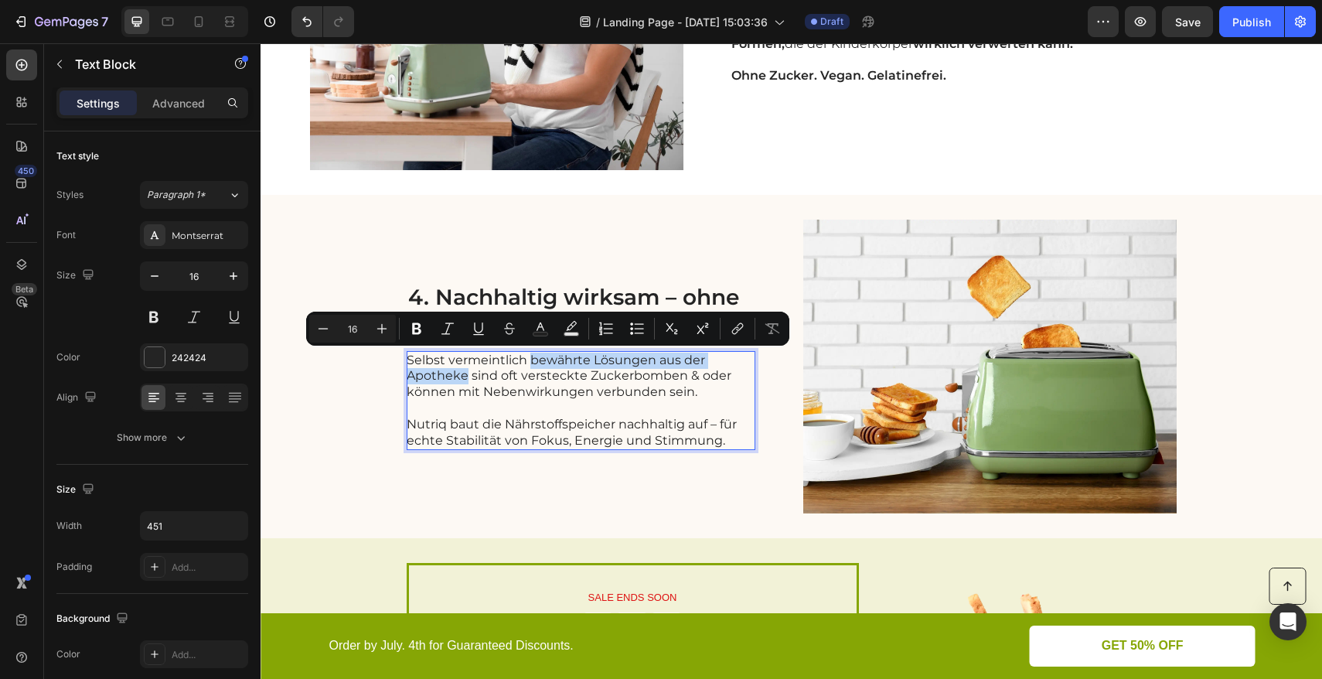
drag, startPoint x: 522, startPoint y: 359, endPoint x: 460, endPoint y: 373, distance: 64.1
click at [460, 373] on p "Selbst vermeintlich bewährte Lösungen aus der Apotheke sind oft versteckte Zuck…" at bounding box center [580, 376] width 347 height 48
click at [427, 332] on button "Bold" at bounding box center [417, 329] width 28 height 28
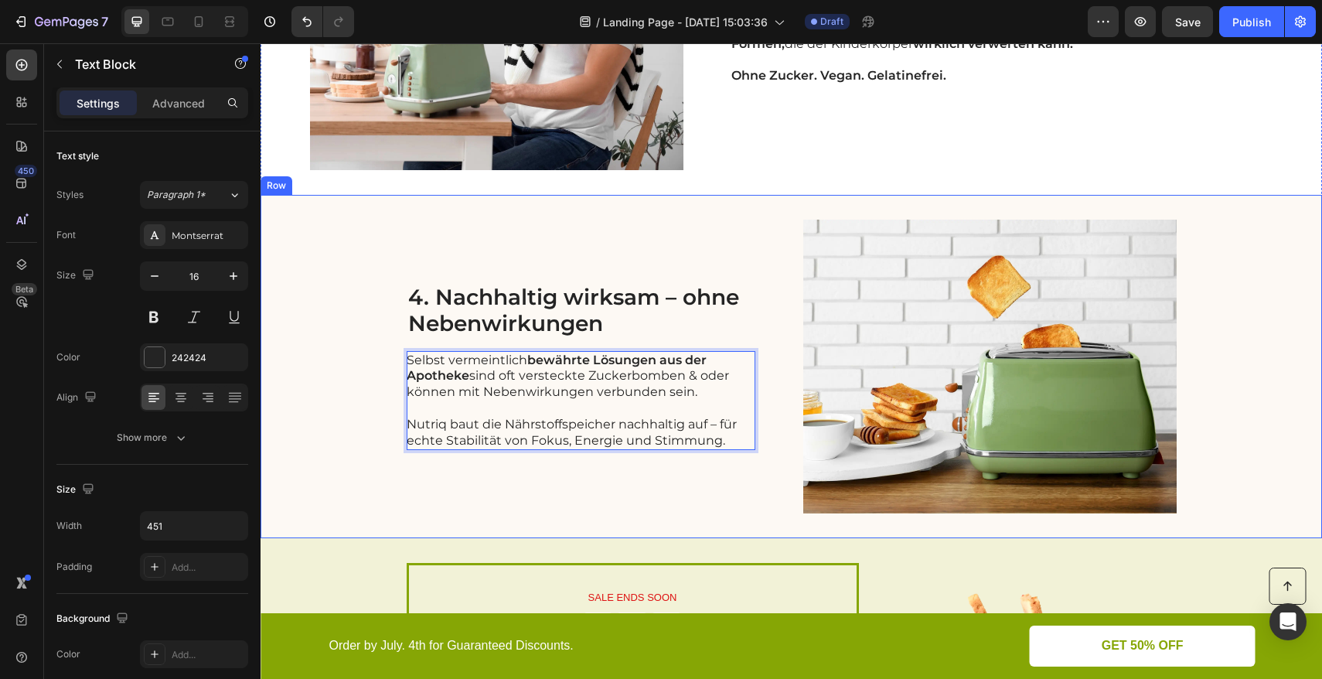
click at [358, 432] on div "4. Nachhaltig wirksam – ohne Nebenwirkungen Heading Selbst vermeintlich bewährt…" at bounding box center [790, 366] width 1061 height 343
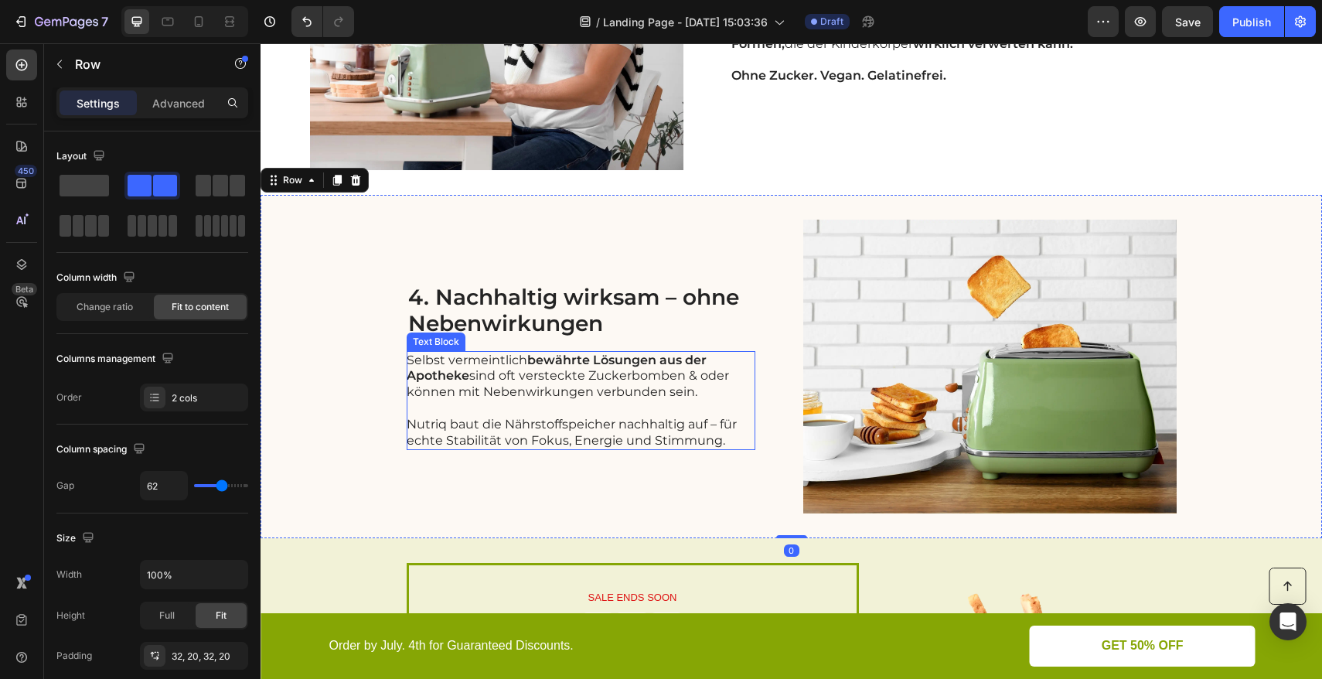
click at [550, 386] on p "Selbst vermeintlich bewährte Lösungen aus der Apotheke sind oft versteckte Zuck…" at bounding box center [580, 376] width 347 height 48
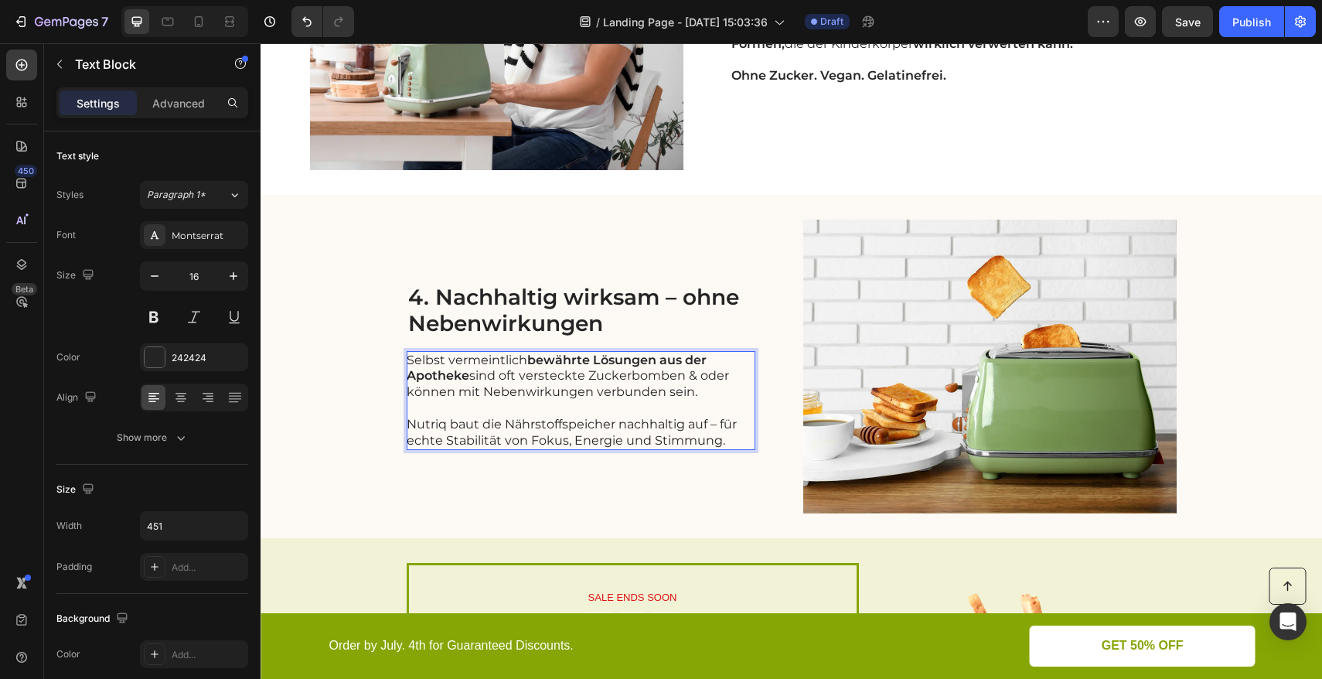
click at [480, 467] on div "4. Nachhaltig wirksam – ohne Nebenwirkungen Heading Selbst vermeintlich bewährt…" at bounding box center [581, 367] width 349 height 294
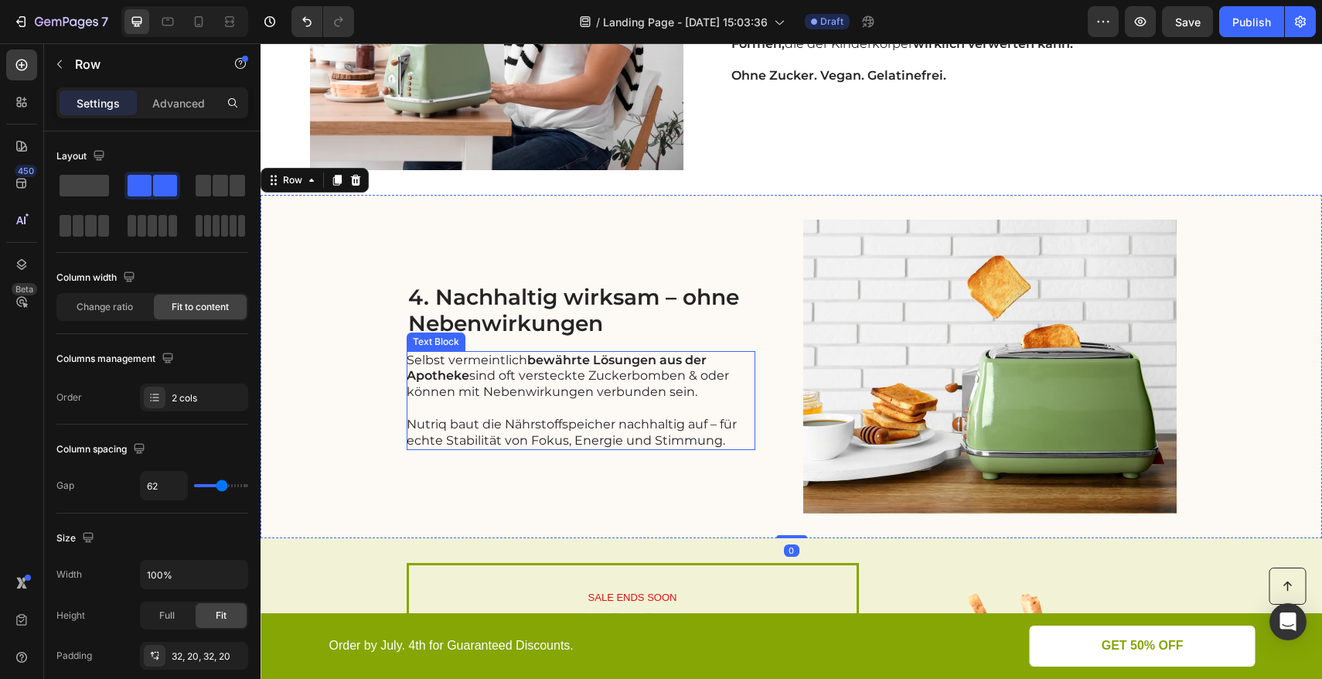
click at [473, 397] on p "Selbst vermeintlich bewährte Lösungen aus der Apotheke sind oft versteckte Zuck…" at bounding box center [580, 376] width 347 height 48
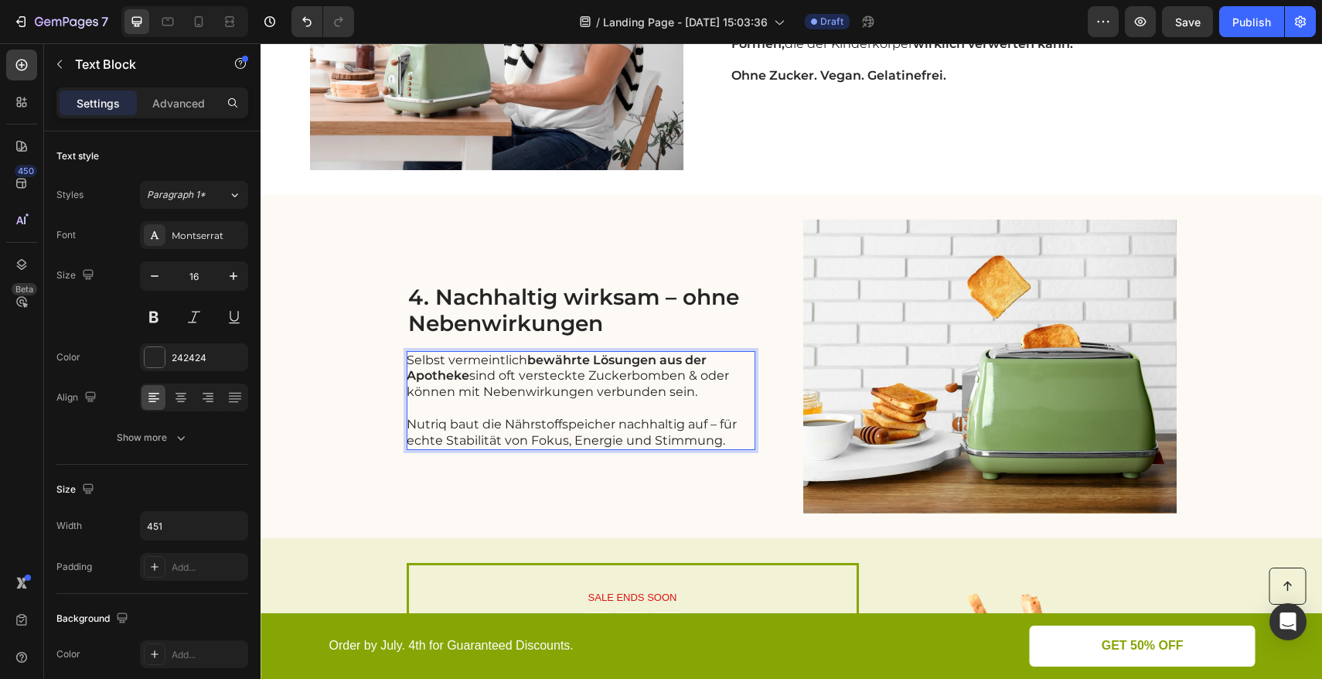
click at [476, 393] on p "Selbst vermeintlich bewährte Lösungen aus der Apotheke sind oft versteckte Zuck…" at bounding box center [580, 376] width 347 height 48
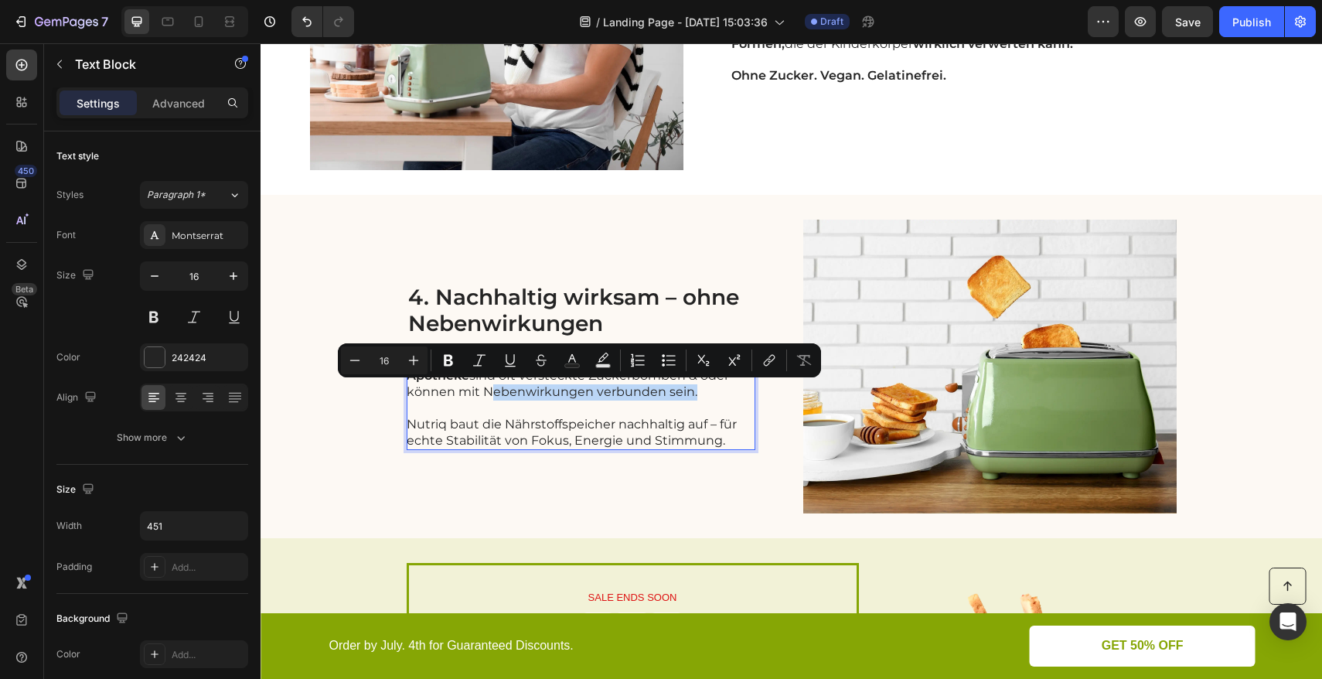
drag, startPoint x: 476, startPoint y: 393, endPoint x: 682, endPoint y: 392, distance: 206.4
click at [683, 392] on p "Selbst vermeintlich bewährte Lösungen aus der Apotheke sind oft versteckte Zuck…" at bounding box center [580, 376] width 347 height 48
click at [455, 361] on icon "Editor contextual toolbar" at bounding box center [448, 359] width 15 height 15
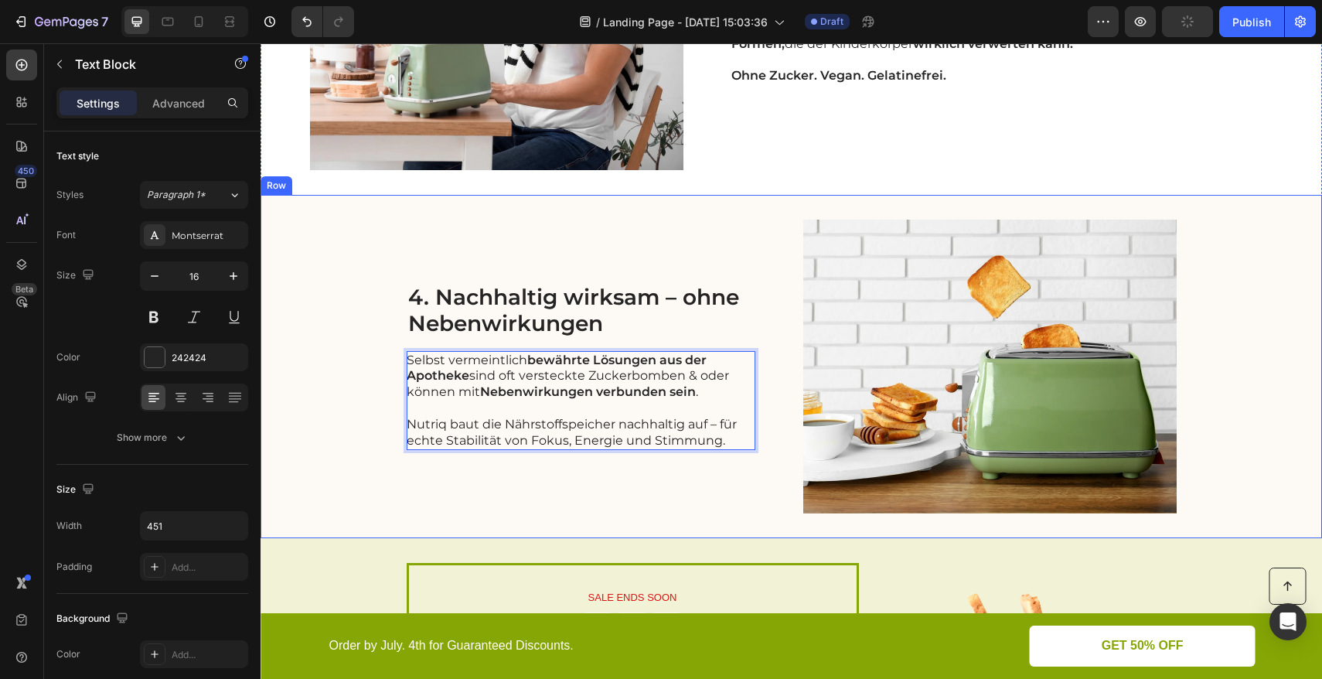
click at [375, 444] on div "4. Nachhaltig wirksam – ohne Nebenwirkungen Heading Selbst vermeintlich bewährt…" at bounding box center [790, 366] width 1061 height 343
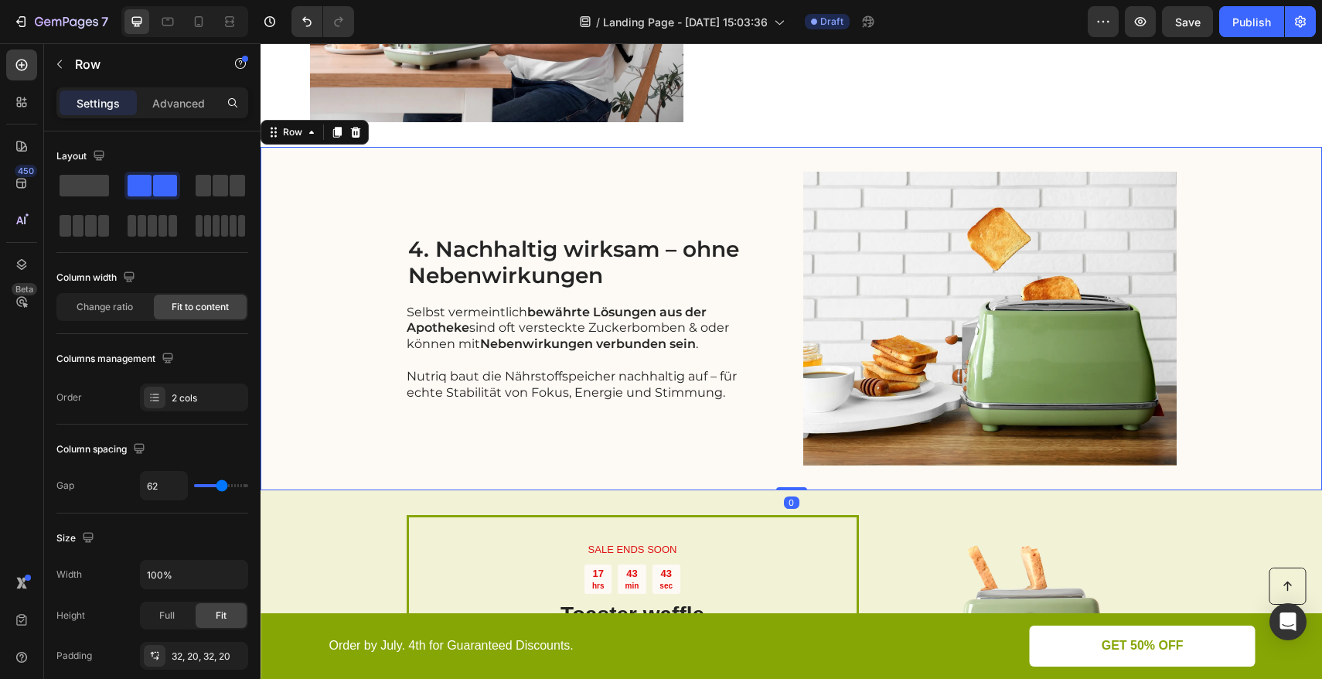
scroll to position [1431, 0]
click at [495, 373] on p "Nutriq baut die Nährstoffspeicher nachhaltig auf – für echte Stabilität von Fok…" at bounding box center [580, 385] width 347 height 32
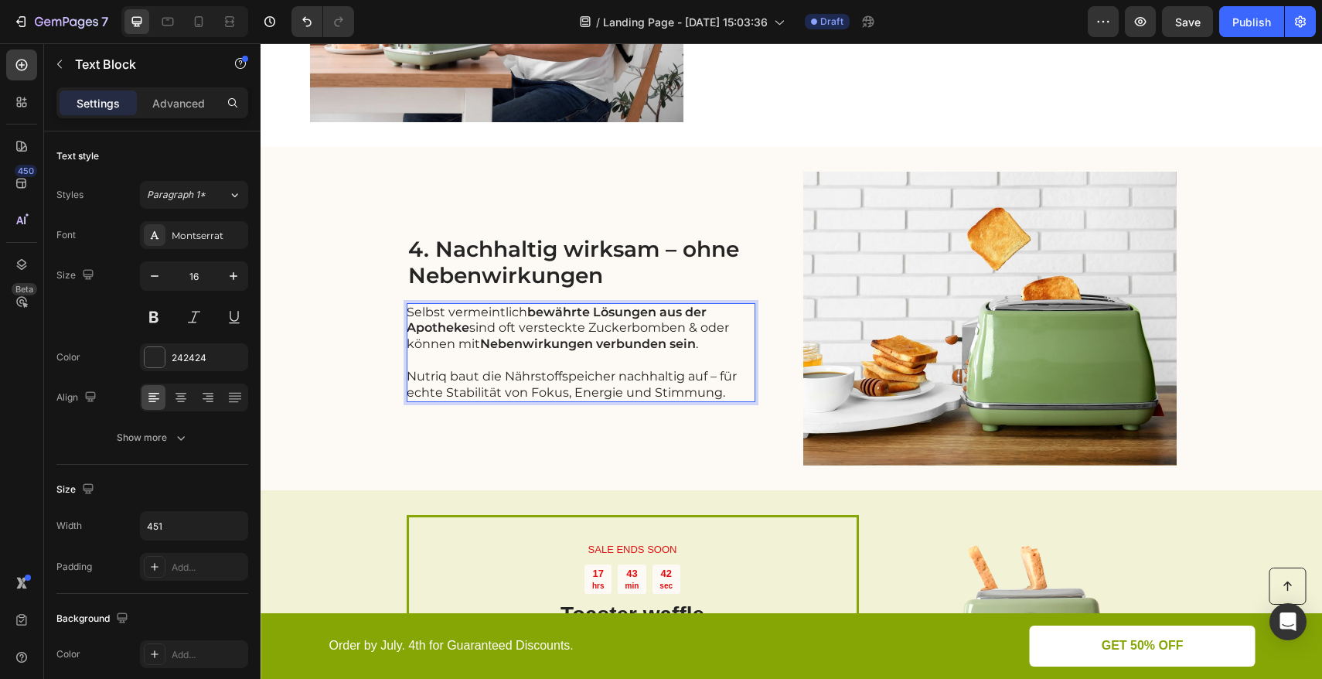
click at [499, 378] on p "Nutriq baut die Nährstoffspeicher nachhaltig auf – für echte Stabilität von Fok…" at bounding box center [580, 385] width 347 height 32
drag, startPoint x: 499, startPoint y: 378, endPoint x: 701, endPoint y: 379, distance: 201.7
click at [701, 379] on p "Nutriq baut die Nährstoffspeicher nachhaltig auf – für echte Stabilität von Fok…" at bounding box center [580, 385] width 347 height 32
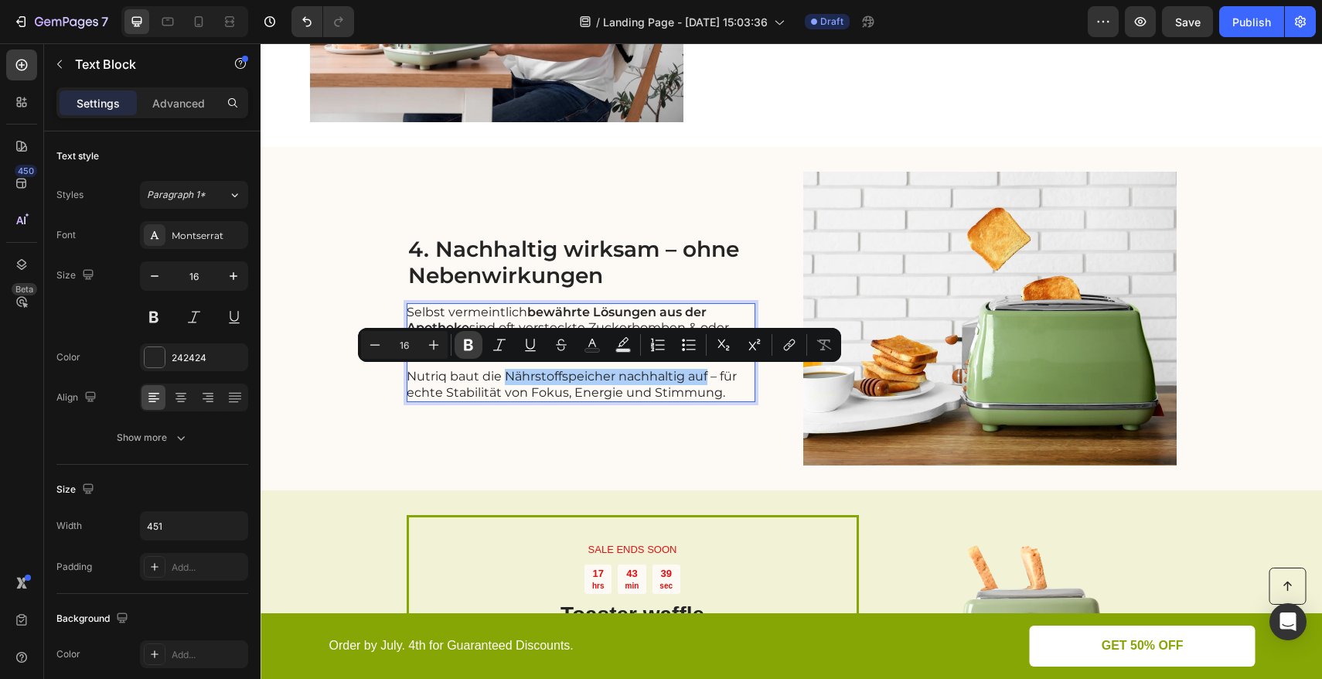
click at [468, 346] on icon "Editor contextual toolbar" at bounding box center [468, 344] width 15 height 15
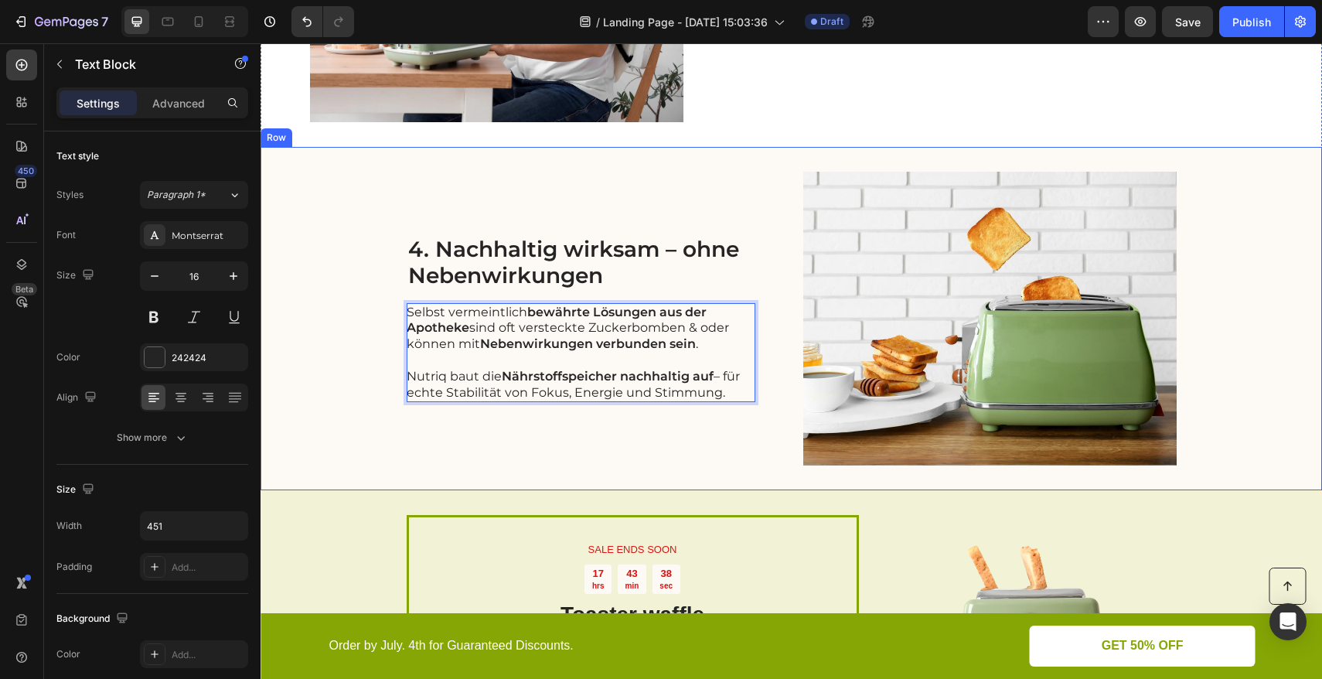
click at [386, 413] on div "4. Nachhaltig wirksam – ohne Nebenwirkungen Heading Selbst vermeintlich bewährt…" at bounding box center [790, 318] width 1061 height 343
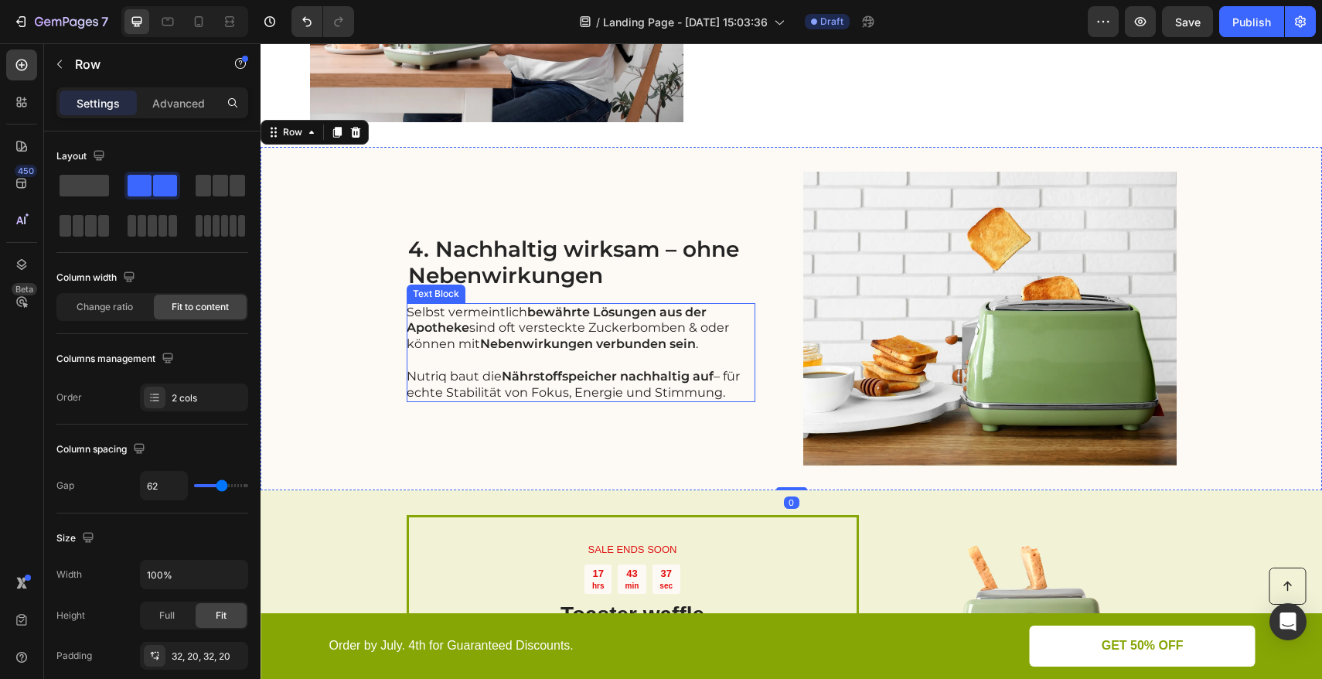
click at [722, 380] on p "Nutriq baut die Nährstoffspeicher nachhaltig auf – für echte Stabilität von Fok…" at bounding box center [580, 385] width 347 height 32
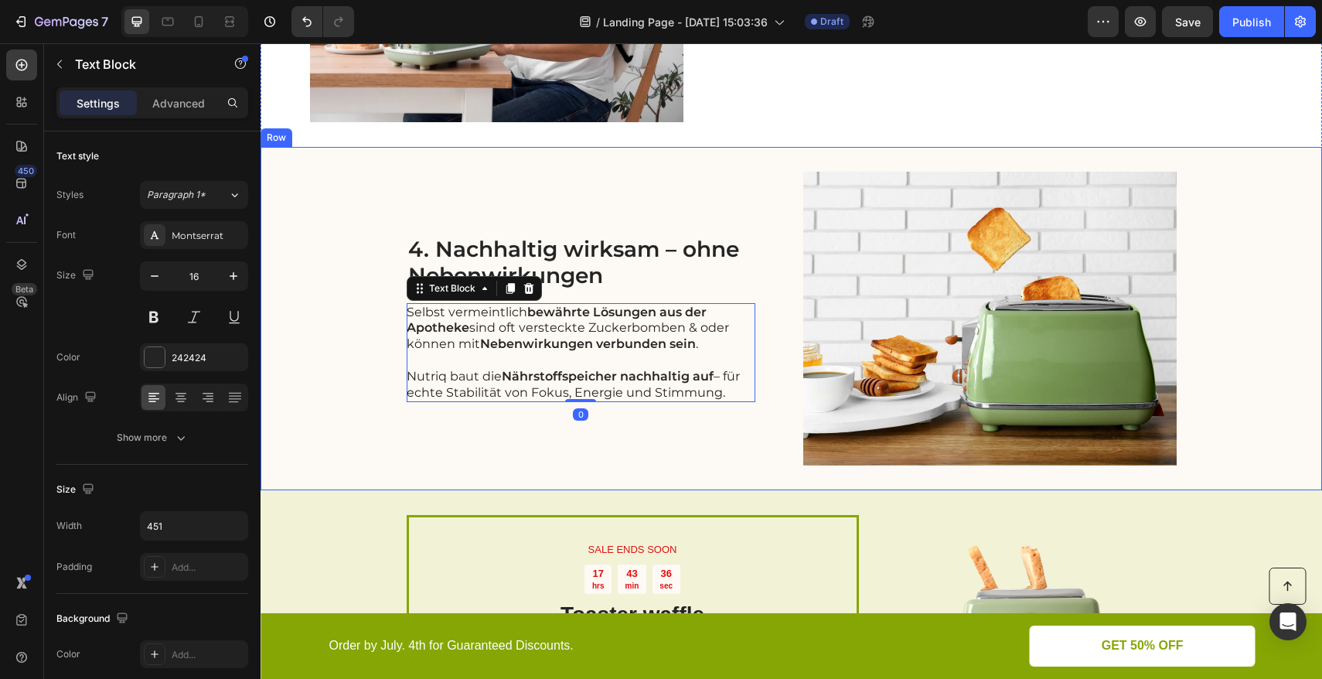
click at [700, 482] on div "4. Nachhaltig wirksam – ohne Nebenwirkungen Heading Selbst vermeintlich bewährt…" at bounding box center [790, 318] width 1061 height 343
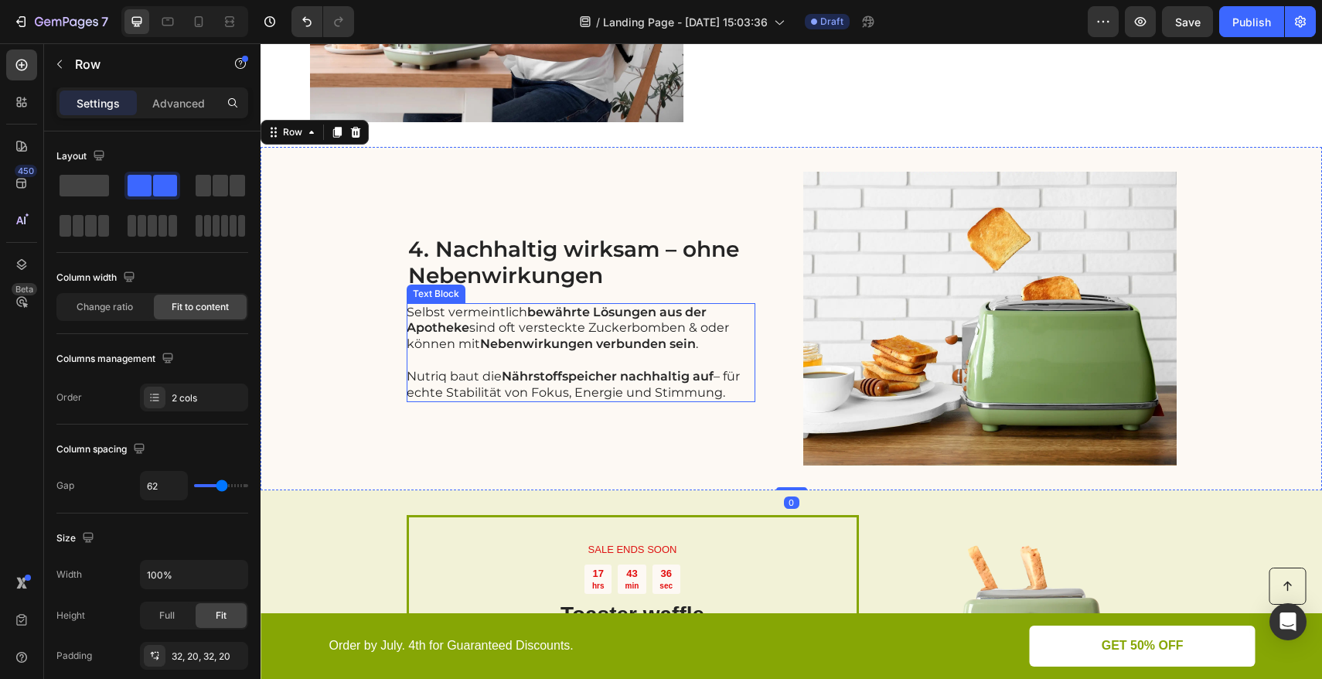
click at [720, 381] on p "Nutriq baut die Nährstoffspeicher nachhaltig auf – für echte Stabilität von Fok…" at bounding box center [580, 385] width 347 height 32
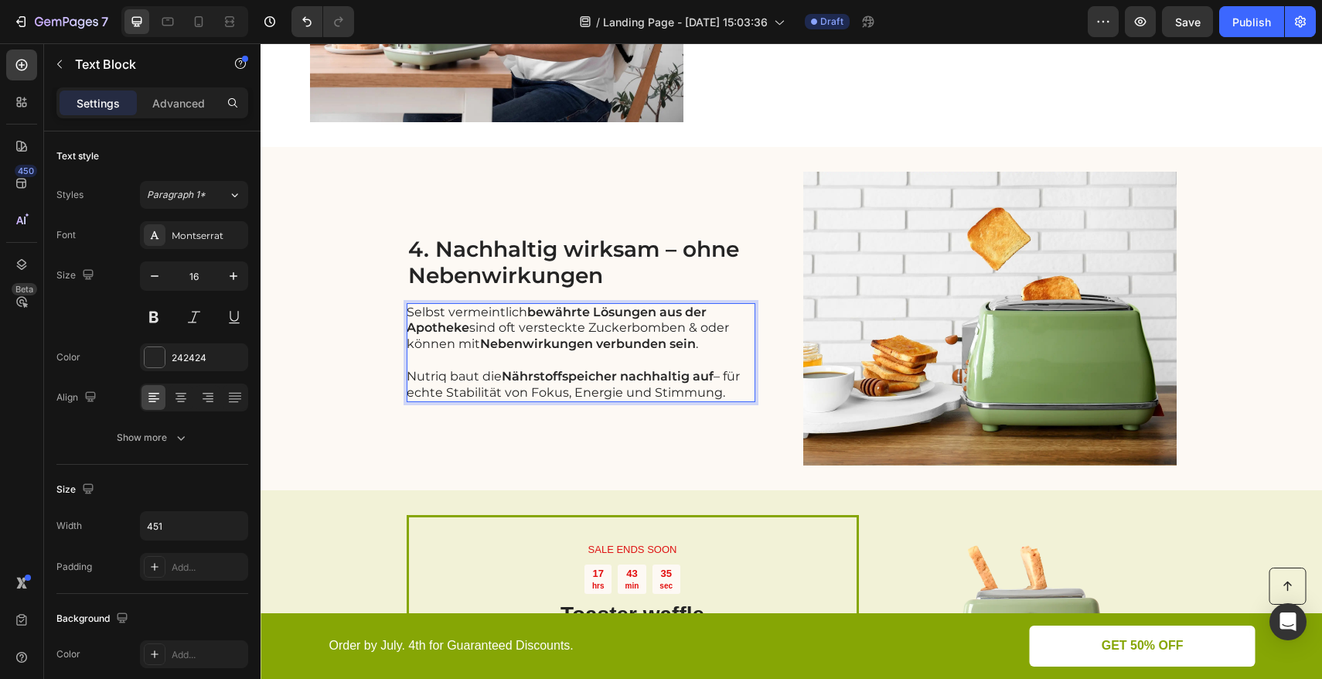
click at [260, 43] on div at bounding box center [260, 43] width 0 height 0
click at [407, 396] on p "Nutriq baut die Nährstoffspeicher nachhaltig auf – für echte Stabilität von Fok…" at bounding box center [580, 385] width 347 height 32
click at [434, 393] on p "Nutriq baut die Nährstoffspeicher nachhaltig auf – für echte Stabilität von Fok…" at bounding box center [580, 385] width 347 height 32
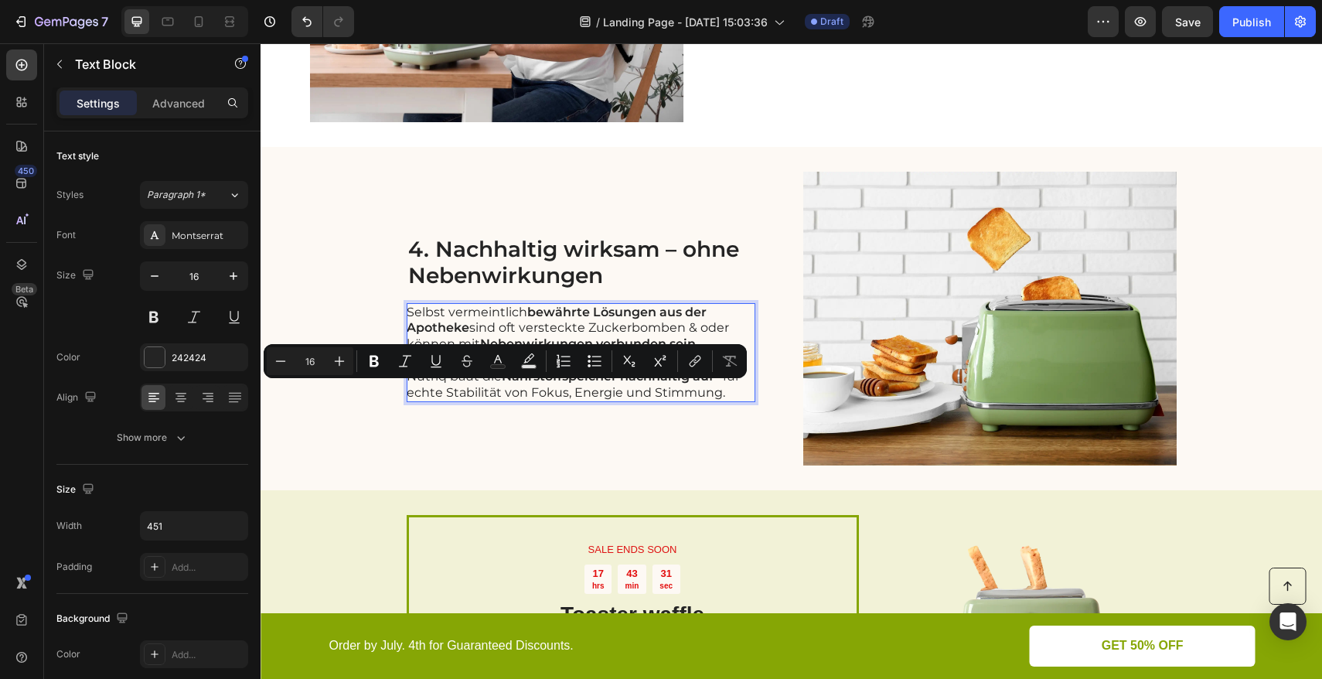
click at [441, 392] on p "Nutriq baut die Nährstoffspeicher nachhaltig auf – für echte Stabilität von Fok…" at bounding box center [580, 385] width 347 height 32
drag, startPoint x: 440, startPoint y: 391, endPoint x: 723, endPoint y: 391, distance: 282.9
click at [723, 391] on p "Nutriq baut die Nährstoffspeicher nachhaltig auf – für echte Stabilität von Fok…" at bounding box center [580, 385] width 347 height 32
click at [453, 365] on button "Bold" at bounding box center [445, 361] width 28 height 28
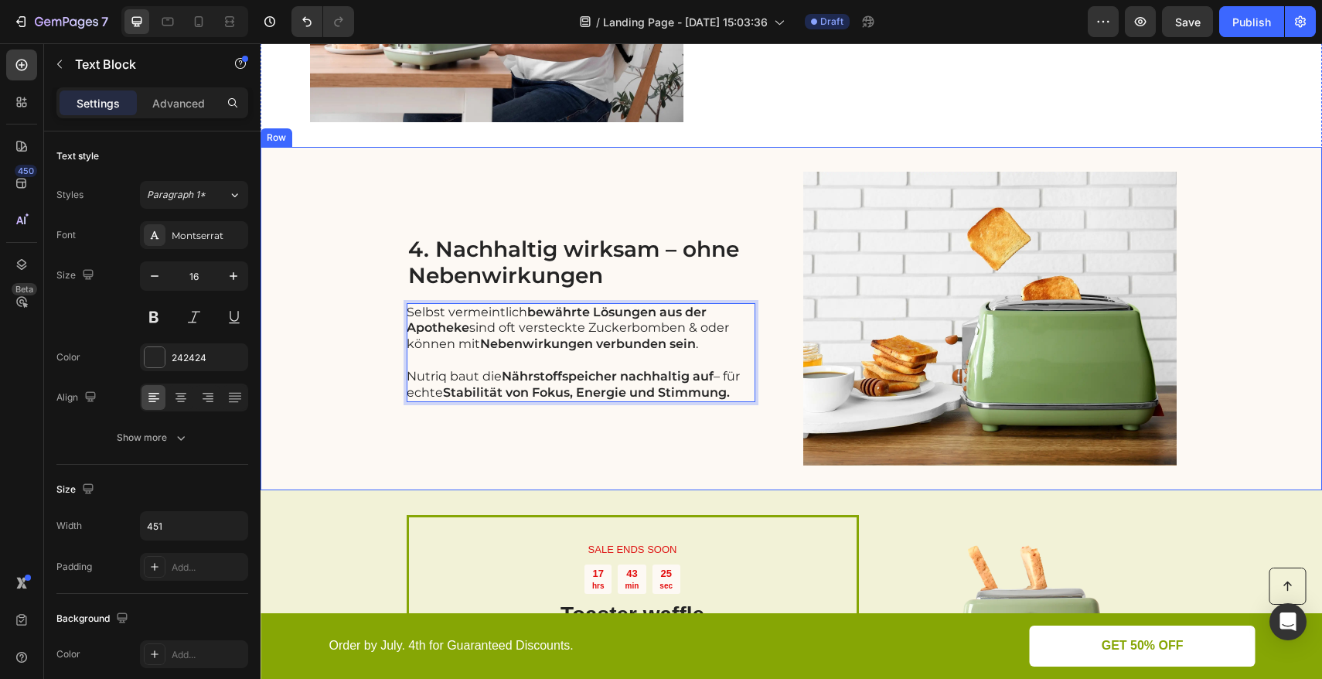
click at [617, 438] on div "4. Nachhaltig wirksam – ohne Nebenwirkungen Heading Selbst vermeintlich bewährt…" at bounding box center [581, 319] width 349 height 294
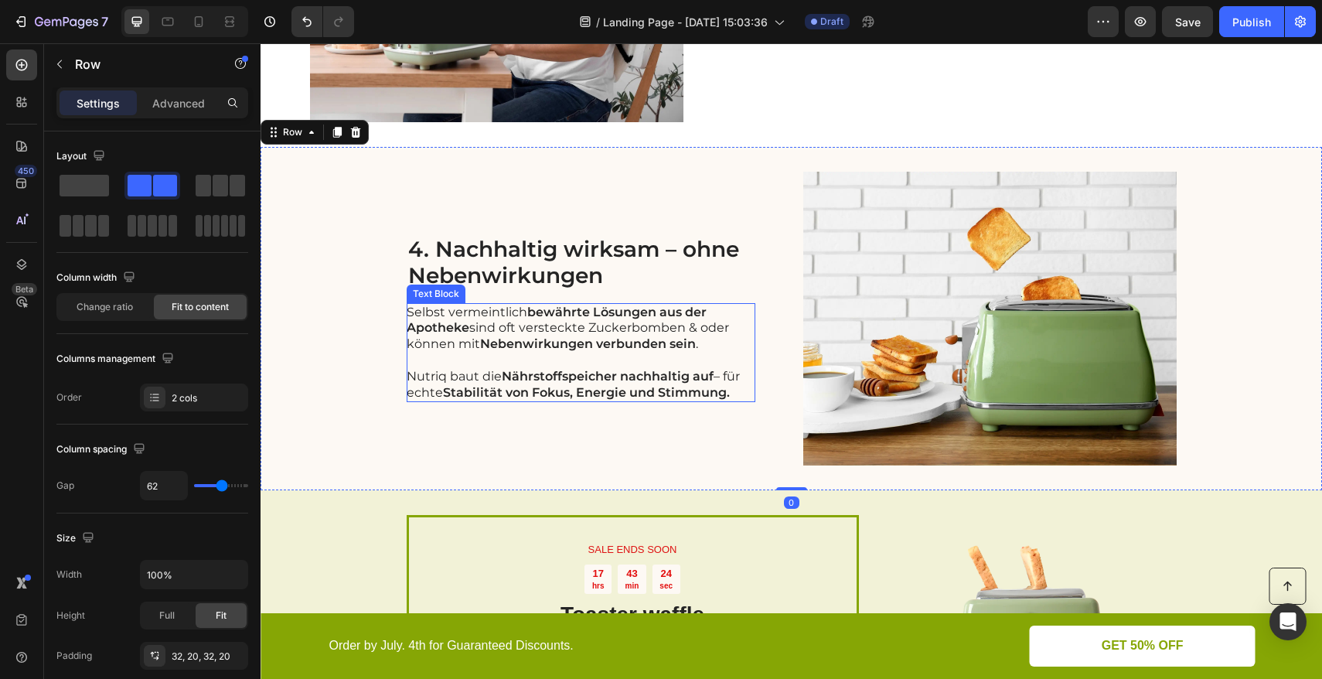
click at [639, 388] on strong "Stabilität von Fokus, Energie und Stimmung." at bounding box center [586, 392] width 287 height 15
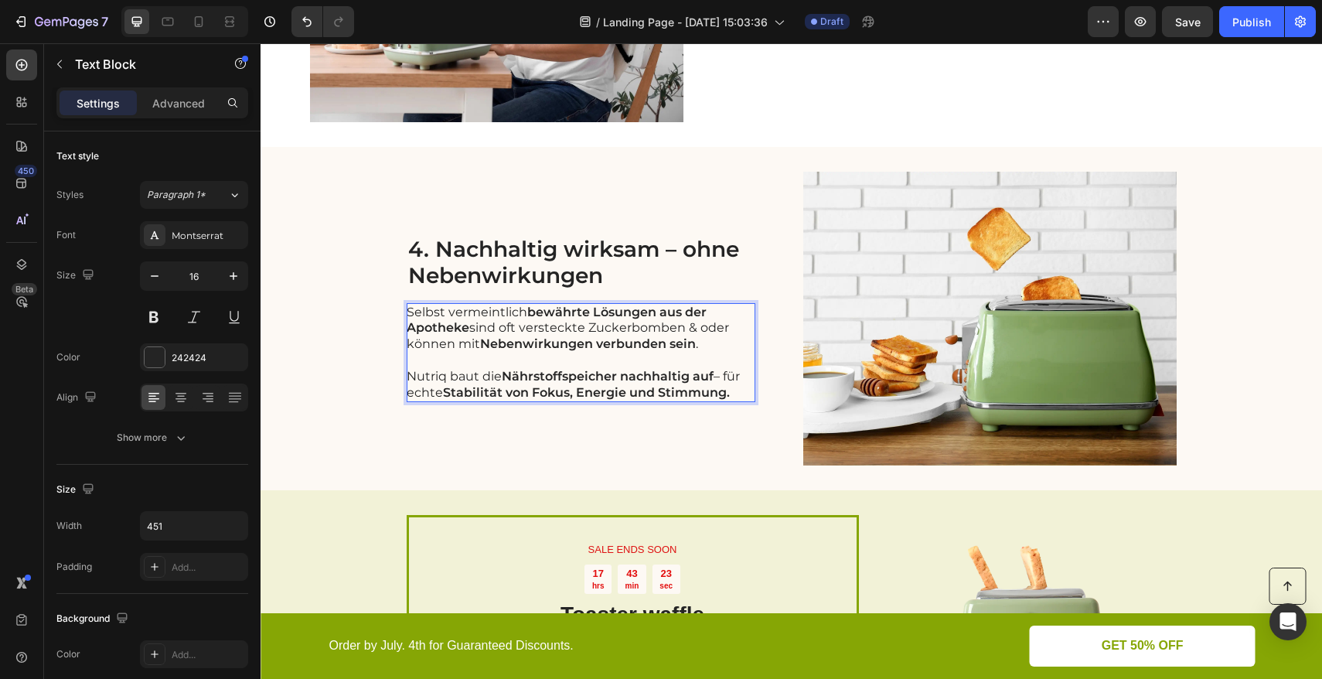
click at [652, 395] on strong "Stabilität von Fokus, Energie und Stimmung." at bounding box center [586, 392] width 287 height 15
click at [655, 392] on strong "Stabilität von Fokus, Energie und Stimmung." at bounding box center [586, 392] width 287 height 15
drag, startPoint x: 653, startPoint y: 392, endPoint x: 717, endPoint y: 393, distance: 64.2
click at [717, 393] on strong "Stabilität von Fokus, Energie und Stimmung." at bounding box center [586, 392] width 287 height 15
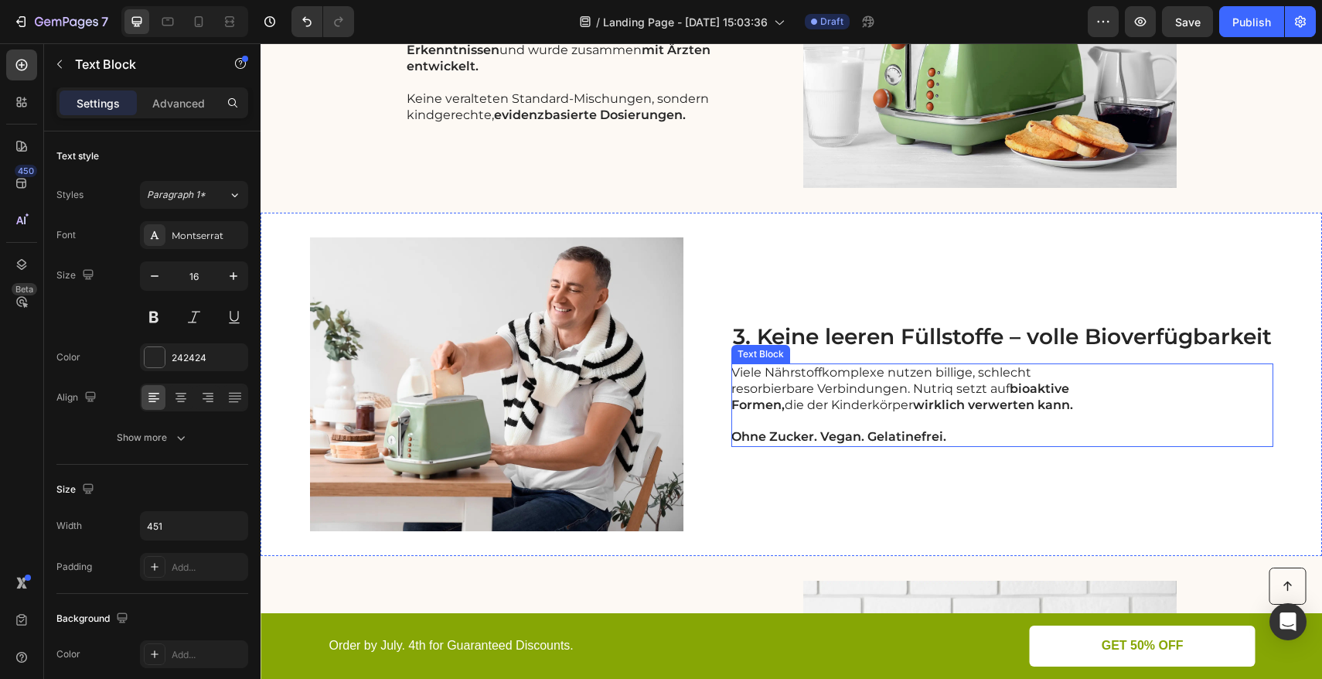
scroll to position [1094, 0]
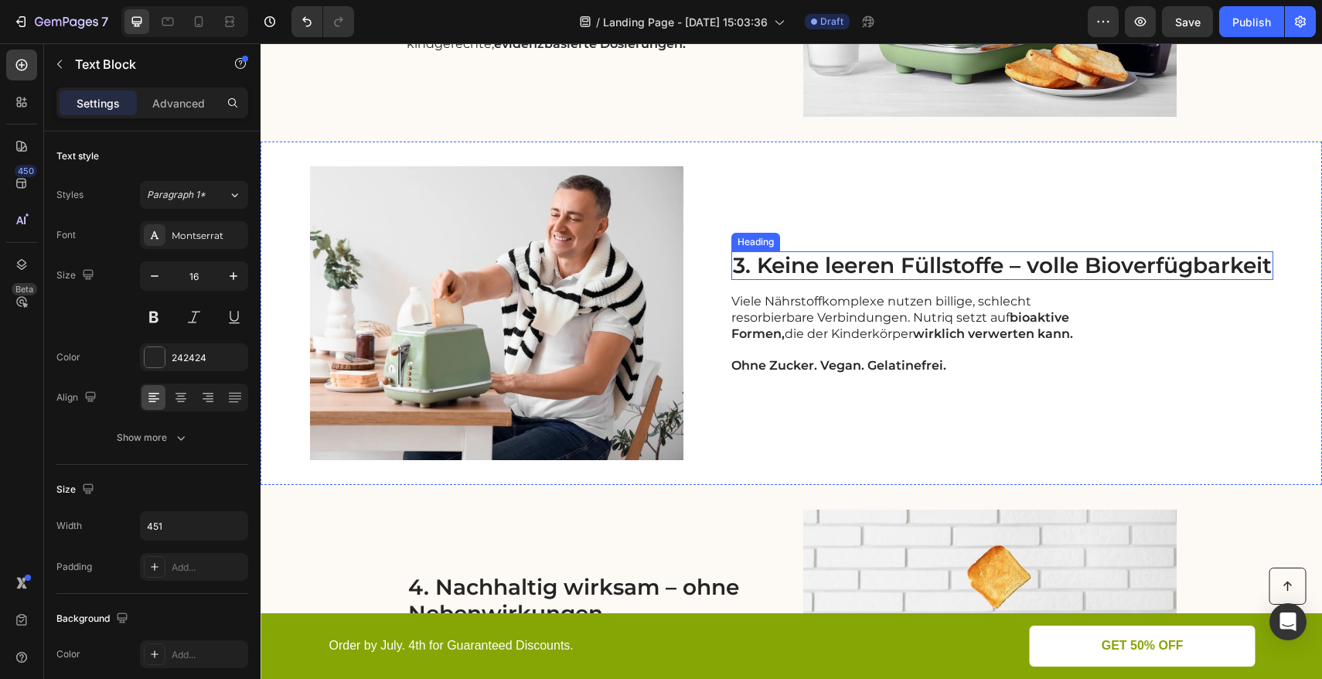
click at [980, 267] on h2 "3. Keine leeren Füllstoffe – volle Bioverfügbarkeit" at bounding box center [1002, 265] width 542 height 29
click at [1207, 267] on p "3. Keine leeren Füllstoffe – volle Bioverfügbarkeit" at bounding box center [1002, 266] width 539 height 26
click at [1264, 269] on p "3. Keine leeren Füllstoffe – volle Bioverfügbarkeit" at bounding box center [1002, 266] width 539 height 26
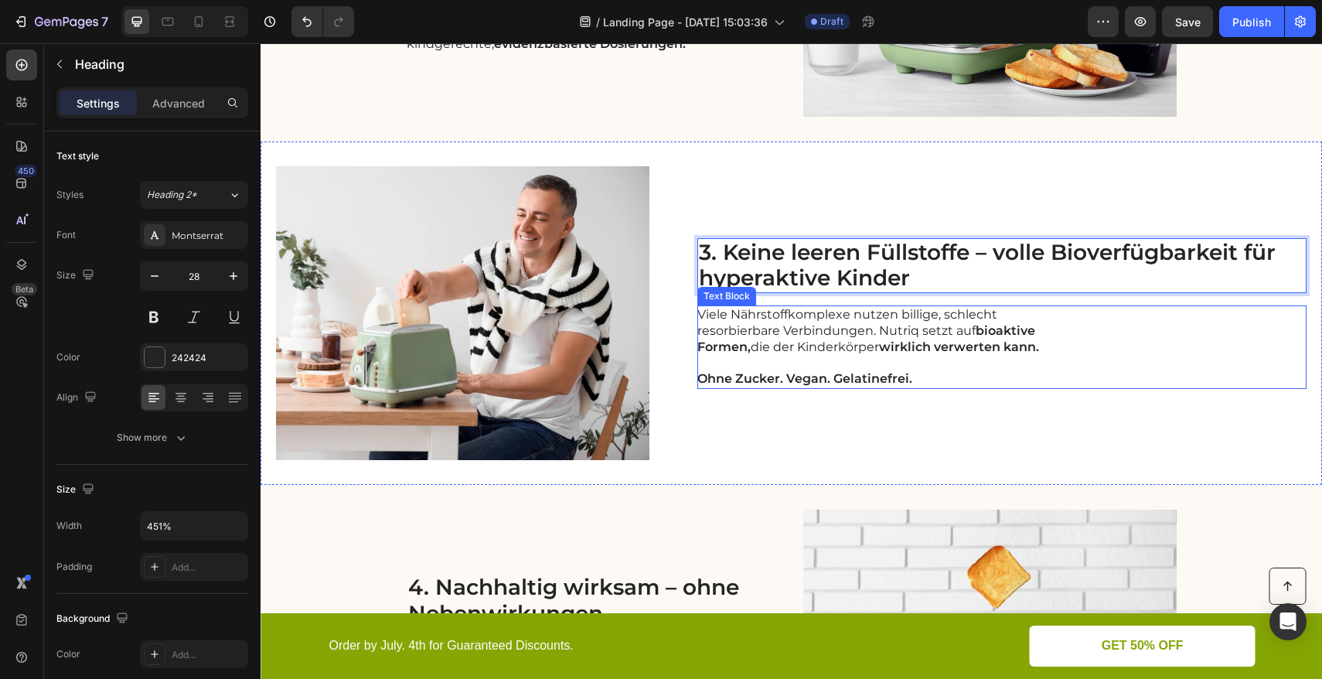
click at [1062, 349] on div "Viele Nährstoffkomplexe nutzen billige, schlecht resorbierbare Verbindungen. Nu…" at bounding box center [1001, 346] width 609 height 83
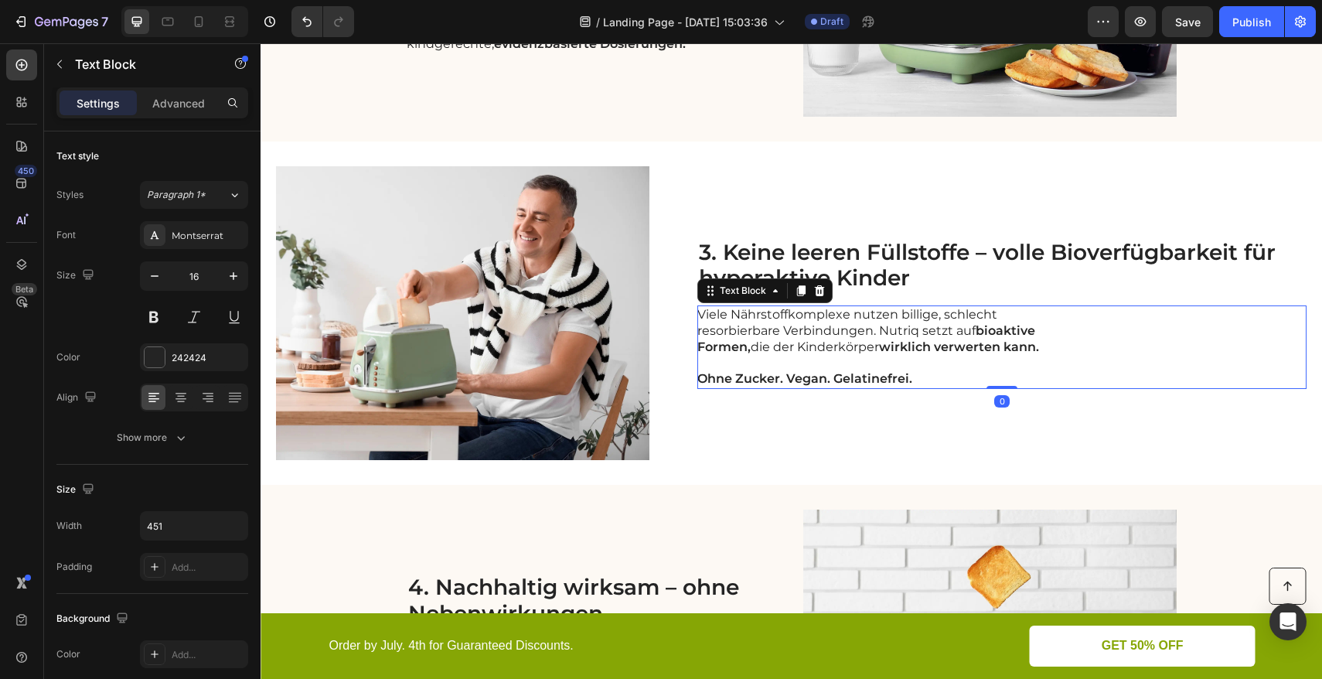
click at [1053, 345] on div "Viele Nährstoffkomplexe nutzen billige, schlecht resorbierbare Verbindungen. Nu…" at bounding box center [1001, 346] width 609 height 83
click at [1044, 345] on div "Viele Nährstoffkomplexe nutzen billige, schlecht resorbierbare Verbindungen. Nu…" at bounding box center [871, 346] width 349 height 83
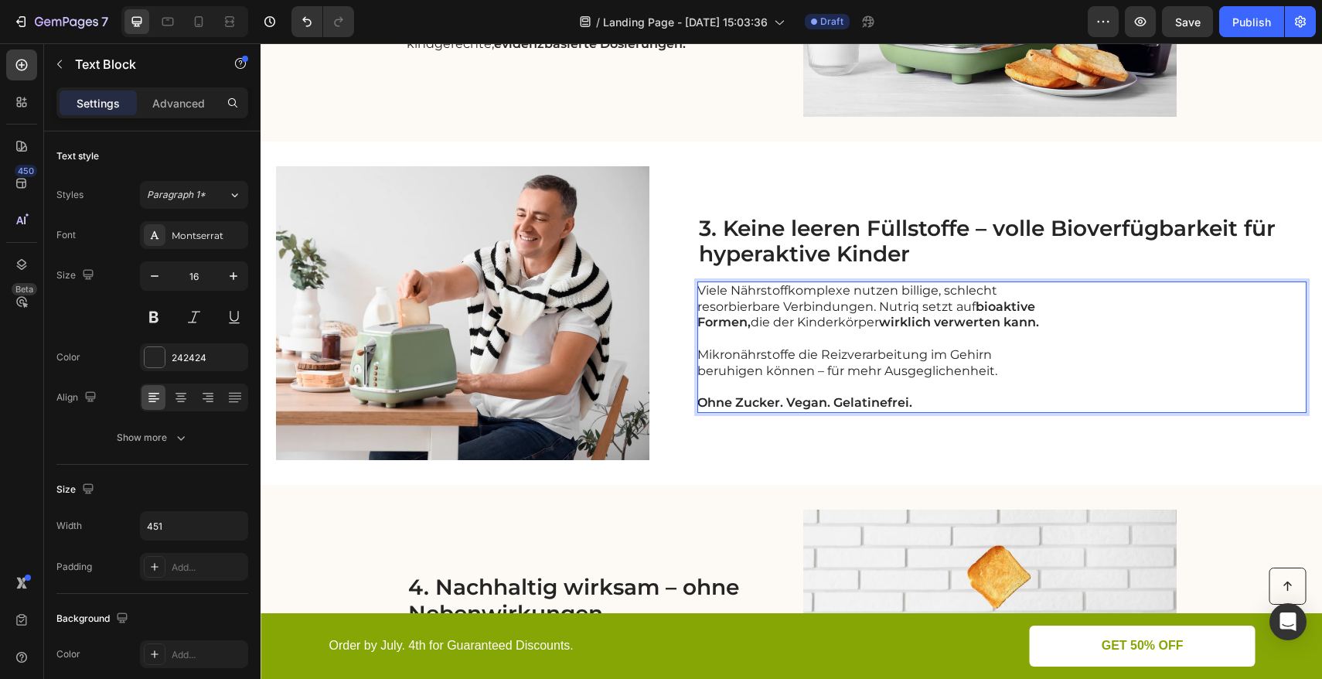
click at [700, 356] on p "Mikronährstoffe die Reizverarbeitung im Gehirn beruhigen können – für mehr Ausg…" at bounding box center [870, 363] width 347 height 32
click at [707, 353] on p "Mikronährstoffe die Reizverarbeitung im Gehirn beruhigen können – für mehr Ausg…" at bounding box center [870, 363] width 347 height 32
click at [833, 356] on p "Unser Mikronährstoffe die Reizverarbeitung im Gehirn beruhigen können – für meh…" at bounding box center [870, 363] width 347 height 32
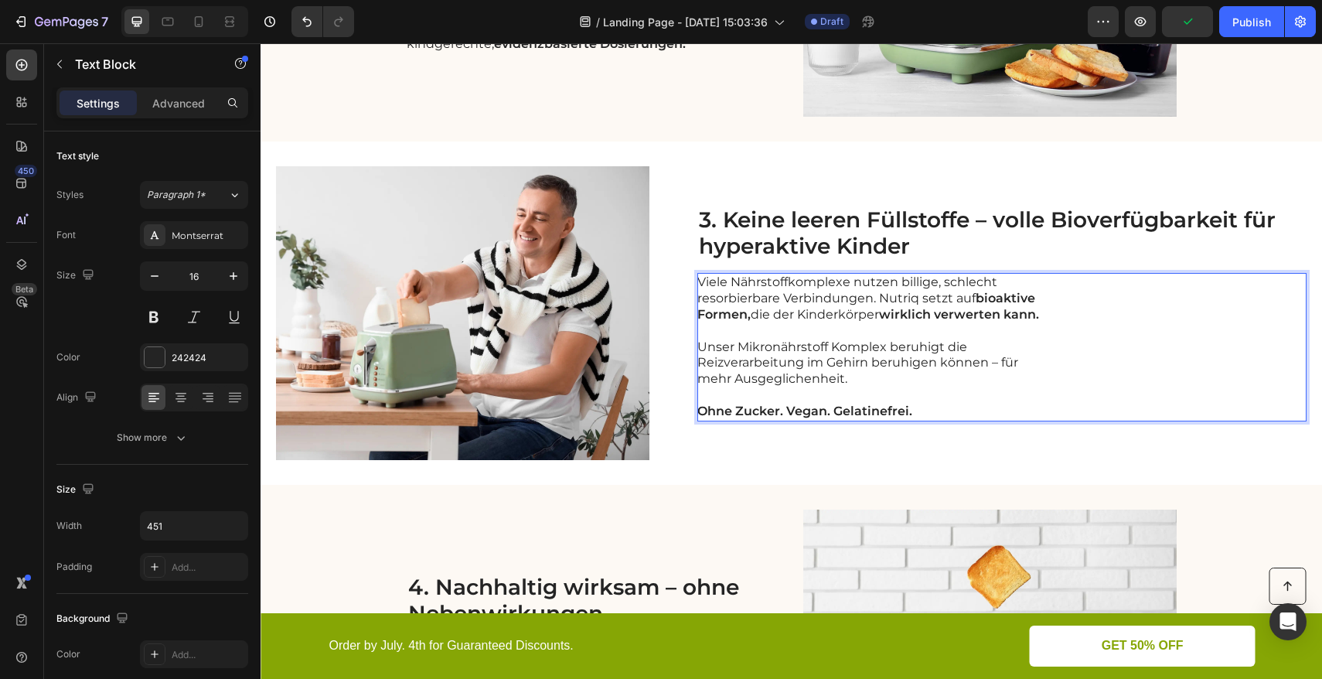
click at [890, 350] on p "Unser Mikronährstoff Komplex beruhigt die Reizverarbeitung im Gehirn beruhigen …" at bounding box center [870, 363] width 347 height 48
click at [999, 346] on p "Unser Mikronährstoff Komplex hilft die beruhigt die Reizverarbeitung im Gehirn …" at bounding box center [870, 363] width 347 height 48
click at [873, 363] on p "Unser Mikronährstoff Komplex hilft die die Reizverarbeitung im Gehirn beruhigen…" at bounding box center [870, 363] width 347 height 48
click at [1006, 366] on p "Unser Mikronährstoff Komplex hilft die die Reizverarbeitung im Gehirn zu beruhi…" at bounding box center [870, 363] width 347 height 48
click at [887, 366] on p "Unser Mikronährstoff Komplex hilft die die Reizverarbeitung im Gehirn zu beruhi…" at bounding box center [870, 363] width 347 height 48
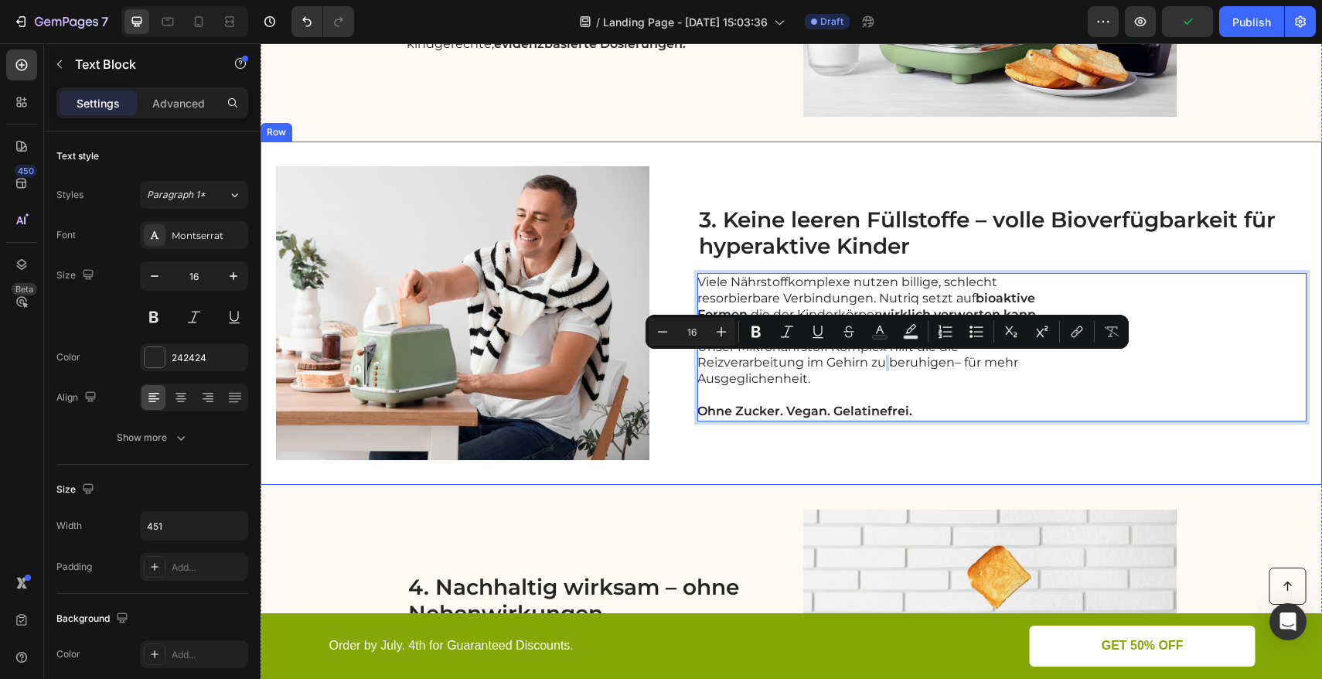
click at [832, 456] on div "3. Keine leeren Füllstoffe – volle Bioverfügbarkeit für hyperaktive Kinder Head…" at bounding box center [1001, 313] width 609 height 294
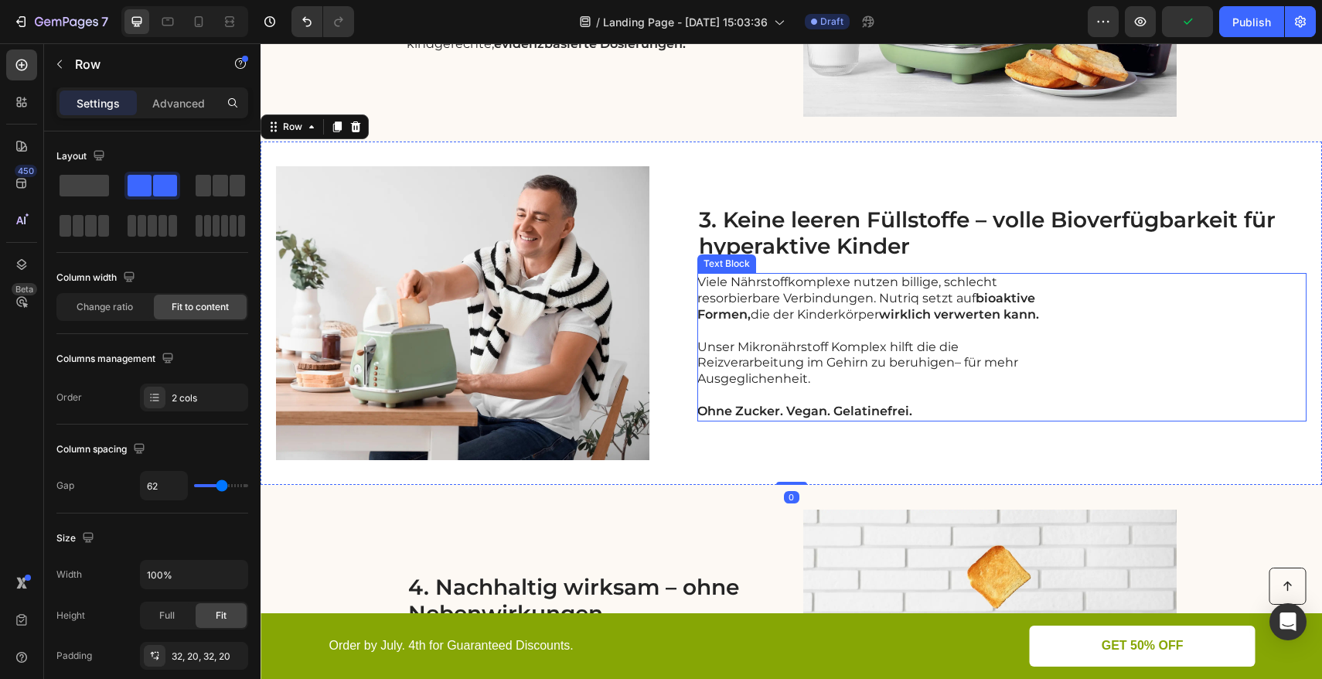
click at [911, 373] on p "Unser Mikronährstoff Komplex hilft die die Reizverarbeitung im Gehirn zu beruhi…" at bounding box center [870, 363] width 347 height 48
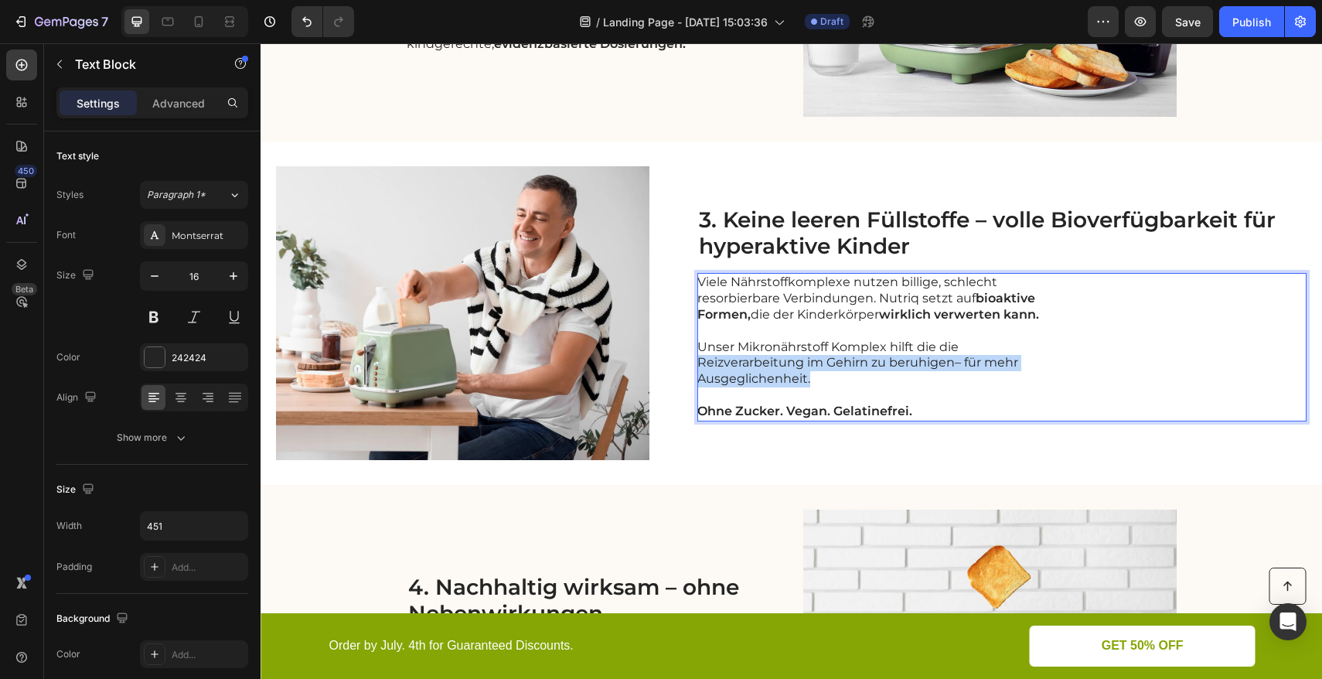
drag, startPoint x: 812, startPoint y: 379, endPoint x: 701, endPoint y: 361, distance: 112.7
click at [701, 361] on p "Unser Mikronährstoff Komplex hilft die die Reizverarbeitung im Gehirn zu beruhi…" at bounding box center [870, 363] width 347 height 48
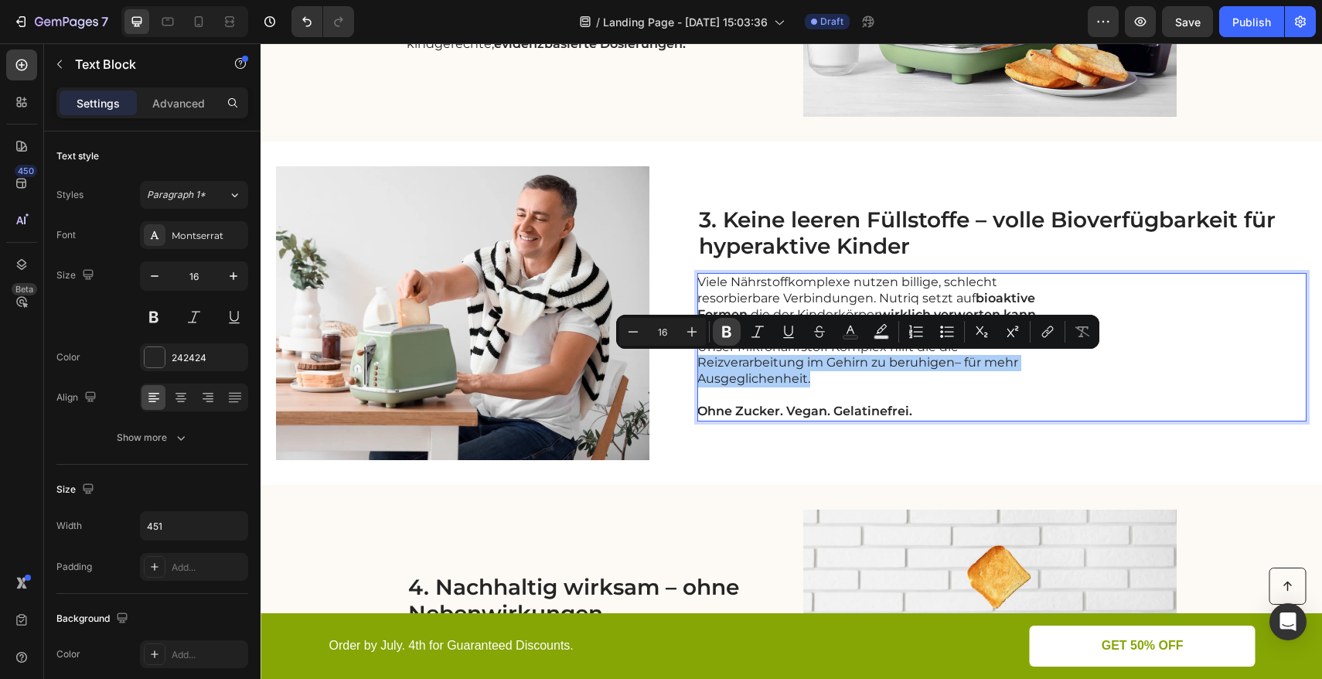
click at [731, 332] on icon "Editor contextual toolbar" at bounding box center [726, 331] width 15 height 15
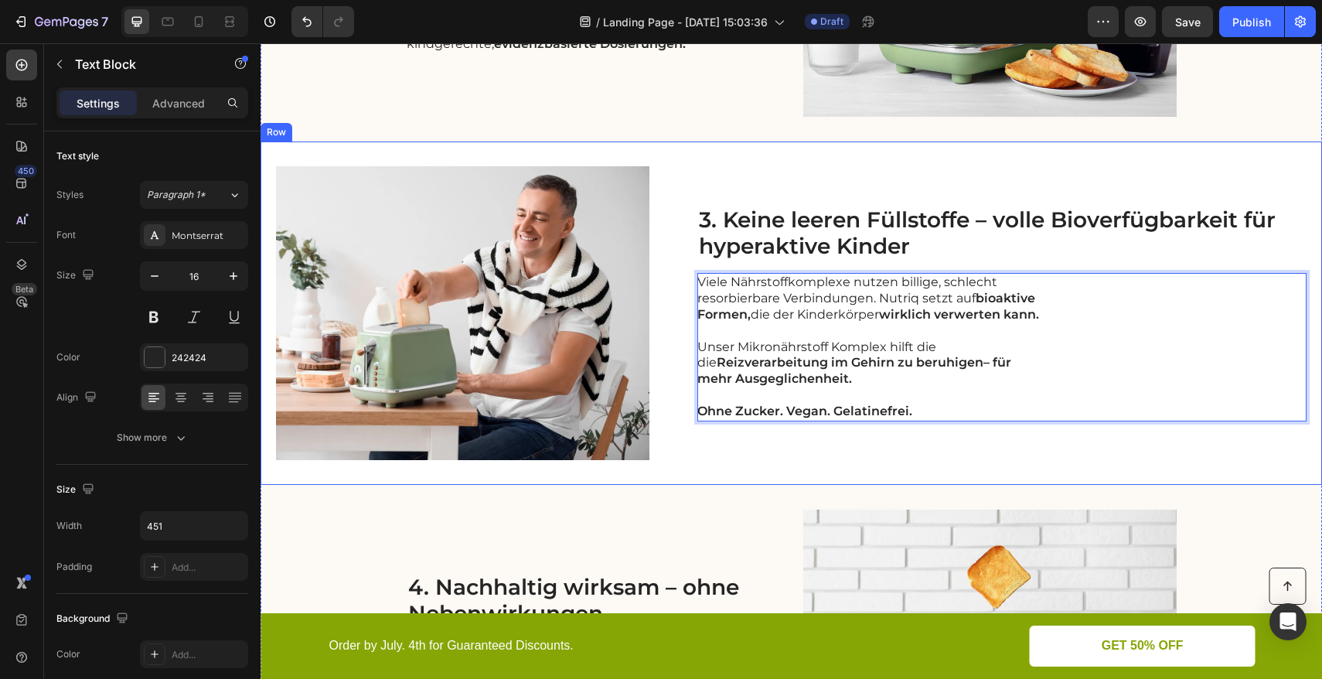
click at [737, 448] on div "3. Keine leeren Füllstoffe – volle Bioverfügbarkeit für hyperaktive Kinder Head…" at bounding box center [1001, 313] width 609 height 294
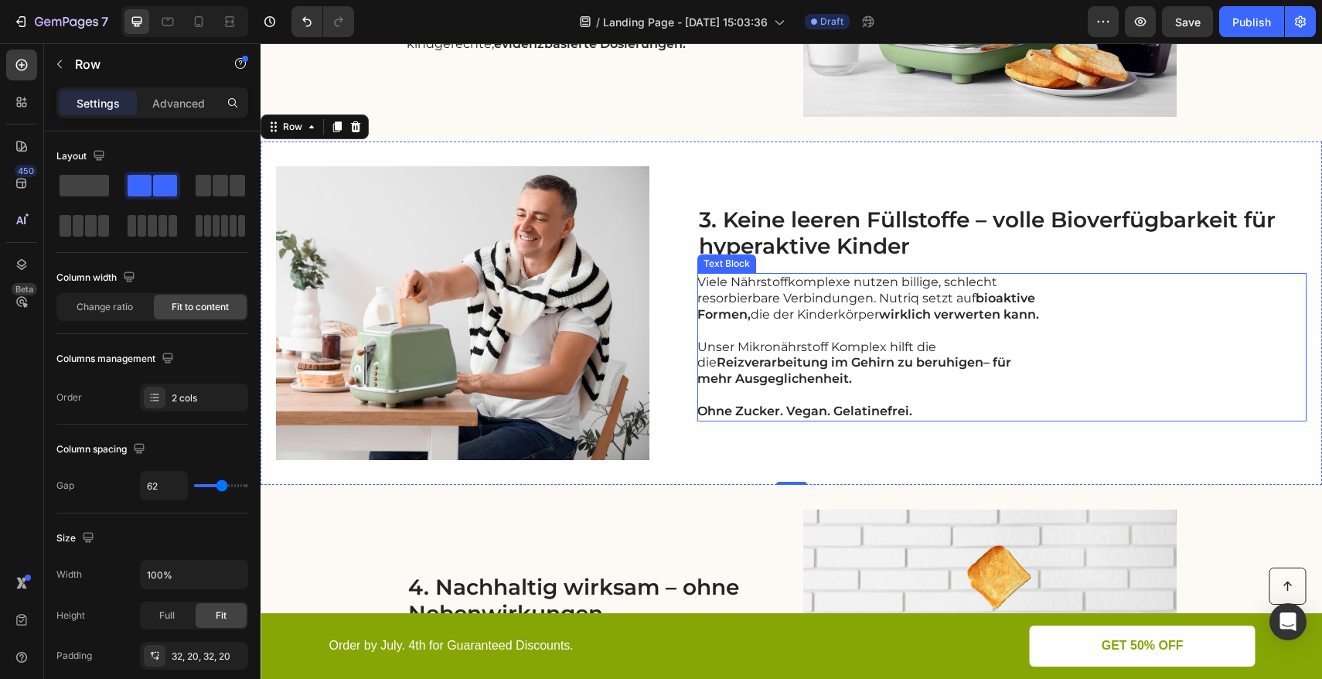
click at [941, 349] on p "Unser Mikronährstoff Komplex hilft die die Reizverarbeitung im Gehirn zu beruhi…" at bounding box center [870, 363] width 347 height 48
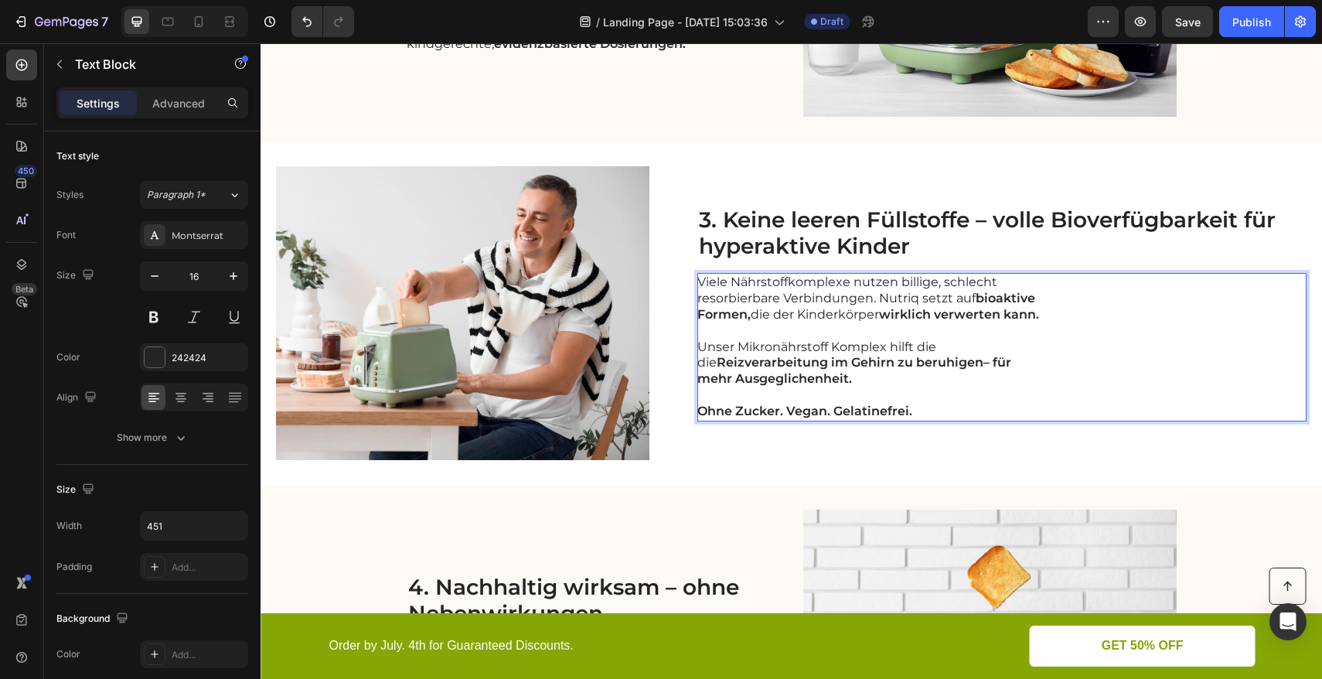
click at [932, 344] on p "Unser Mikronährstoff Komplex hilft die die Reizverarbeitung im Gehirn zu beruhi…" at bounding box center [870, 363] width 347 height 48
click at [878, 365] on strong "Reizverarbeitung im Gehirn zu beruhigen– für mehr Ausgeglichenheit." at bounding box center [854, 370] width 314 height 31
click at [903, 441] on div "3. Keine leeren Füllstoffe – volle Bioverfügbarkeit für hyperaktive Kinder Head…" at bounding box center [1001, 313] width 609 height 294
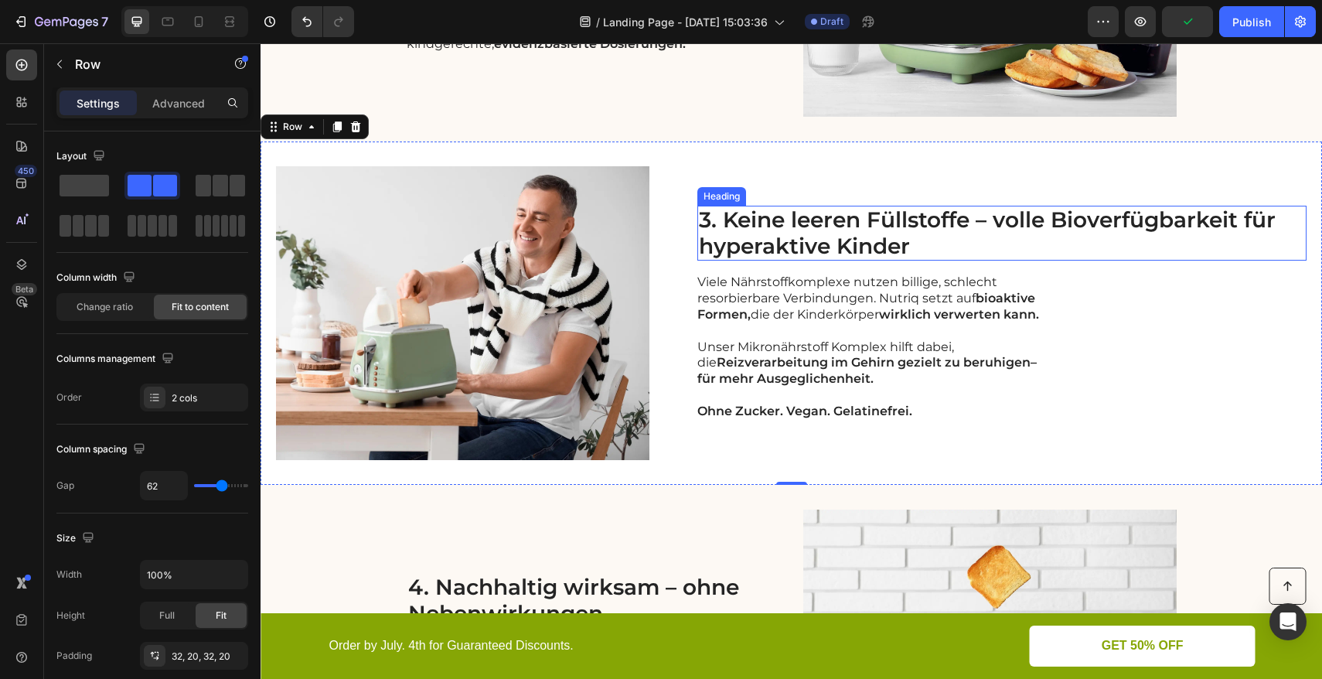
click at [1006, 221] on p "3. Keine leeren Füllstoffe – volle Bioverfügbarkeit für hyperaktive Kinder" at bounding box center [1002, 233] width 606 height 52
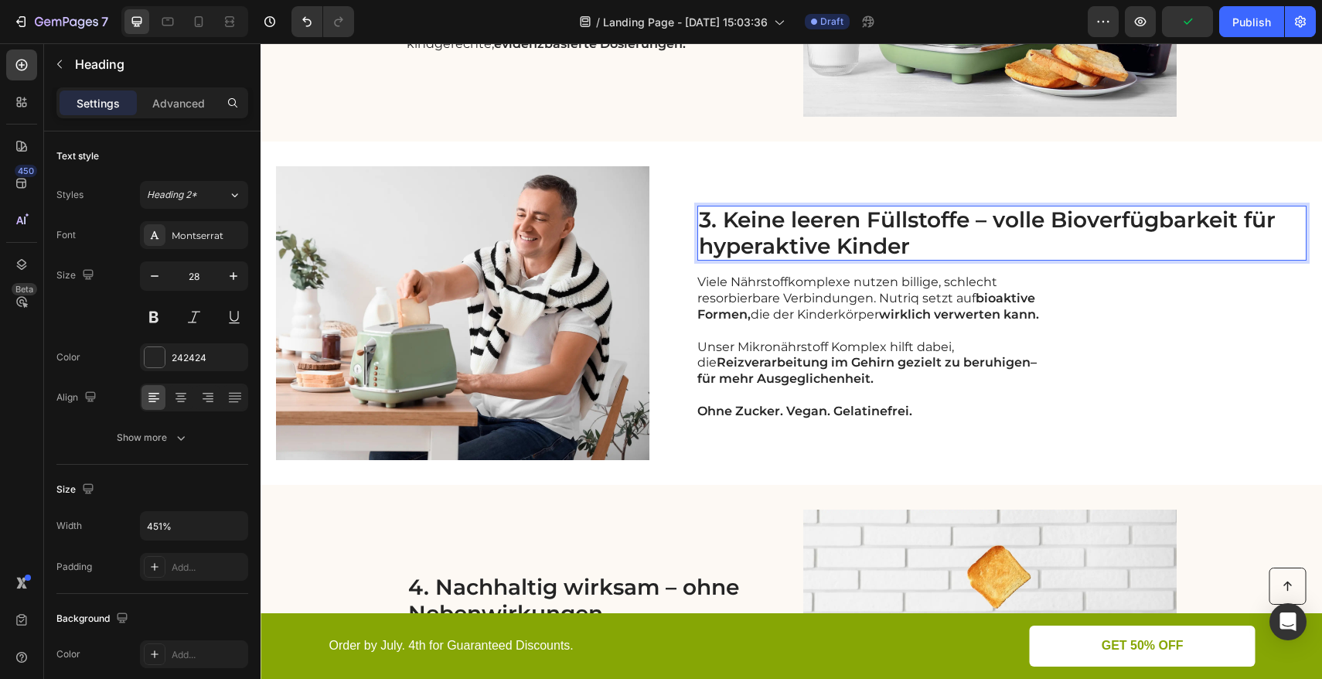
click at [1006, 219] on p "3. Keine leeren Füllstoffe – volle Bioverfügbarkeit für hyperaktive Kinder" at bounding box center [1002, 233] width 606 height 52
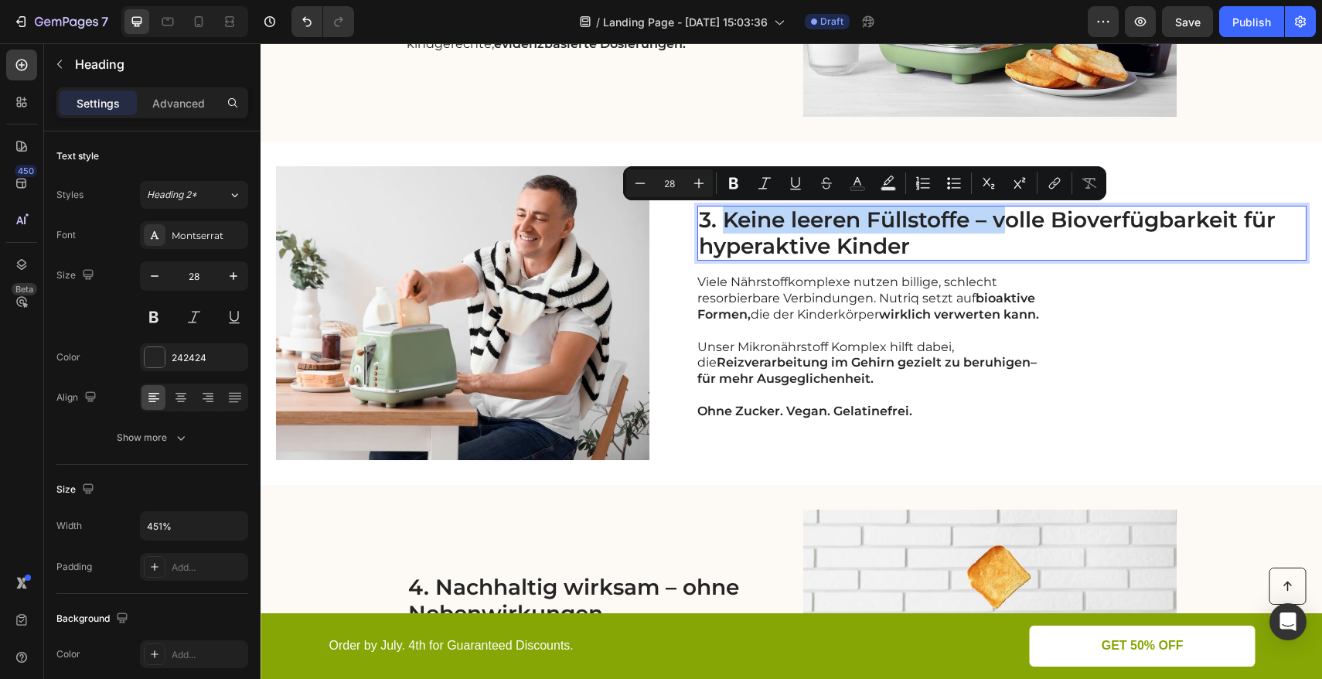
drag, startPoint x: 1007, startPoint y: 218, endPoint x: 728, endPoint y: 217, distance: 279.0
click at [728, 217] on p "3. Keine leeren Füllstoffe – volle Bioverfügbarkeit für hyperaktive Kinder" at bounding box center [1002, 233] width 606 height 52
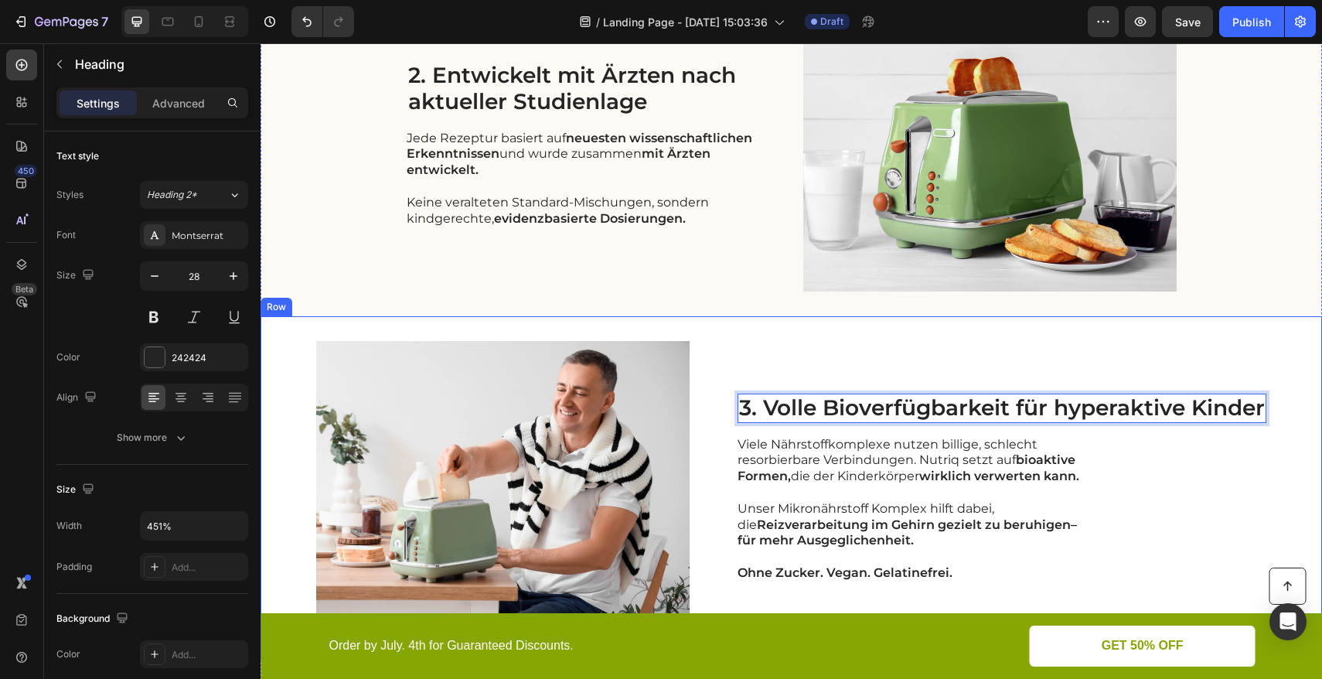
scroll to position [628, 0]
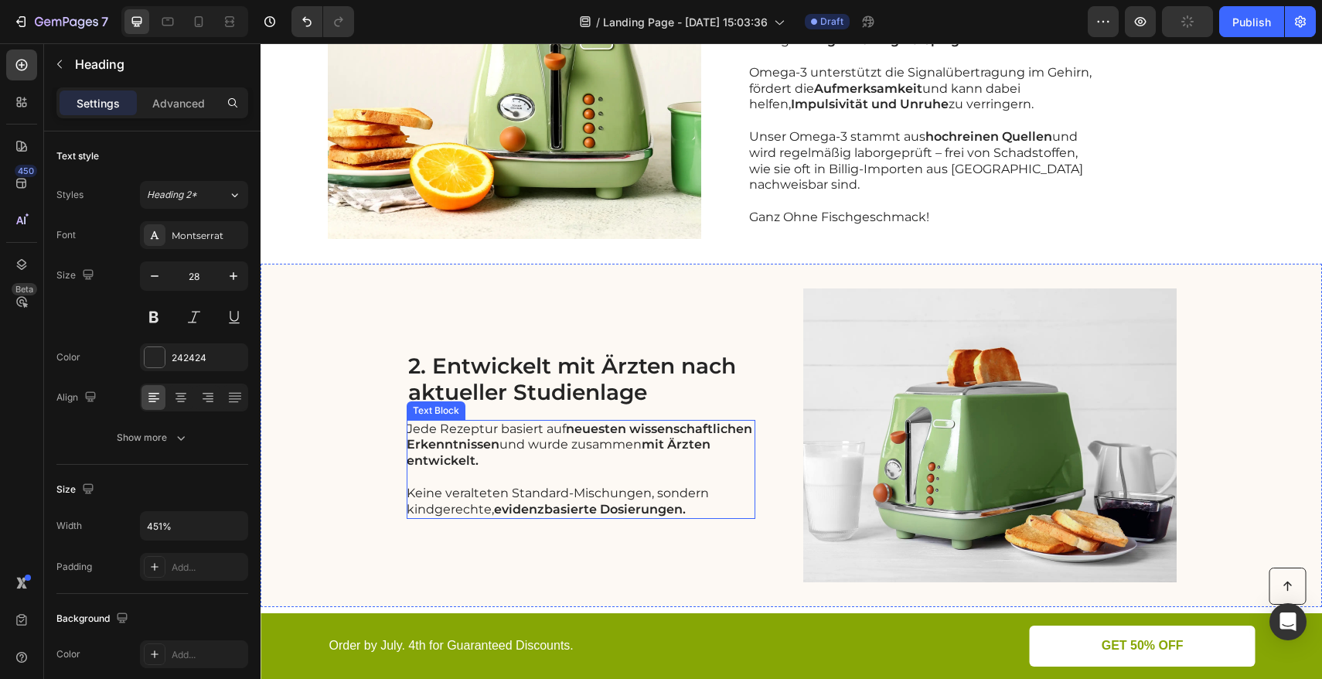
click at [499, 466] on p "Jede Rezeptur basiert auf neuesten wissenschaftlichen Erkenntnissen und wurde z…" at bounding box center [580, 445] width 347 height 48
click at [487, 463] on p "Jede Rezeptur basiert auf neuesten wissenschaftlichen Erkenntnissen und wurde z…" at bounding box center [580, 445] width 347 height 48
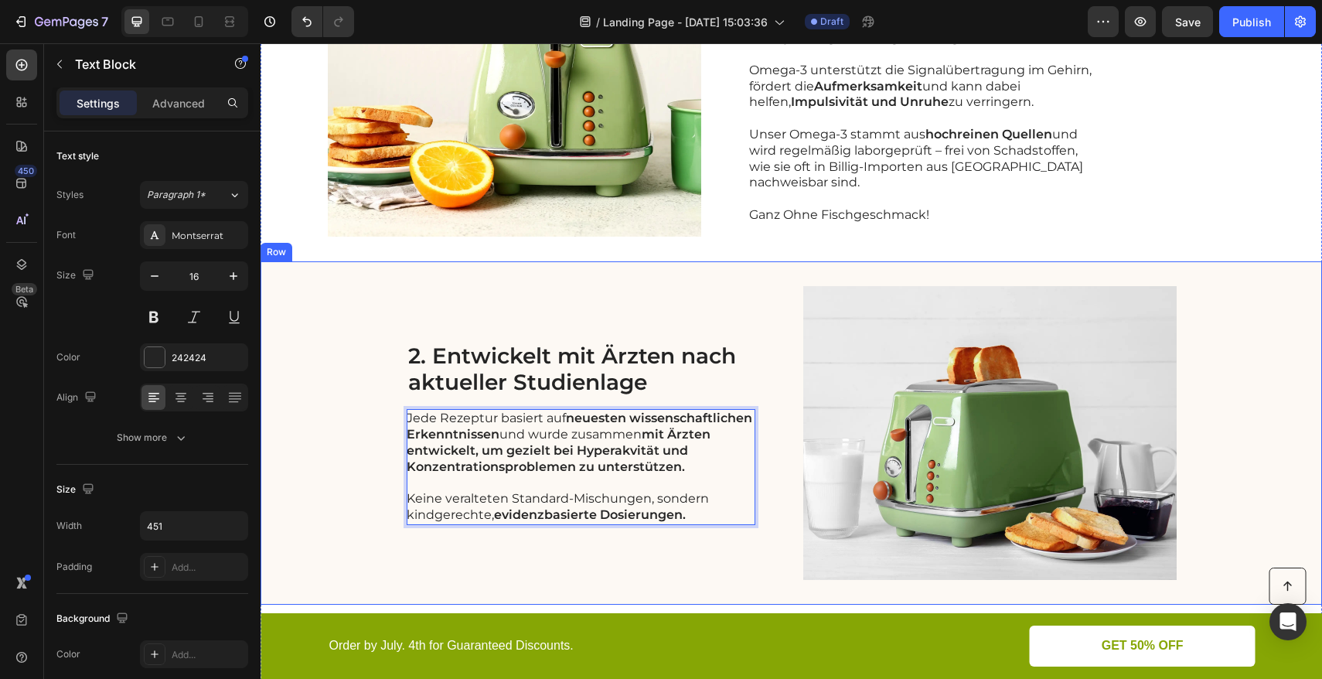
scroll to position [631, 0]
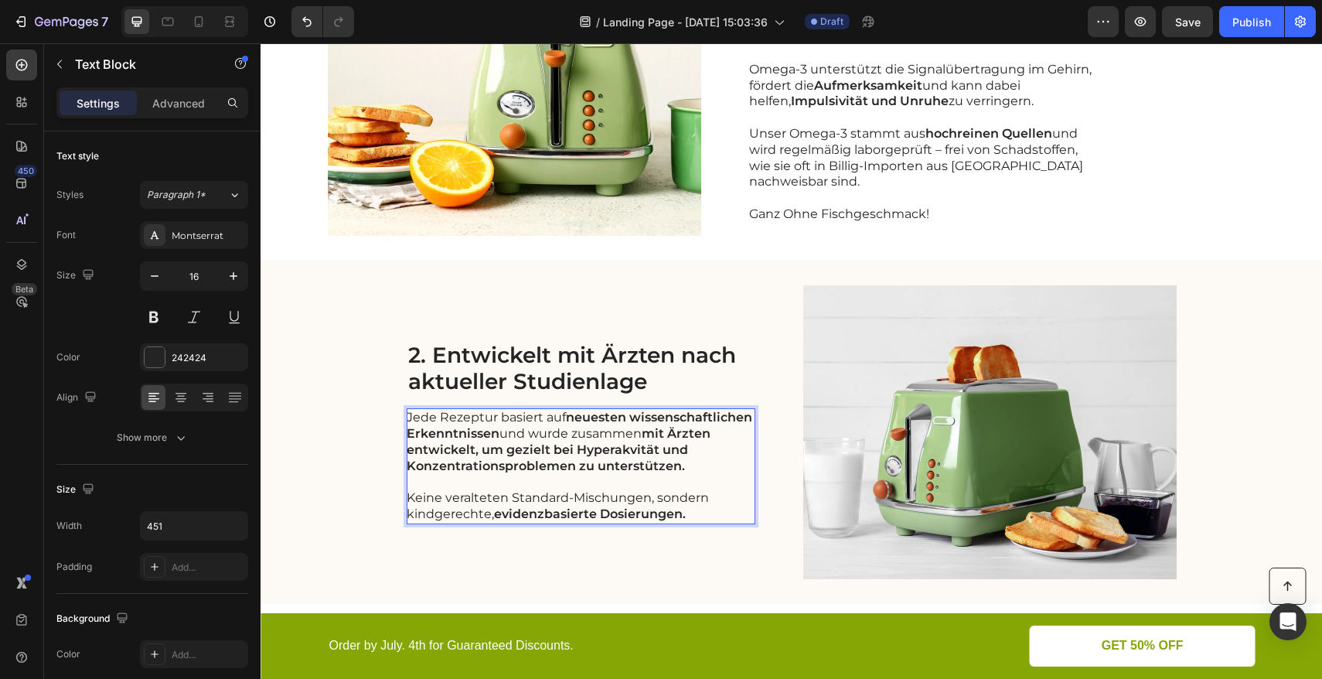
click at [680, 513] on p "Keine veralteten Standard-Mischungen, sondern kindgerechte, evidenzbasierte Dos…" at bounding box center [580, 506] width 347 height 32
click at [659, 466] on strong "mit Ärzten entwickelt, um gezielt bei Hyperakvität und Konzentrationsproblemen …" at bounding box center [559, 449] width 304 height 47
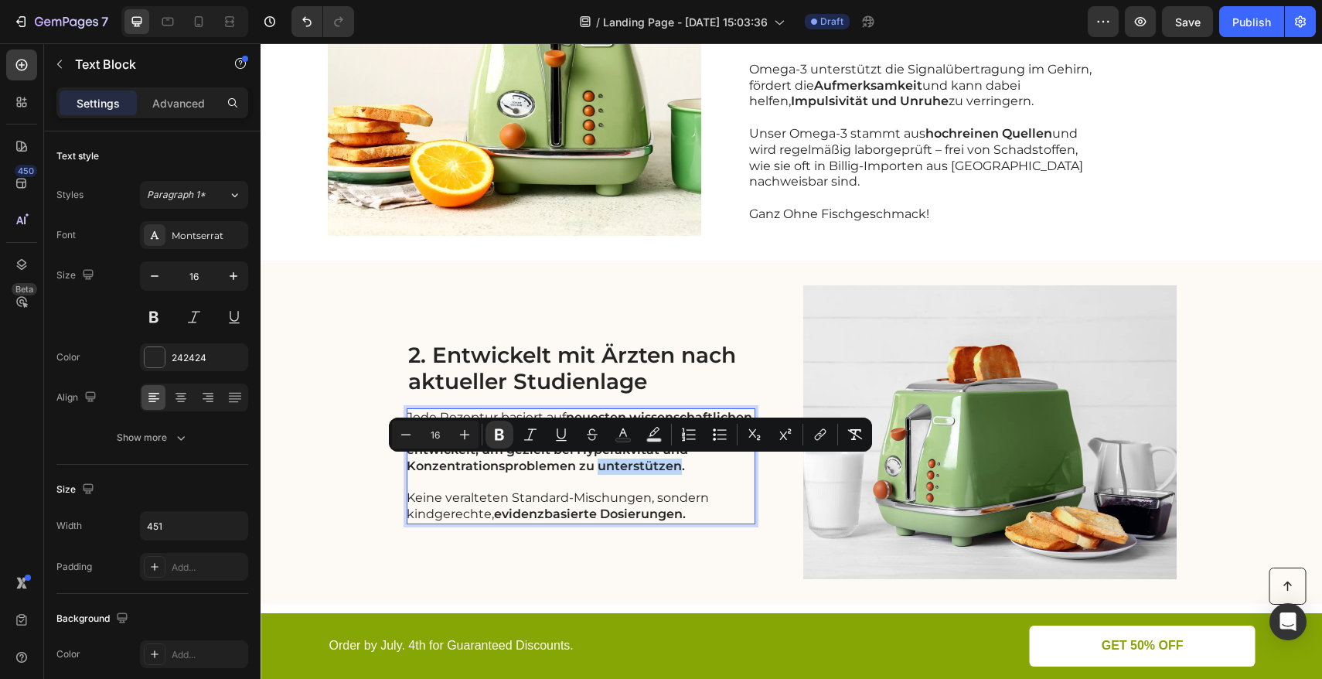
click at [669, 468] on strong "mit Ärzten entwickelt, um gezielt bei Hyperakvität und Konzentrationsproblemen …" at bounding box center [559, 449] width 304 height 47
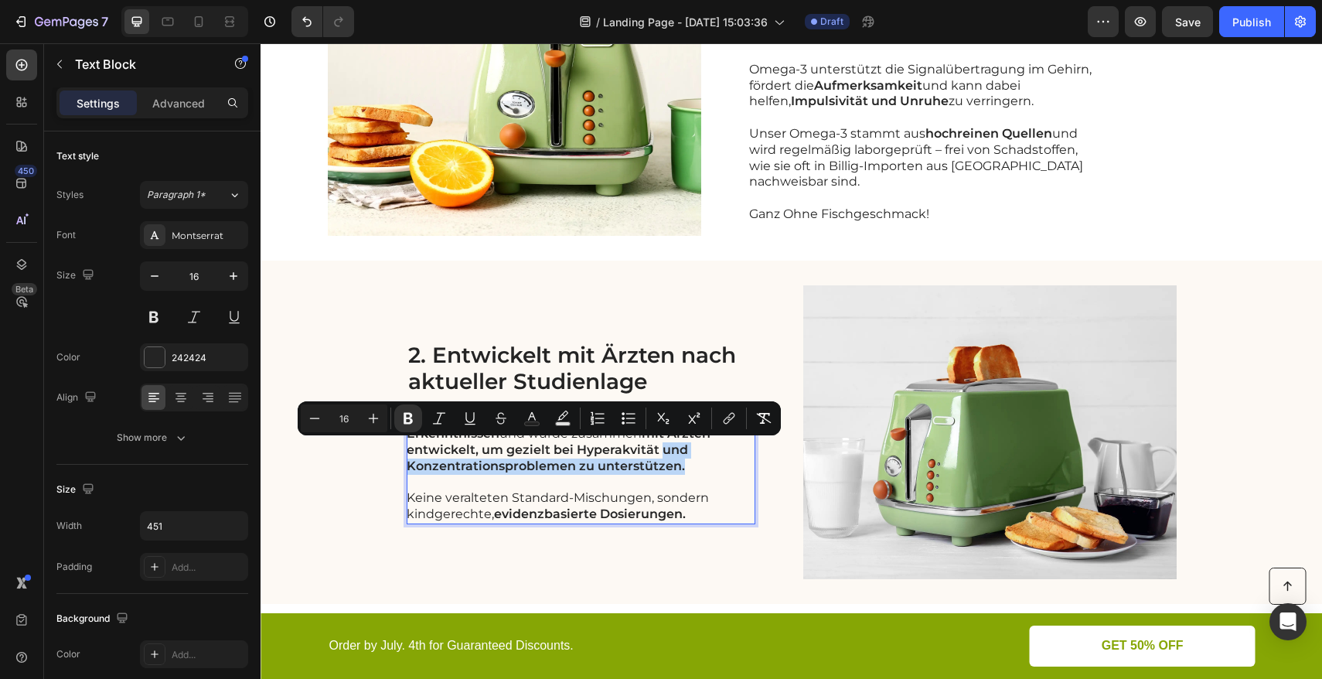
drag, startPoint x: 665, startPoint y: 465, endPoint x: 654, endPoint y: 451, distance: 18.7
click at [654, 451] on p "Jede Rezeptur basiert auf neuesten wissenschaftlichen Erkenntnissen und wurde z…" at bounding box center [580, 442] width 347 height 64
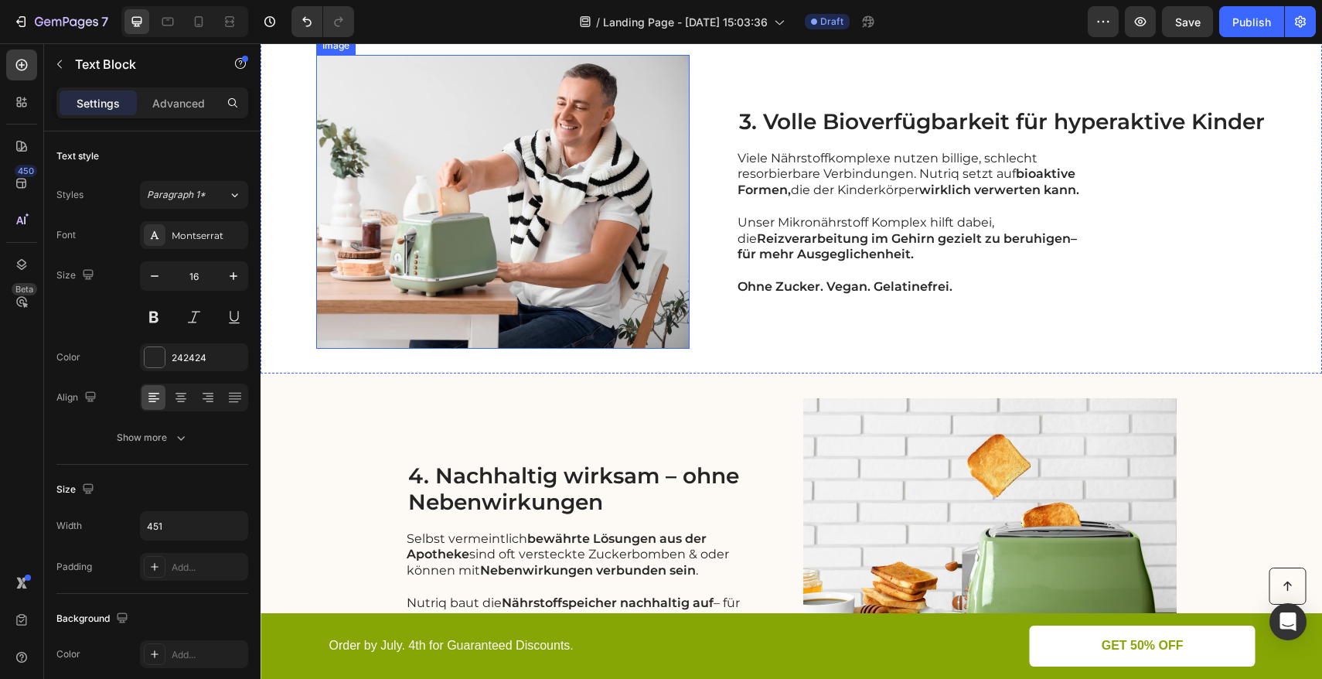
scroll to position [1360, 0]
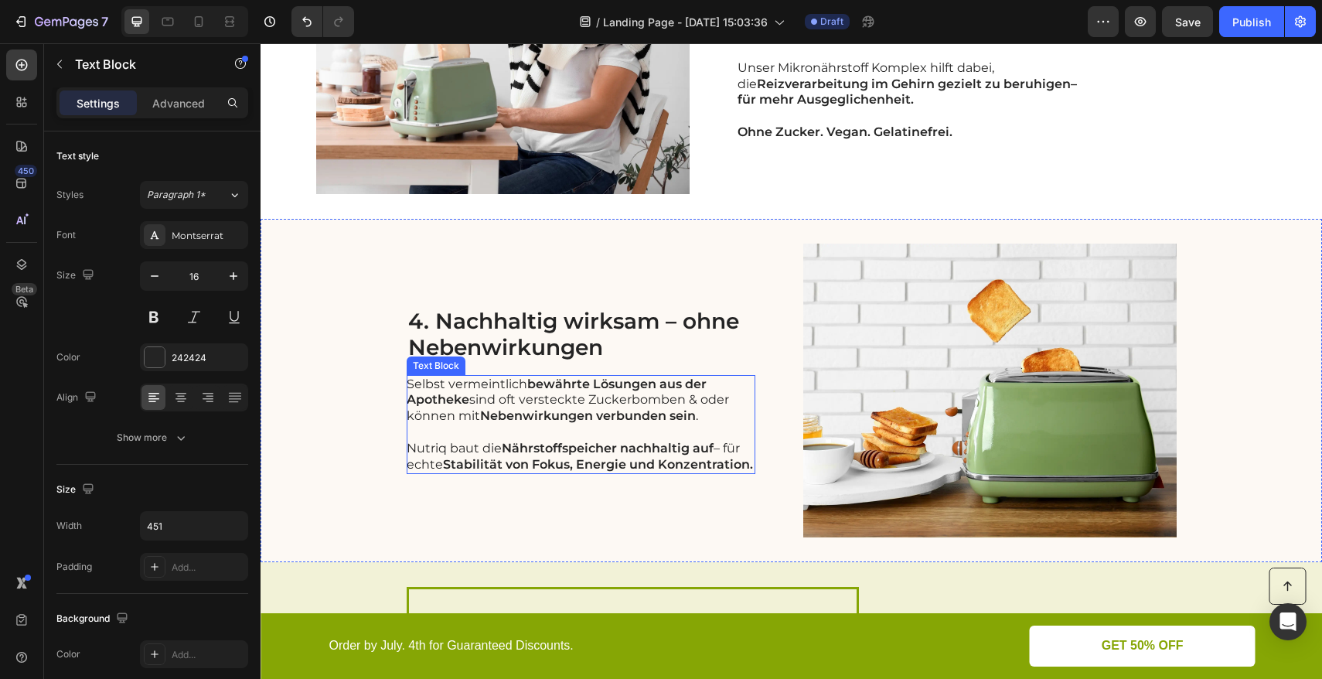
click at [592, 415] on strong "Nebenwirkungen verbunden sein" at bounding box center [588, 415] width 216 height 15
click at [343, 320] on div "4. Nachhaltig wirksam – ohne Nebenwirkungen Heading Selbst vermeintlich bewährt…" at bounding box center [790, 390] width 1061 height 343
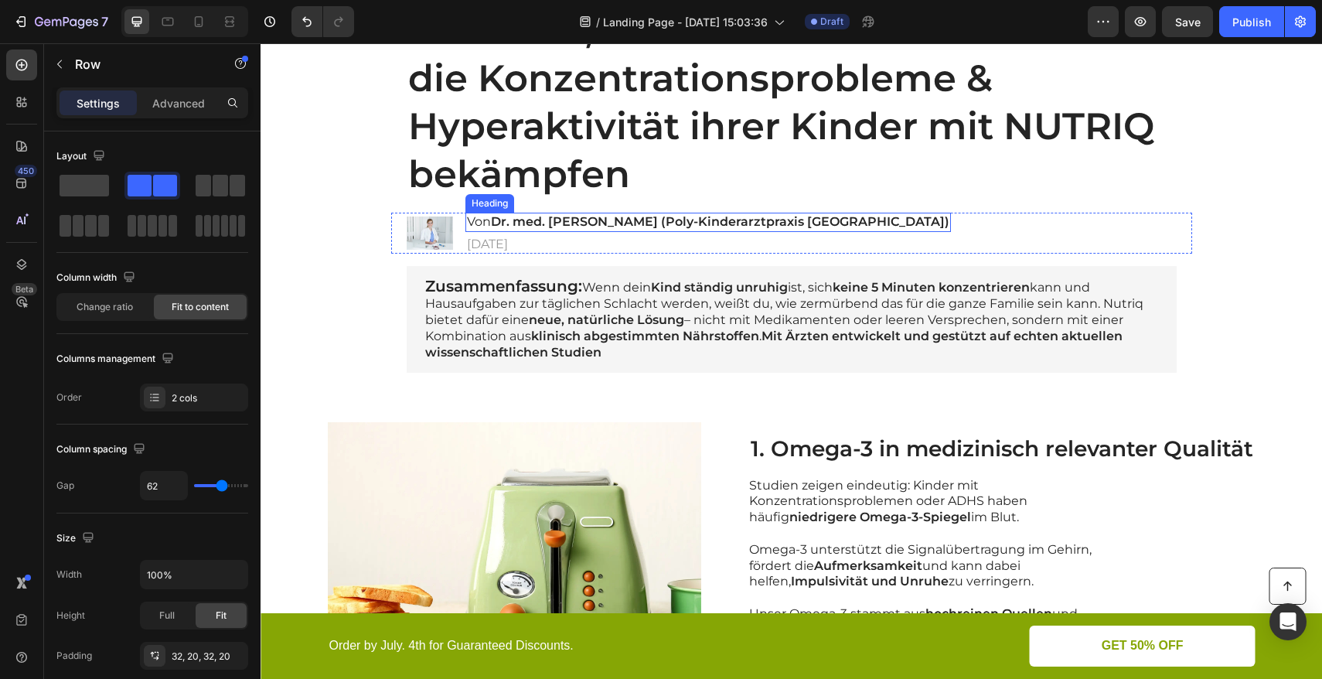
scroll to position [286, 0]
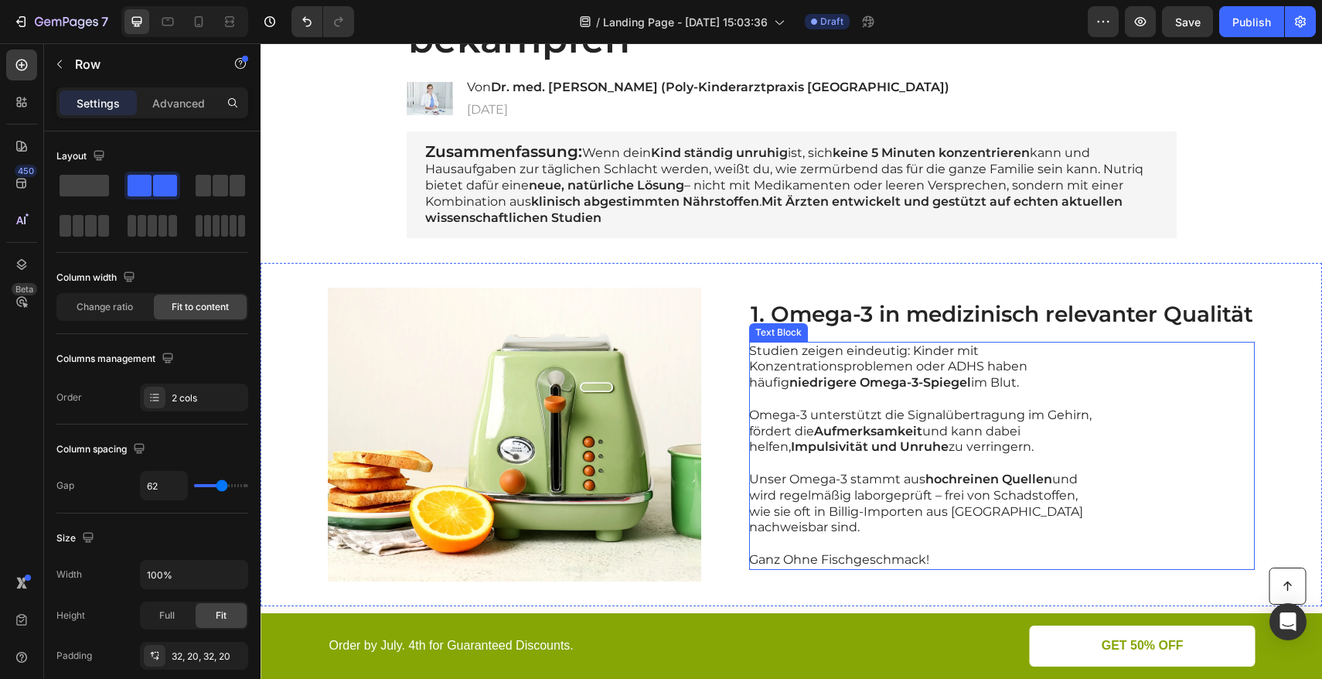
click at [777, 527] on p "Unser Omega-3 stammt aus hochreinen Quellen und wird regelmäßig laborgeprüft – …" at bounding box center [922, 503] width 347 height 64
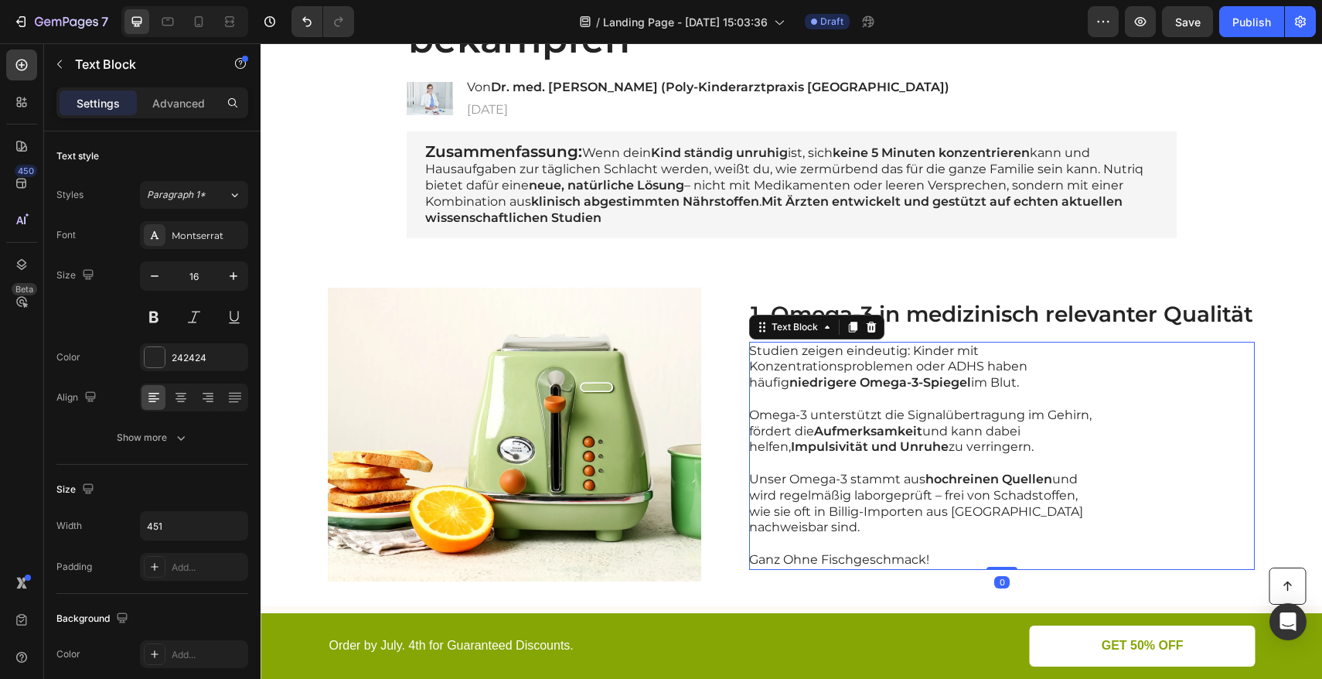
click at [776, 527] on p "Unser Omega-3 stammt aus hochreinen Quellen und wird regelmäßig laborgeprüft – …" at bounding box center [922, 503] width 347 height 64
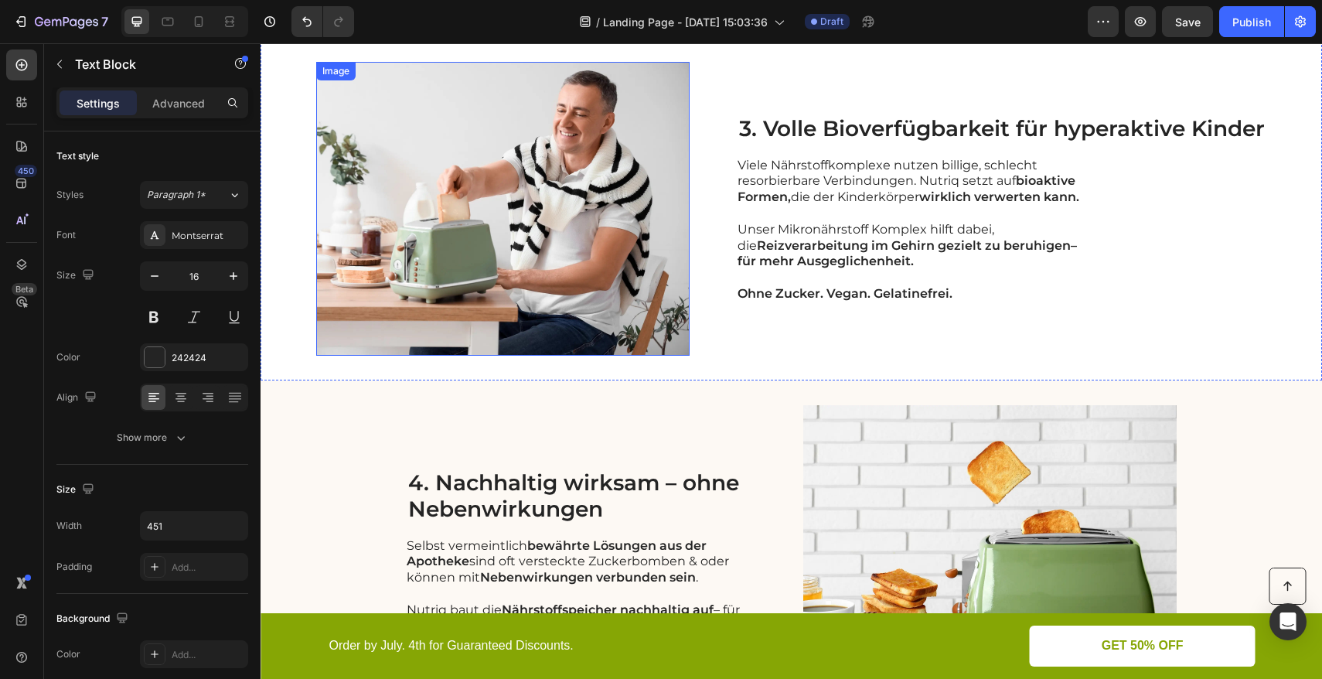
scroll to position [1440, 0]
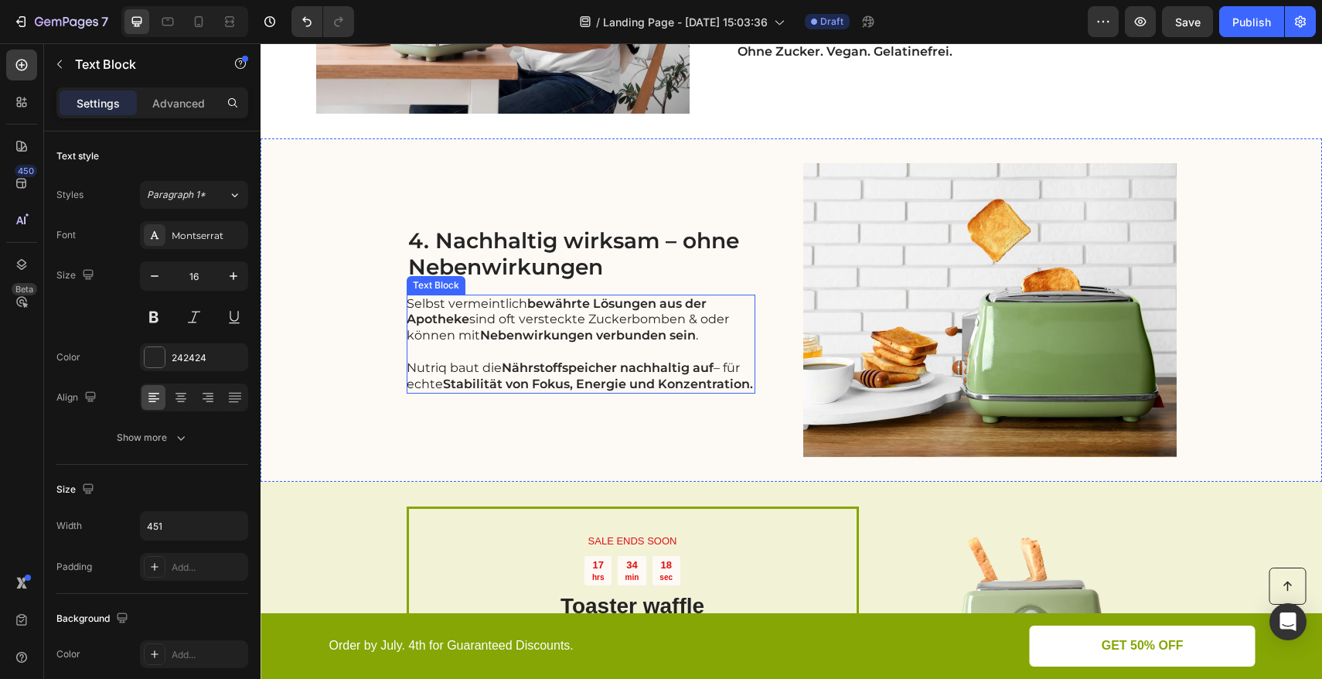
click at [606, 339] on strong "Nebenwirkungen verbunden sein" at bounding box center [588, 335] width 216 height 15
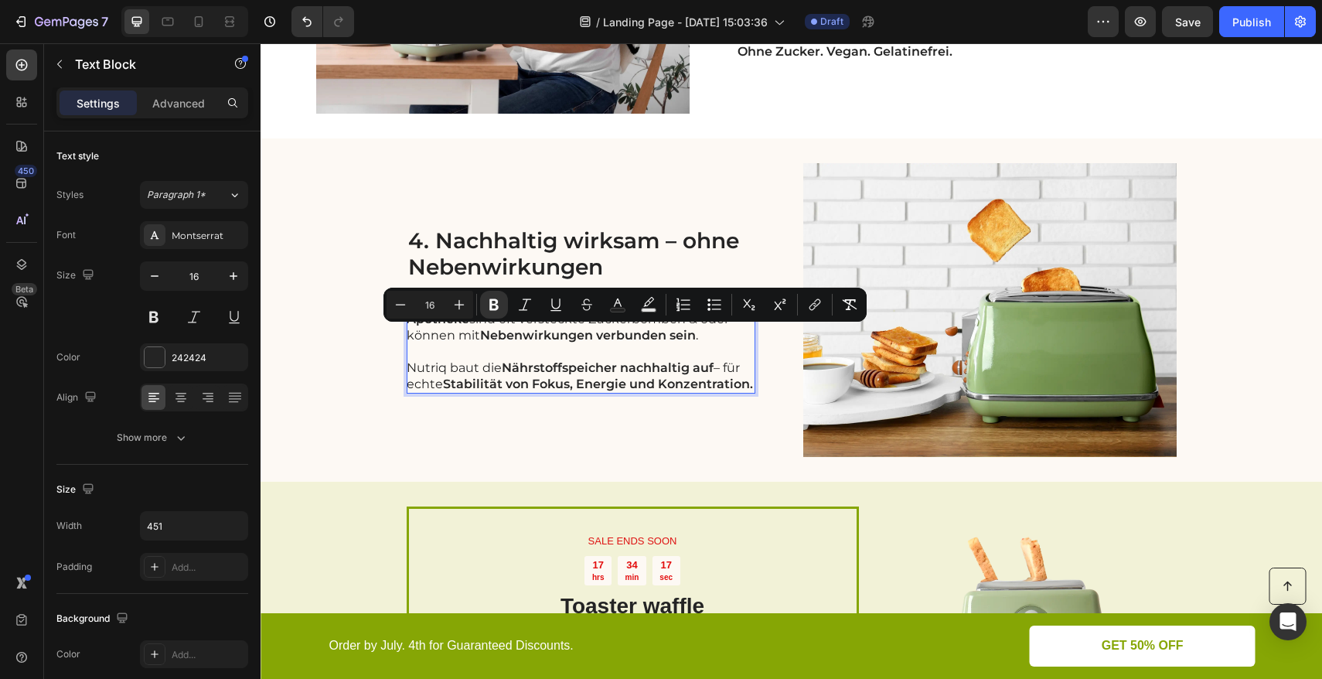
click at [677, 339] on strong "Nebenwirkungen verbunden sein" at bounding box center [588, 335] width 216 height 15
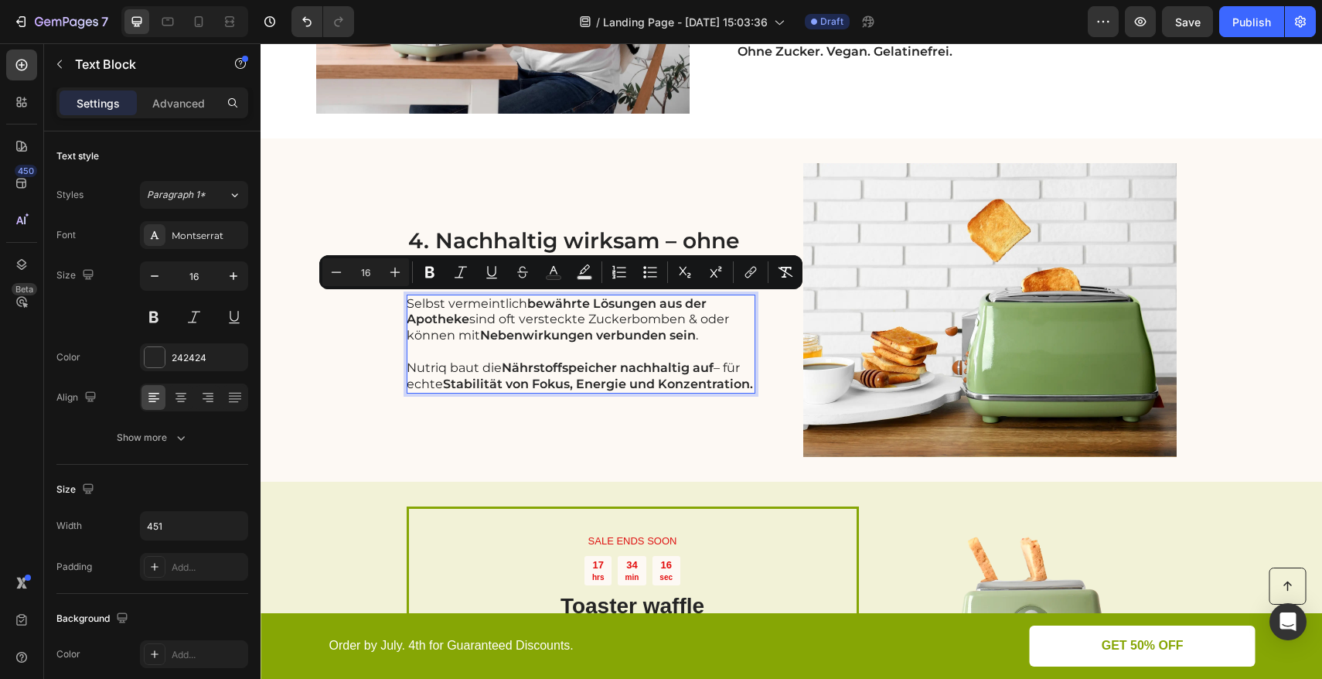
drag, startPoint x: 698, startPoint y: 335, endPoint x: 400, endPoint y: 302, distance: 299.4
click at [407, 302] on p "Selbst vermeintlich bewährte Lösungen aus der Apotheke sind oft versteckte Zuck…" at bounding box center [580, 320] width 347 height 48
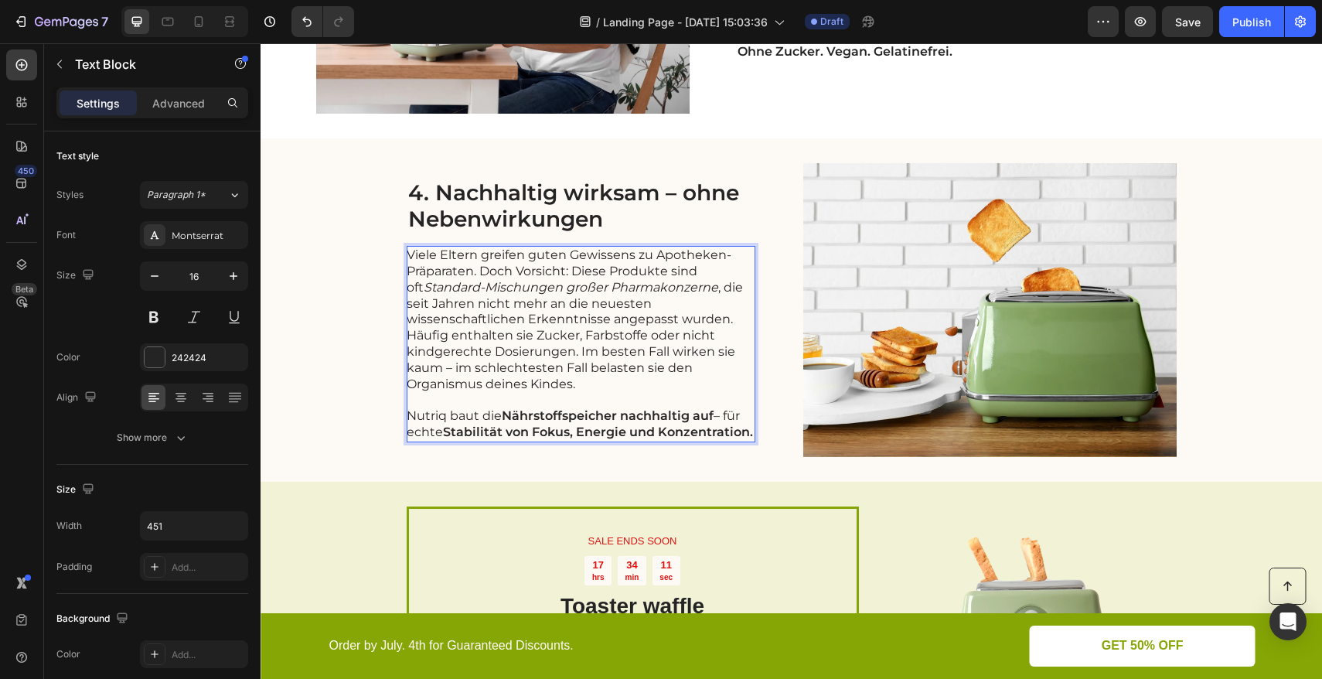
click at [478, 272] on p "Viele Eltern greifen guten Gewissens zu Apotheken-Präparaten. Doch Vorsicht: Di…" at bounding box center [580, 319] width 347 height 145
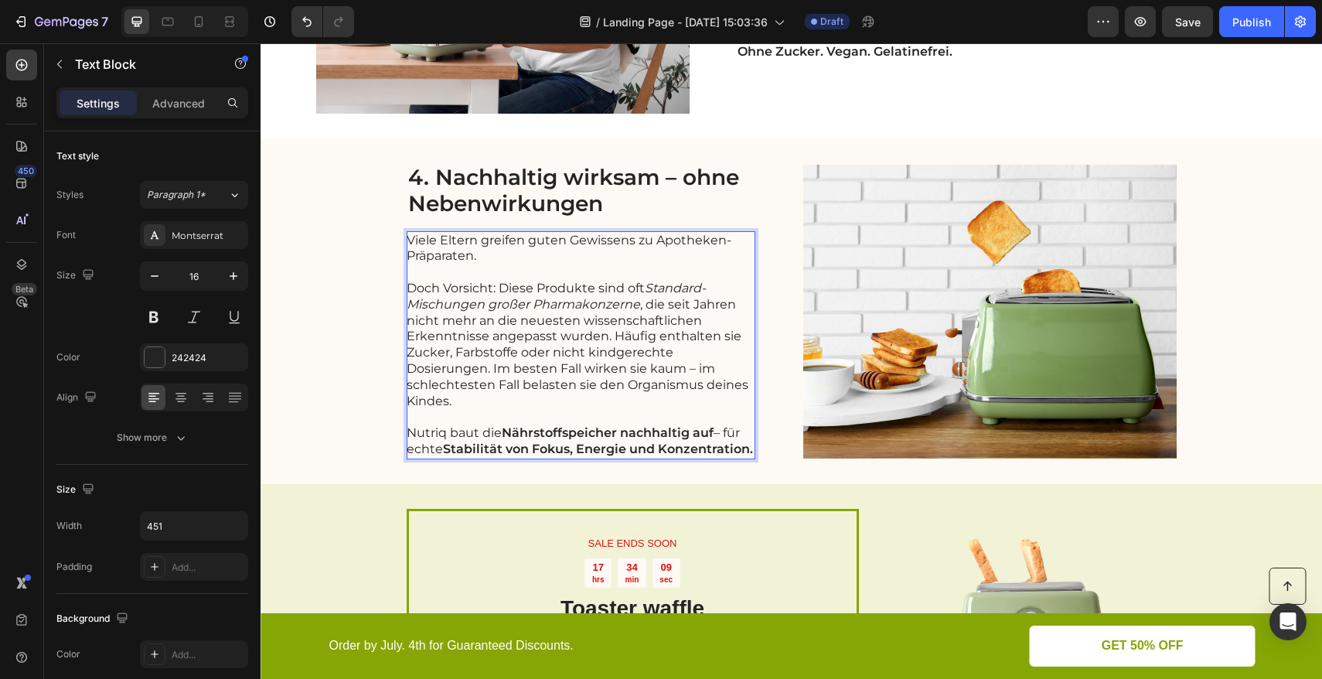
click at [608, 283] on p "Doch Vorsicht: Diese Produkte sind oft Standard-Mischungen großer Pharmakonzern…" at bounding box center [580, 345] width 347 height 128
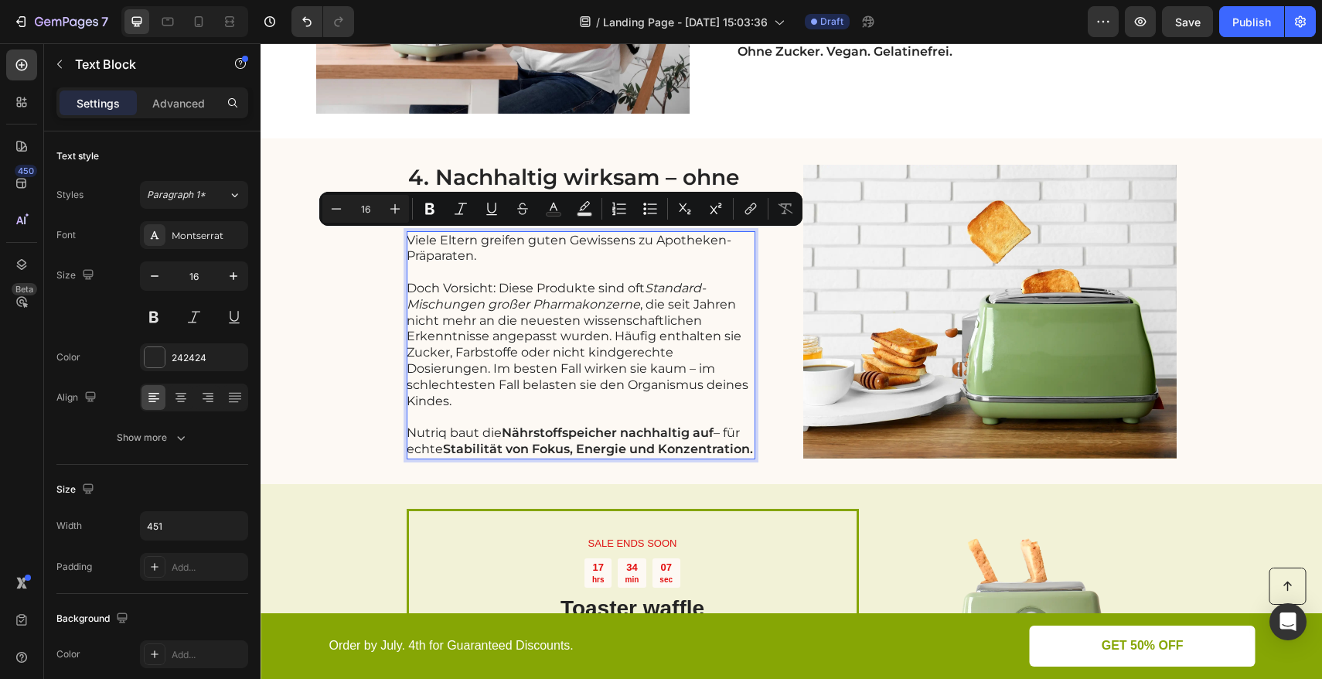
drag, startPoint x: 648, startPoint y: 241, endPoint x: 578, endPoint y: 260, distance: 72.7
click at [578, 260] on p "Viele Eltern greifen guten Gewissens zu Apotheken-Präparaten." at bounding box center [580, 249] width 347 height 32
click at [427, 213] on icon "Editor contextual toolbar" at bounding box center [429, 209] width 9 height 12
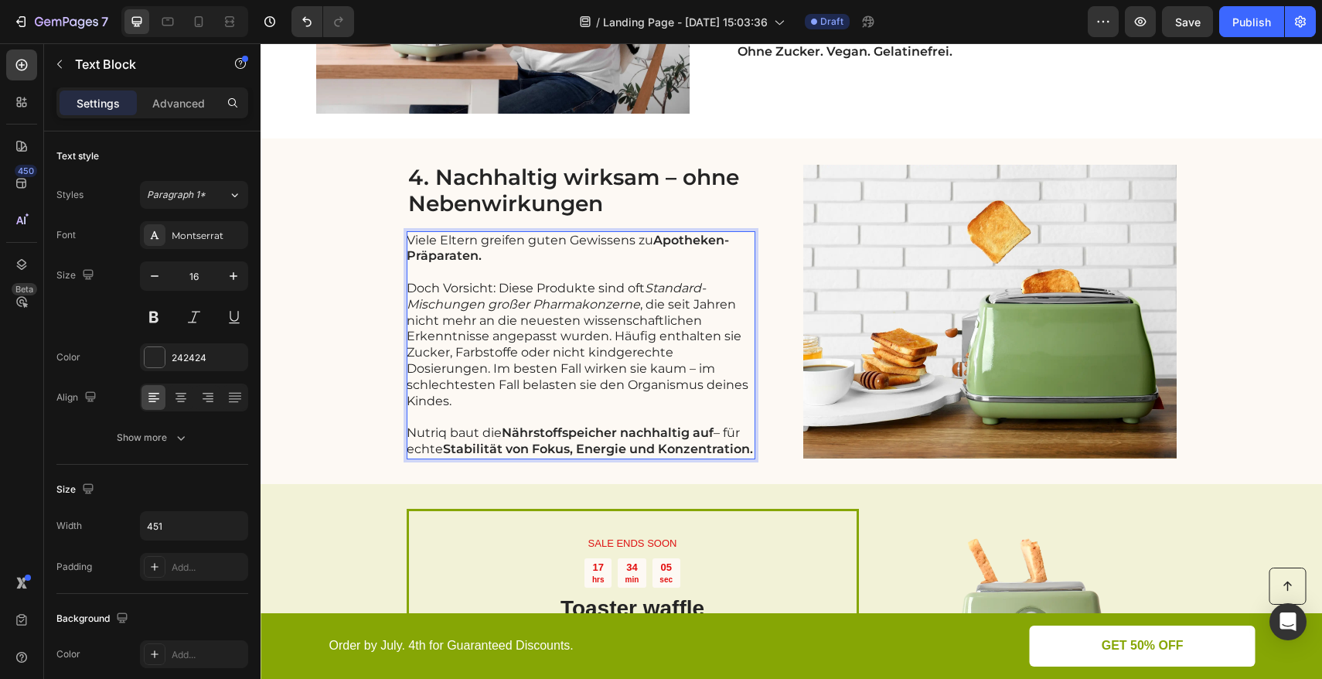
click at [526, 287] on p "Doch Vorsicht: Diese Produkte sind oft Standard-Mischungen großer Pharmakonzern…" at bounding box center [580, 345] width 347 height 128
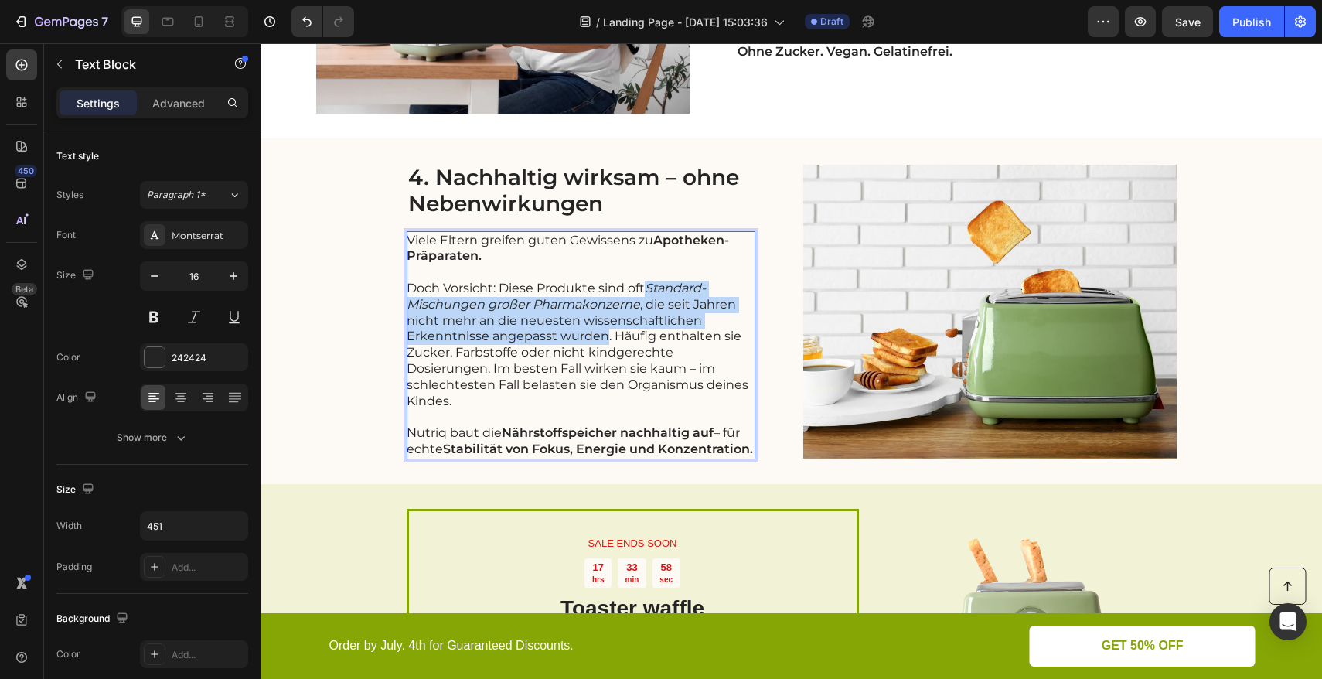
drag, startPoint x: 642, startPoint y: 288, endPoint x: 598, endPoint y: 335, distance: 65.1
click at [598, 335] on p "Doch Vorsicht: Diese Produkte sind oft Standard-Mischungen großer Pharmakonzern…" at bounding box center [580, 345] width 347 height 128
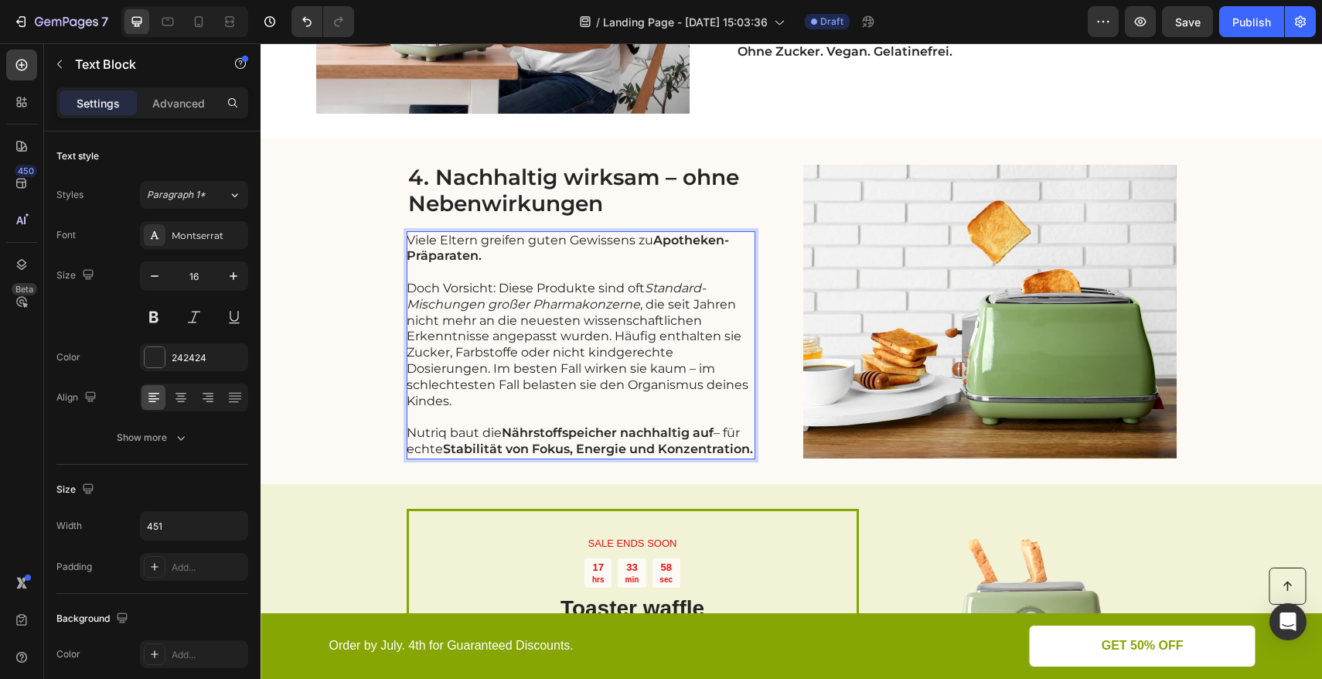
click at [559, 413] on p "Rich Text Editor. Editing area: main" at bounding box center [580, 417] width 347 height 16
click at [364, 390] on div "4. Nachhaltig wirksam – ohne Nebenwirkungen Heading Viele Eltern greifen guten …" at bounding box center [790, 310] width 1061 height 345
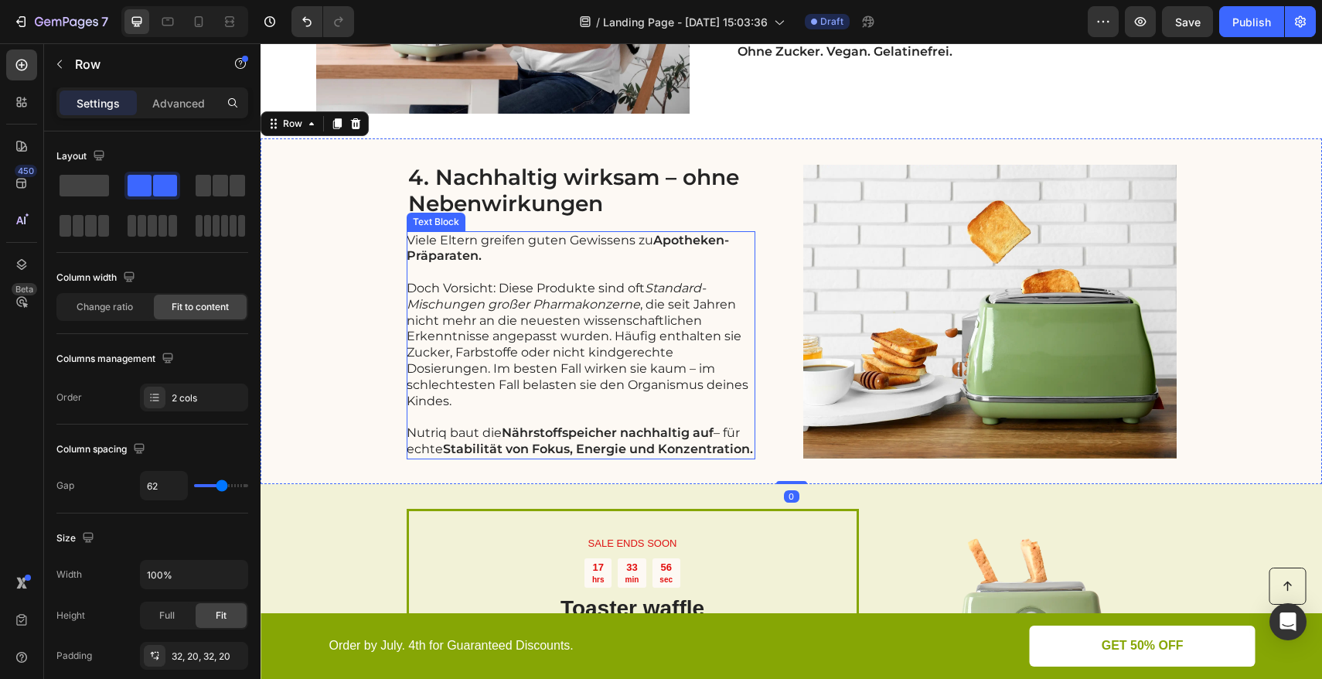
click at [557, 328] on p "Doch Vorsicht: Diese Produkte sind oft Standard-Mischungen großer Pharmakonzern…" at bounding box center [580, 345] width 347 height 128
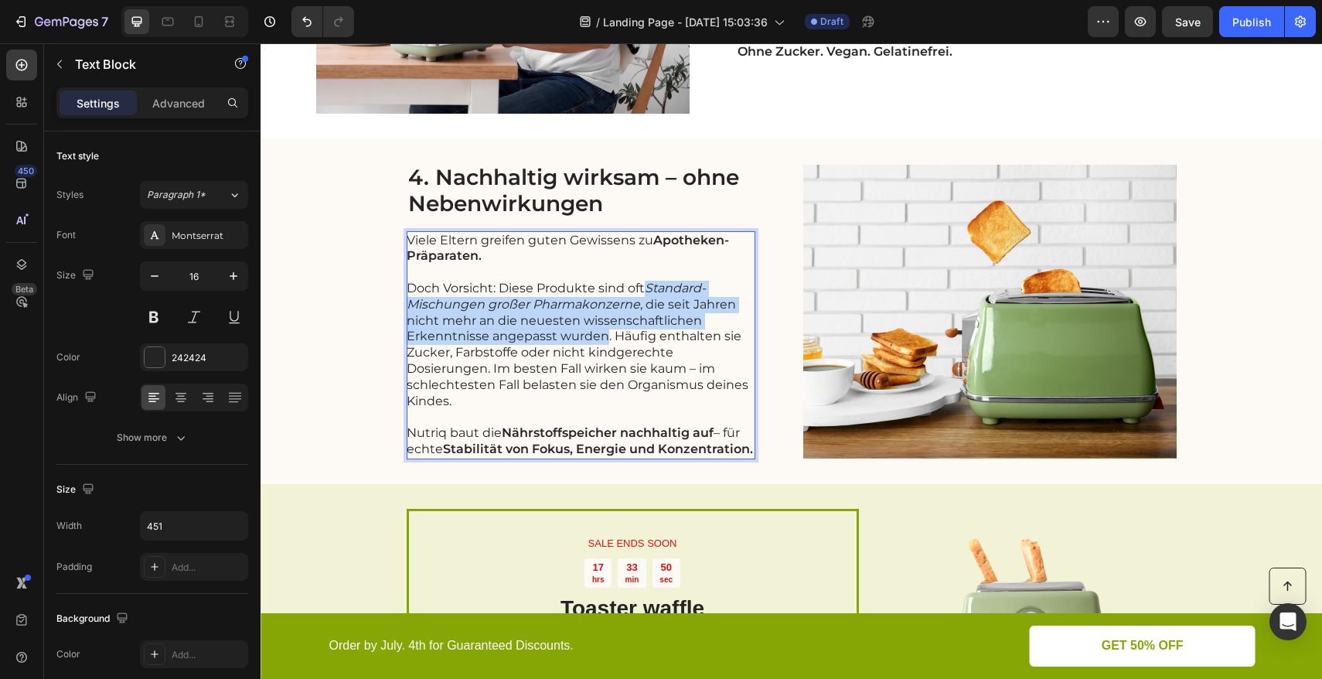
drag, startPoint x: 643, startPoint y: 287, endPoint x: 601, endPoint y: 335, distance: 63.5
click at [601, 335] on p "Doch Vorsicht: Diese Produkte sind oft Standard-Mischungen großer Pharmakonzern…" at bounding box center [580, 345] width 347 height 128
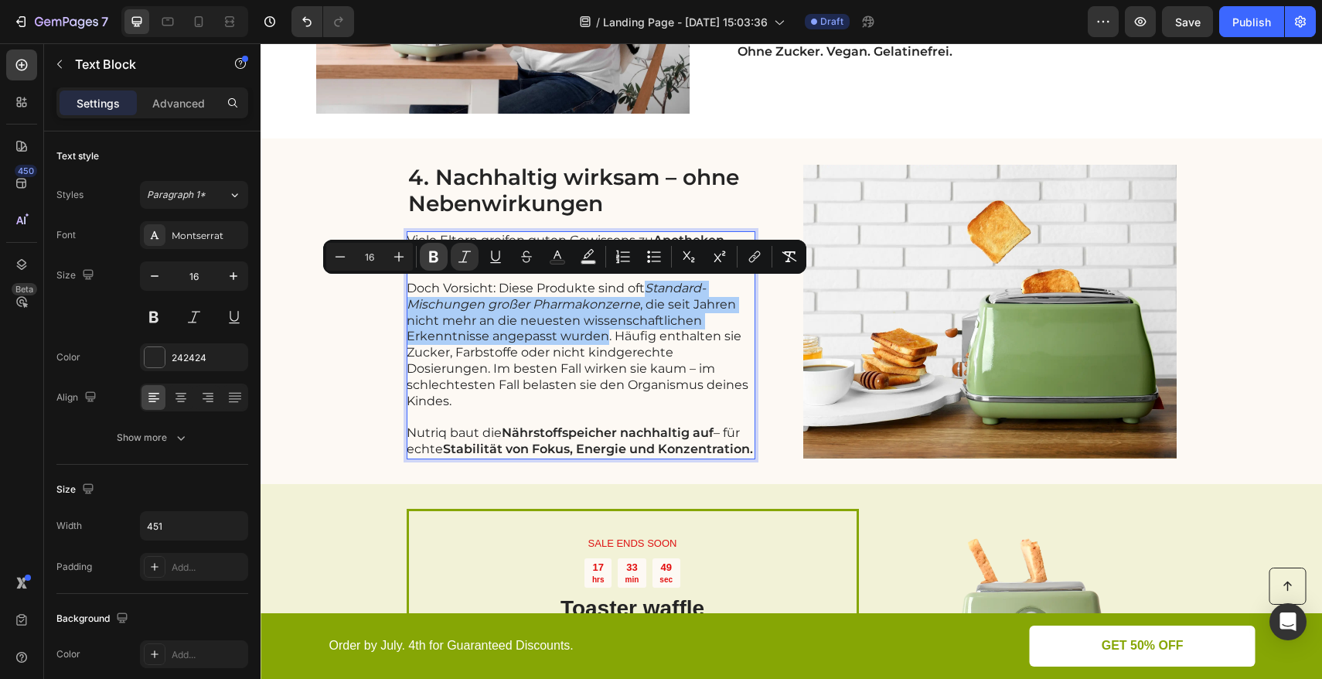
click at [435, 265] on button "Bold" at bounding box center [434, 257] width 28 height 28
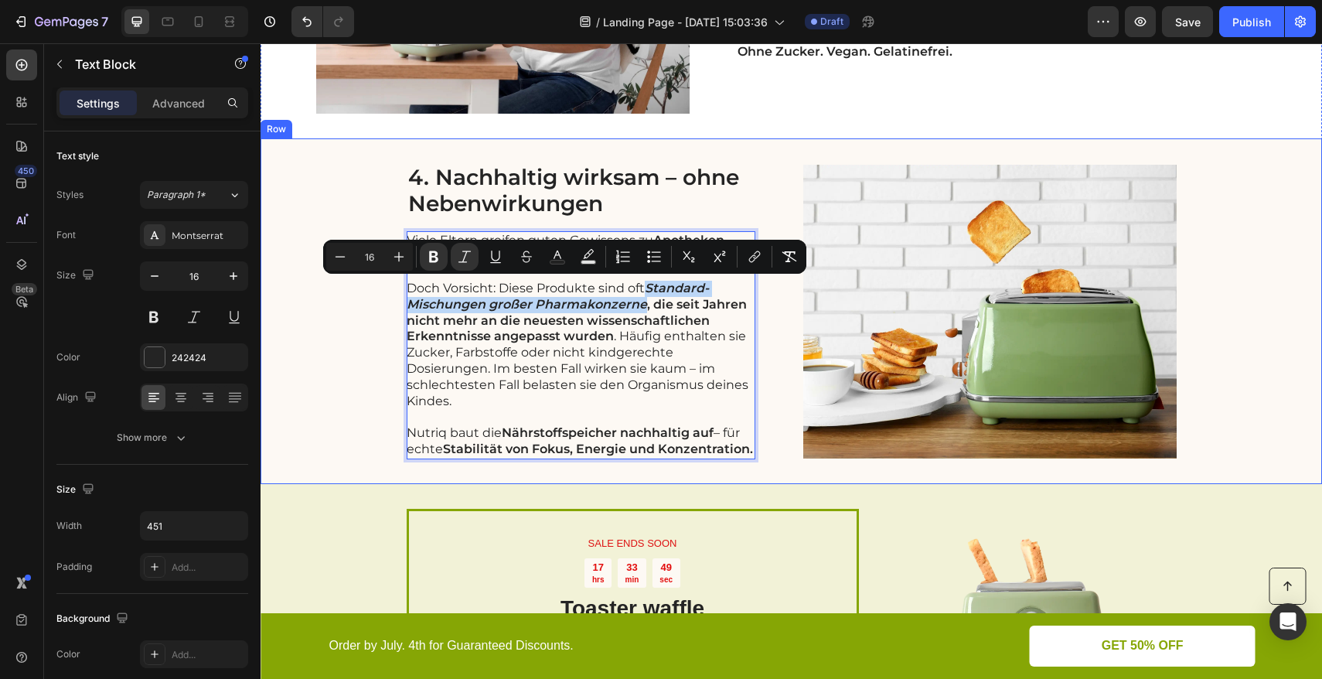
click at [373, 349] on div "4. Nachhaltig wirksam – ohne Nebenwirkungen Heading Viele Eltern greifen guten …" at bounding box center [790, 310] width 1061 height 345
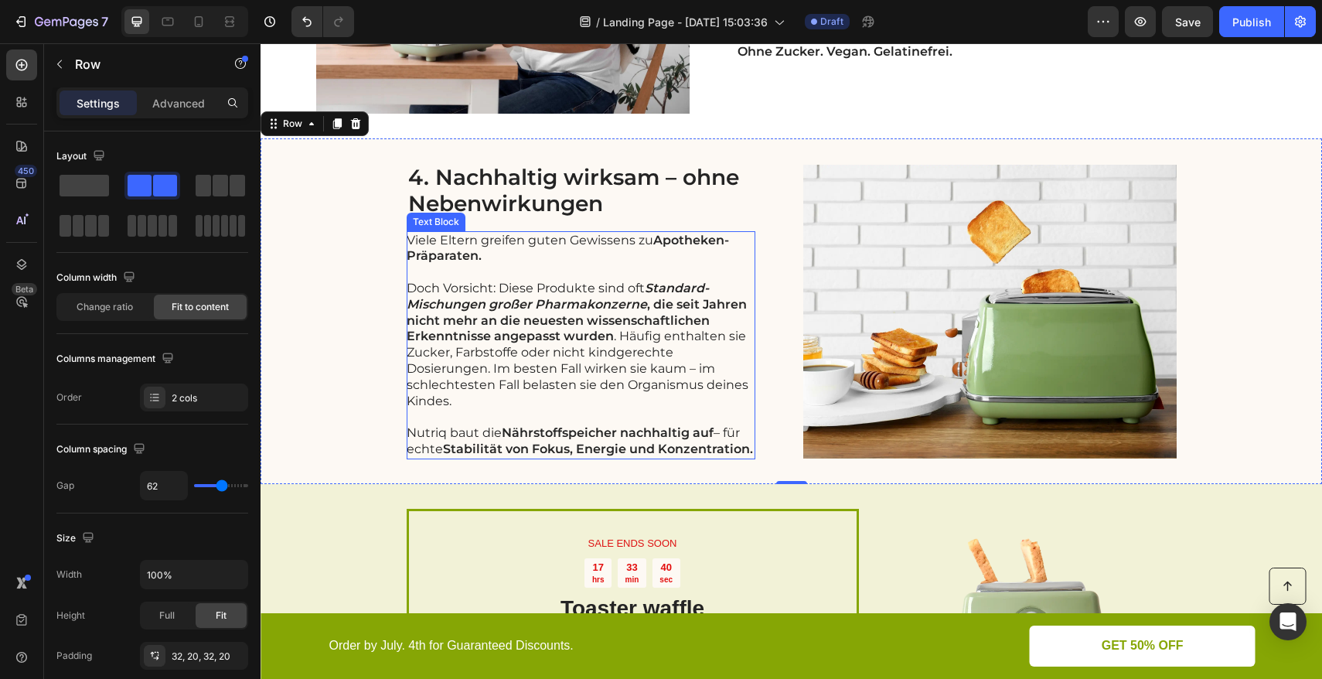
click at [652, 290] on strong "Standard-Mischungen großer Pharmakonzerne" at bounding box center [558, 296] width 302 height 31
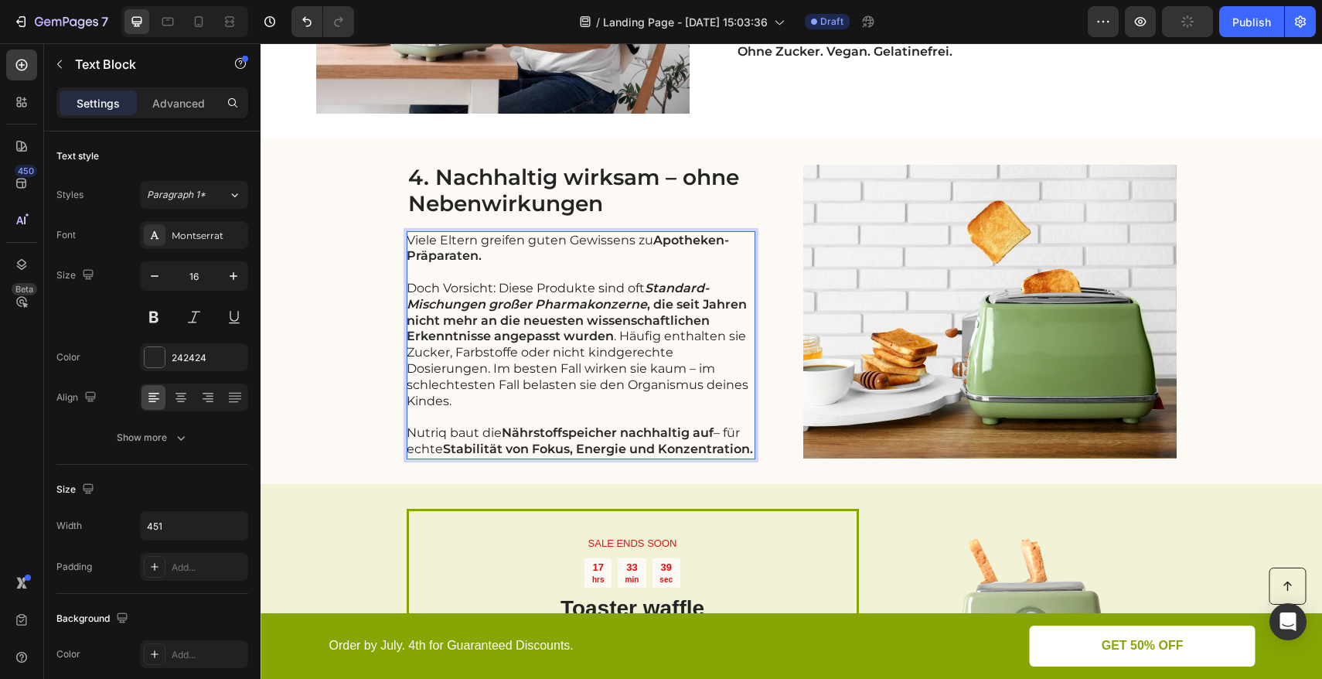
click at [645, 288] on strong "Standard-Mischungen großer Pharmakonzerne" at bounding box center [558, 296] width 302 height 31
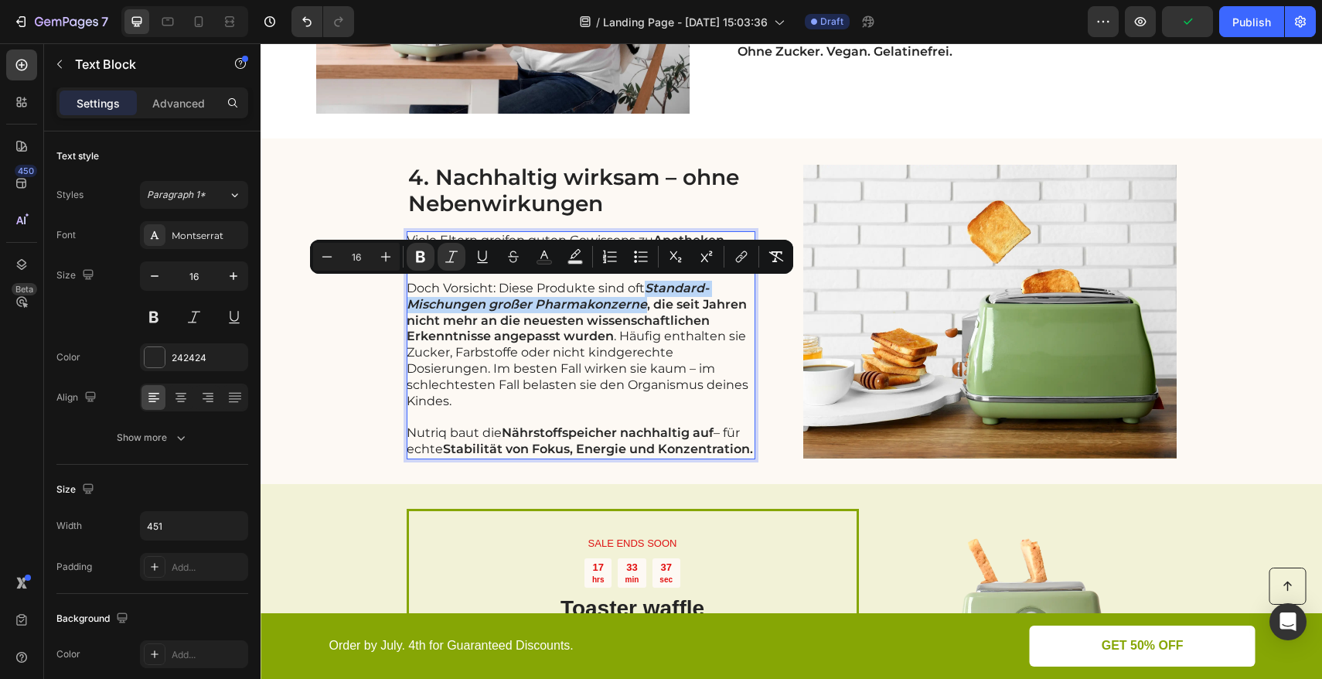
drag, startPoint x: 642, startPoint y: 287, endPoint x: 638, endPoint y: 304, distance: 17.3
click at [638, 304] on p "Doch Vorsicht: Diese Produkte sind oft Standard-Mischungen großer Pharmakonzern…" at bounding box center [580, 345] width 347 height 128
click at [452, 264] on icon "Editor contextual toolbar" at bounding box center [451, 256] width 15 height 15
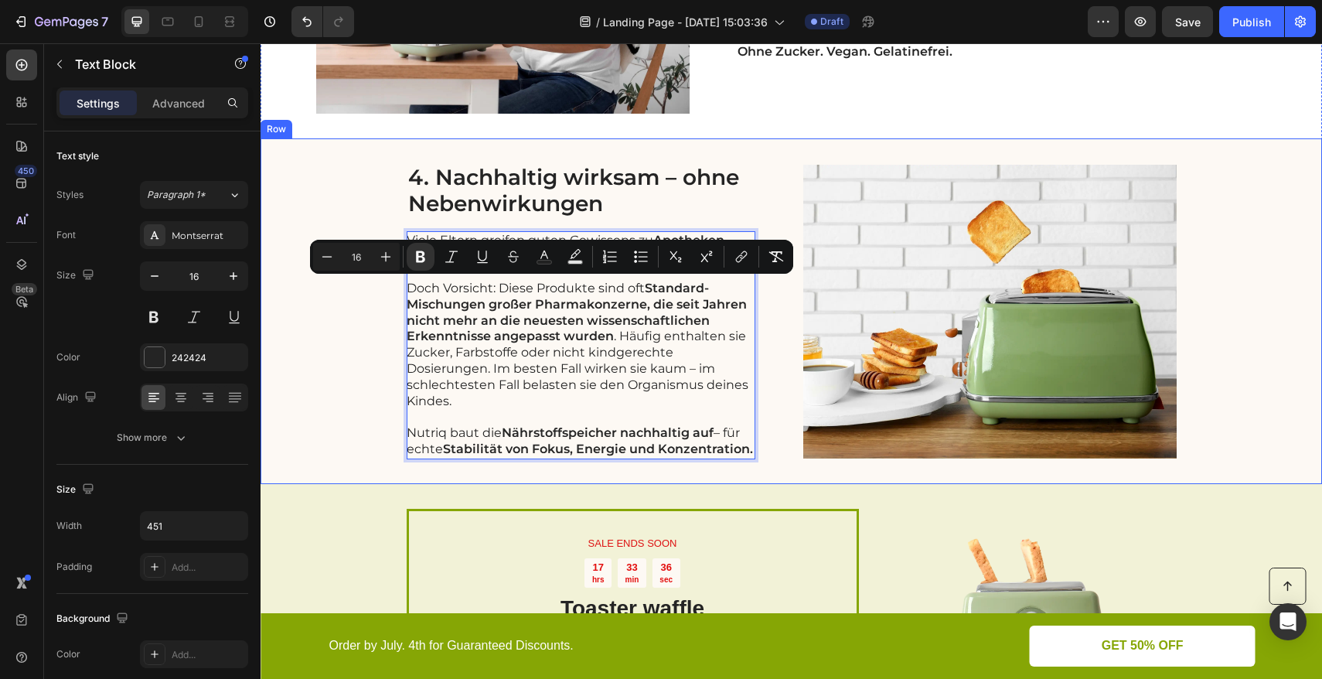
click at [375, 355] on div "4. Nachhaltig wirksam – ohne Nebenwirkungen Heading Viele Eltern greifen guten …" at bounding box center [790, 310] width 1061 height 345
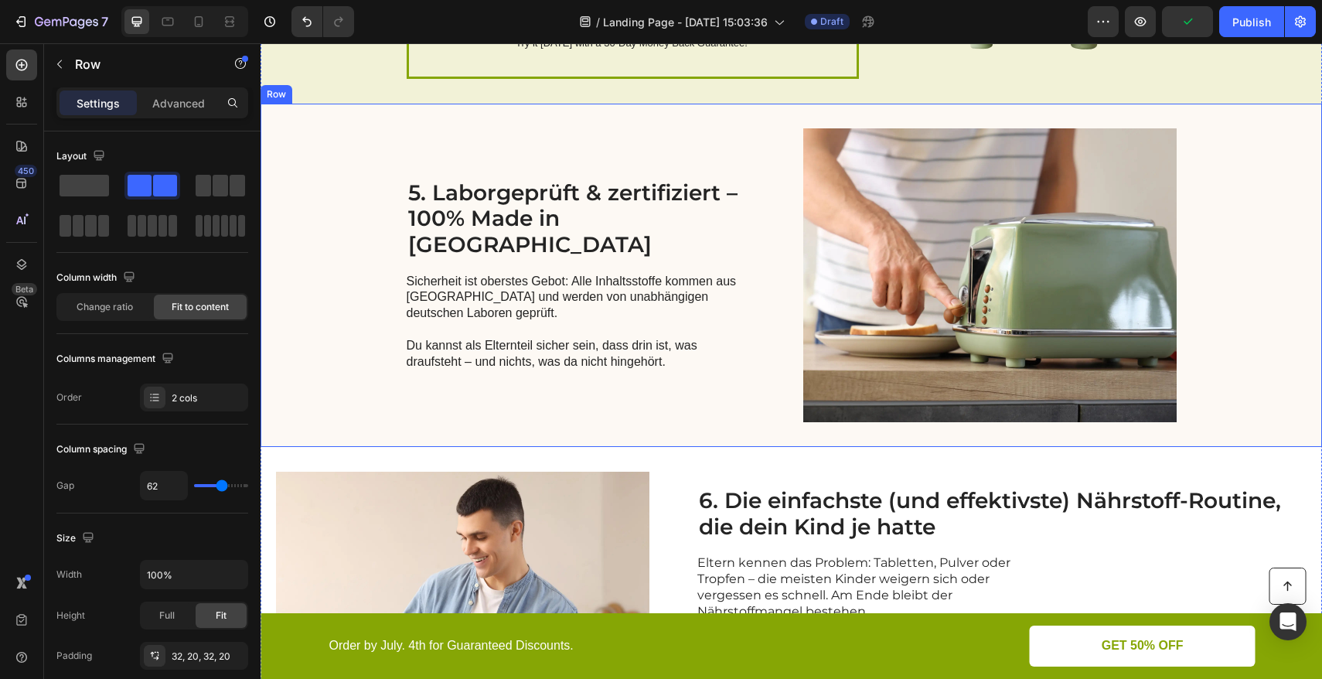
scroll to position [2434, 0]
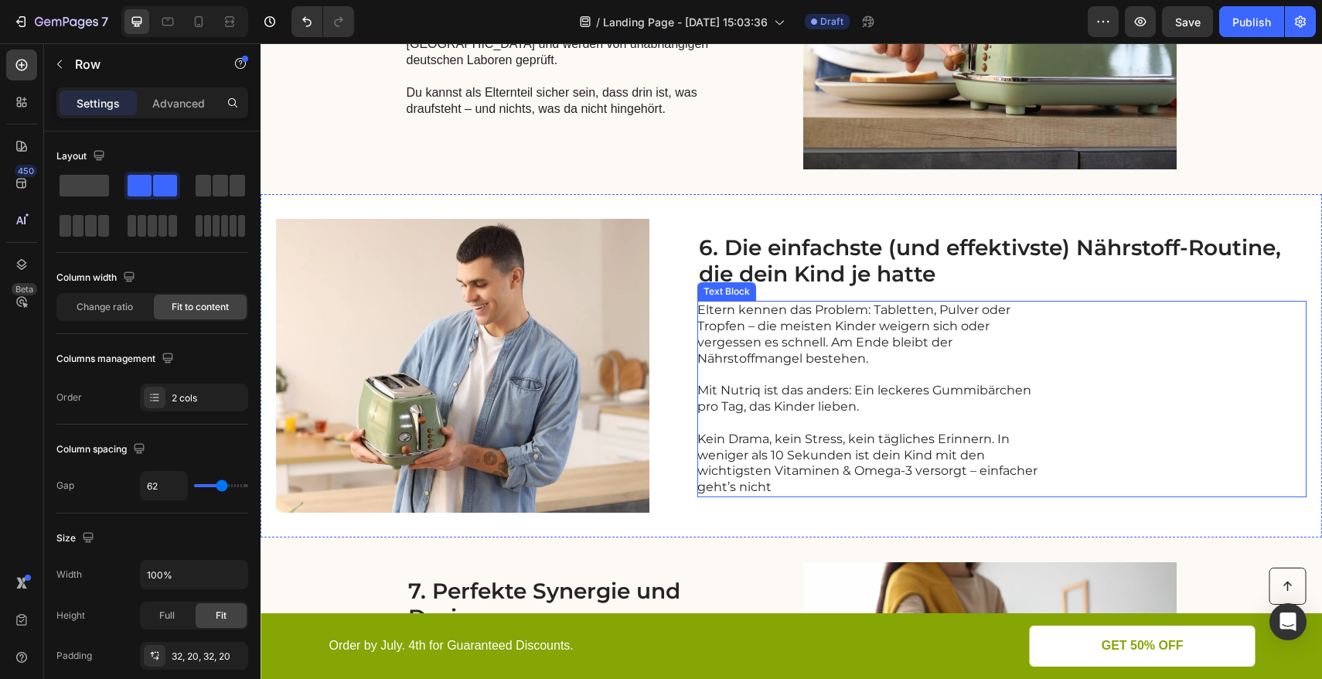
click at [896, 327] on p "Eltern kennen das Problem: Tabletten, Pulver oder Tropfen – die meisten Kinder …" at bounding box center [870, 334] width 347 height 64
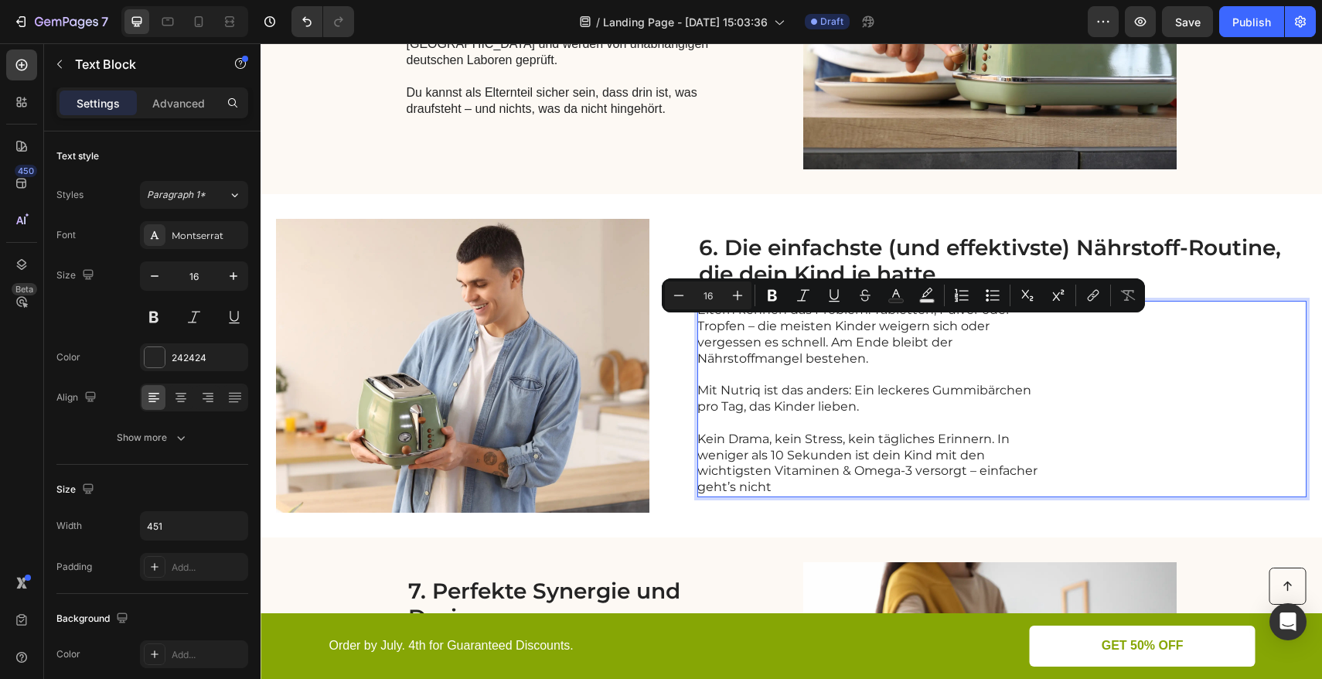
click at [821, 352] on p "Eltern kennen das Problem: Tabletten, Pulver oder Tropfen – die meisten Kinder …" at bounding box center [870, 334] width 347 height 64
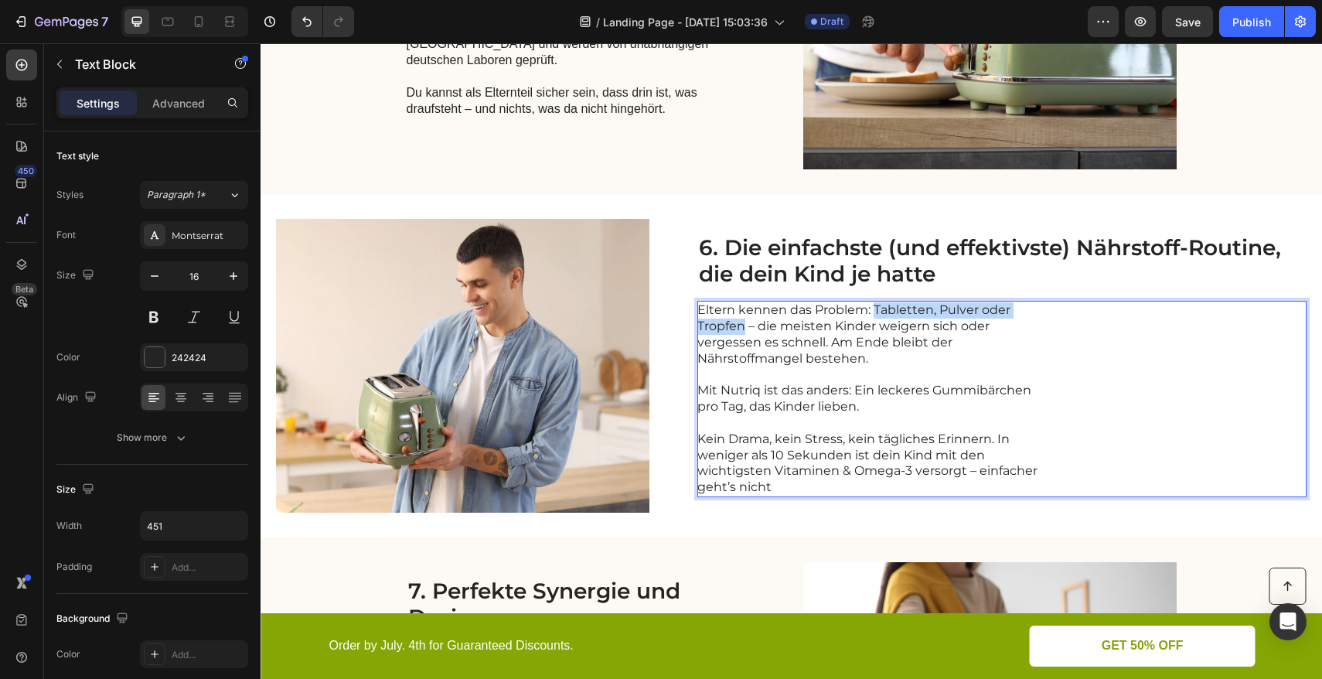
drag, startPoint x: 873, startPoint y: 309, endPoint x: 744, endPoint y: 330, distance: 130.7
click at [744, 330] on p "Eltern kennen das Problem: Tabletten, Pulver oder Tropfen – die meisten Kinder …" at bounding box center [870, 334] width 347 height 64
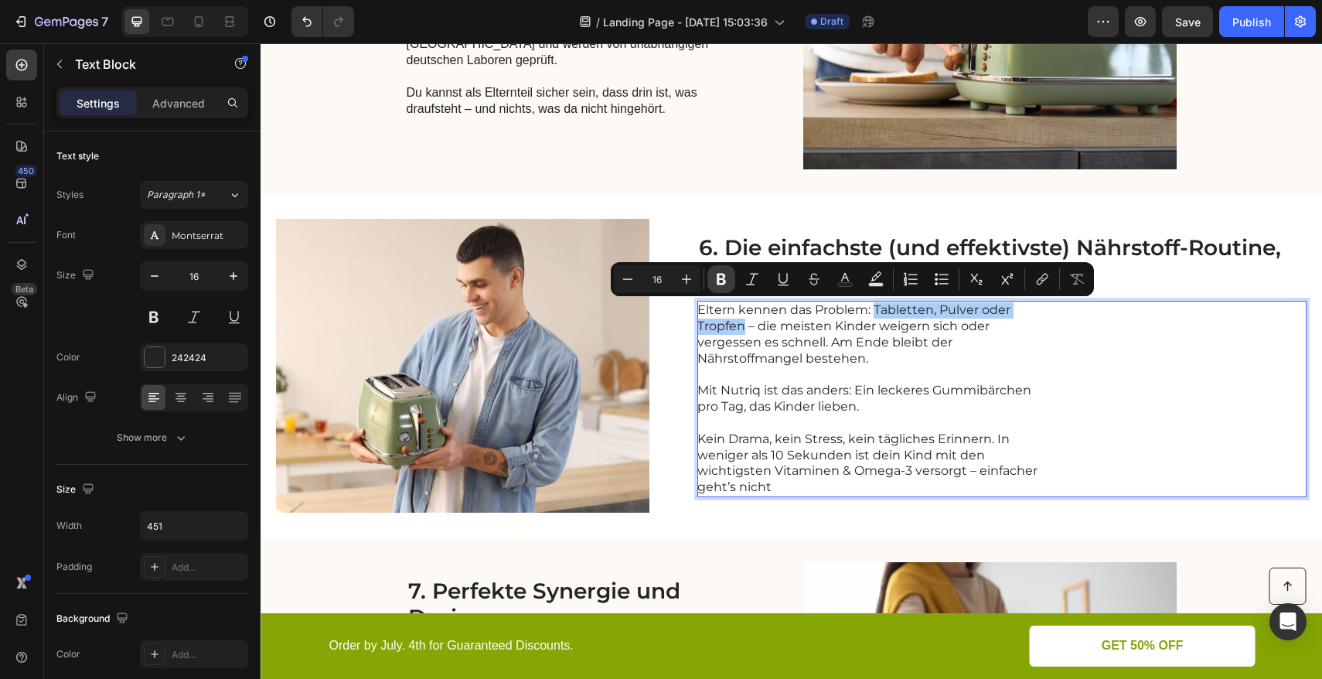
click at [723, 284] on icon "Editor contextual toolbar" at bounding box center [720, 280] width 9 height 12
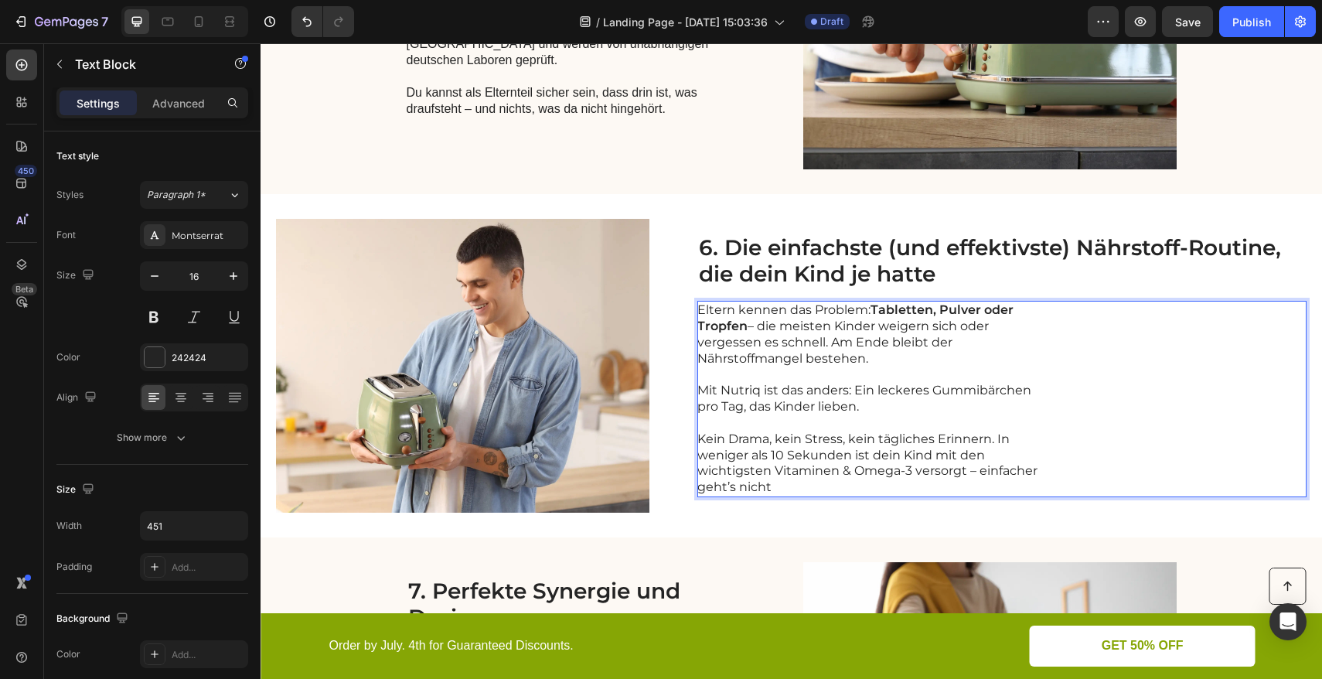
click at [921, 346] on p "Eltern kennen das Problem: Tabletten, Pulver oder Tropfen – die meisten Kinder …" at bounding box center [870, 334] width 347 height 64
drag, startPoint x: 863, startPoint y: 410, endPoint x: 857, endPoint y: 392, distance: 19.6
click at [857, 392] on p "Mit Nutriq ist das anders: Ein leckeres Gummibärchen pro Tag, das Kinder lieben." at bounding box center [870, 391] width 347 height 48
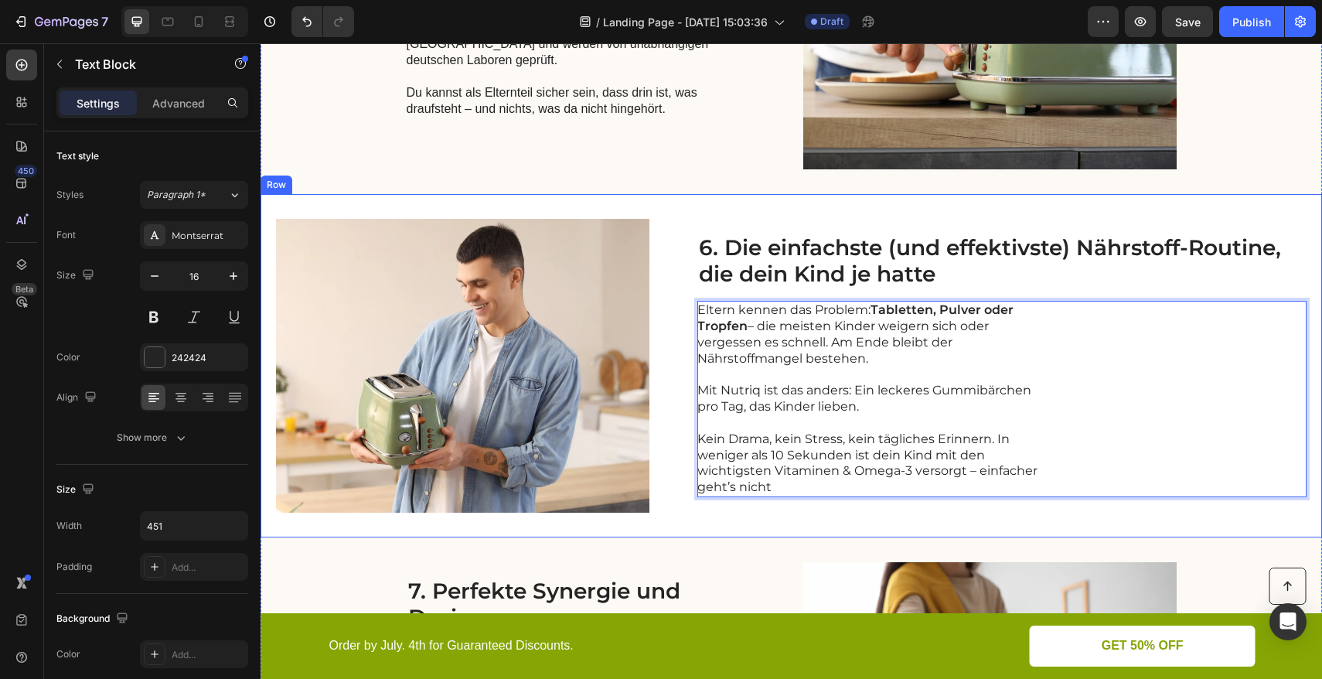
drag, startPoint x: 875, startPoint y: 517, endPoint x: 870, endPoint y: 427, distance: 90.5
click at [876, 517] on div "Image 6. Die einfachste (und effektivste) Nährstoff-Routine, die dein Kind je h…" at bounding box center [790, 365] width 1061 height 343
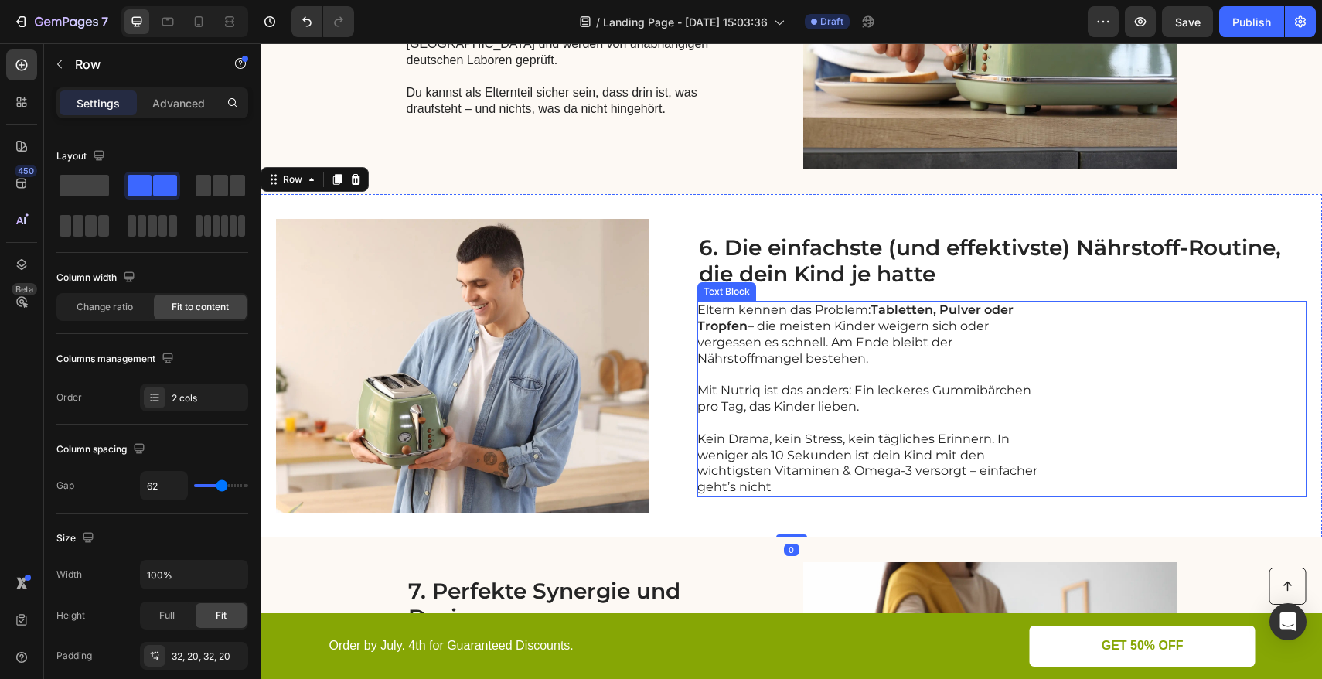
click at [869, 403] on p "Mit Nutriq ist das anders: Ein leckeres Gummibärchen pro Tag, das Kinder lieben." at bounding box center [870, 391] width 347 height 48
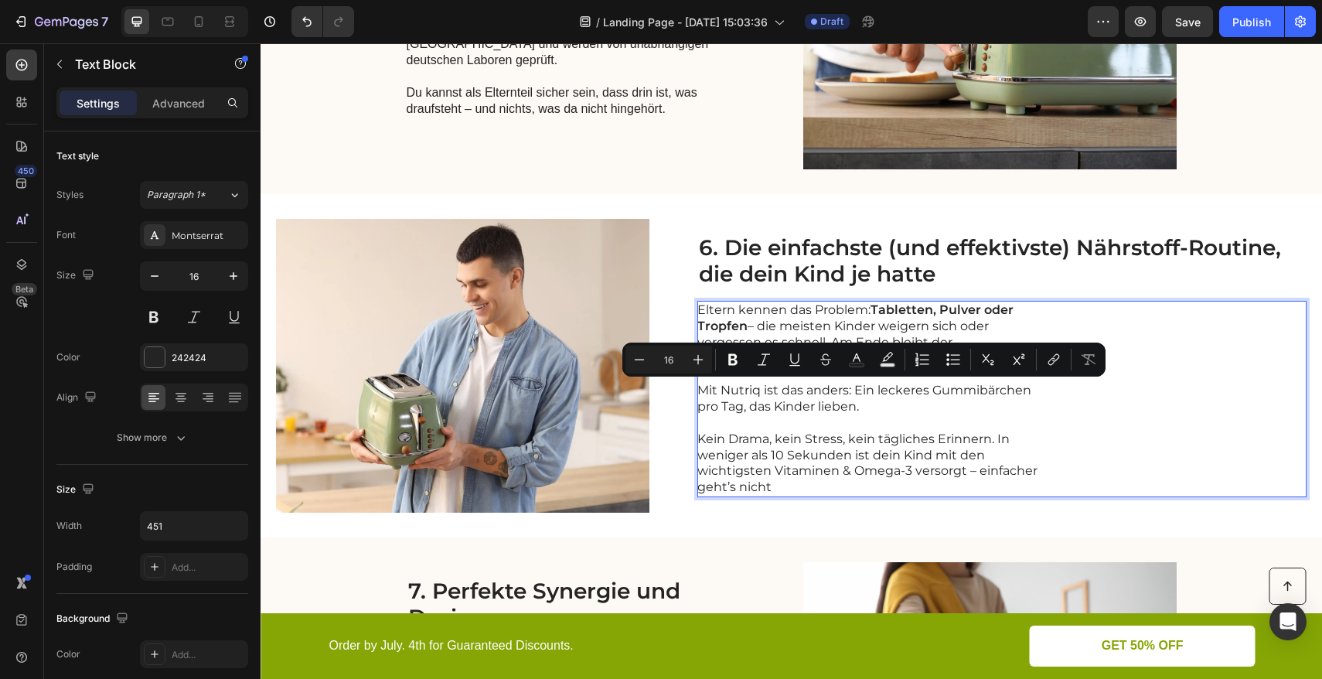
drag, startPoint x: 856, startPoint y: 390, endPoint x: 867, endPoint y: 409, distance: 22.5
click at [867, 409] on p "Mit Nutriq ist das anders: Ein leckeres Gummibärchen pro Tag, das Kinder lieben." at bounding box center [870, 391] width 347 height 48
click at [737, 361] on icon "Editor contextual toolbar" at bounding box center [732, 360] width 9 height 12
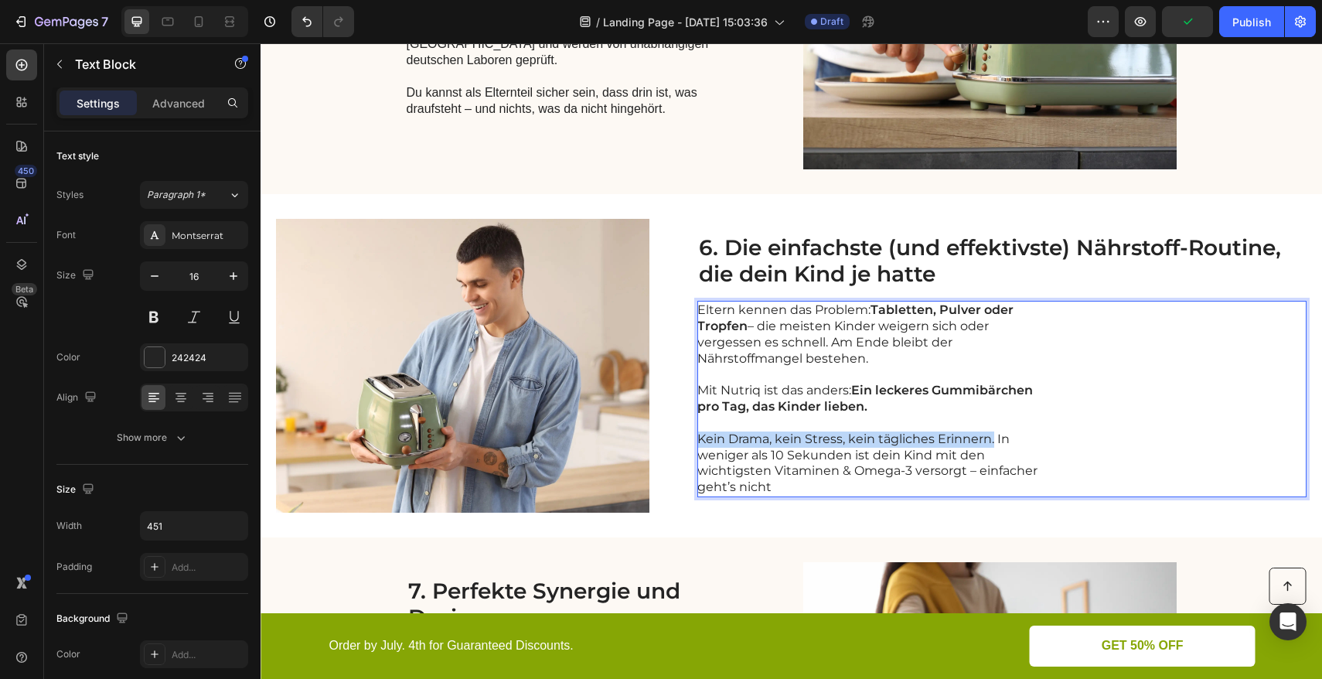
drag, startPoint x: 995, startPoint y: 441, endPoint x: 701, endPoint y: 439, distance: 293.7
click at [701, 439] on p "Kein Drama, kein Stress, kein tägliches Erinnern. In weniger als 10 Sekunden is…" at bounding box center [870, 463] width 347 height 64
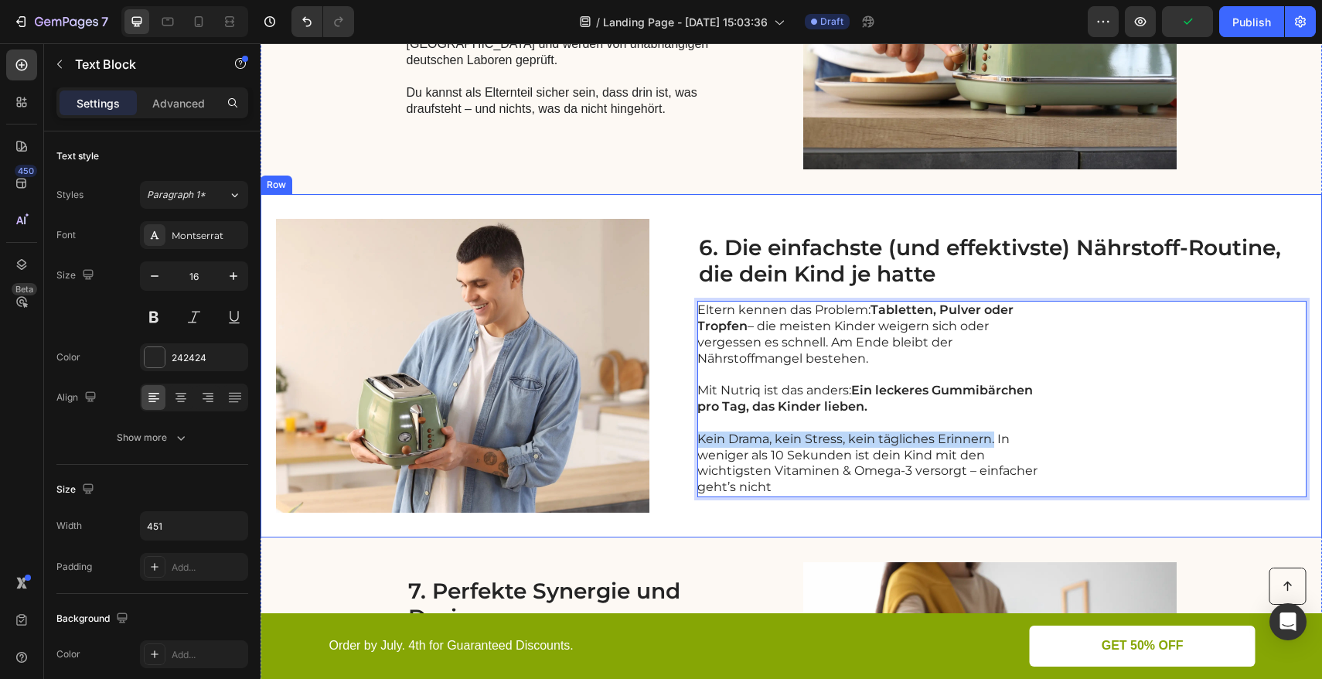
drag, startPoint x: 749, startPoint y: 509, endPoint x: 795, endPoint y: 441, distance: 82.3
click at [749, 509] on div "6. Die einfachste (und effektivste) Nährstoff-Routine, die dein Kind je hatte H…" at bounding box center [1001, 366] width 609 height 294
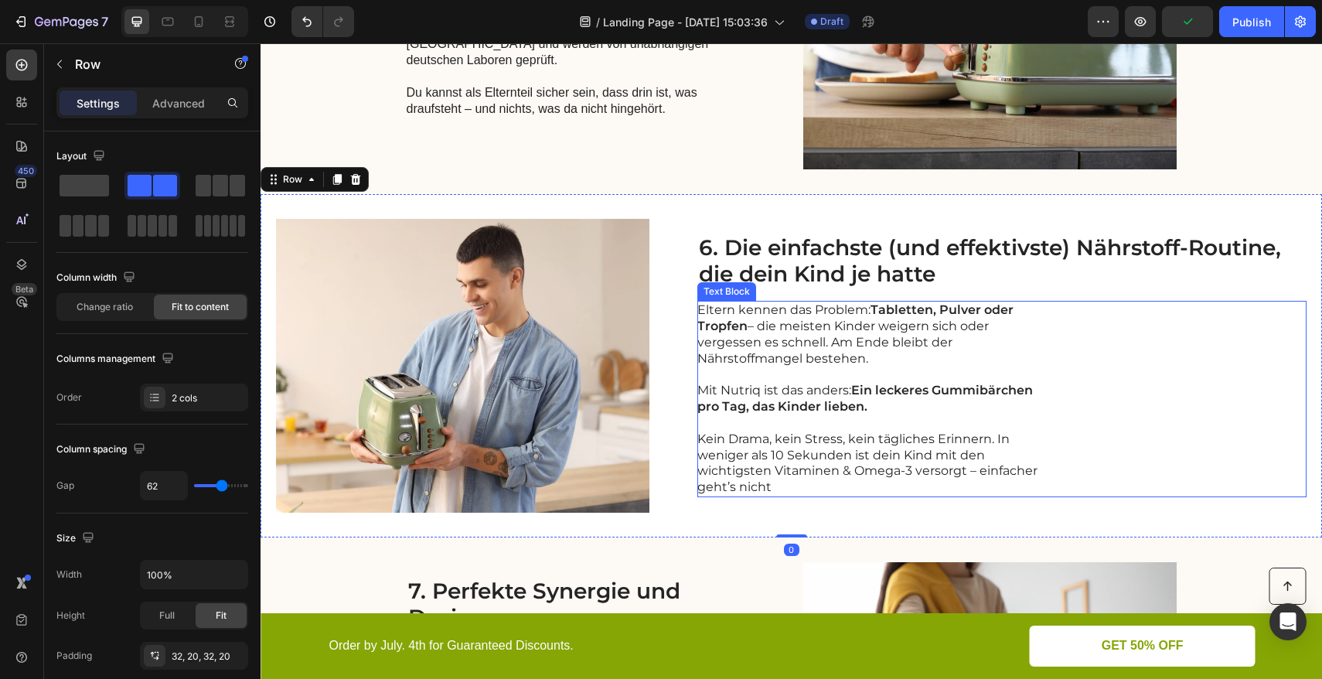
click at [826, 431] on p "Kein Drama, kein Stress, kein tägliches Erinnern. In weniger als 10 Sekunden is…" at bounding box center [870, 463] width 347 height 64
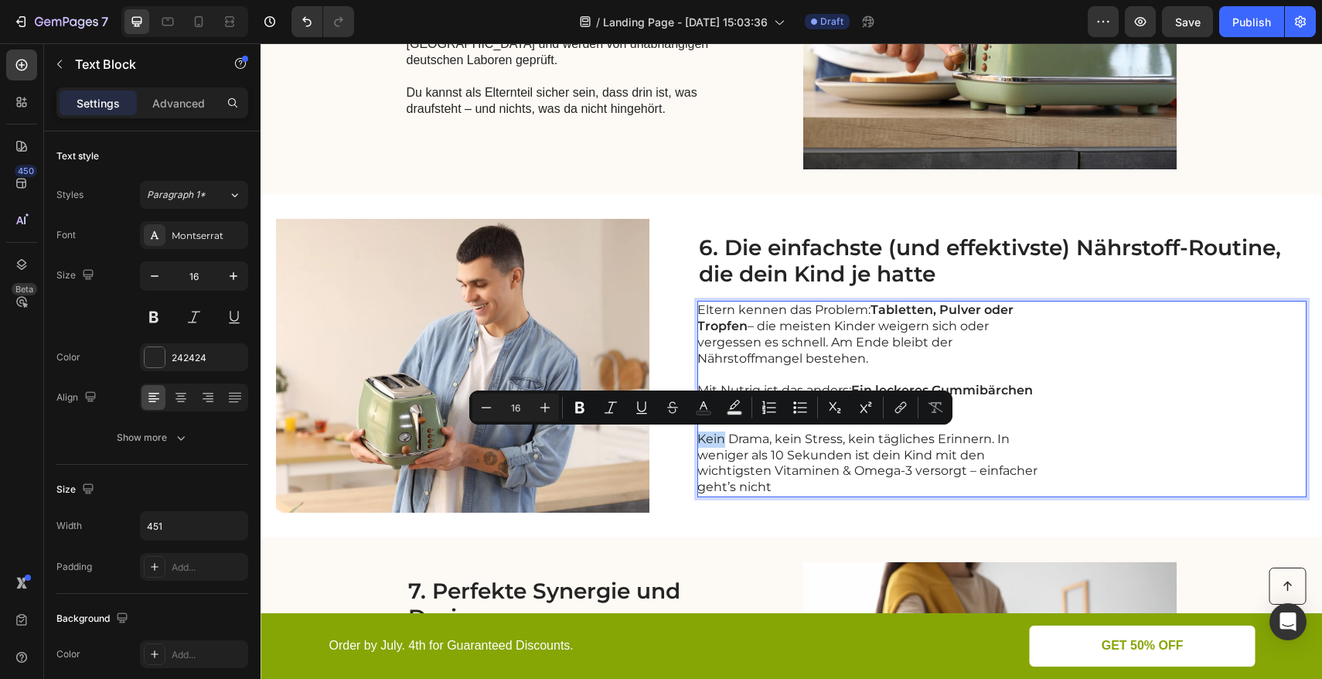
click at [972, 432] on p "Kein Drama, kein Stress, kein tägliches Erinnern. In weniger als 10 Sekunden is…" at bounding box center [870, 463] width 347 height 64
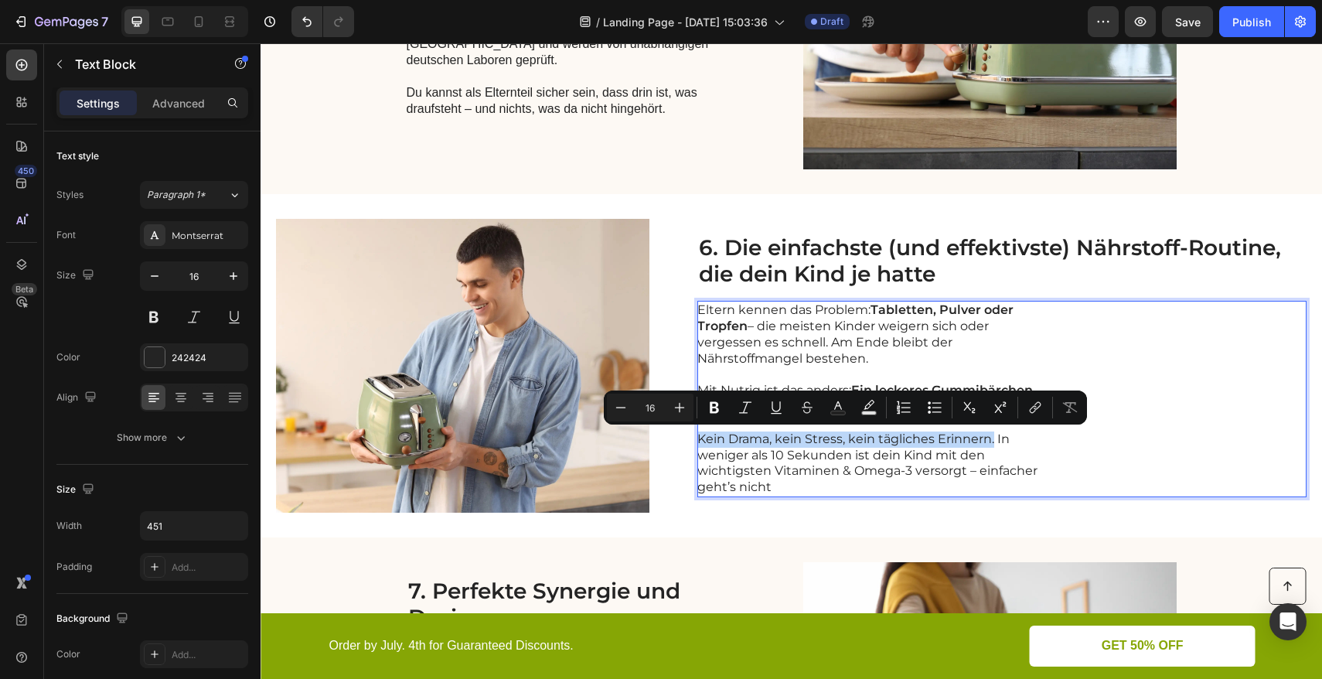
drag, startPoint x: 994, startPoint y: 438, endPoint x: 698, endPoint y: 437, distance: 296.0
click at [698, 437] on p "Kein Drama, kein Stress, kein tägliches Erinnern. In weniger als 10 Sekunden is…" at bounding box center [870, 463] width 347 height 64
click at [714, 408] on icon "Editor contextual toolbar" at bounding box center [713, 407] width 15 height 15
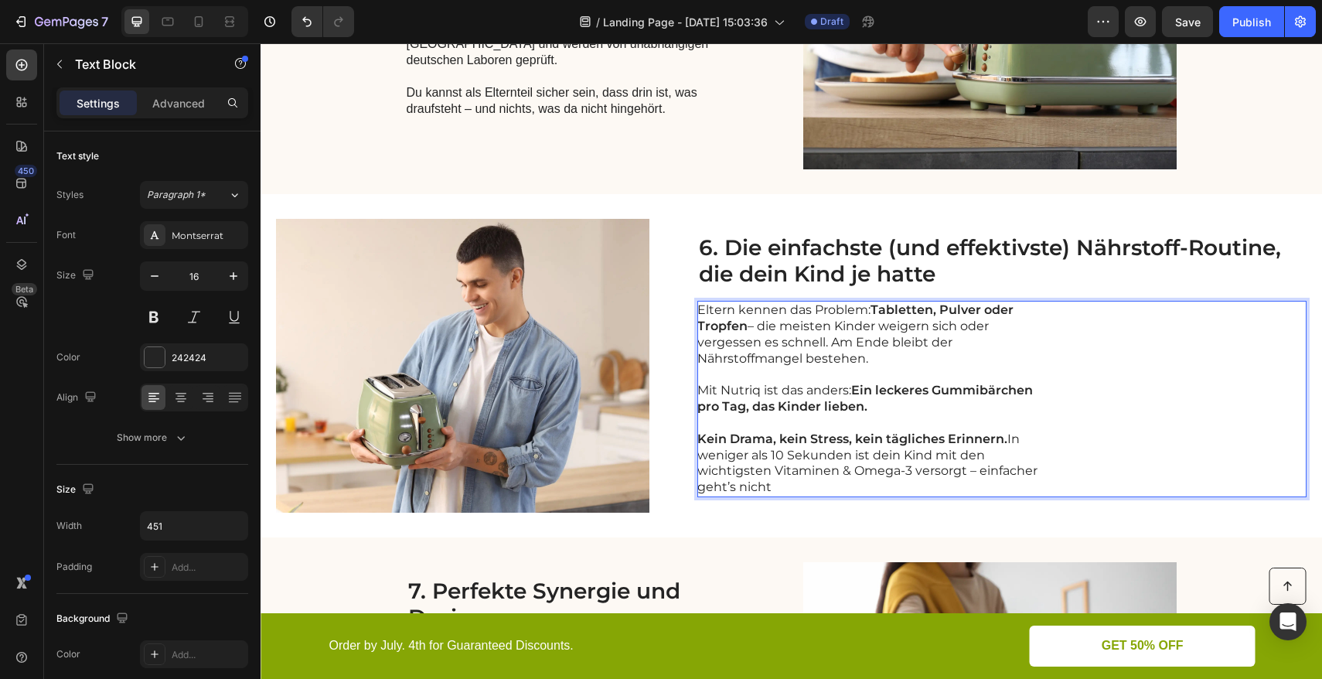
drag, startPoint x: 969, startPoint y: 466, endPoint x: 989, endPoint y: 460, distance: 21.0
click at [982, 466] on p "Kein Drama, kein Stress, kein tägliches Erinnern. In weniger als 10 Sekunden is…" at bounding box center [870, 463] width 347 height 64
click at [1009, 439] on p "Kein Drama, kein Stress, kein tägliches Erinnern. In weniger als 10 Sekunden is…" at bounding box center [870, 463] width 347 height 64
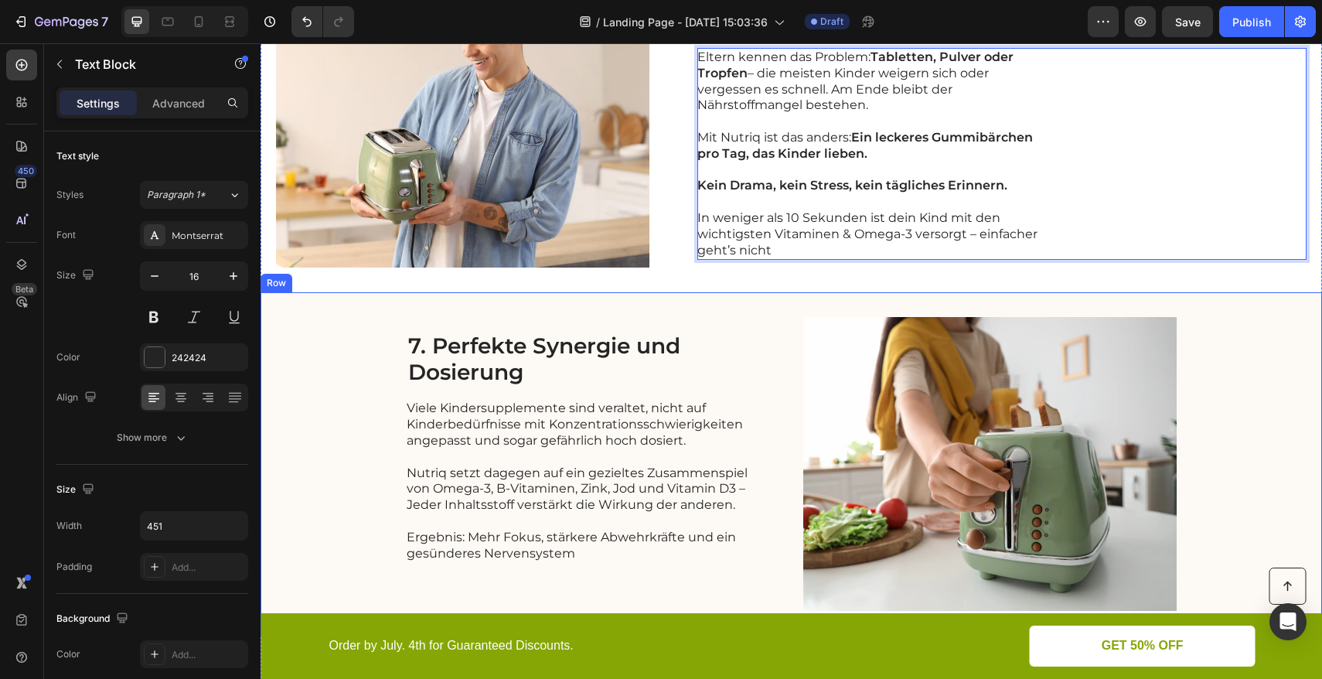
scroll to position [2795, 0]
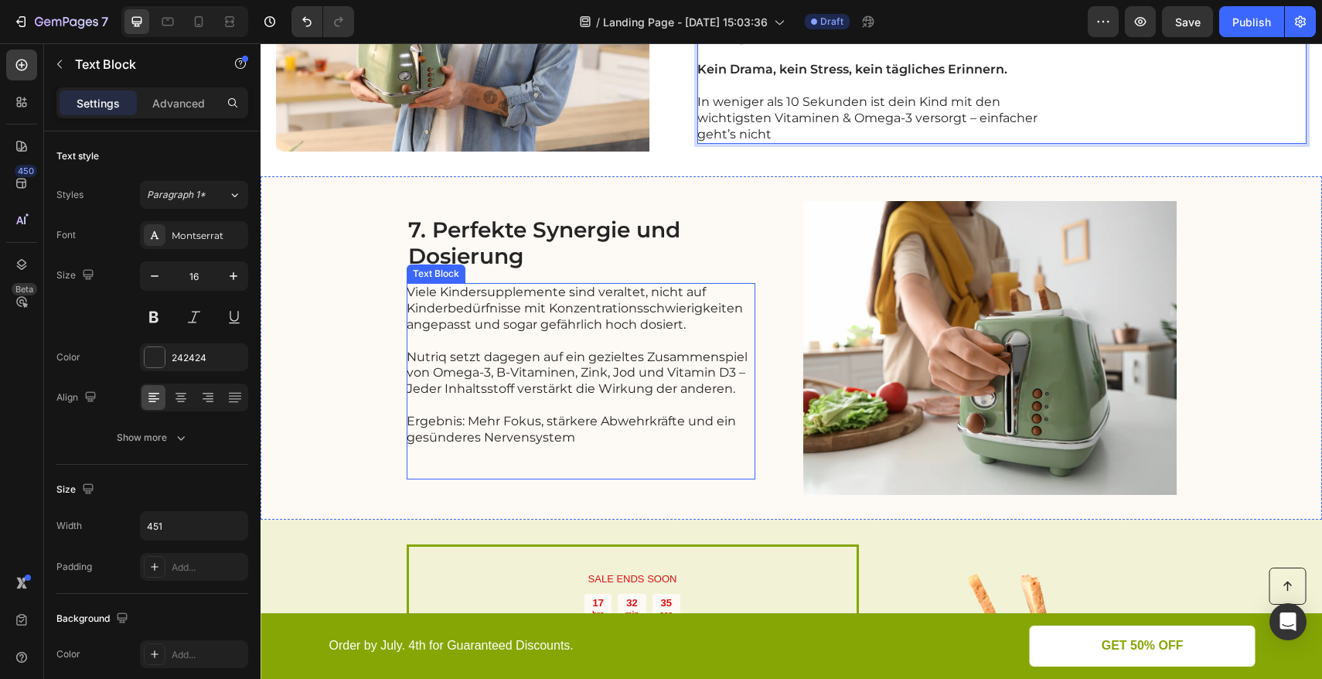
click at [733, 314] on p "Viele Kindersupplemente sind veraltet, nicht auf Kinderbedürfnisse mit Konzentr…" at bounding box center [580, 308] width 347 height 48
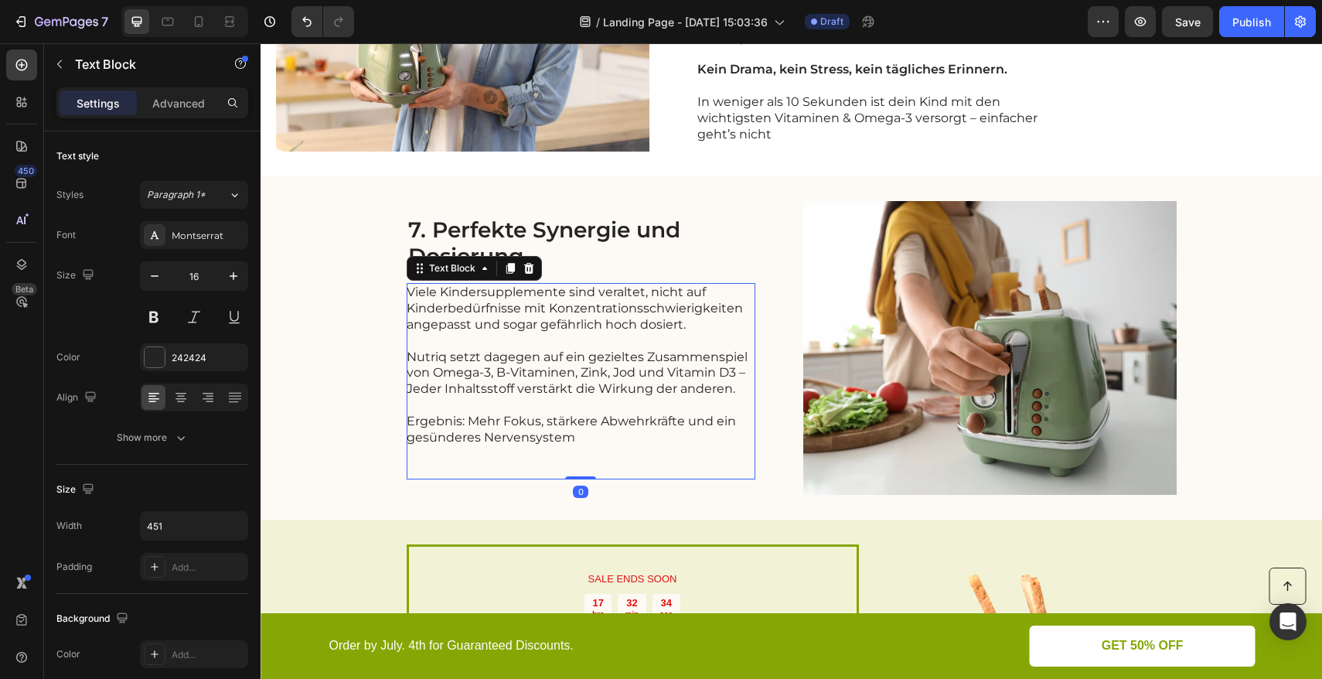
click at [734, 311] on p "Viele Kindersupplemente sind veraltet, nicht auf Kinderbedürfnisse mit Konzentr…" at bounding box center [580, 308] width 347 height 48
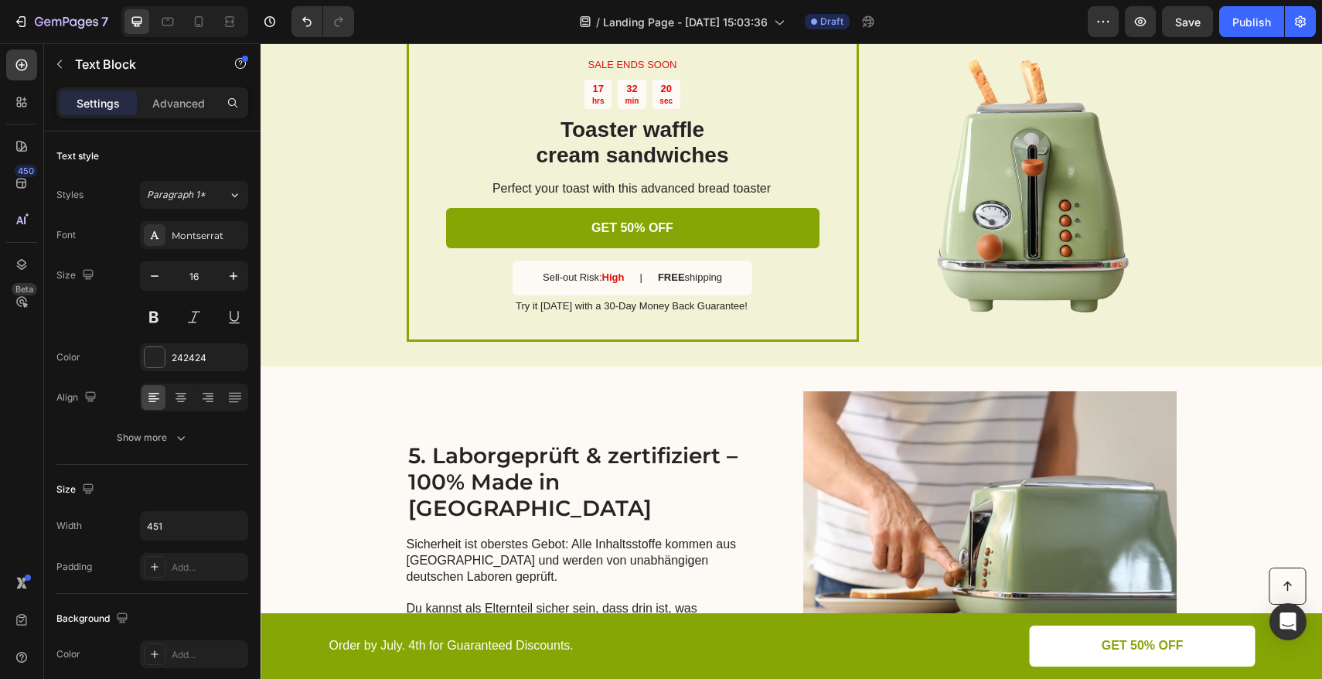
scroll to position [2100, 0]
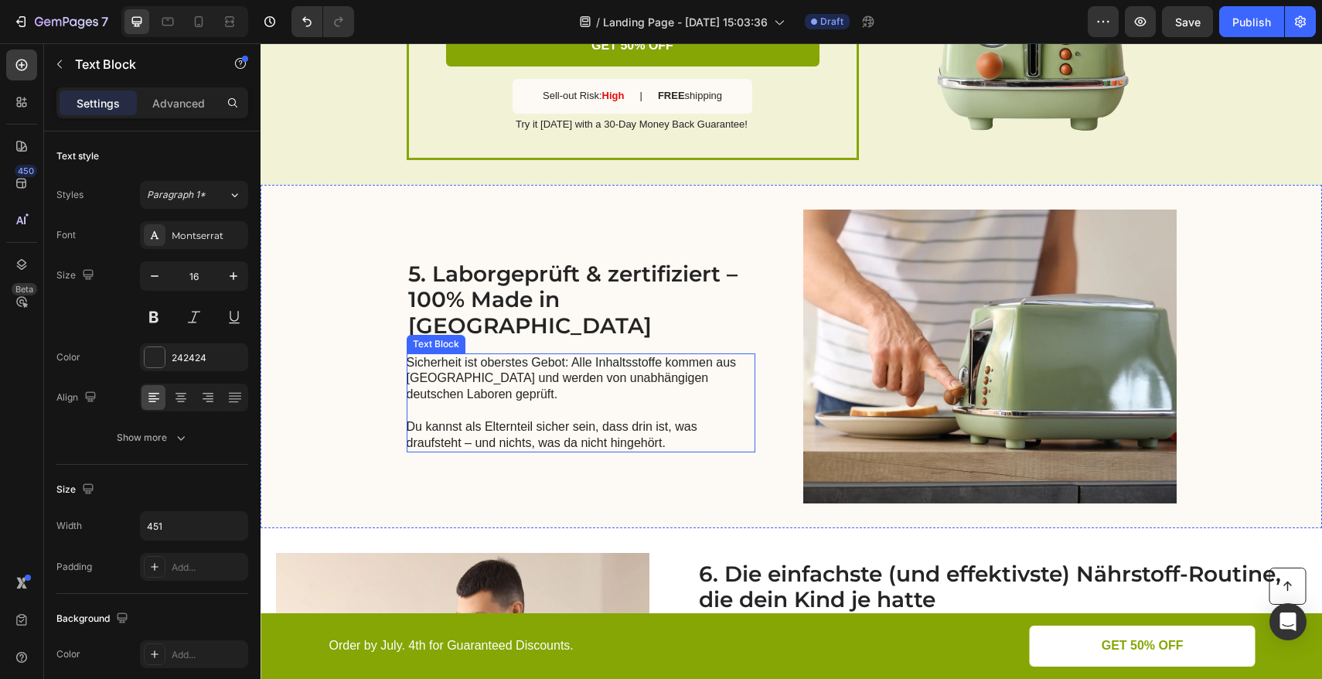
click at [523, 388] on p "Sicherheit ist oberstes Gebot: Alle Inhaltsstoffe kommen aus [GEOGRAPHIC_DATA] …" at bounding box center [580, 379] width 347 height 48
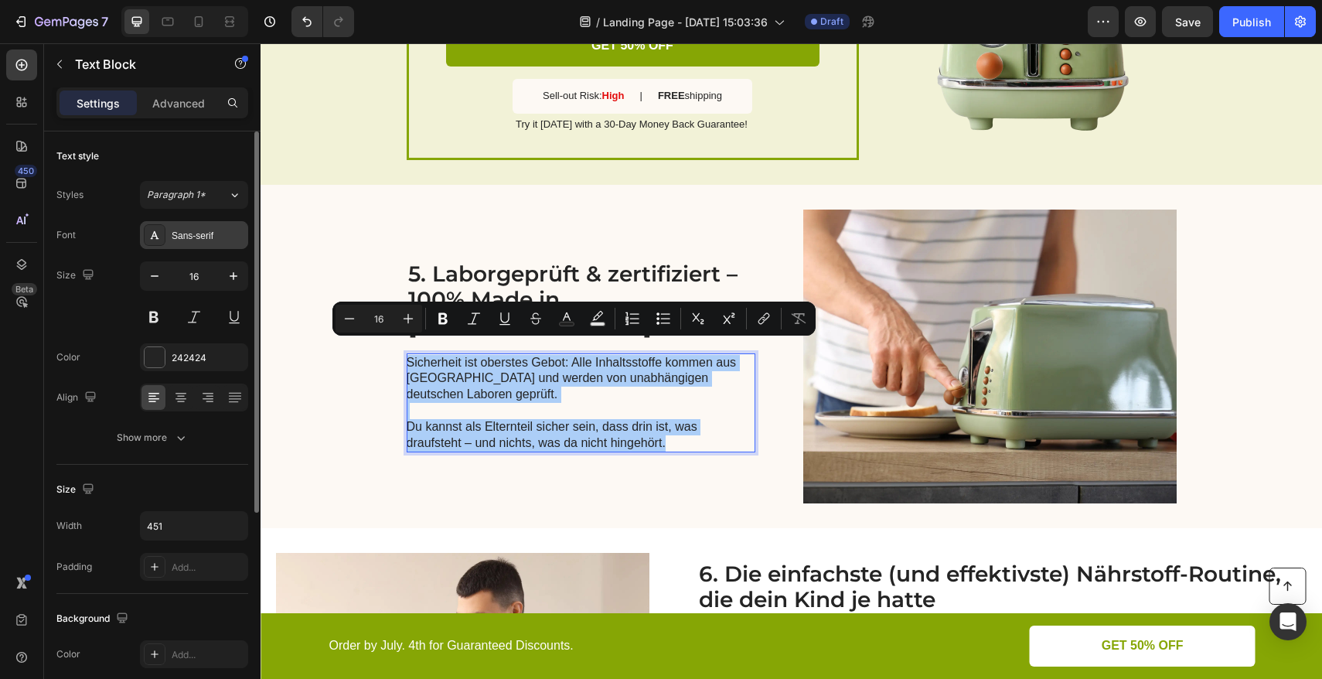
click at [218, 241] on div "Sans-serif" at bounding box center [208, 236] width 73 height 14
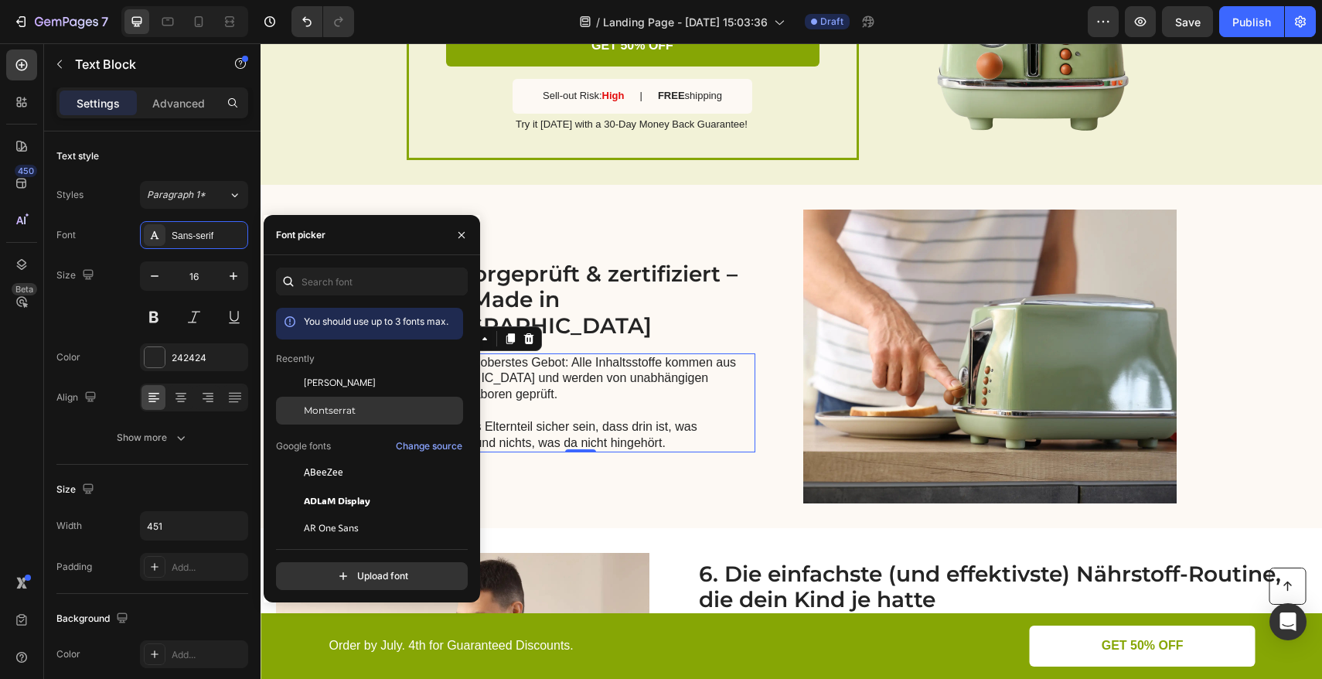
click at [339, 405] on span "Montserrat" at bounding box center [330, 410] width 52 height 14
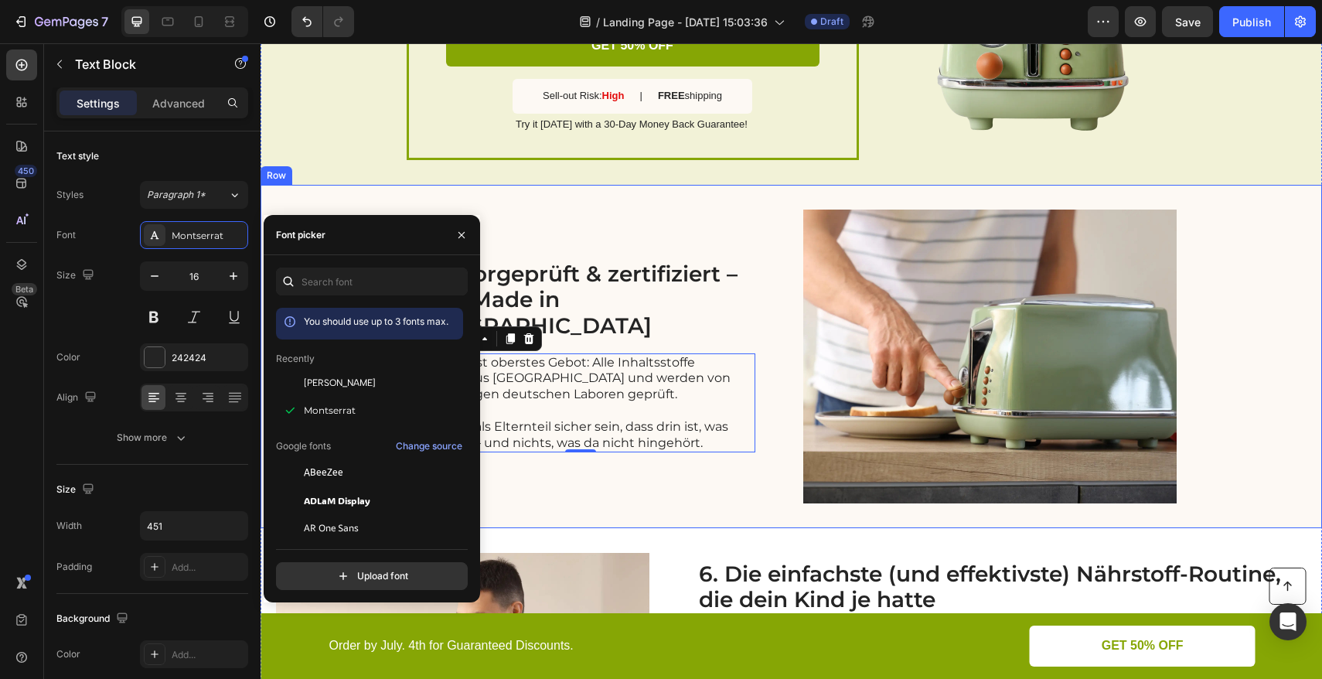
click at [597, 481] on div "5. Laborgeprüft & zertifiziert – 100% Made in [GEOGRAPHIC_DATA] Heading Sicherh…" at bounding box center [581, 356] width 349 height 294
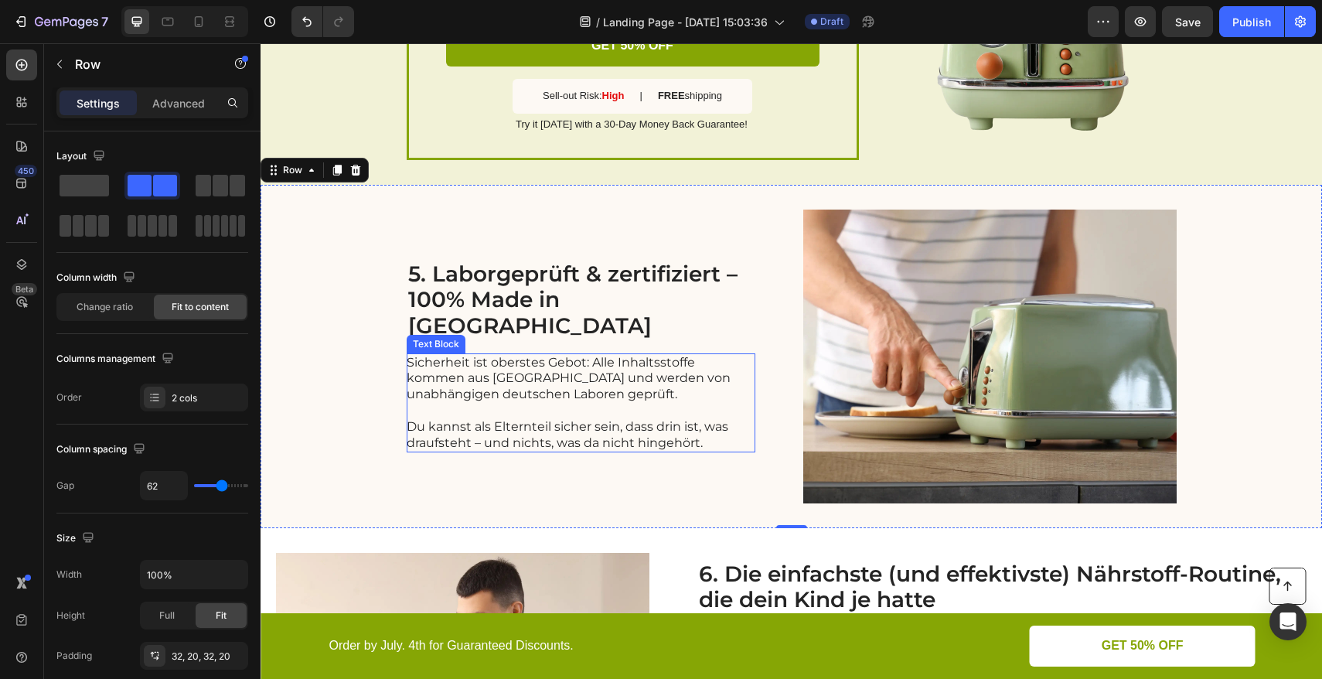
click at [703, 427] on p "Du kannst als Elternteil sicher sein, dass drin ist, was draufsteht – und nicht…" at bounding box center [580, 435] width 347 height 32
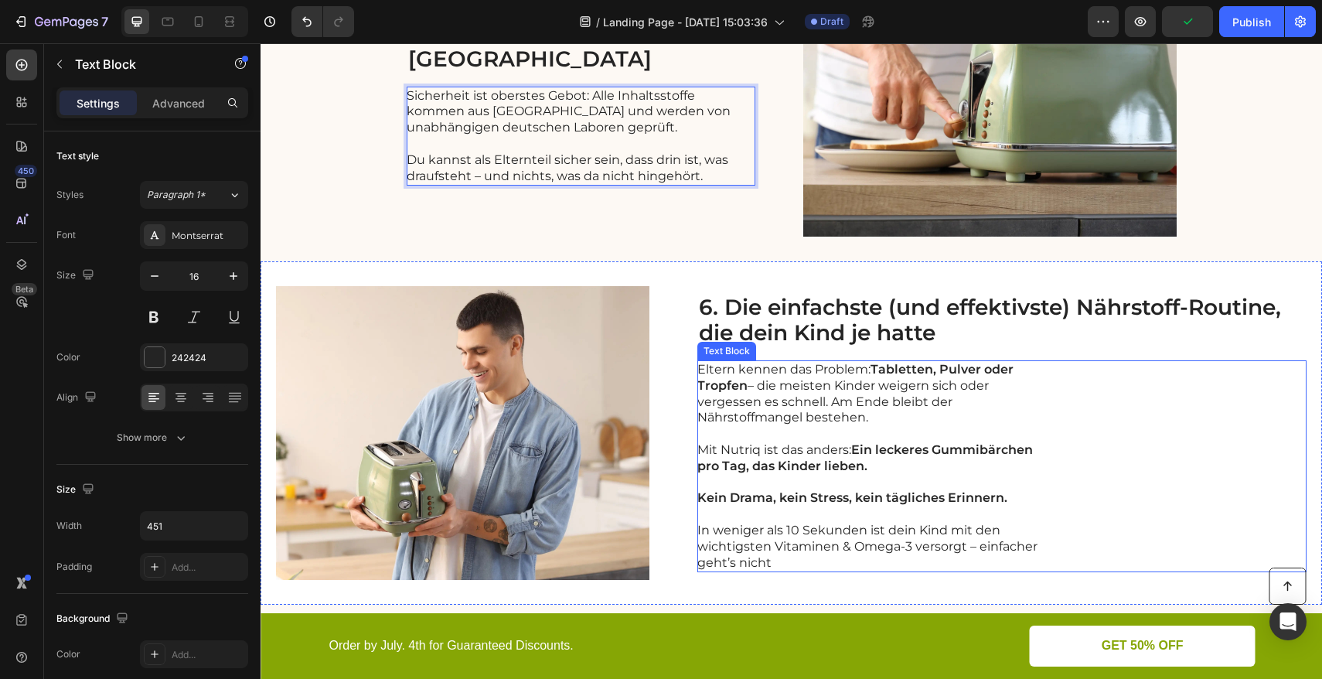
scroll to position [2176, 0]
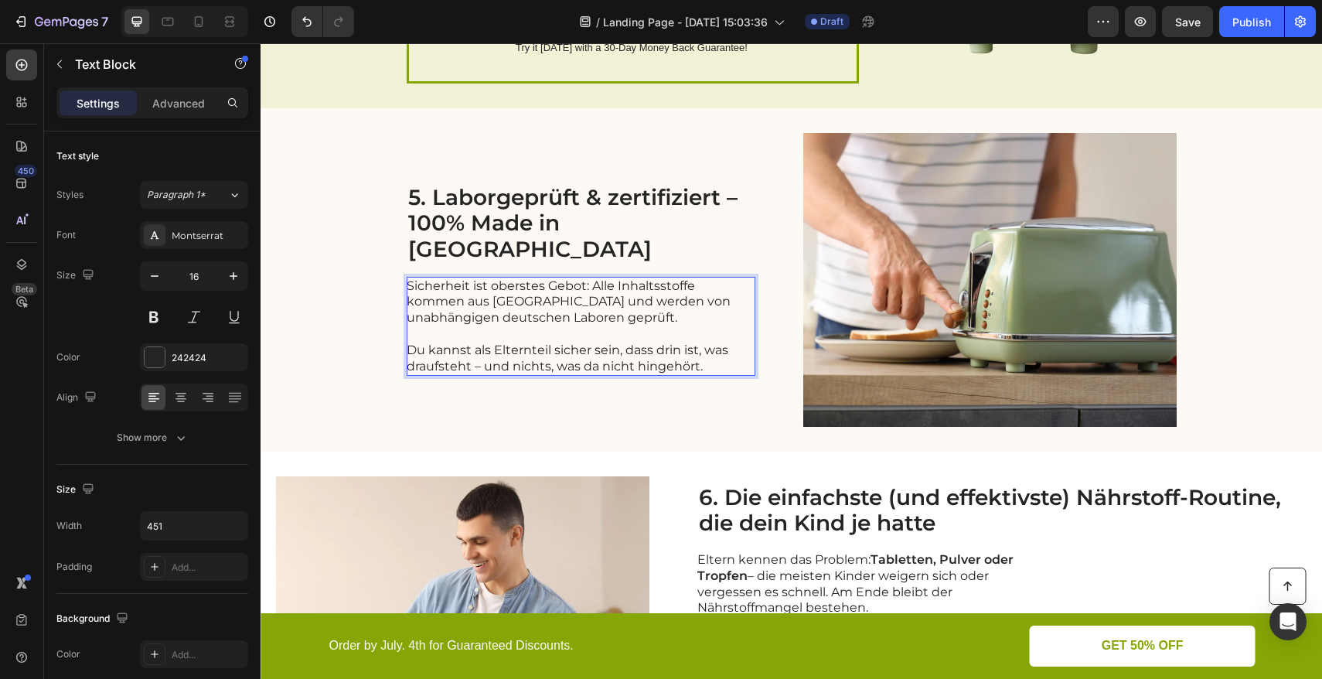
click at [526, 301] on p "Sicherheit ist oberstes Gebot: Alle Inhaltsstoffe kommen aus [GEOGRAPHIC_DATA] …" at bounding box center [580, 302] width 347 height 48
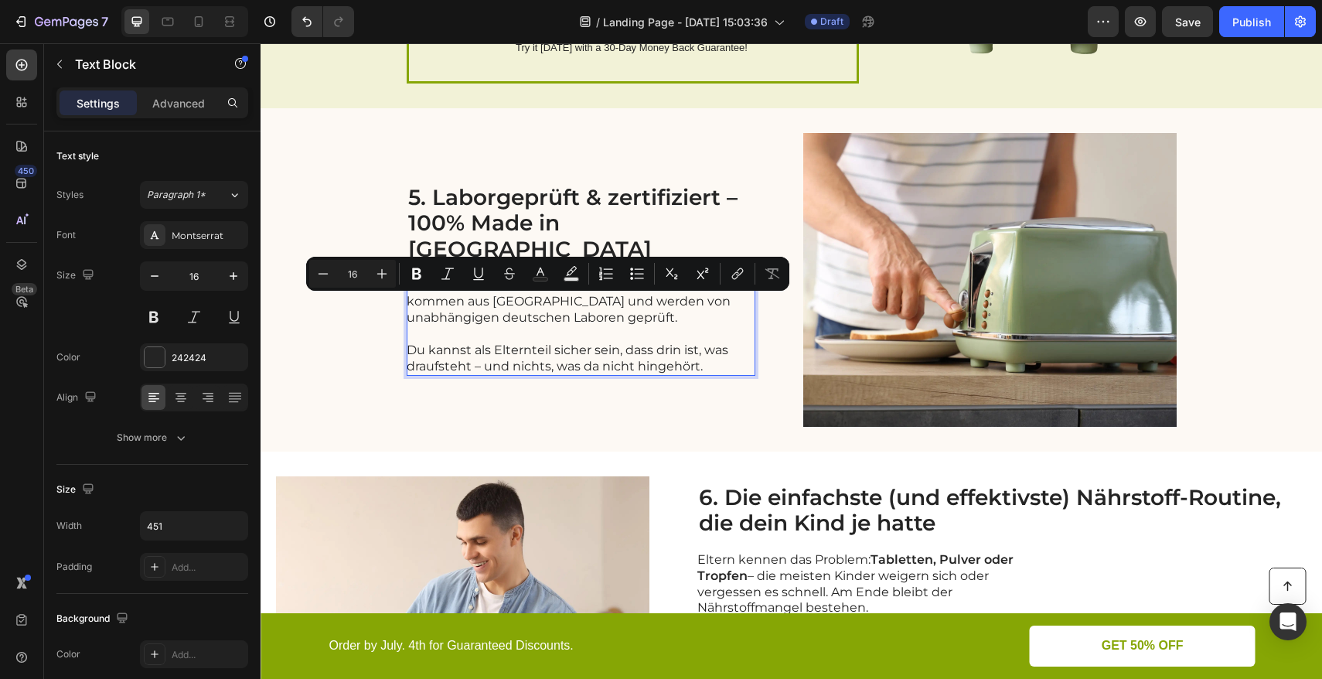
click at [432, 299] on p "Sicherheit ist oberstes Gebot: Alle Inhaltsstoffe kommen aus [GEOGRAPHIC_DATA] …" at bounding box center [580, 302] width 347 height 48
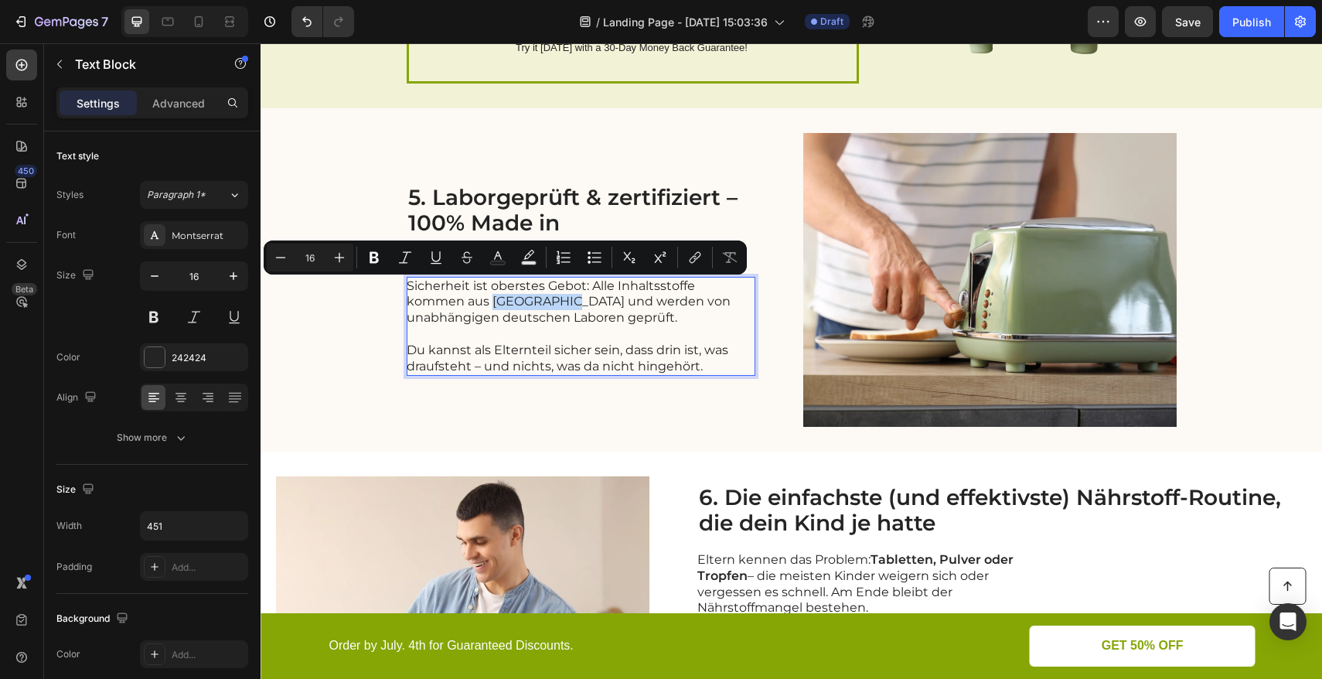
drag, startPoint x: 424, startPoint y: 288, endPoint x: 502, endPoint y: 292, distance: 78.2
click at [502, 292] on p "Sicherheit ist oberstes Gebot: Alle Inhaltsstoffe kommen aus [GEOGRAPHIC_DATA] …" at bounding box center [580, 302] width 347 height 48
click at [383, 264] on button "Bold" at bounding box center [374, 257] width 28 height 28
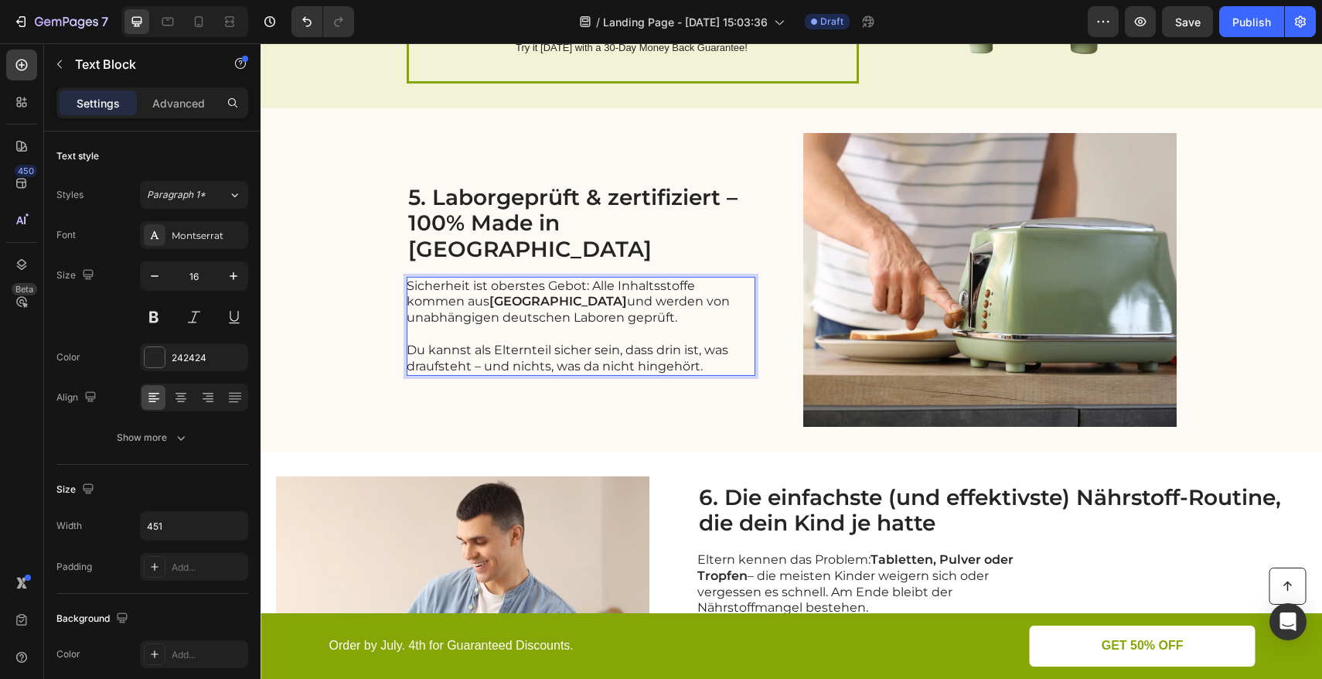
click at [539, 326] on p "Rich Text Editor. Editing area: main" at bounding box center [580, 334] width 347 height 16
drag, startPoint x: 617, startPoint y: 289, endPoint x: 519, endPoint y: 308, distance: 100.0
click at [519, 308] on p "Sicherheit ist oberstes Gebot: Alle Inhaltsstoffe kommen aus [GEOGRAPHIC_DATA] …" at bounding box center [580, 302] width 347 height 48
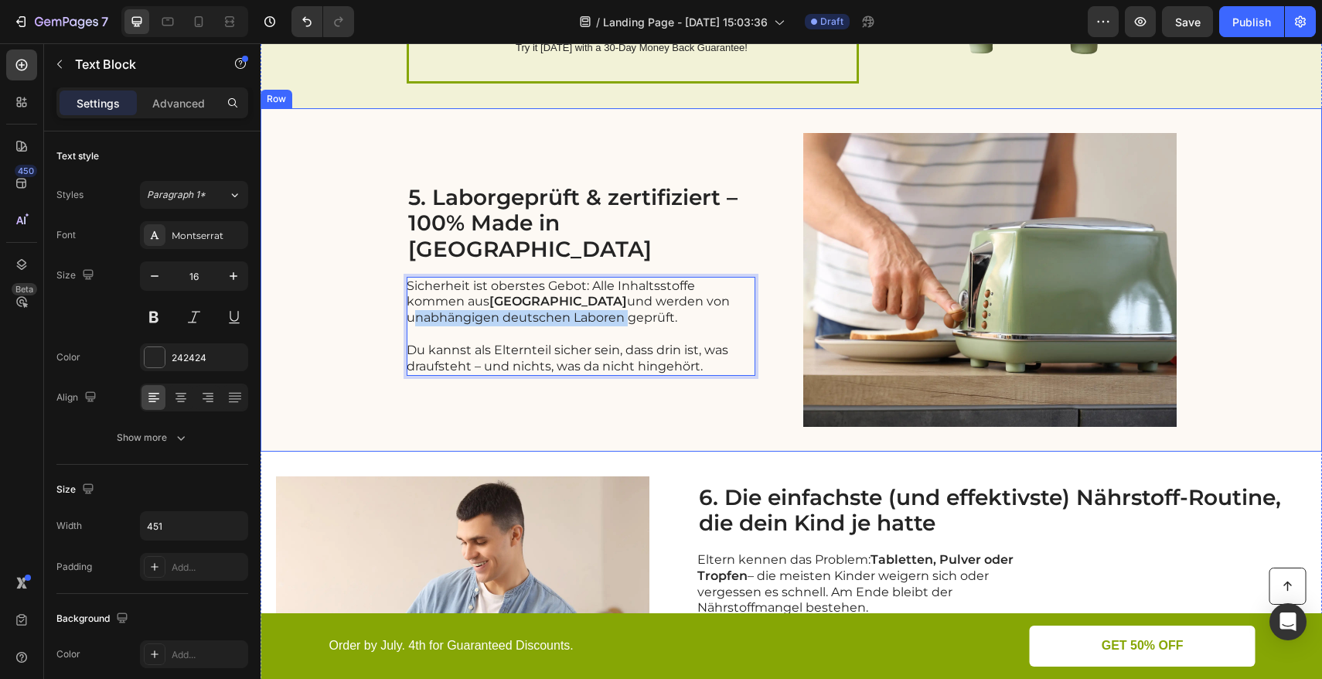
click at [436, 418] on div "5. Laborgeprüft & zertifiziert – 100% Made in [GEOGRAPHIC_DATA] Heading Sicherh…" at bounding box center [581, 280] width 349 height 294
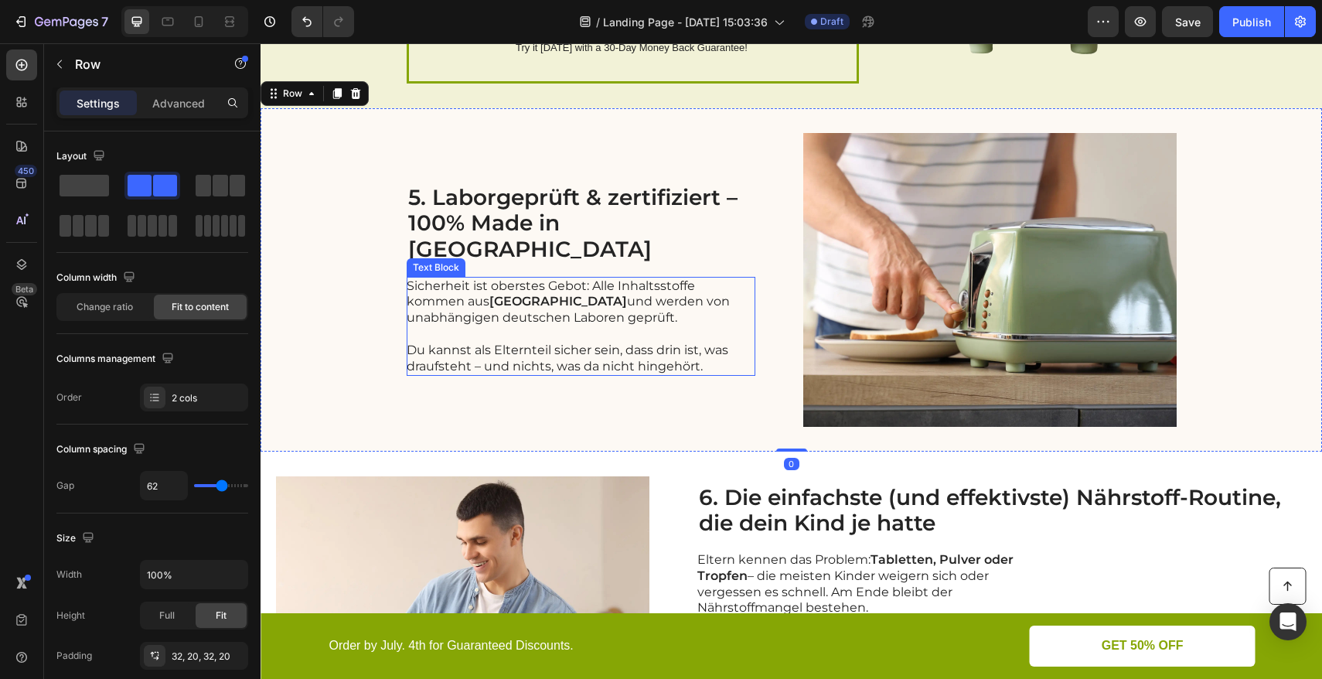
drag, startPoint x: 608, startPoint y: 302, endPoint x: 618, endPoint y: 293, distance: 13.7
click at [608, 302] on p "Sicherheit ist oberstes Gebot: Alle Inhaltsstoffe kommen aus [GEOGRAPHIC_DATA] …" at bounding box center [580, 302] width 347 height 48
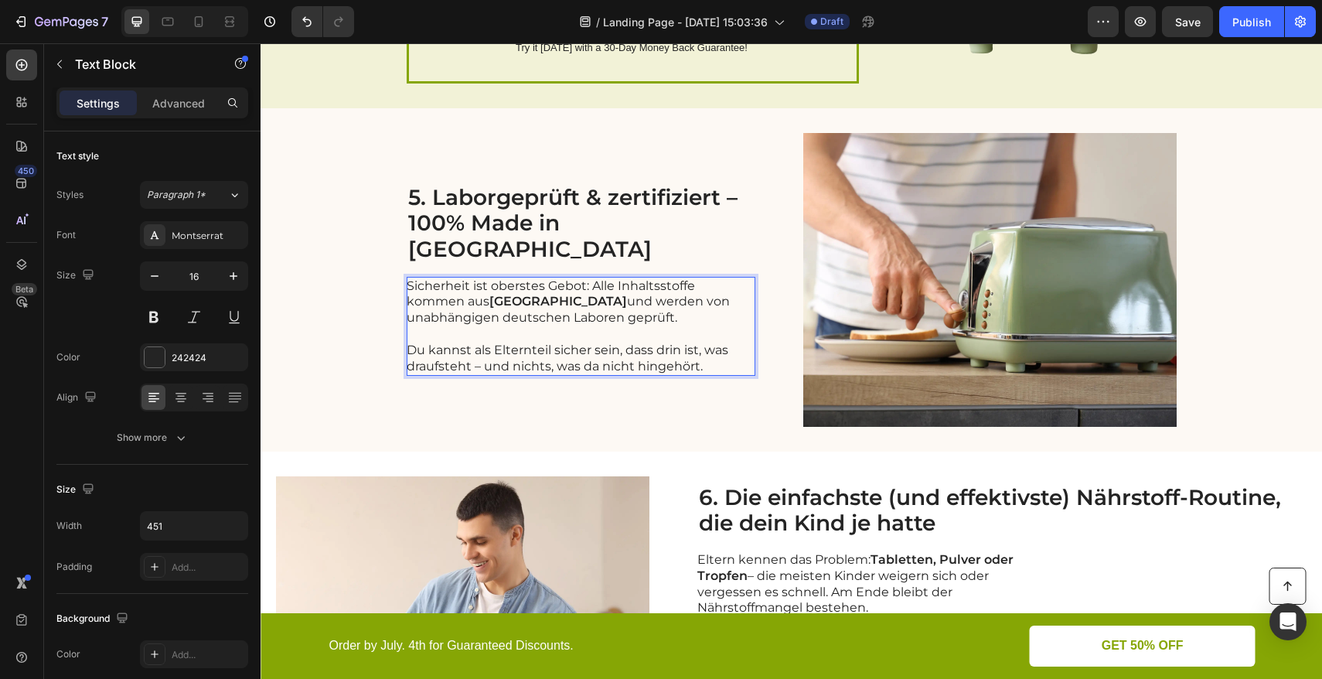
click at [614, 291] on p "Sicherheit ist oberstes Gebot: Alle Inhaltsstoffe kommen aus [GEOGRAPHIC_DATA] …" at bounding box center [580, 302] width 347 height 48
drag, startPoint x: 615, startPoint y: 290, endPoint x: 519, endPoint y: 307, distance: 97.3
click at [519, 307] on p "Sicherheit ist oberstes Gebot: Alle Inhaltsstoffe kommen aus [GEOGRAPHIC_DATA] …" at bounding box center [580, 302] width 347 height 48
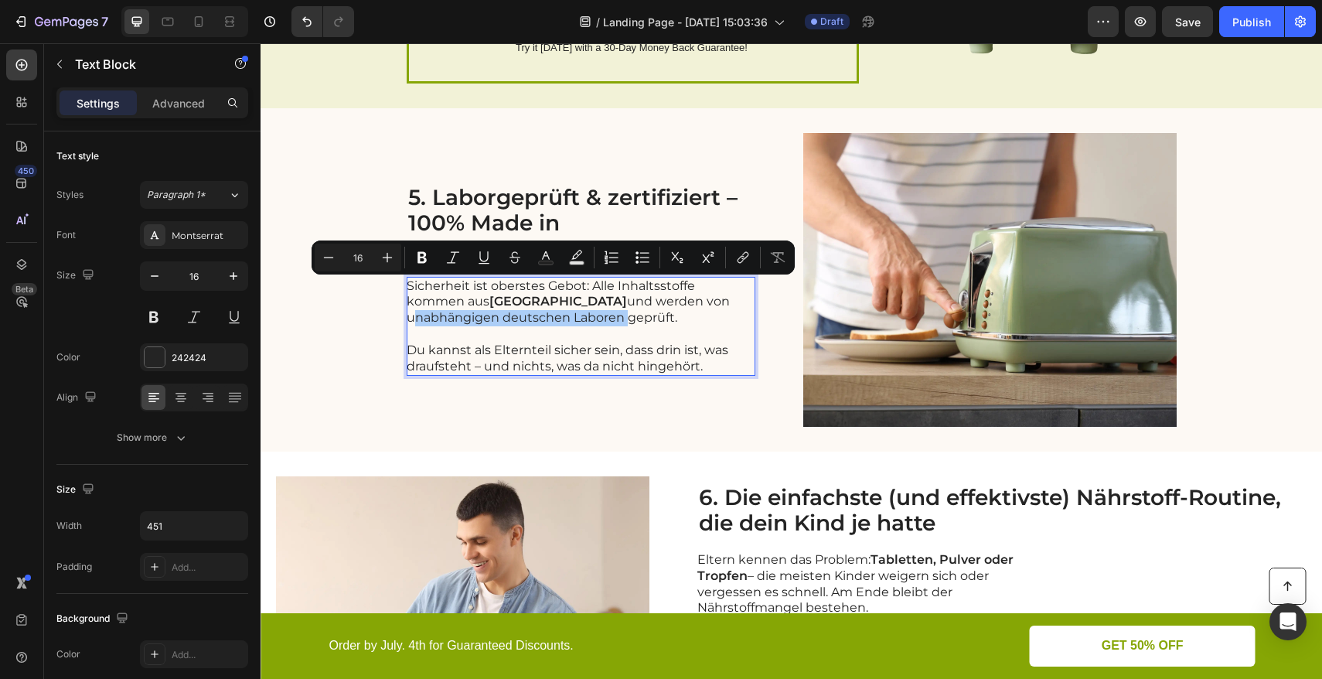
drag, startPoint x: 427, startPoint y: 264, endPoint x: 441, endPoint y: 272, distance: 16.3
click at [428, 264] on icon "Editor contextual toolbar" at bounding box center [421, 257] width 15 height 15
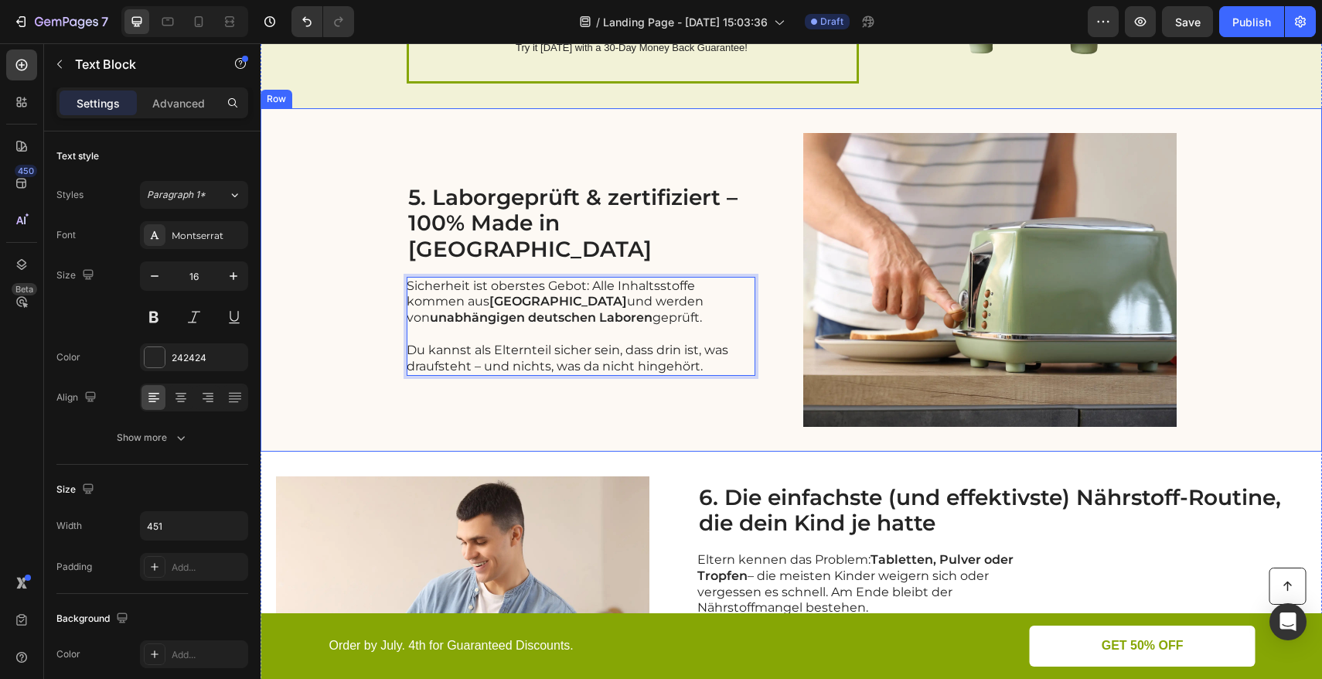
drag, startPoint x: 373, startPoint y: 267, endPoint x: 375, endPoint y: 299, distance: 31.7
click at [373, 267] on div "5. Laborgeprüft & zertifiziert – 100% Made in [GEOGRAPHIC_DATA] Heading Sicherh…" at bounding box center [790, 279] width 1061 height 343
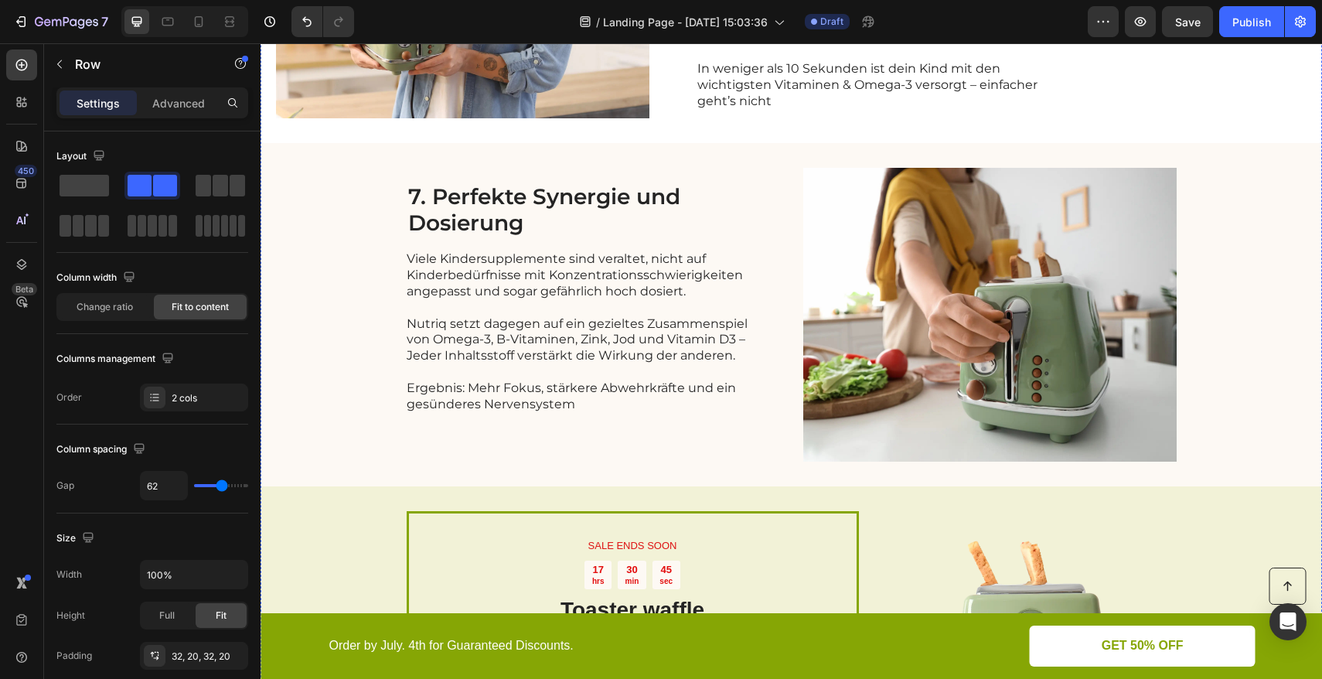
scroll to position [2895, 0]
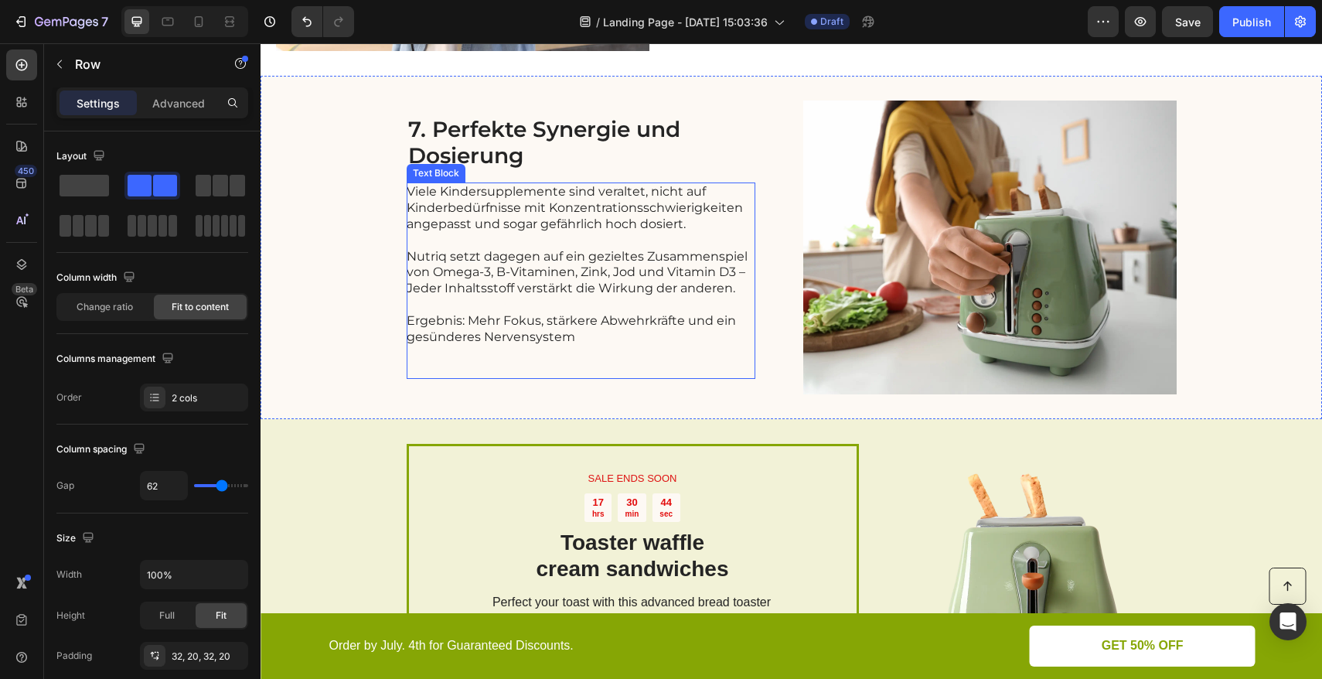
click at [529, 230] on p "Viele Kindersupplemente sind veraltet, nicht auf Kinderbedürfnisse mit Konzentr…" at bounding box center [580, 208] width 347 height 48
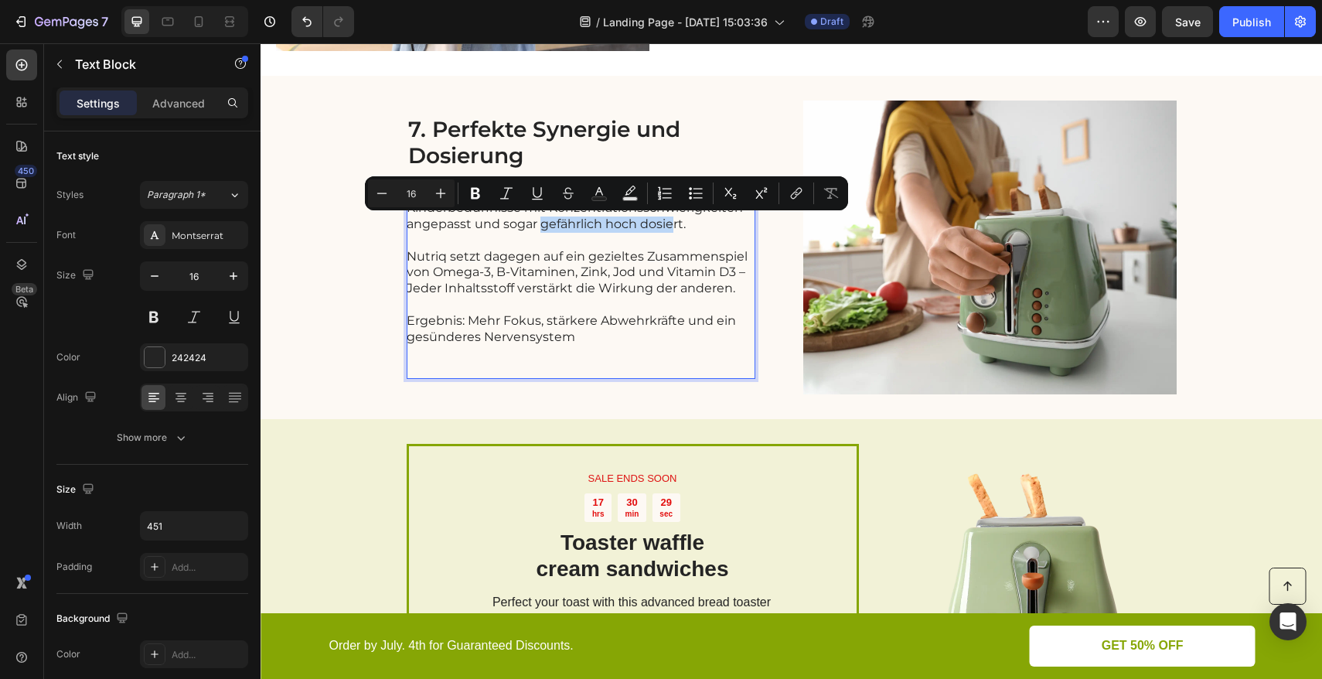
drag, startPoint x: 535, startPoint y: 228, endPoint x: 665, endPoint y: 232, distance: 129.9
click at [665, 232] on p "Viele Kindersupplemente sind veraltet, nicht auf Kinderbedürfnisse mit Konzentr…" at bounding box center [580, 208] width 347 height 48
click at [475, 196] on icon "Editor contextual toolbar" at bounding box center [468, 192] width 15 height 15
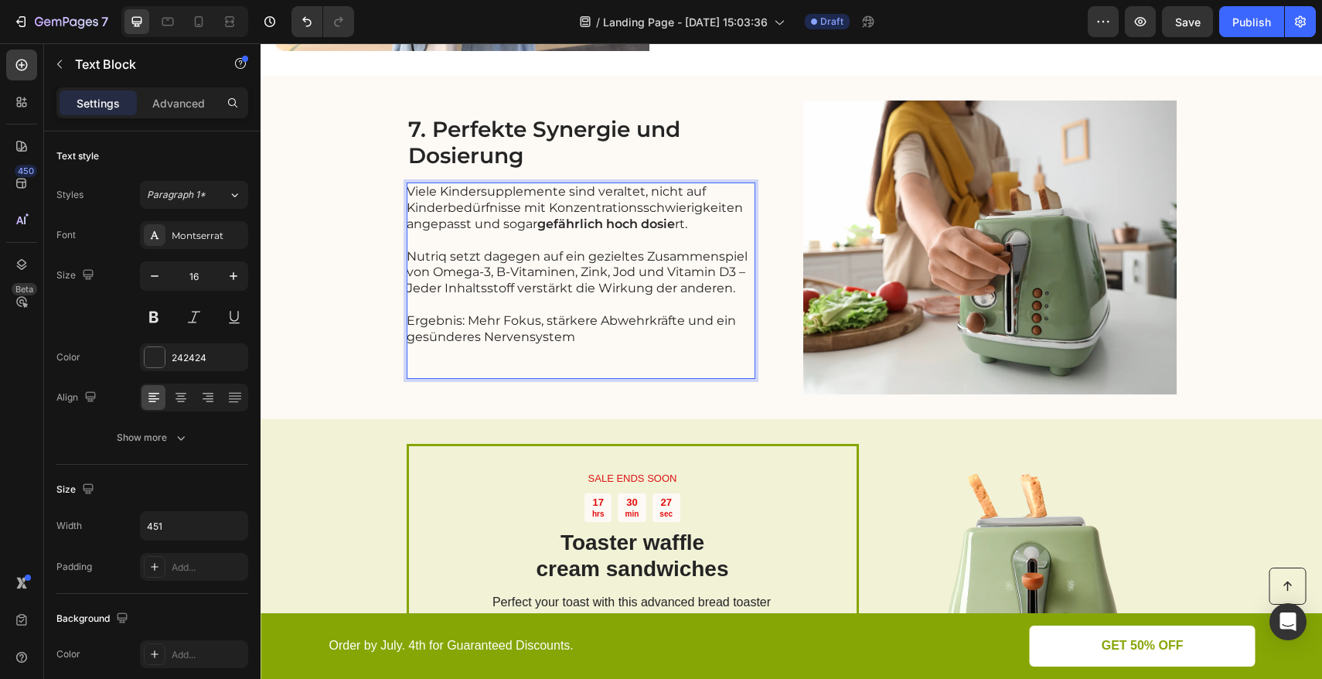
click at [646, 223] on strong "gefährlich hoch dosie" at bounding box center [606, 223] width 138 height 15
drag, startPoint x: 685, startPoint y: 225, endPoint x: 672, endPoint y: 224, distance: 12.4
click at [672, 224] on p "Viele Kindersupplemente sind veraltet, nicht auf Kinderbedürfnisse mit Konzentr…" at bounding box center [580, 208] width 347 height 48
click at [323, 315] on div "7. Perfekte Synergie und Dosierung Heading Viele Kindersupplemente sind veralte…" at bounding box center [790, 247] width 1061 height 343
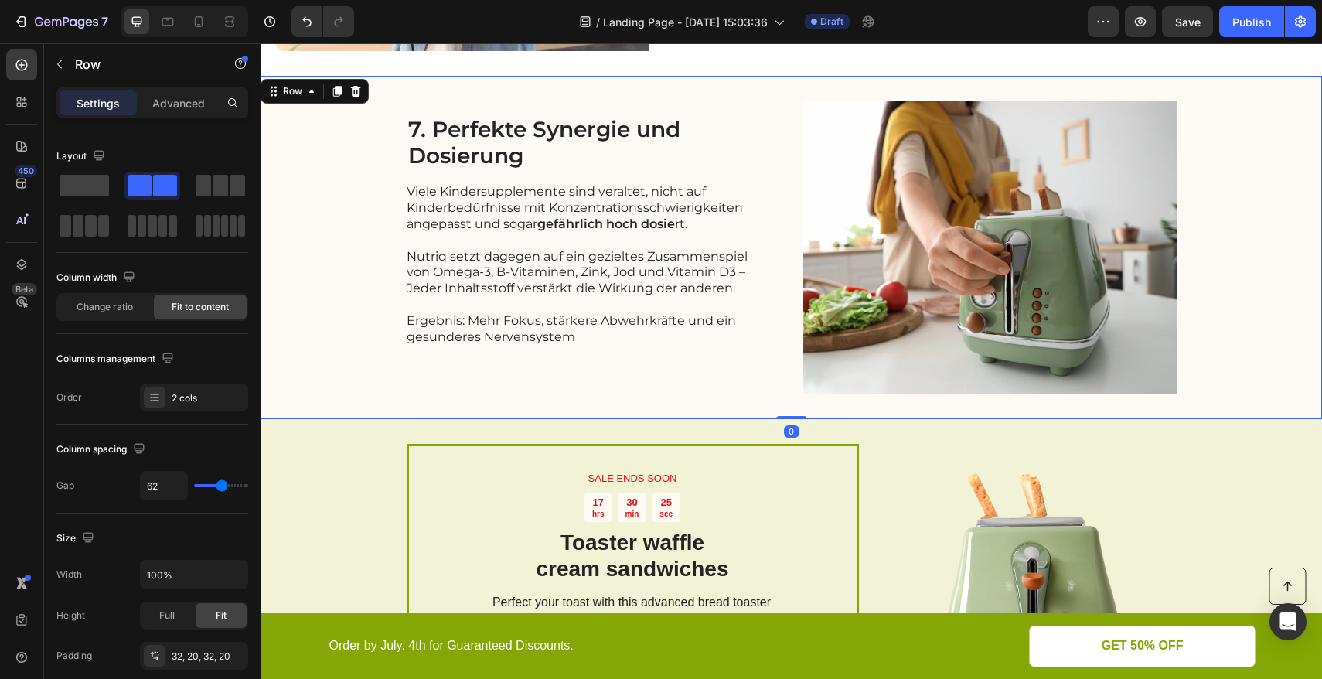
click at [386, 283] on div "7. Perfekte Synergie und Dosierung Heading Viele Kindersupplemente sind veralte…" at bounding box center [790, 247] width 1061 height 343
click at [661, 244] on p "Rich Text Editor. Editing area: main" at bounding box center [580, 241] width 347 height 16
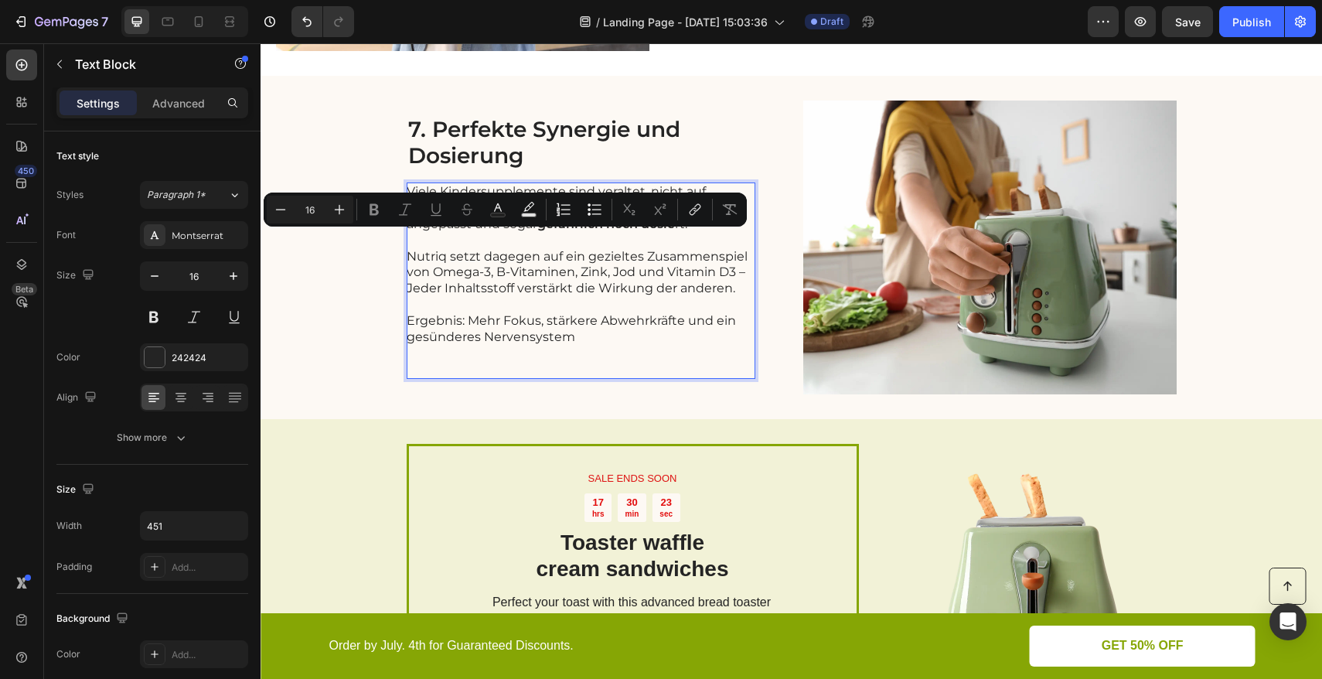
click at [686, 231] on p "Viele Kindersupplemente sind veraltet, nicht auf Kinderbedürfnisse mit Konzentr…" at bounding box center [580, 208] width 347 height 48
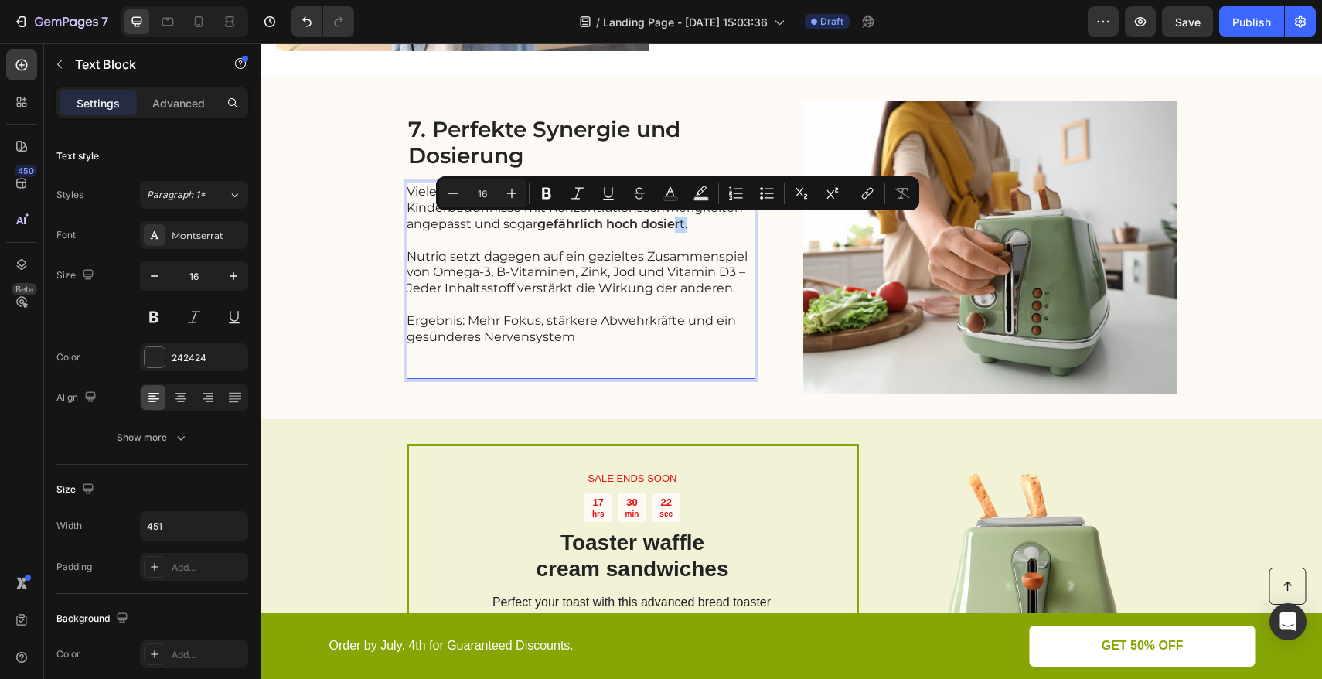
drag, startPoint x: 686, startPoint y: 225, endPoint x: 672, endPoint y: 226, distance: 13.9
click at [672, 226] on p "Viele Kindersupplemente sind veraltet, nicht auf Kinderbedürfnisse mit Konzentr…" at bounding box center [580, 208] width 347 height 48
click at [544, 194] on icon "Editor contextual toolbar" at bounding box center [546, 192] width 15 height 15
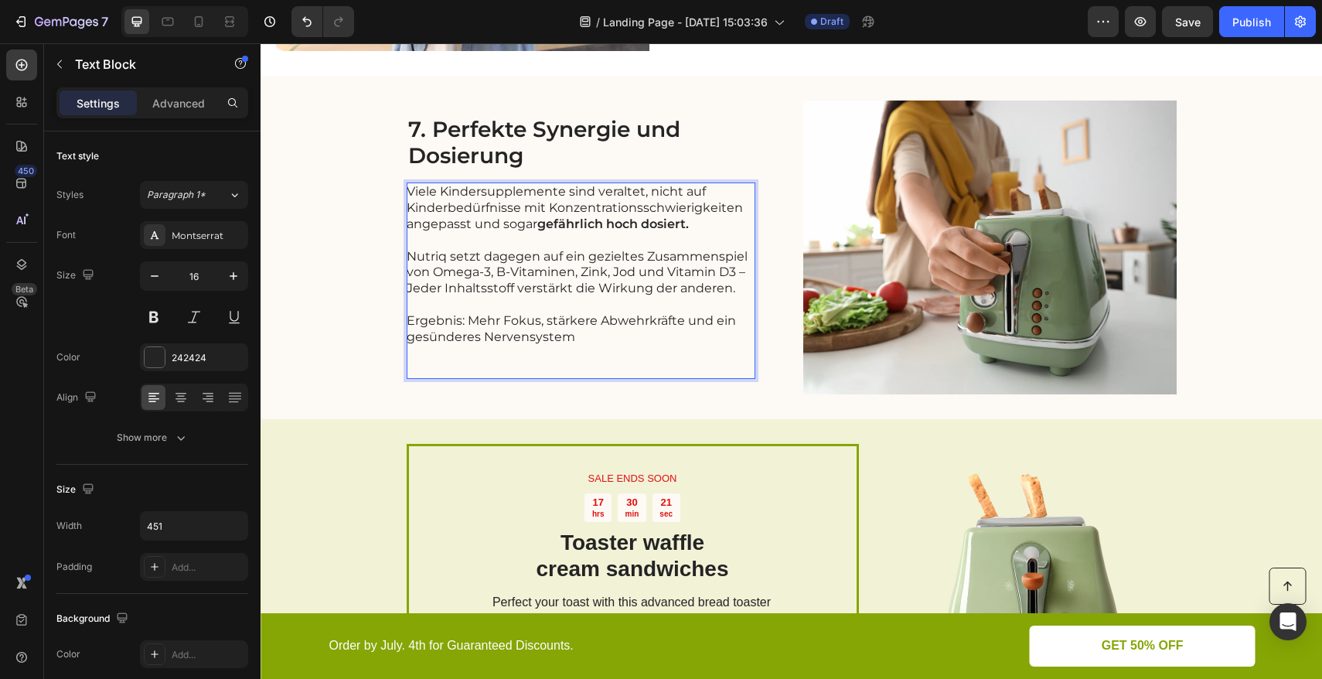
click at [554, 273] on p "Nutriq setzt dagegen auf ein gezieltes Zusammenspiel von Omega-3, B-Vitaminen, …" at bounding box center [580, 273] width 347 height 48
drag, startPoint x: 427, startPoint y: 274, endPoint x: 738, endPoint y: 274, distance: 311.5
click at [738, 274] on p "Nutriq setzt dagegen auf ein gezieltes Zusammenspiel von Omega-3, B-Vitaminen, …" at bounding box center [580, 273] width 347 height 48
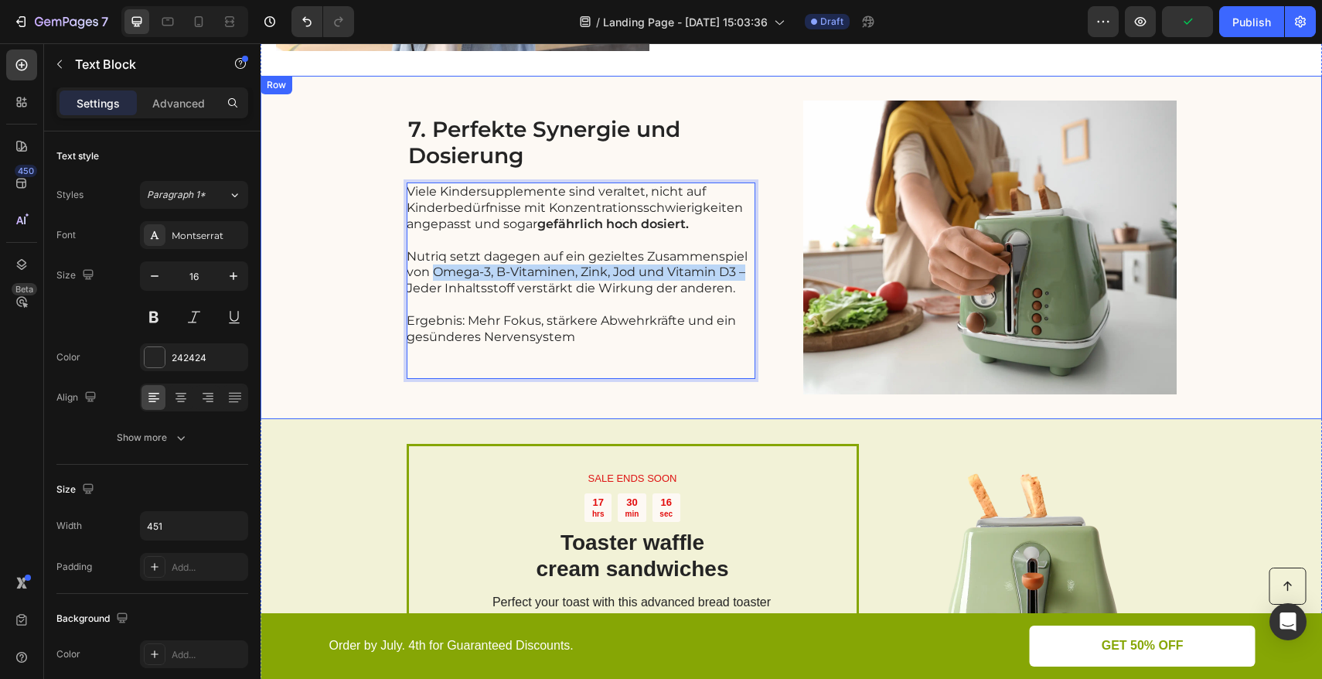
click at [407, 388] on div "7. Perfekte Synergie und Dosierung Heading Viele Kindersupplemente sind veralte…" at bounding box center [581, 247] width 349 height 294
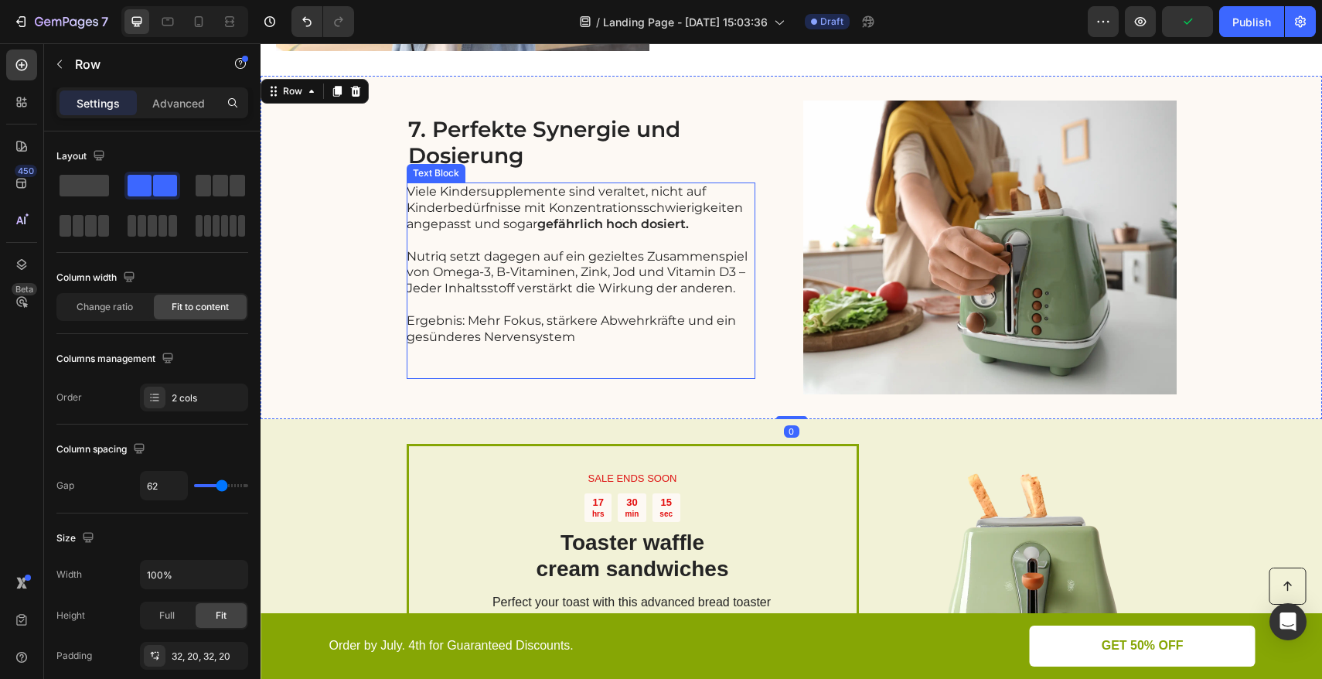
click at [501, 278] on p "Nutriq setzt dagegen auf ein gezieltes Zusammenspiel von Omega-3, B-Vitaminen, …" at bounding box center [580, 273] width 347 height 48
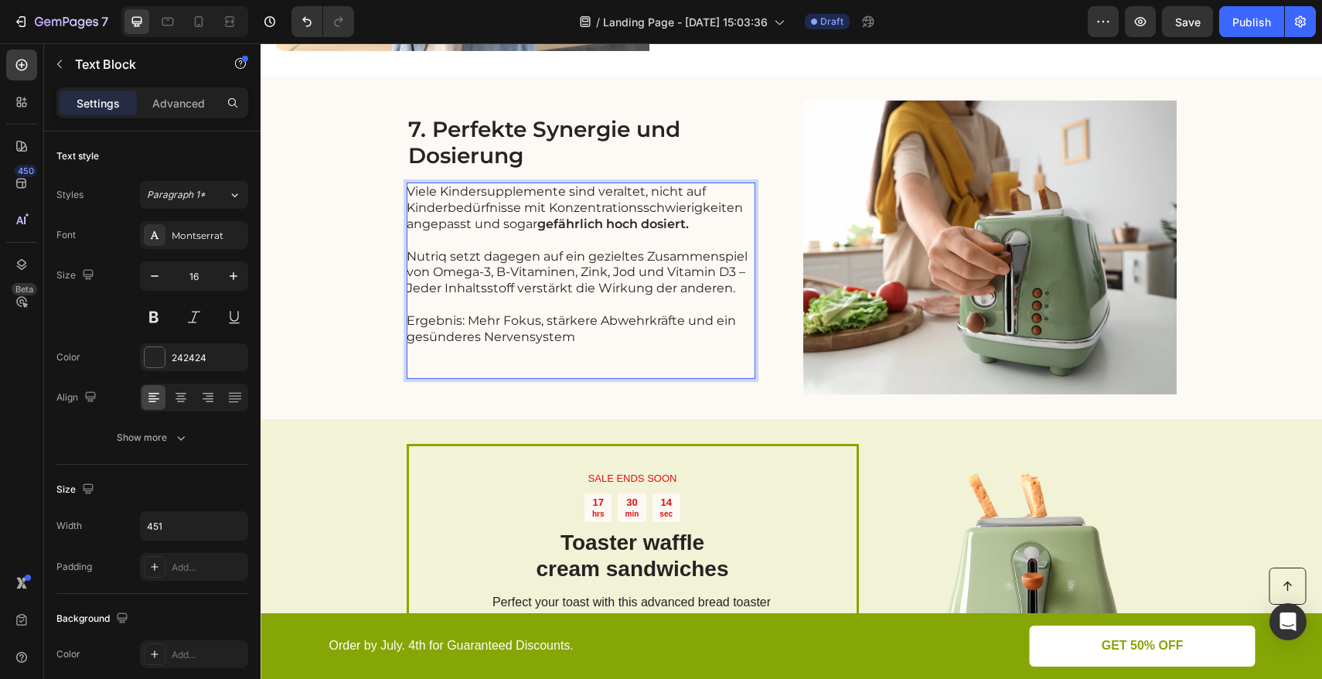
click at [431, 274] on p "Nutriq setzt dagegen auf ein gezieltes Zusammenspiel von Omega-3, B-Vitaminen, …" at bounding box center [580, 273] width 347 height 48
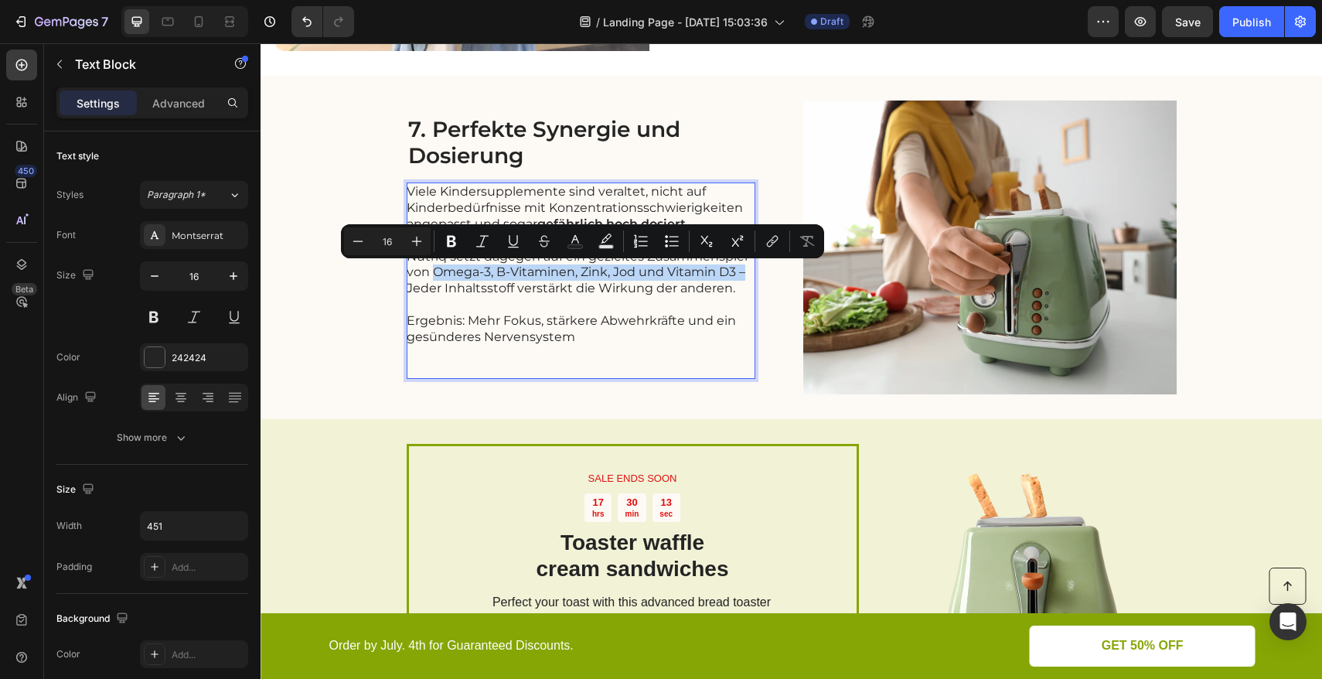
drag, startPoint x: 427, startPoint y: 273, endPoint x: 738, endPoint y: 274, distance: 311.5
click at [738, 274] on p "Nutriq setzt dagegen auf ein gezieltes Zusammenspiel von Omega-3, B-Vitaminen, …" at bounding box center [580, 273] width 347 height 48
drag, startPoint x: 453, startPoint y: 247, endPoint x: 451, endPoint y: 256, distance: 8.6
click at [453, 247] on icon "Editor contextual toolbar" at bounding box center [451, 240] width 15 height 15
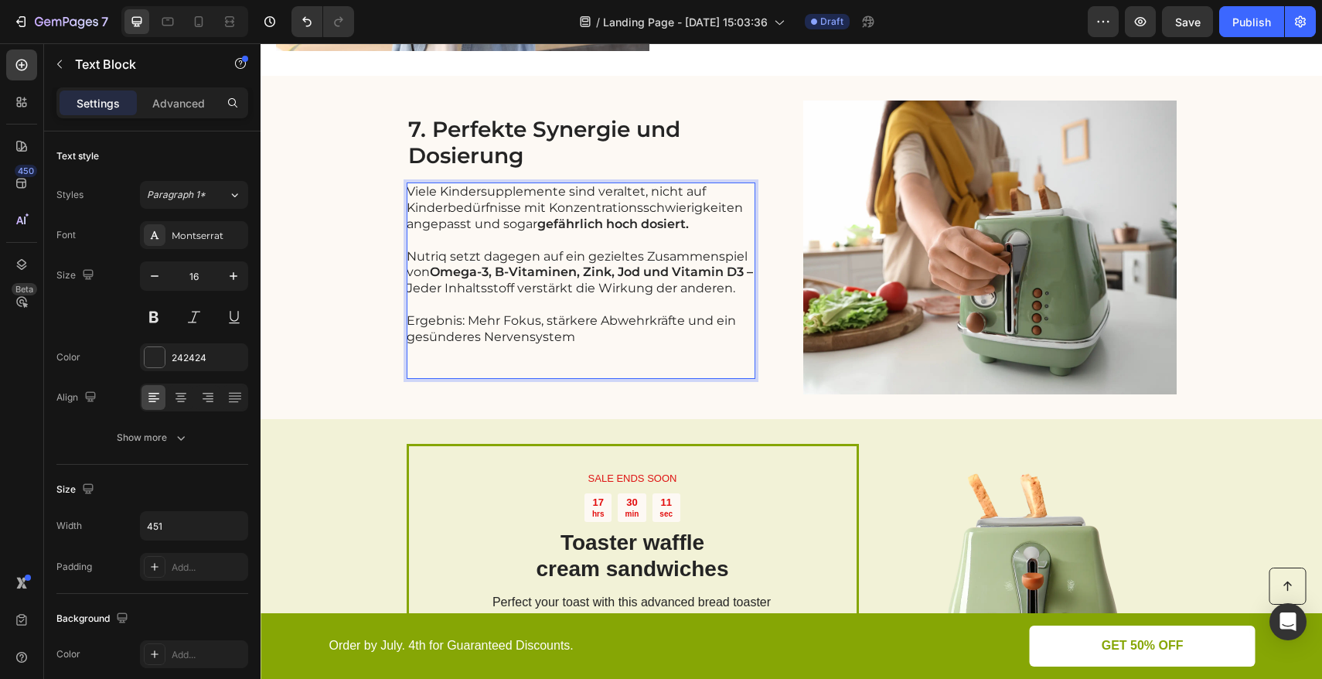
click at [498, 297] on p "Rich Text Editor. Editing area: main" at bounding box center [580, 305] width 347 height 16
drag, startPoint x: 737, startPoint y: 290, endPoint x: 401, endPoint y: 288, distance: 336.2
click at [407, 288] on p "Nutriq setzt dagegen auf ein gezieltes Zusammenspiel von Omega-3, B-Vitaminen, …" at bounding box center [580, 273] width 347 height 48
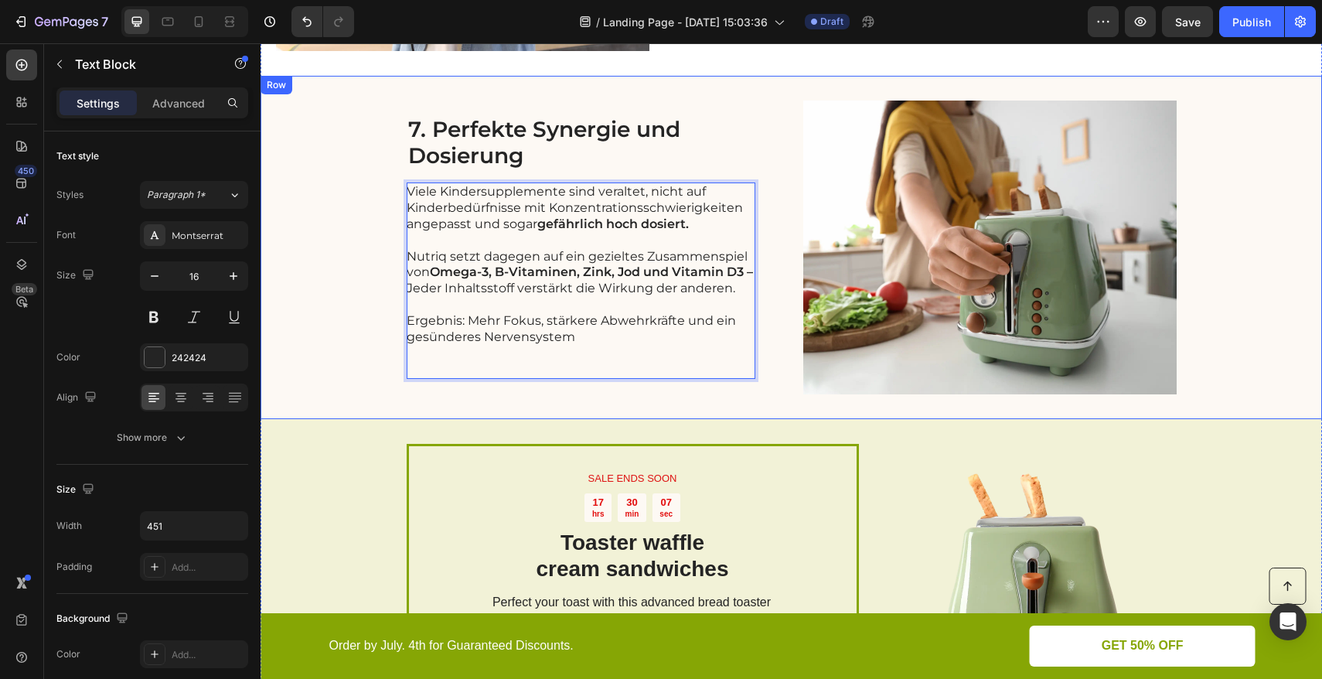
click at [459, 388] on div "7. Perfekte Synergie und Dosierung Heading Viele Kindersupplemente sind veralte…" at bounding box center [581, 247] width 349 height 294
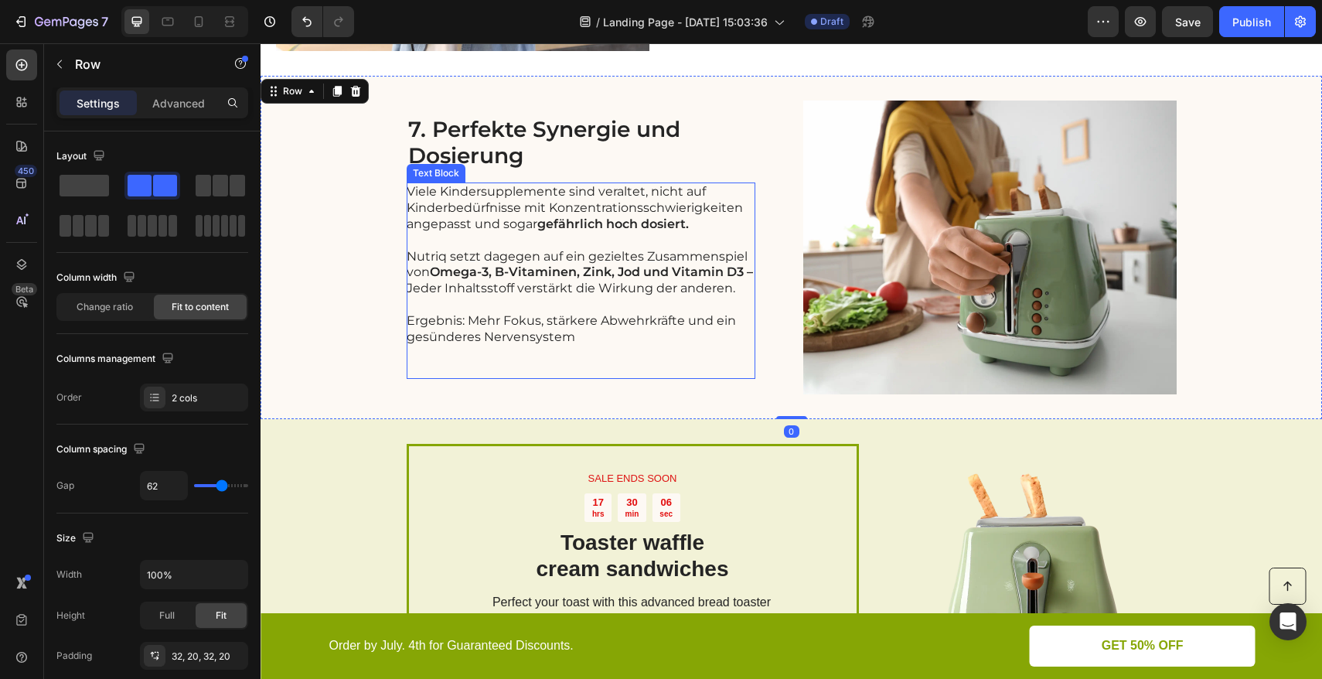
click at [512, 305] on p "Rich Text Editor. Editing area: main" at bounding box center [580, 305] width 347 height 16
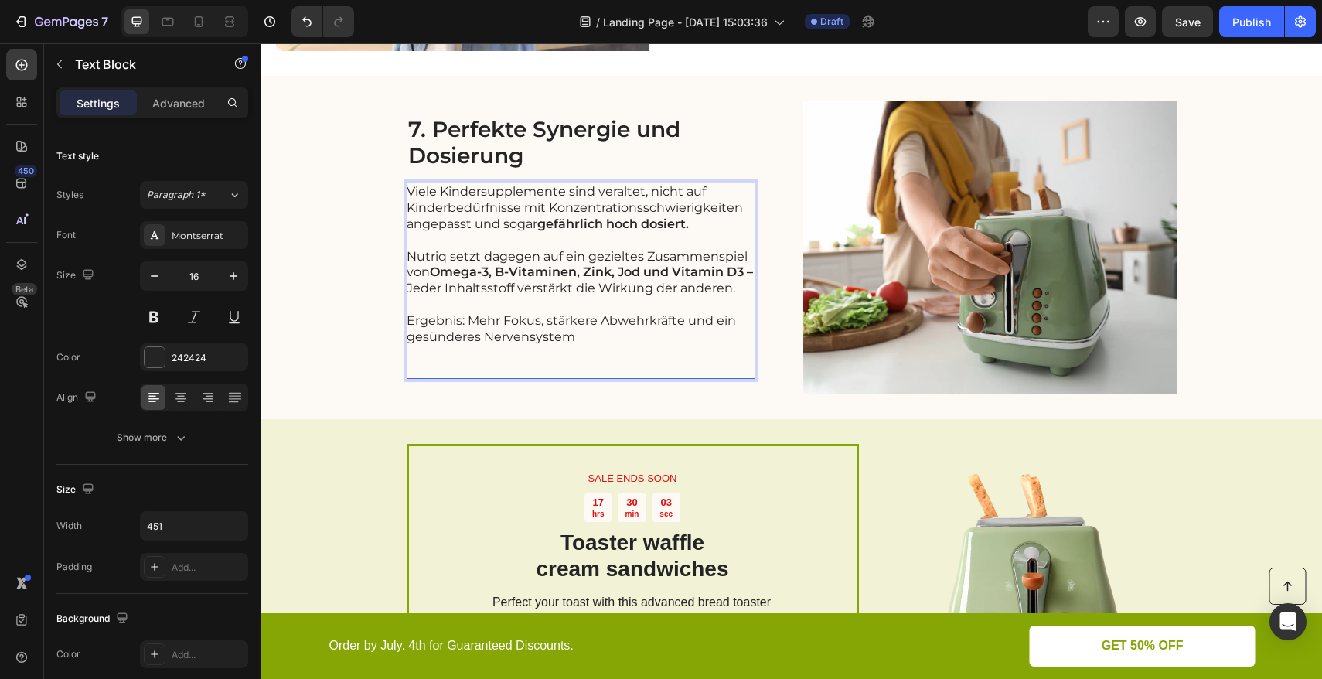
drag, startPoint x: 737, startPoint y: 288, endPoint x: 403, endPoint y: 288, distance: 334.7
click at [407, 288] on p "Nutriq setzt dagegen auf ein gezieltes Zusammenspiel von Omega-3, B-Vitaminen, …" at bounding box center [580, 273] width 347 height 48
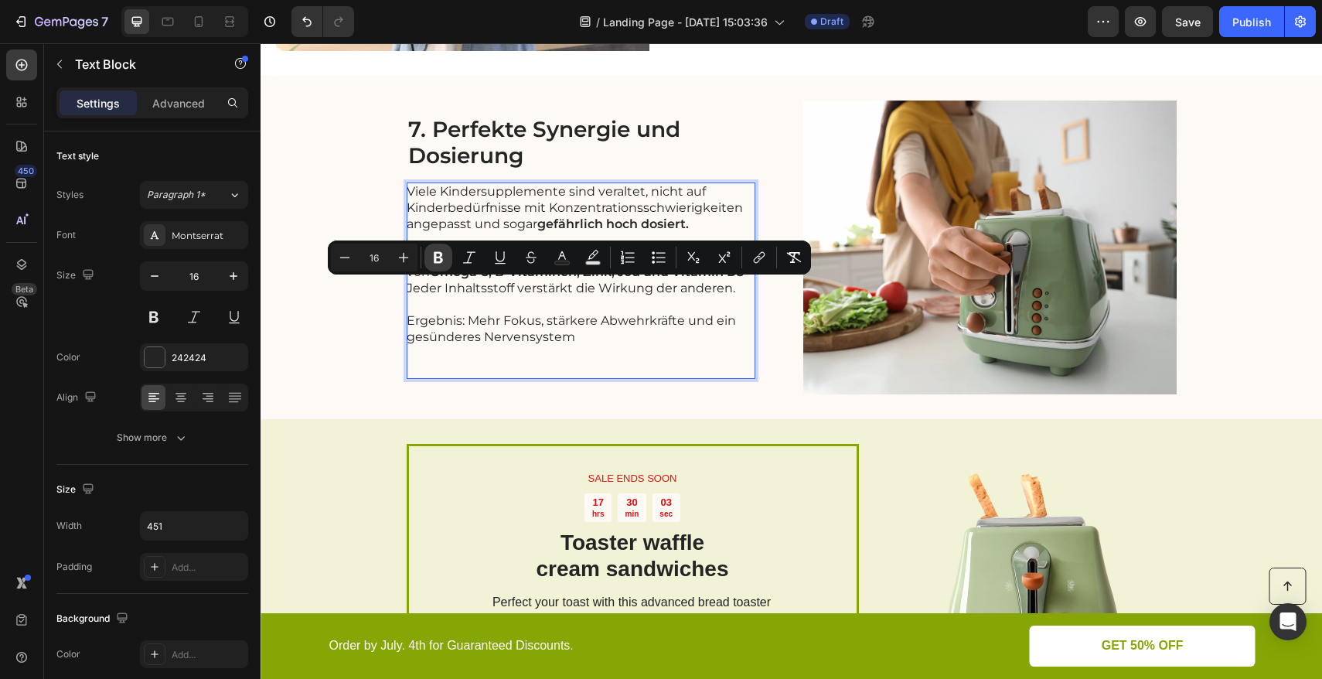
click at [442, 263] on icon "Editor contextual toolbar" at bounding box center [438, 257] width 15 height 15
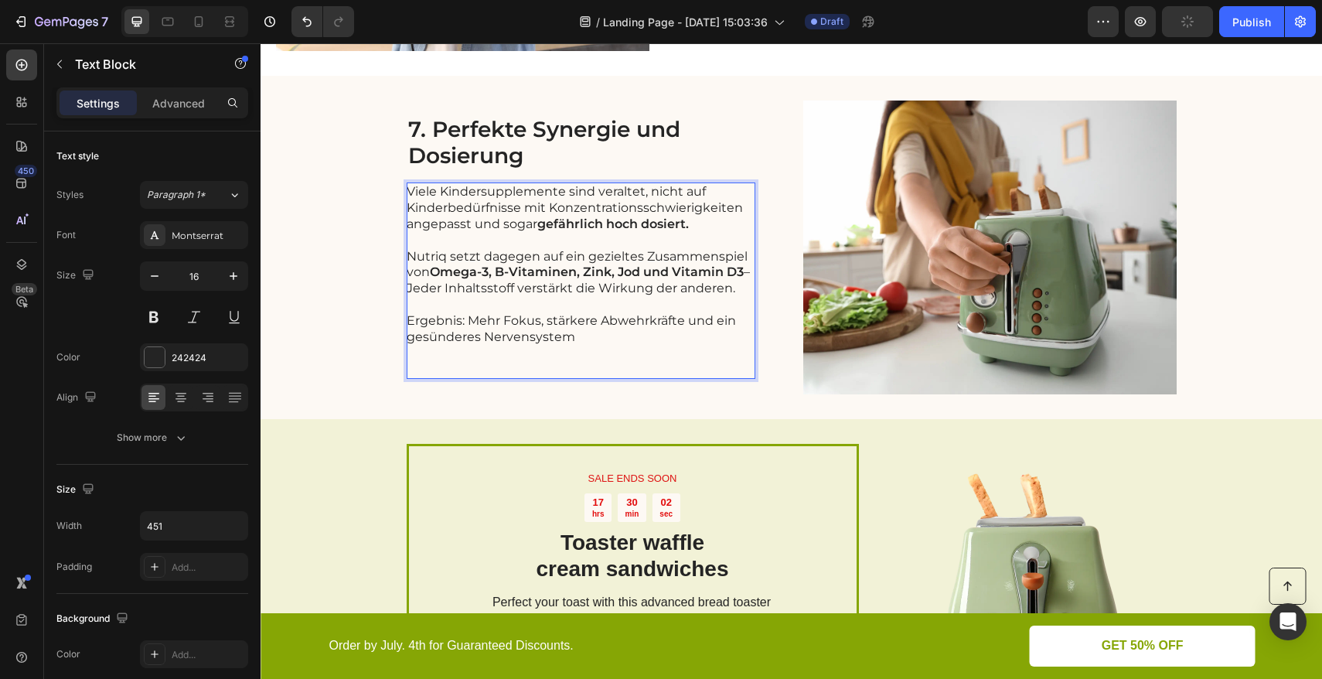
click at [634, 284] on p "Nutriq setzt dagegen auf ein gezieltes Zusammenspiel von Omega-3, B-Vitaminen, …" at bounding box center [580, 273] width 347 height 48
drag, startPoint x: 740, startPoint y: 289, endPoint x: 400, endPoint y: 287, distance: 339.3
click at [407, 287] on p "Nutriq setzt dagegen auf ein gezieltes Zusammenspiel von Omega-3, B-Vitaminen, …" at bounding box center [580, 273] width 347 height 48
click at [465, 260] on p "Nutriq setzt dagegen auf ein gezieltes Zusammenspiel von Omega-3, B-Vitaminen, …" at bounding box center [580, 273] width 347 height 48
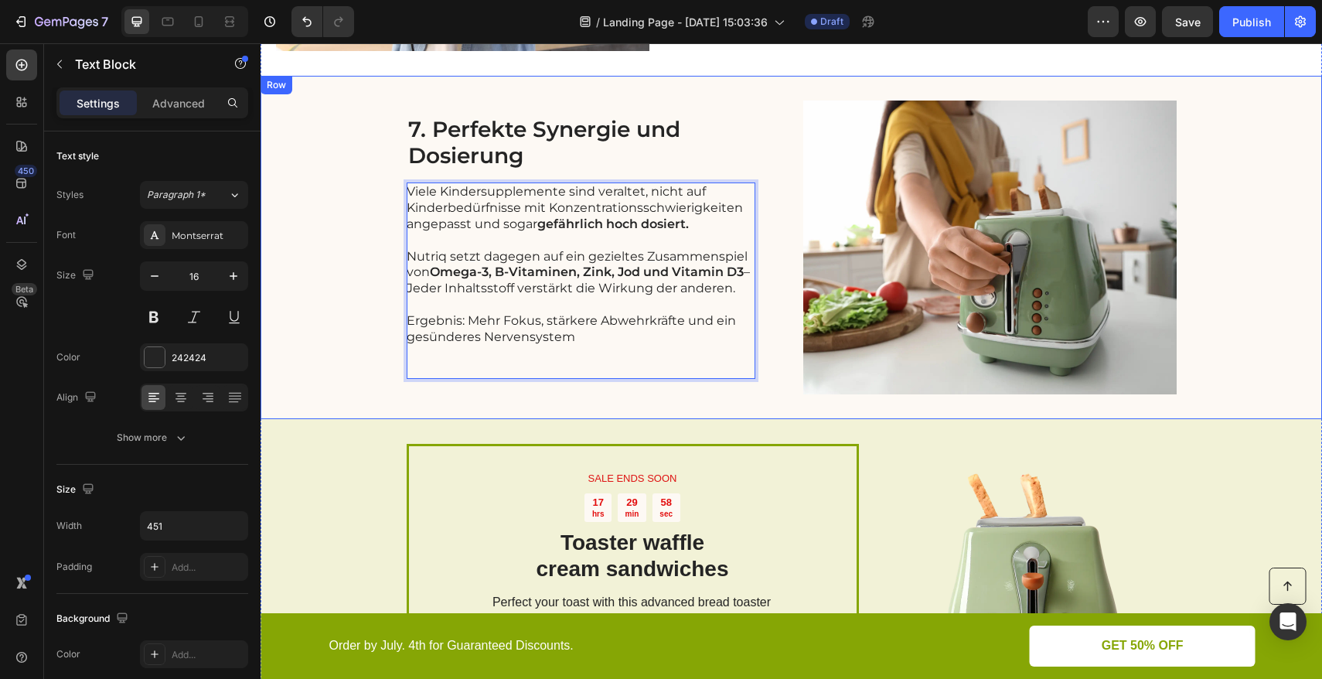
click at [378, 283] on div "7. Perfekte Synergie und Dosierung Heading Viele Kindersupplemente sind veralte…" at bounding box center [790, 247] width 1061 height 343
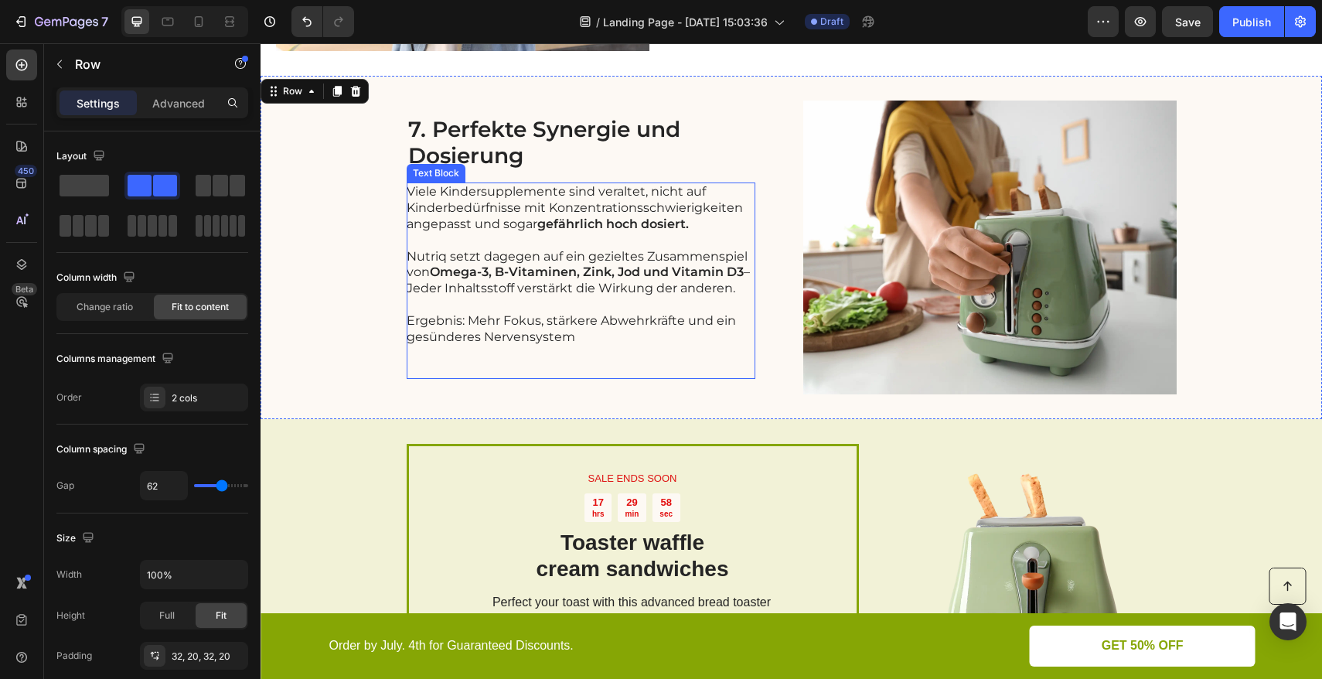
click at [497, 287] on p "Nutriq setzt dagegen auf ein gezieltes Zusammenspiel von Omega-3, B-Vitaminen, …" at bounding box center [580, 273] width 347 height 48
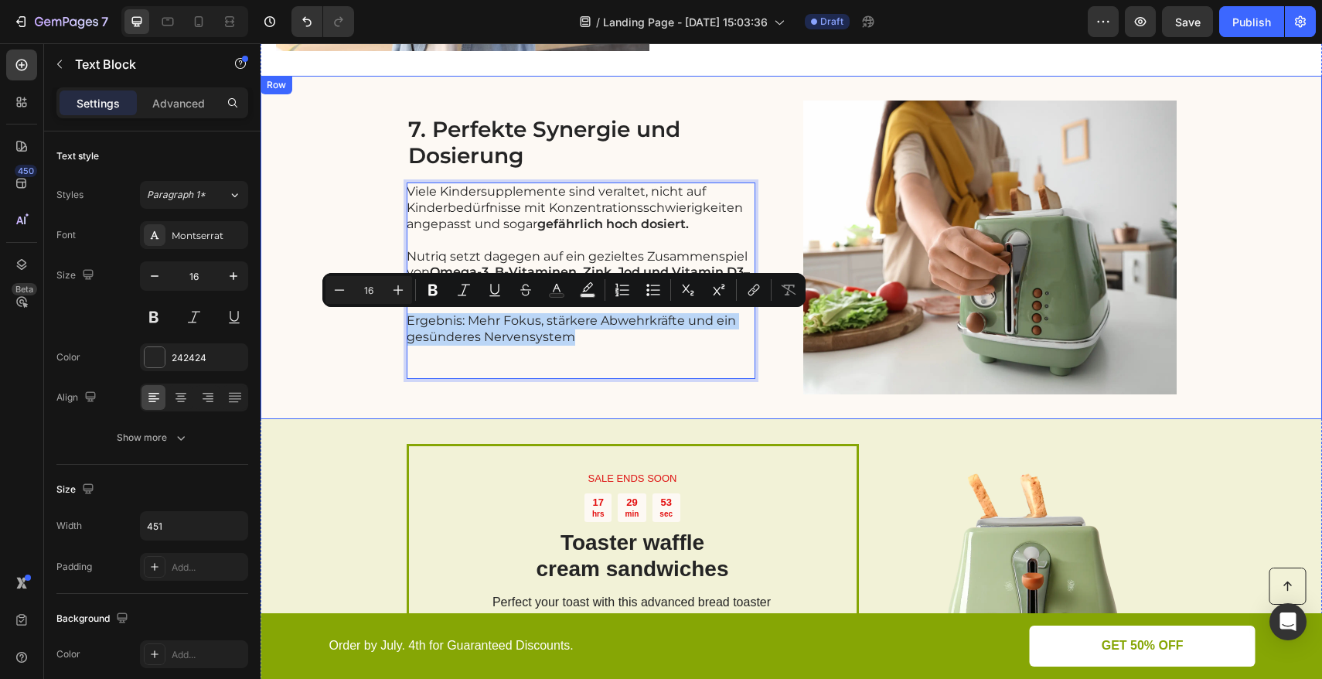
drag, startPoint x: 570, startPoint y: 337, endPoint x: 393, endPoint y: 322, distance: 177.6
click at [393, 322] on div "7. Perfekte Synergie und Dosierung Heading Viele Kindersupplemente sind veralte…" at bounding box center [790, 247] width 1061 height 343
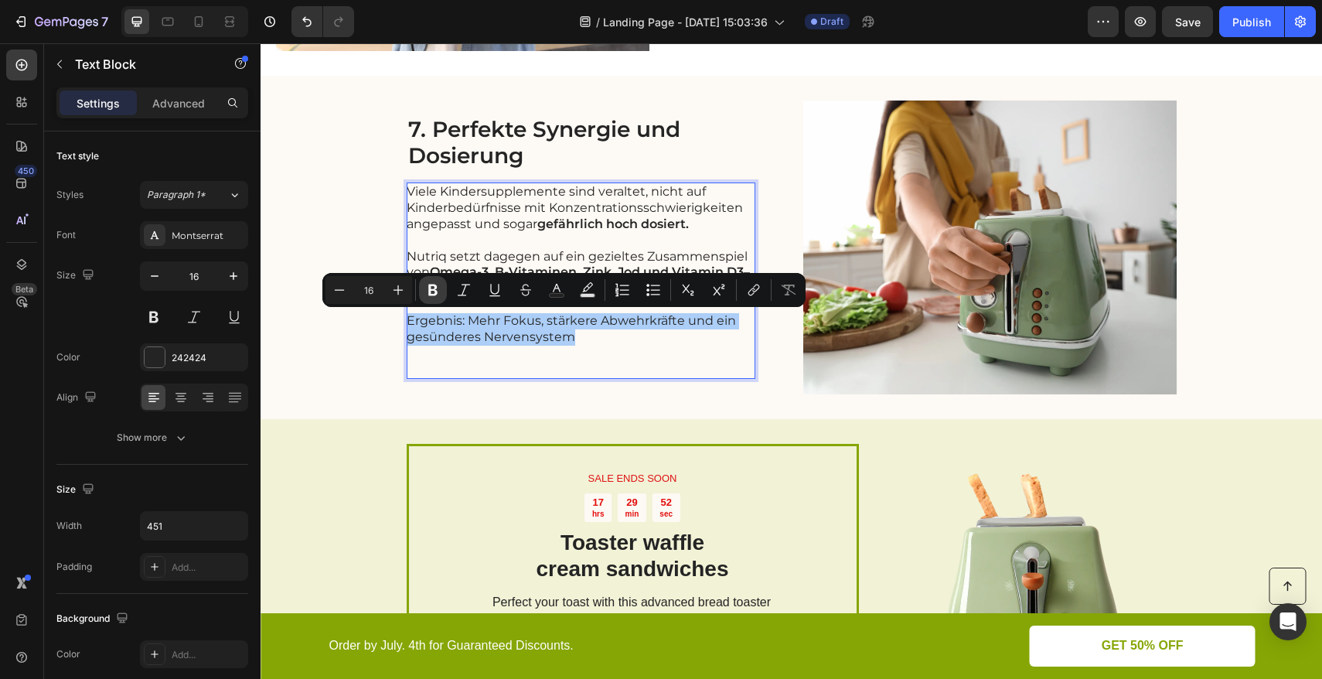
click at [434, 294] on icon "Editor contextual toolbar" at bounding box center [432, 290] width 9 height 12
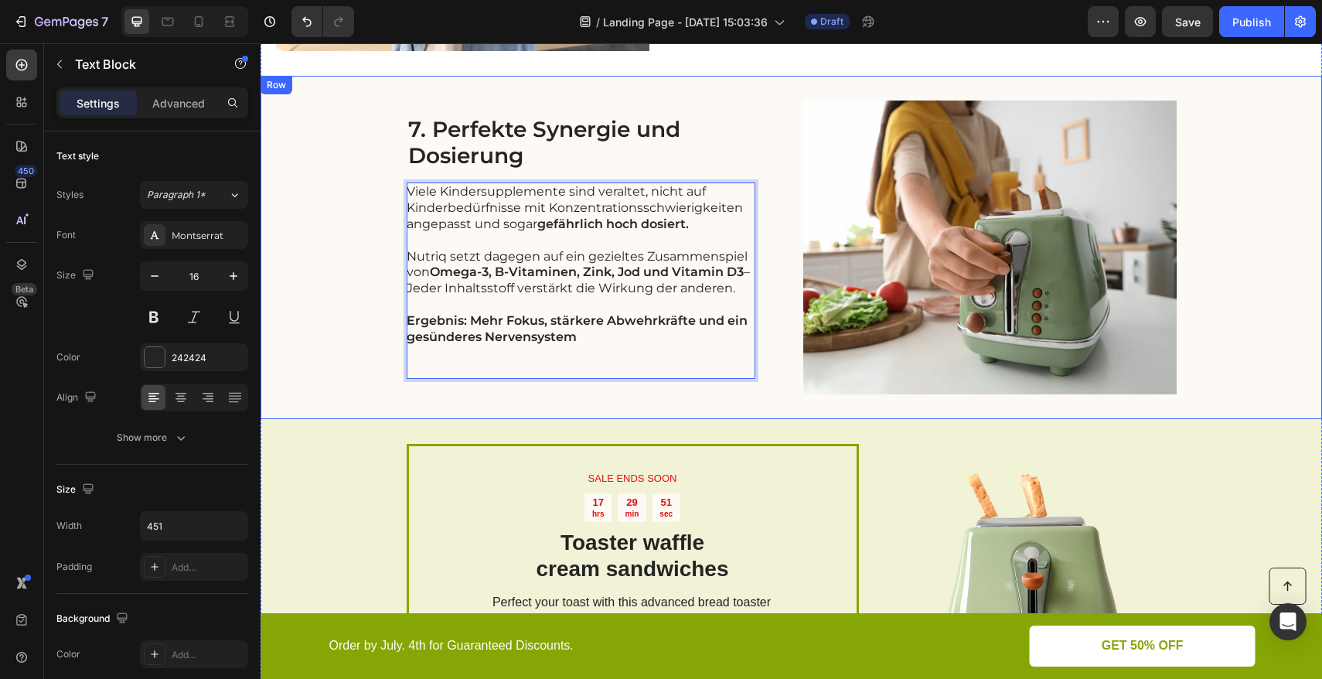
click at [388, 351] on div "7. Perfekte Synergie und Dosierung Heading Viele Kindersupplemente sind veralte…" at bounding box center [790, 247] width 1061 height 343
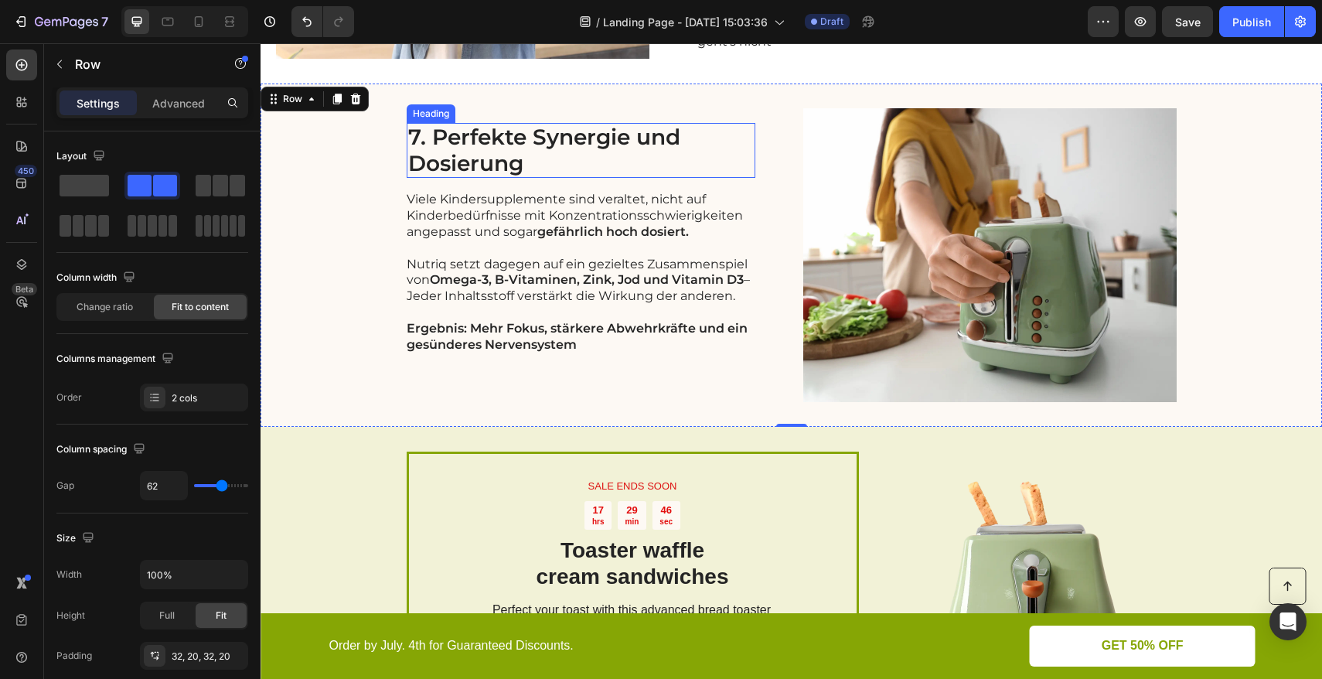
scroll to position [2573, 0]
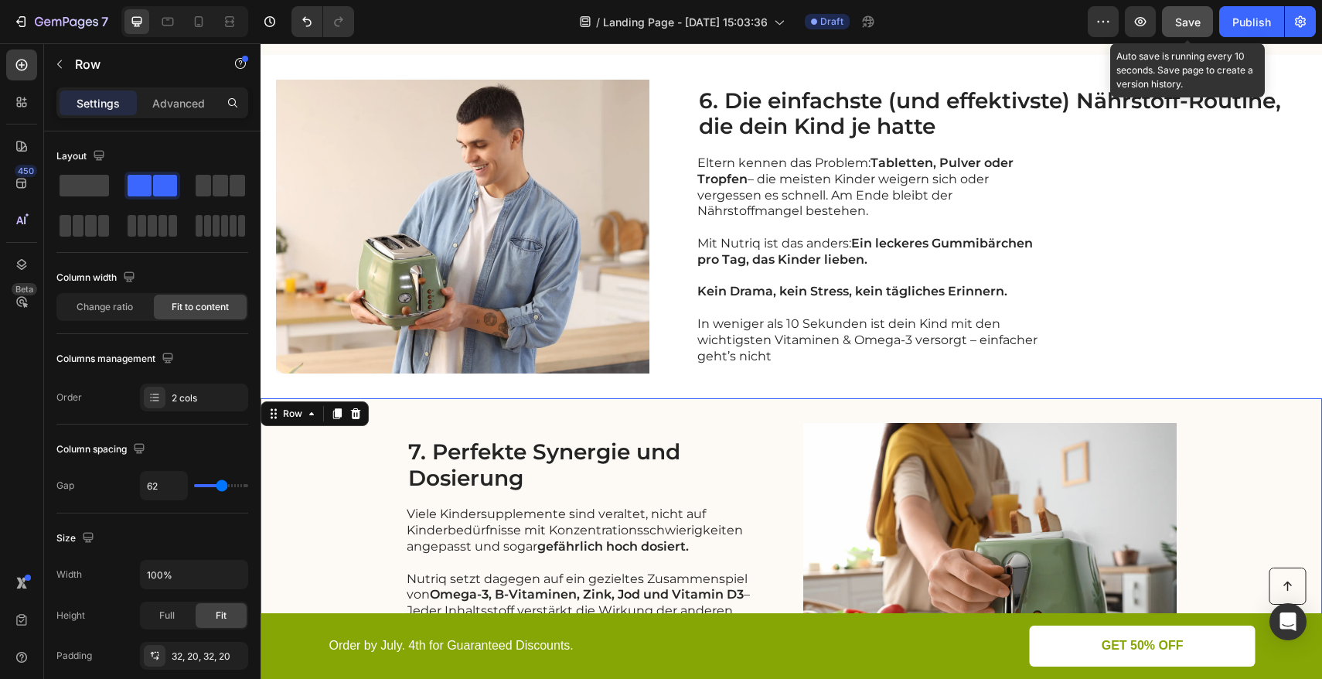
click at [1193, 28] on div "Save" at bounding box center [1188, 22] width 26 height 16
